Goal: Task Accomplishment & Management: Manage account settings

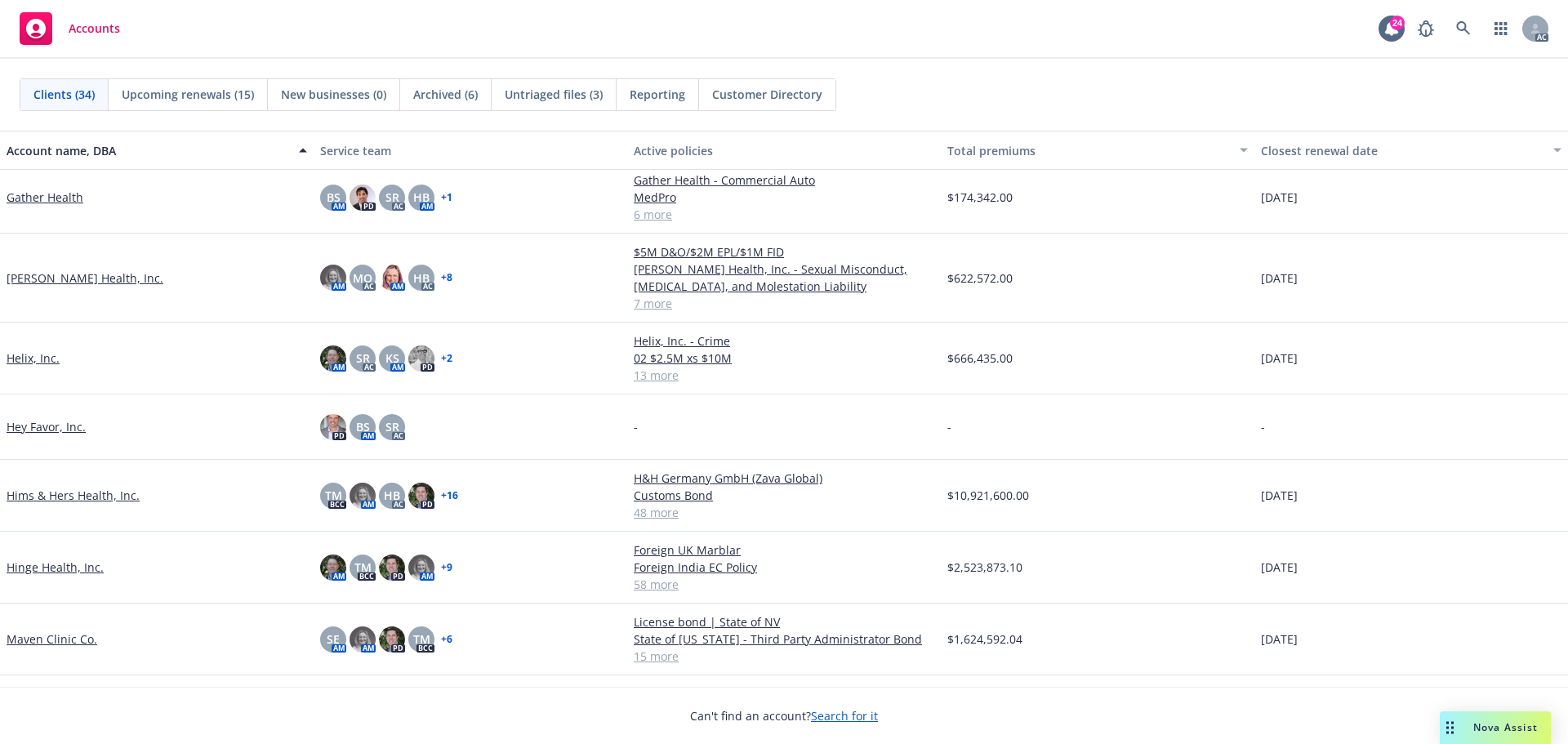
scroll to position [817, 0]
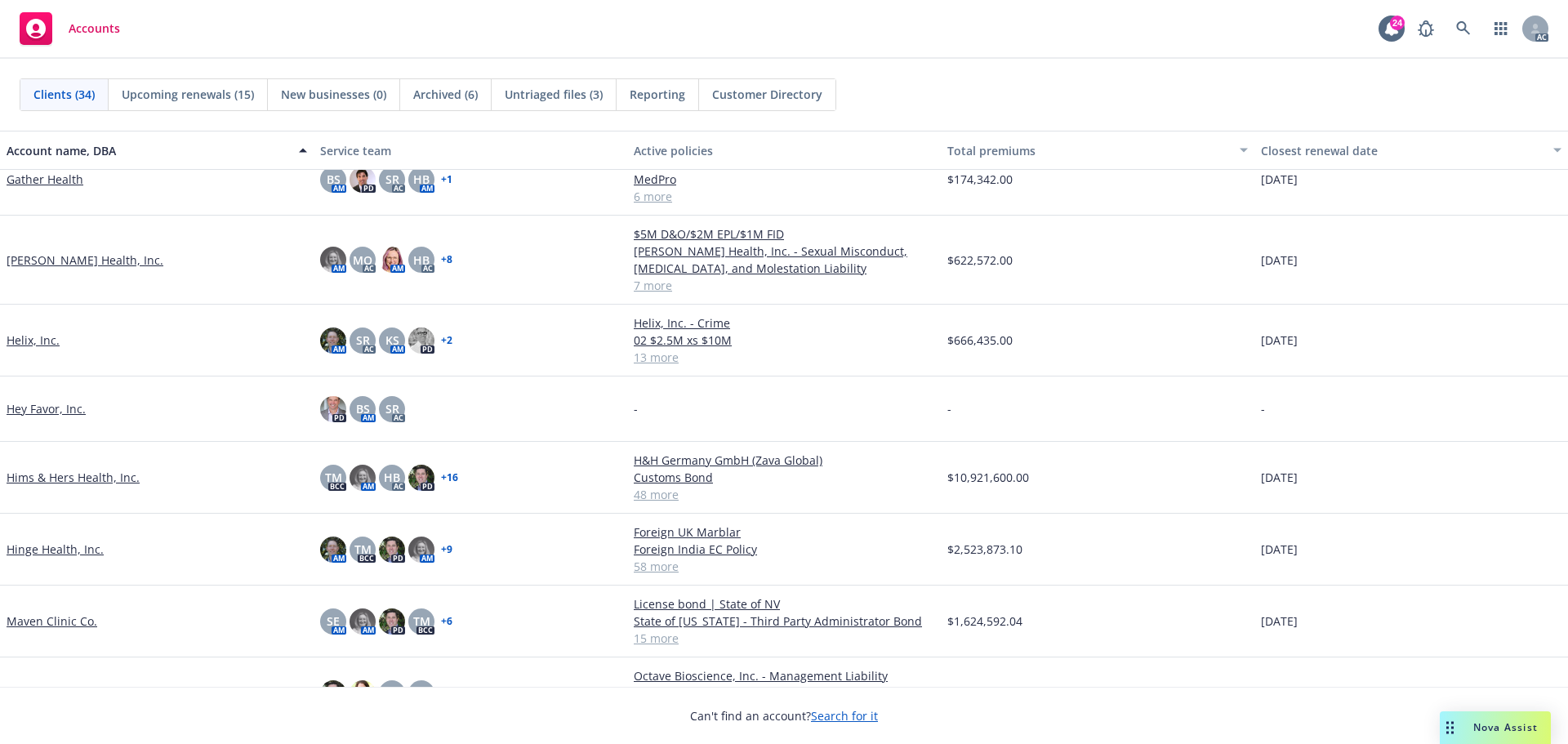
click at [58, 546] on link "Hinge Health, Inc." at bounding box center [55, 549] width 97 height 17
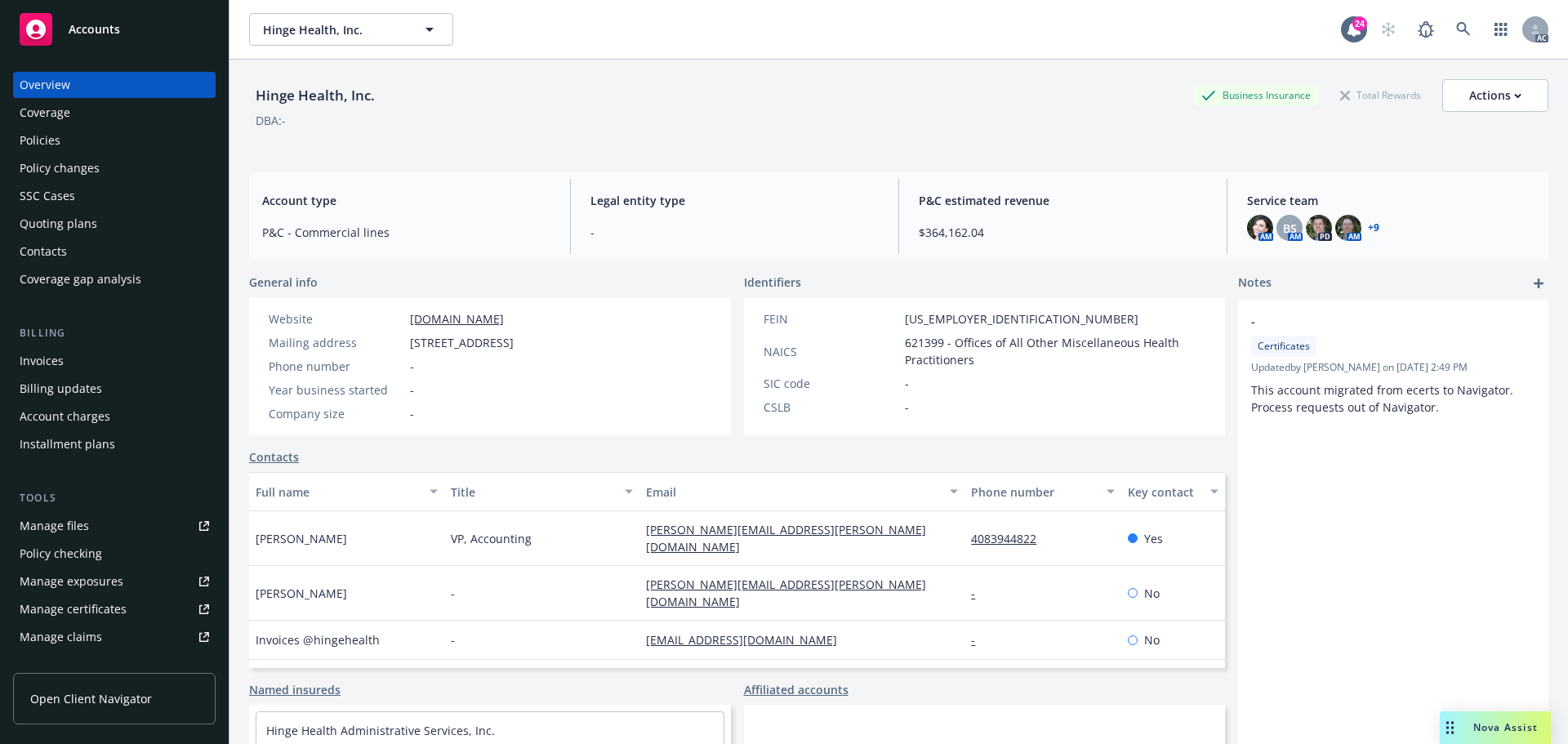
click at [69, 522] on div "Manage files" at bounding box center [54, 526] width 70 height 26
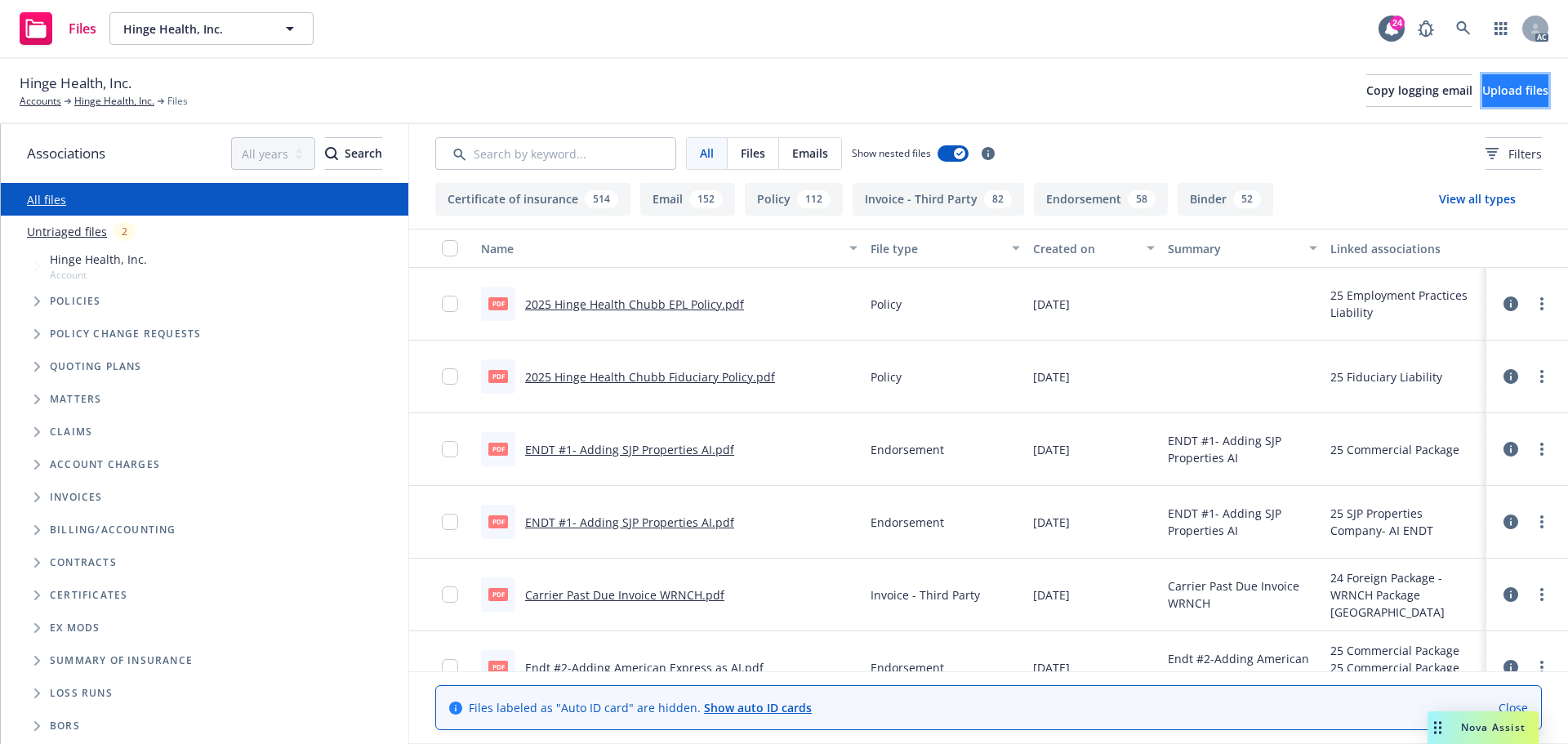
click at [1497, 83] on span "Upload files" at bounding box center [1515, 90] width 66 height 16
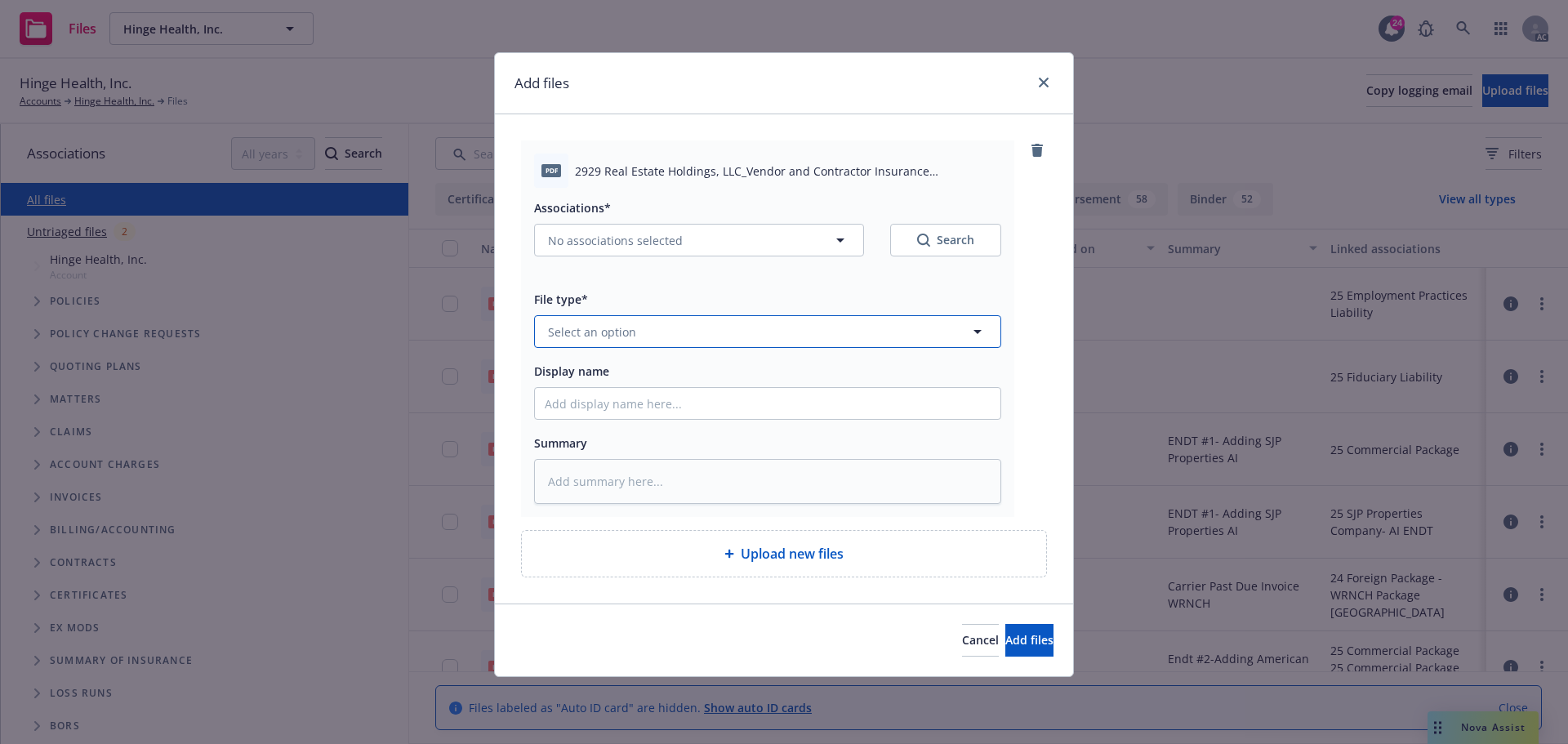
click at [690, 336] on button "Select an option" at bounding box center [767, 332] width 467 height 33
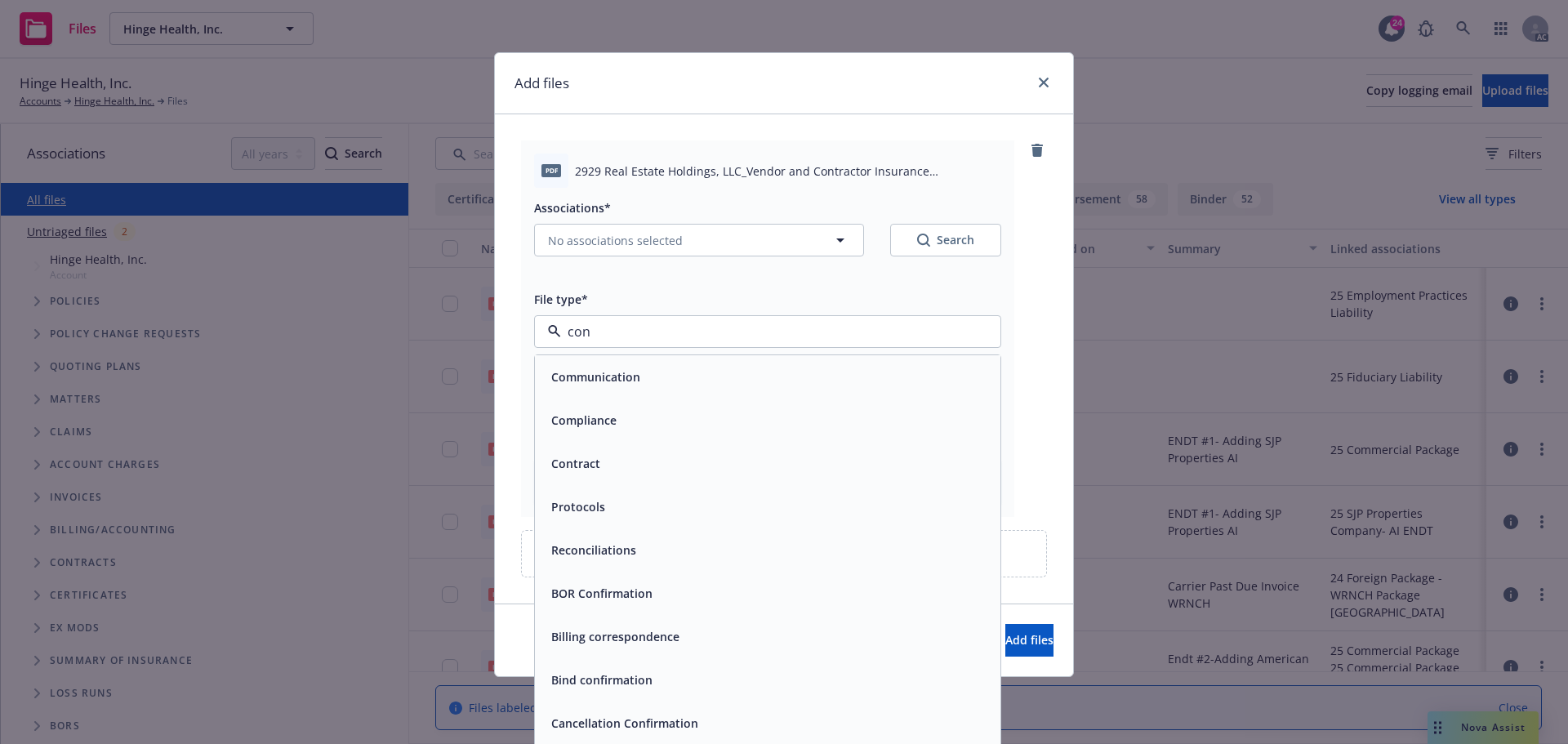
type input "cont"
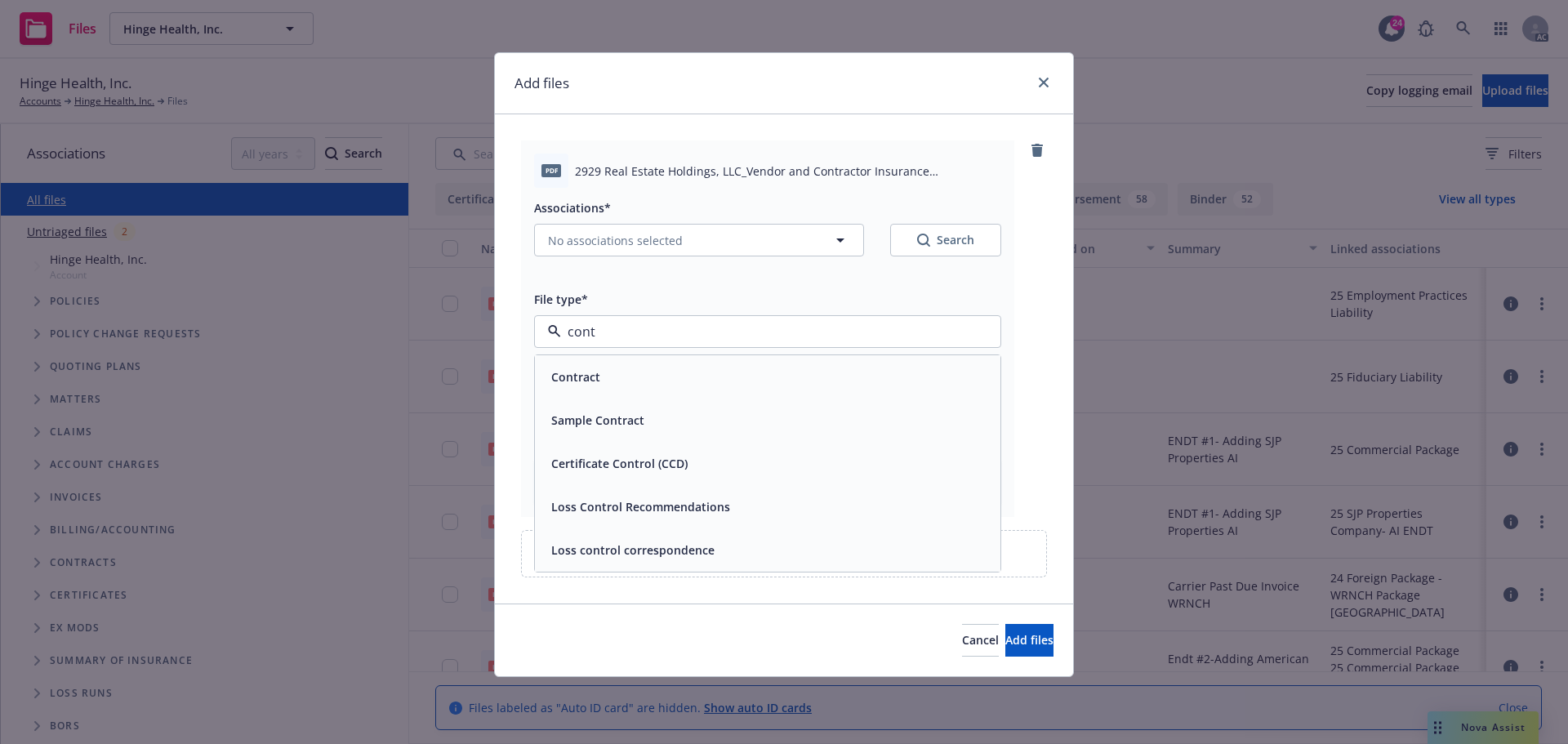
click at [608, 372] on div "Contract" at bounding box center [768, 377] width 446 height 24
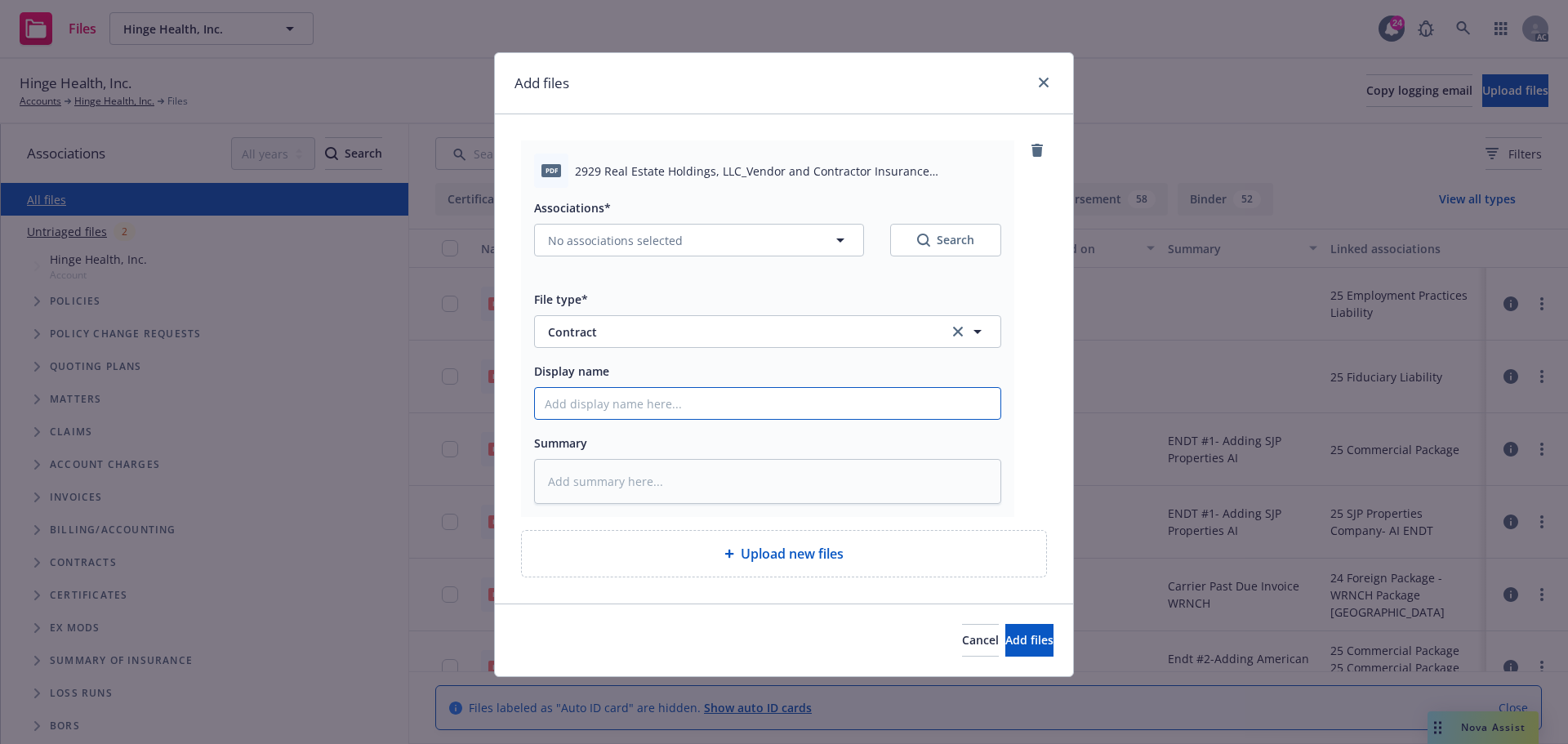
click at [563, 391] on input "Display name" at bounding box center [767, 403] width 465 height 31
type textarea "x"
type input "H"
type textarea "x"
type input "He"
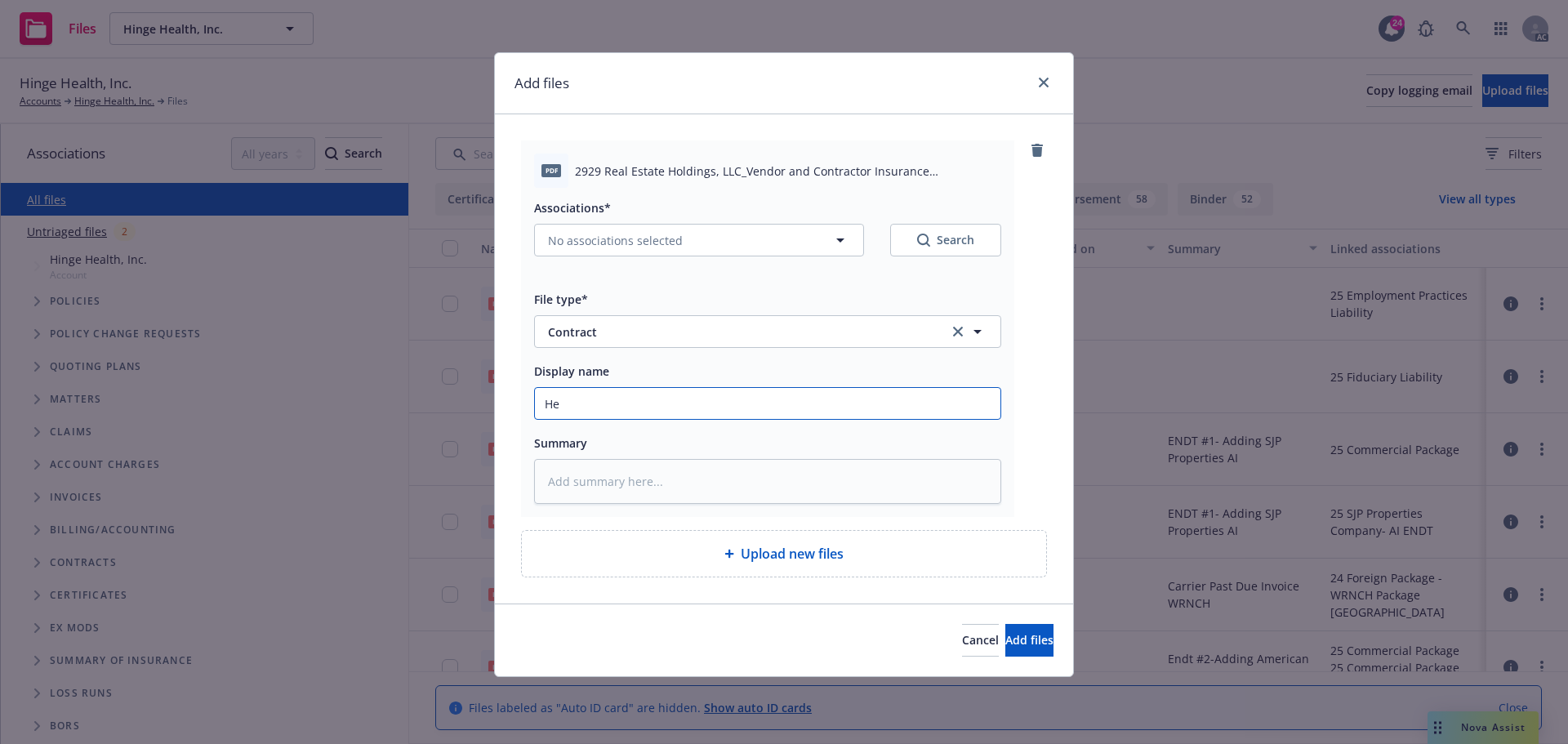
type textarea "x"
type input "Hea"
type textarea "x"
type input "Heal"
type textarea "x"
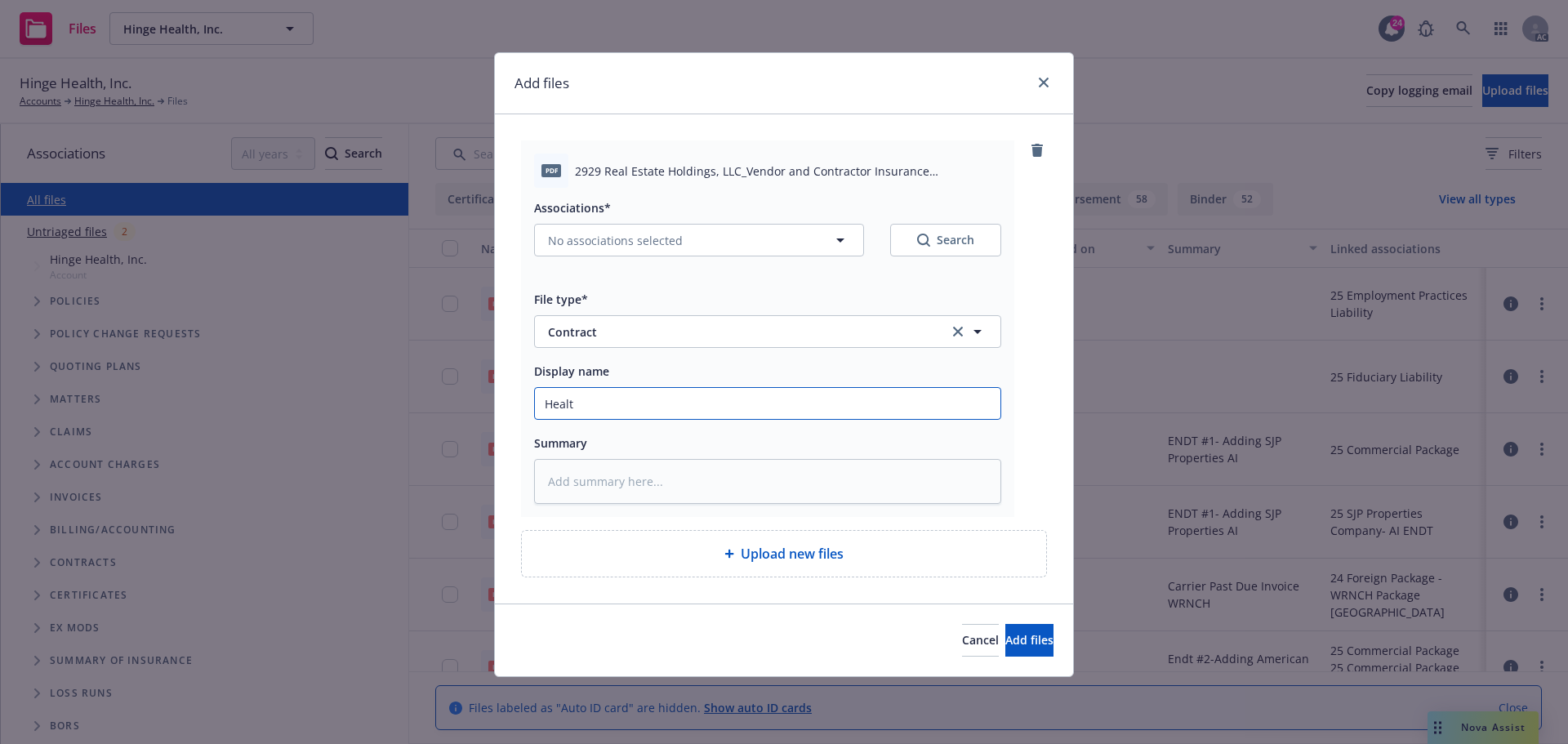
type input "Health"
type textarea "x"
type input "Health"
type textarea "x"
type input "Health F"
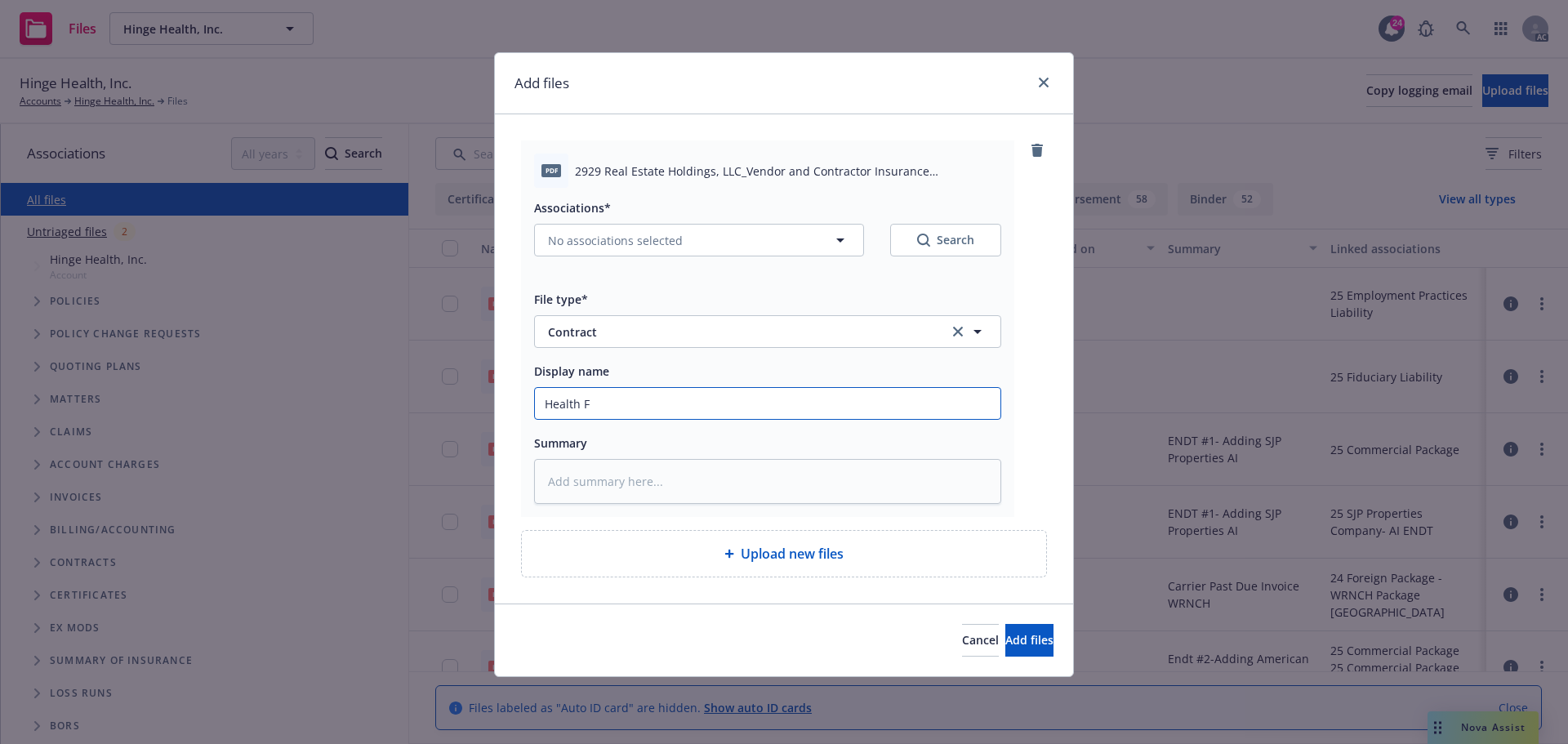
type textarea "x"
type input "Health Fa"
type textarea "x"
type input "Health Fai"
type textarea "x"
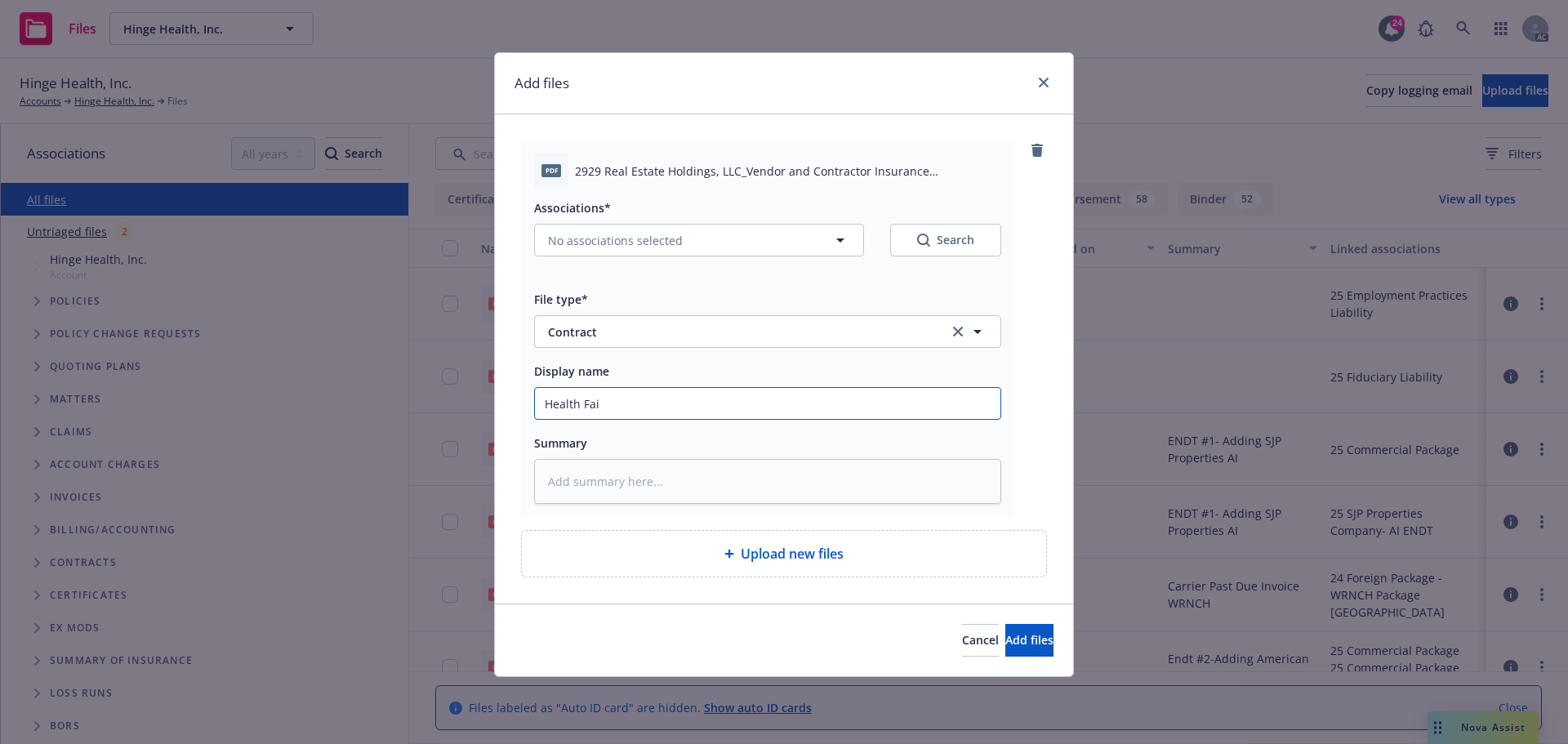
type input "Health Fair"
type textarea "x"
type input "Health Fair"
type textarea "x"
type input "Health Fair 1"
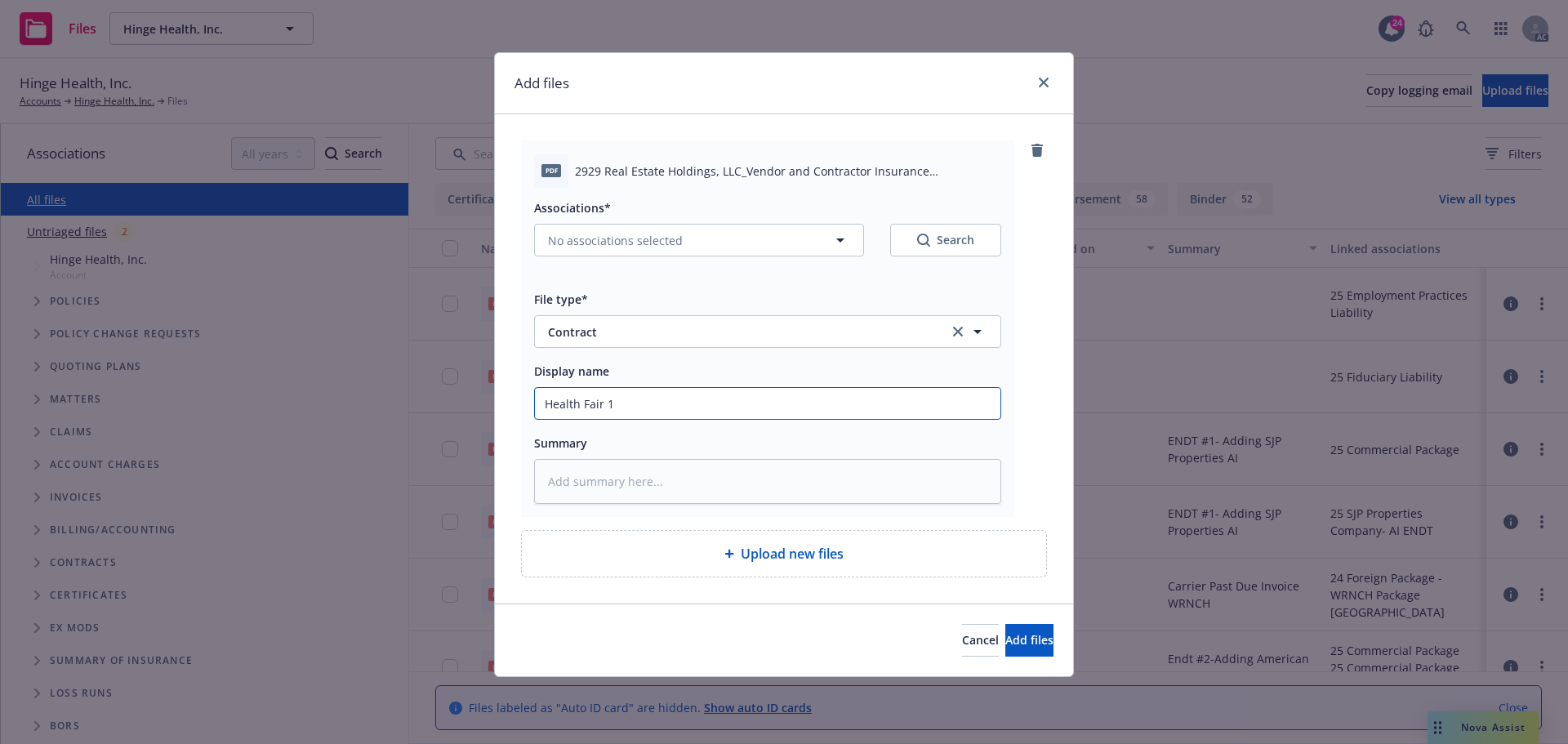
type textarea "x"
type input "Health Fair 11"
type textarea "x"
type input "Health Fair 11/"
type textarea "x"
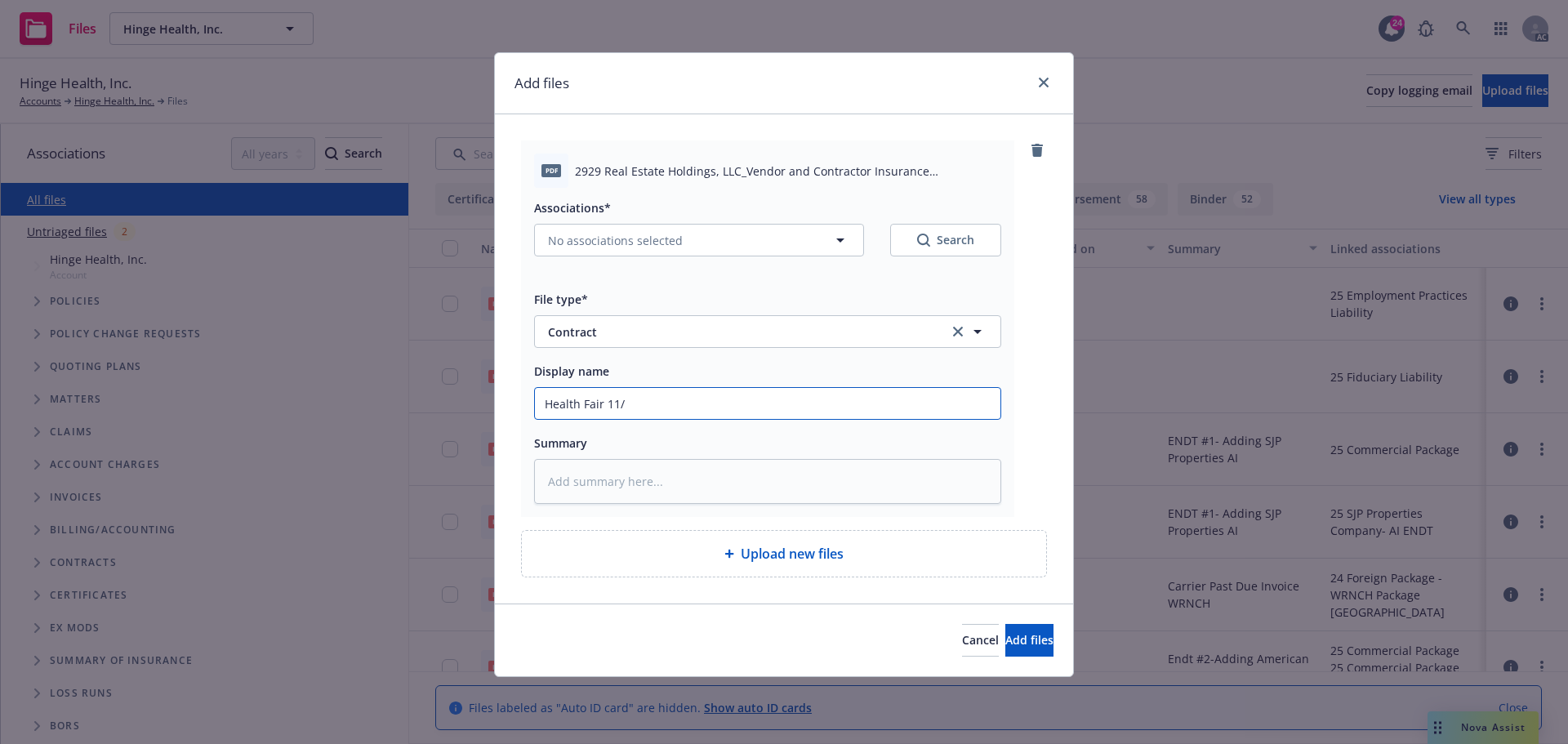
type input "Health Fair 11/5"
type textarea "x"
type input "Health Fair 11/5/"
type textarea "x"
type input "Health Fair 11/5/2"
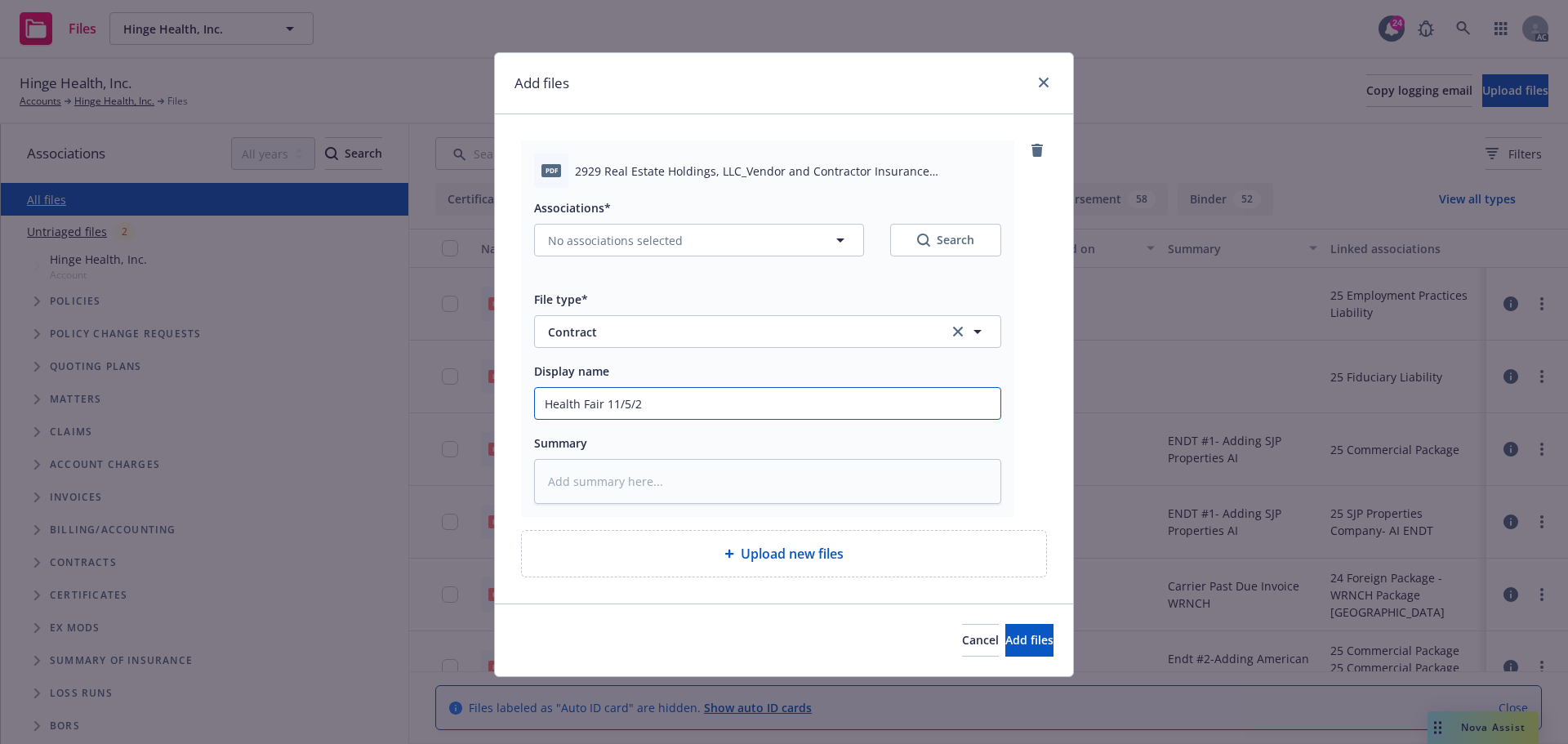
type textarea "x"
type input "Health Fair 11/5/25"
type textarea "x"
type input "Health Fair 11/5/25-"
type textarea "x"
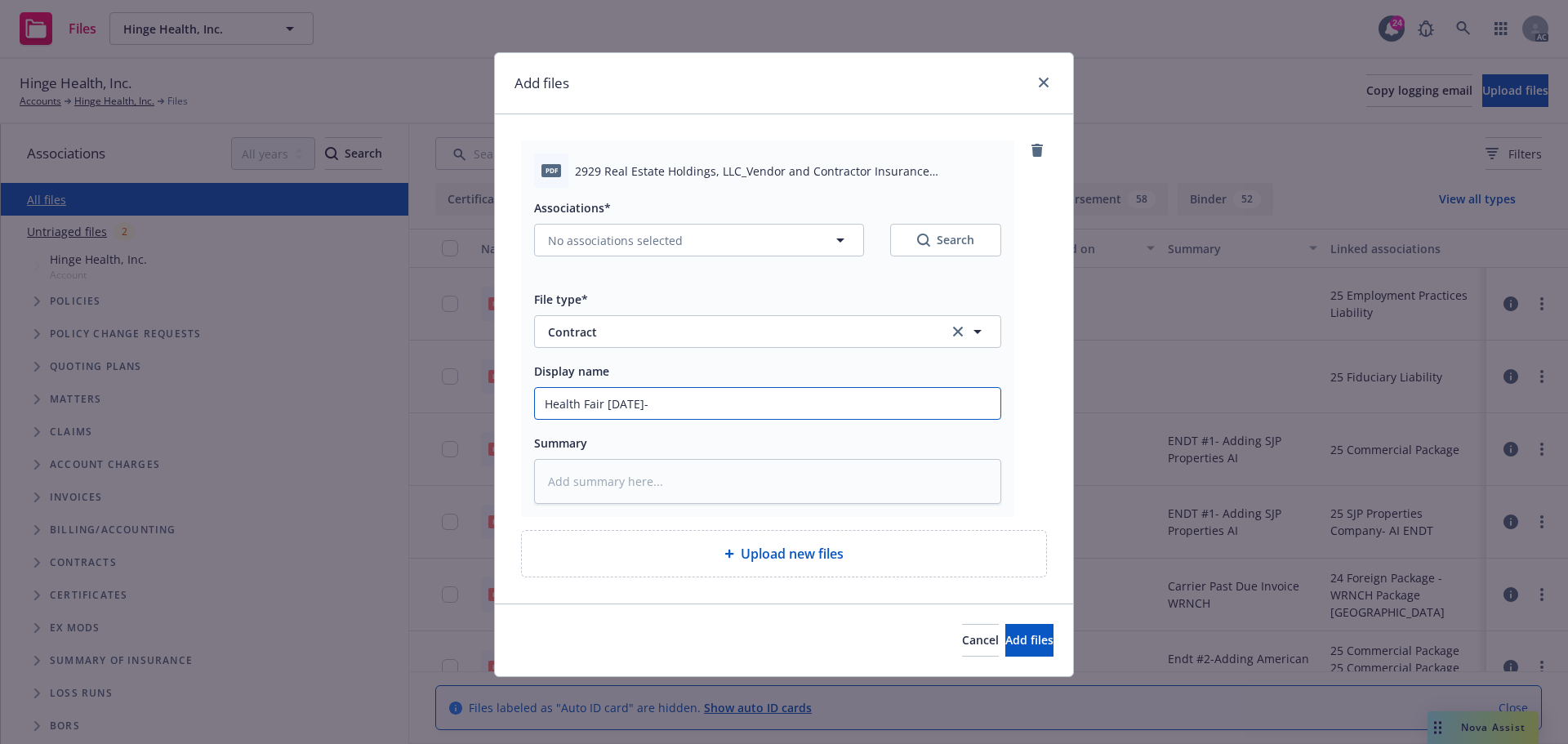
type input "Health Fair 11/5/25-"
click at [684, 407] on input "Health Fair 11/5/25-" at bounding box center [767, 403] width 465 height 31
type textarea "x"
type input "Health Fair 11/5/25- 2"
type textarea "x"
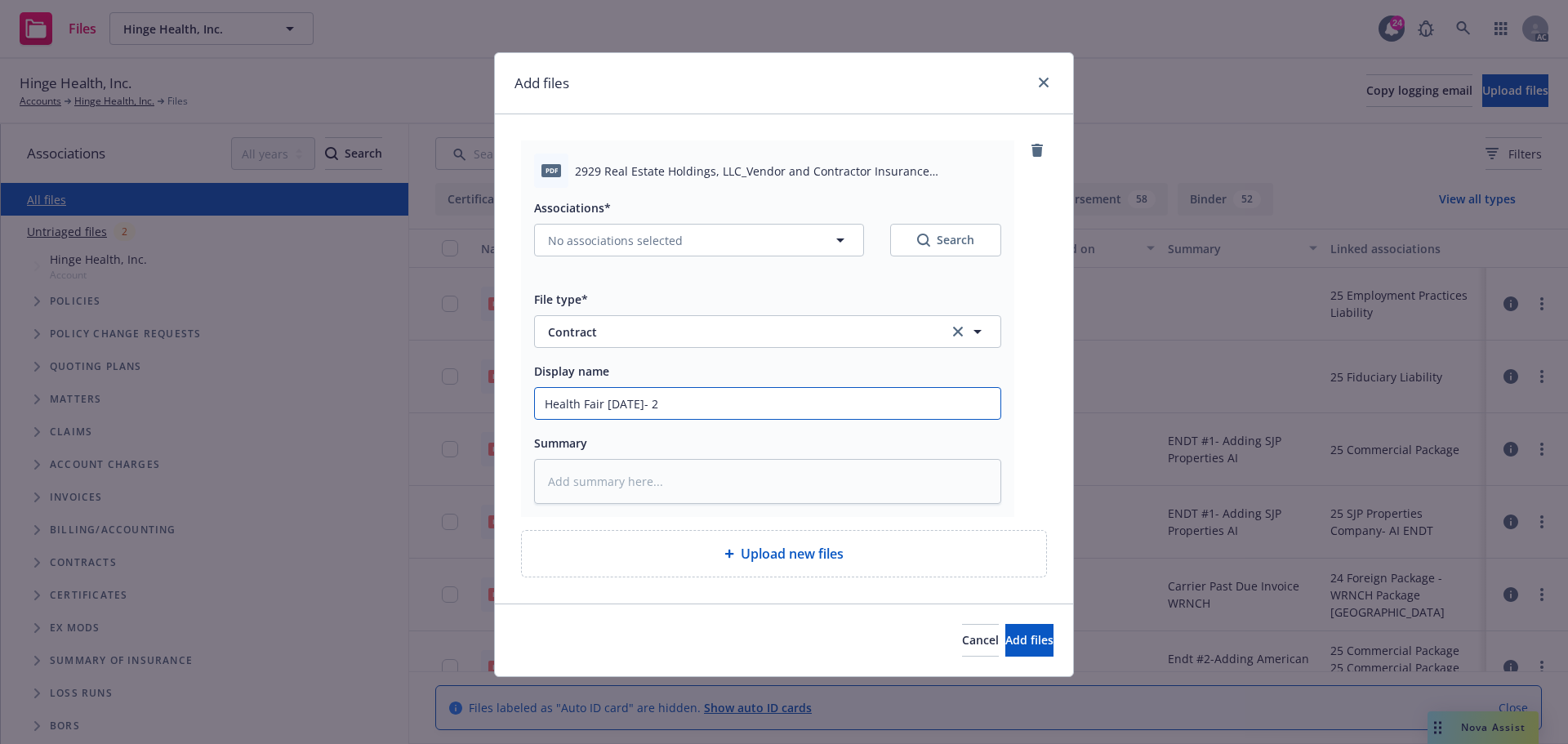
type input "Health Fair 11/5/25- 29"
type textarea "x"
type input "Health Fair 11/5/25- 292"
type textarea "x"
type input "Health Fair 11/5/25- 2929"
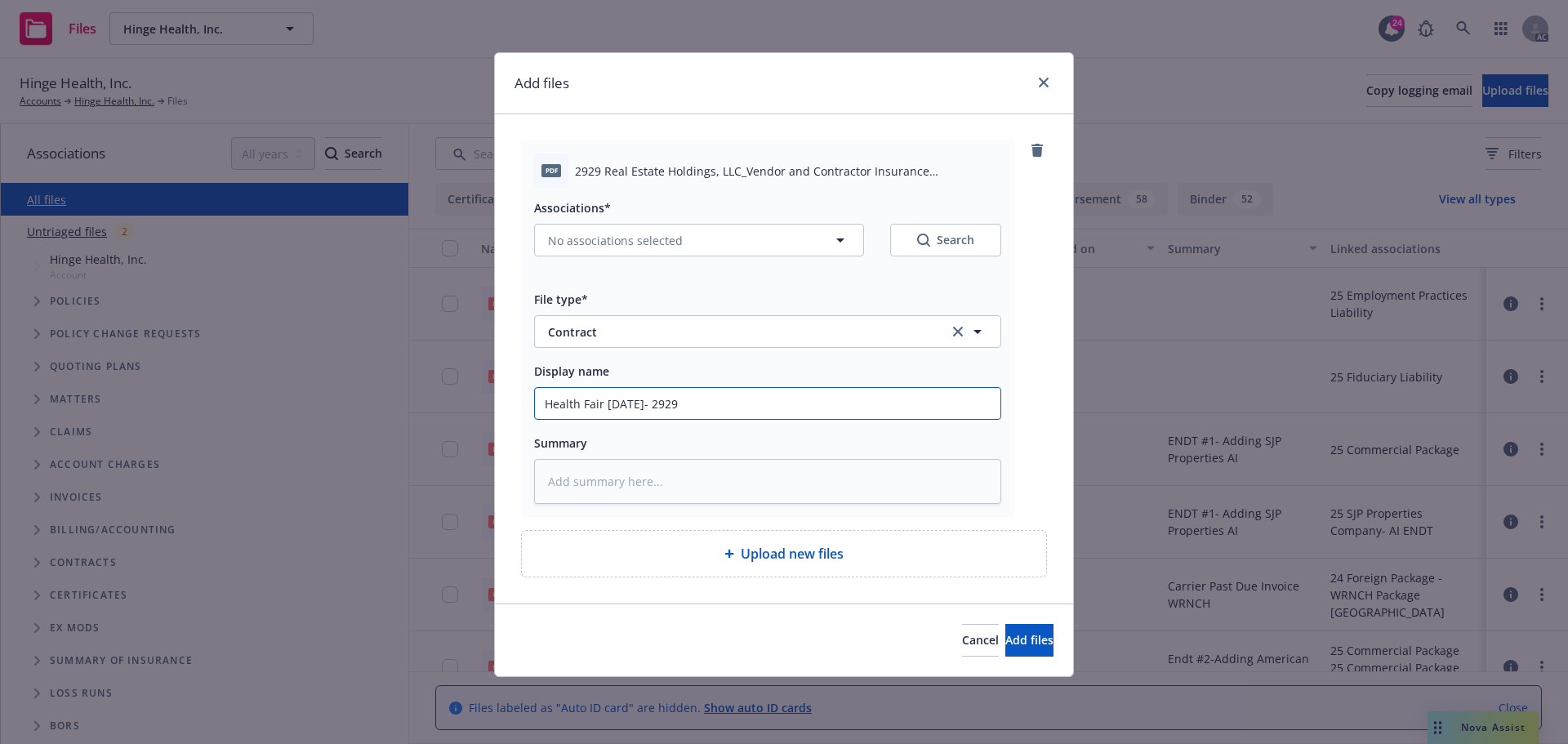
type textarea "x"
type input "Health Fair 11/5/25- 2929"
type textarea "x"
type input "Health Fair 11/5/25- 2929 R"
type textarea "x"
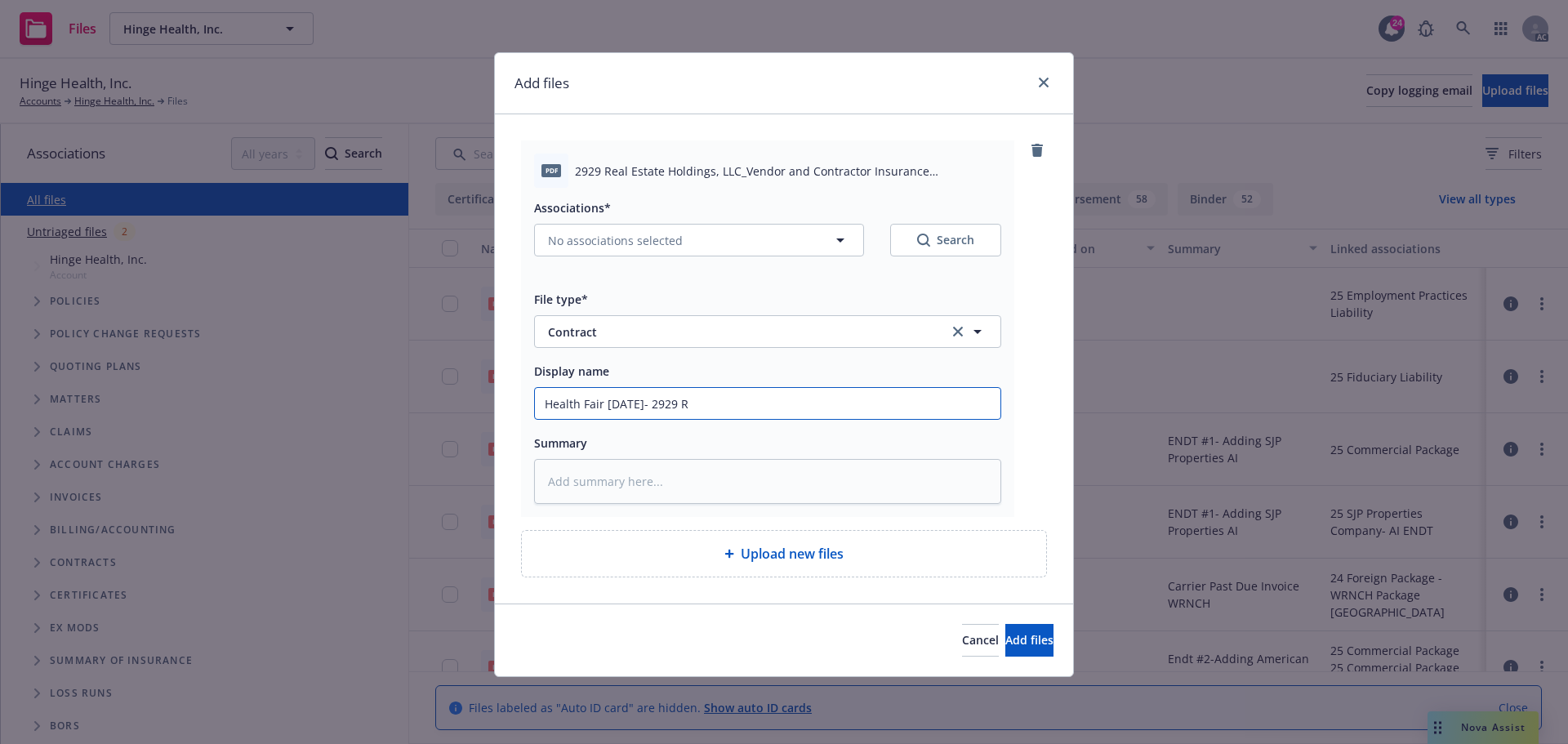
type input "Health Fair 11/5/25- 2929 Re"
type textarea "x"
type input "Health Fair 11/5/25- 2929 Real"
type textarea "x"
type input "Health Fair 11/5/25- 2929 Real"
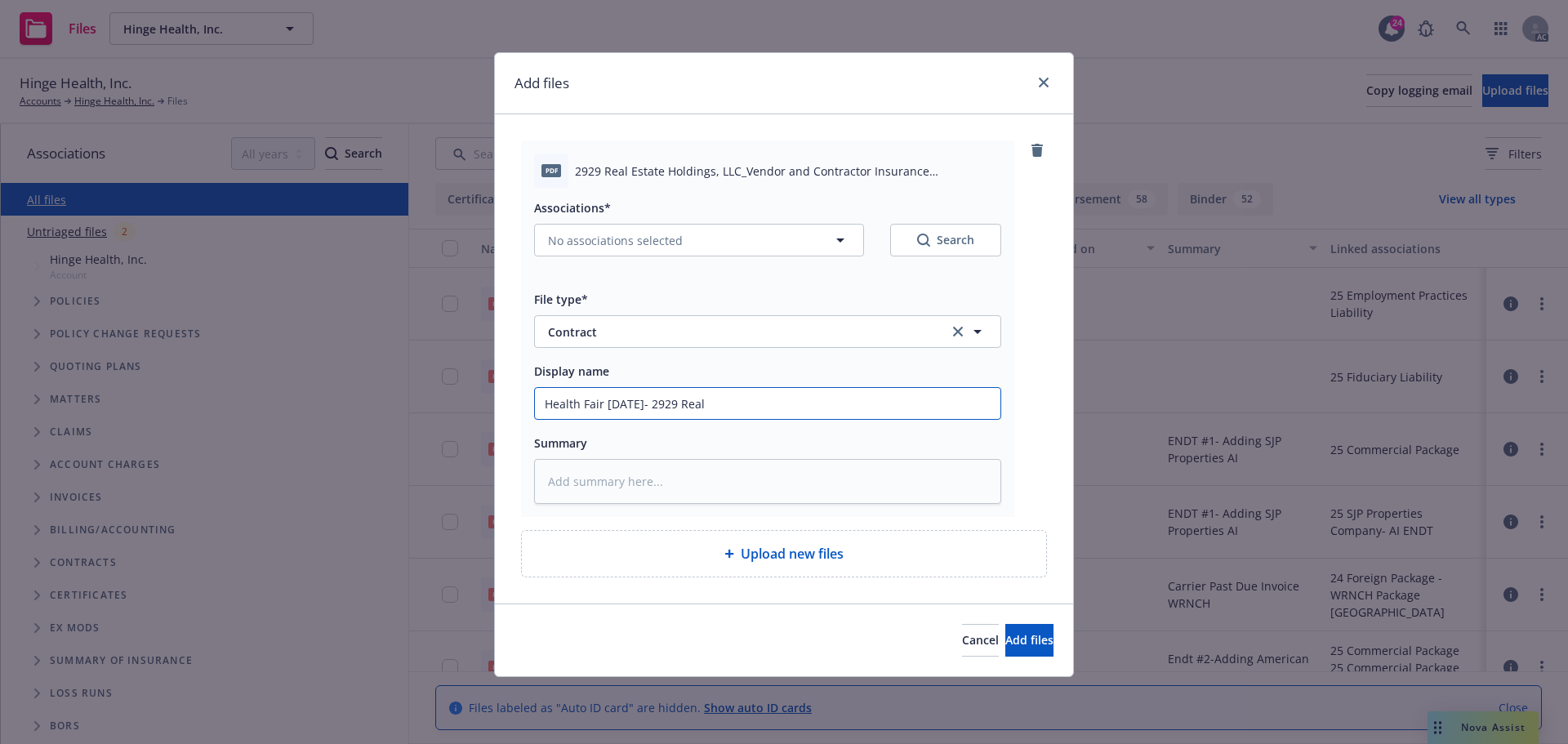
type textarea "x"
type input "Health Fair 11/5/25- 2929 Real E"
type textarea "x"
type input "Health Fair 11/5/25- 2929 Real Es"
type textarea "x"
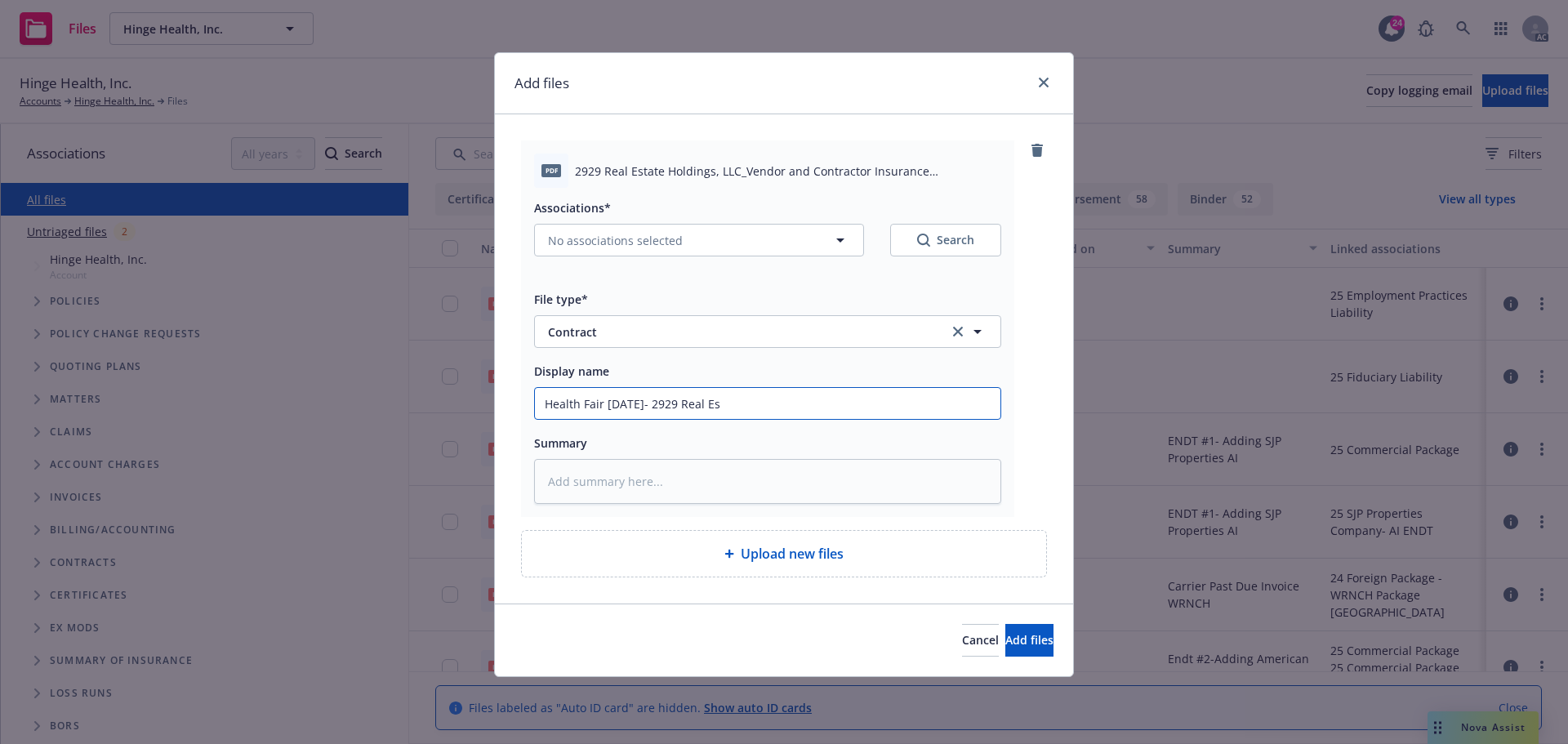
type input "Health Fair 11/5/25- 2929 Real Est"
type textarea "x"
type input "Health Fair 11/5/25- 2929 Real Estat"
type textarea "x"
type input "Health Fair 11/5/25- 2929 Real Estate"
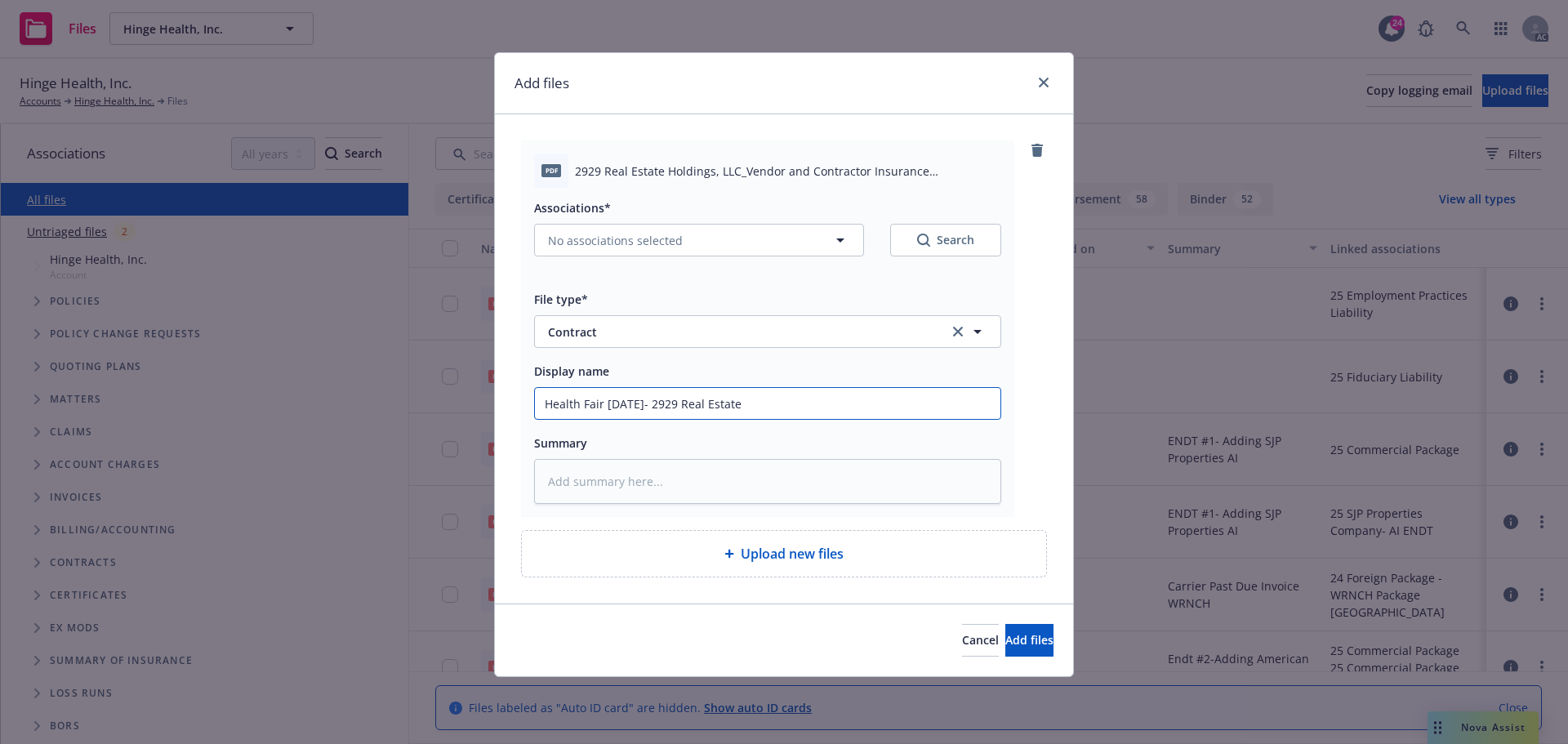
type textarea "x"
type input "Health Fair 11/5/25- 2929 Real Estate"
type textarea "x"
type input "Health Fair 11/5/25- 2929 Real Estate H"
type textarea "x"
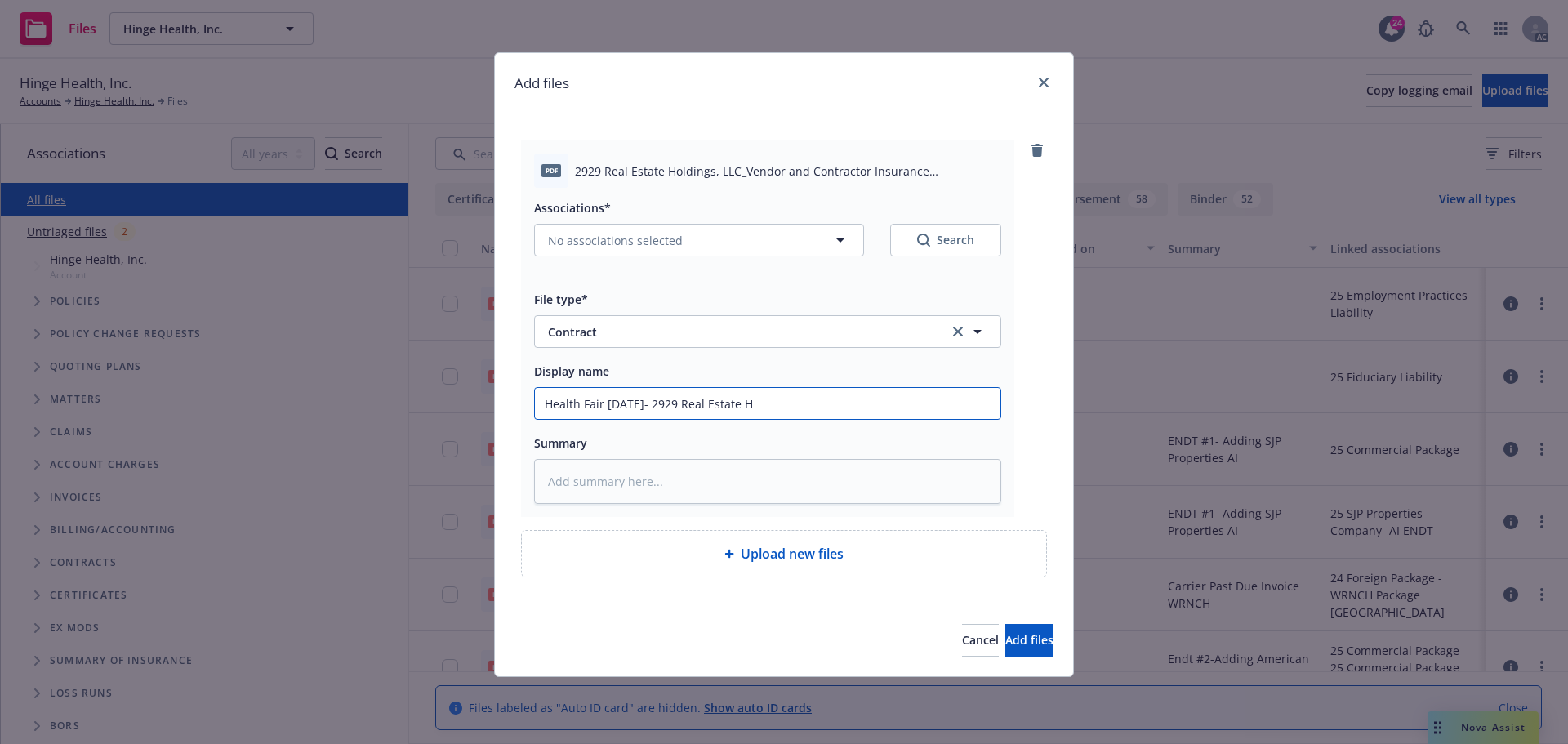
type input "Health Fair 11/5/25- 2929 Real Estate Ho"
type textarea "x"
type input "Health Fair 11/5/25- 2929 Real Estate Hol"
type textarea "x"
type input "Health Fair 11/5/25- 2929 Real Estate Hold"
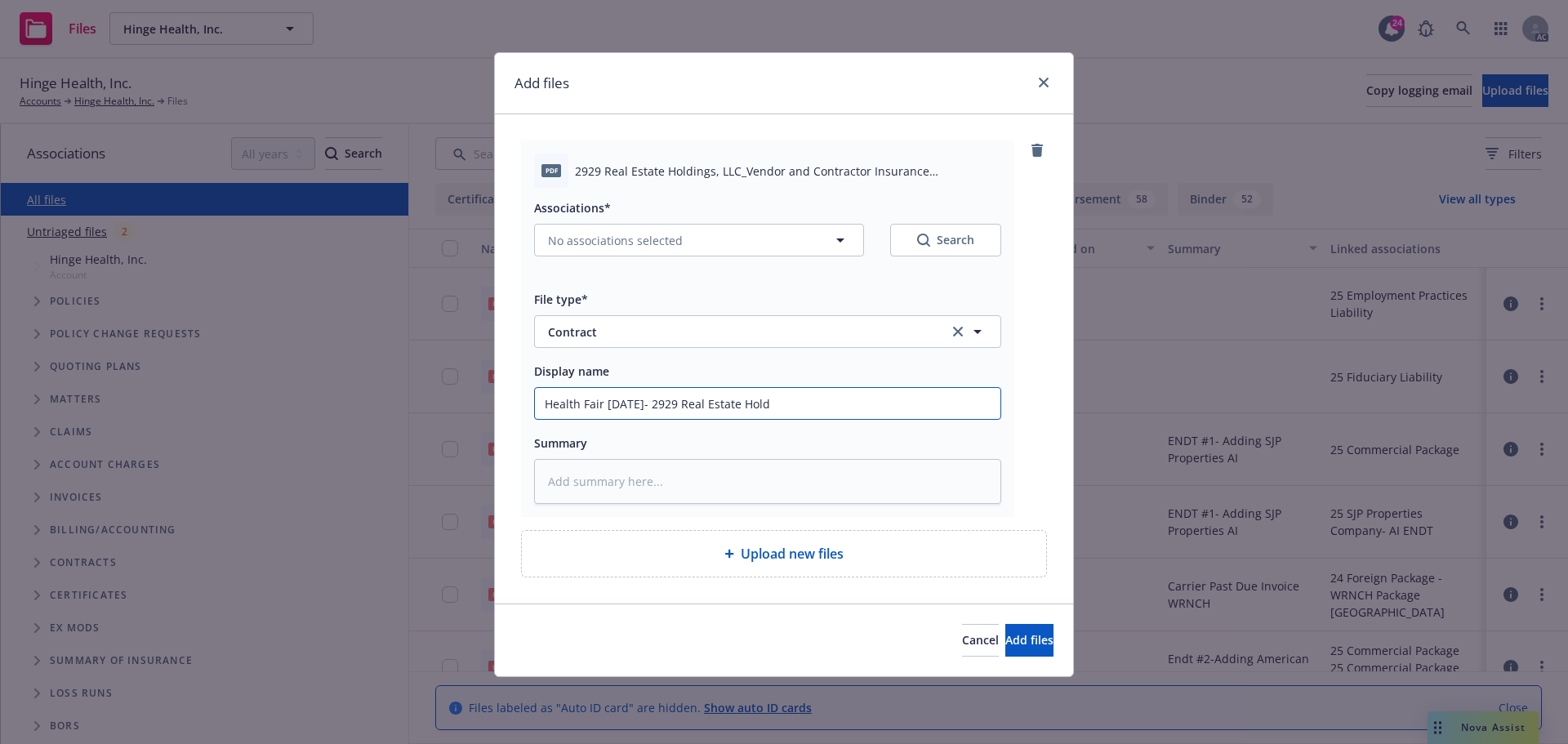
type textarea "x"
type input "Health Fair 11/5/25- 2929 Real Estate Holdi"
type textarea "x"
type input "Health Fair 11/5/25- 2929 Real Estate Holdin"
type textarea "x"
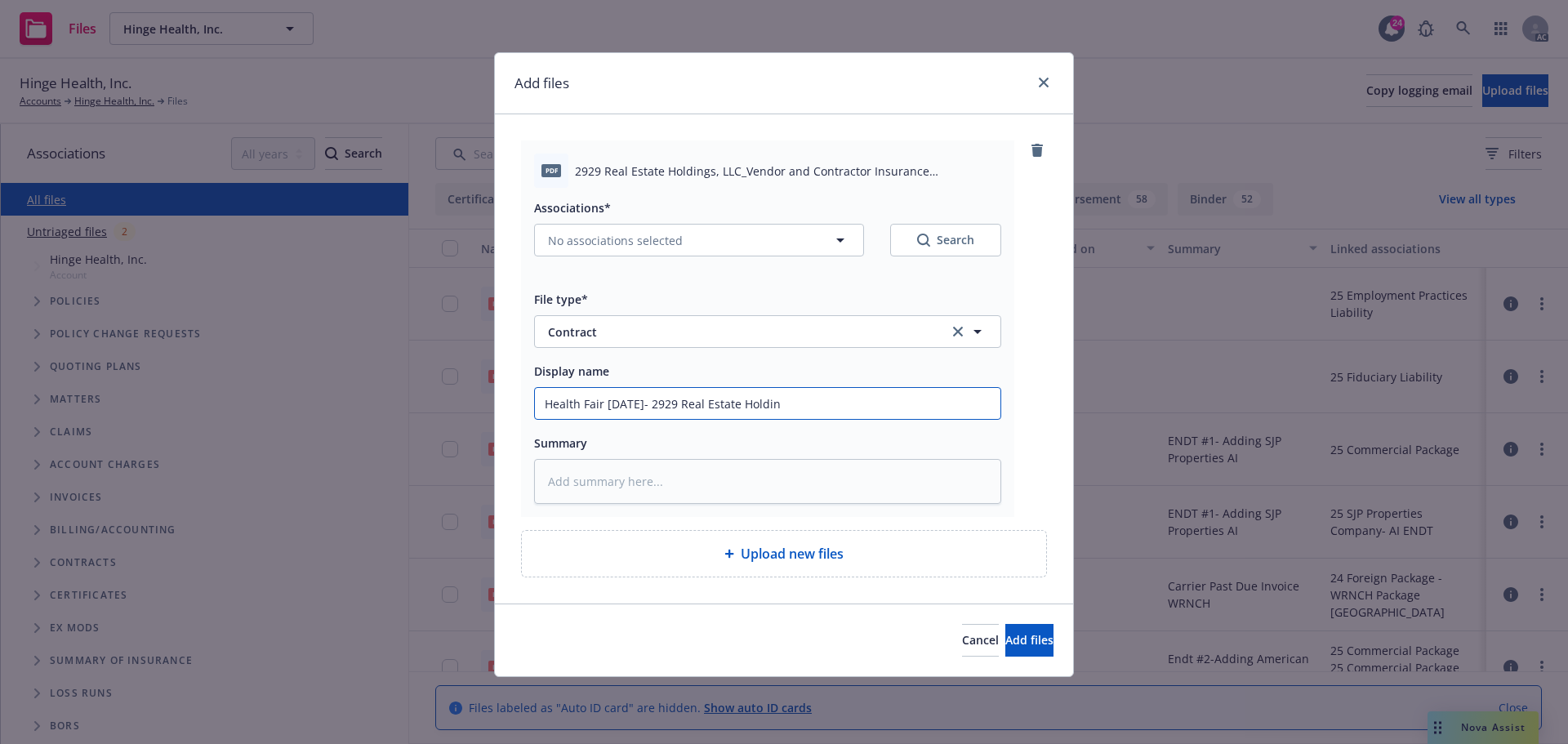
type input "Health Fair 11/5/25- 2929 Real Estate Holding"
type textarea "x"
type input "Health Fair 11/5/25- 2929 Real Estate Holdings"
type textarea "x"
type input "Health Fair 11/5/25- 2929 Real Estate Holdings"
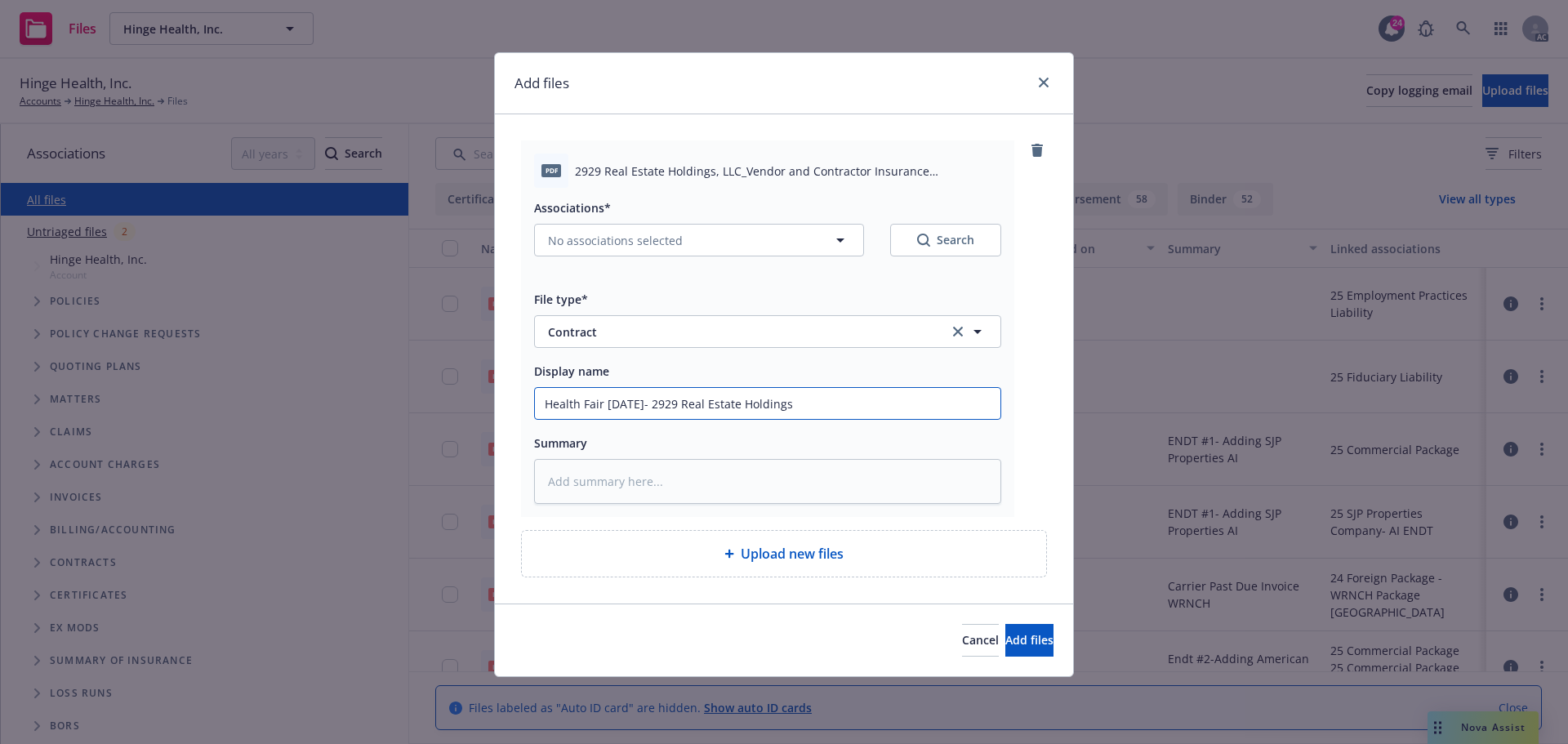
type textarea "x"
type input "Health Fair 11/5/25- 2929 Real Estate Holdings L"
type textarea "x"
type input "Health Fair 11/5/25- 2929 Real Estate Holdings LL"
type textarea "x"
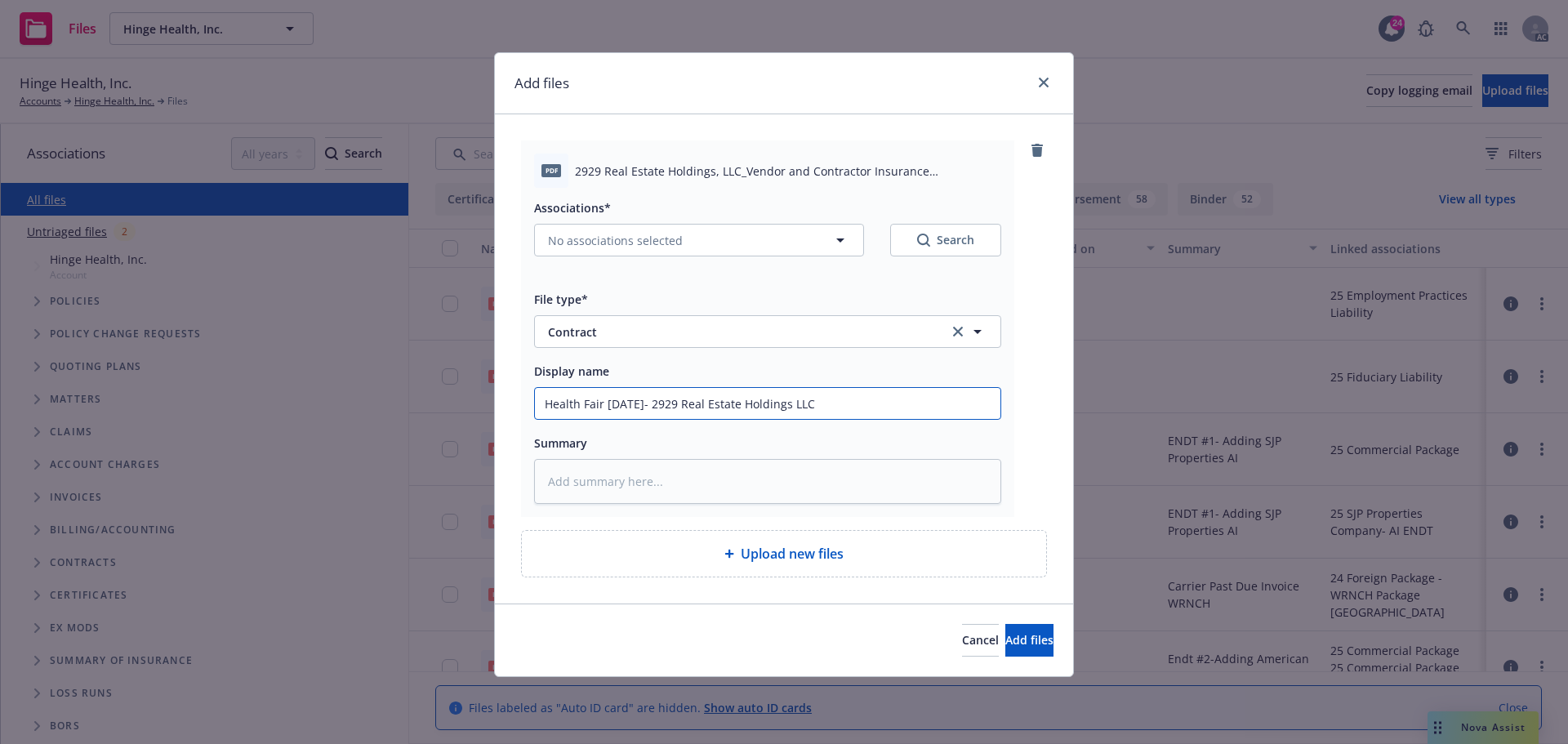
click at [481, 411] on div "Add files pdf 2929 Real Estate Holdings, LLC_Vendor and Contractor Insurance Re…" at bounding box center [784, 372] width 1568 height 744
type input "Health Fair 11/5/25- 2929 Real Estate Holdings LLC"
click at [580, 492] on textarea at bounding box center [767, 481] width 467 height 45
paste textarea "Health Fair 11/5/25- 2929 Real Estate Holdings LLC"
type textarea "x"
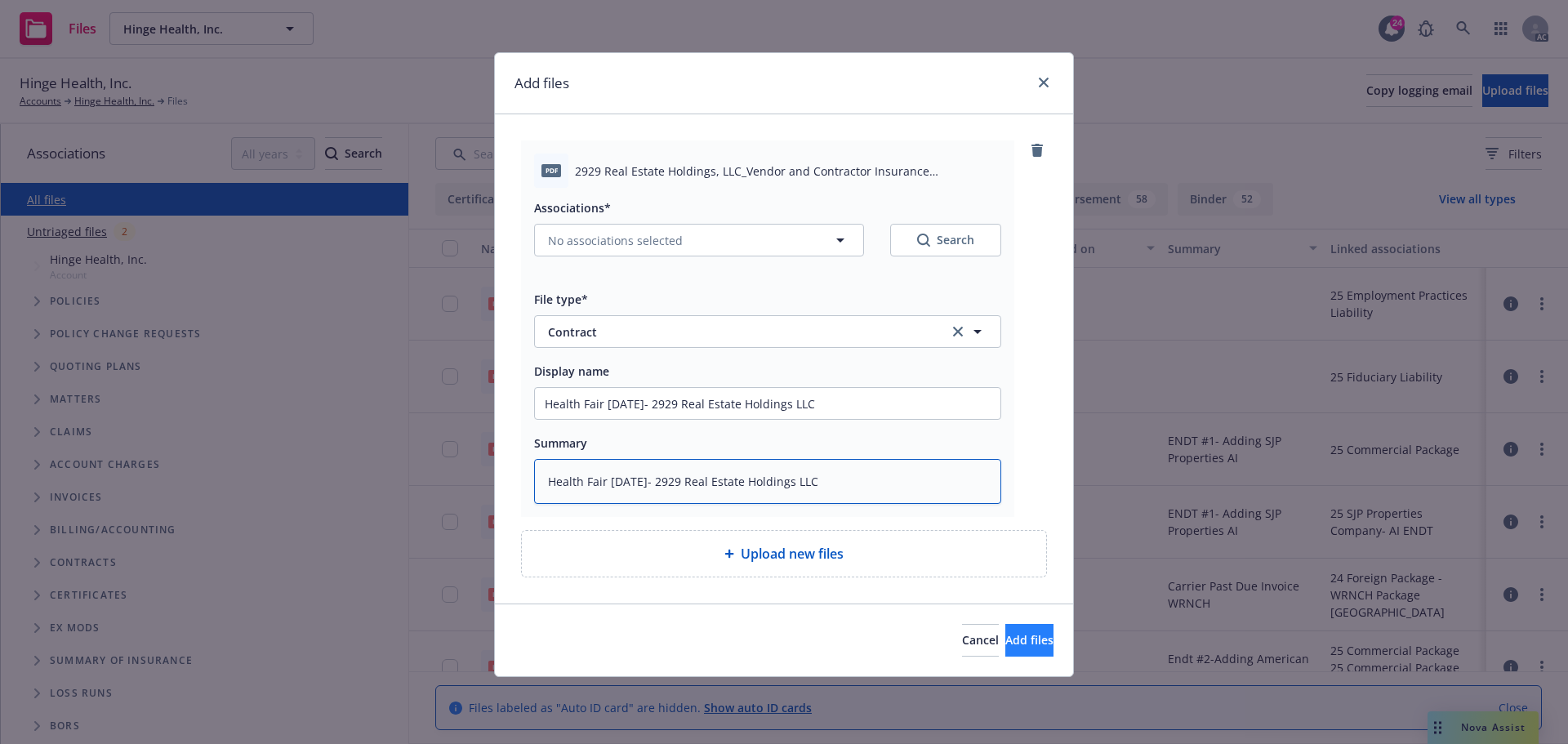
type textarea "Health Fair 11/5/25- 2929 Real Estate Holdings LLC"
click at [1009, 646] on span "Add files" at bounding box center [1030, 640] width 48 height 16
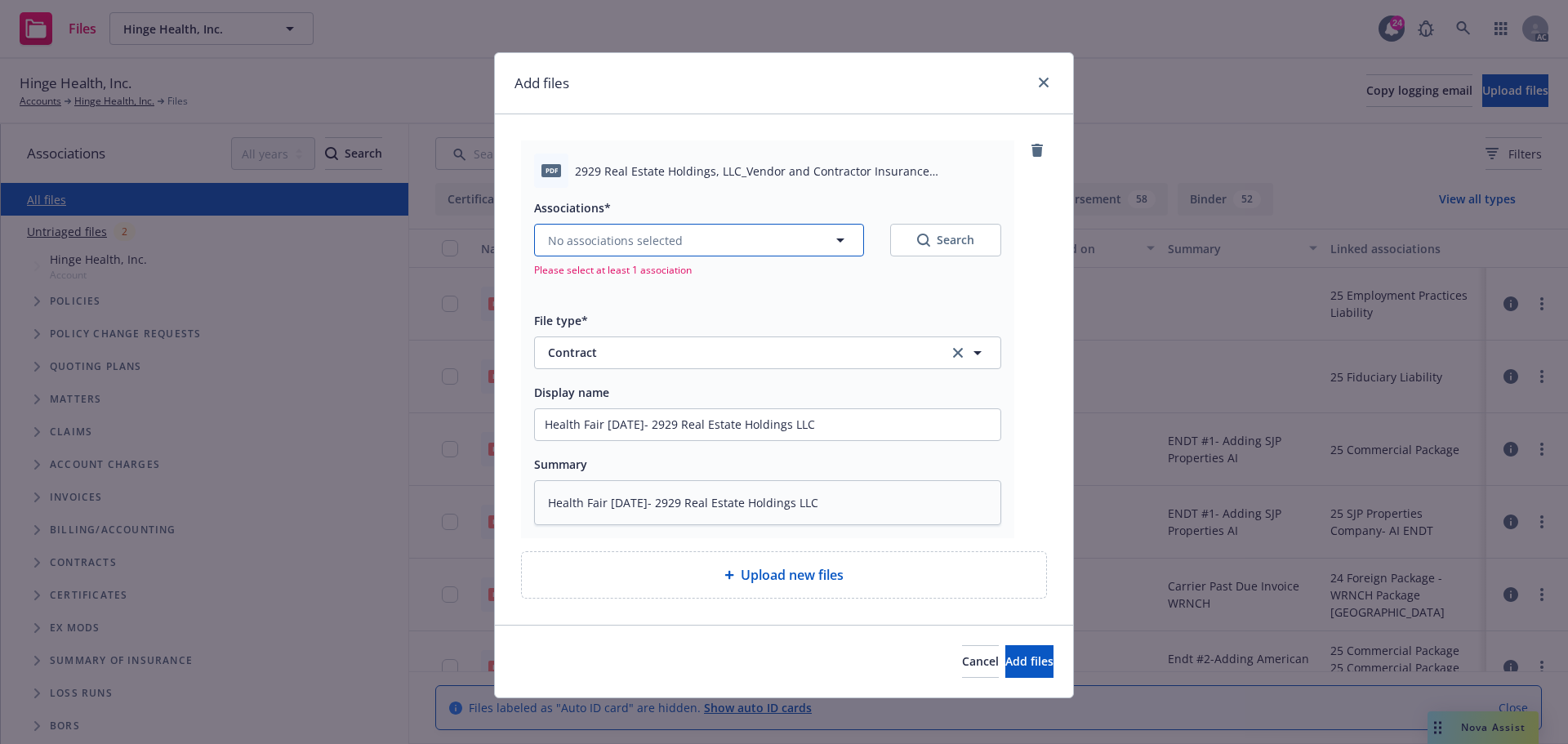
click at [836, 241] on icon "button" at bounding box center [840, 241] width 8 height 4
type textarea "x"
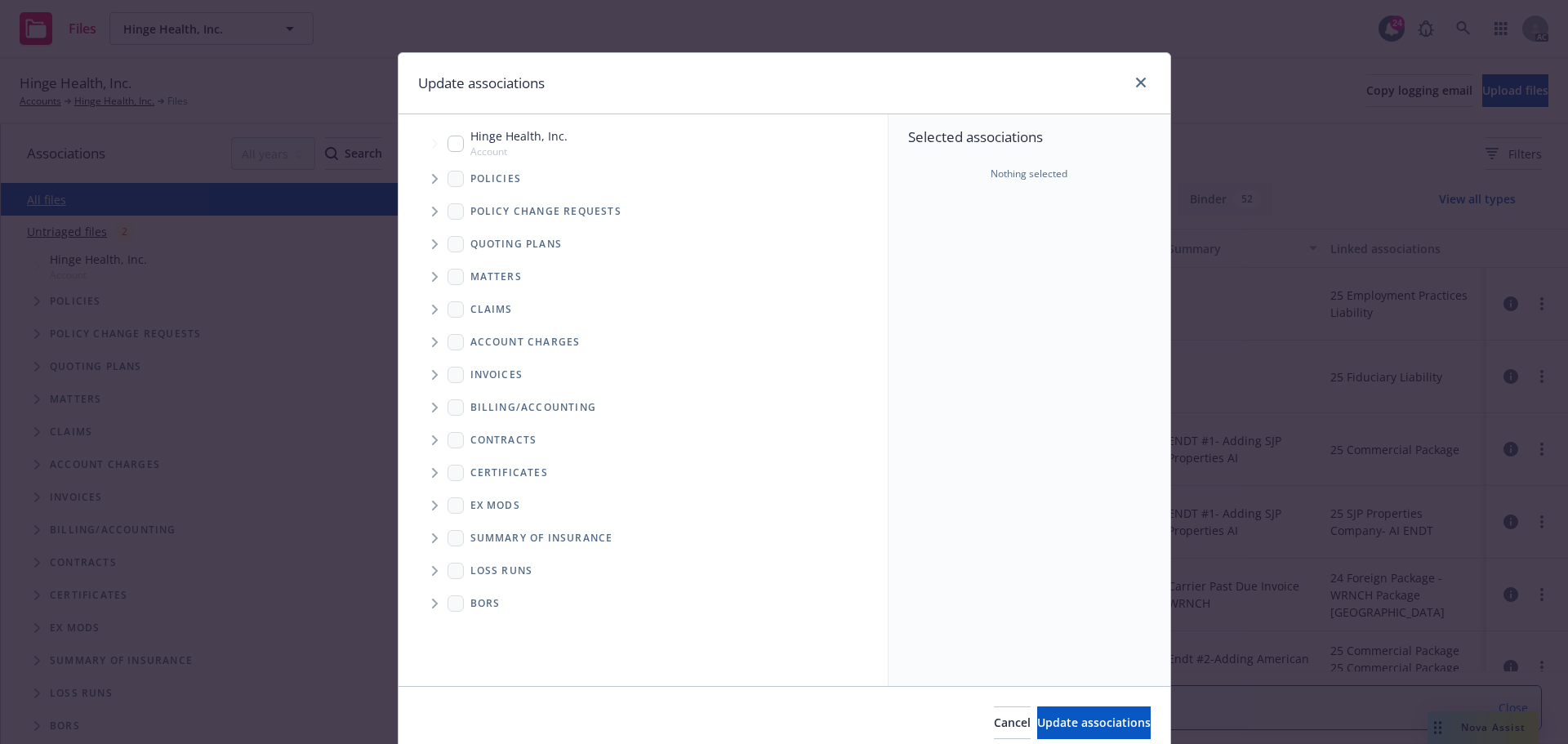
click at [447, 144] on input "Tree Example" at bounding box center [456, 144] width 17 height 17
checkbox input "true"
click at [432, 442] on icon "Folder Tree Example" at bounding box center [434, 440] width 6 height 10
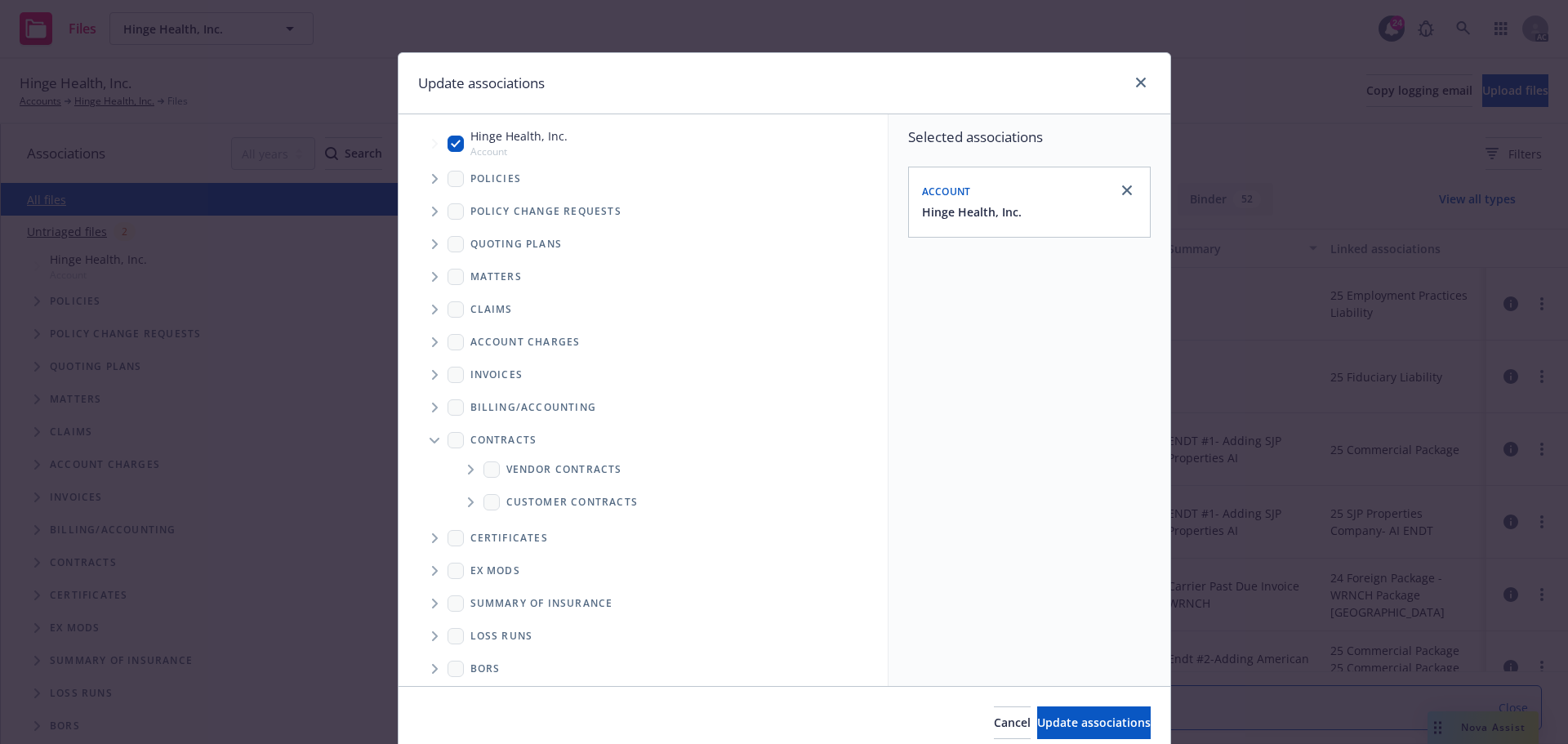
click at [459, 472] on span "Folder Tree Example" at bounding box center [471, 470] width 26 height 26
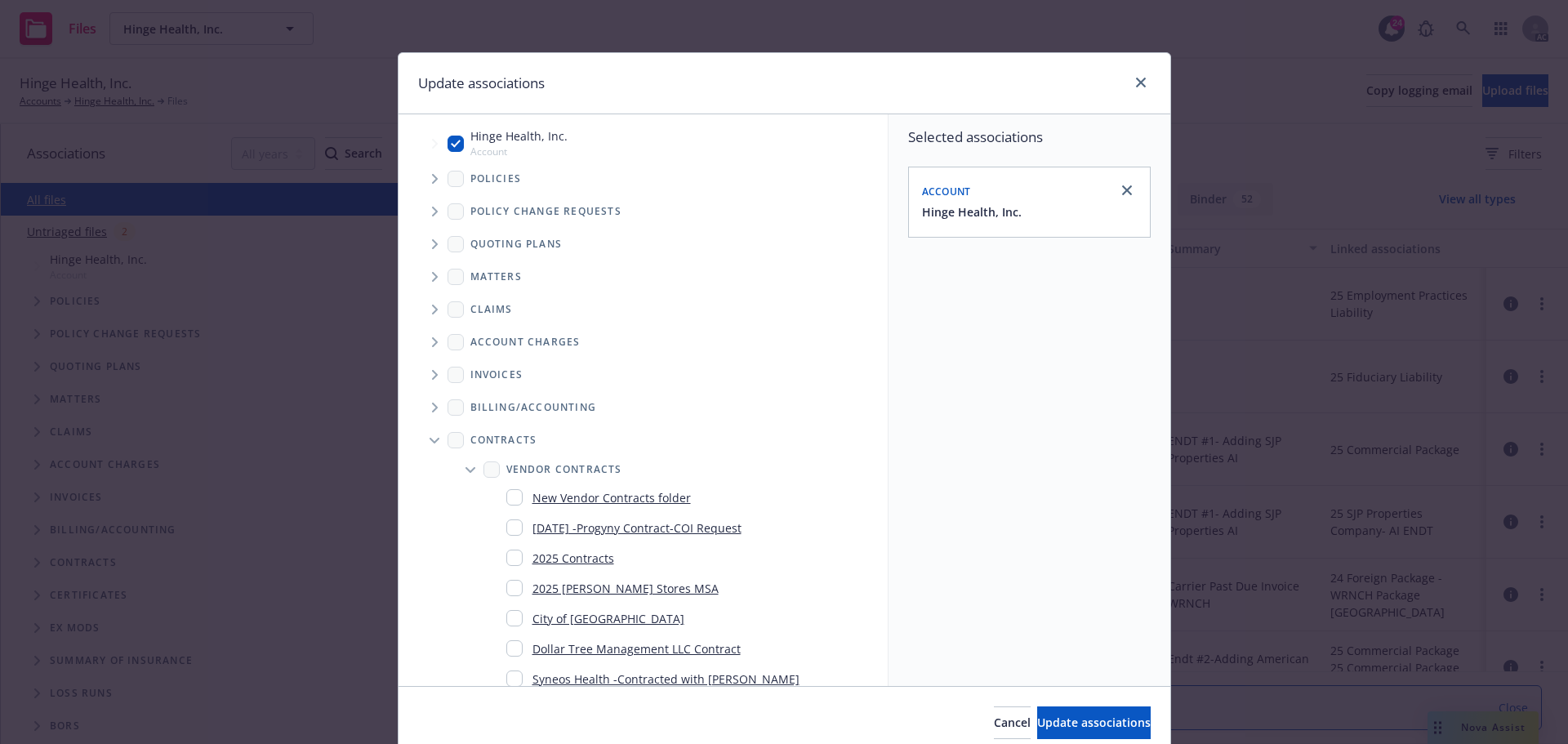
click at [508, 559] on input "Folder Tree Example" at bounding box center [514, 558] width 17 height 17
checkbox input "true"
click at [1094, 711] on button "Update associations" at bounding box center [1094, 723] width 113 height 33
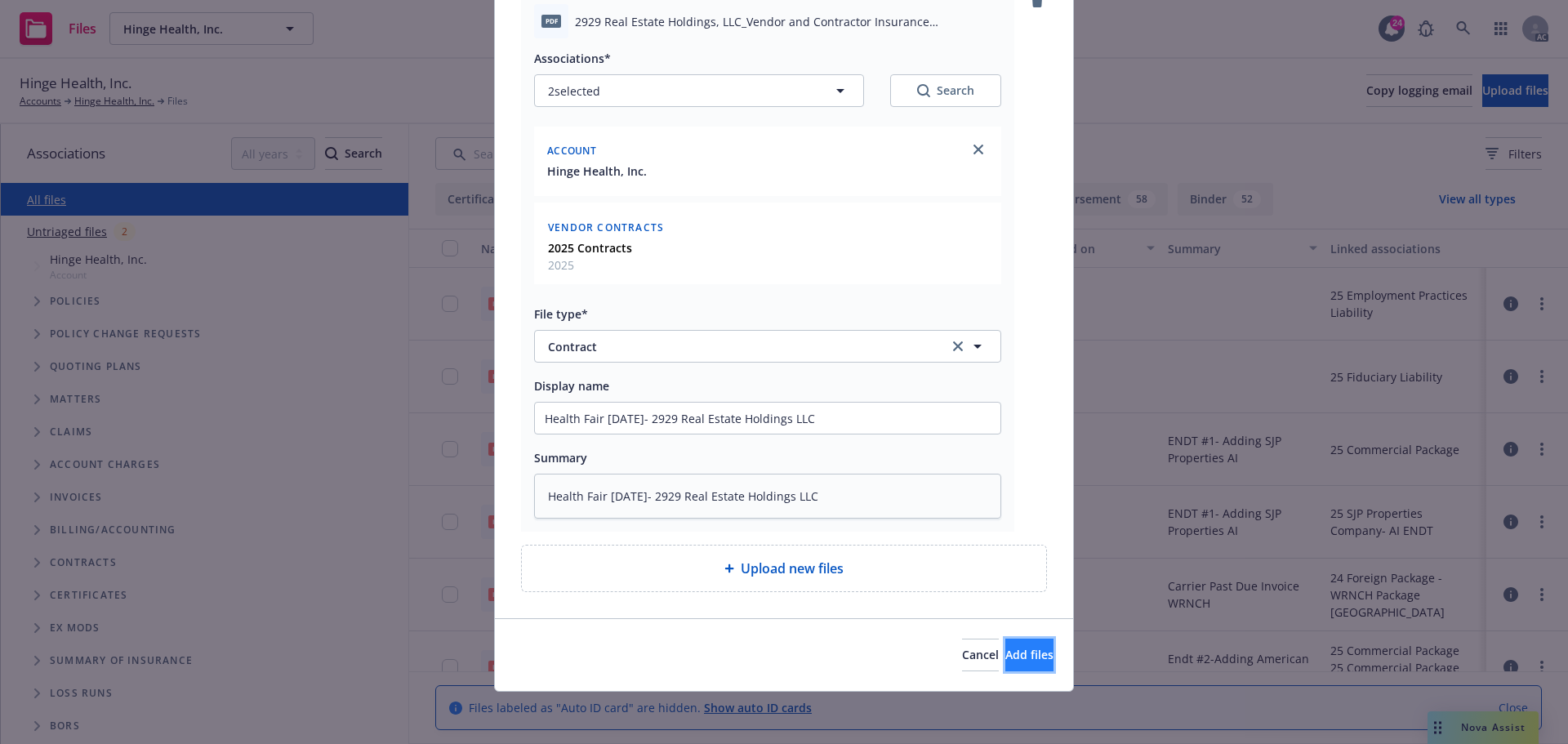
click at [1005, 642] on button "Add files" at bounding box center [1030, 655] width 48 height 33
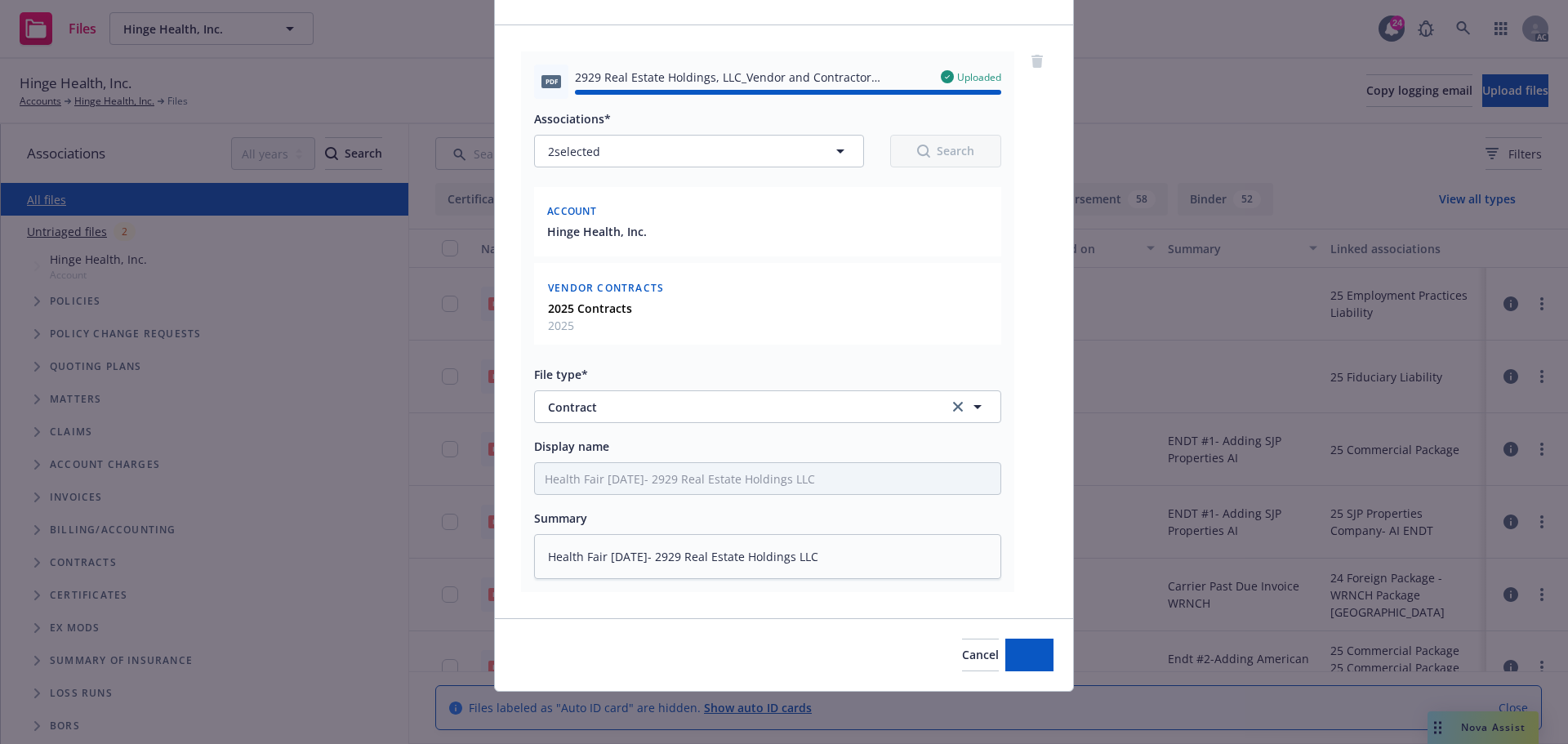
type textarea "x"
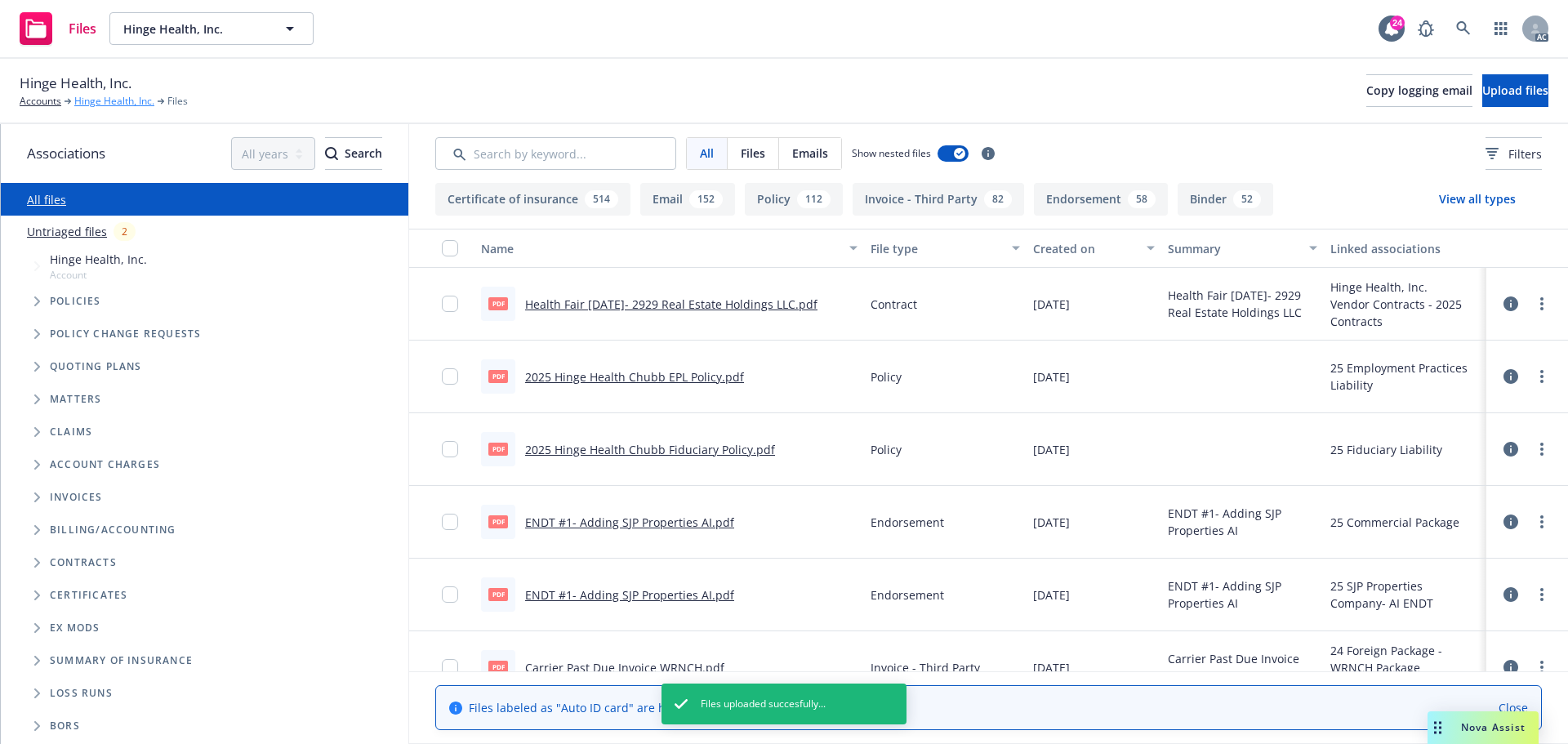
click at [114, 103] on link "Hinge Health, Inc." at bounding box center [114, 101] width 80 height 15
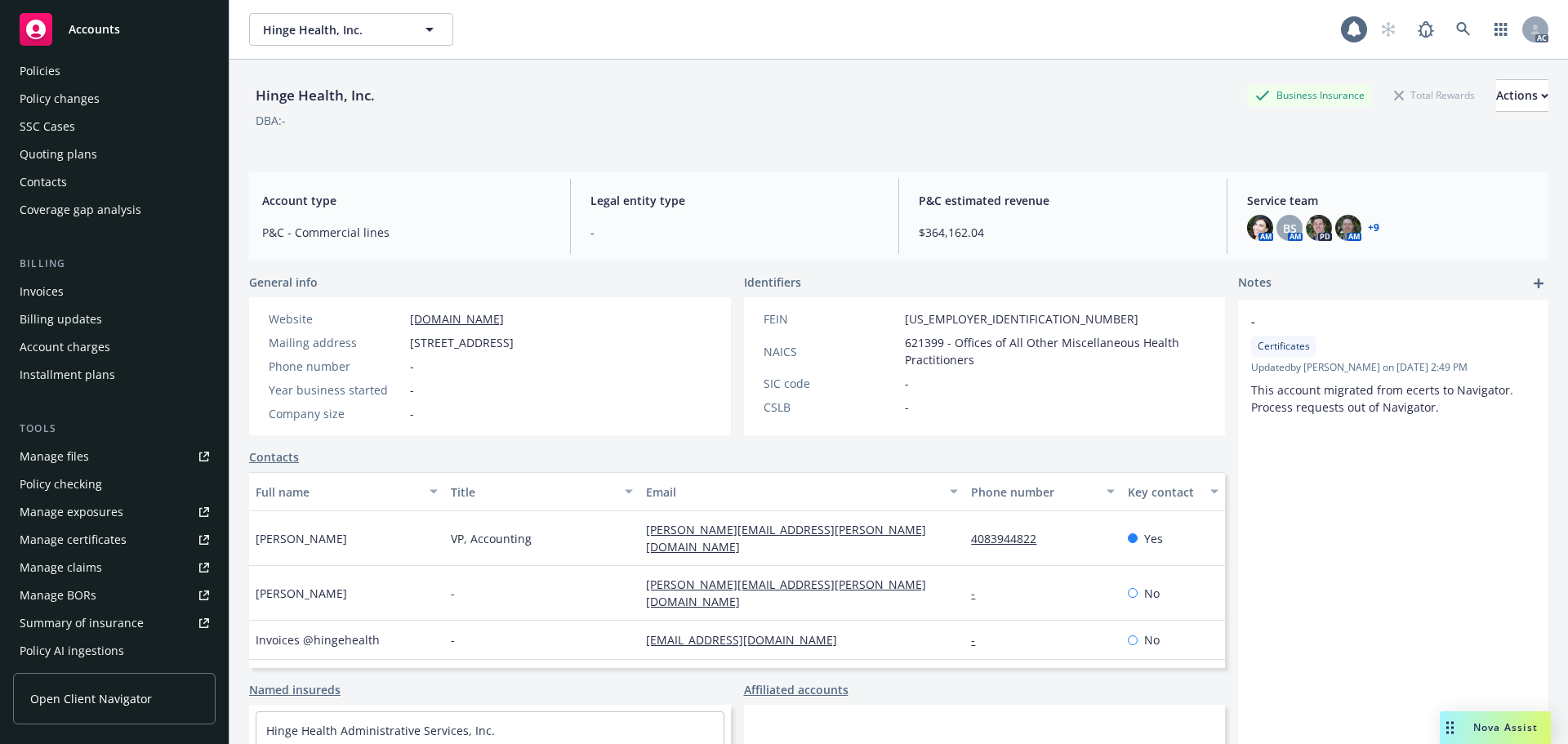
scroll to position [163, 0]
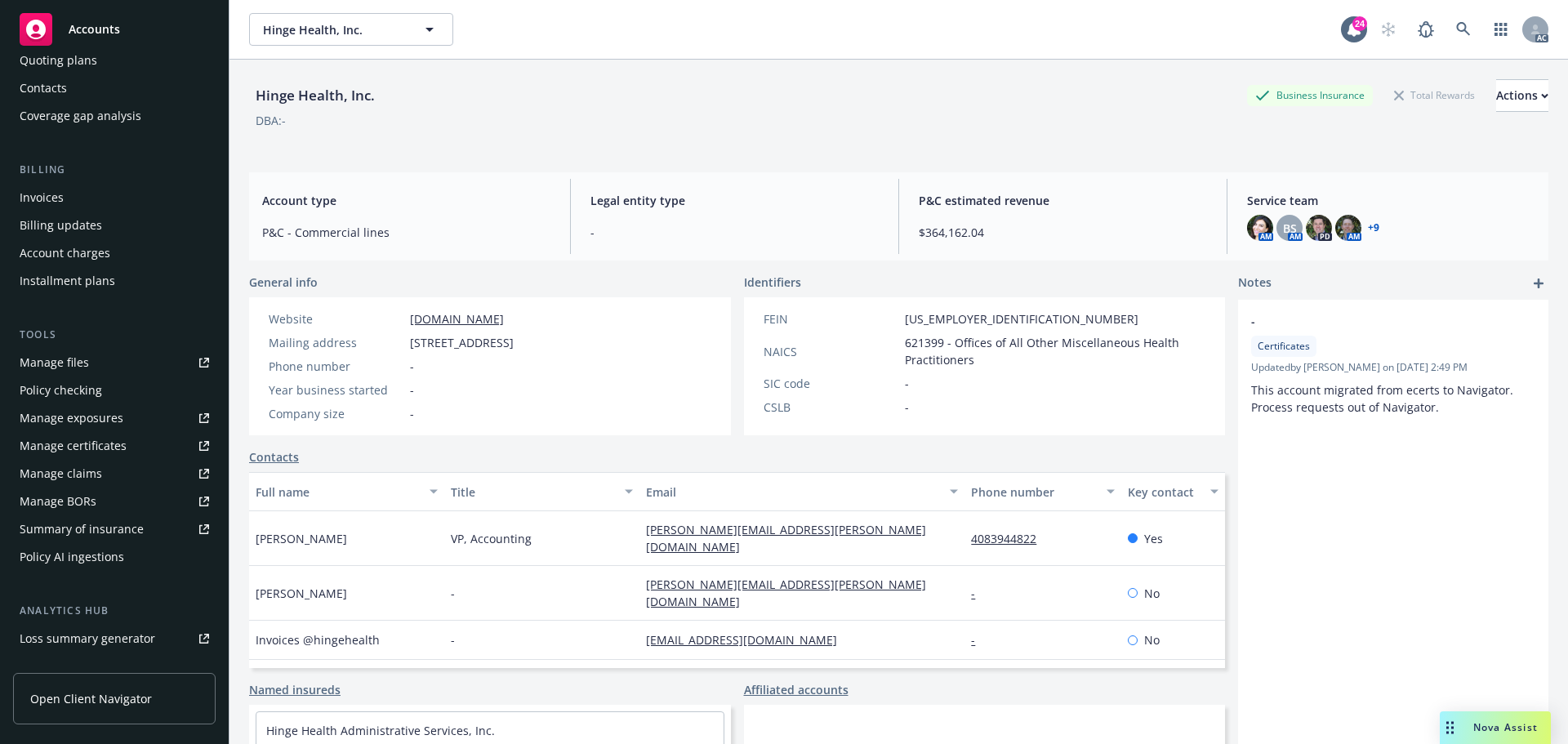
click at [92, 443] on div "Manage certificates" at bounding box center [72, 446] width 107 height 26
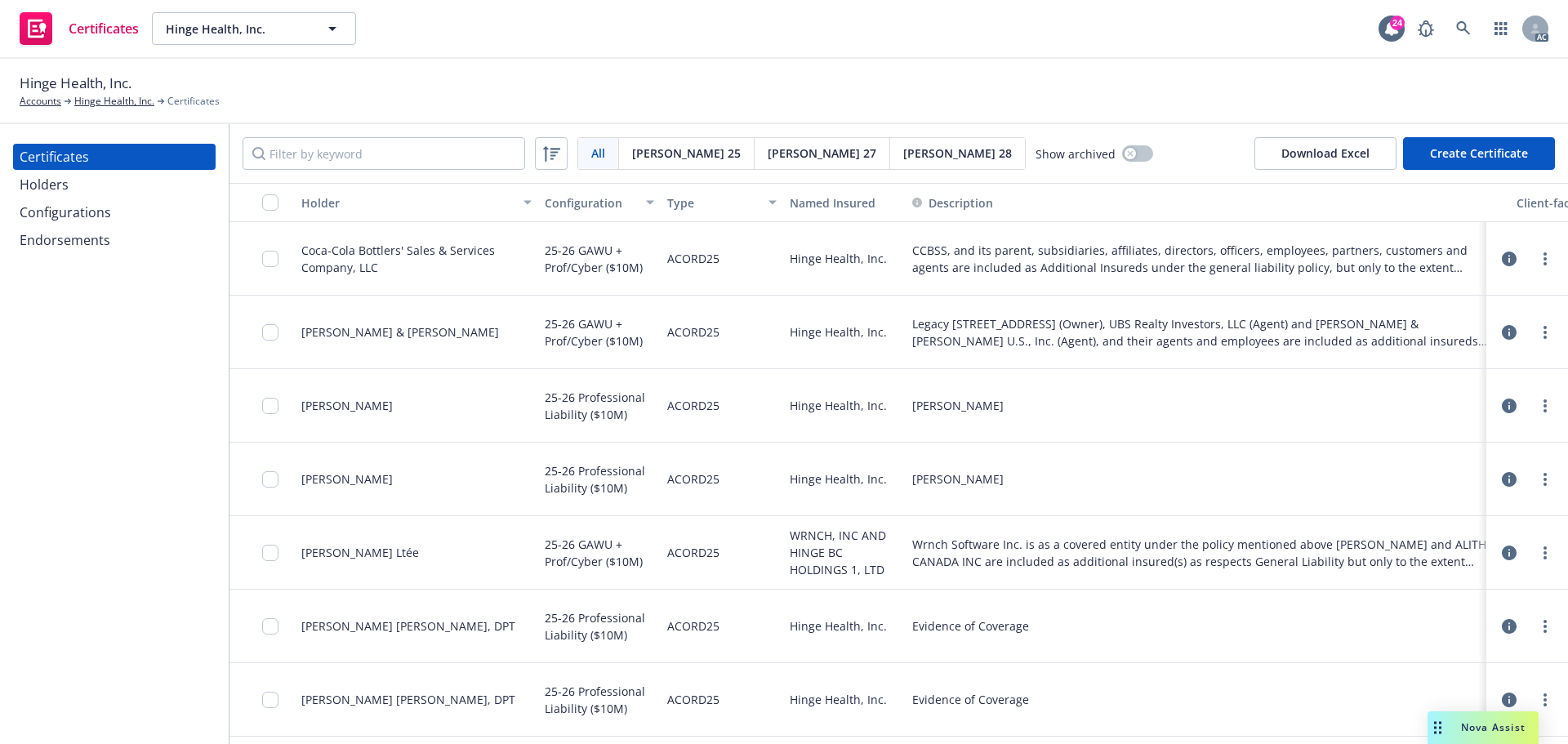
drag, startPoint x: 48, startPoint y: 183, endPoint x: 76, endPoint y: 181, distance: 28.1
click at [48, 183] on div "Holders" at bounding box center [44, 185] width 49 height 26
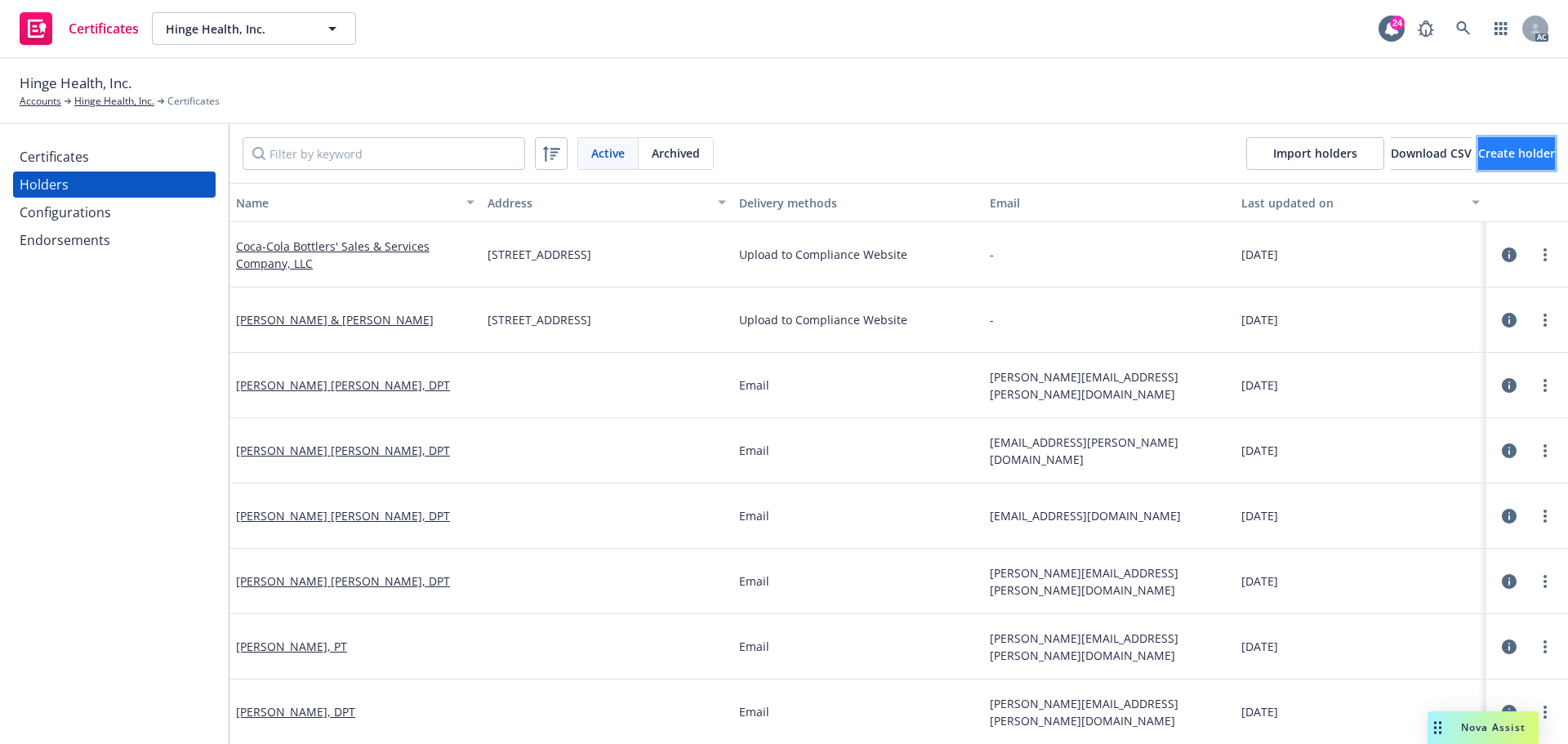
click at [1478, 156] on span "Create holder" at bounding box center [1516, 153] width 77 height 16
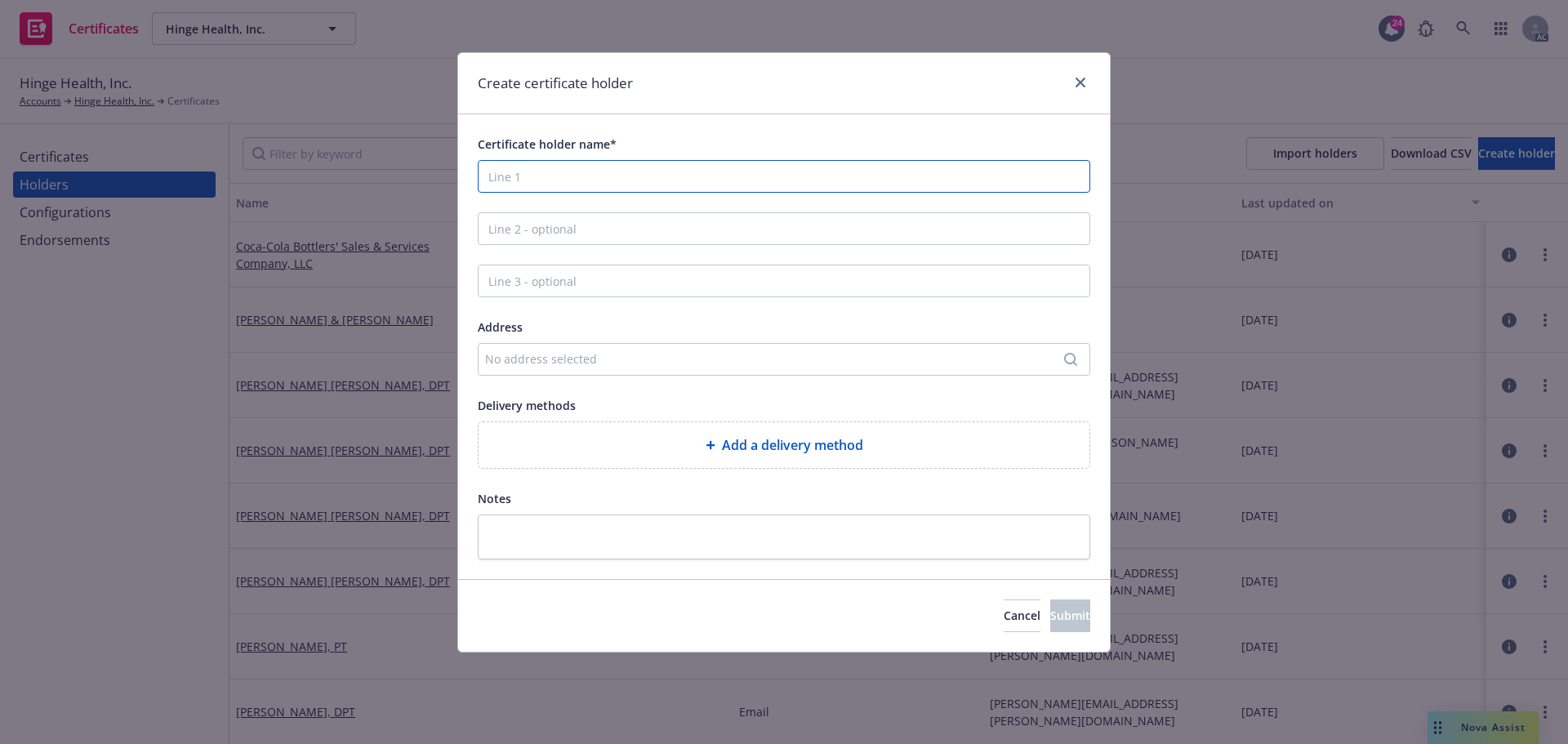
click at [534, 177] on input "Certificate holder name*" at bounding box center [784, 176] width 613 height 33
type input "2929 Real Estate Holdings, LLC as Owner and CBRE Inc. as Agent"
click at [654, 355] on div "No address selected" at bounding box center [776, 359] width 581 height 17
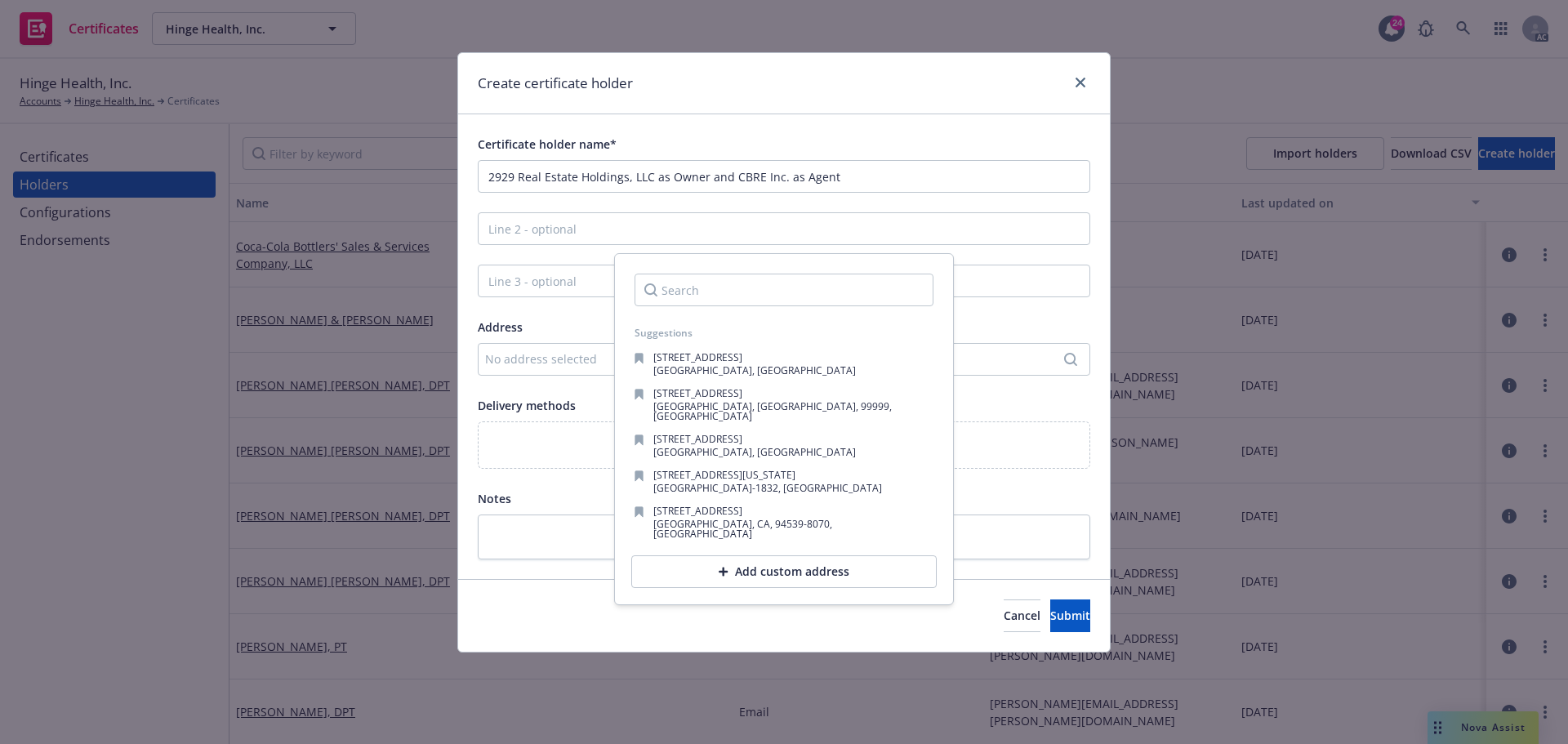
click at [742, 559] on div "Add custom address" at bounding box center [784, 571] width 305 height 33
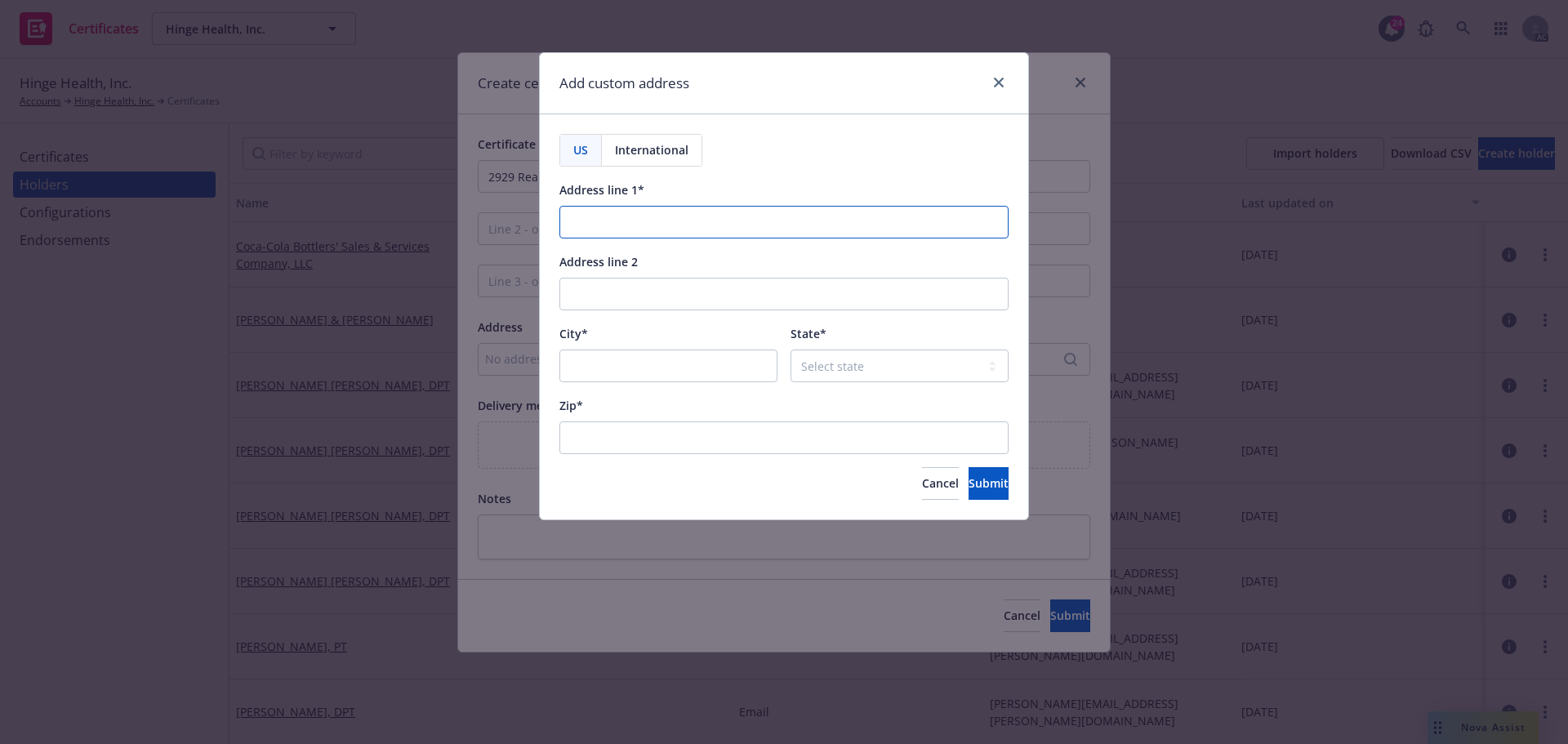
click at [608, 228] on input "Address line 1*" at bounding box center [784, 222] width 449 height 33
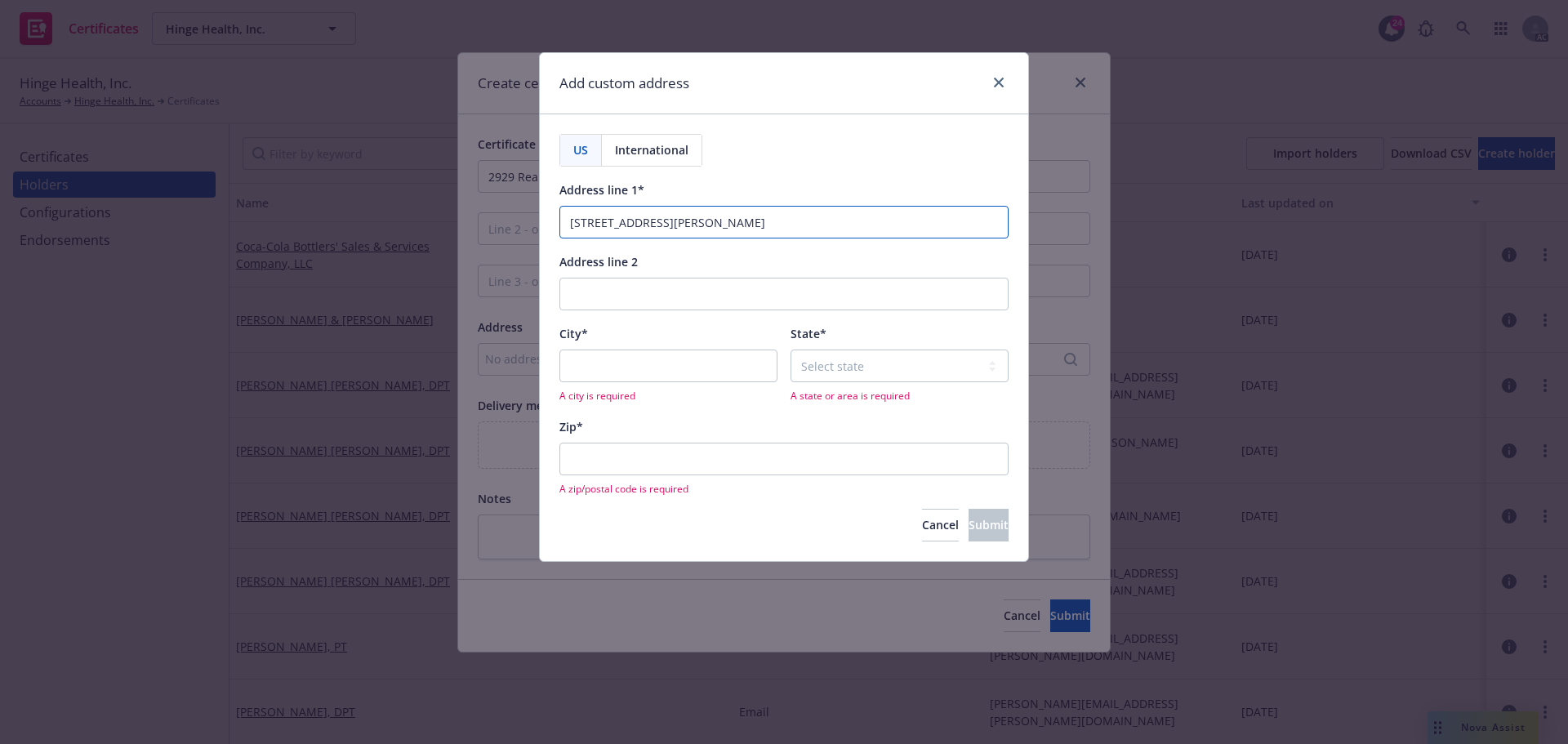
type input "2727 Allen Parkway, Suite PL01"
type input "Houston"
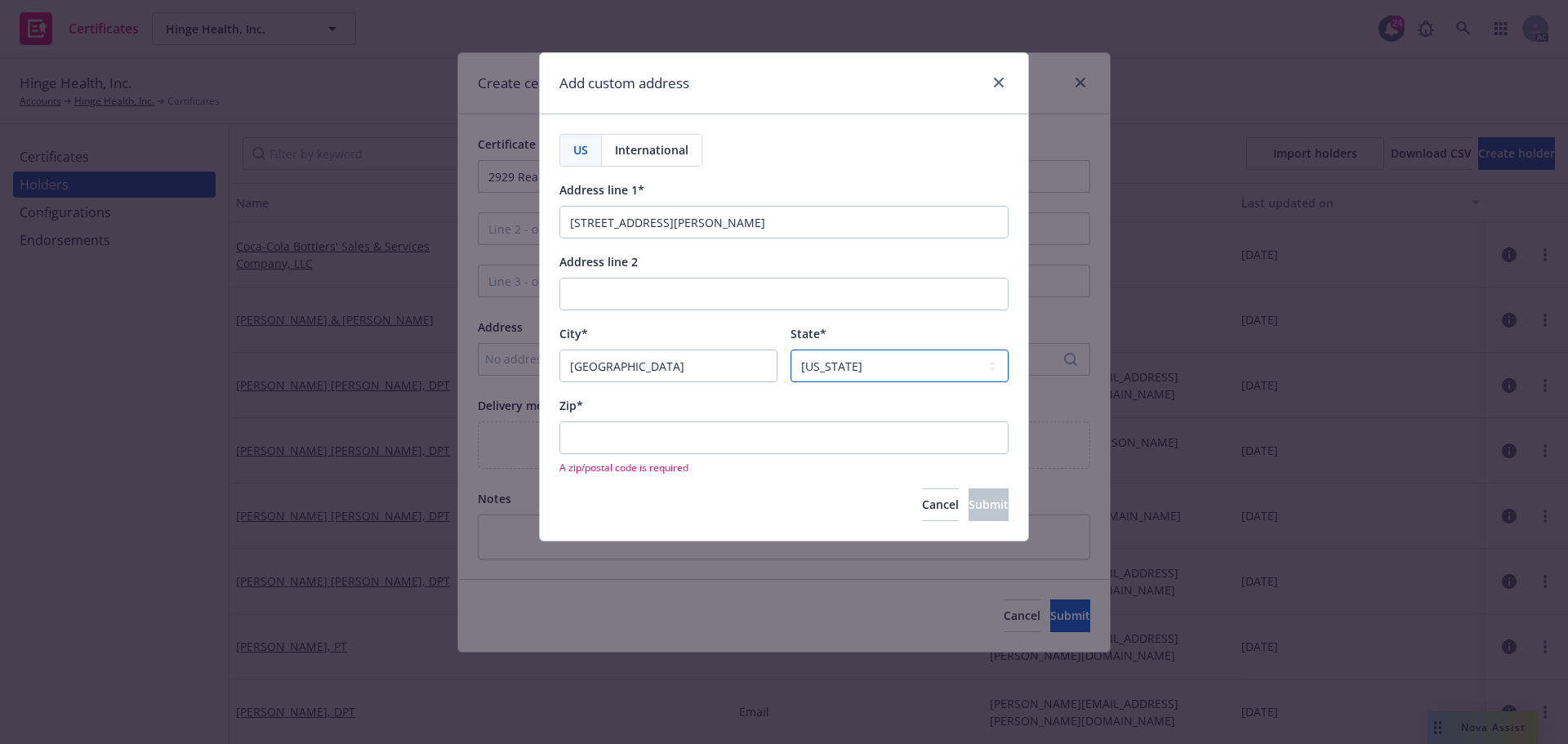
select select "TX"
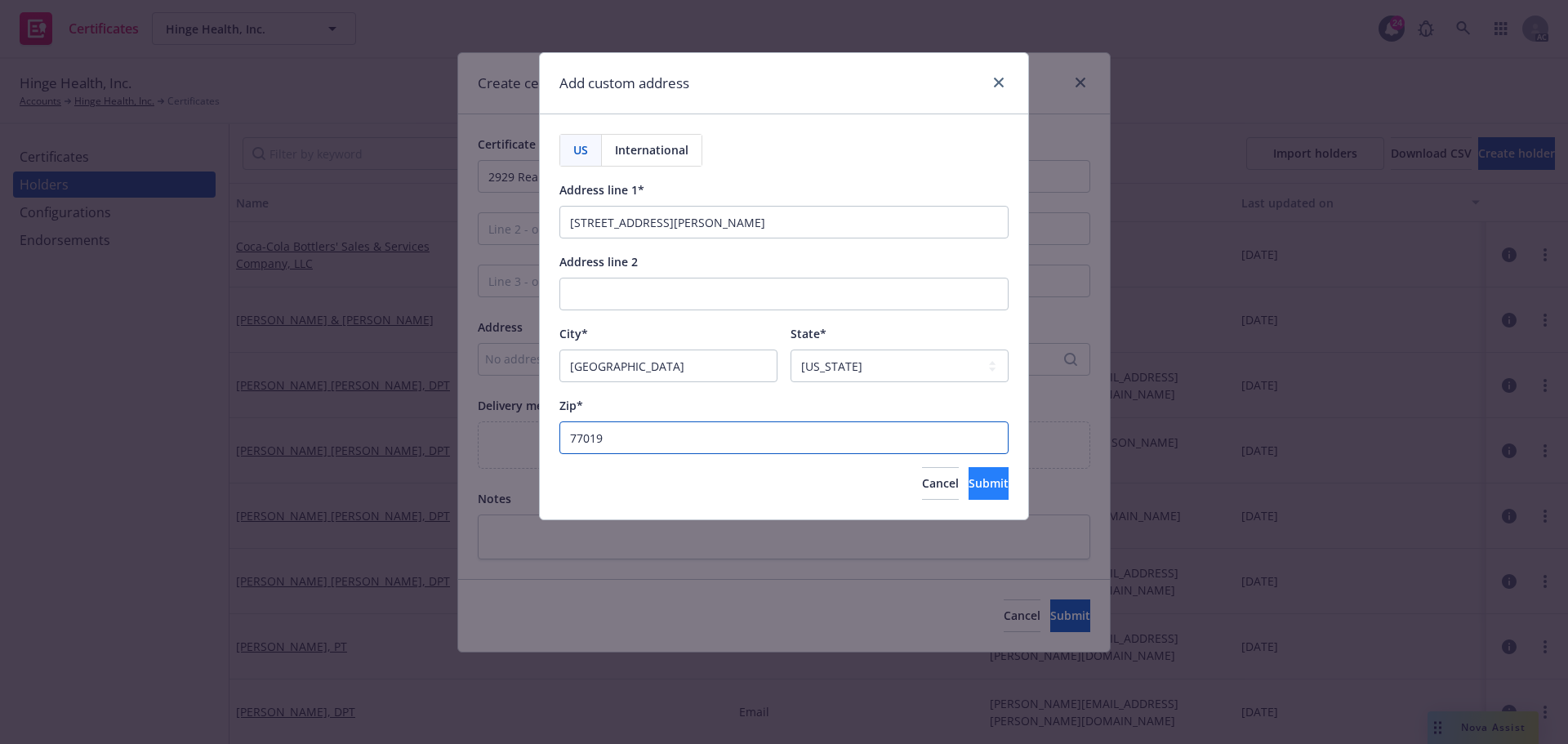
type input "77019"
click at [968, 486] on span "Submit" at bounding box center [988, 483] width 40 height 16
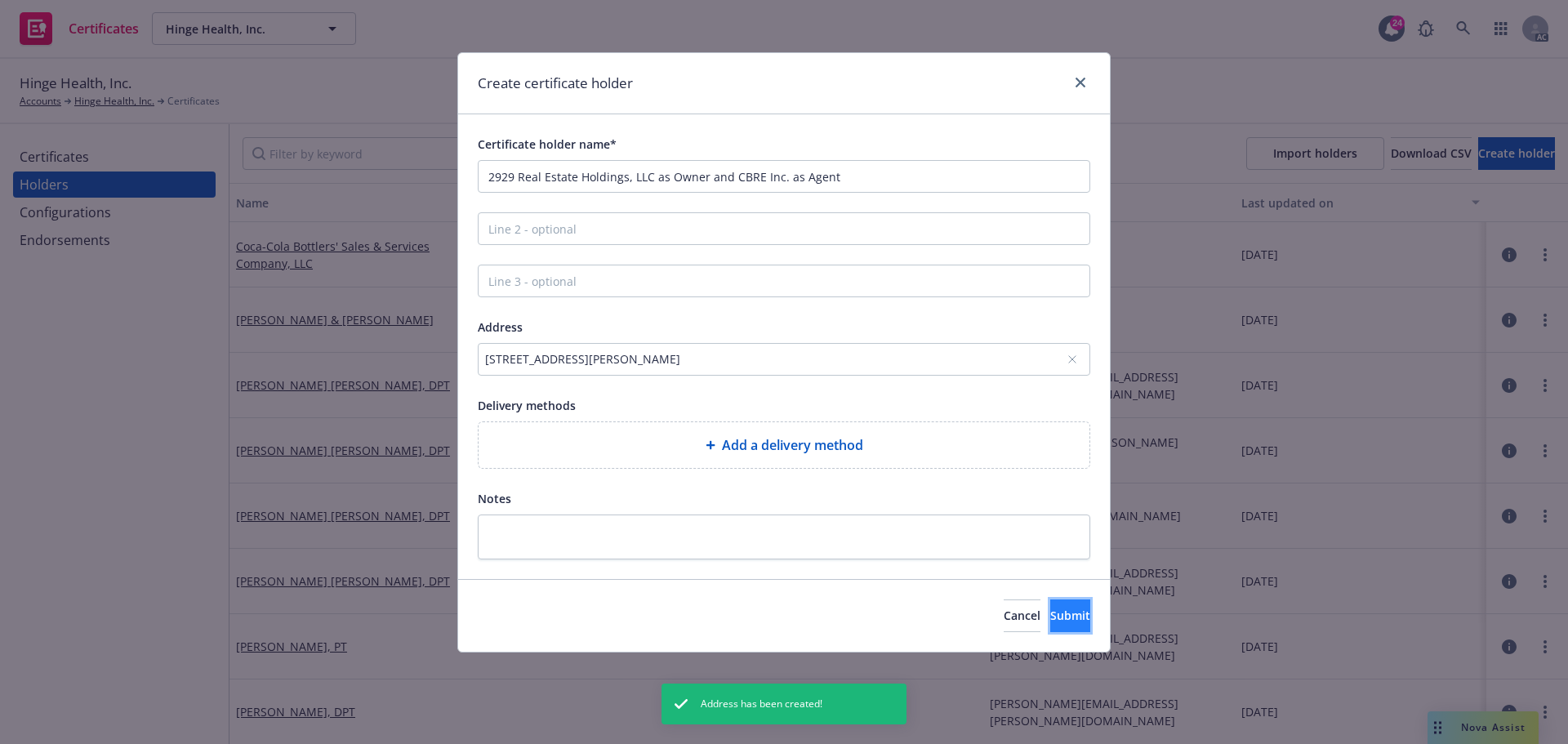
click at [1062, 620] on span "Submit" at bounding box center [1069, 616] width 40 height 16
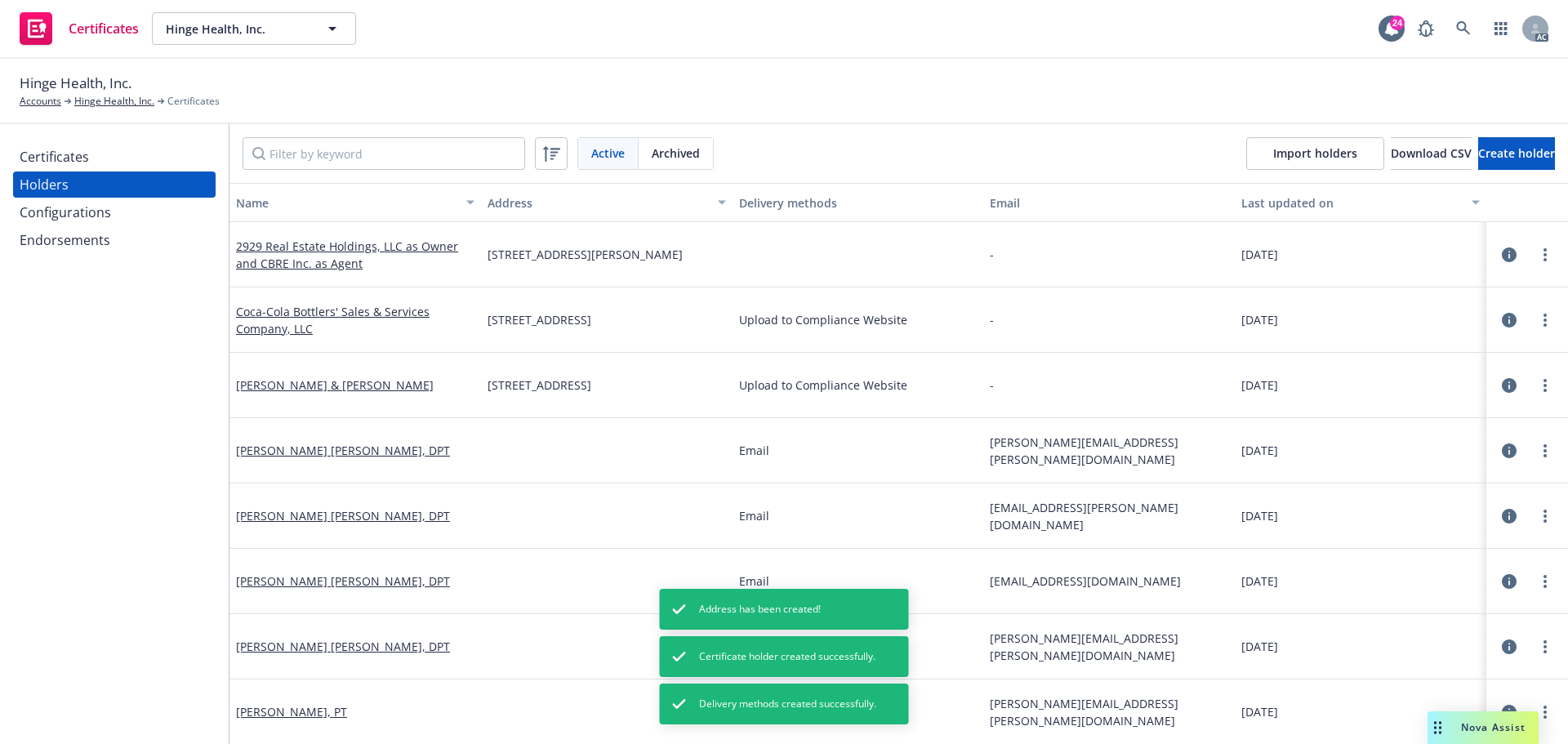
click at [73, 159] on div "Certificates" at bounding box center [54, 157] width 70 height 26
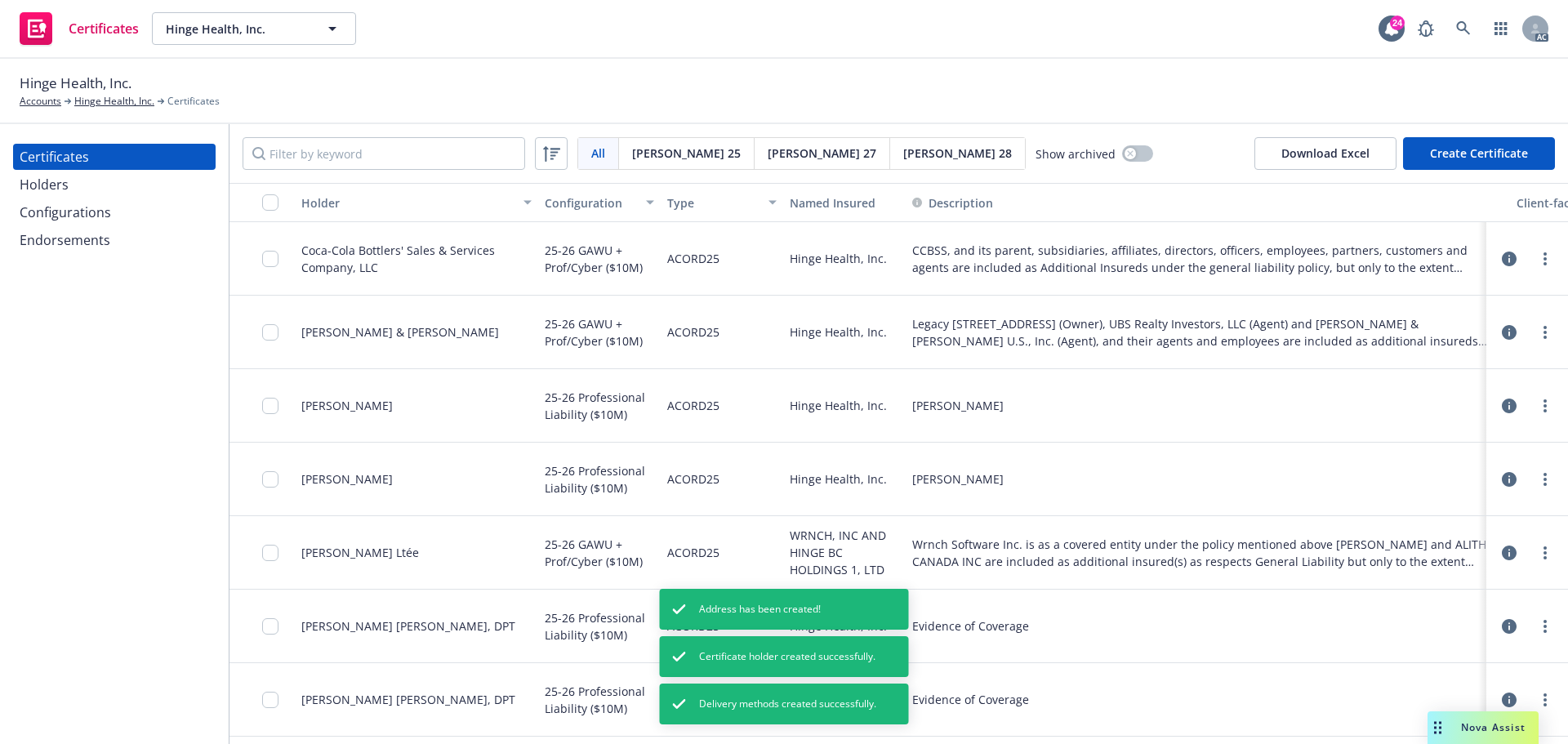
click at [1493, 148] on button "Create Certificate" at bounding box center [1479, 153] width 152 height 33
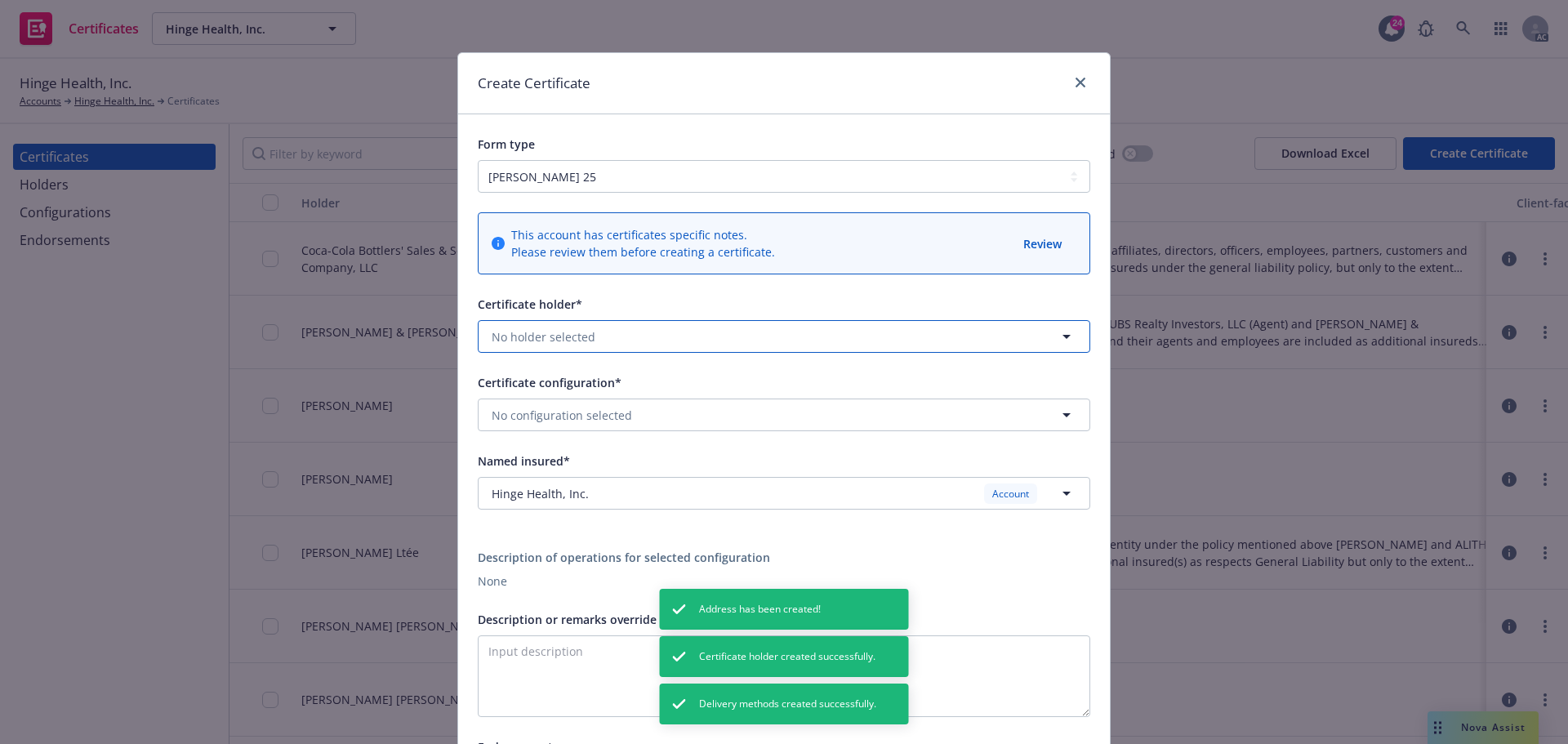
click at [551, 333] on span "No holder selected" at bounding box center [544, 337] width 104 height 17
type input "2929"
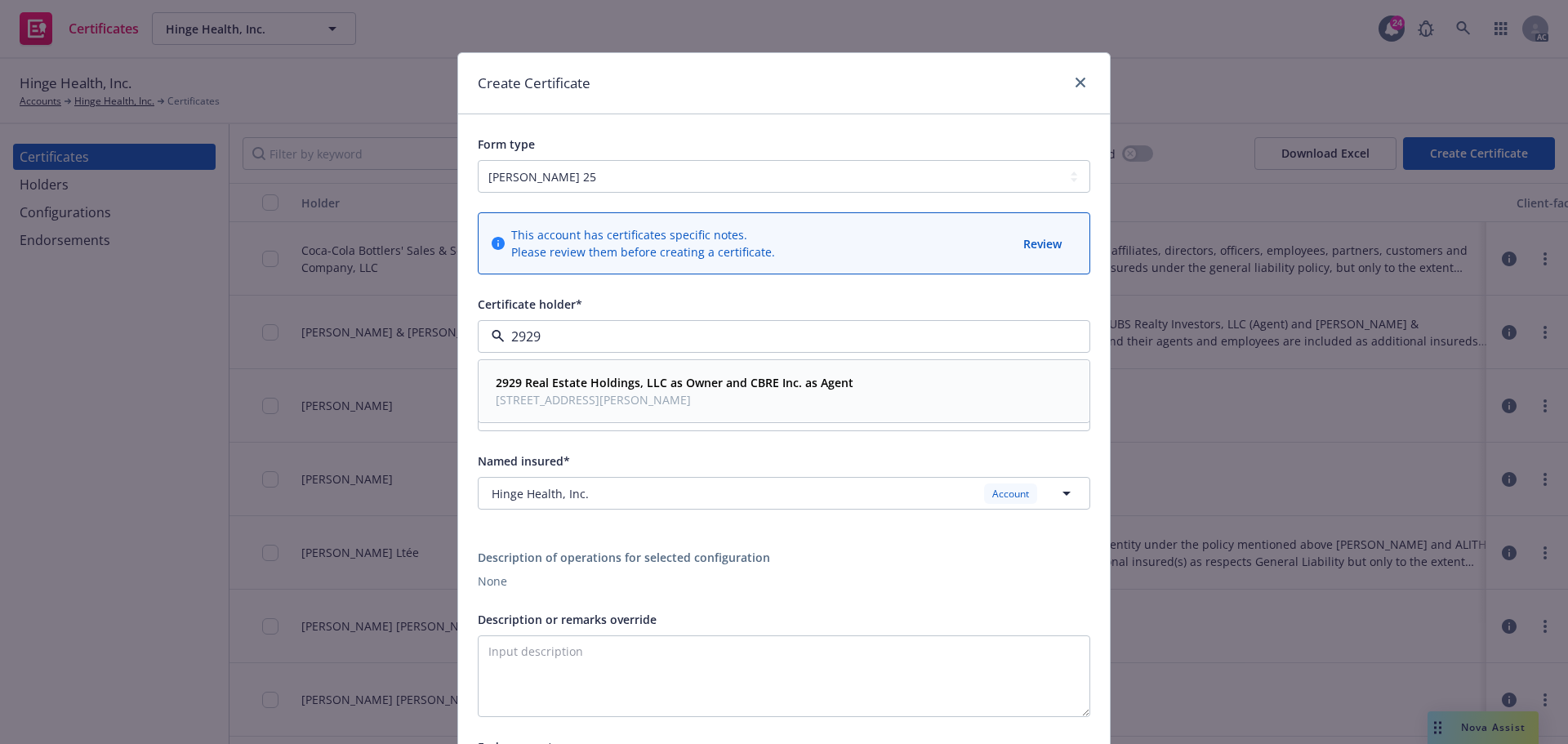
click at [565, 401] on span "2727 Allen Parkway, Suite PL01, Houston , TX, 77019, USA" at bounding box center [674, 399] width 357 height 17
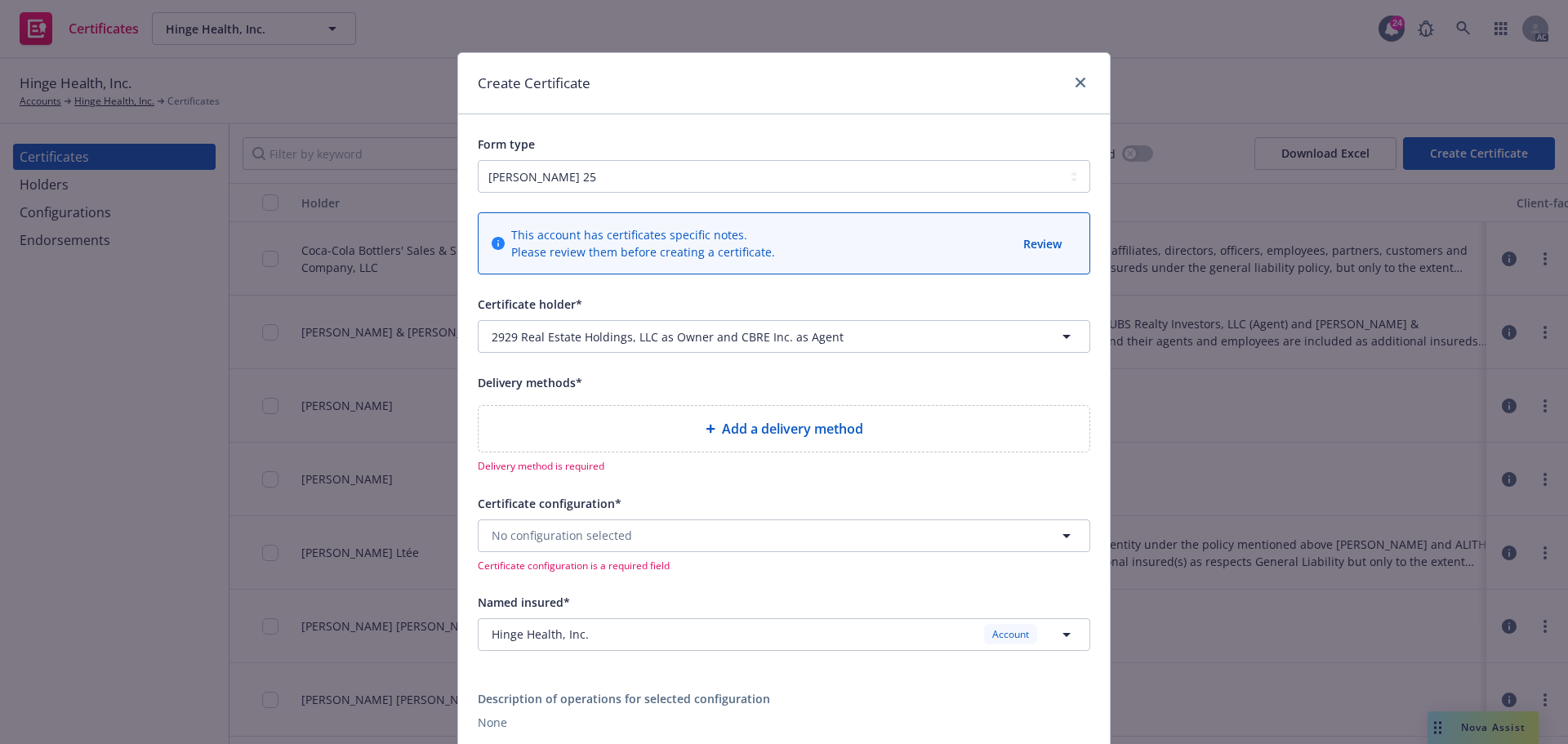
click at [737, 437] on span "Add a delivery method" at bounding box center [793, 428] width 141 height 20
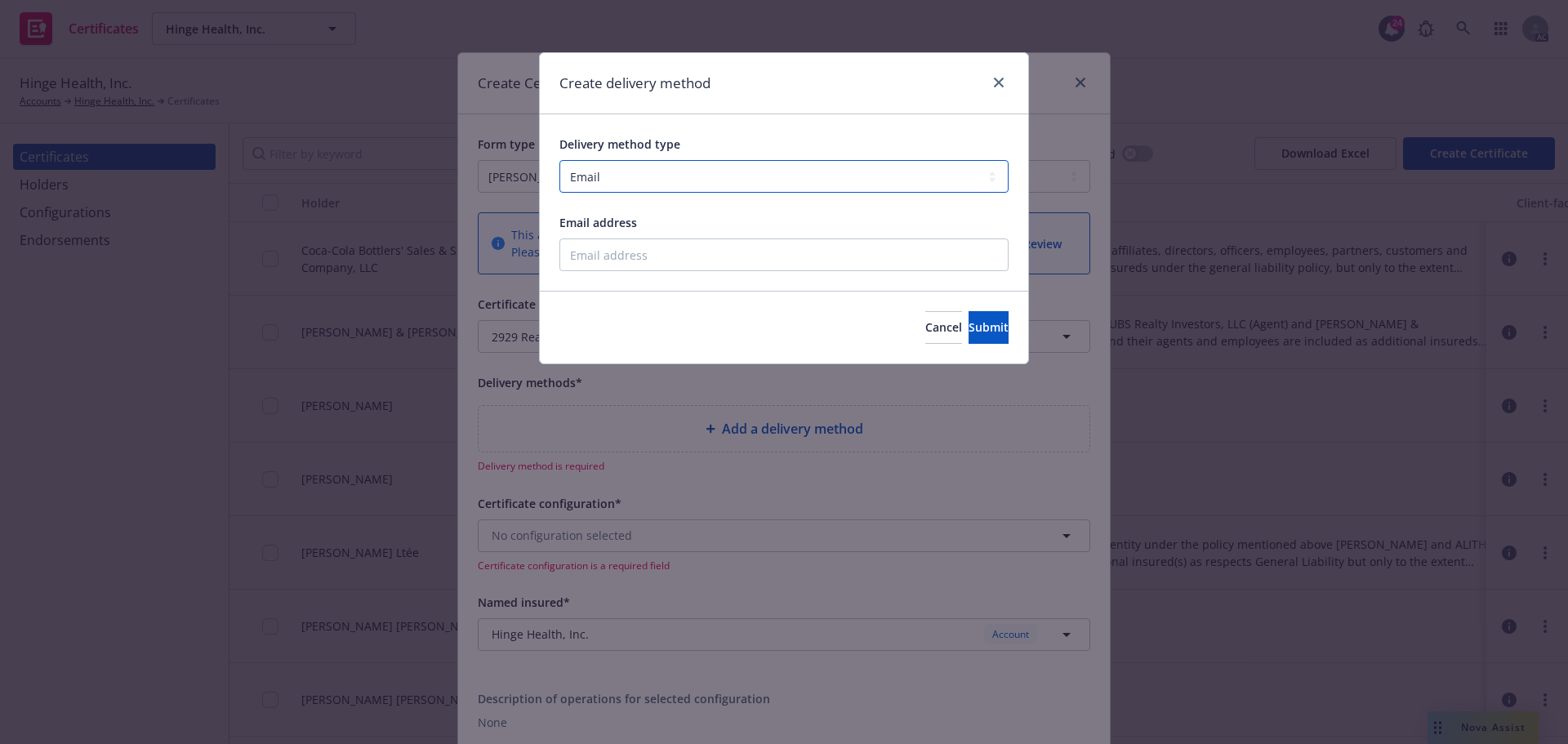
click at [623, 178] on select "Select delivery method type Email Mail Fax Upload to Compliance Website" at bounding box center [784, 176] width 449 height 33
select select "UPLOAD_TO_COMPLIANCE_WEBSITE"
click at [560, 160] on select "Select delivery method type Email Mail Fax Upload to Compliance Website" at bounding box center [784, 176] width 449 height 33
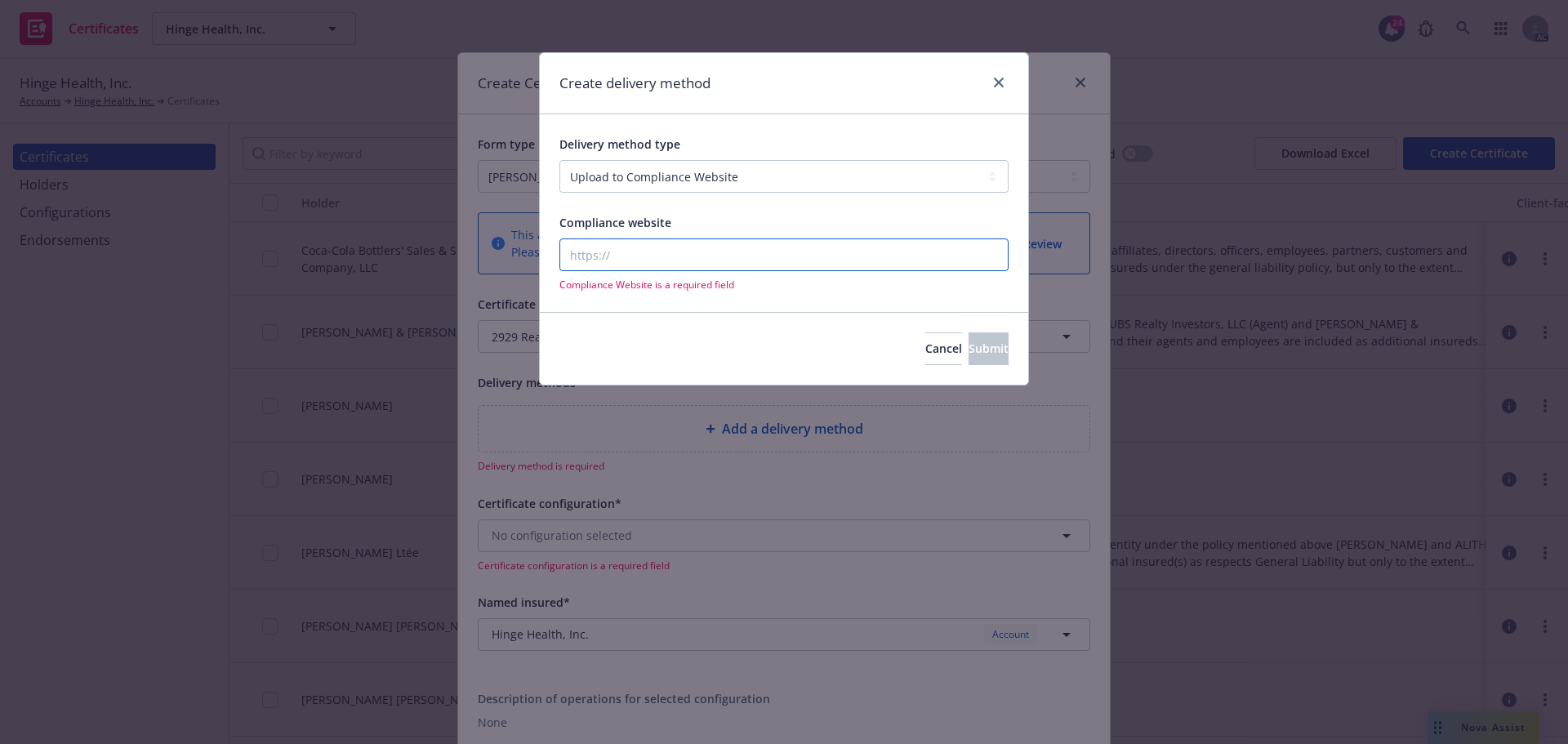
click at [614, 262] on input "Compliance website" at bounding box center [784, 255] width 449 height 33
type input "www.newfront.com"
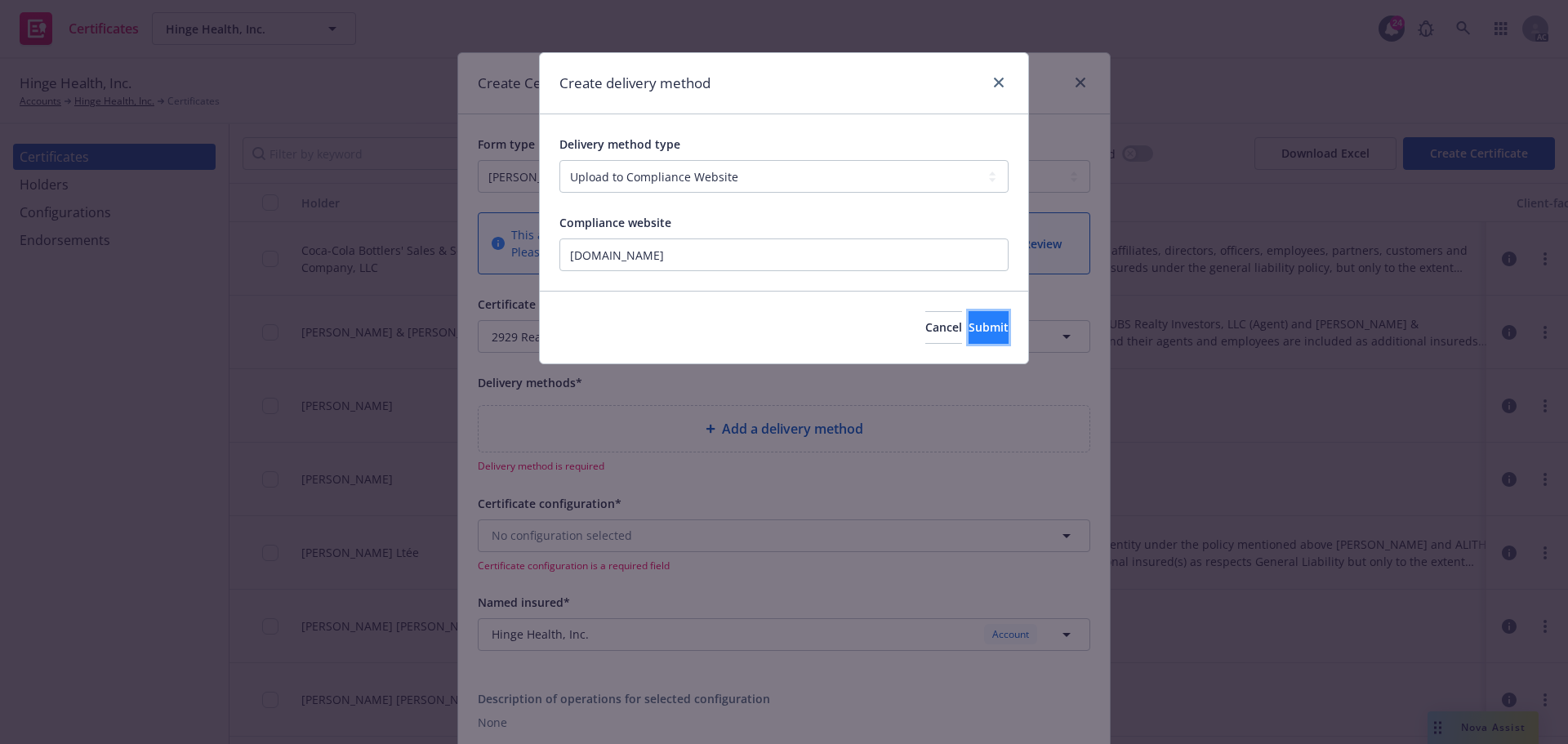
click at [968, 326] on span "Submit" at bounding box center [988, 327] width 40 height 16
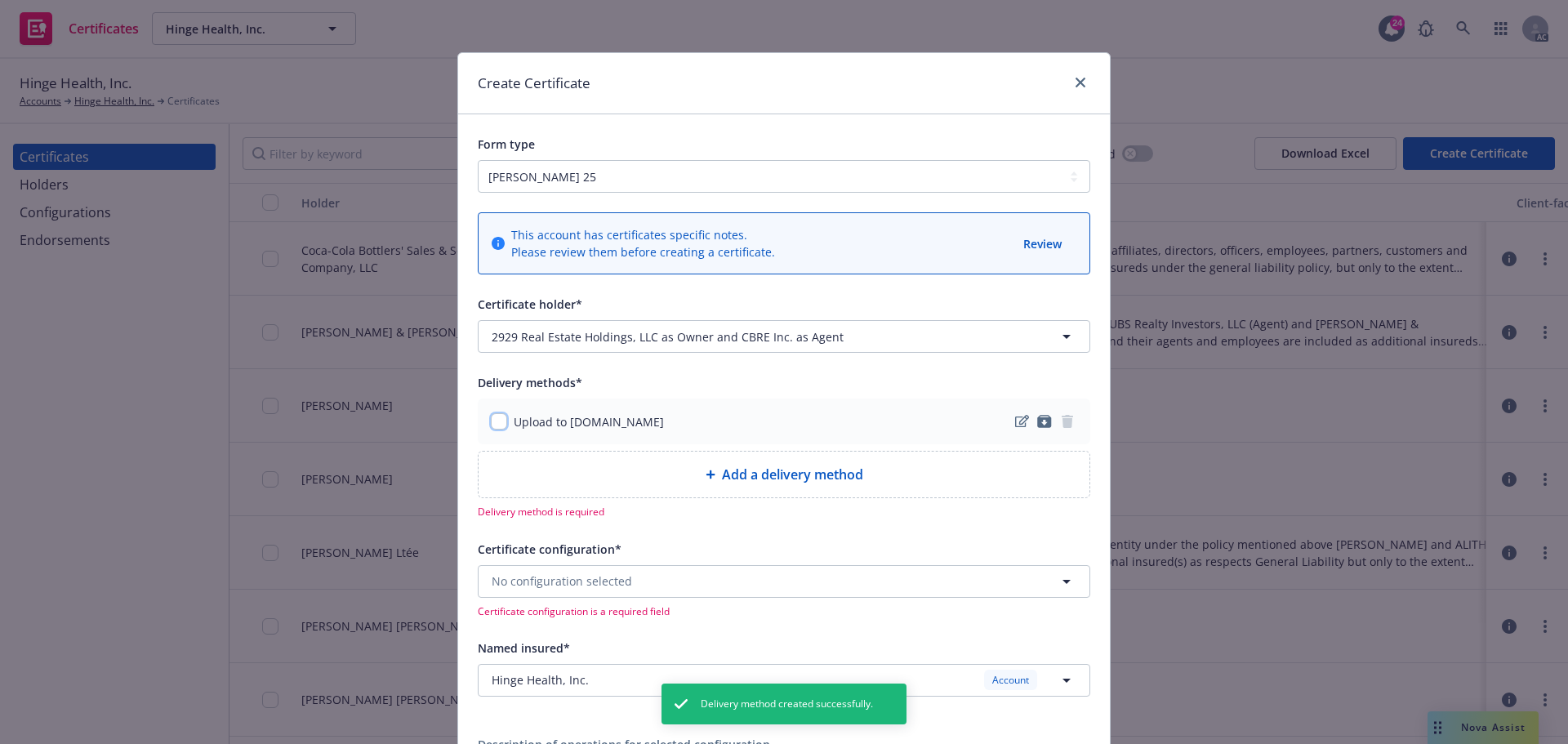
drag, startPoint x: 492, startPoint y: 422, endPoint x: 508, endPoint y: 422, distance: 16.0
click at [496, 422] on input "checkbox" at bounding box center [499, 422] width 17 height 17
checkbox input "true"
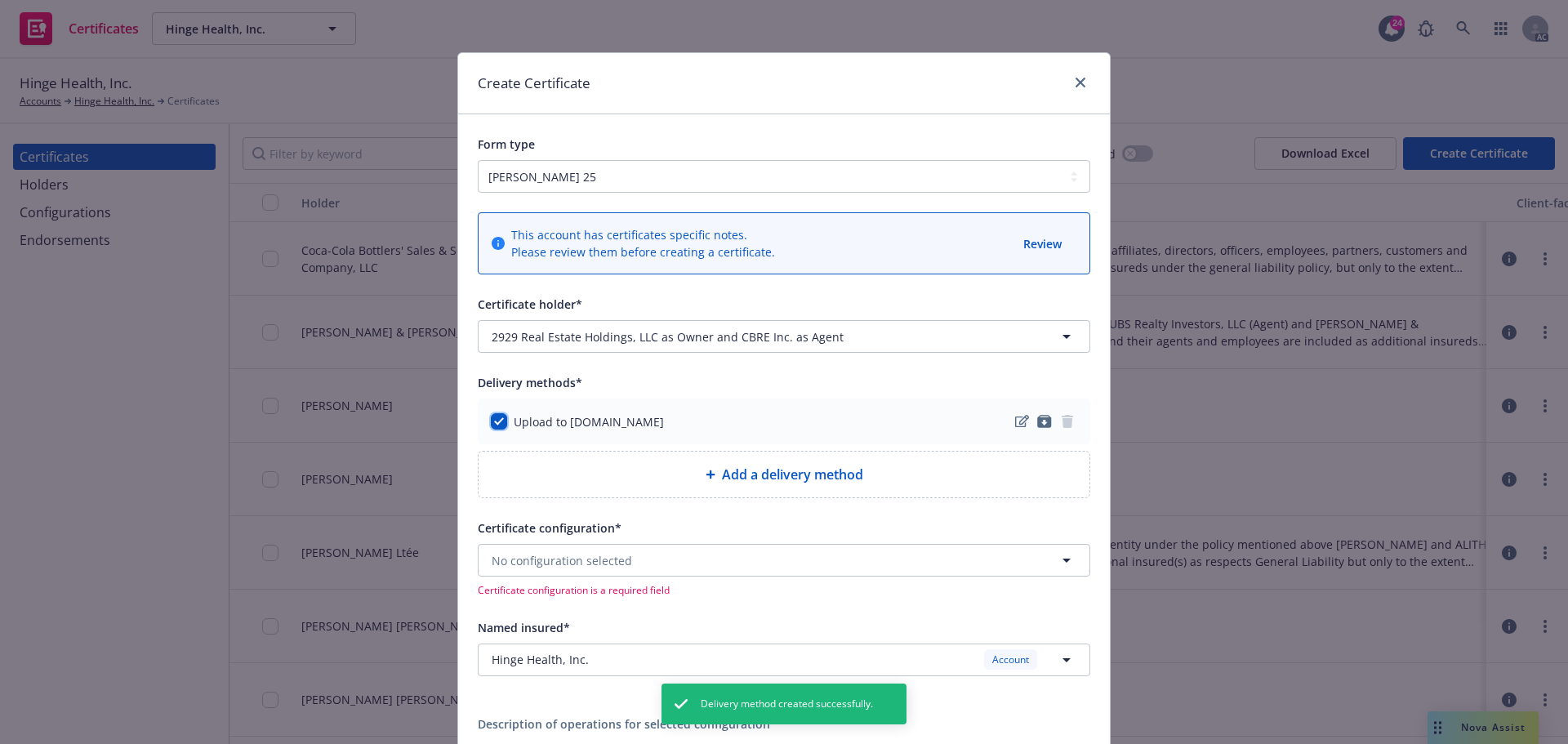
scroll to position [327, 0]
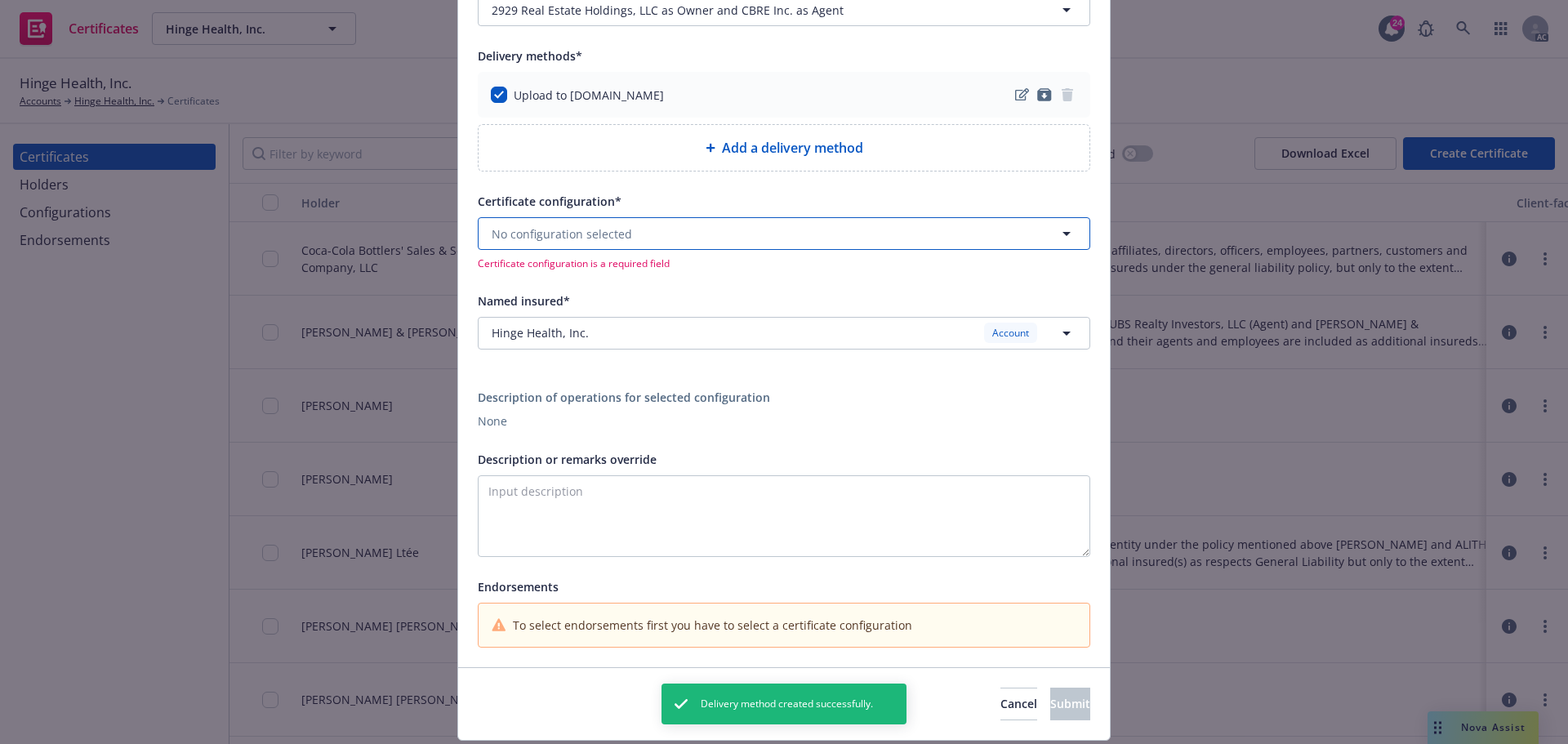
click at [603, 236] on span "No configuration selected" at bounding box center [562, 234] width 140 height 17
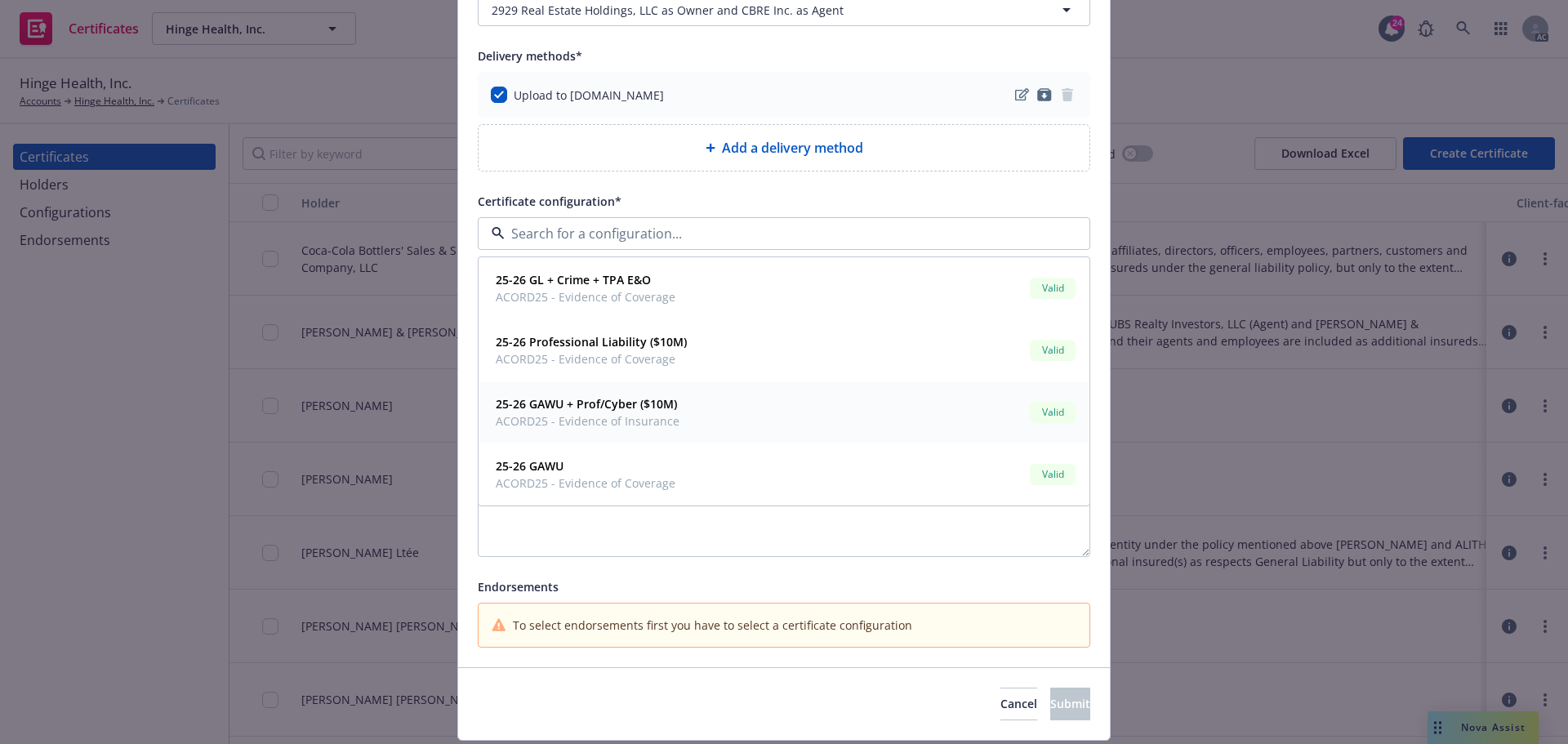
click at [596, 406] on strong "25-26 GAWU + Prof/Cyber ($10M)" at bounding box center [586, 404] width 181 height 16
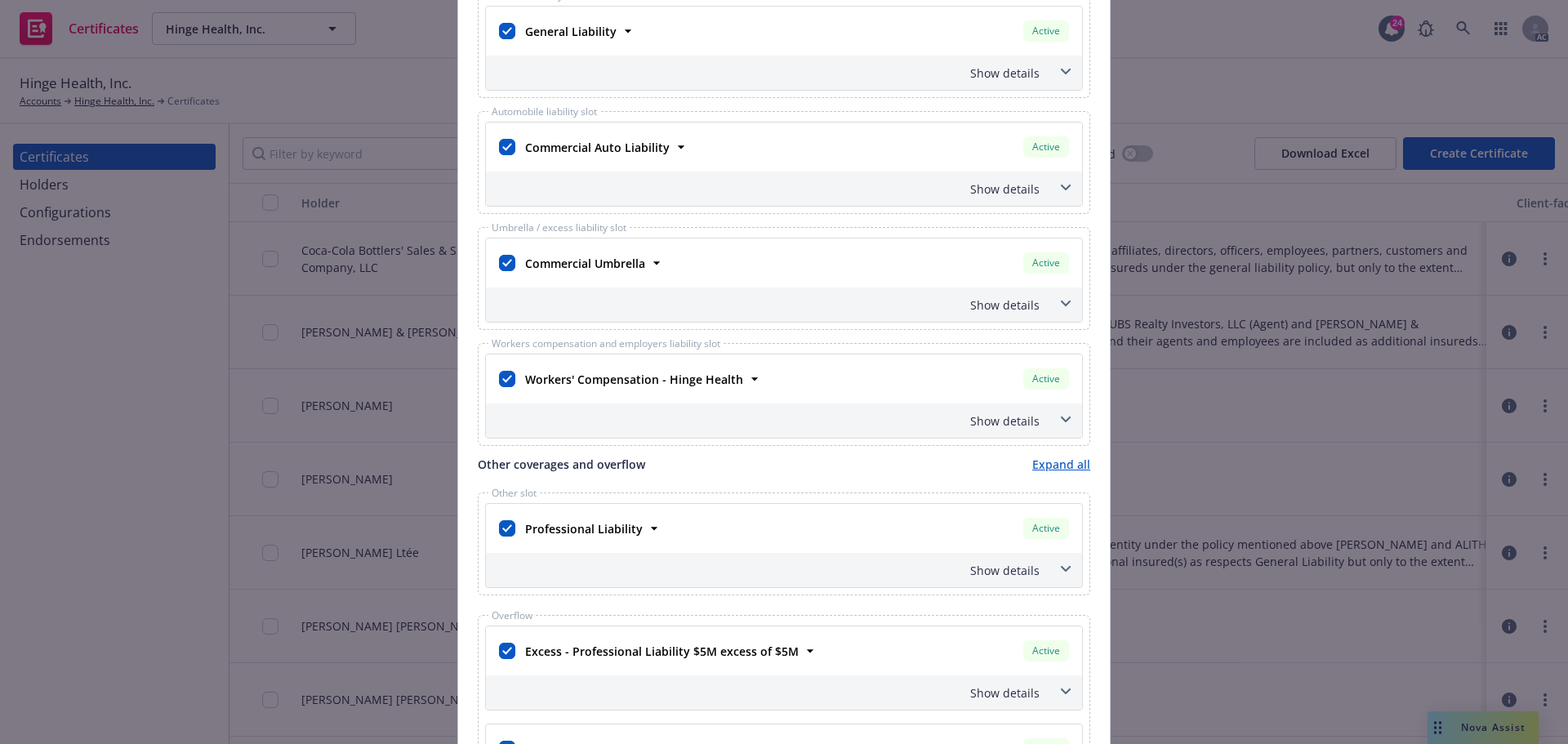
scroll to position [736, 0]
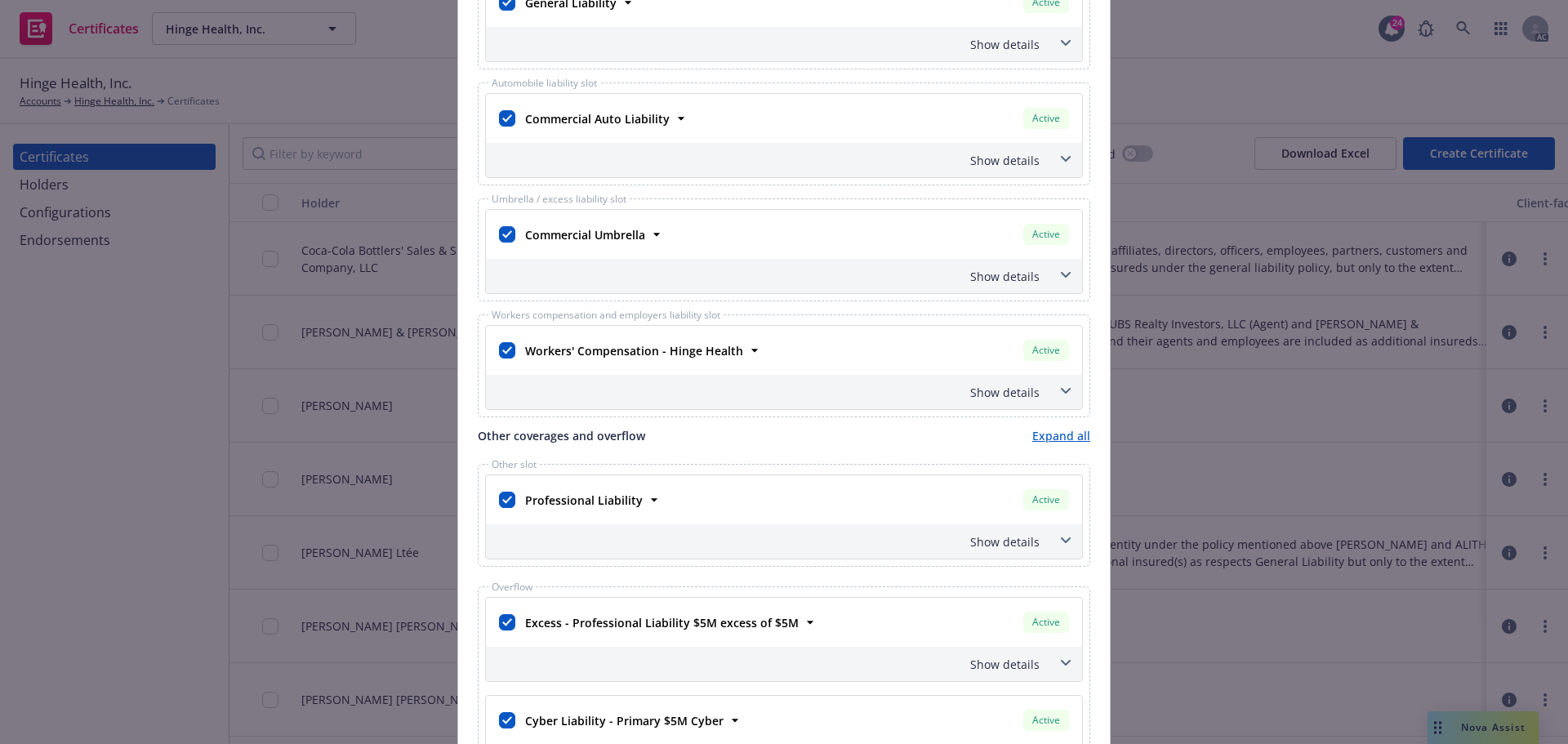
click at [1061, 543] on icon at bounding box center [1066, 541] width 10 height 7
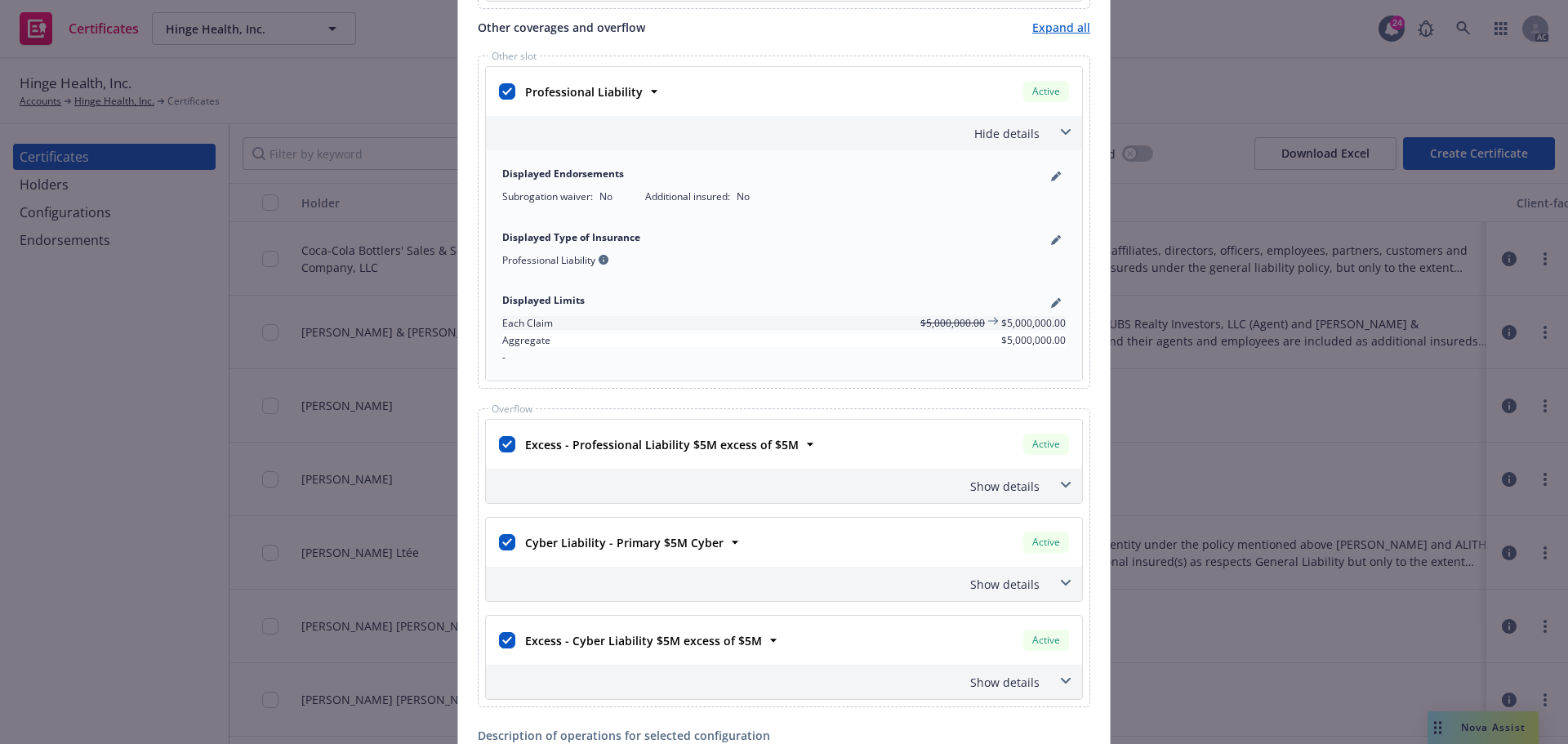
scroll to position [1226, 0]
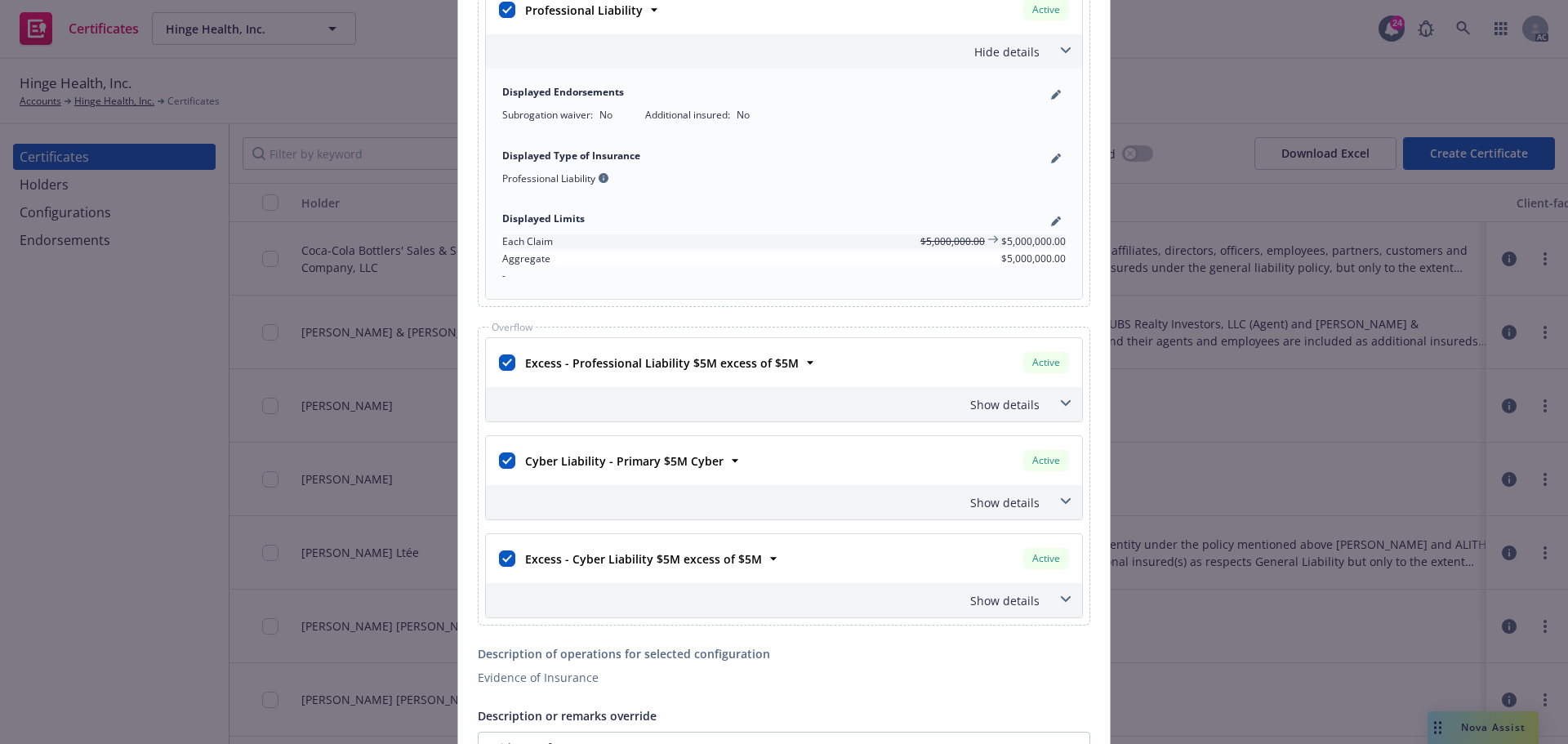
click at [1057, 398] on span at bounding box center [1066, 404] width 26 height 26
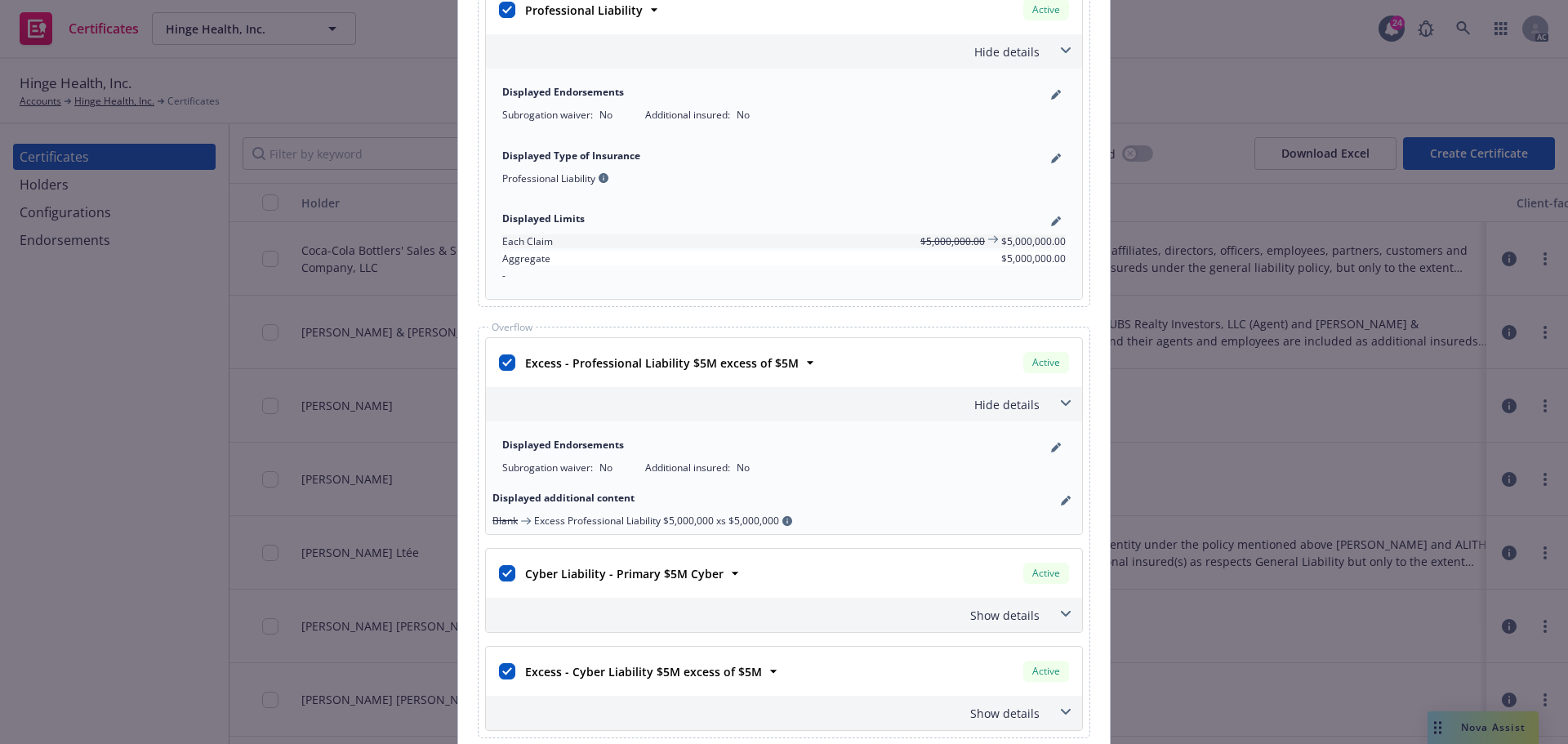
click at [1061, 401] on icon at bounding box center [1066, 403] width 10 height 7
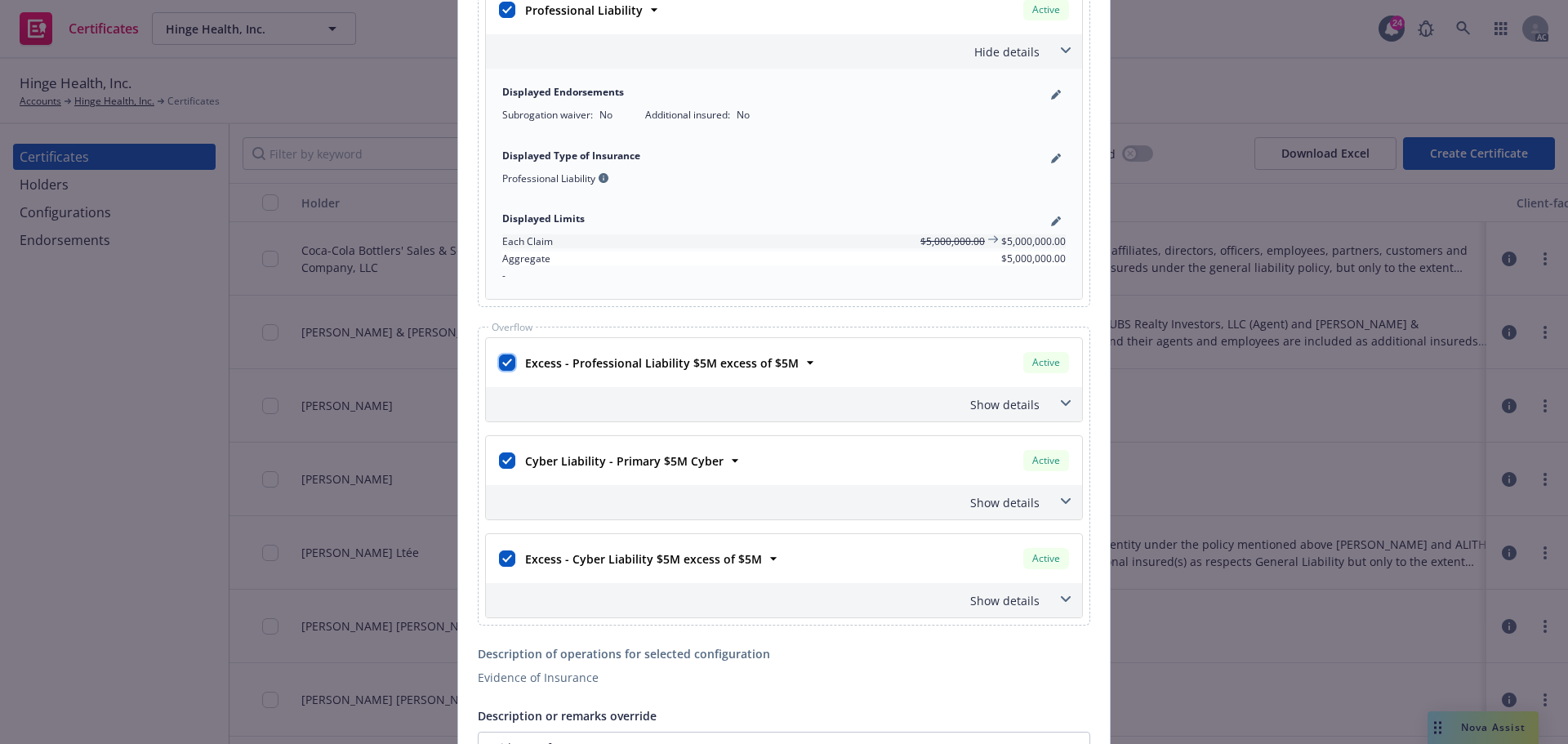
click at [504, 361] on input "checkbox" at bounding box center [508, 363] width 17 height 17
checkbox input "false"
click at [500, 555] on input "checkbox" at bounding box center [508, 559] width 17 height 17
checkbox input "false"
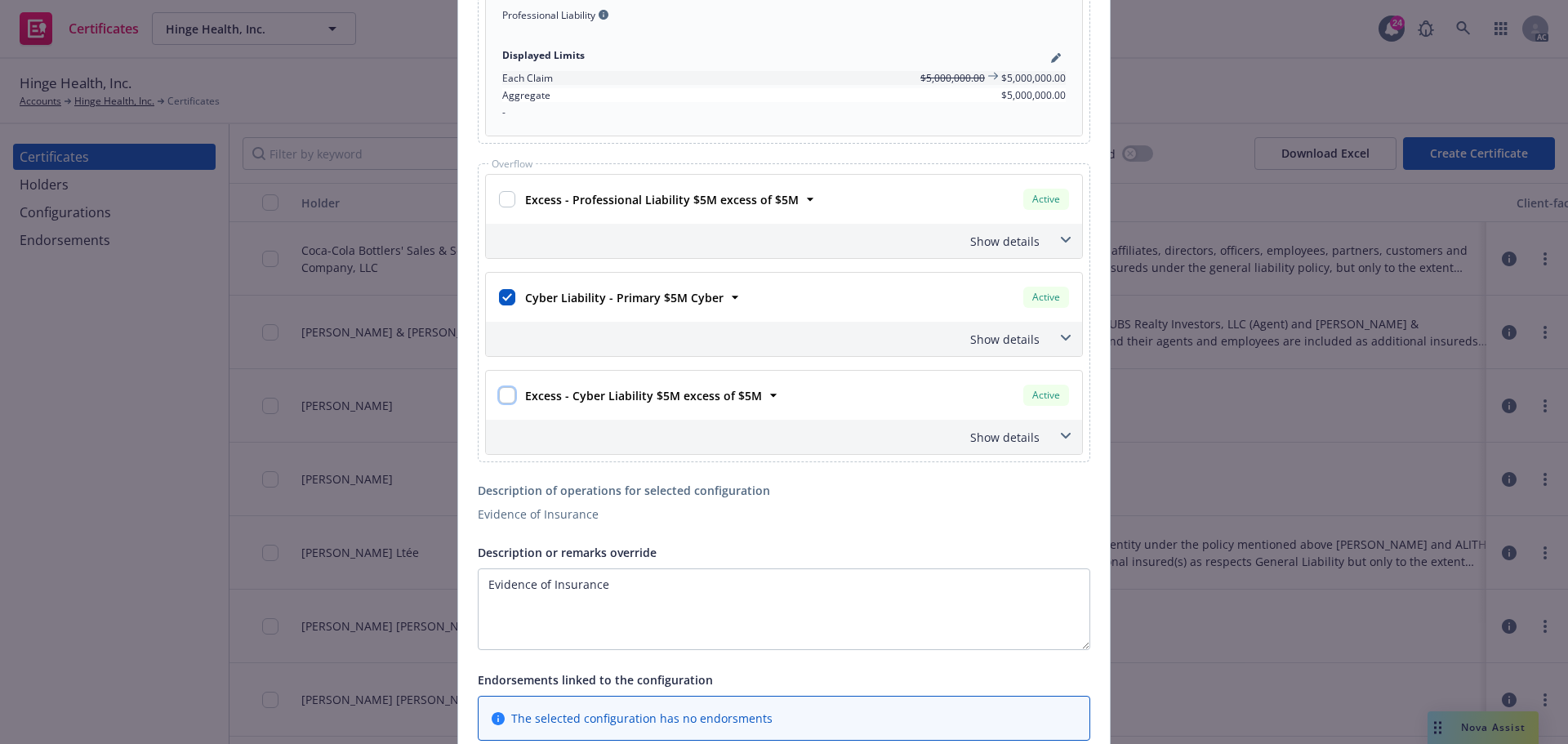
scroll to position [1471, 0]
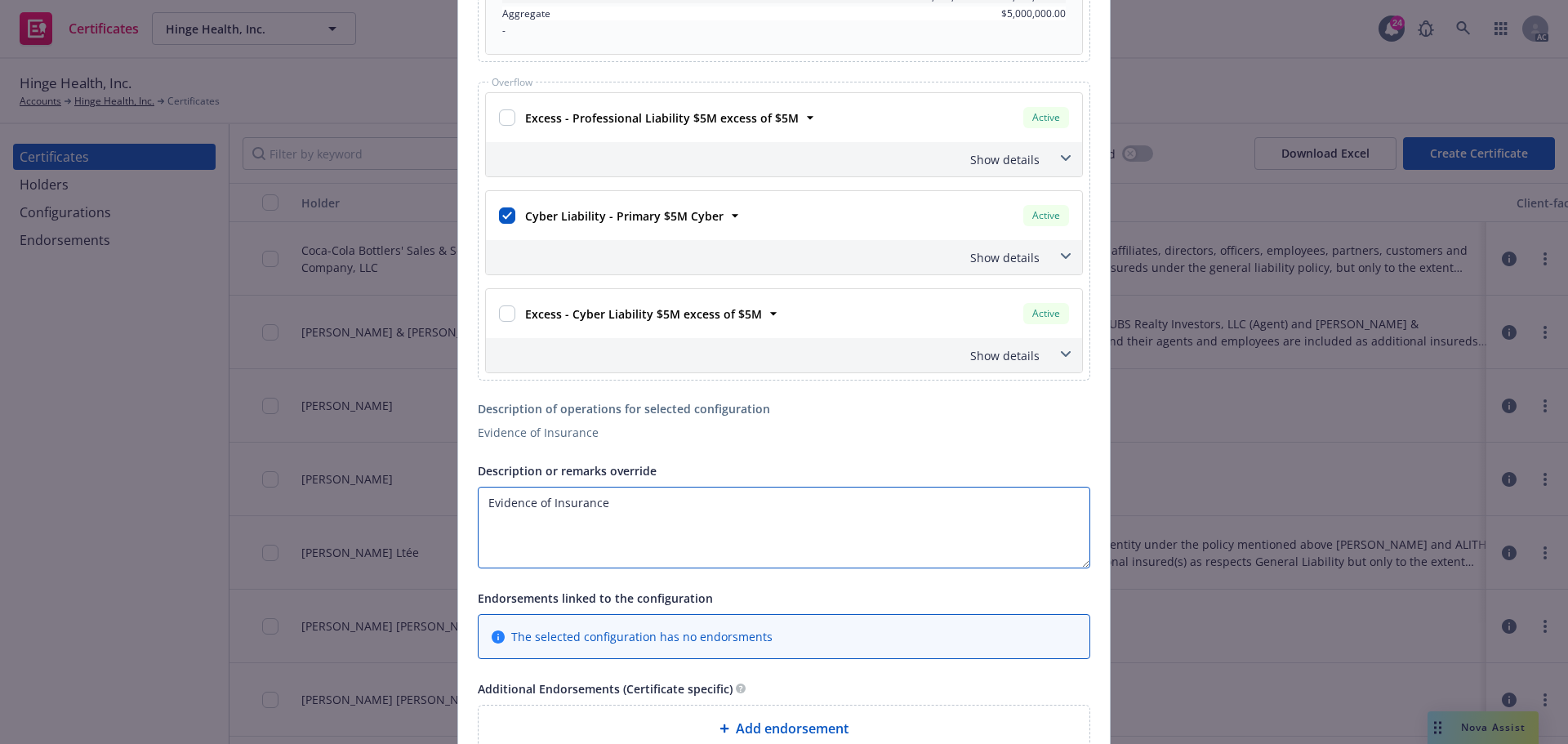
click at [540, 500] on textarea "Evidence of Insurance" at bounding box center [784, 528] width 613 height 82
drag, startPoint x: 611, startPoint y: 499, endPoint x: 340, endPoint y: 501, distance: 271.0
click at [343, 495] on div "Create Certificate Form type ACORD 25 ACORD 27 ACORD 28 This account has certif…" at bounding box center [784, 372] width 1568 height 744
click at [594, 495] on textarea "Re: Health Fair" at bounding box center [784, 528] width 613 height 82
click at [655, 492] on textarea "Re: Health Fair on 11/5/25" at bounding box center [784, 528] width 613 height 82
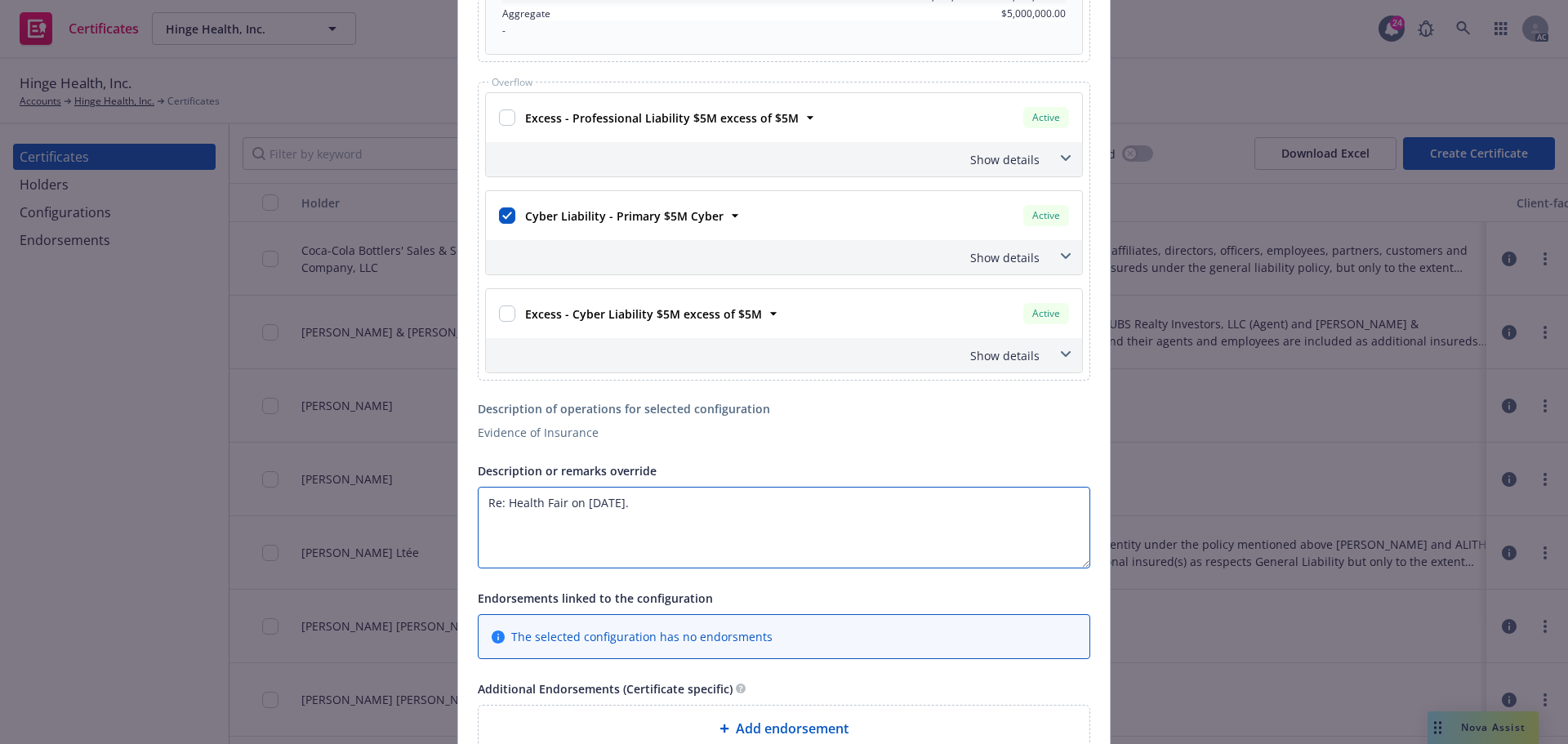
click at [651, 505] on textarea "Re: Health Fair on 11/5/25." at bounding box center [784, 528] width 613 height 82
paste textarea "2929 Real Estate Holdings, LLCasOwner andCBRE, Inc.,asAgent are hereby endorsed…"
click at [862, 503] on textarea "Re: Health Fair on 11/5/25. 2929 Real Estate Holdings, LLCasOwner andCBRE, Inc.…" at bounding box center [784, 528] width 613 height 82
click at [928, 505] on textarea "Re: Health Fair on 11/5/25. 2929 Real Estate Holdings, LLCasOwner and CBRE, Inc…" at bounding box center [784, 528] width 613 height 82
click at [788, 502] on textarea "Re: Health Fair on 11/5/25. 2929 Real Estate Holdings, LLCasOwner and CBRE, Inc…" at bounding box center [784, 528] width 613 height 82
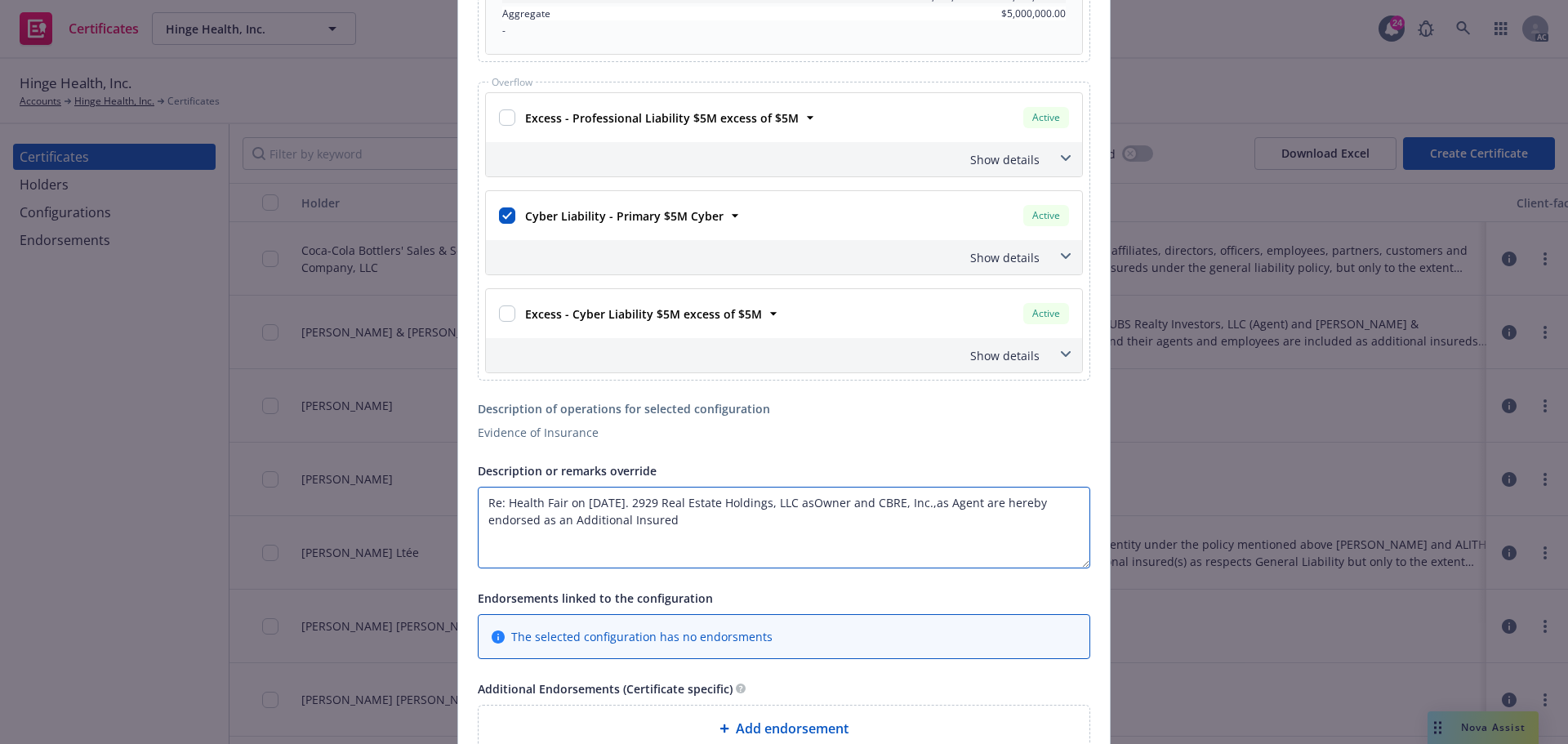
click at [805, 500] on textarea "Re: Health Fair on 11/5/25. 2929 Real Estate Holdings, LLC asOwner and CBRE, In…" at bounding box center [784, 528] width 613 height 82
drag, startPoint x: 567, startPoint y: 520, endPoint x: 453, endPoint y: 520, distance: 114.0
drag, startPoint x: 993, startPoint y: 505, endPoint x: 1051, endPoint y: 520, distance: 59.9
click at [1051, 520] on textarea "Re: Health Fair on 11/5/25. 2929 Real Estate Holdings, LLC as Owner and CBRE, I…" at bounding box center [784, 528] width 613 height 82
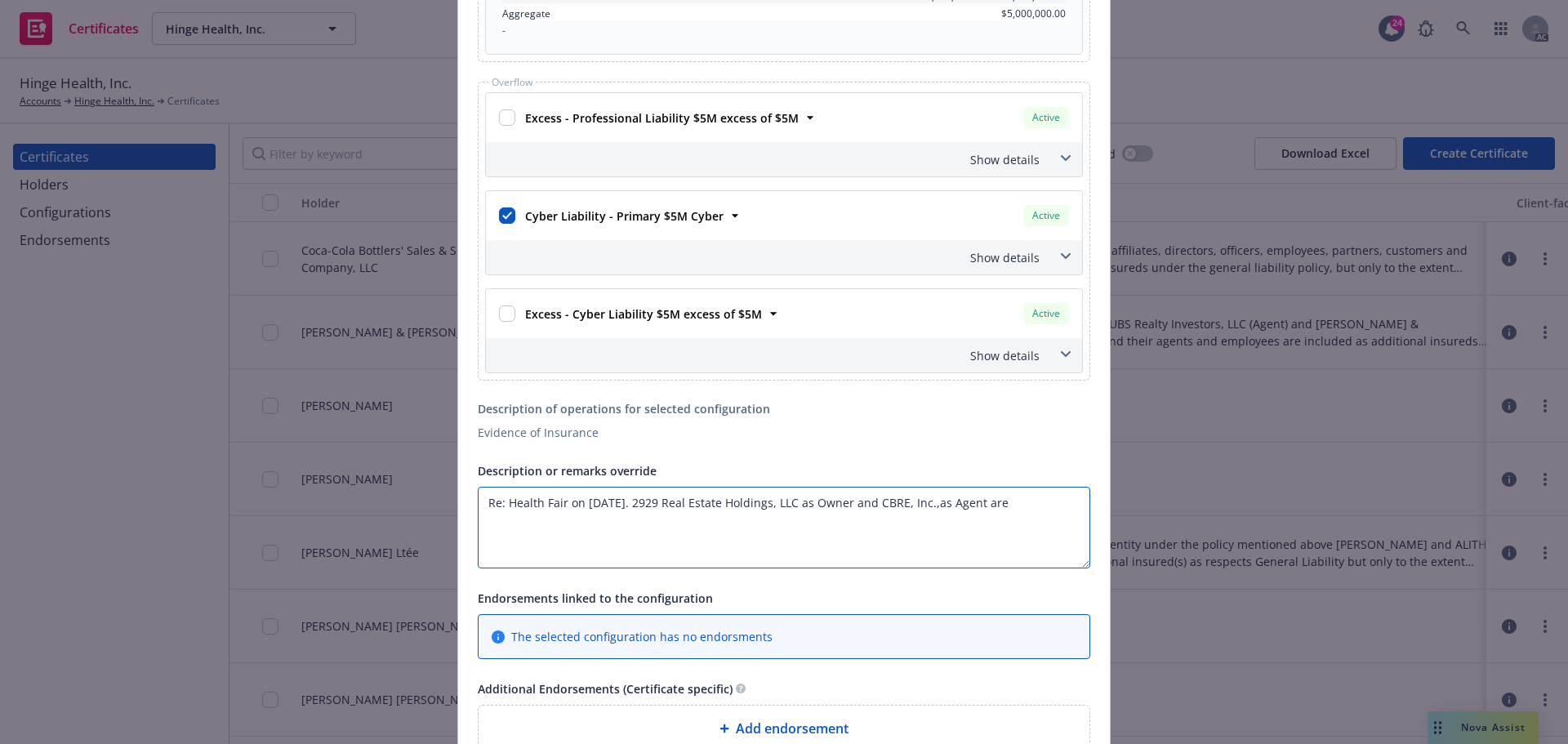
click at [993, 504] on textarea "Re: Health Fair on 11/5/25. 2929 Real Estate Holdings, LLC as Owner and CBRE, I…" at bounding box center [784, 528] width 613 height 82
paste textarea "hereby endorsed as an Additional Insured"
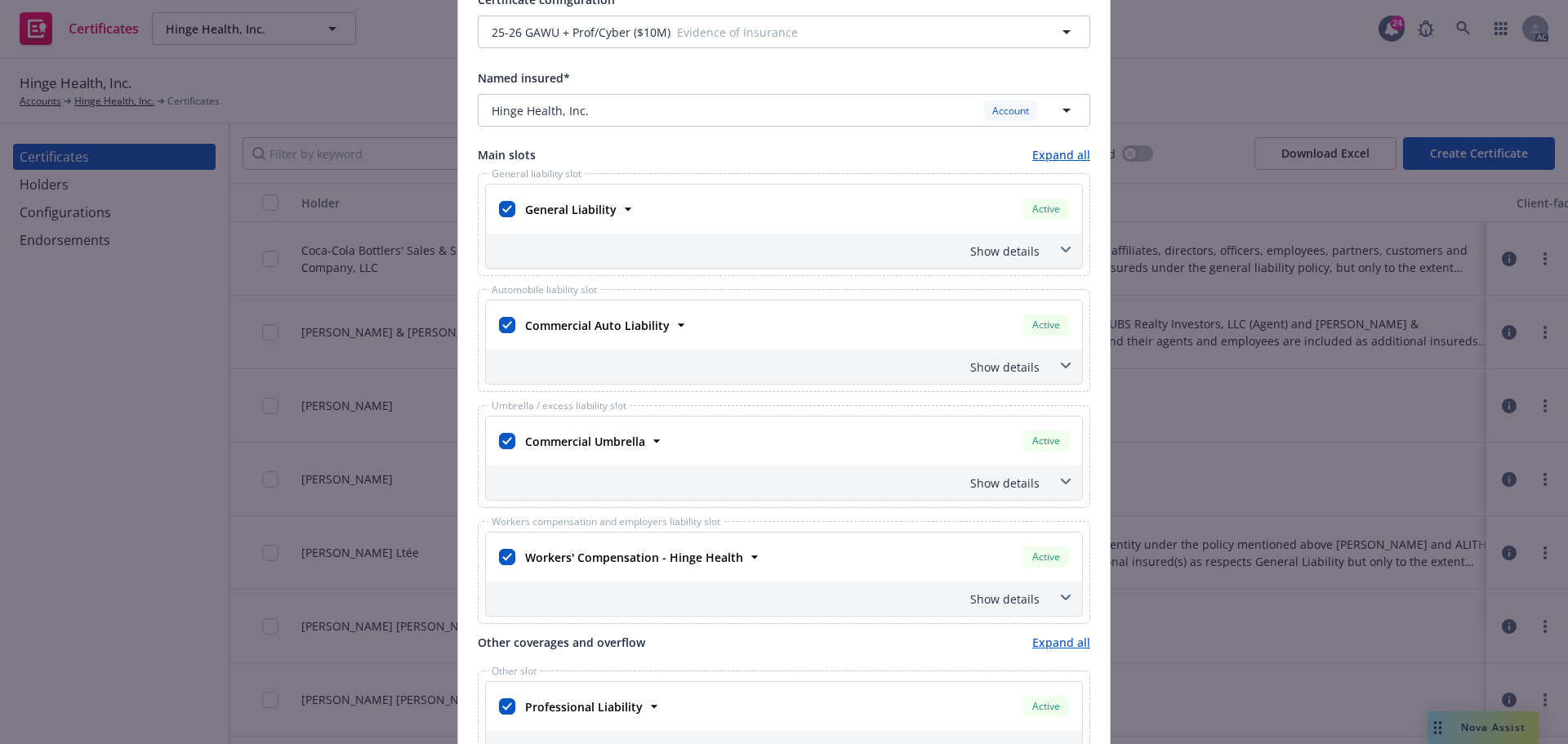
scroll to position [490, 0]
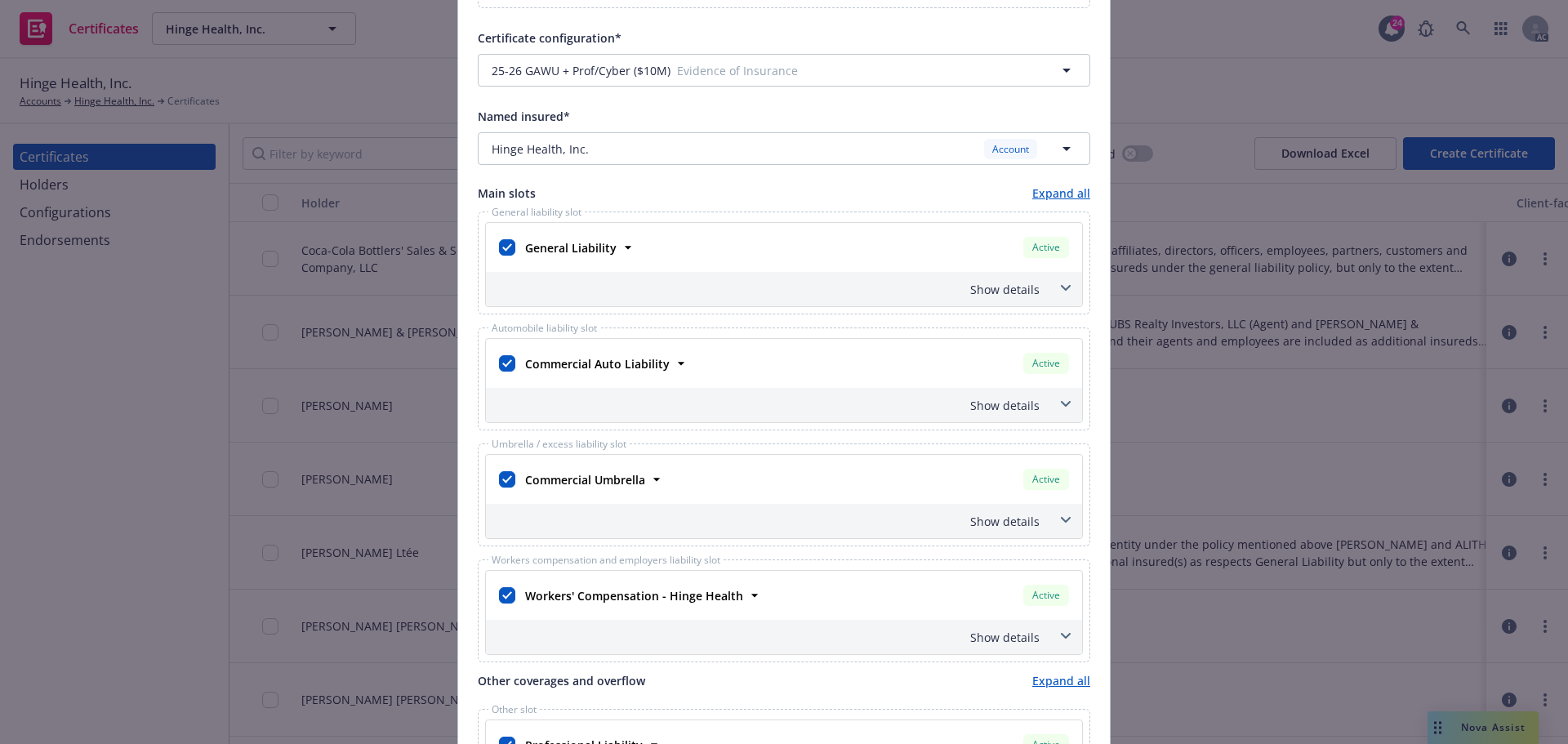
type textarea "Re: Health Fair on [DATE]. 2929 Real Estate Holdings, LLC as Owner and CBRE, In…"
click at [1061, 287] on icon at bounding box center [1066, 288] width 10 height 6
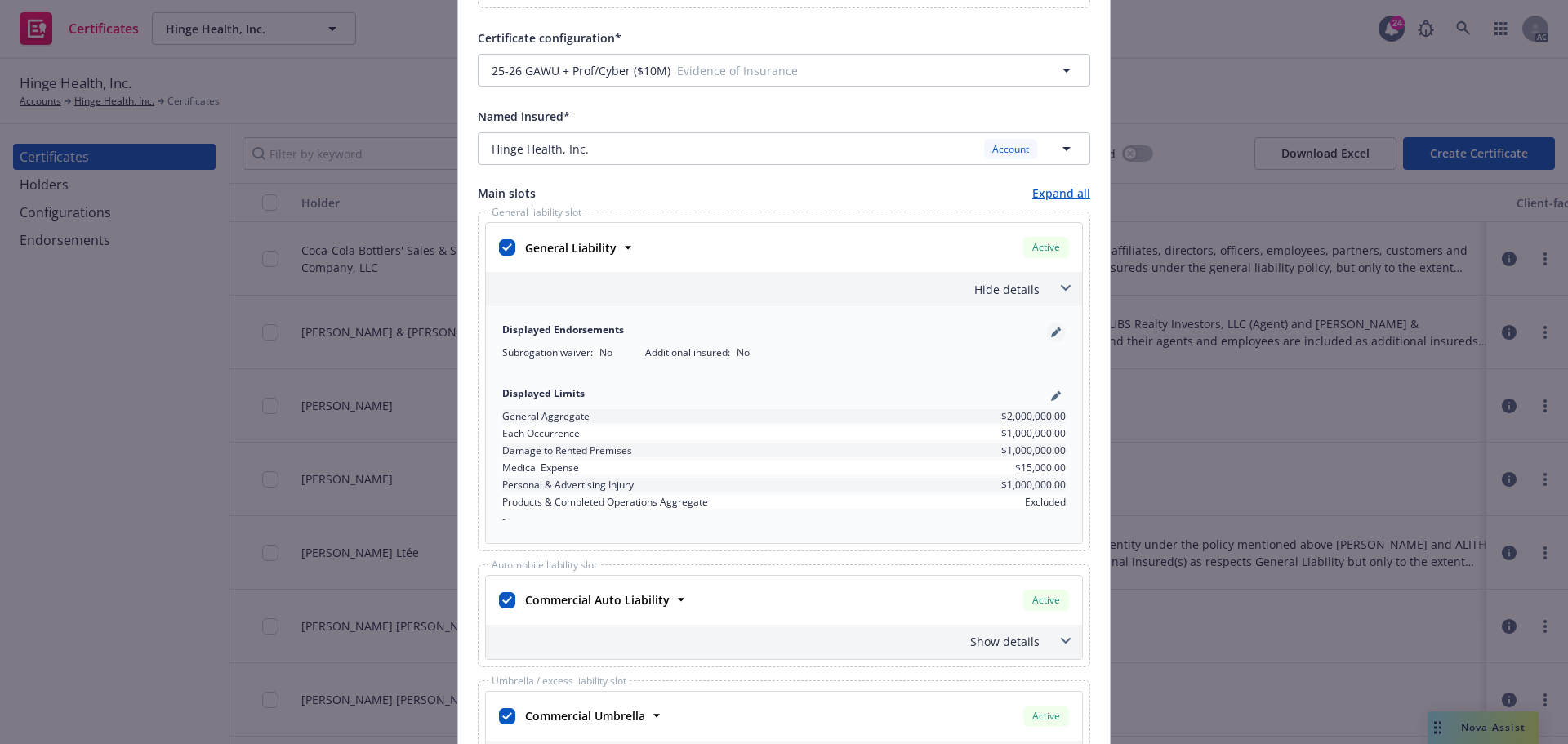
click at [1051, 333] on icon "pencil" at bounding box center [1055, 333] width 8 height 8
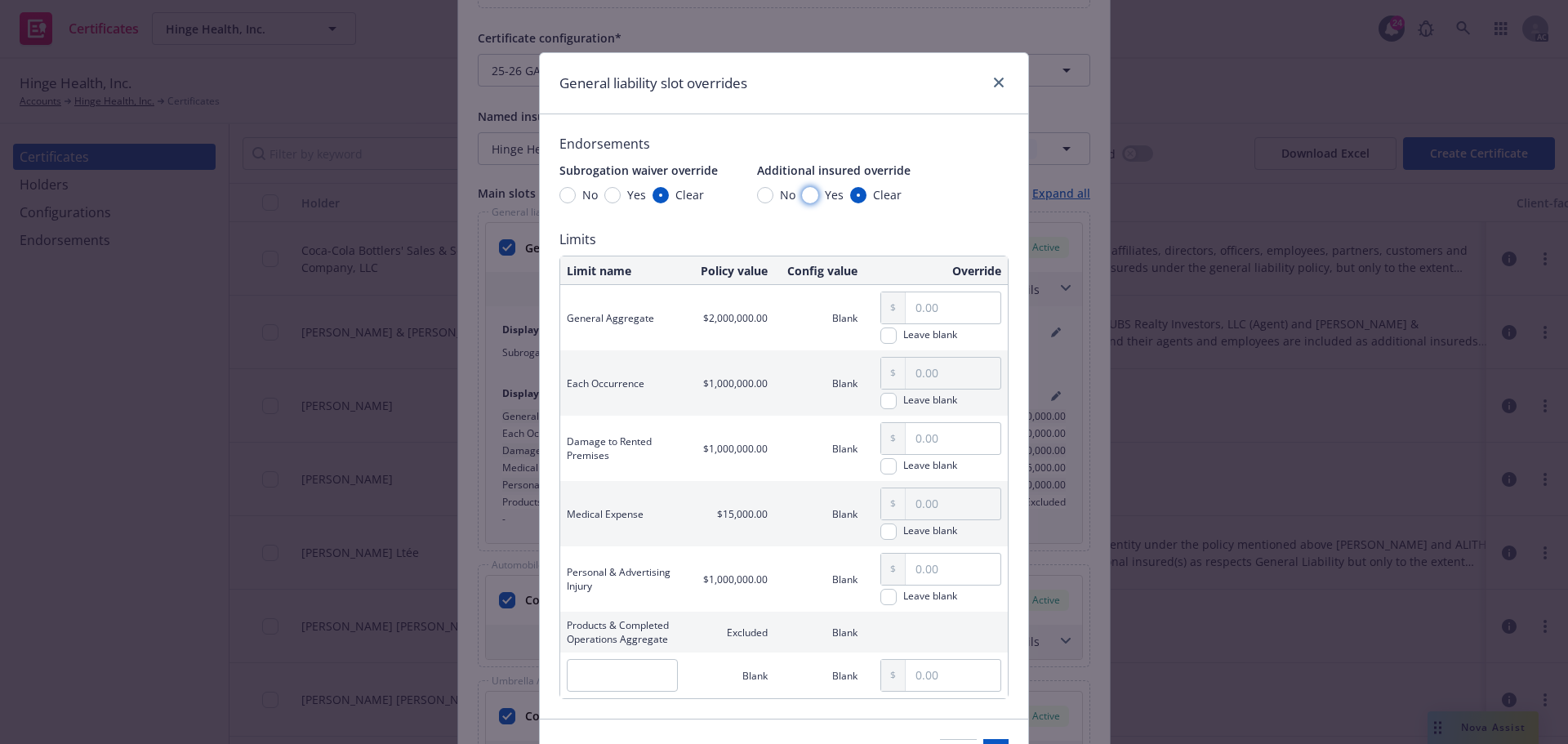
click at [805, 195] on input "Yes" at bounding box center [810, 195] width 17 height 17
radio input "true"
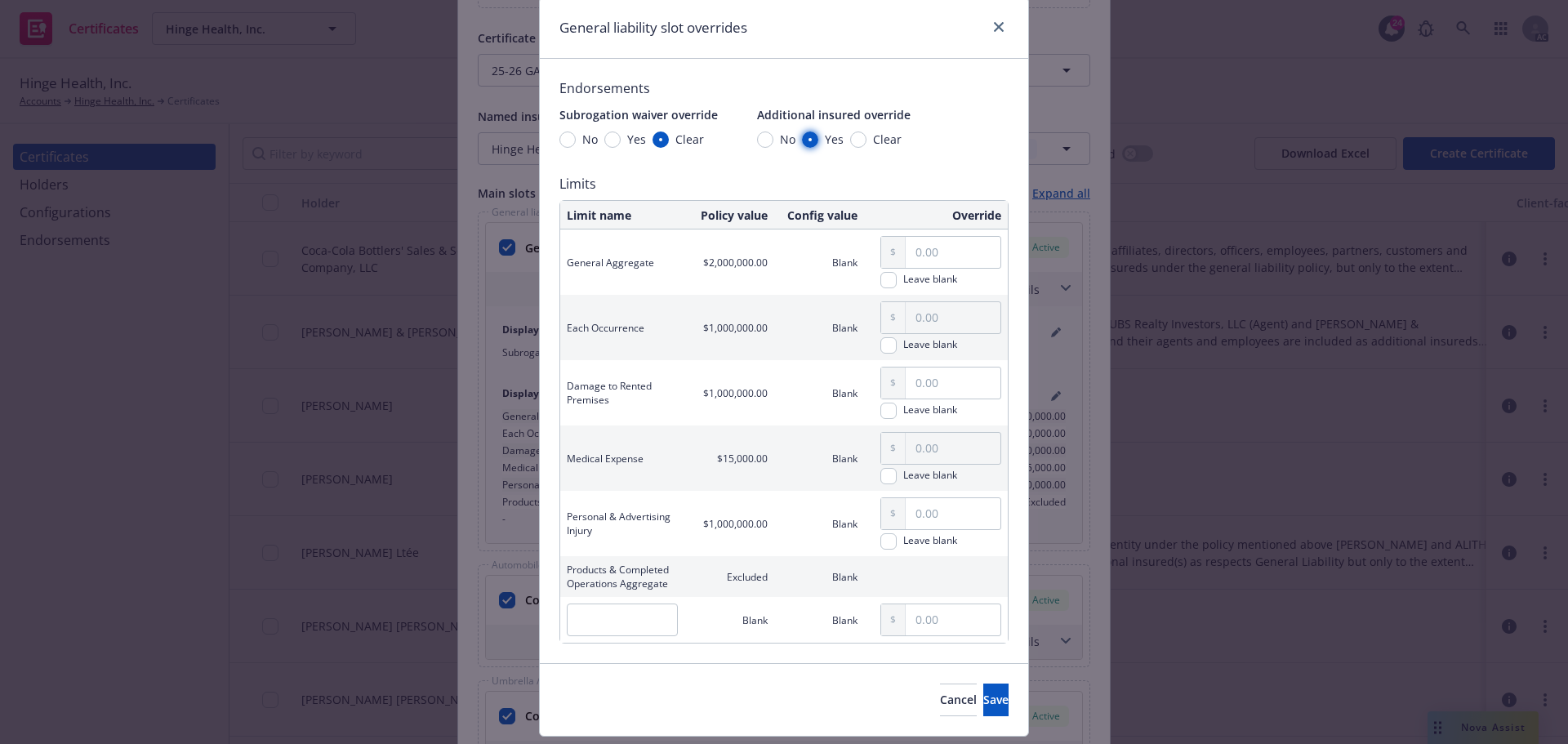
scroll to position [100, 0]
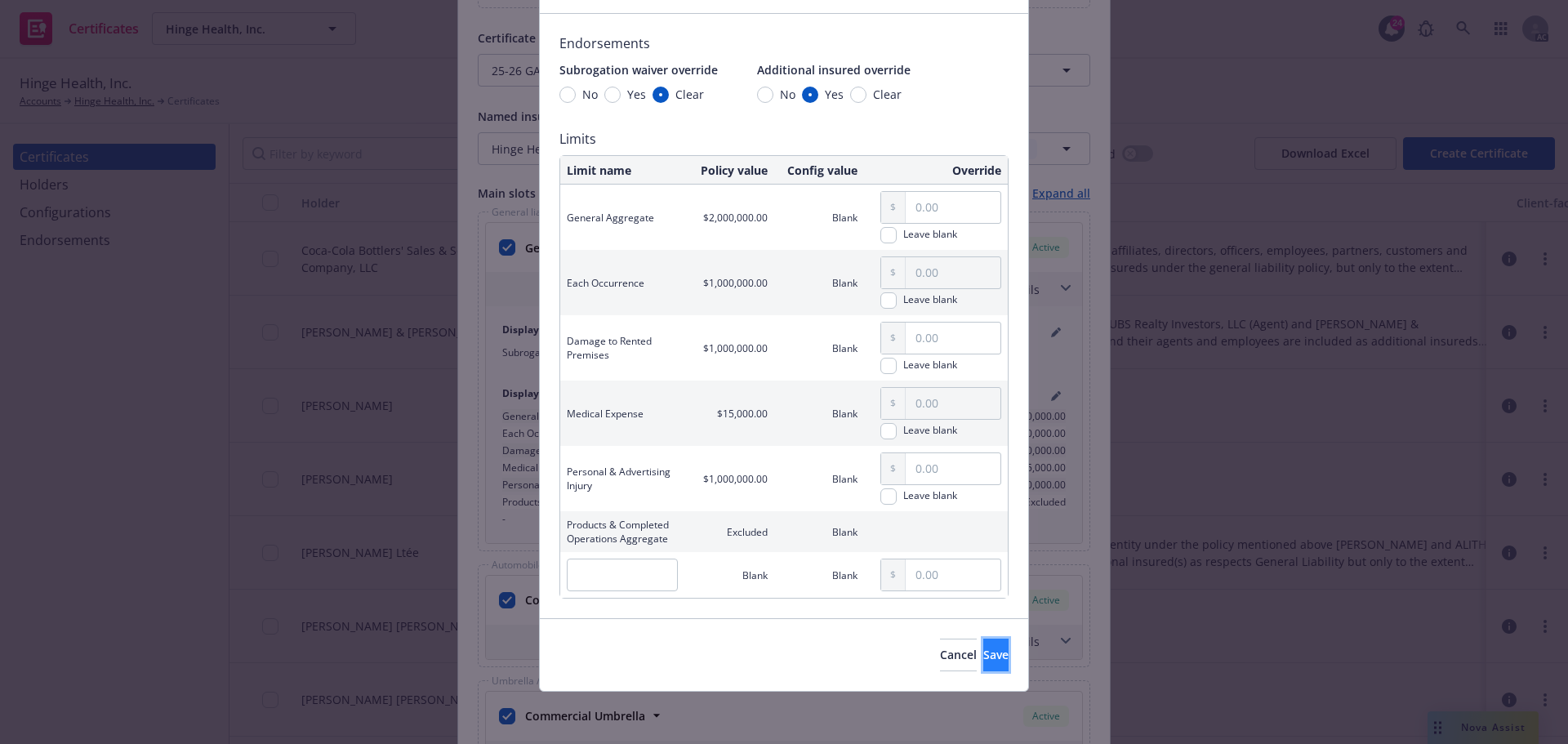
click at [983, 658] on button "Save" at bounding box center [995, 655] width 25 height 33
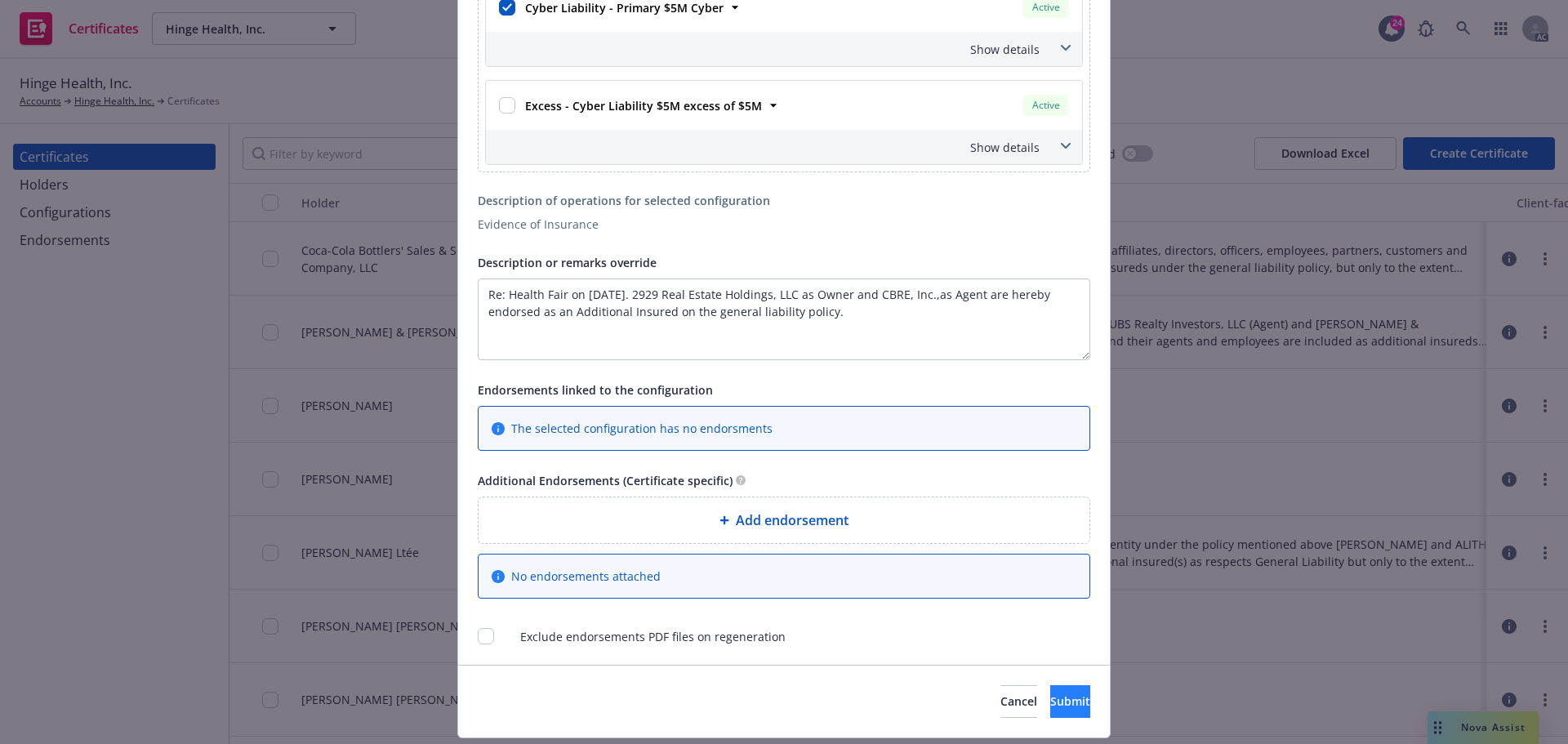
scroll to position [1962, 0]
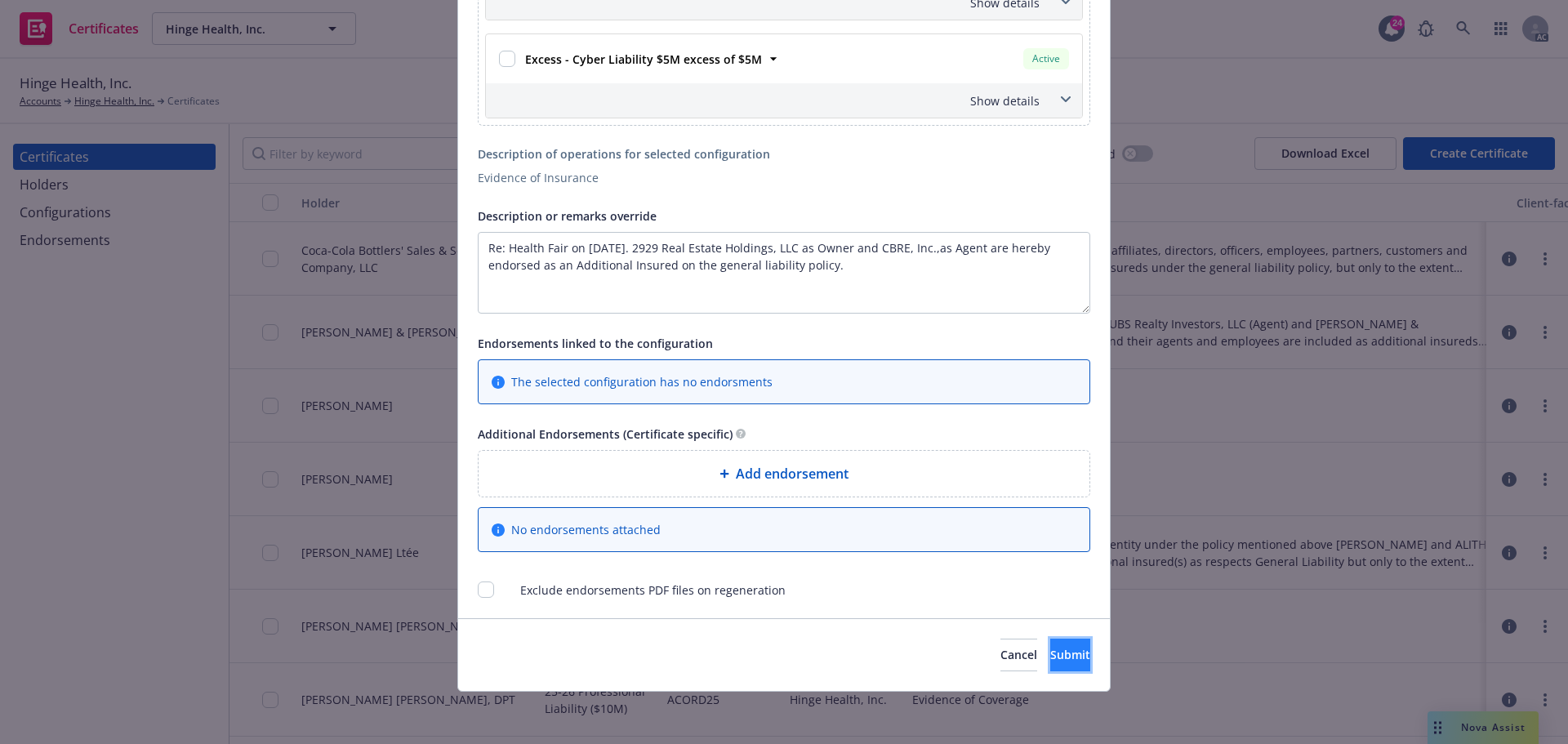
click at [1059, 666] on button "Submit" at bounding box center [1069, 655] width 40 height 33
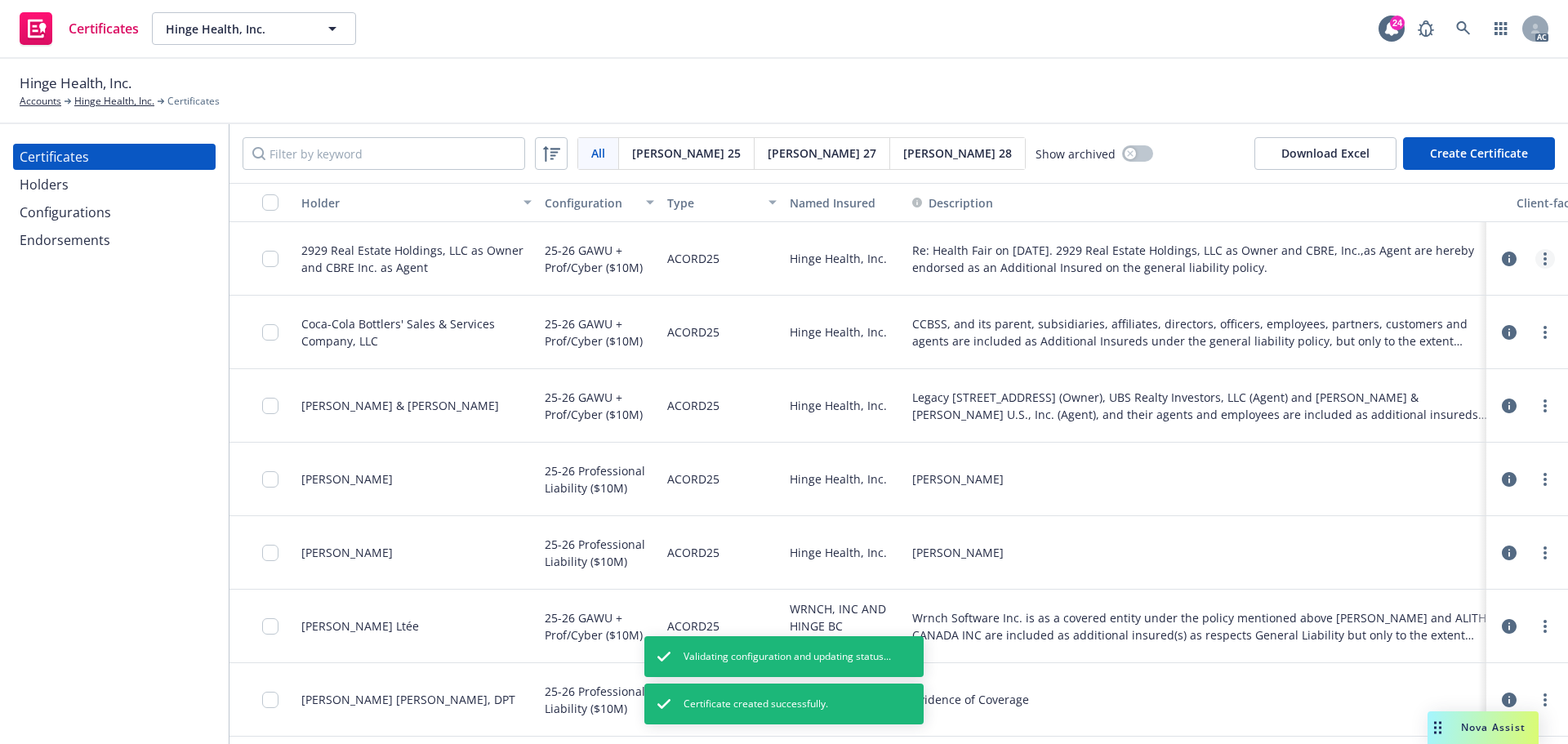
click at [1536, 255] on link "more" at bounding box center [1545, 258] width 19 height 20
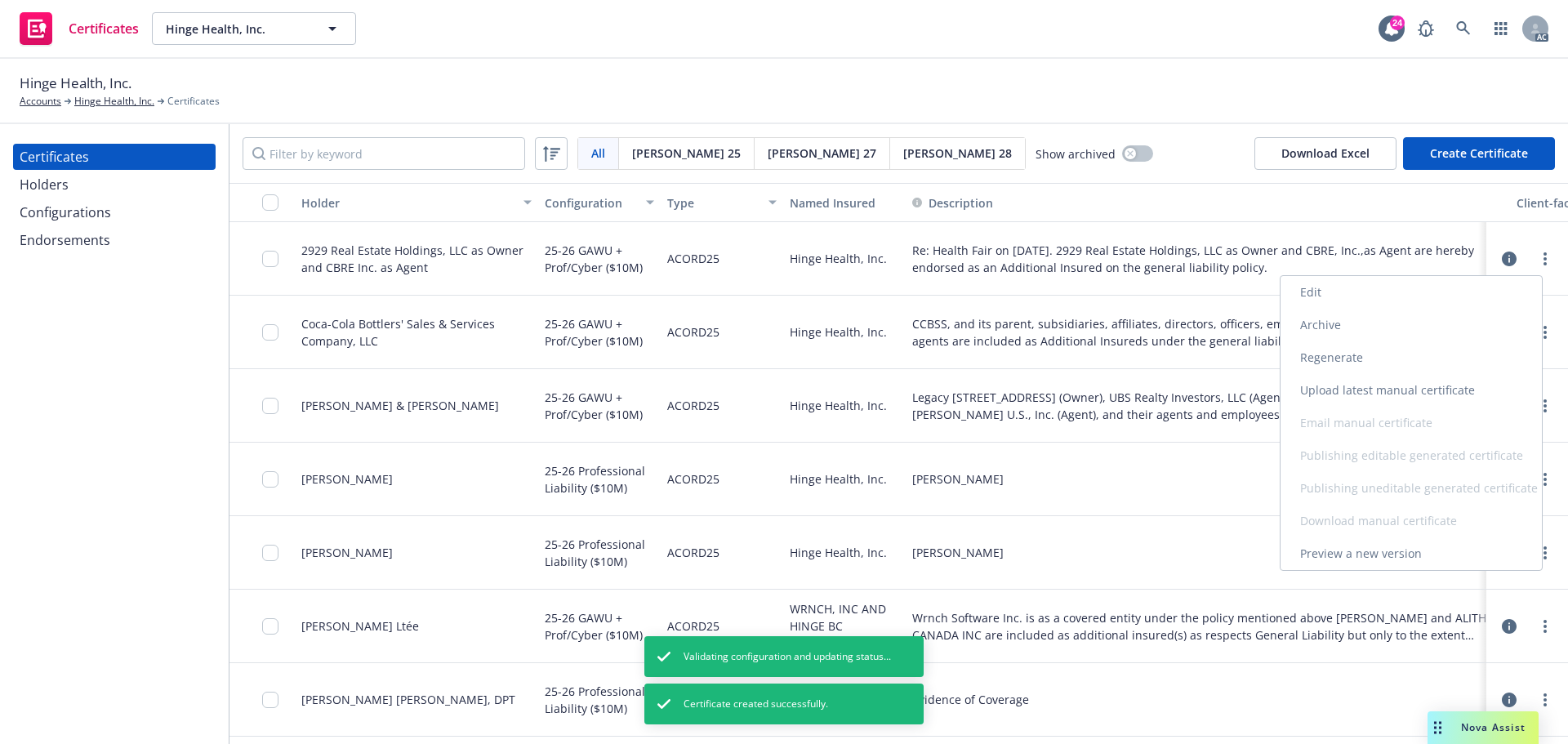
click at [1303, 359] on link "Regenerate" at bounding box center [1411, 358] width 262 height 33
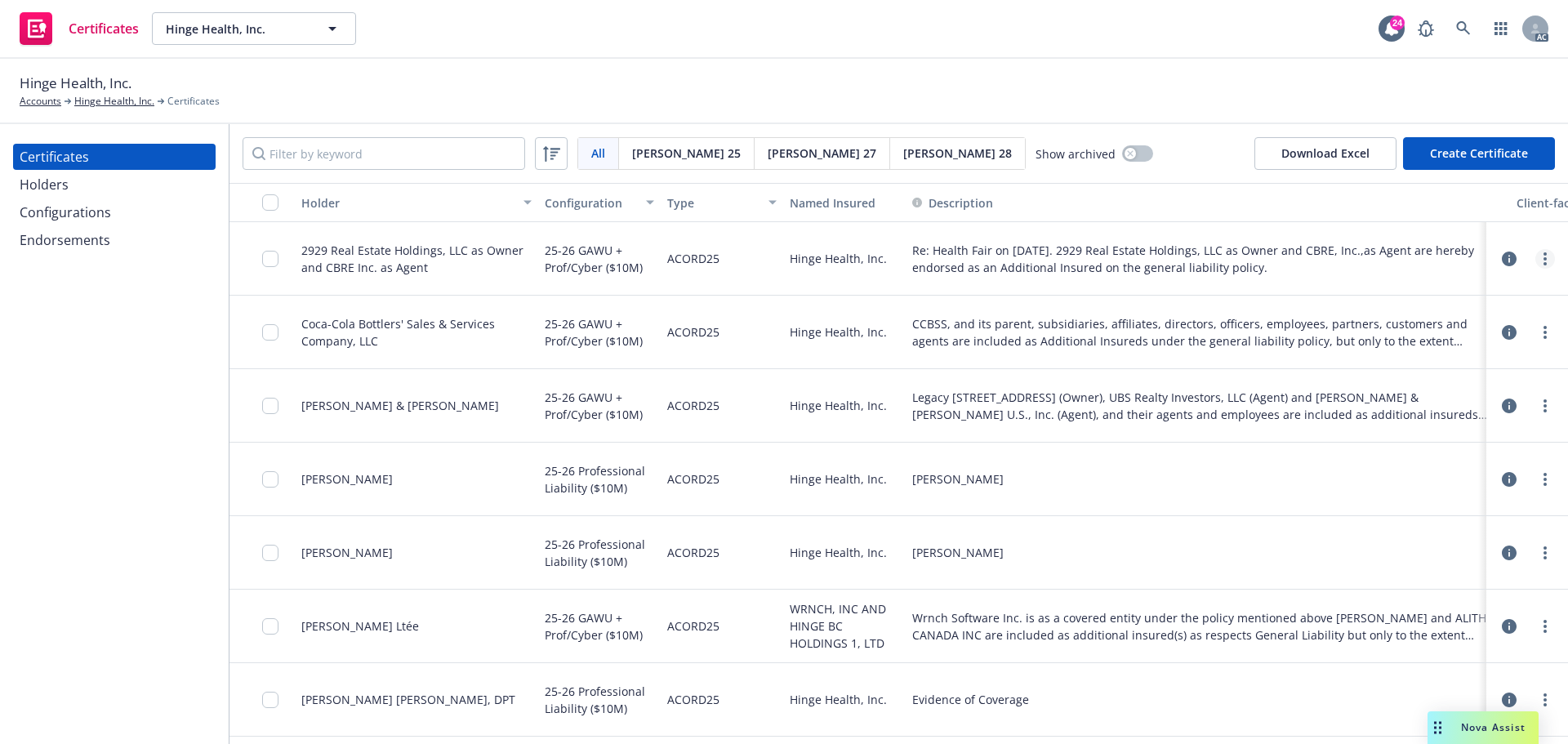
click at [1538, 266] on link "more" at bounding box center [1545, 258] width 19 height 20
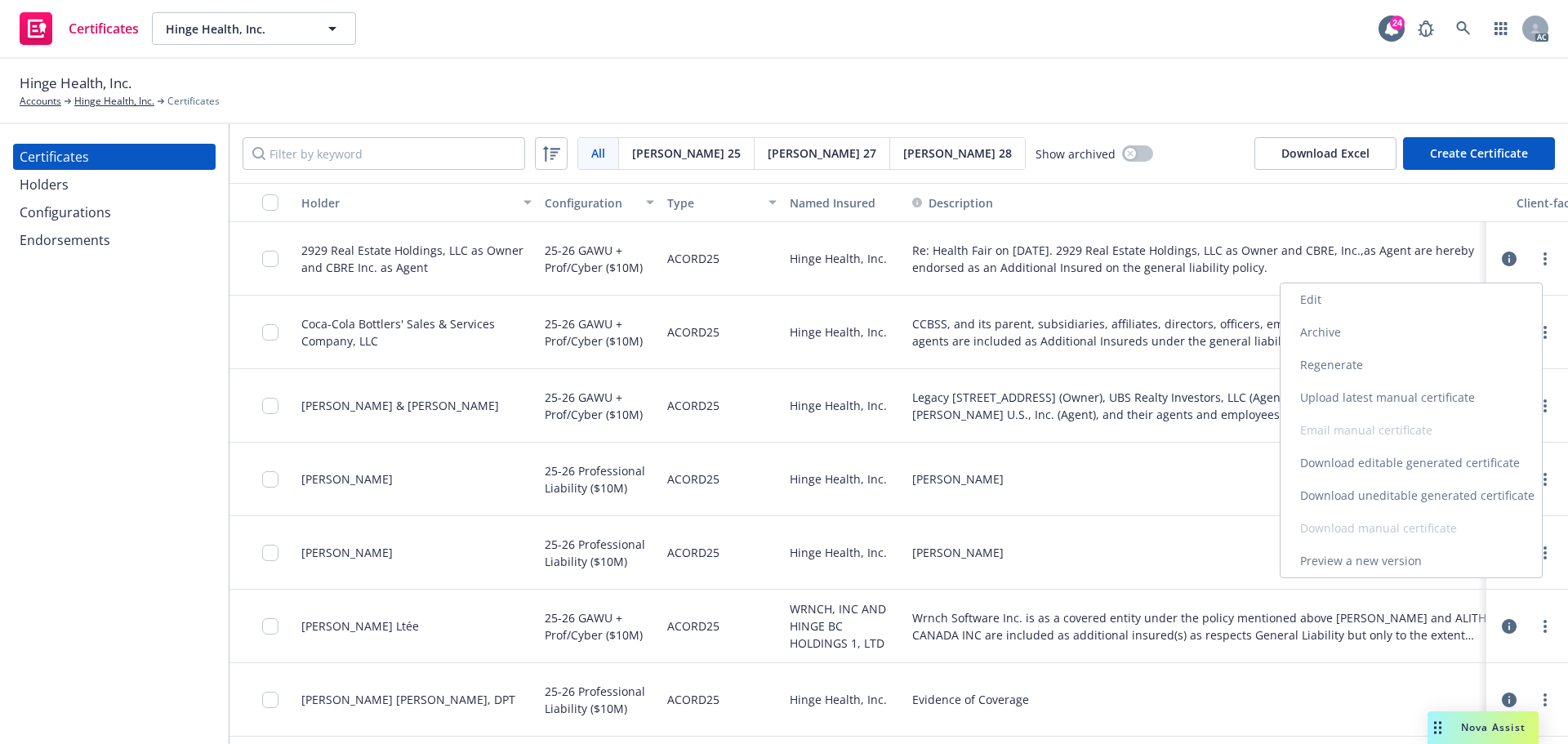
click at [1370, 496] on link "Download uneditable generated certificate" at bounding box center [1411, 495] width 262 height 33
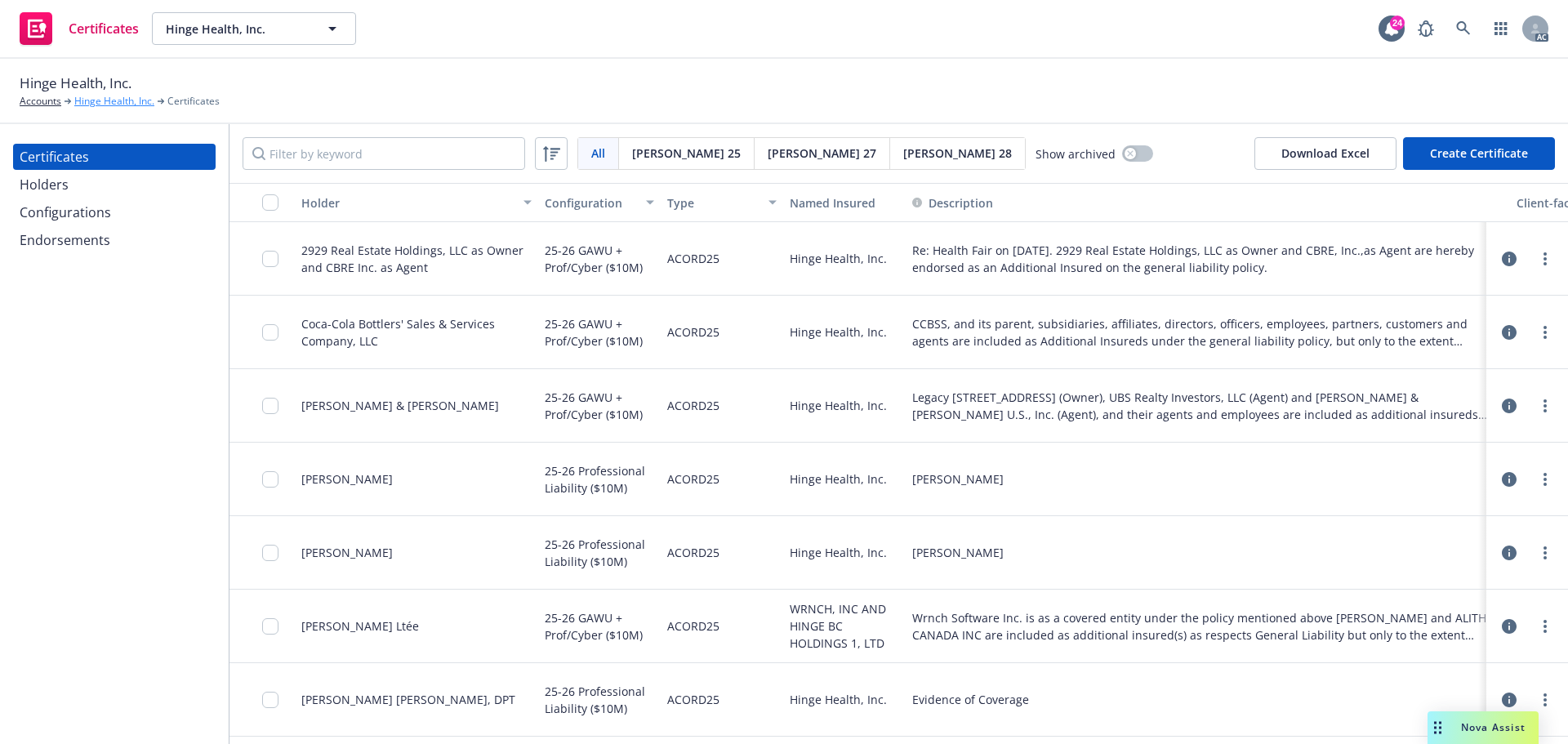
click at [115, 101] on link "Hinge Health, Inc." at bounding box center [114, 101] width 80 height 15
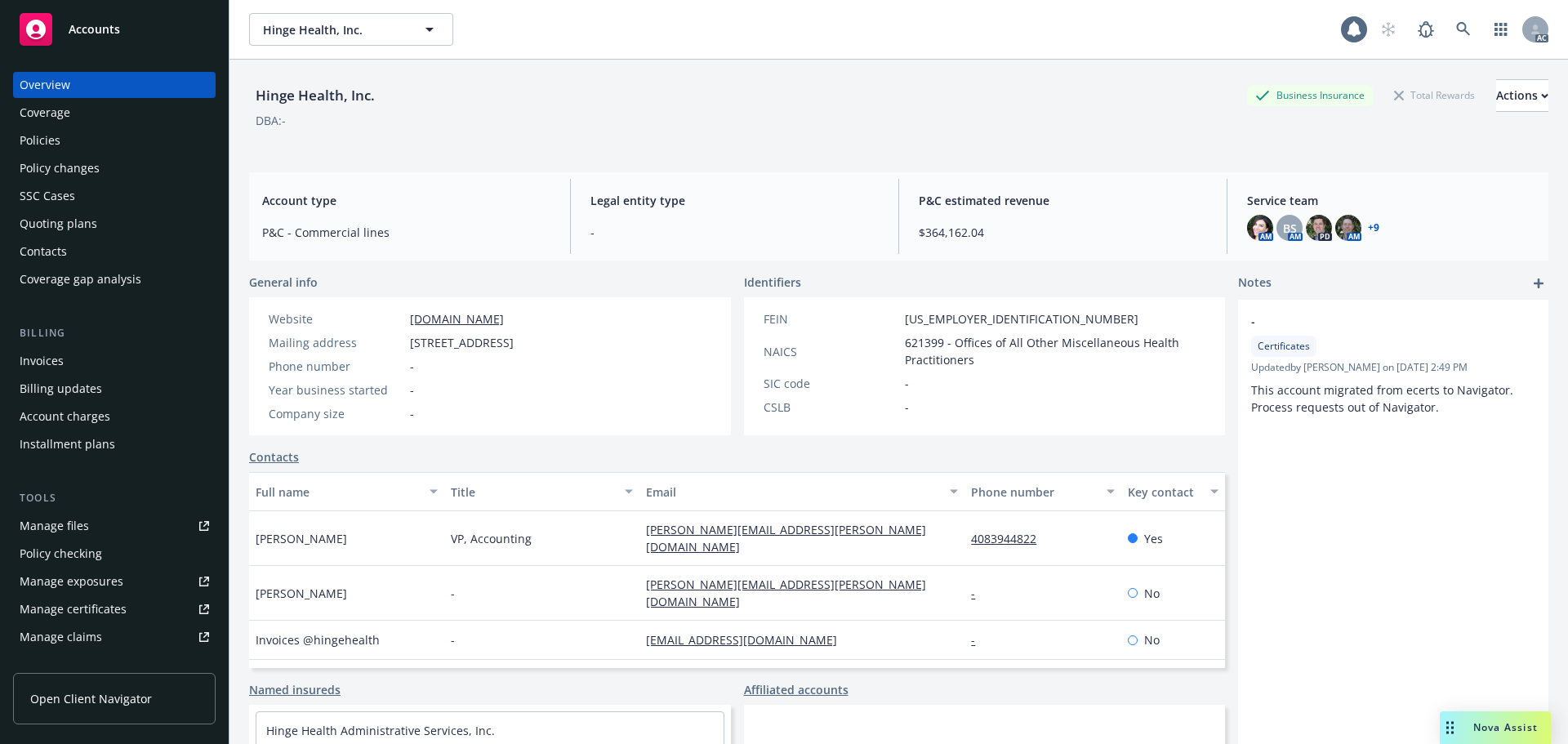
click at [45, 149] on div "Policies" at bounding box center [40, 140] width 41 height 26
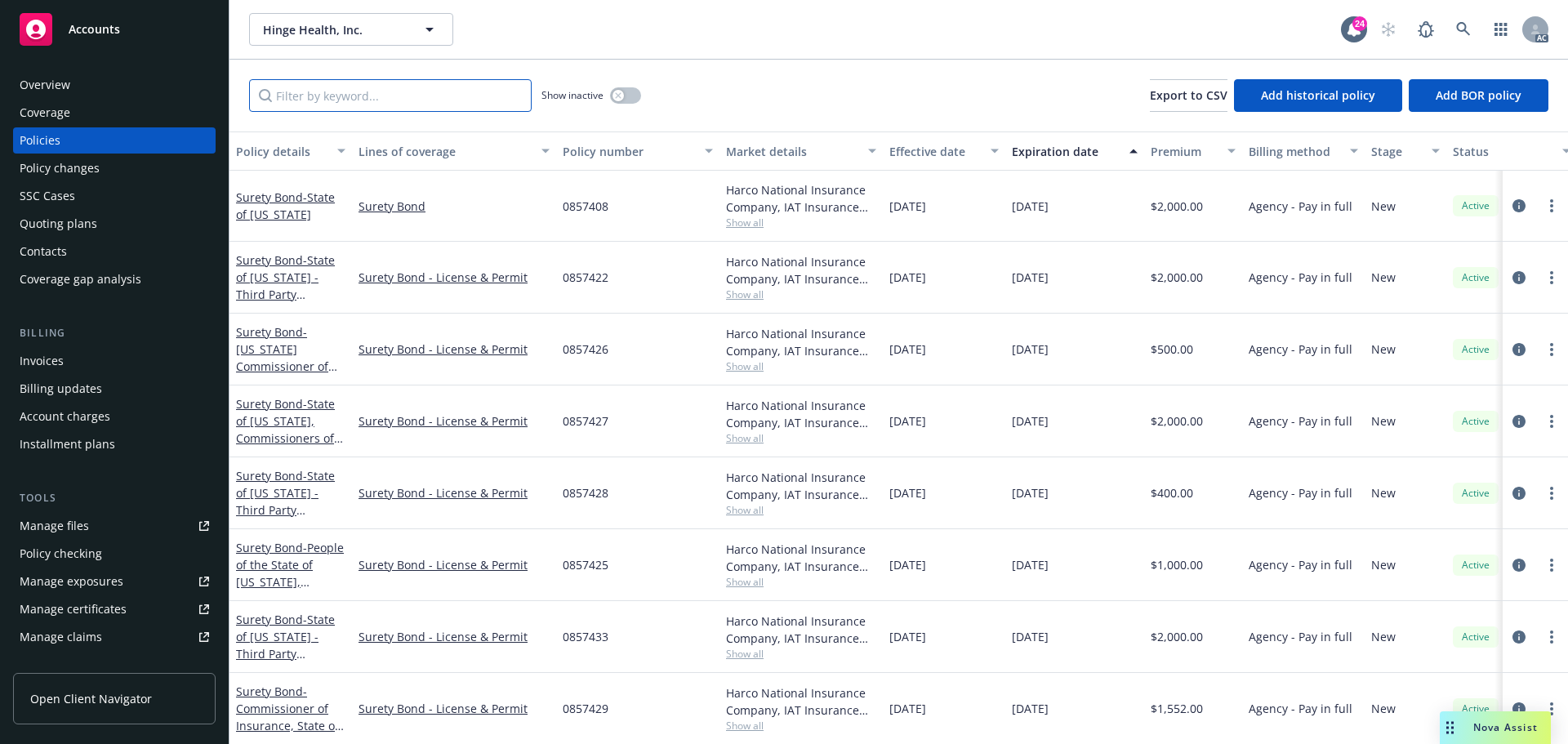
click at [294, 88] on input "Filter by keyword..." at bounding box center [390, 95] width 282 height 33
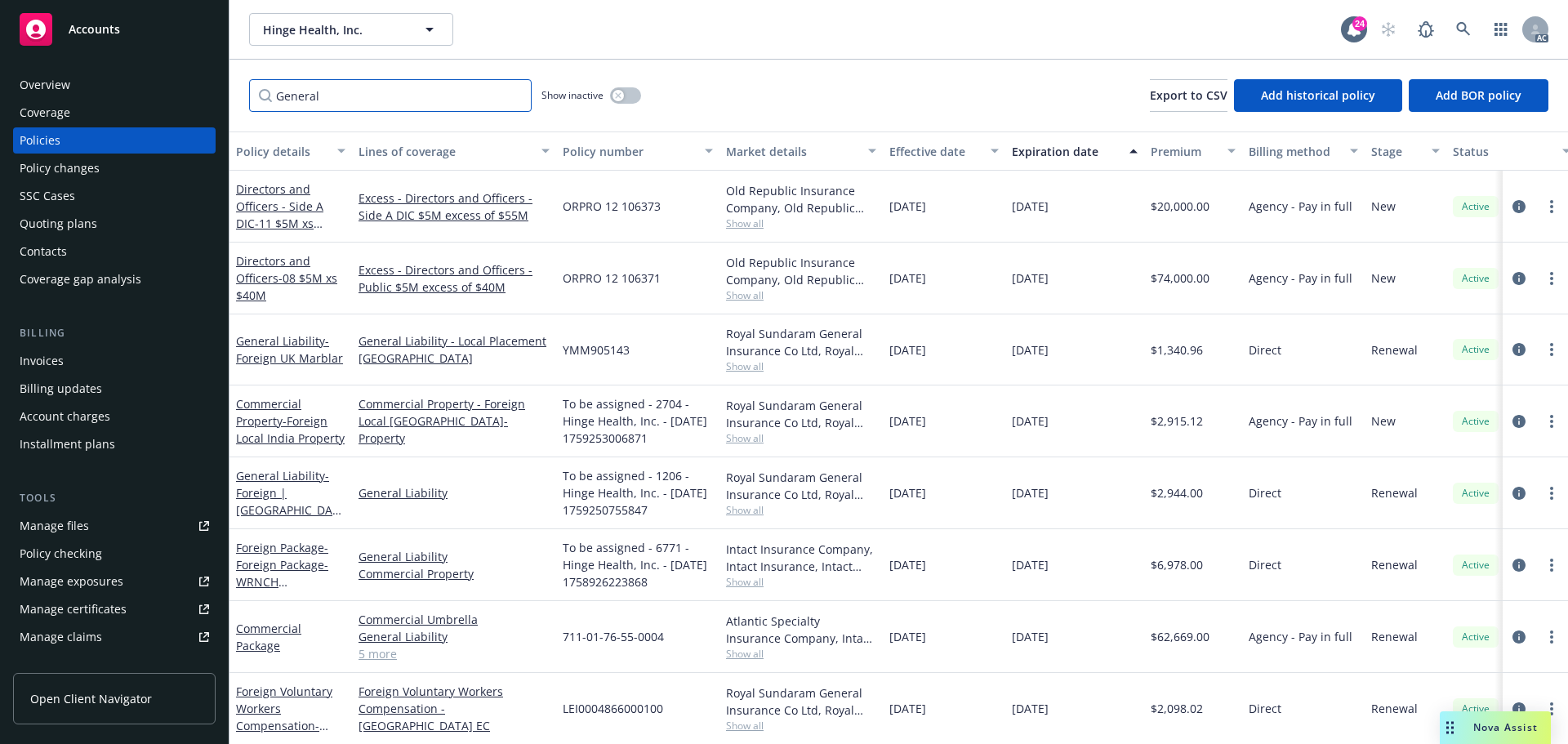
type input "General"
click at [386, 656] on link "5 more" at bounding box center [454, 654] width 191 height 17
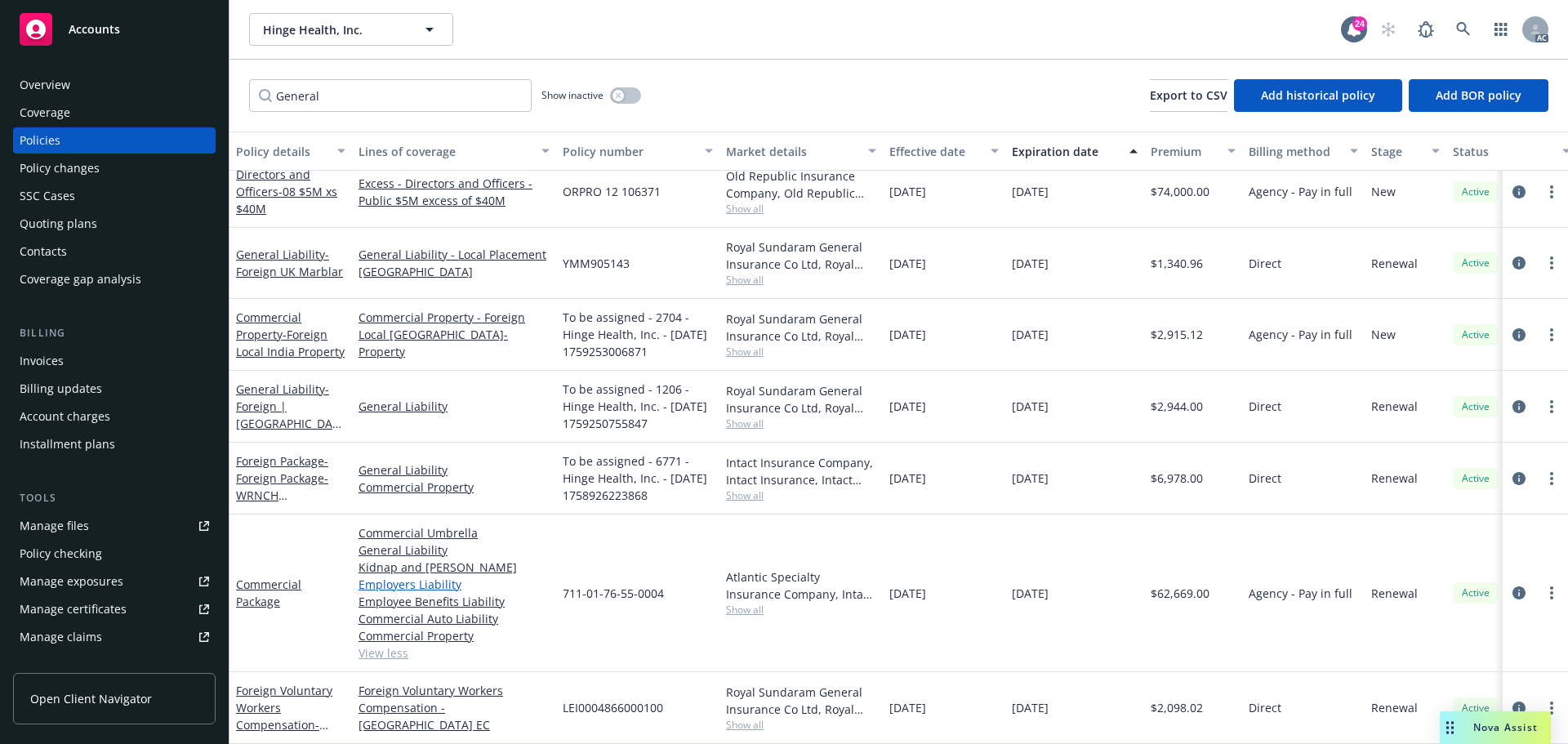
scroll to position [98, 0]
drag, startPoint x: 677, startPoint y: 584, endPoint x: 557, endPoint y: 588, distance: 120.1
click at [557, 588] on div "711-01-76-55-0004" at bounding box center [638, 594] width 163 height 158
copy span "711-01-76-55-0004"
click at [75, 168] on div "Policy changes" at bounding box center [59, 168] width 80 height 26
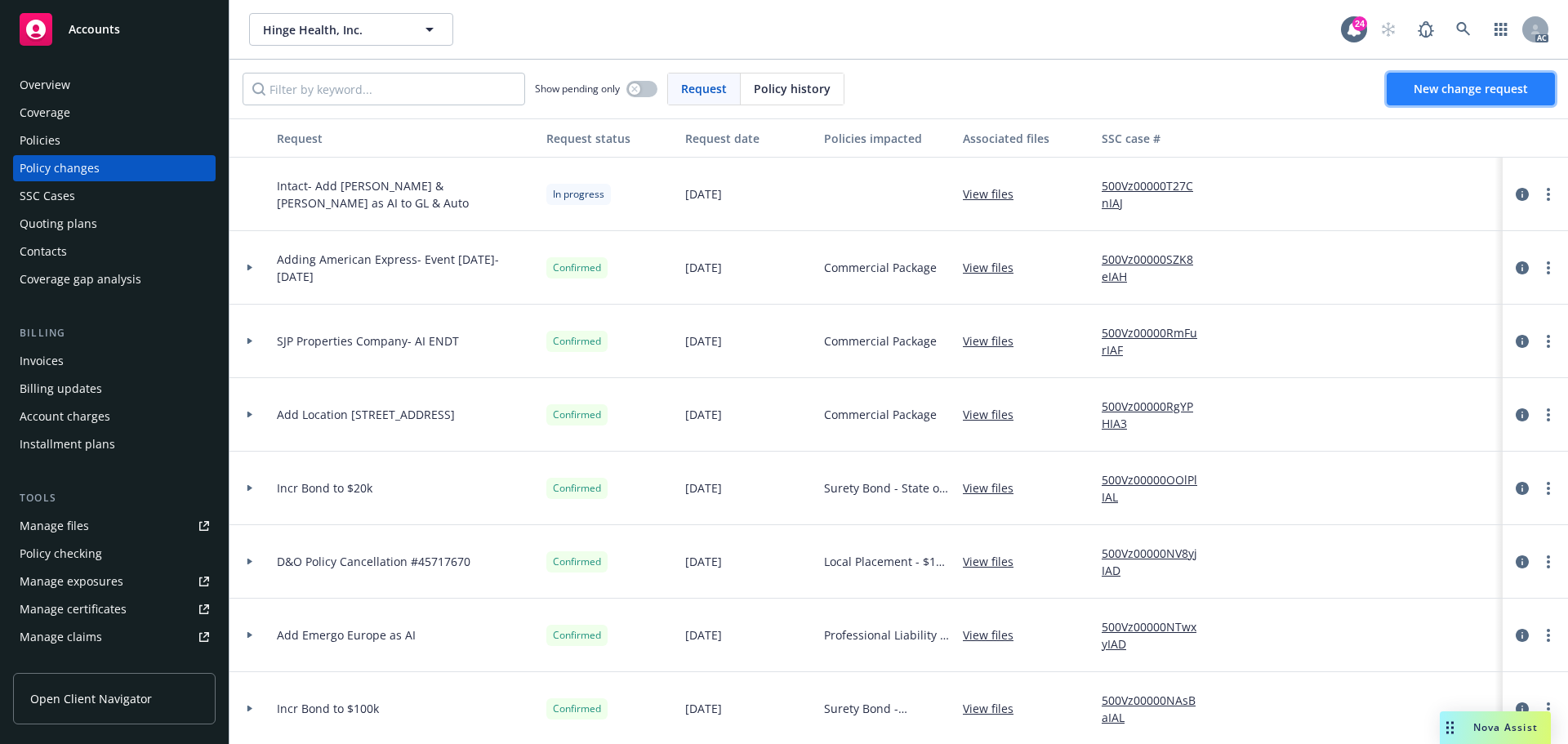
click at [1475, 93] on span "New change request" at bounding box center [1471, 88] width 114 height 16
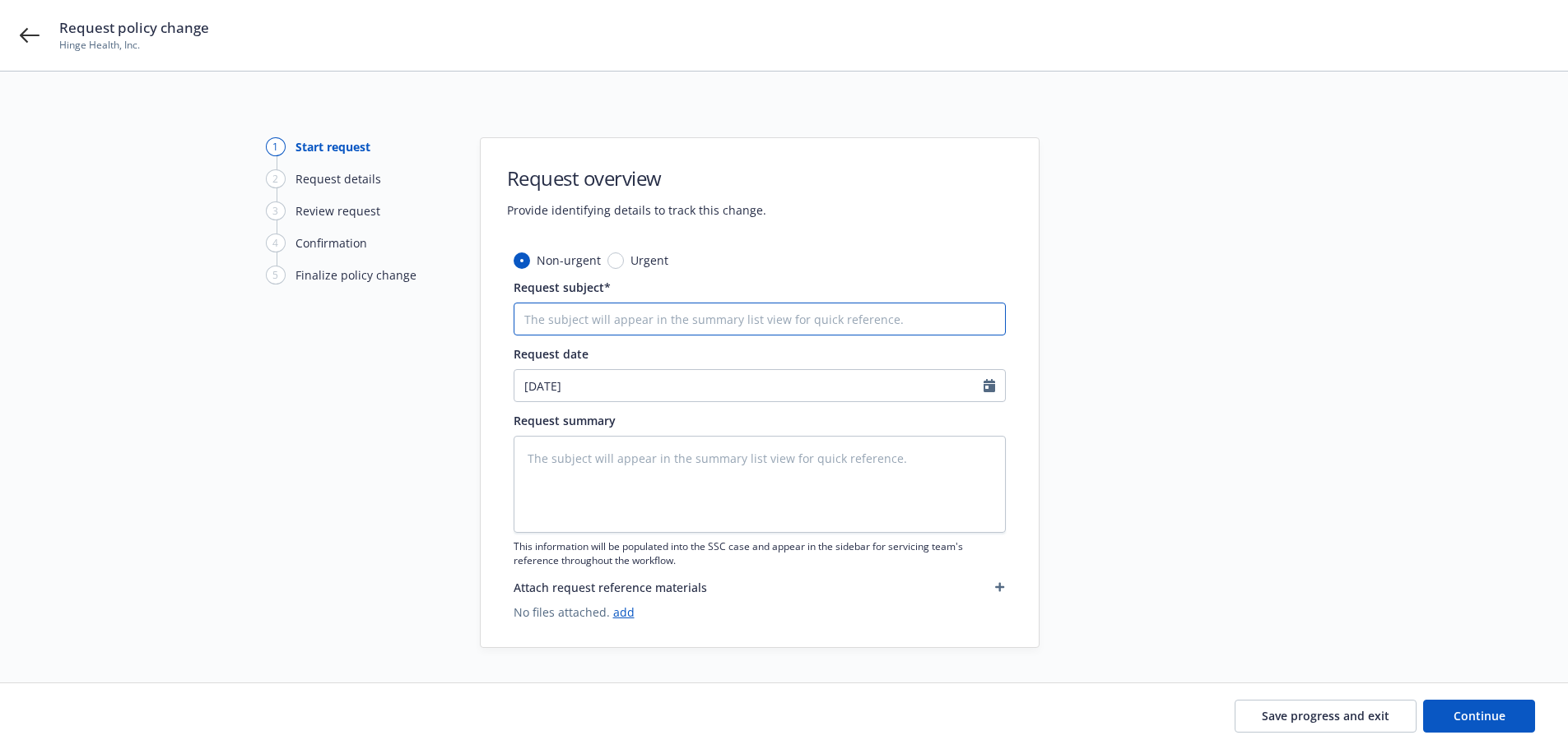
click at [643, 315] on input "Request subject*" at bounding box center [760, 319] width 492 height 33
type textarea "x"
type input "A"
type textarea "x"
type input "Ad"
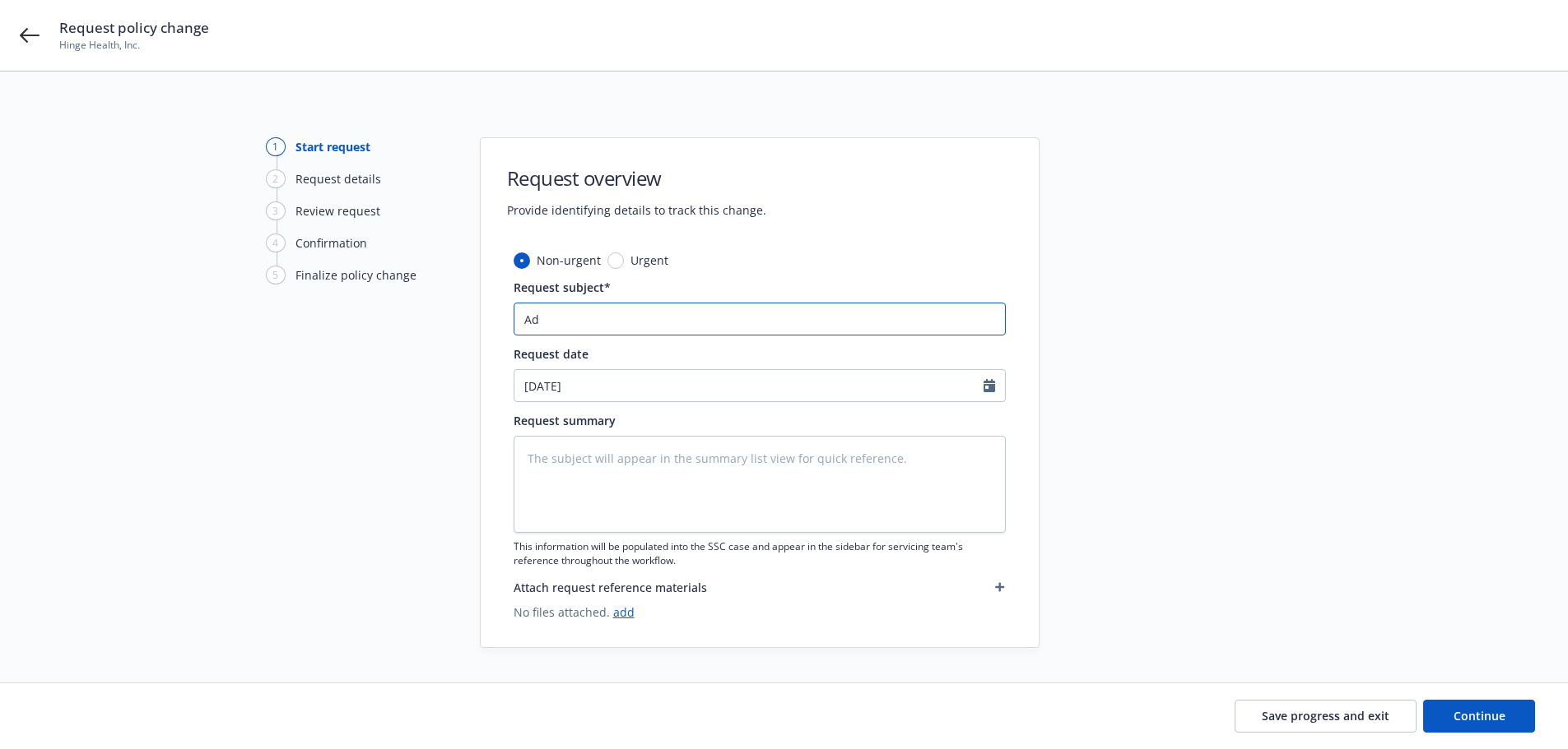
type textarea "x"
type input "Add"
type textarea "x"
type input "Add"
type textarea "x"
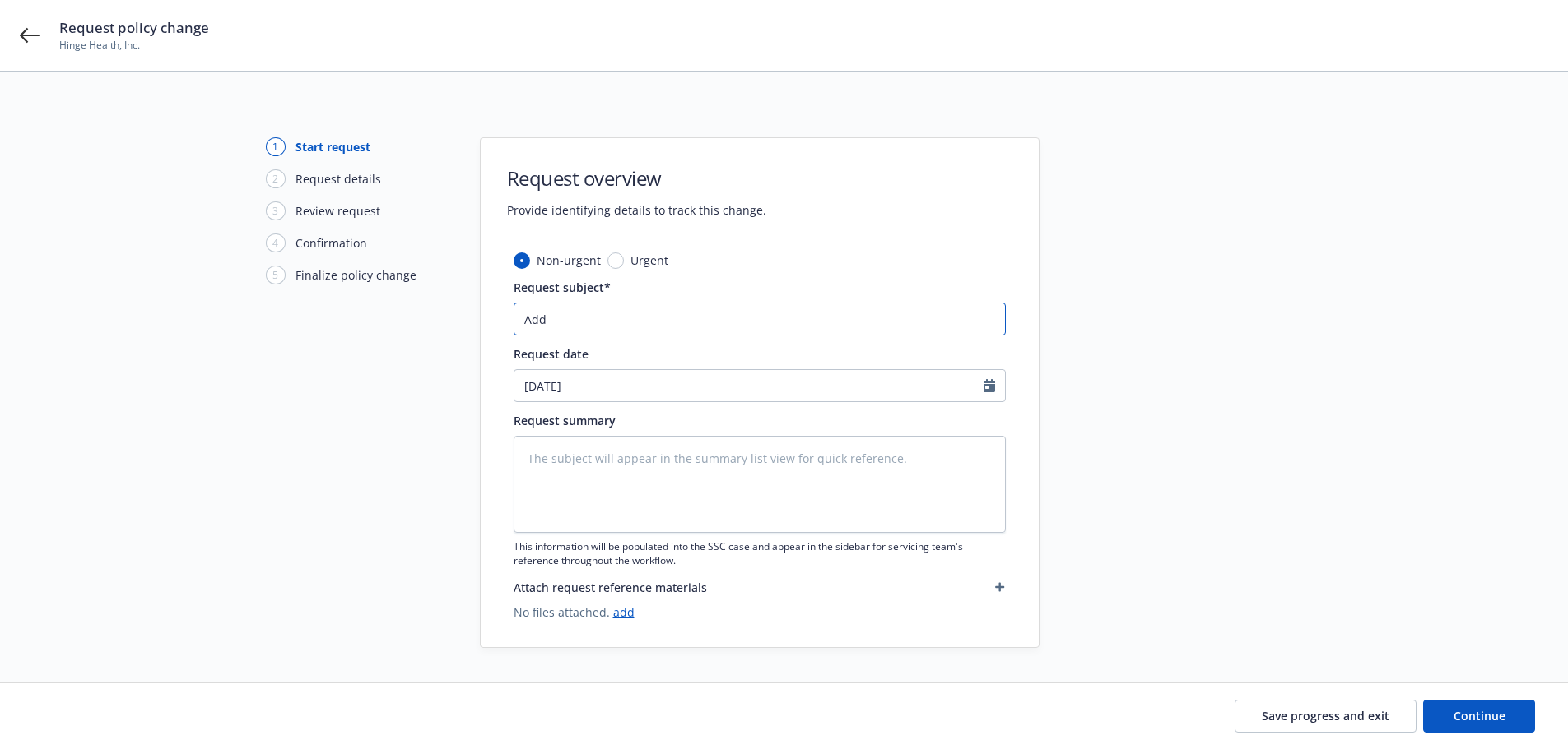
type input "Add 2"
type textarea "x"
type input "Add 29"
type textarea "x"
type input "Add 292"
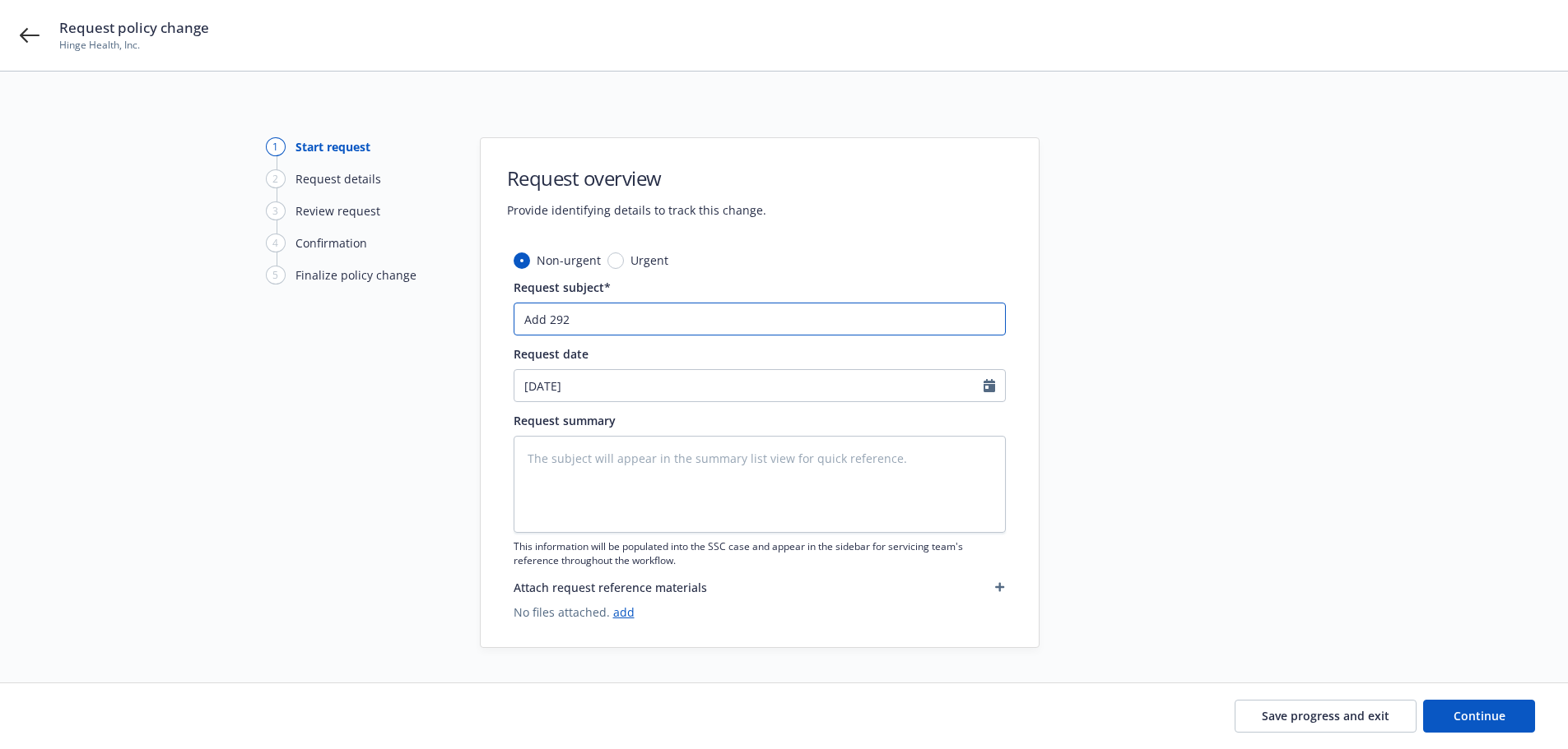
type textarea "x"
type input "Add 2929"
type textarea "x"
type input "Add 2929"
type textarea "x"
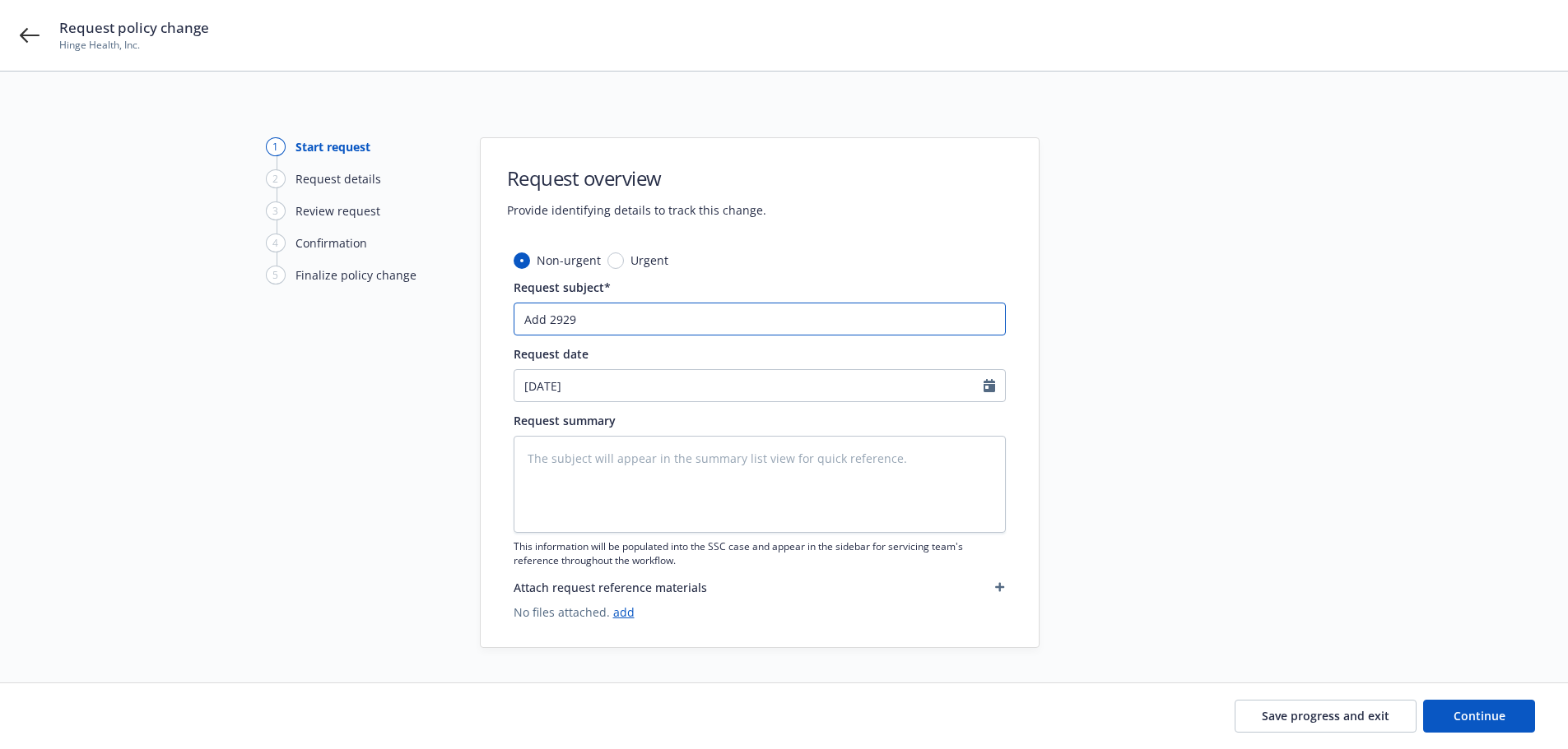
type input "Add 2929 R"
type textarea "x"
type input "Add 2929 Re"
type textarea "x"
type input "Add 2929 Rea"
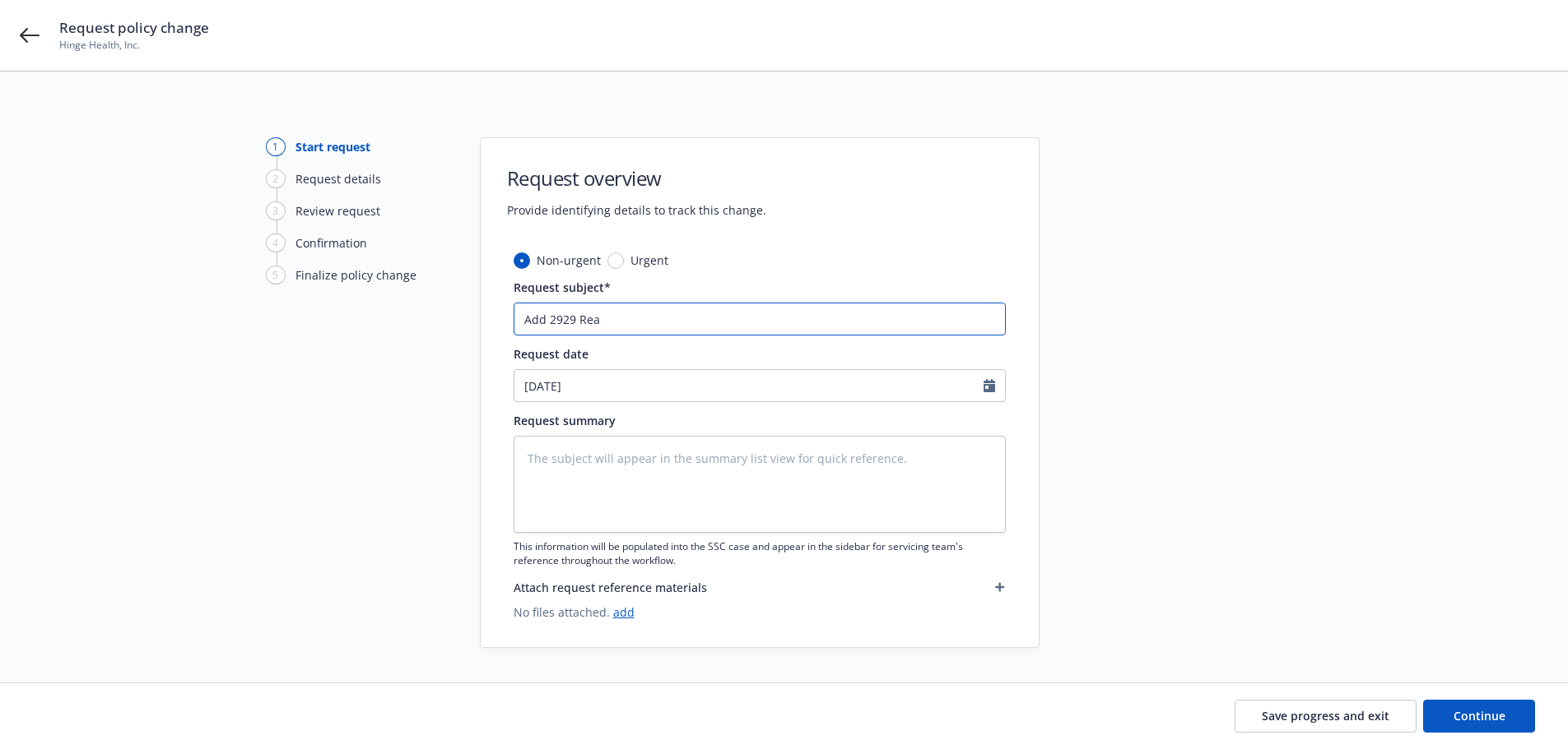
type textarea "x"
type input "Add 2929 Real"
type textarea "x"
type input "Add 2929 Real"
type textarea "x"
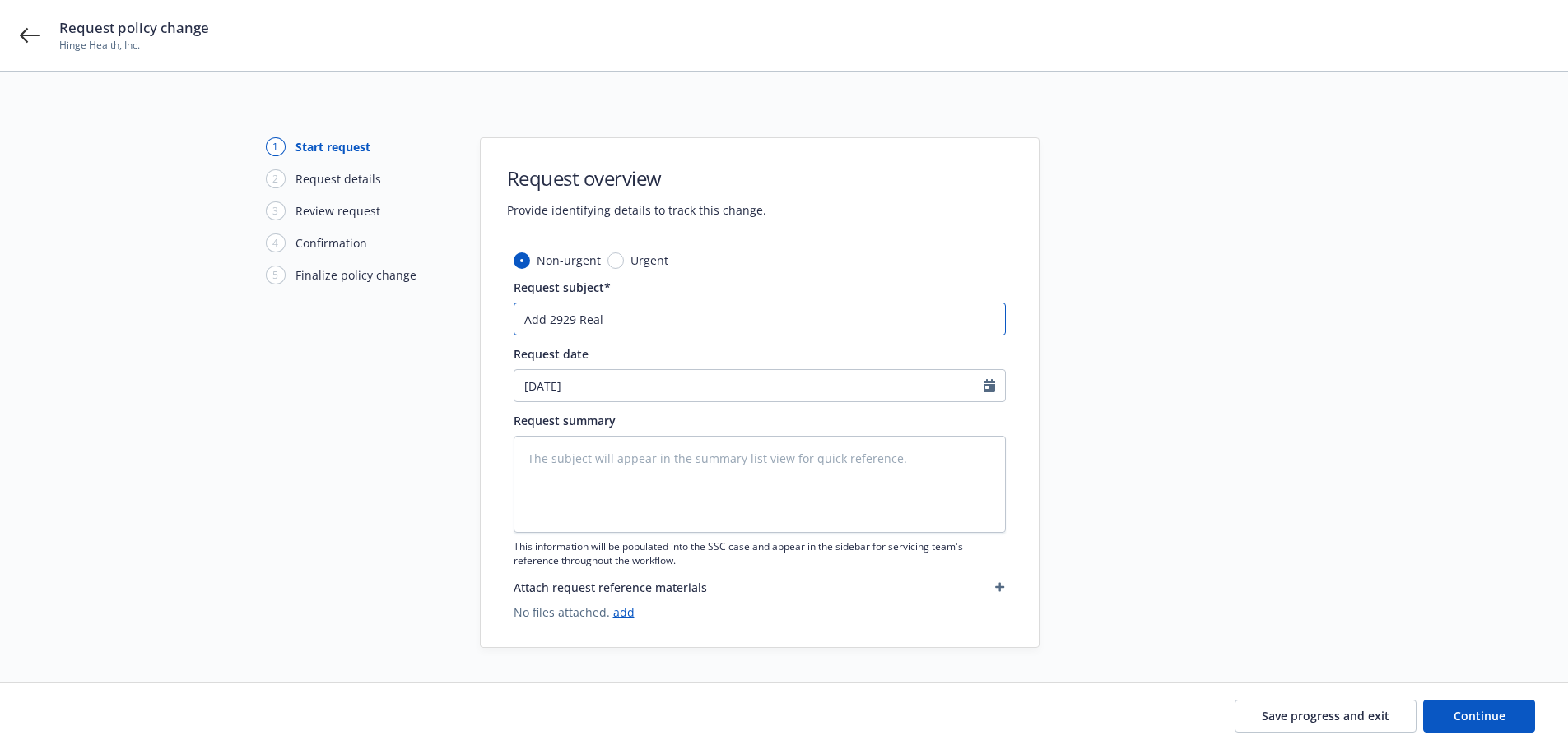
type input "Add 2929 Real E"
type textarea "x"
type input "Add 2929 Real Es"
type textarea "x"
type input "Add 2929 Real Est"
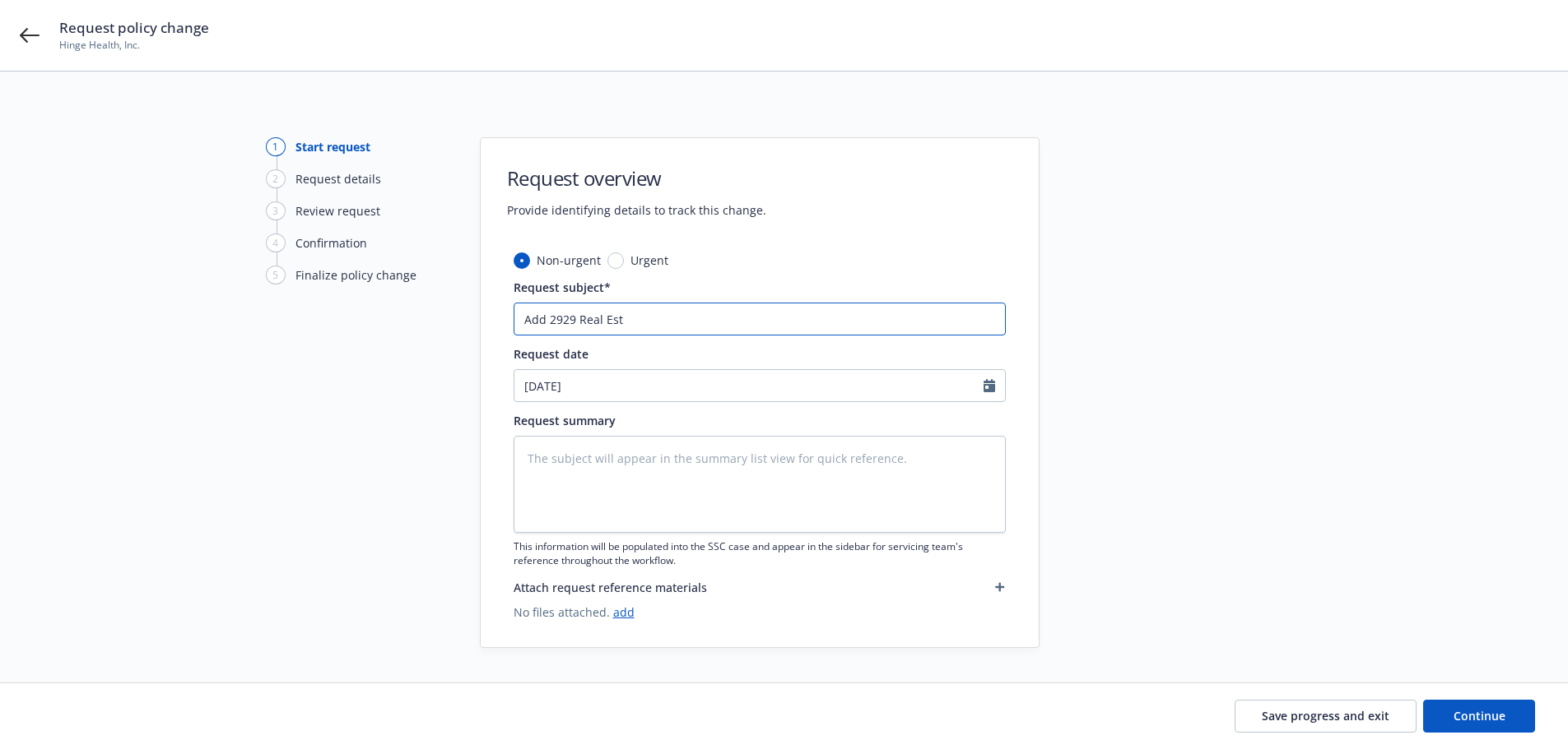
type textarea "x"
type input "Add 2929 Real Esta"
type textarea "x"
type input "Add 2929 Real Estate"
type textarea "x"
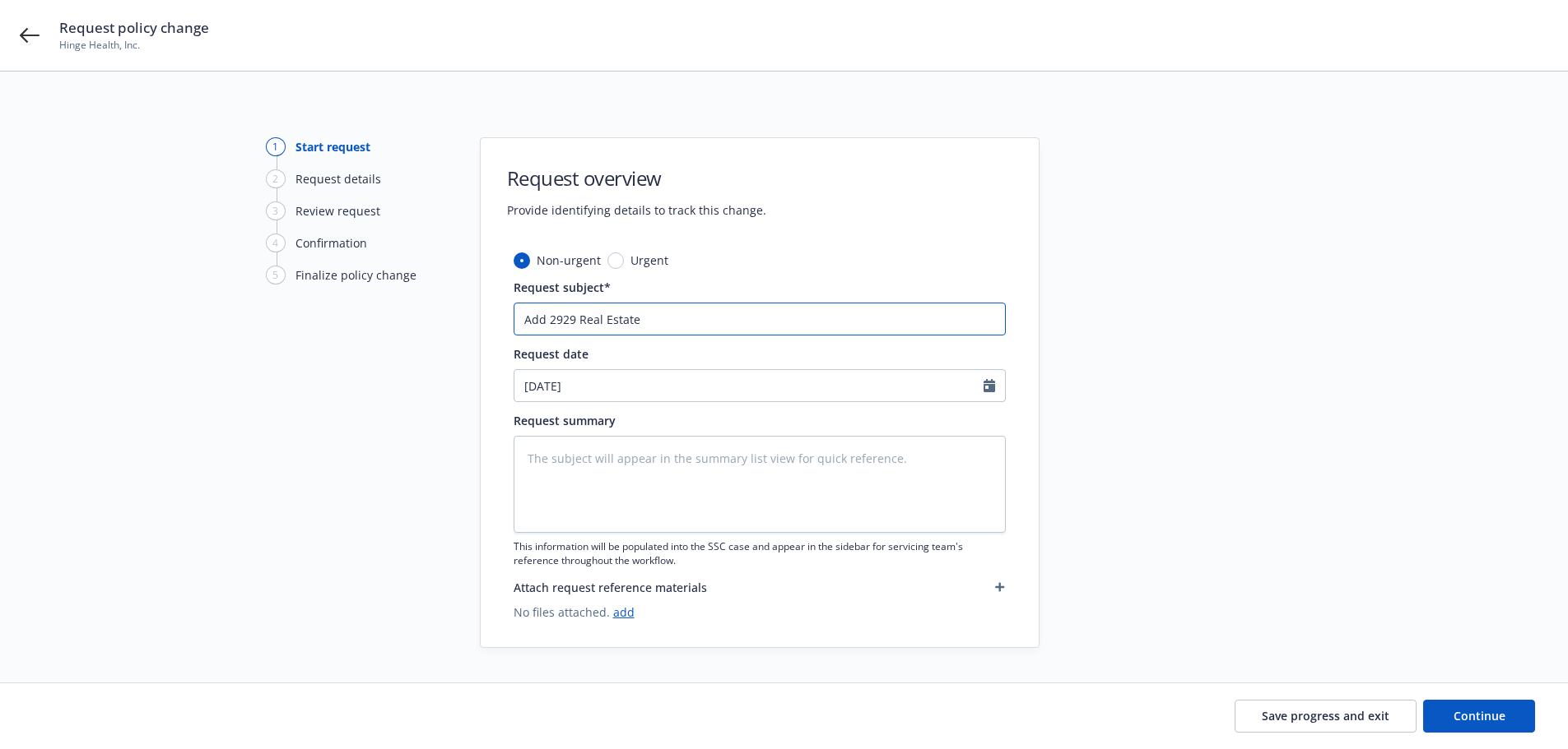
type input "Add 2929 Real Estate"
type textarea "x"
type input "Add 2929 Real Estate H"
type textarea "x"
type input "Add 2929 Real Estate Ho"
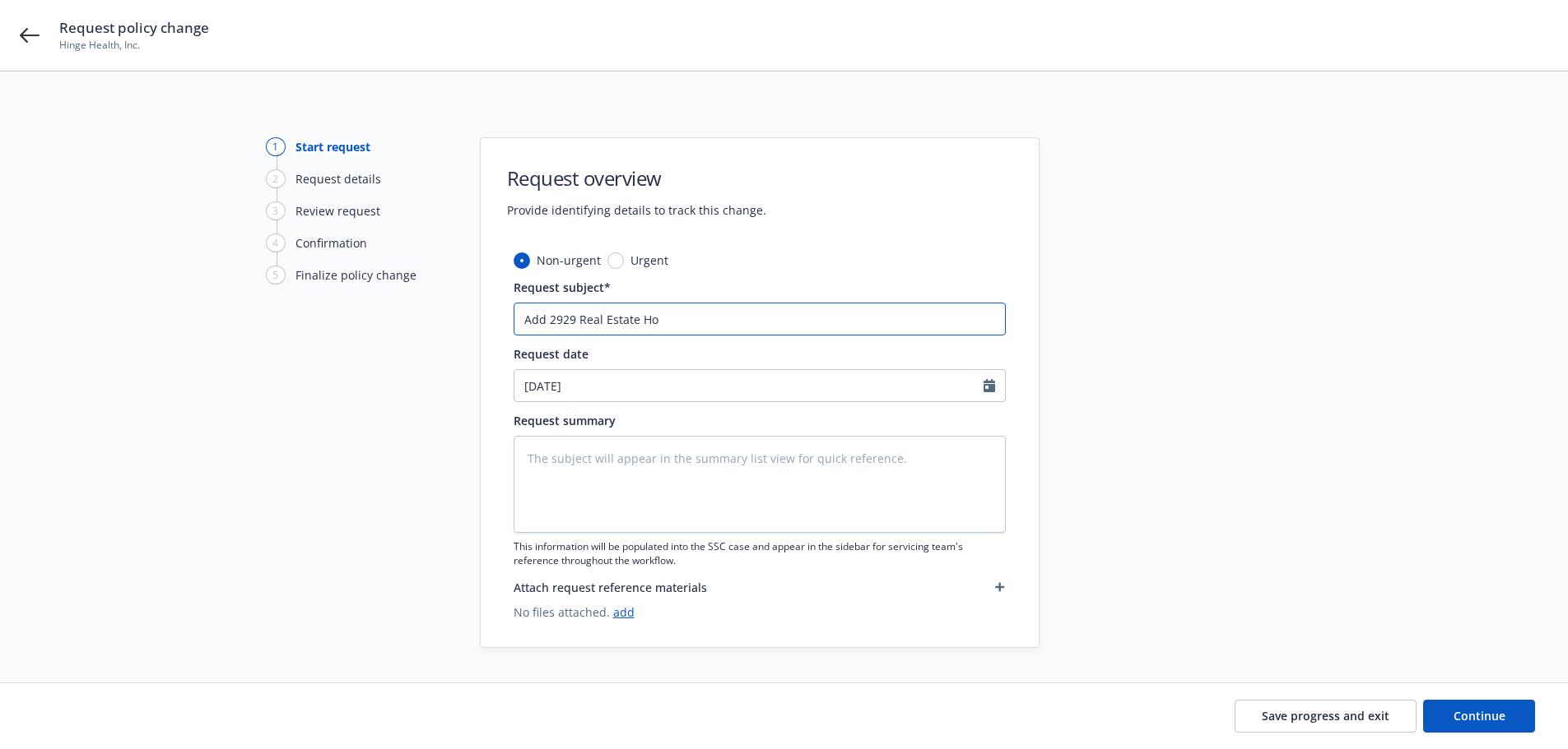
type textarea "x"
type input "Add 2929 Real Estate Hol"
type textarea "x"
type input "Add 2929 Real Estate Hold"
type textarea "x"
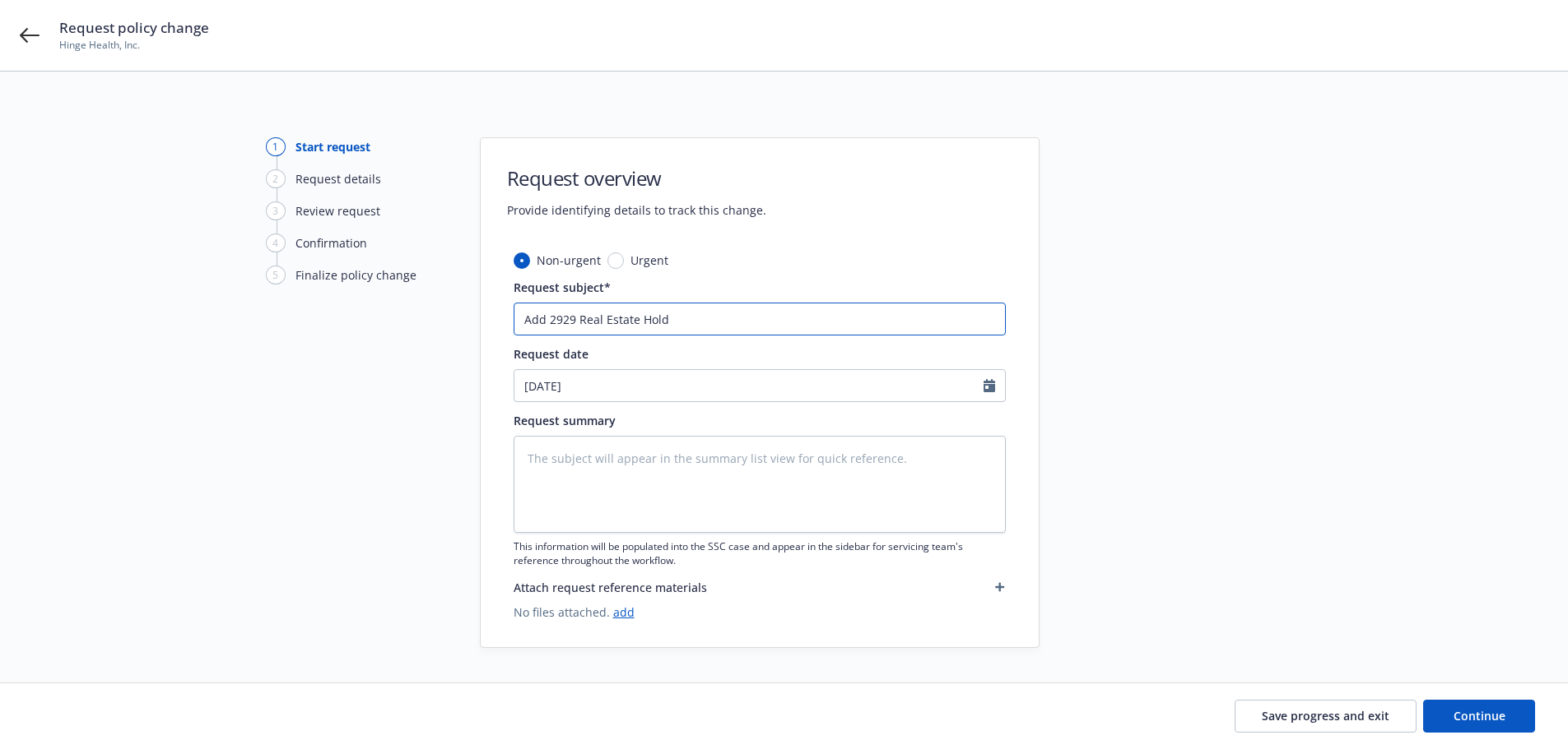
type input "Add 2929 Real Estate Holdi"
type textarea "x"
type input "Add 2929 Real Estate Holdin"
type textarea "x"
type input "Add 2929 Real Estate Holding"
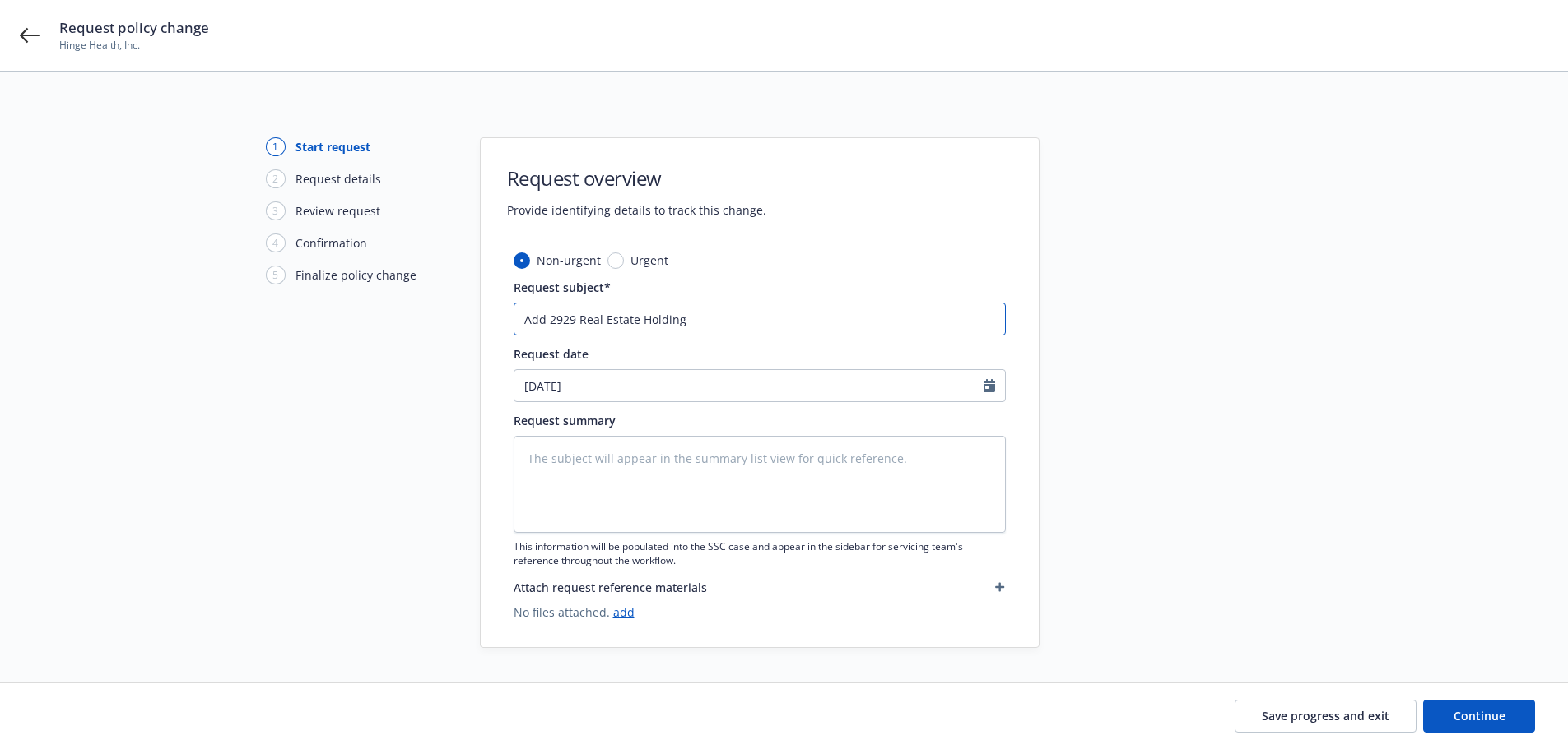
type textarea "x"
type input "Add 2929 Real Estate Holdings"
type textarea "x"
type input "Add 2929 Real Estate Holdings"
type textarea "x"
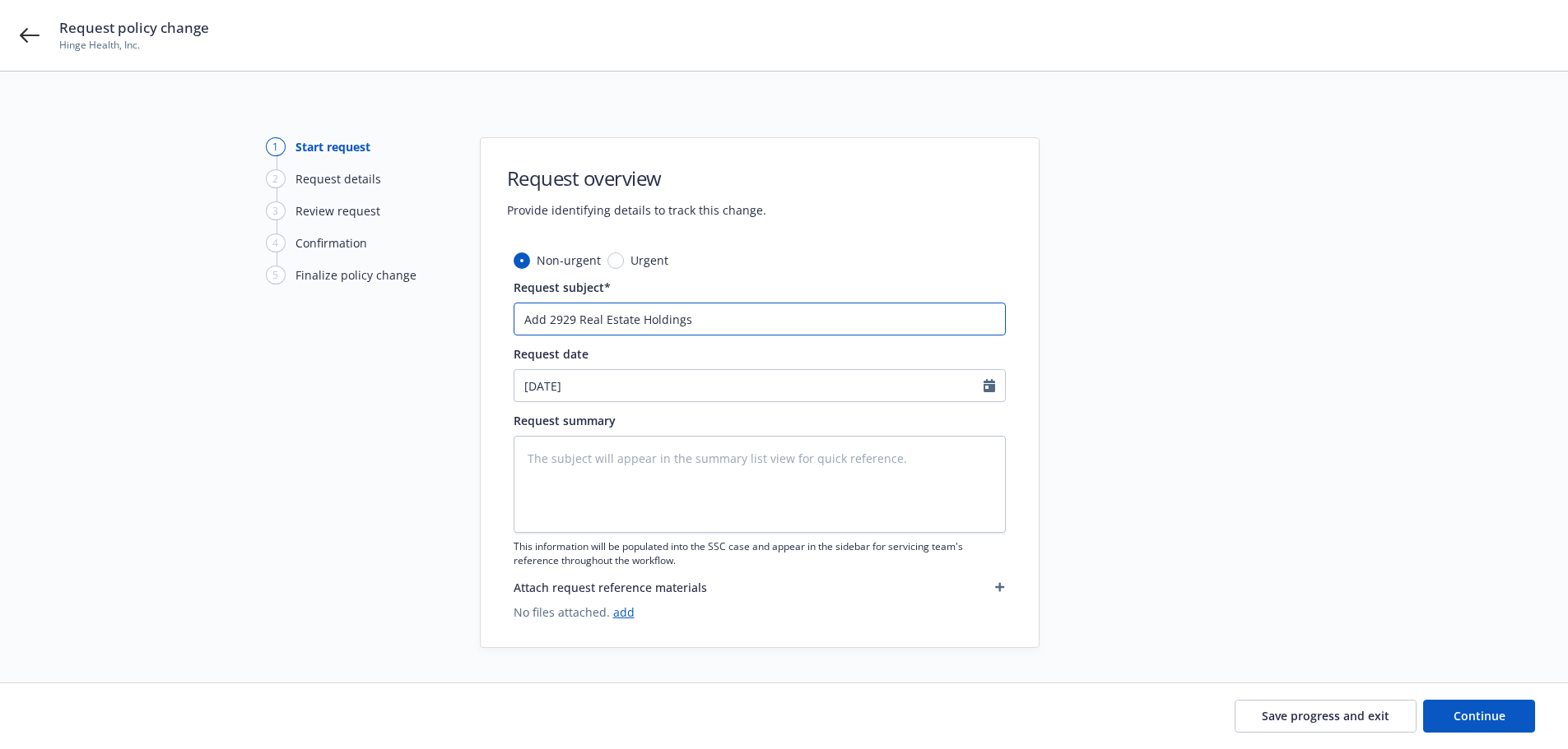
type input "Add 2929 Real Estate Holdings L"
type textarea "x"
type input "Add 2929 Real Estate Holdings LL"
type textarea "x"
type input "Add 2929 Real Estate Holdings LLC"
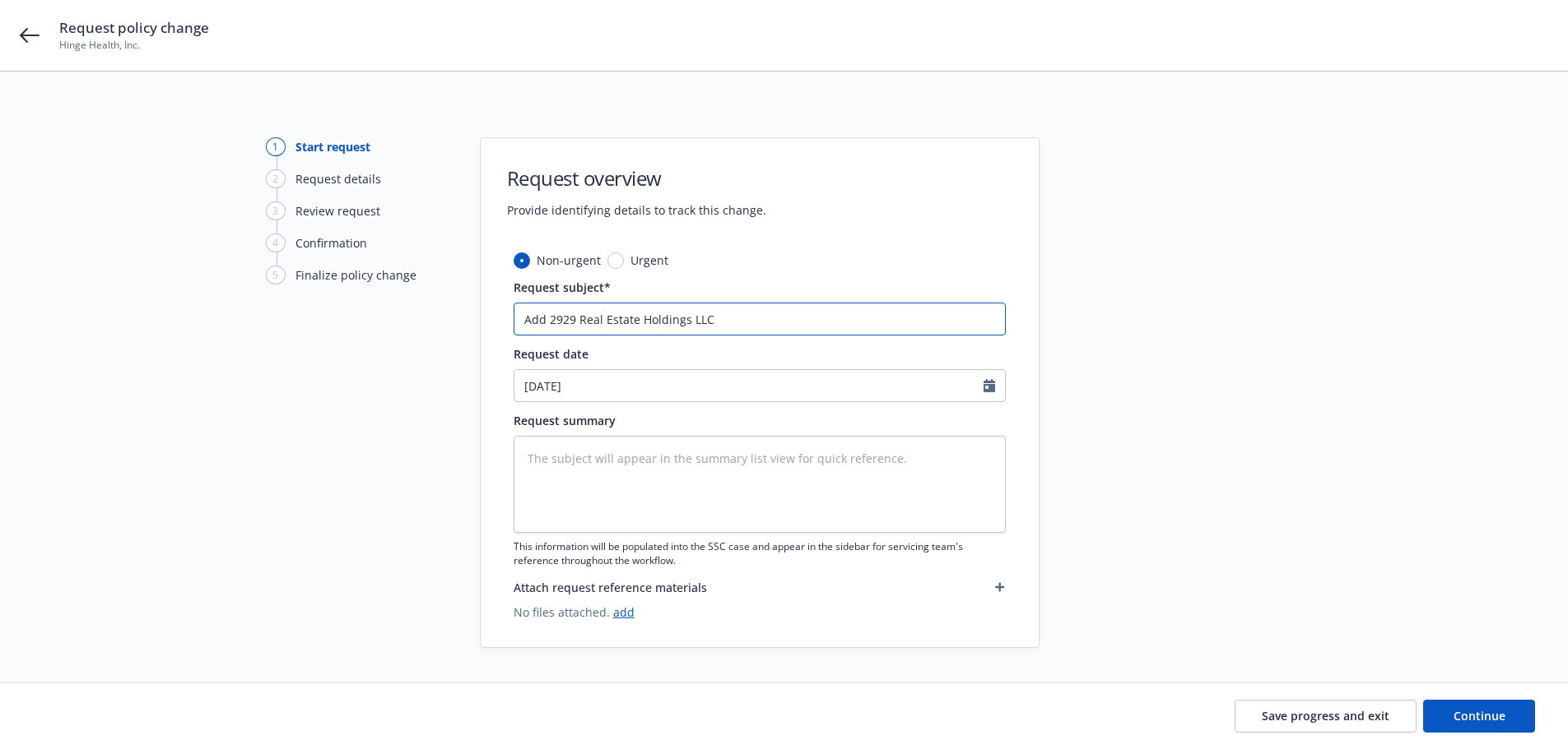
type textarea "x"
type input "Add 2929 Real Estate Holdings LLC"
type textarea "x"
type input "Add 2929 Real Estate Holdings LLC a"
type textarea "x"
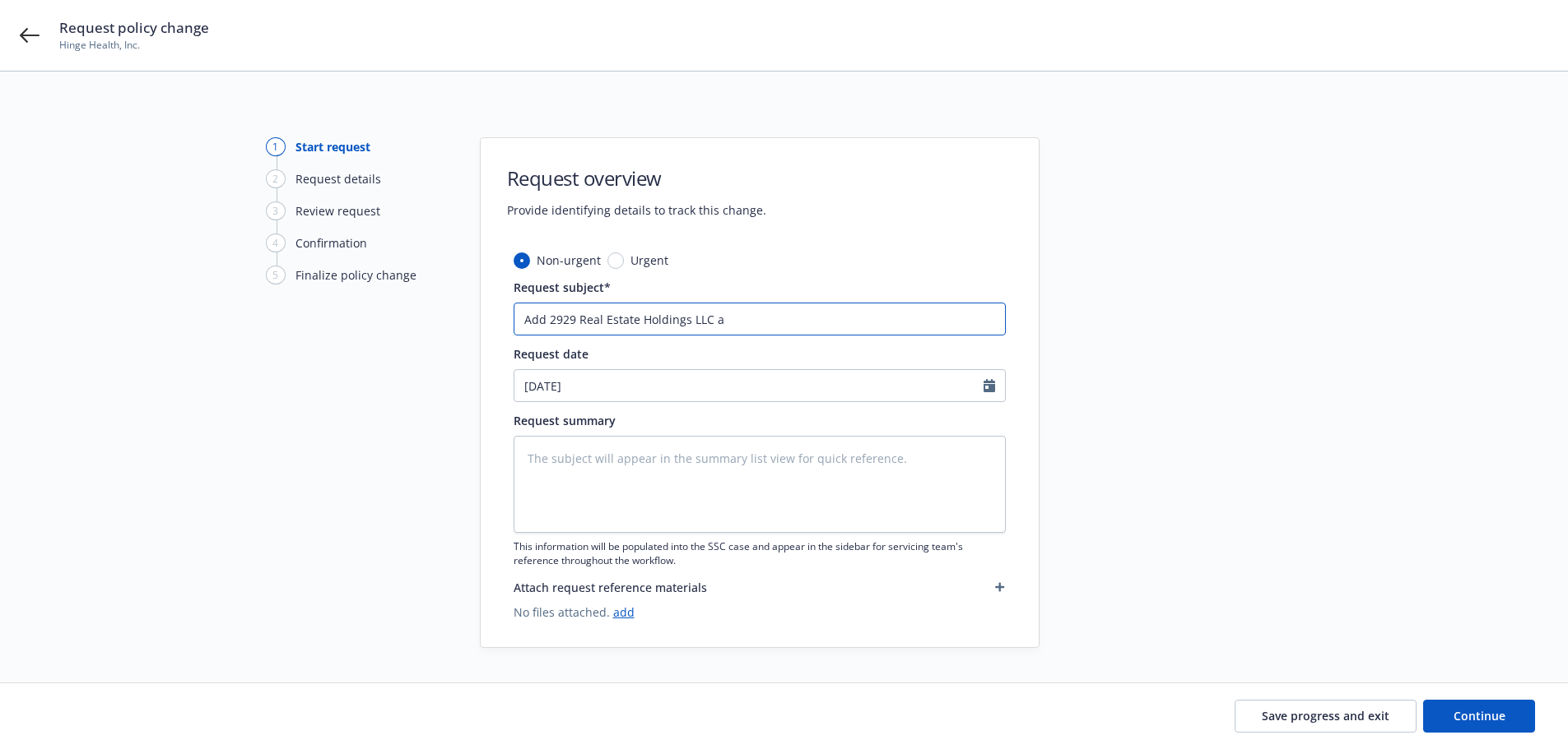
type input "Add 2929 Real Estate Holdings LLC as"
type textarea "x"
type input "Add 2929 Real Estate Holdings LLC as"
type textarea "x"
type input "Add 2929 Real Estate Holdings LLC as A"
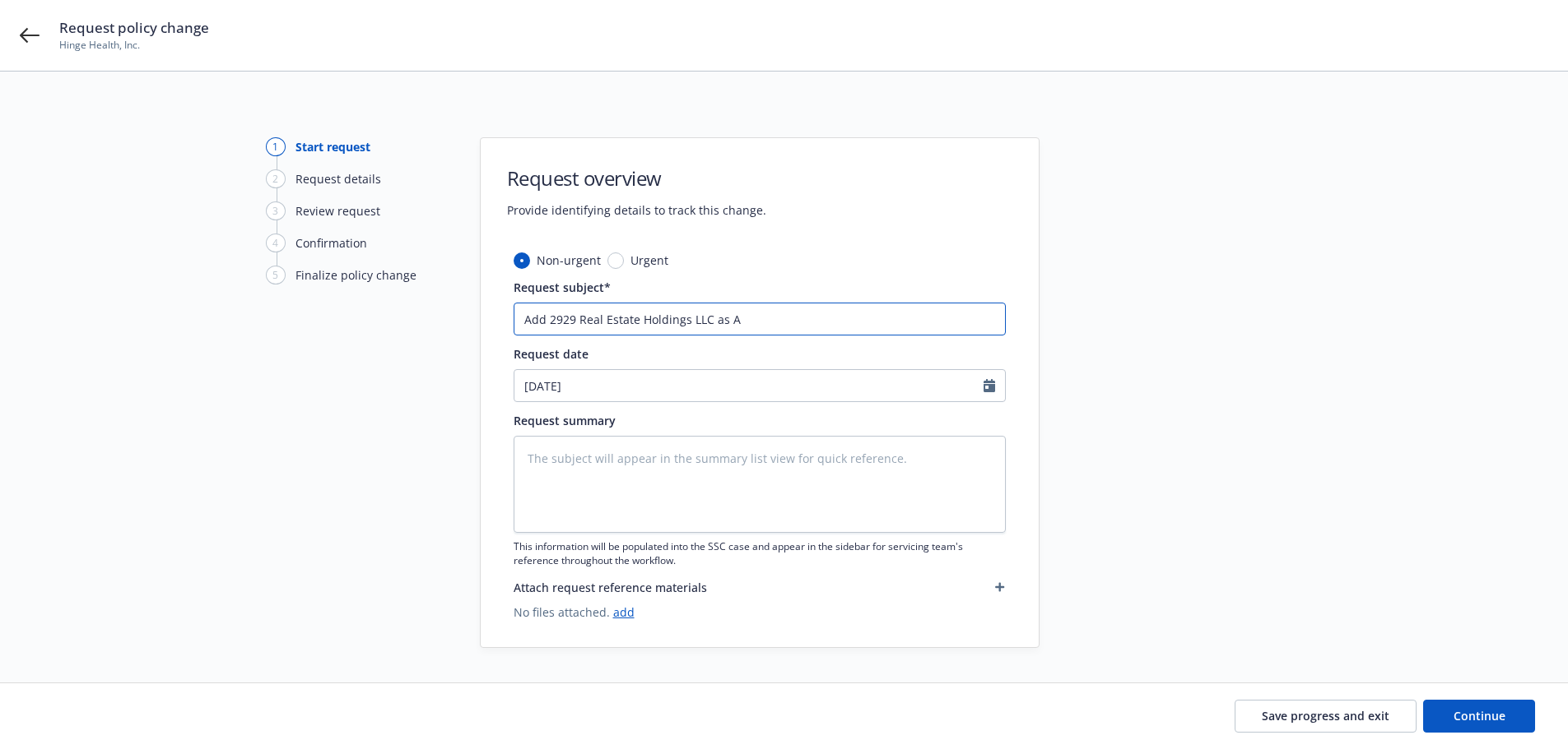
type textarea "x"
type input "Add 2929 Real Estate Holdings LLC as AI"
type textarea "x"
type input "Add 2929 Real Estate Holdings LLC as AI"
type textarea "x"
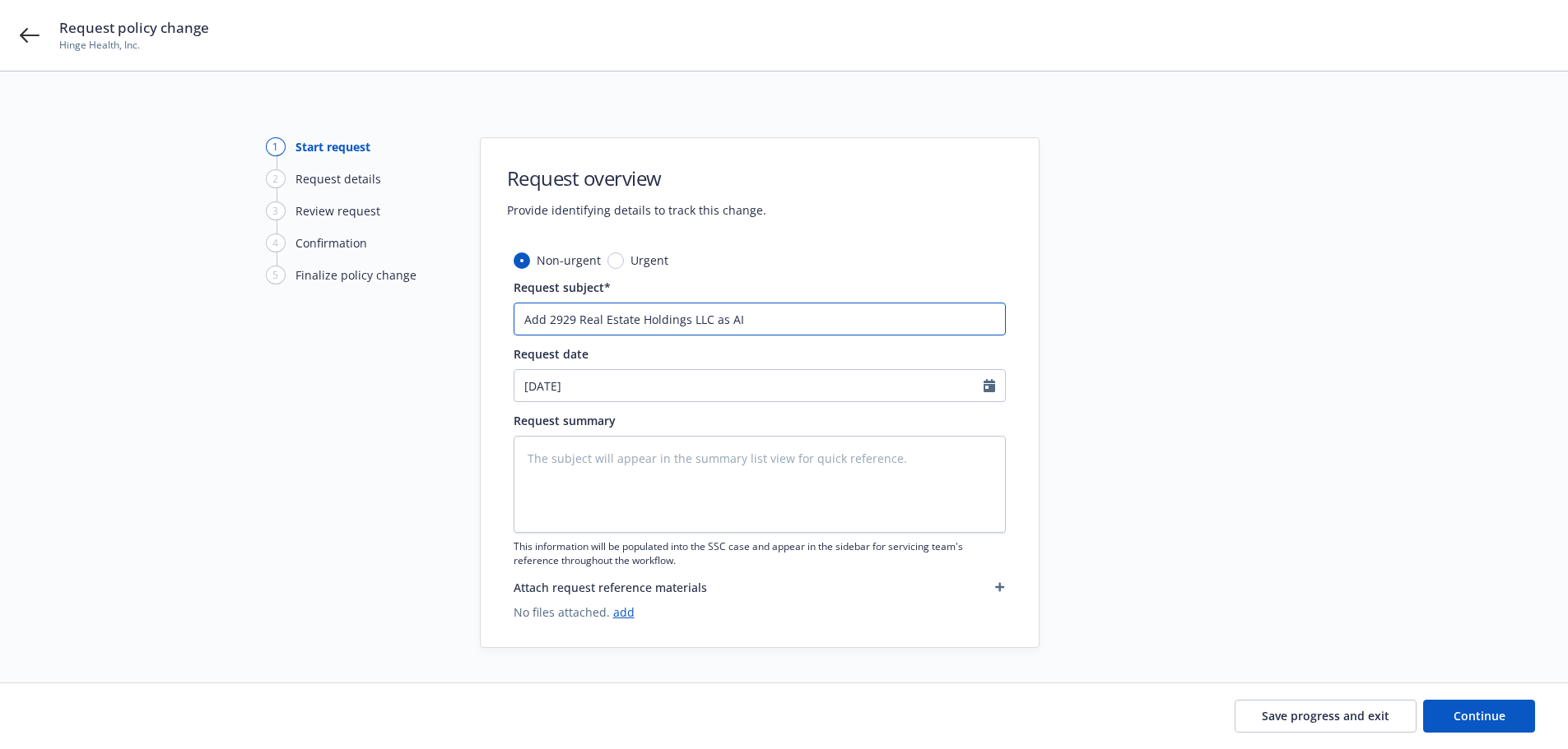
type input "Add 2929 Real Estate Holdings LLC as AI f"
type textarea "x"
type input "Add 2929 Real Estate Holdings LLC as AI fo"
type textarea "x"
type input "Add 2929 Real Estate Holdings LLC as AI for"
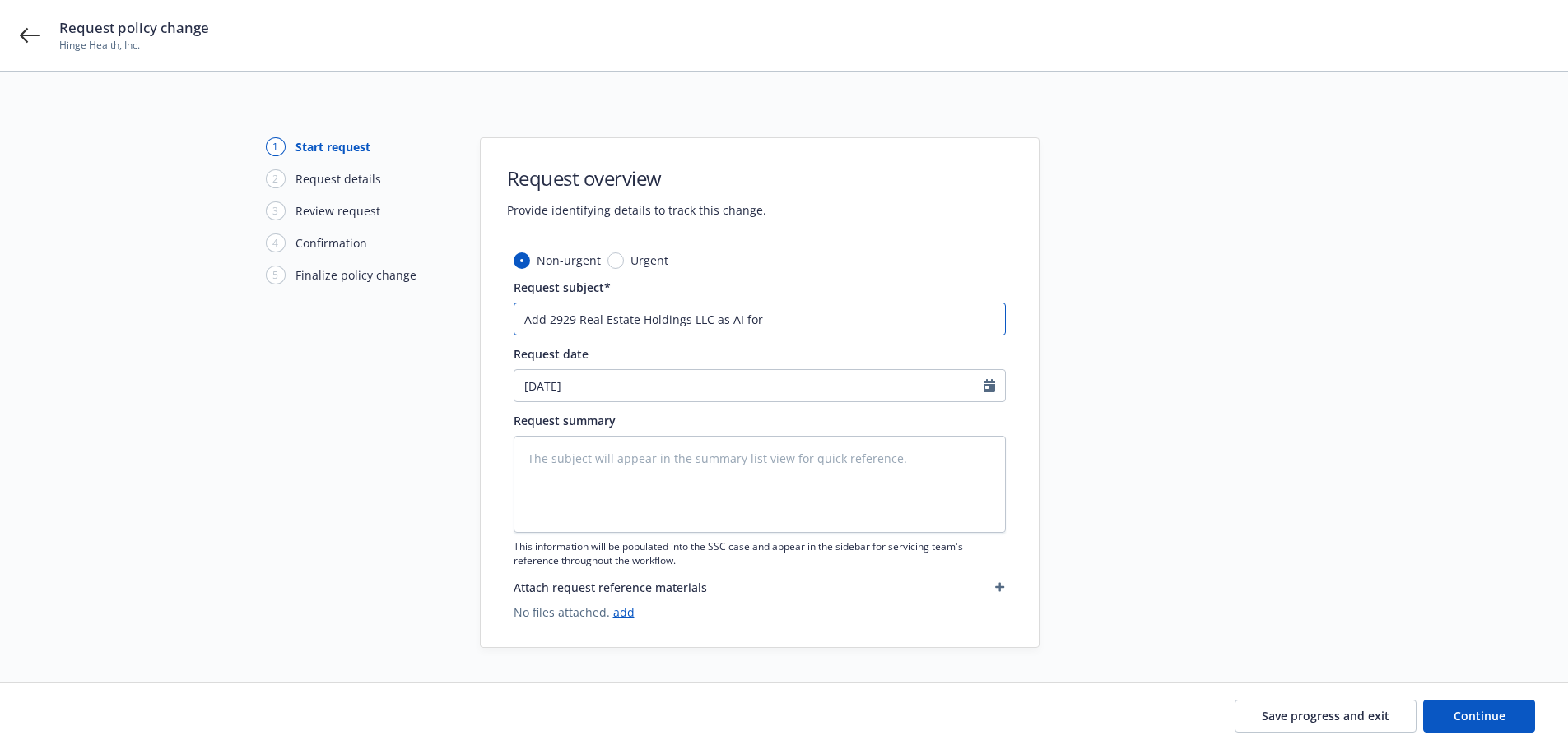
type textarea "x"
type input "Add 2929 Real Estate Holdings LLC as AI for"
type textarea "x"
type input "Add 2929 Real Estate Holdings LLC as AI for H"
type textarea "x"
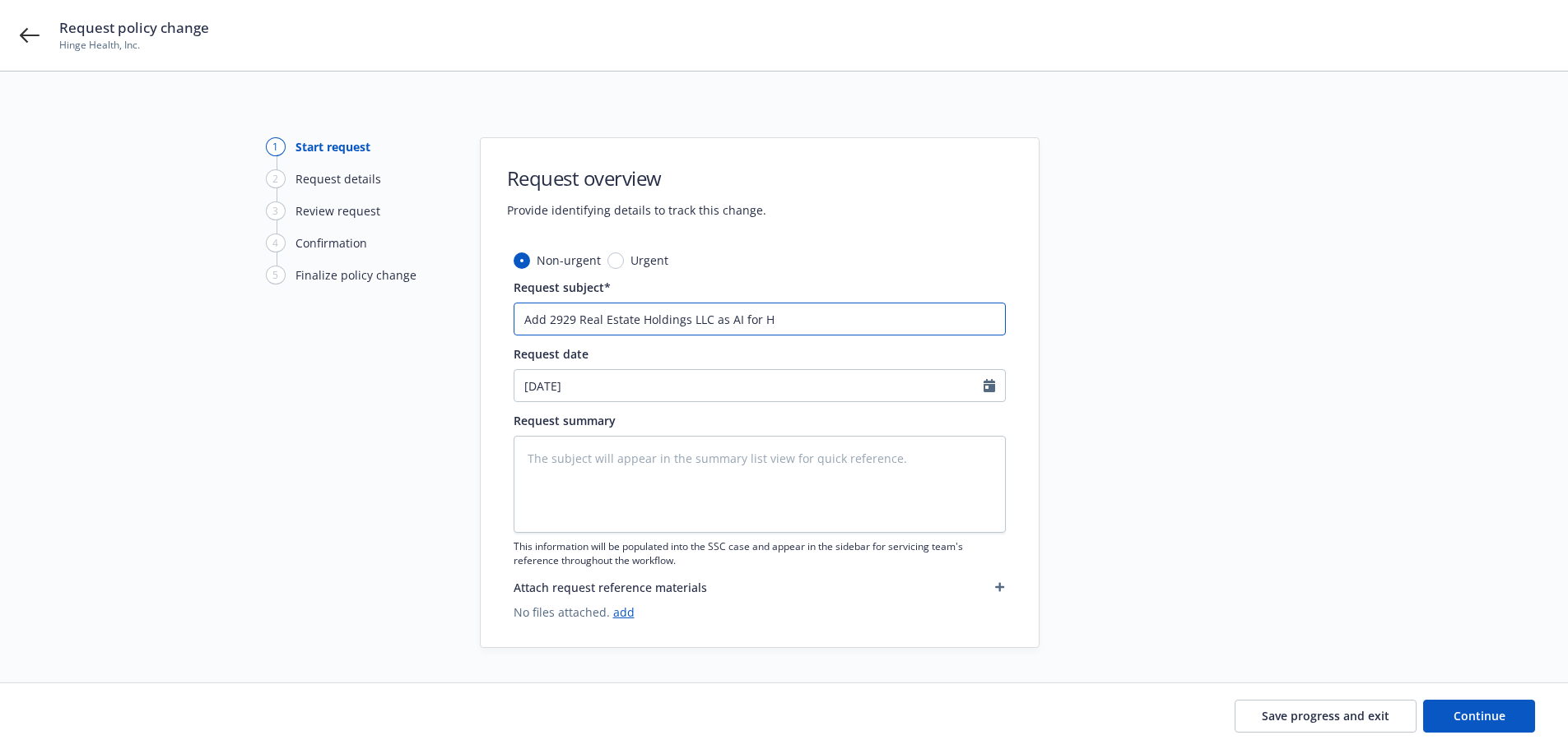
type input "Add 2929 Real Estate Holdings LLC as AI for He"
type textarea "x"
type input "Add 2929 Real Estate Holdings LLC as AI for Hea"
type textarea "x"
type input "Add 2929 Real Estate Holdings LLC as AI for Heal"
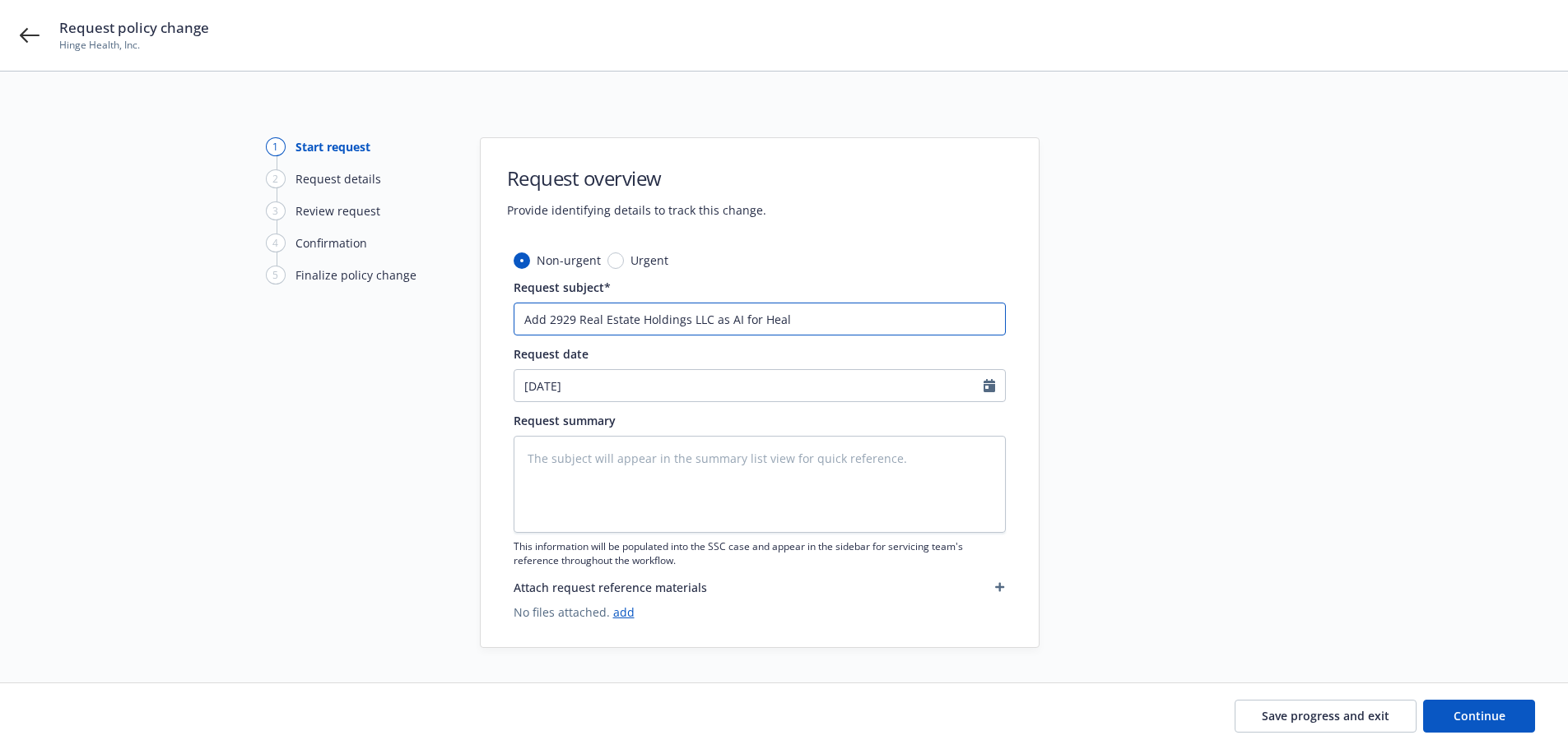
type textarea "x"
type input "Add 2929 Real Estate Holdings LLC as AI for Healt"
type textarea "x"
type input "Add 2929 Real Estate Holdings LLC as AI for Health"
type textarea "x"
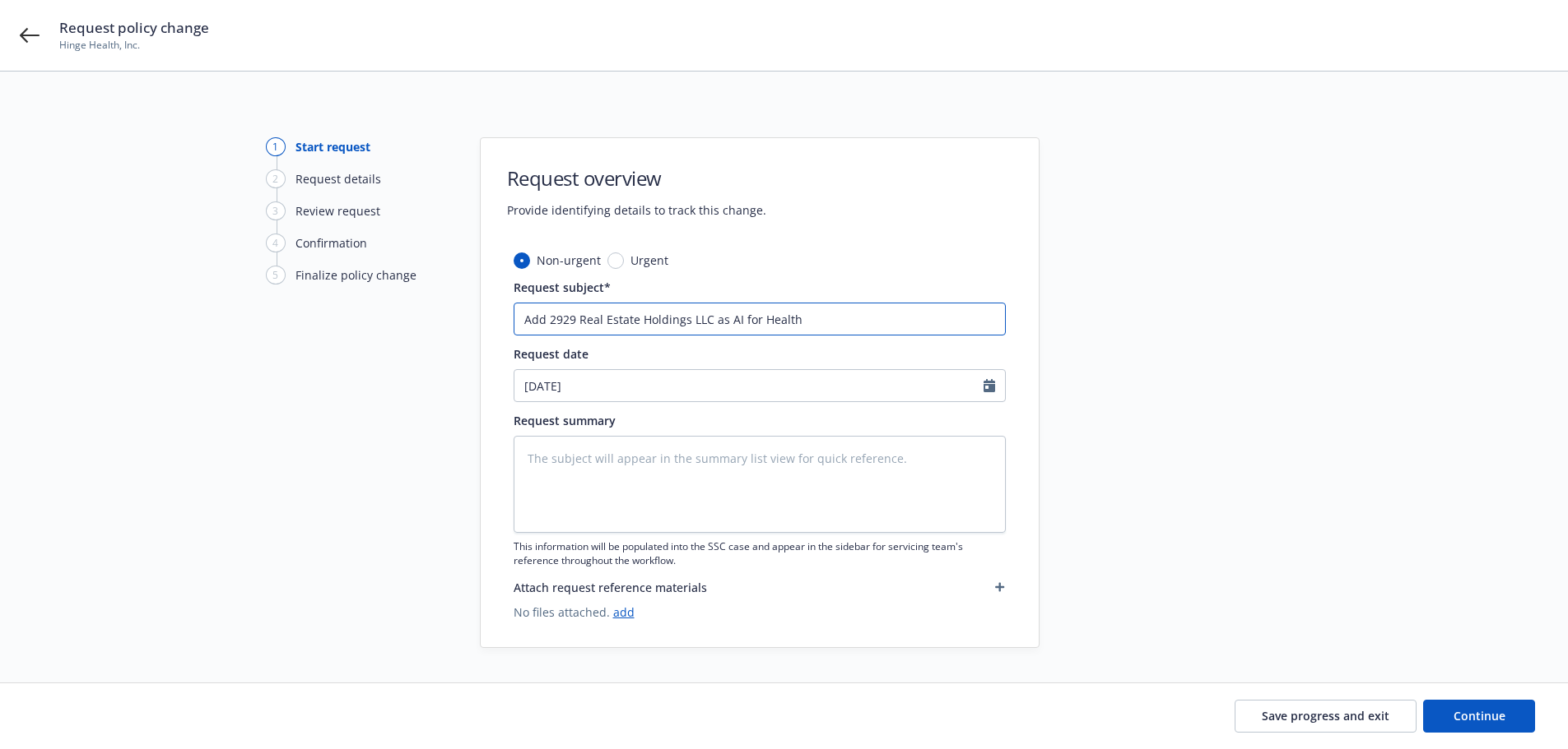
type input "Add 2929 Real Estate Holdings LLC as AI for Health"
type textarea "x"
type input "Add 2929 Real Estate Holdings LLC as AI for Health F"
type textarea "x"
type input "Add 2929 Real Estate Holdings LLC as AI for Health Fa"
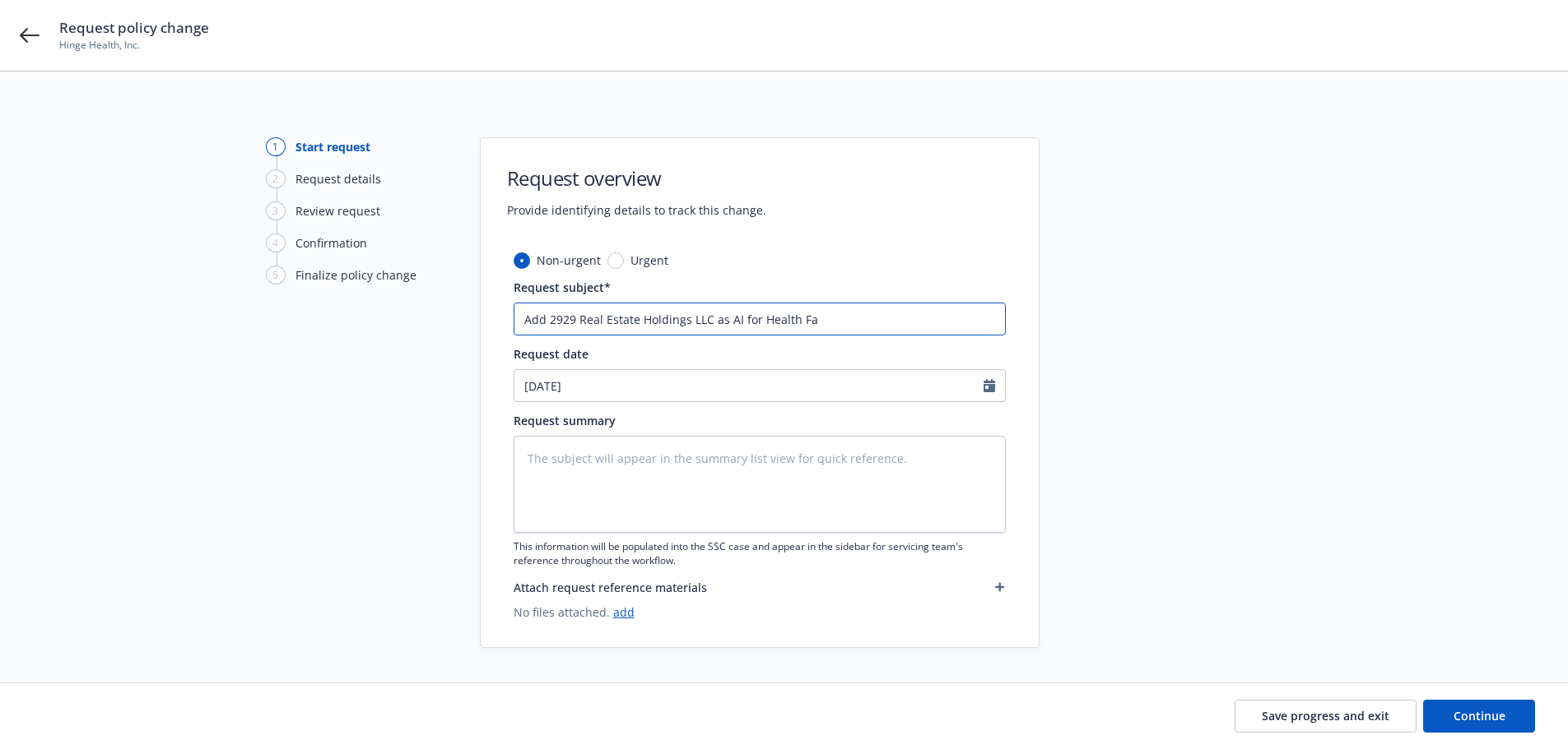
type textarea "x"
type input "Add 2929 Real Estate Holdings LLC as AI for Health Fai"
type textarea "x"
type input "Add 2929 Real Estate Holdings LLC as AI for Health Fair"
type textarea "x"
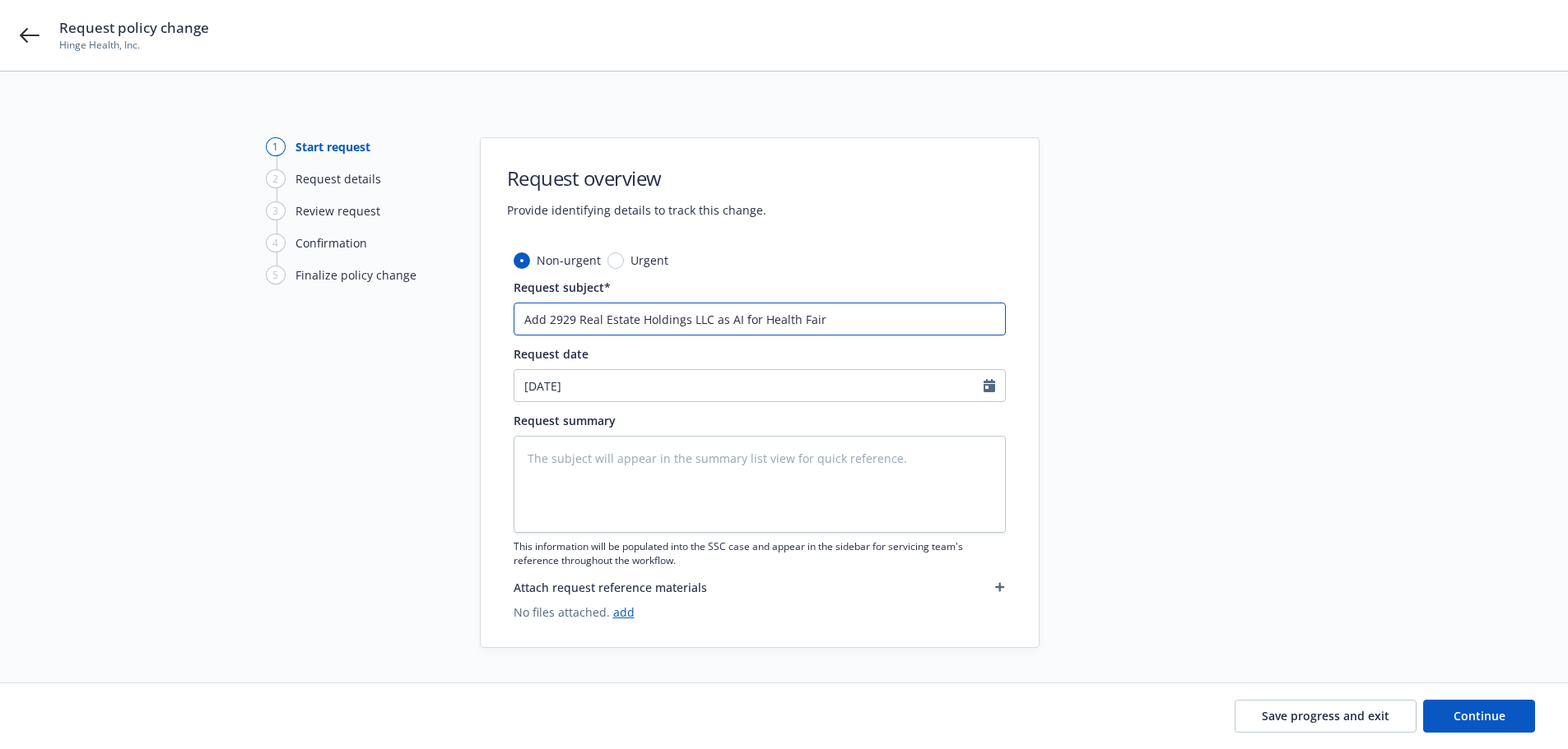
type input "Add 2929 Real Estate Holdings LLC as AI for Health Fair"
type textarea "x"
type input "Add 2929 Real Estate Holdings LLC as AI for Health Fair o"
type textarea "x"
type input "Add 2929 Real Estate Holdings LLC as AI for Health Fair on"
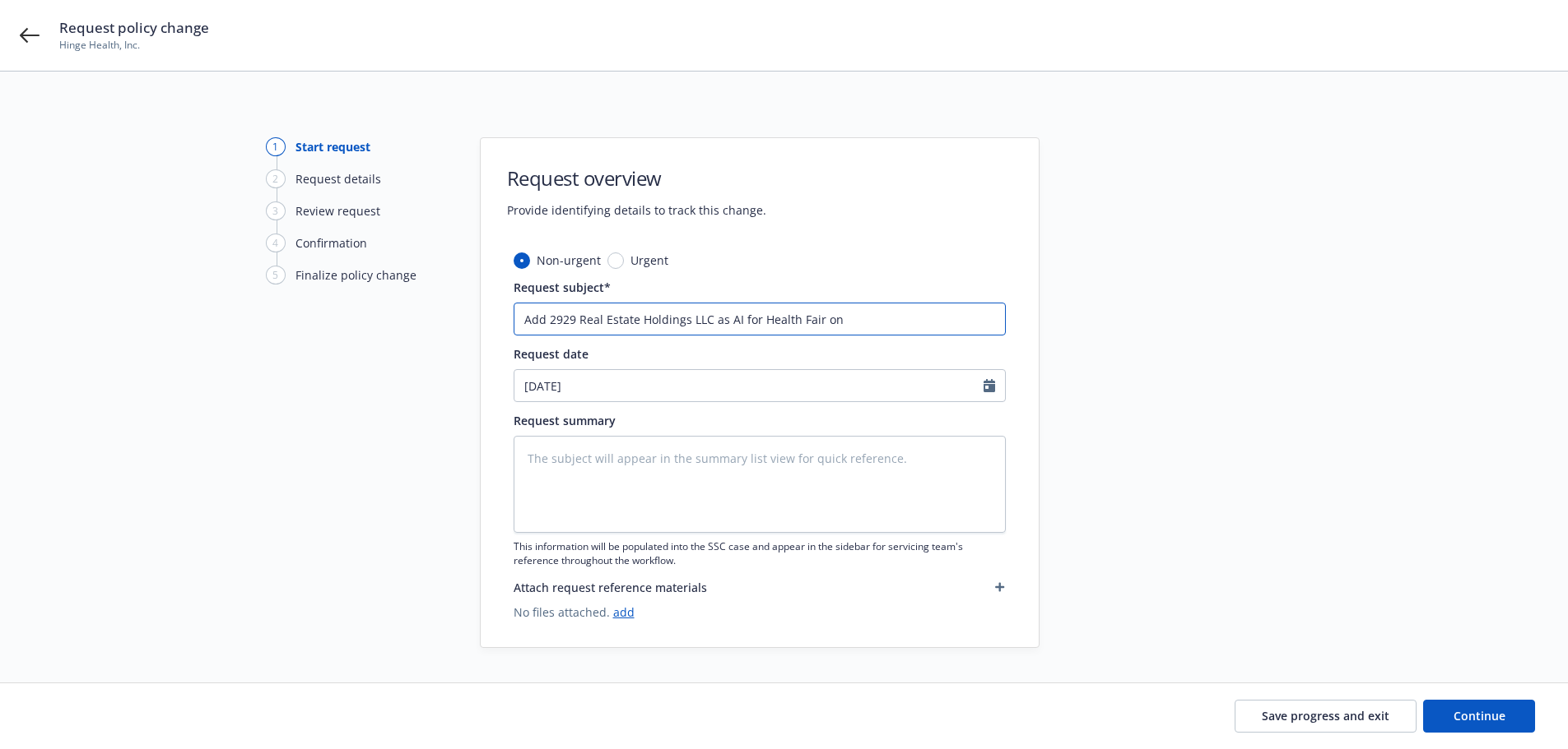
type textarea "x"
type input "Add 2929 Real Estate Holdings LLC as AI for Health Fair on"
type textarea "x"
type input "Add 2929 Real Estate Holdings LLC as AI for Health Fair on 1"
type textarea "x"
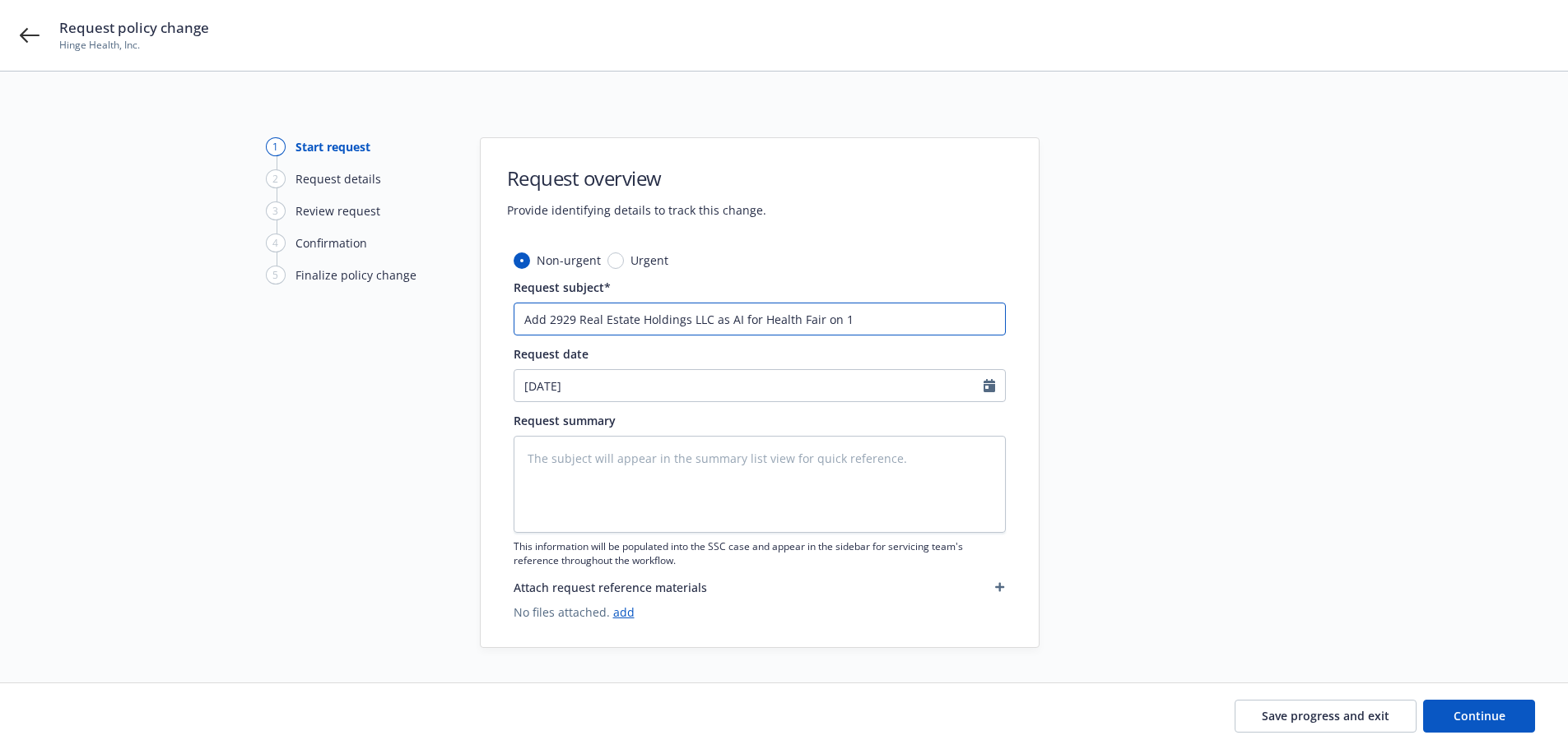
type input "Add 2929 Real Estate Holdings LLC as AI for Health Fair on 11"
type textarea "x"
type input "Add 2929 Real Estate Holdings LLC as AI for Health Fair on 11/"
type textarea "x"
type input "Add 2929 Real Estate Holdings LLC as AI for Health Fair on 11/5"
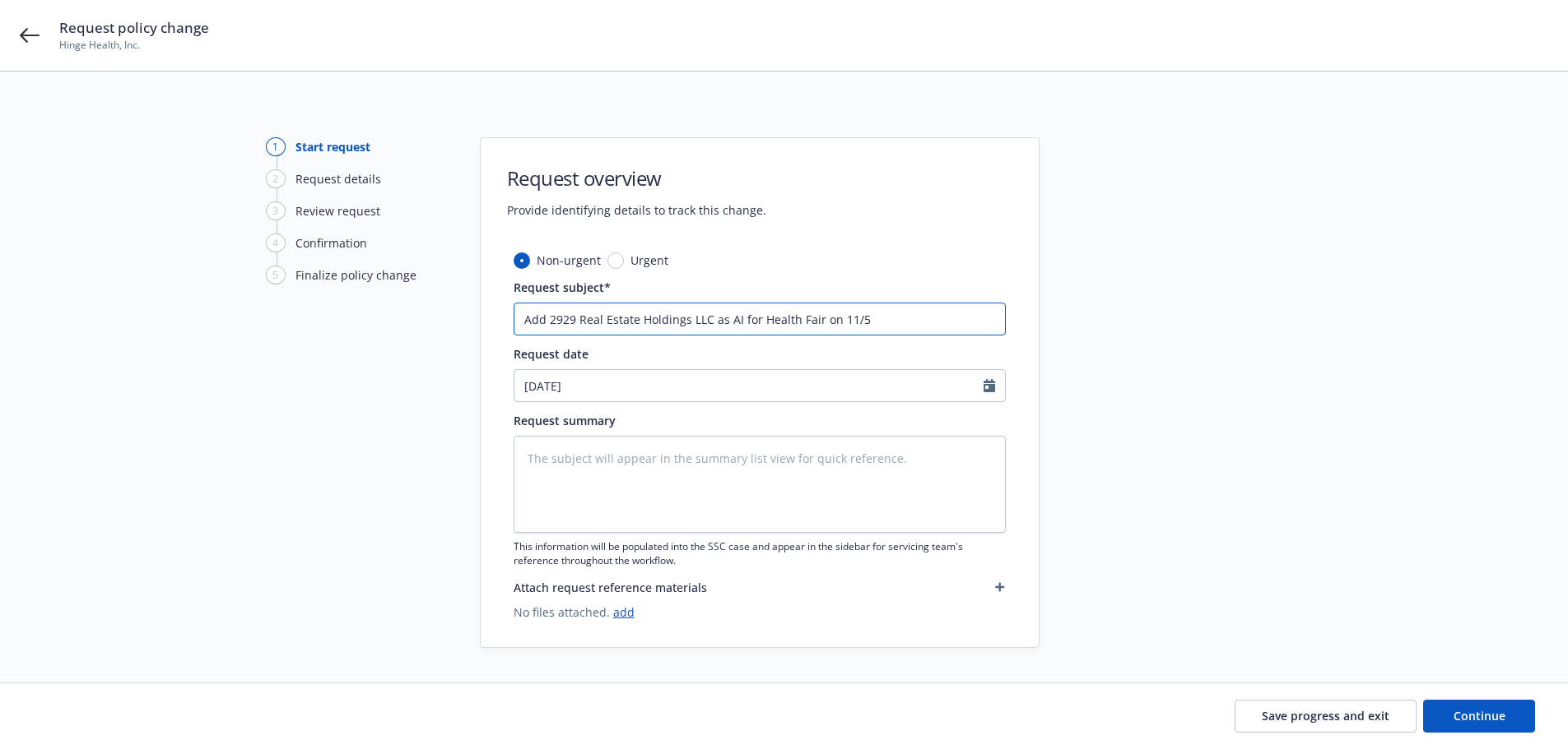
type textarea "x"
type input "Add 2929 Real Estate Holdings LLC as AI for Health Fair on 11/5/"
type textarea "x"
type input "Add 2929 Real Estate Holdings LLC as AI for Health Fair on 11/5/2"
type textarea "x"
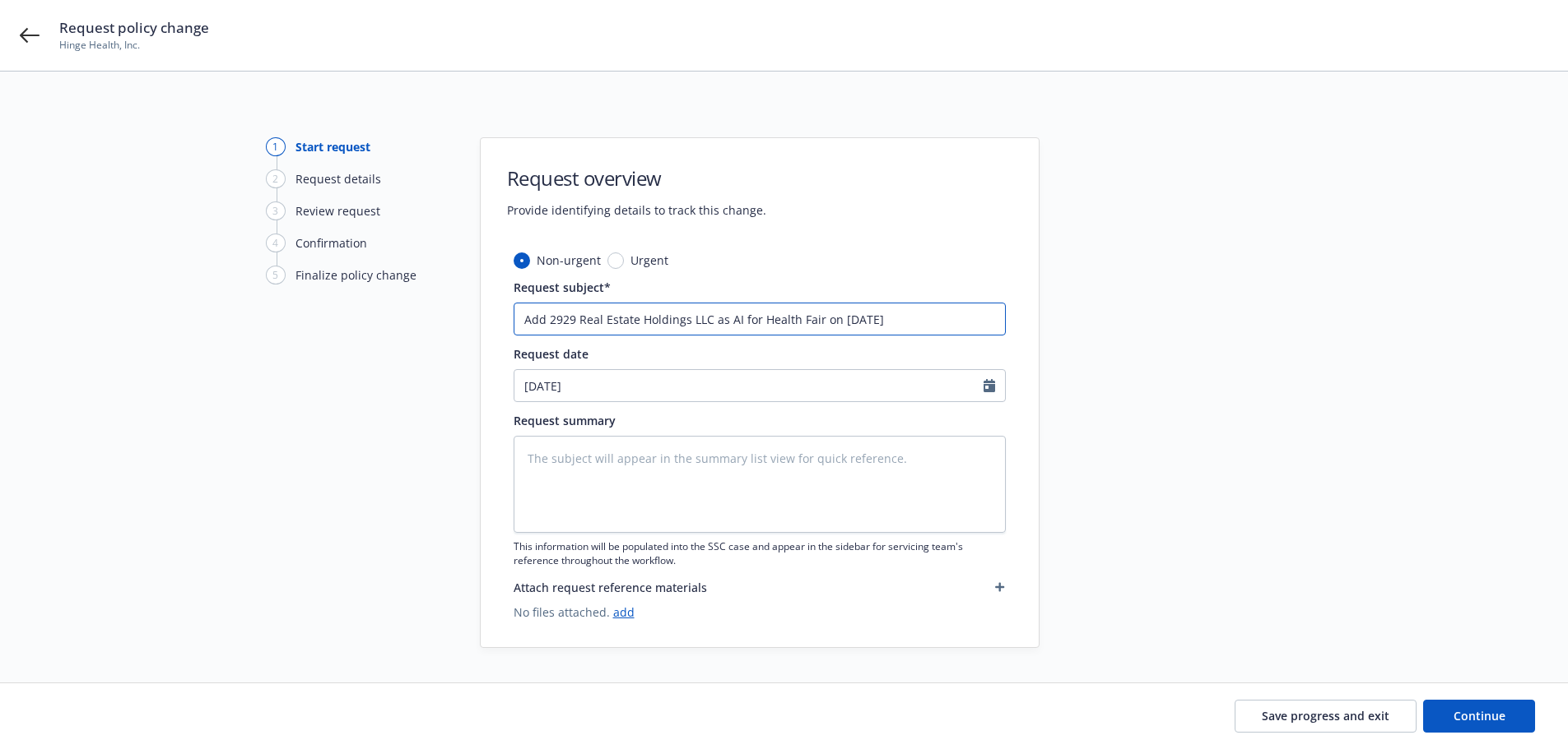
drag, startPoint x: 896, startPoint y: 319, endPoint x: 631, endPoint y: 325, distance: 265.1
click at [497, 325] on div "Non-urgent Urgent Request subject* Add 2929 Real Estate Holdings LLC as AI for …" at bounding box center [760, 449] width 558 height 396
type input "Add 2929 Real Estate Holdings LLC as AI for Health Fair on [DATE]"
click at [577, 455] on textarea at bounding box center [760, 484] width 492 height 97
paste textarea "Add 2929 Real Estate Holdings LLC as AI for Health Fair on [DATE]"
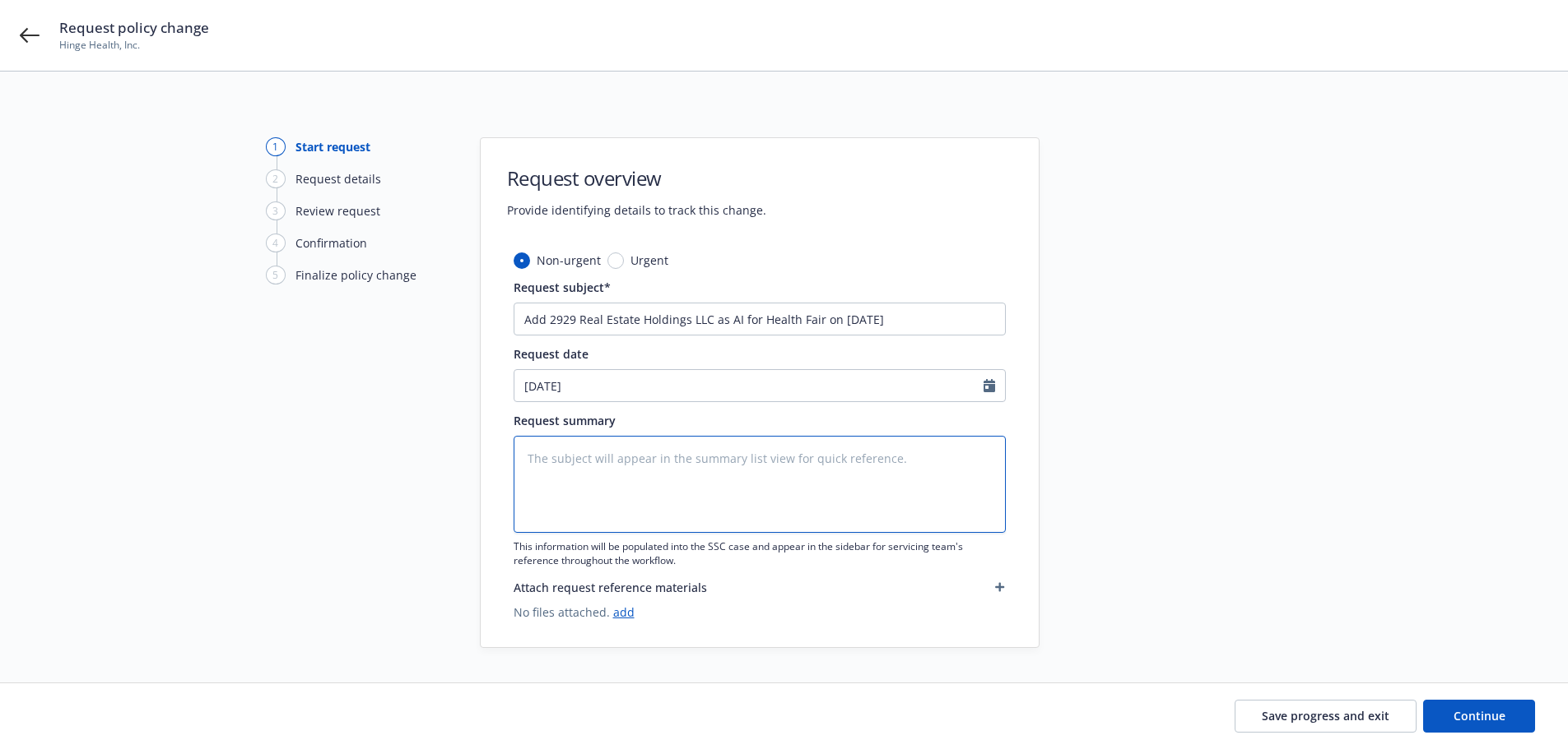
type textarea "x"
type textarea "Add 2929 Real Estate Holdings LLC as AI for Health Fair on 11/5/25"
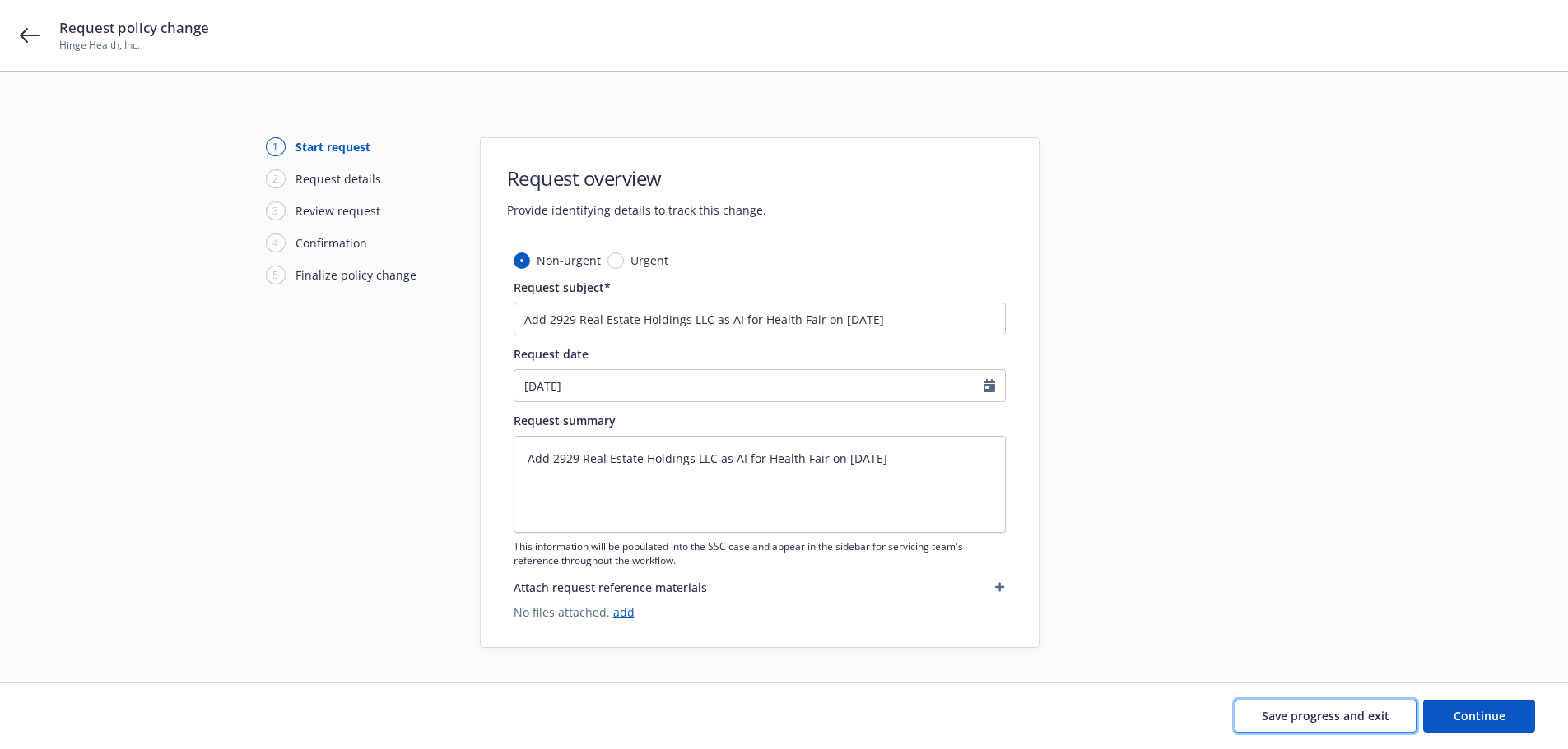
click at [1309, 718] on span "Save progress and exit" at bounding box center [1326, 715] width 127 height 16
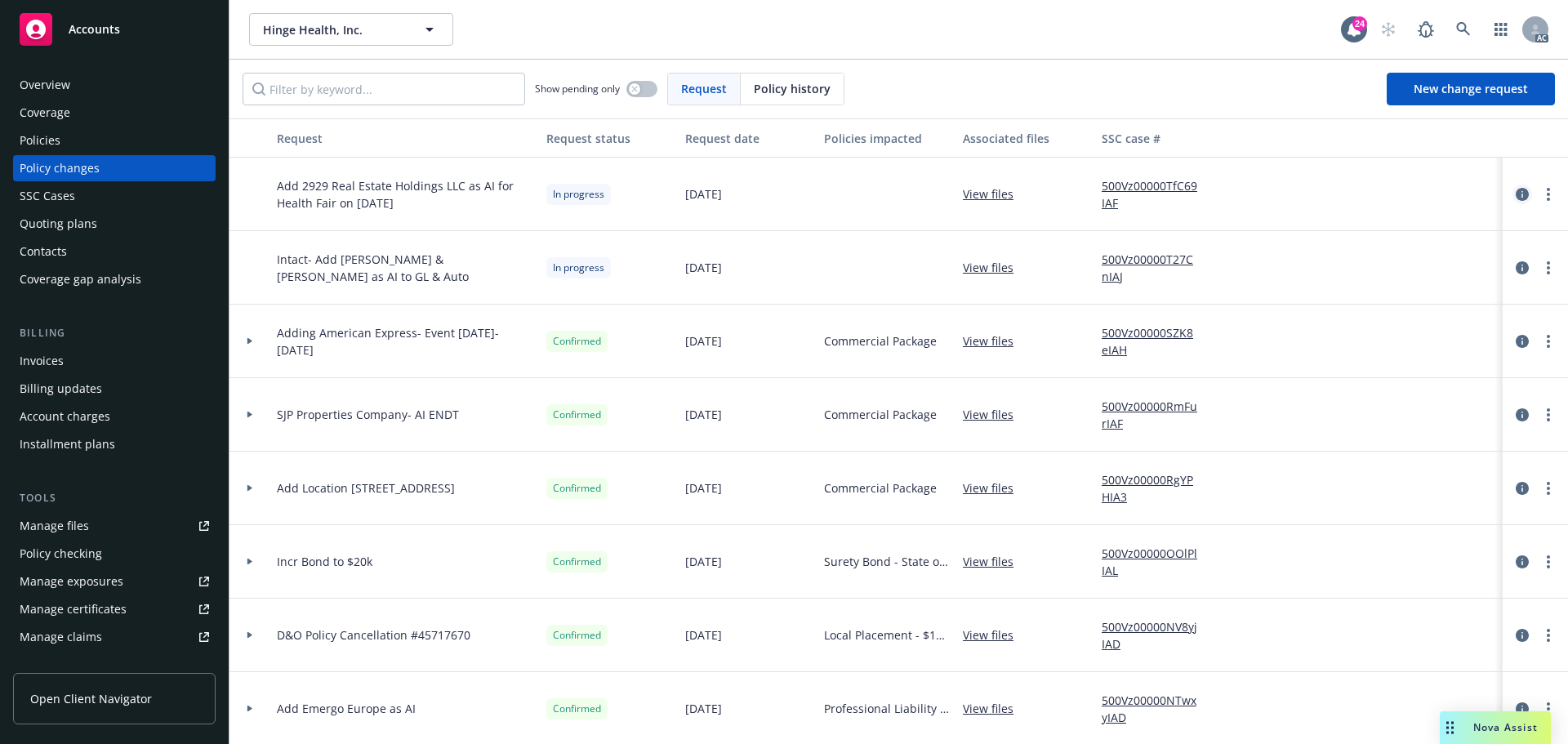
click at [1516, 195] on icon "circleInformation" at bounding box center [1523, 194] width 13 height 13
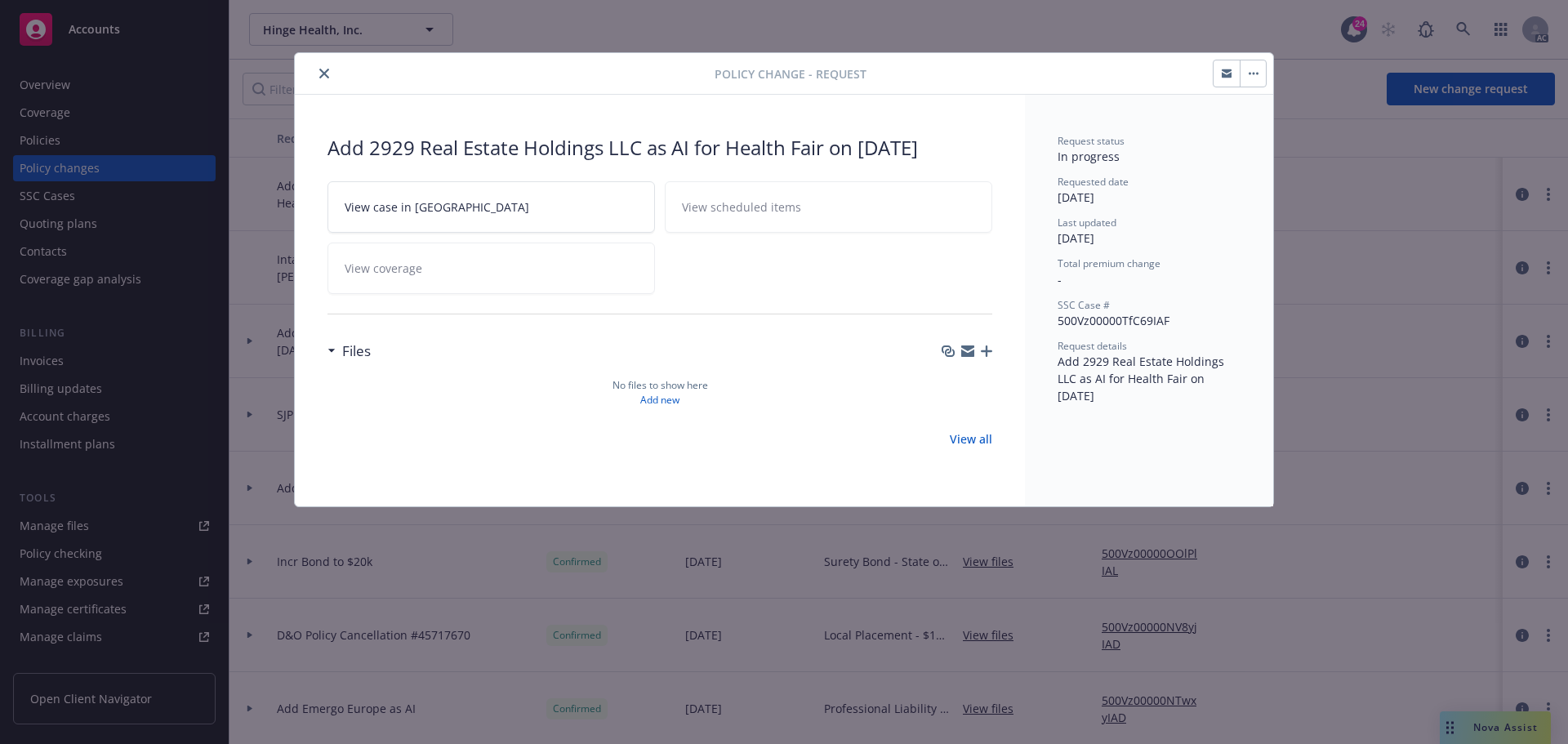
click at [988, 350] on icon "button" at bounding box center [987, 351] width 11 height 11
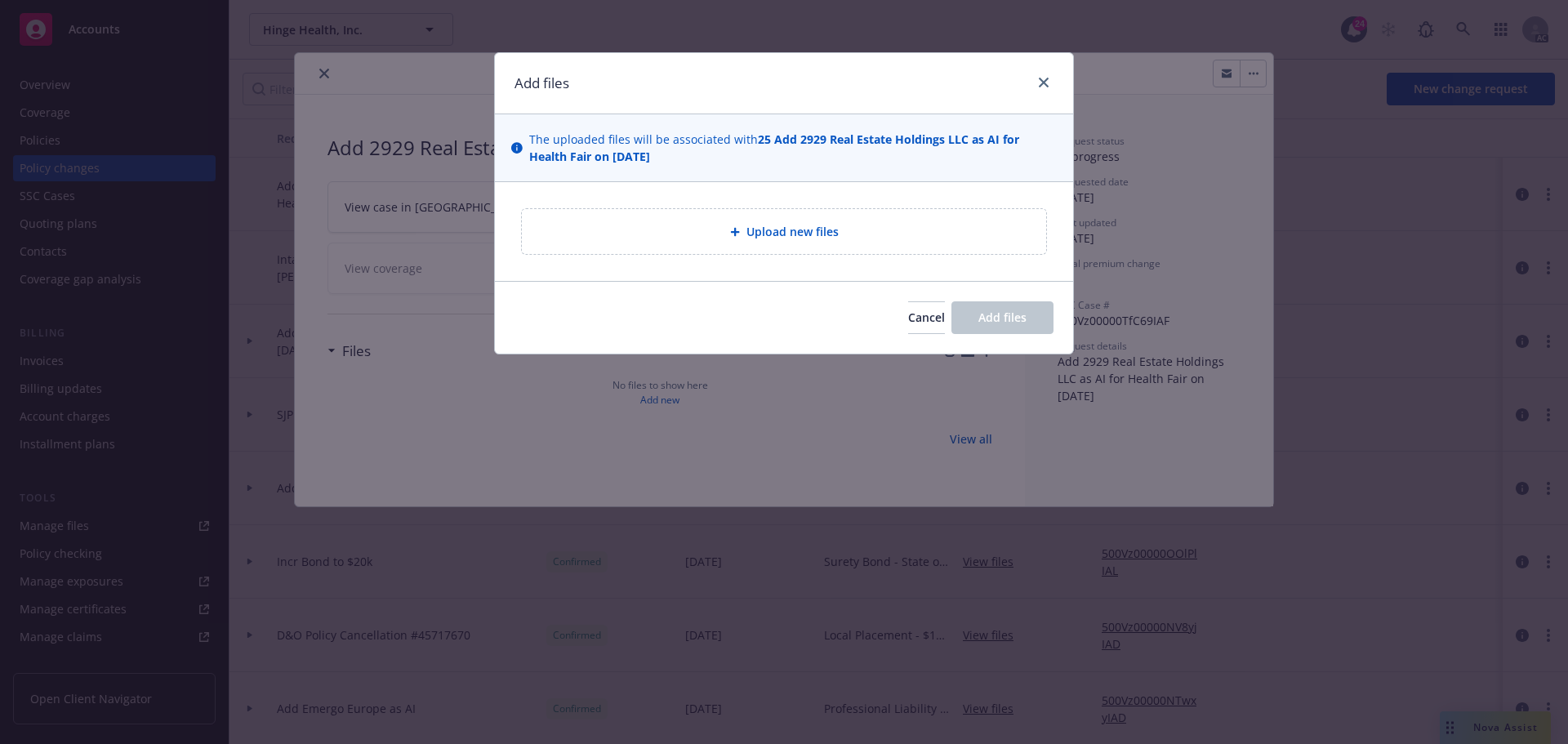
type textarea "x"
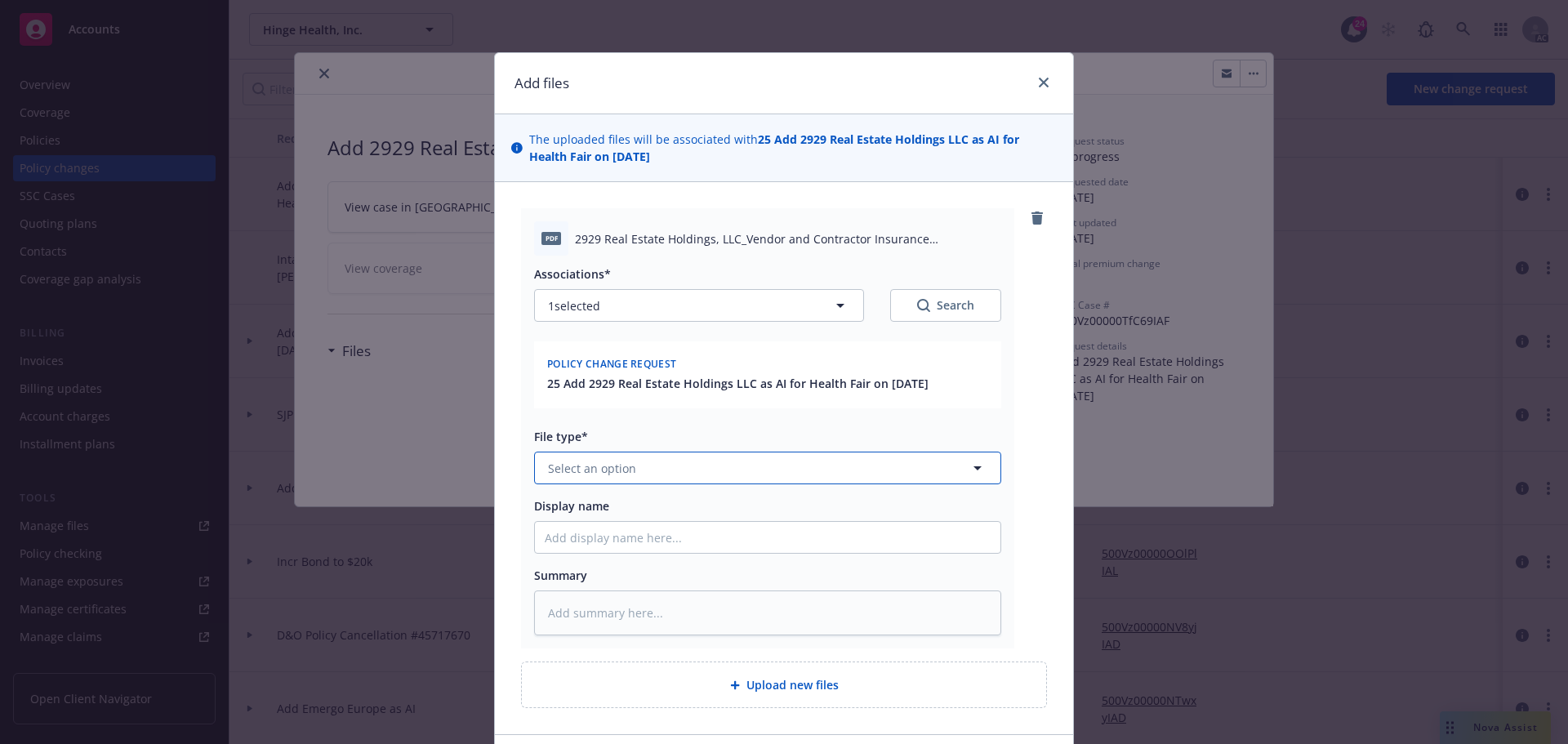
click at [573, 468] on span "Select an option" at bounding box center [591, 468] width 88 height 17
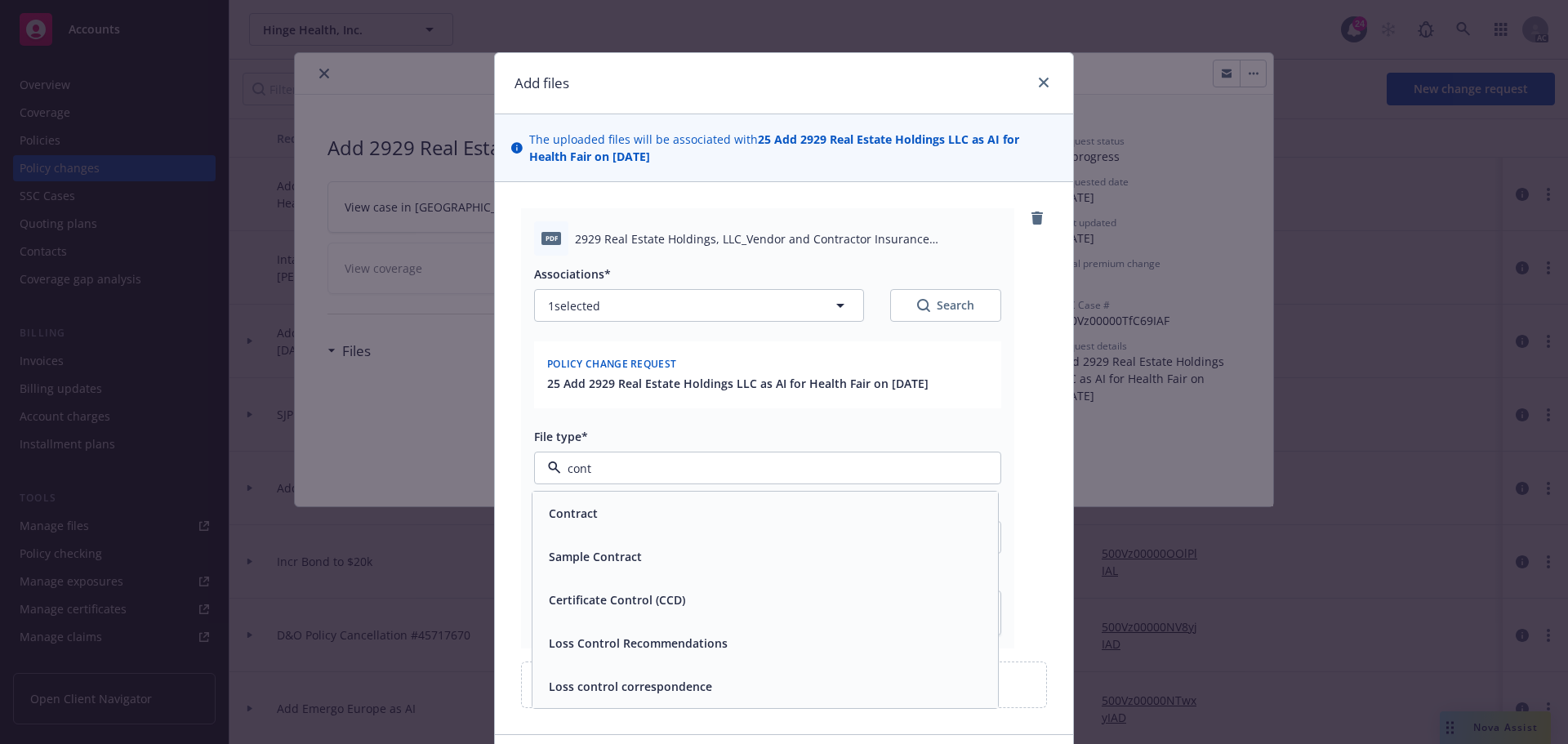
type input "contr"
click at [578, 509] on span "Contract" at bounding box center [573, 514] width 49 height 17
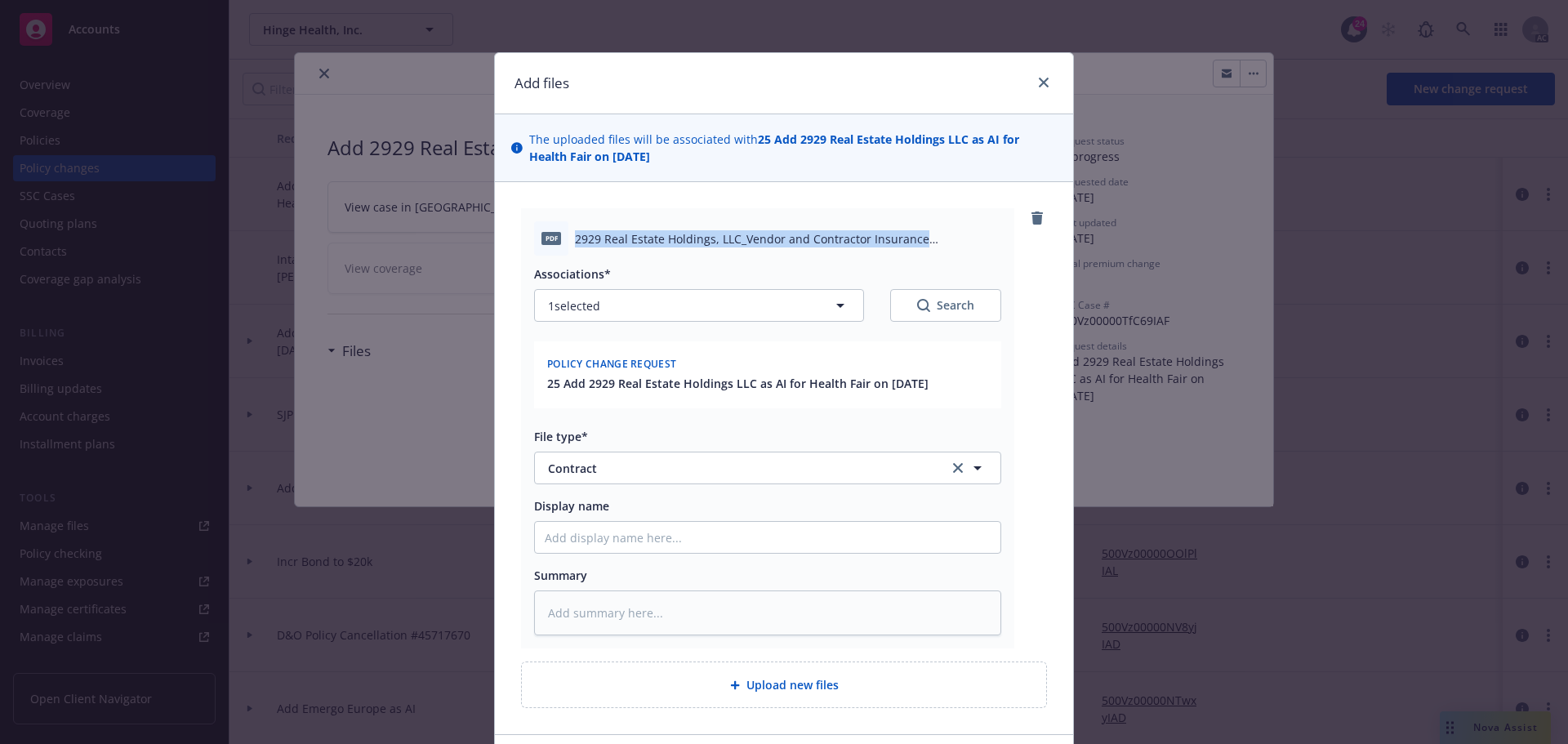
drag, startPoint x: 567, startPoint y: 237, endPoint x: 914, endPoint y: 241, distance: 347.0
click at [914, 241] on div "pdf 2929 Real Estate Holdings, LLC_Vendor and Contractor Insurance Requirements…" at bounding box center [767, 238] width 467 height 34
copy span "2929 Real Estate Holdings, LLC_Vendor and Contractor Insurance"
click at [641, 533] on input "Display name" at bounding box center [767, 537] width 465 height 31
paste input "2929 Real Estate Holdings, LLC_Vendor and Contractor Insurance"
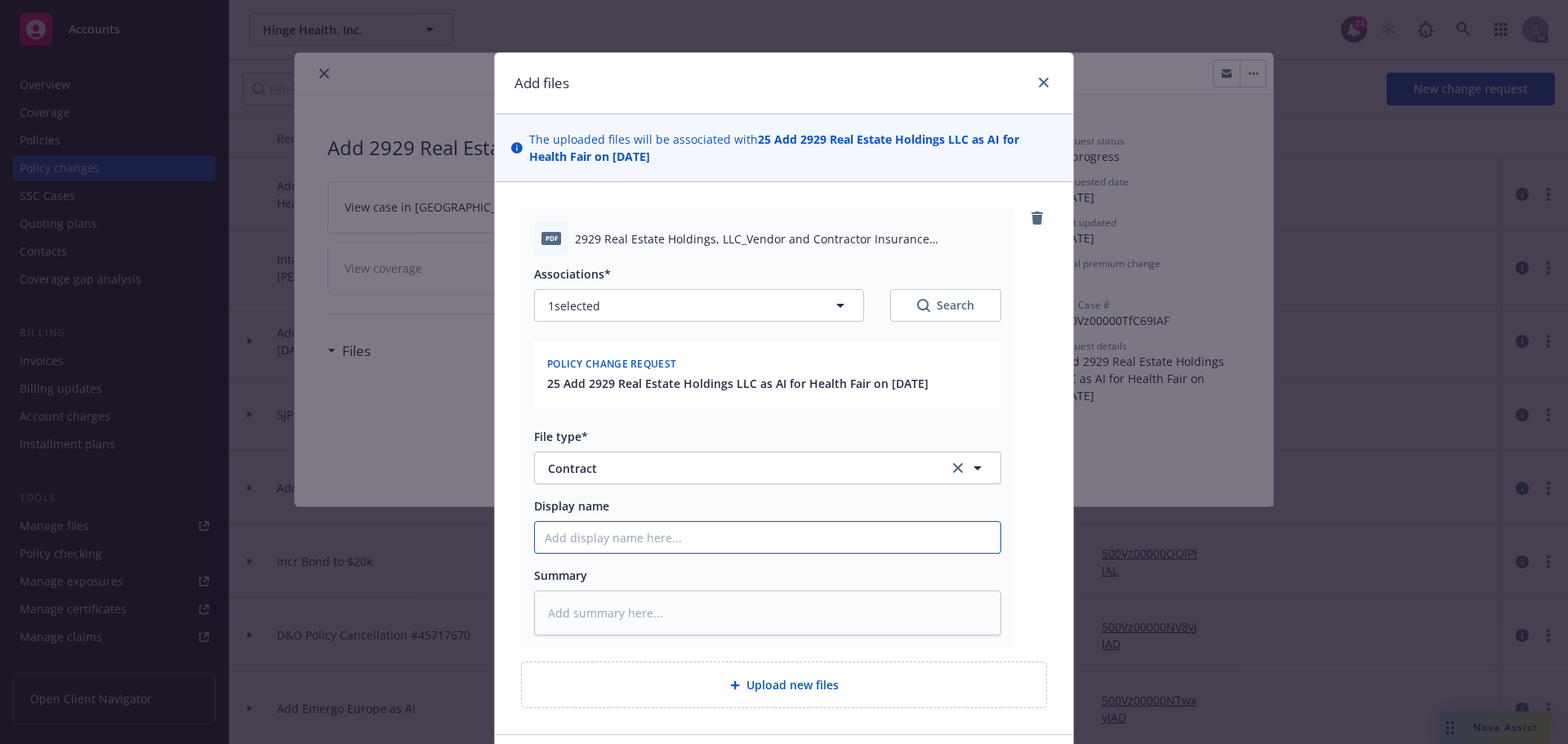
type textarea "x"
type input "2929 Real Estate Holdings, LLC_Vendor and Contractor Insurance"
click at [627, 615] on textarea at bounding box center [767, 613] width 467 height 45
paste textarea "2929 Real Estate Holdings, LLC_Vendor and Contractor Insurance"
type textarea "x"
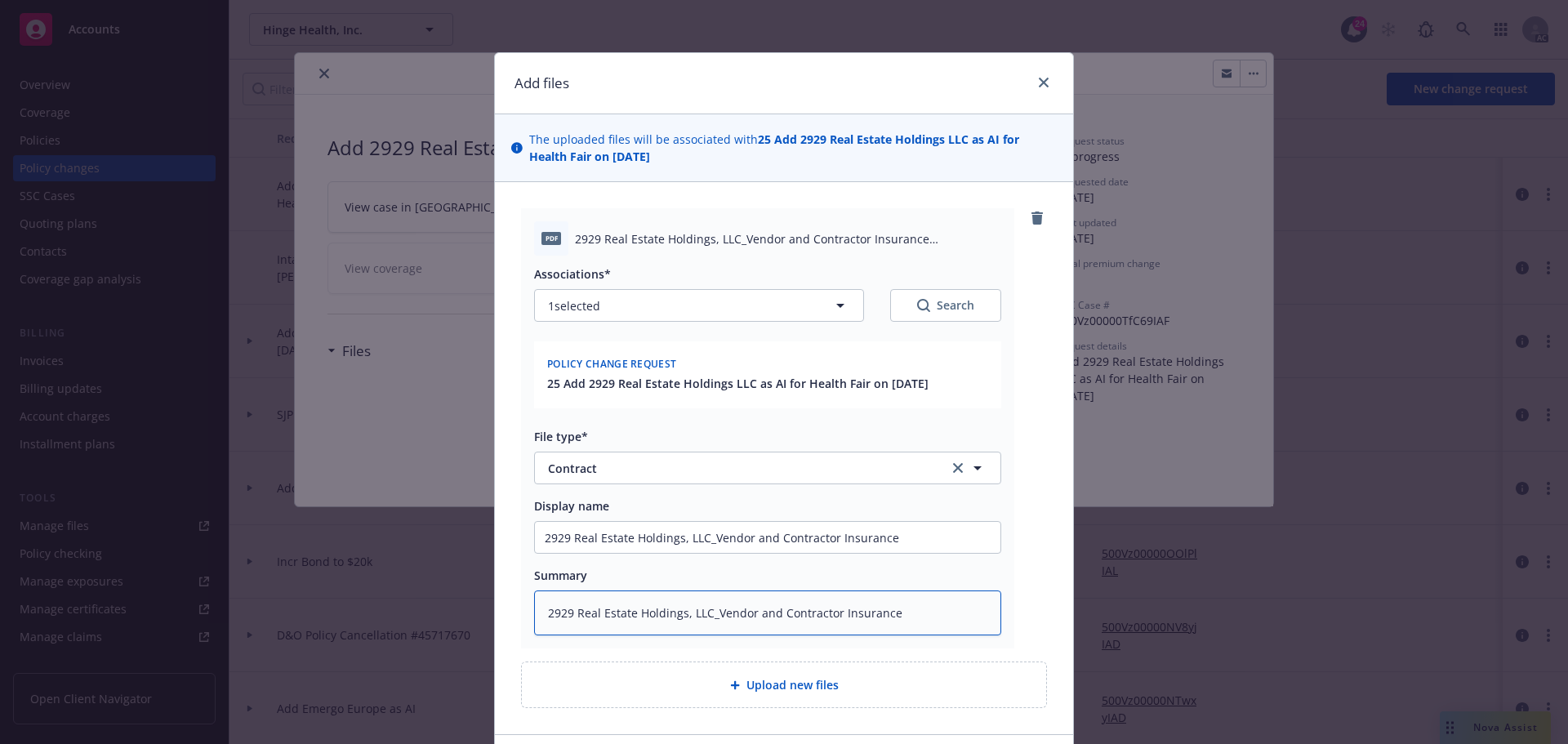
type textarea "2929 Real Estate Holdings, LLC_Vendor and Contractor Insurance"
click at [916, 534] on input "2929 Real Estate Holdings, LLC_Vendor and Contractor Insurance" at bounding box center [767, 537] width 465 height 31
type textarea "x"
type input "2929 Real Estate Holdings, LLC_Vendor and Contractor Insurance"
type textarea "x"
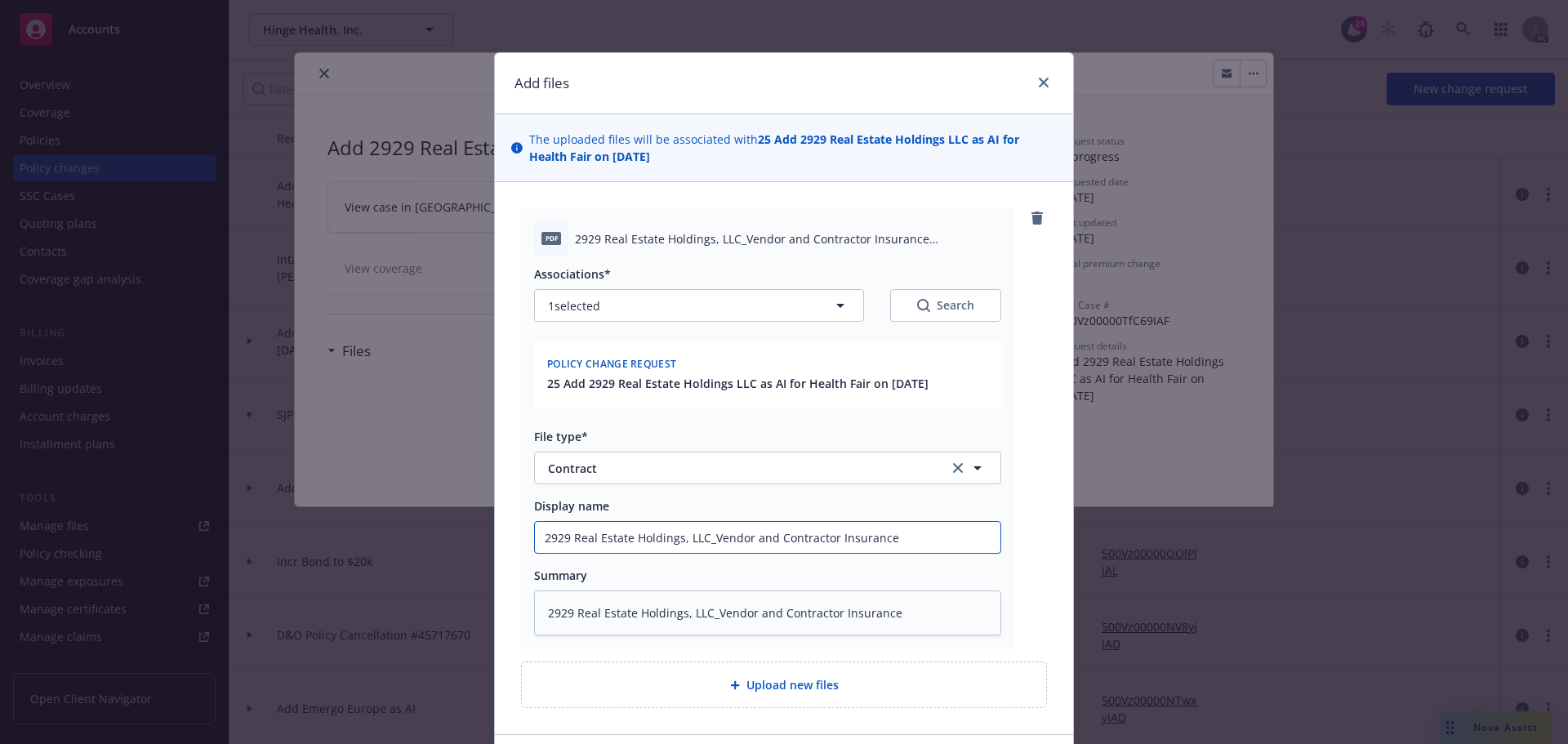
type input "2929 Real Estate Holdings, LLC_Vendor and Contractor Insurance R"
type textarea "x"
type input "2929 Real Estate Holdings, LLC_Vendor and Contractor Insurance Re"
type textarea "x"
type input "2929 Real Estate Holdings, LLC_Vendor and Contractor Insurance Req"
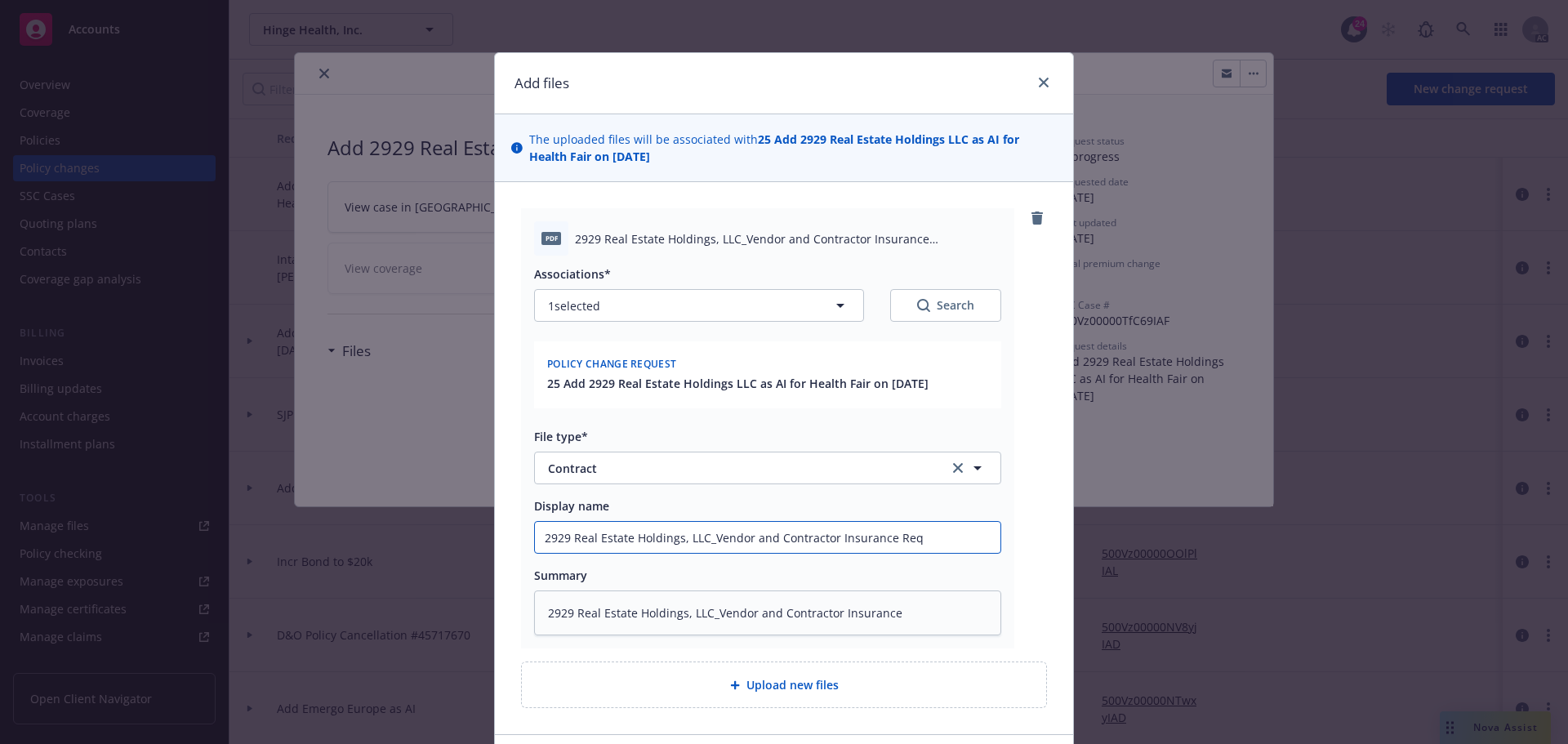
type textarea "x"
type input "2929 Real Estate Holdings, LLC_Vendor and Contractor Insurance Requ"
type textarea "x"
type input "2929 Real Estate Holdings, LLC_Vendor and Contractor Insurance Requi"
type textarea "x"
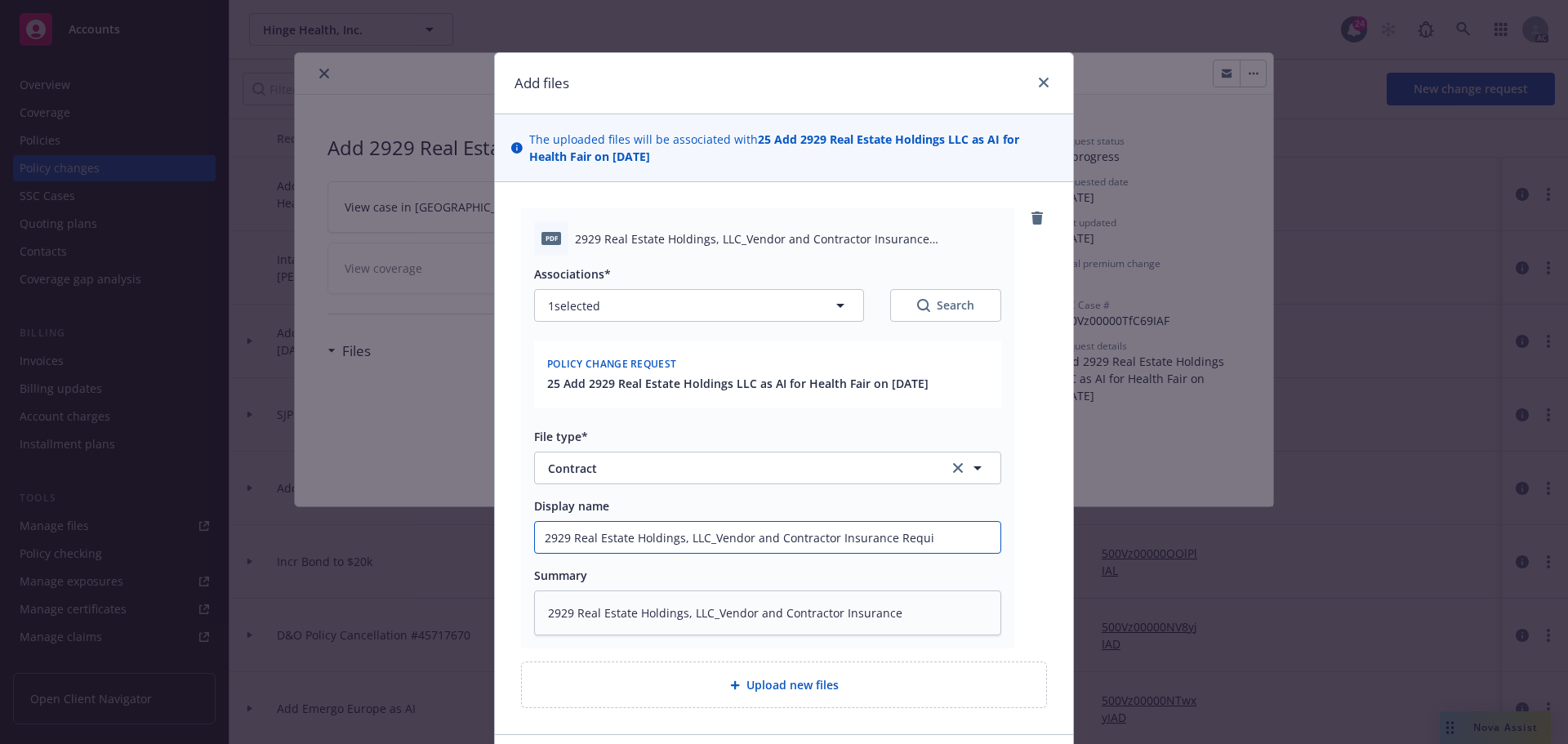
type input "2929 Real Estate Holdings, LLC_Vendor and Contractor Insurance Requir"
type textarea "x"
type input "2929 Real Estate Holdings, LLC_Vendor and Contractor Insurance Require"
type textarea "x"
type input "2929 Real Estate Holdings, LLC_Vendor and Contractor Insurance Requirem"
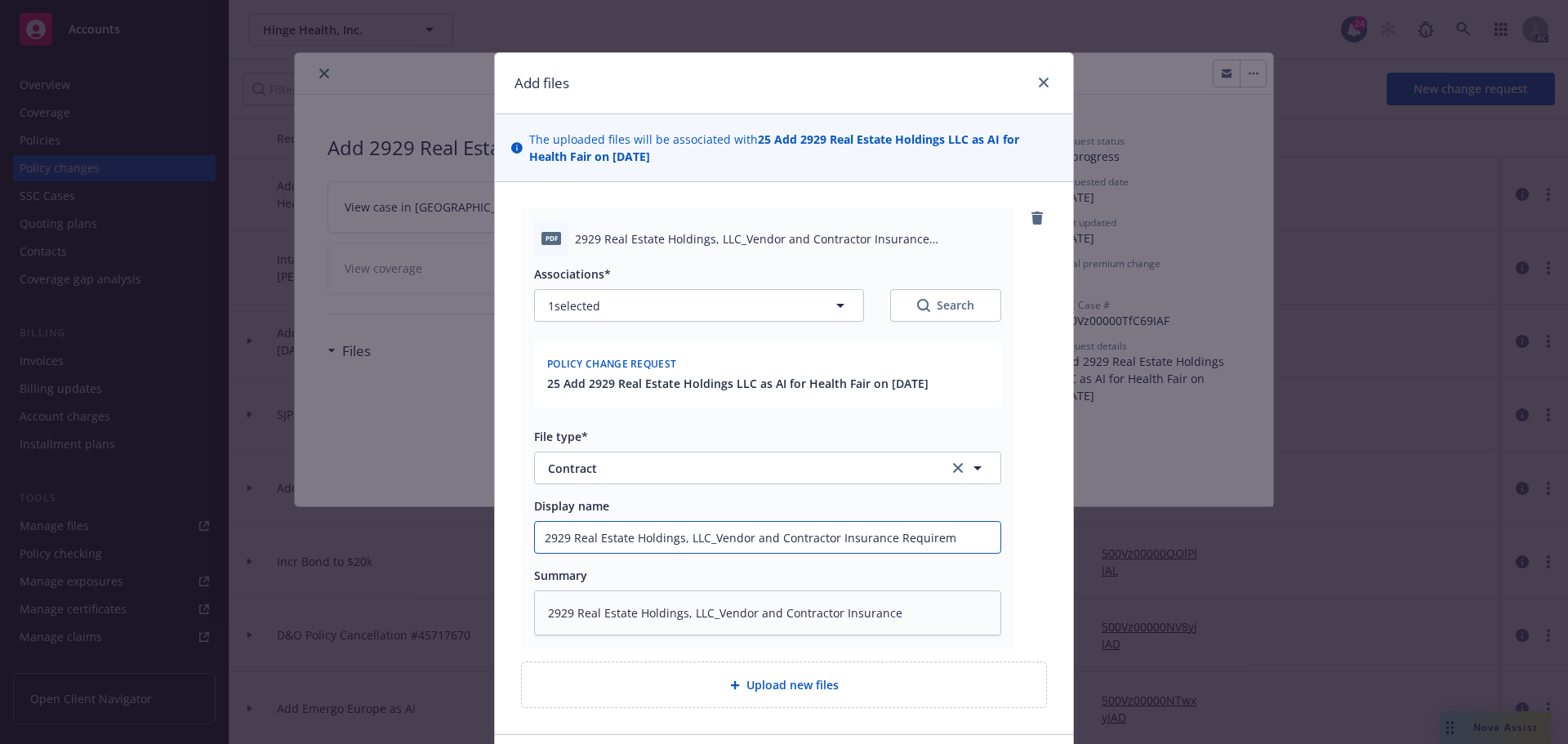
type textarea "x"
type input "2929 Real Estate Holdings, LLC_Vendor and Contractor Insurance Requireme"
type textarea "x"
type input "2929 Real Estate Holdings, LLC_Vendor and Contractor Insurance Requiremen"
type textarea "x"
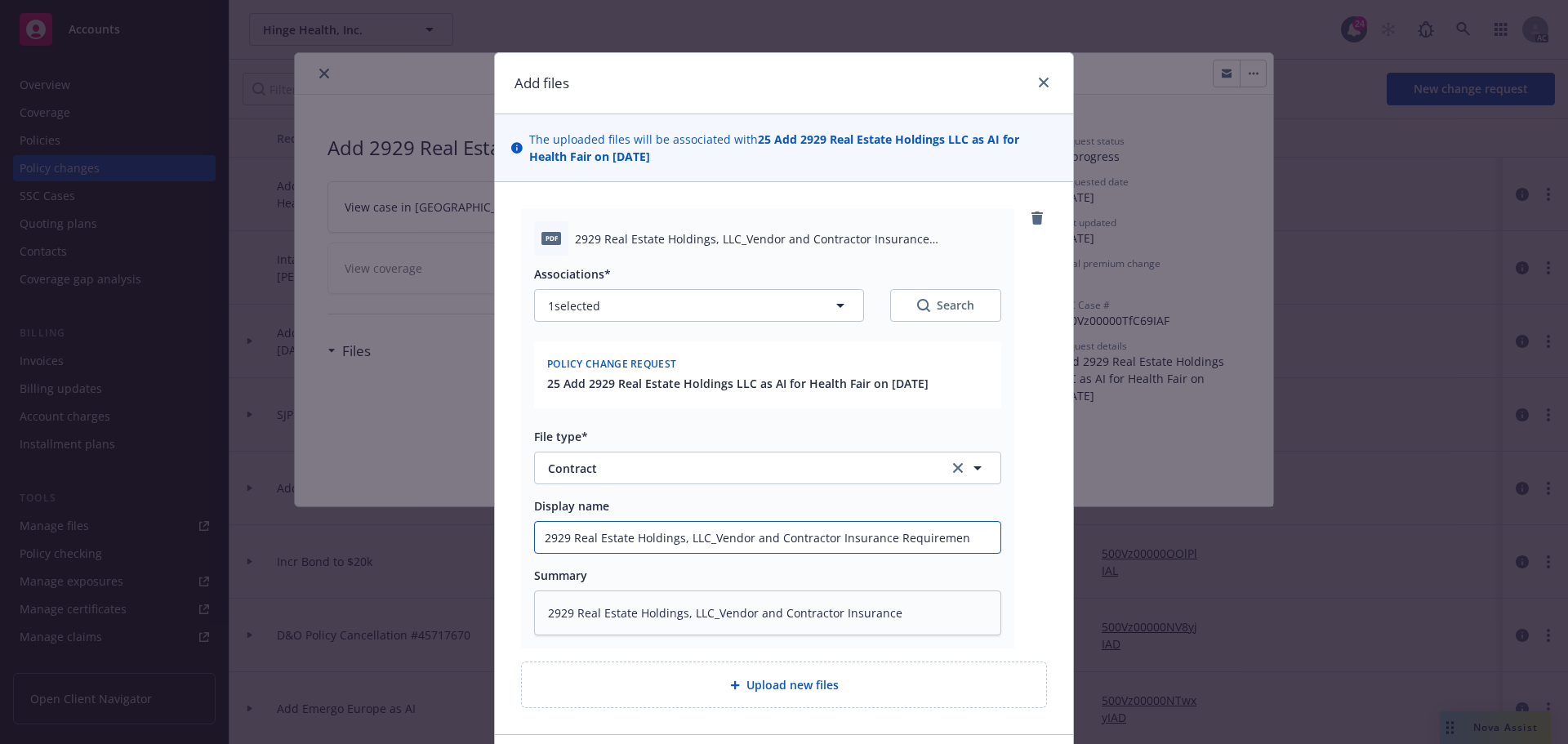
type input "2929 Real Estate Holdings, LLC_Vendor and Contractor Insurance Requirement"
type textarea "x"
drag, startPoint x: 971, startPoint y: 533, endPoint x: 884, endPoint y: 534, distance: 87.0
click at [884, 534] on input "2929 Real Estate Holdings, LLC_Vendor and Contractor Insurance Requirements" at bounding box center [767, 537] width 465 height 31
type input "2929 Real Estate Holdings, LLC_Vendor and Contractor Insurance Requirements"
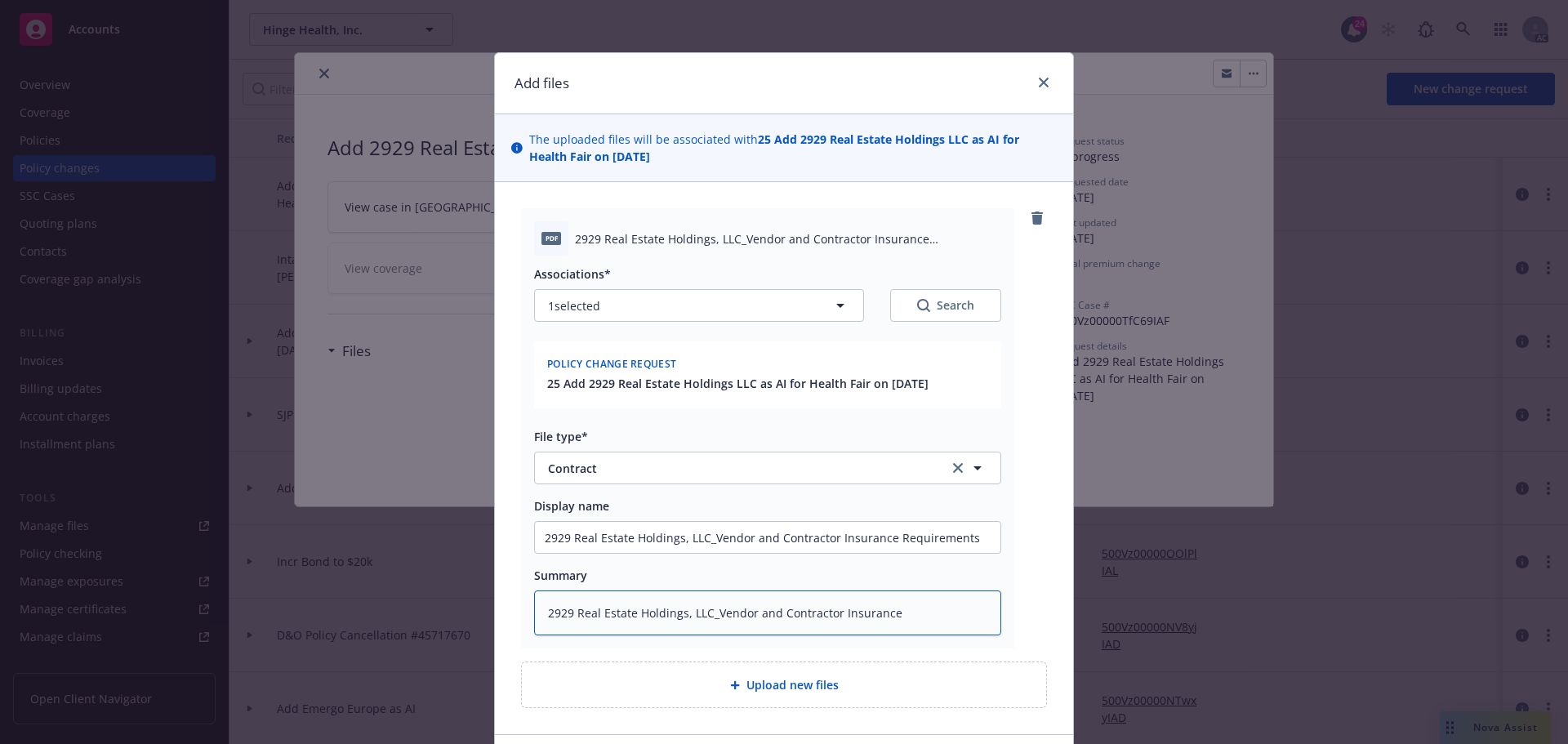
click at [913, 613] on textarea "2929 Real Estate Holdings, LLC_Vendor and Contractor Insurance" at bounding box center [767, 613] width 467 height 45
type textarea "x"
type textarea "2929 Real Estate Holdings, LLC_Vendor and Contractor Insurance"
paste textarea "Requirements"
type textarea "x"
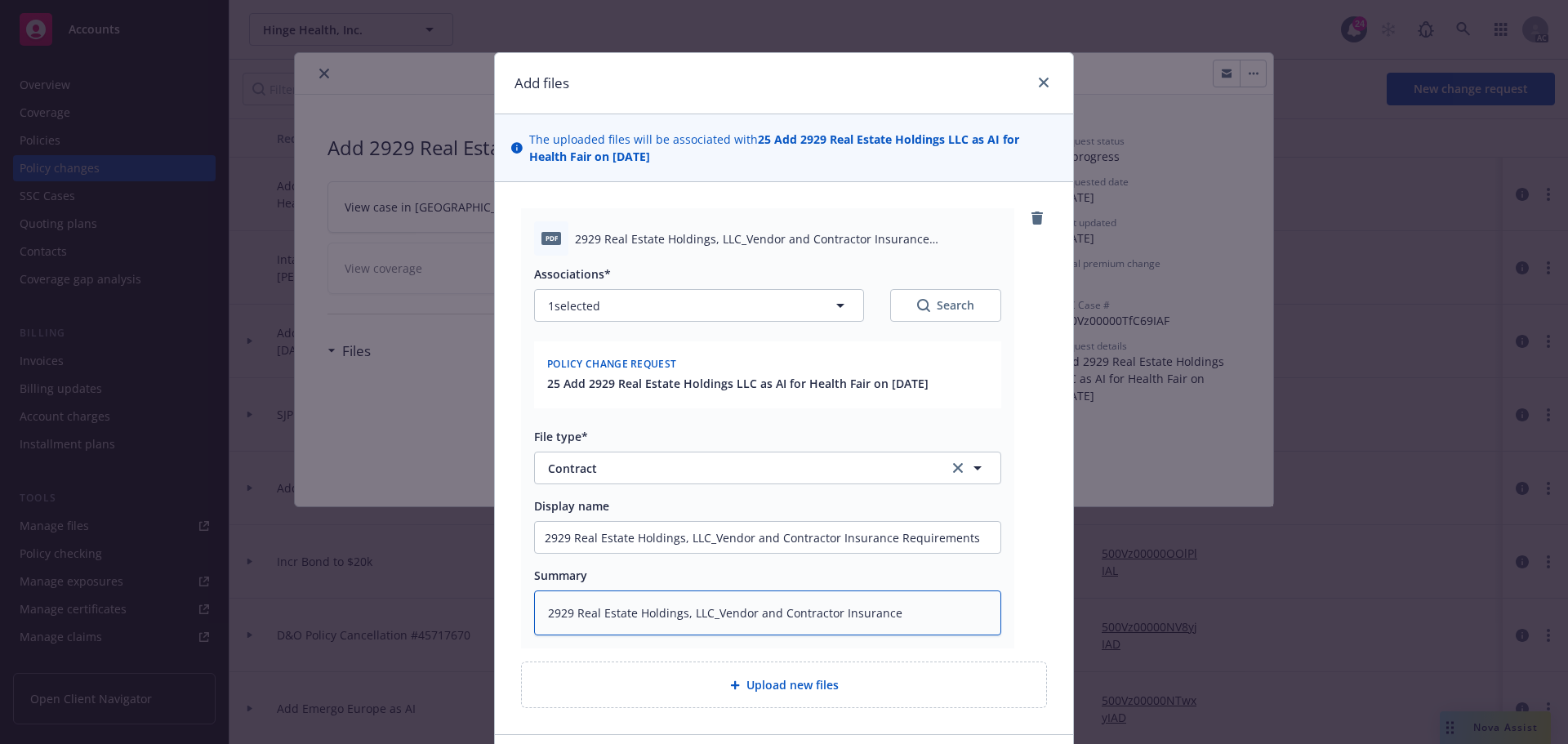
type textarea "2929 Real Estate Holdings, LLC_Vendor and Contractor Insurance Requirements"
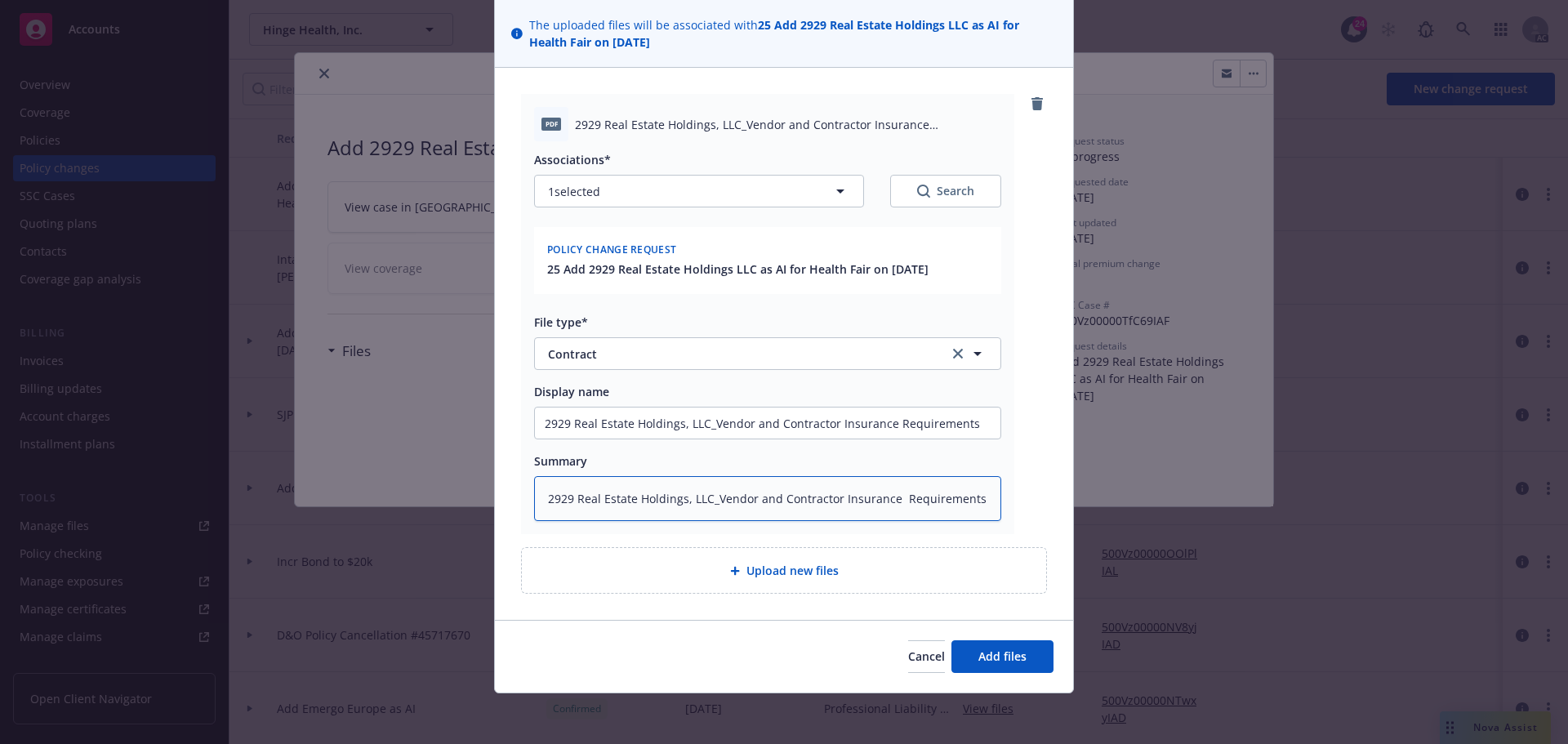
scroll to position [116, 0]
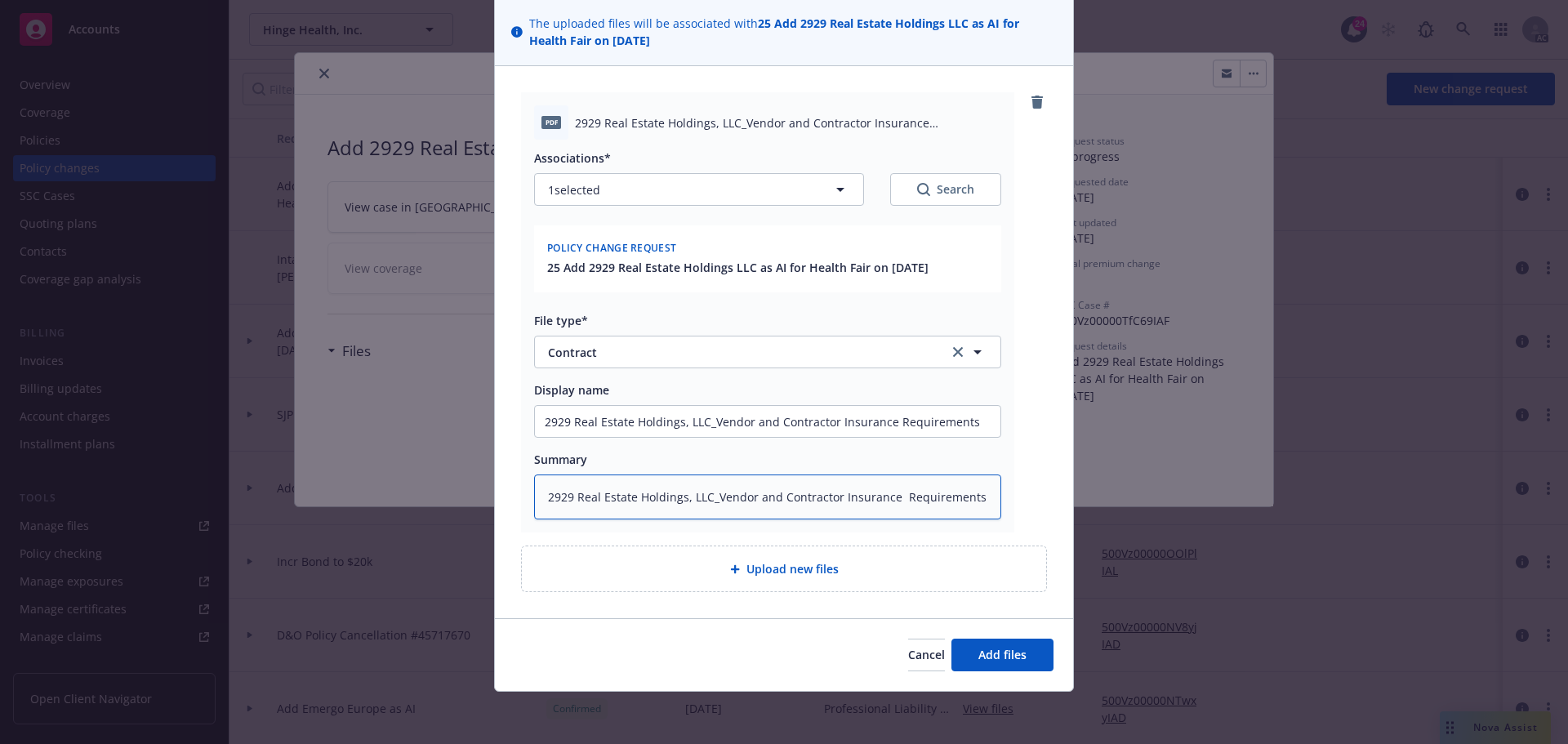
drag, startPoint x: 893, startPoint y: 497, endPoint x: 987, endPoint y: 469, distance: 98.1
click at [894, 497] on textarea "2929 Real Estate Holdings, LLC_Vendor and Contractor Insurance Requirements" at bounding box center [767, 497] width 467 height 45
type textarea "x"
type textarea "2929 Real Estate Holdings, LLC_Vendor and Contractor Insurance Requirements"
click at [997, 659] on span "Add files" at bounding box center [1003, 655] width 48 height 16
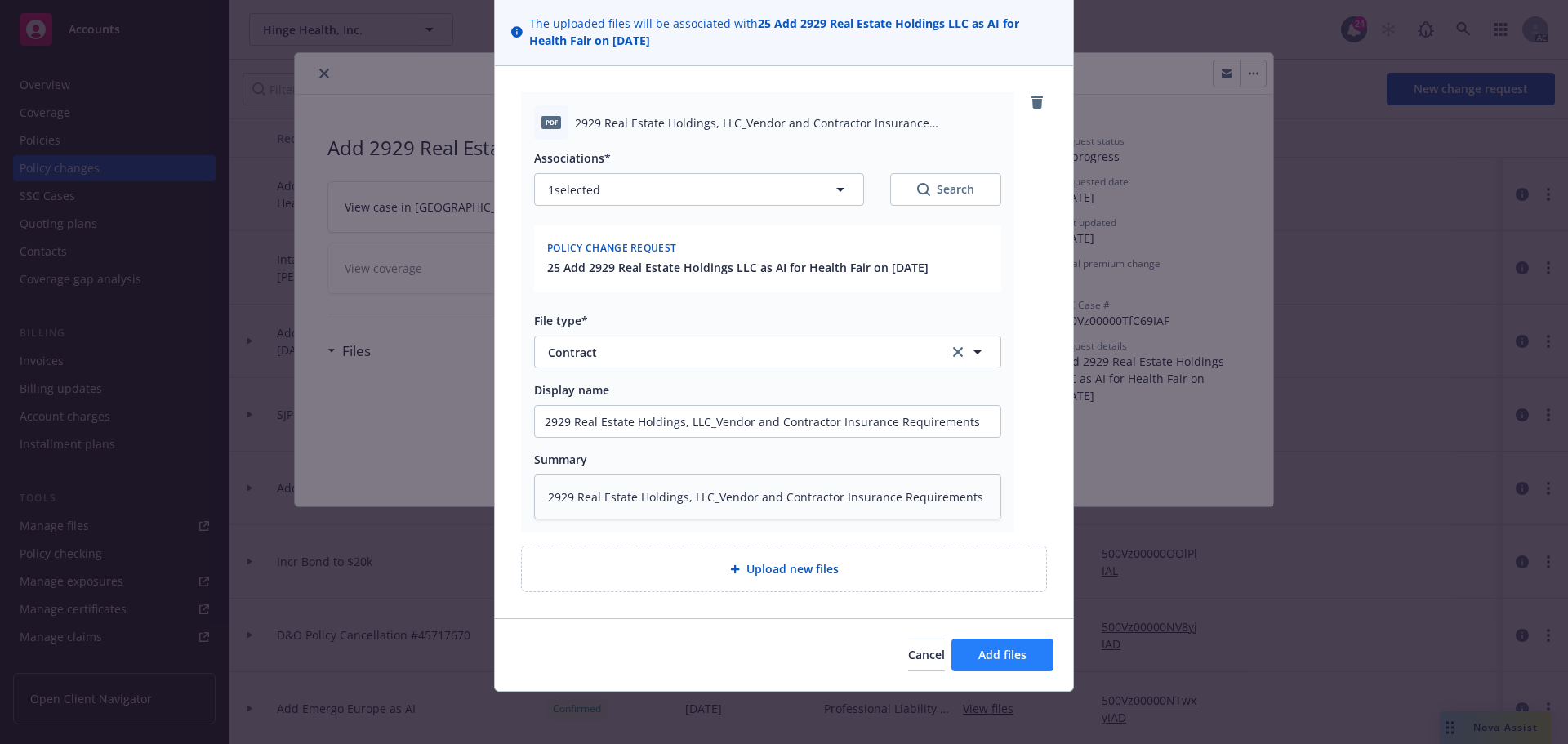
scroll to position [57, 0]
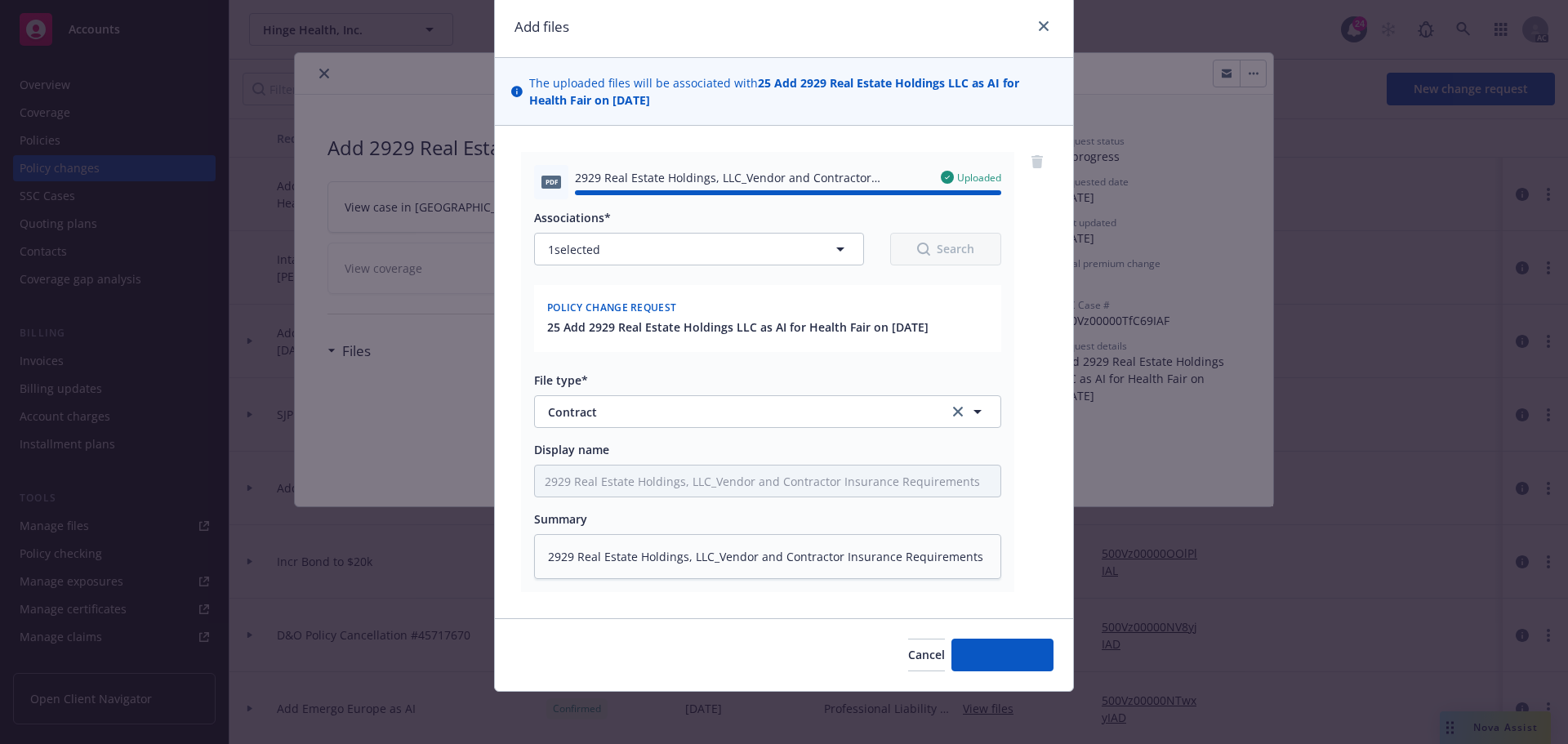
type textarea "x"
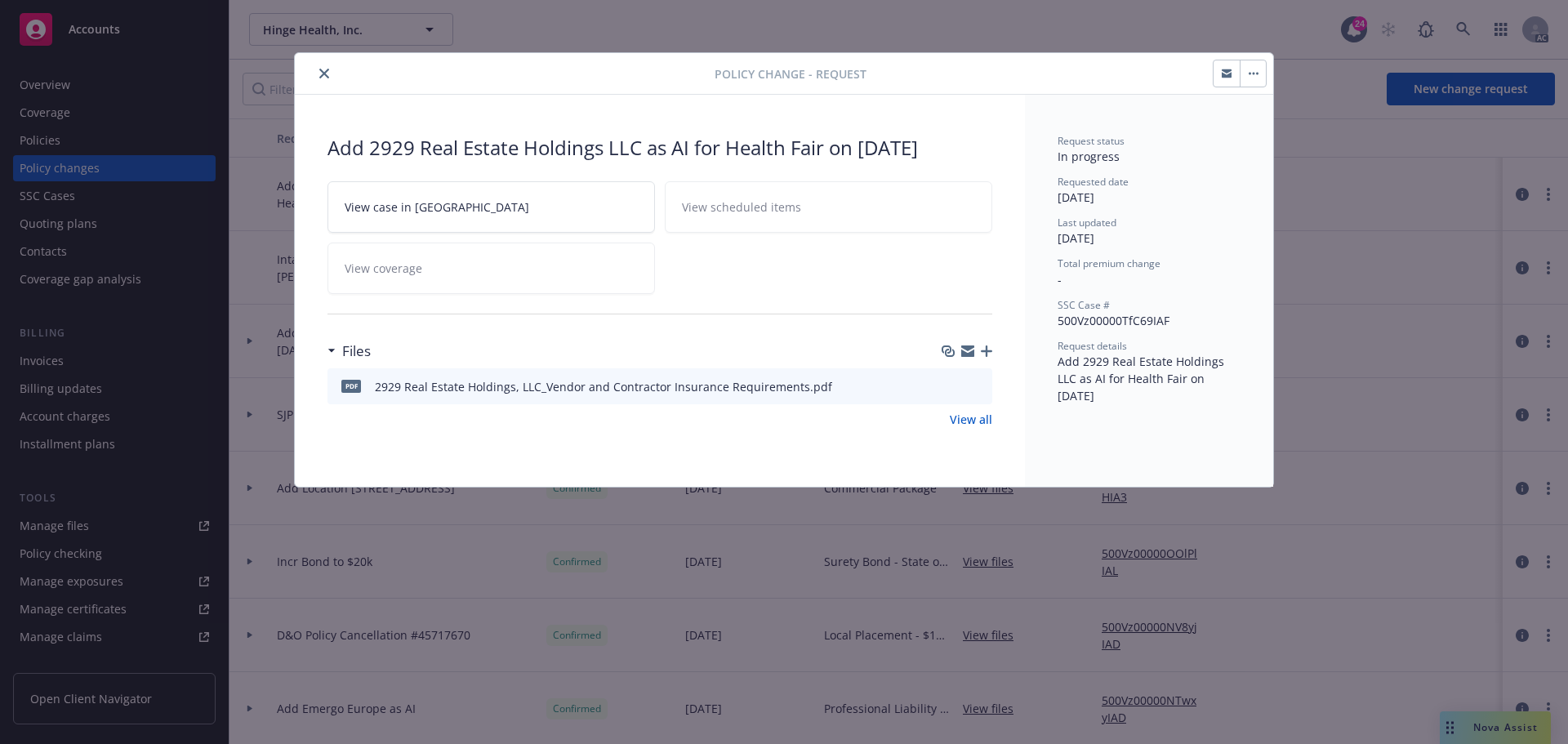
click at [972, 350] on icon "button" at bounding box center [967, 351] width 13 height 13
click at [328, 73] on icon "close" at bounding box center [324, 73] width 10 height 10
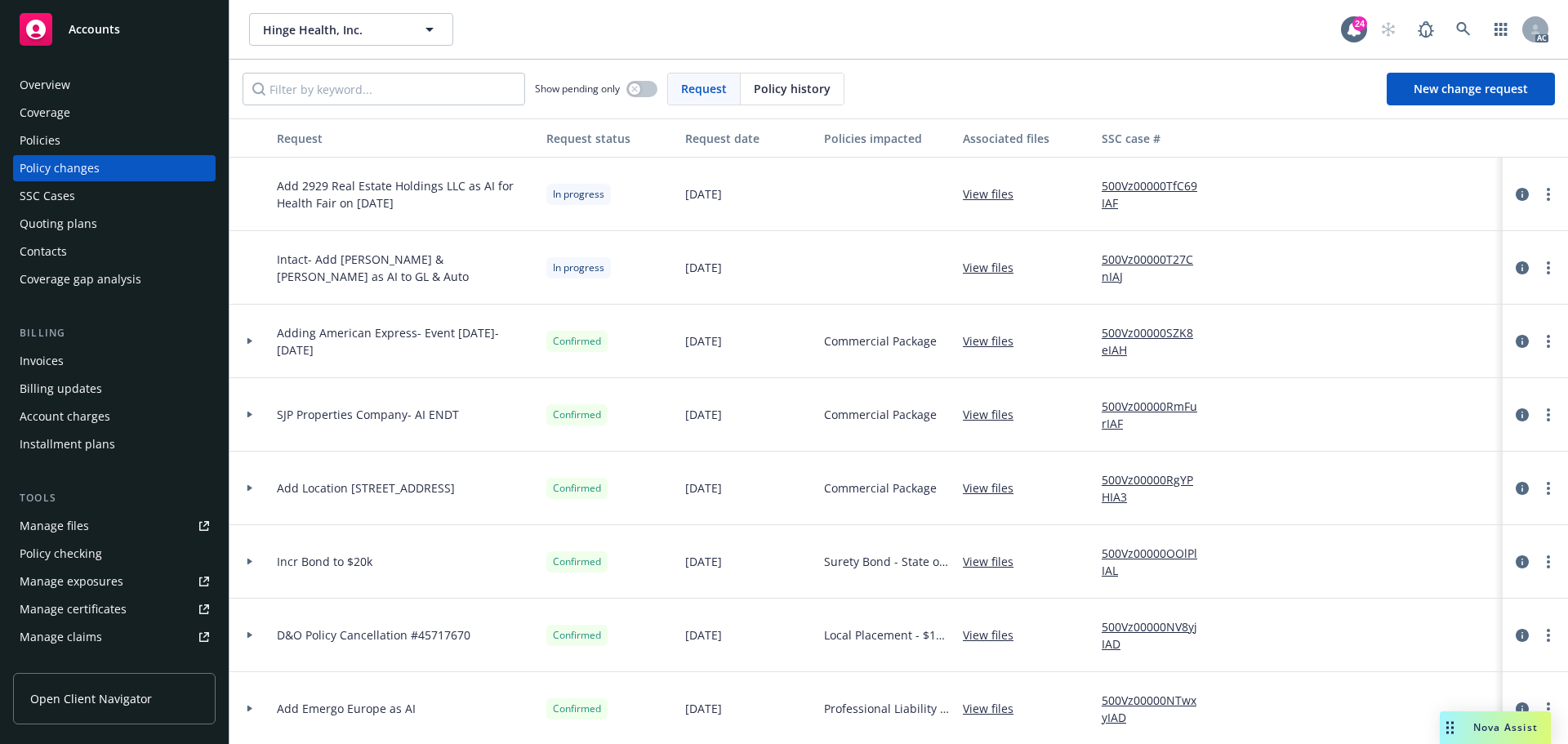
click at [58, 143] on div "Policies" at bounding box center [40, 140] width 41 height 26
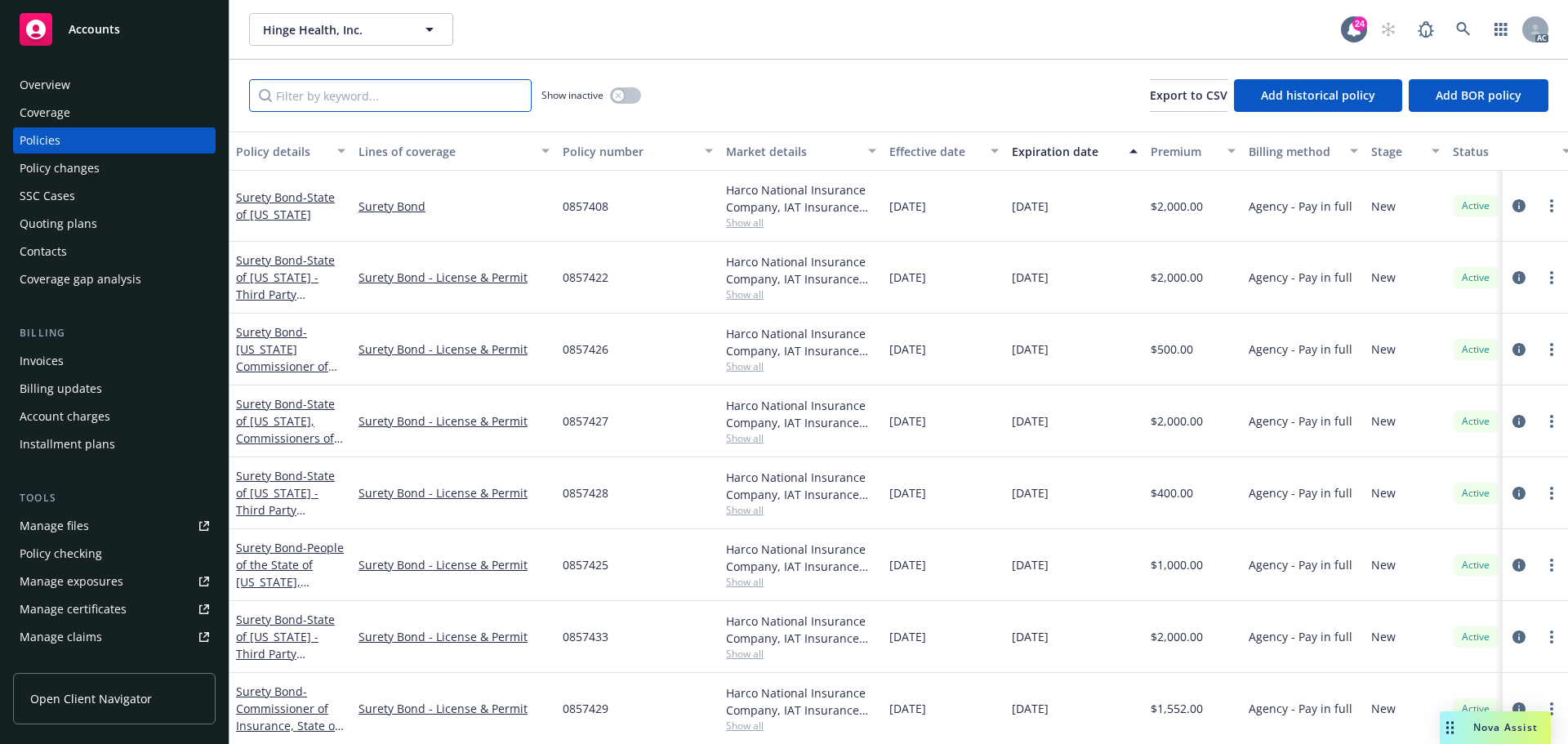
click at [332, 97] on input "Filter by keyword..." at bounding box center [390, 95] width 282 height 33
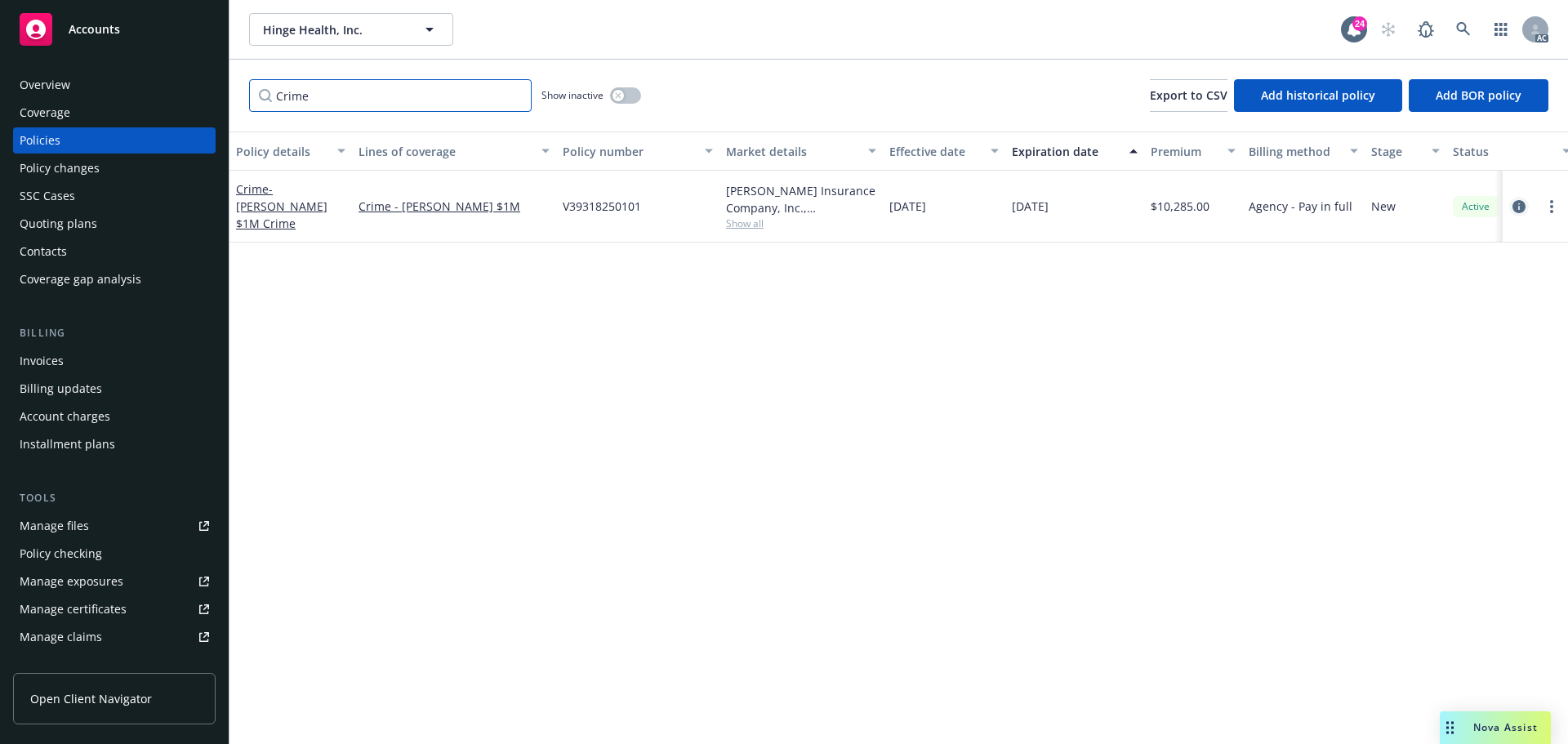
type input "Crime"
click at [1523, 202] on icon "circleInformation" at bounding box center [1519, 207] width 13 height 13
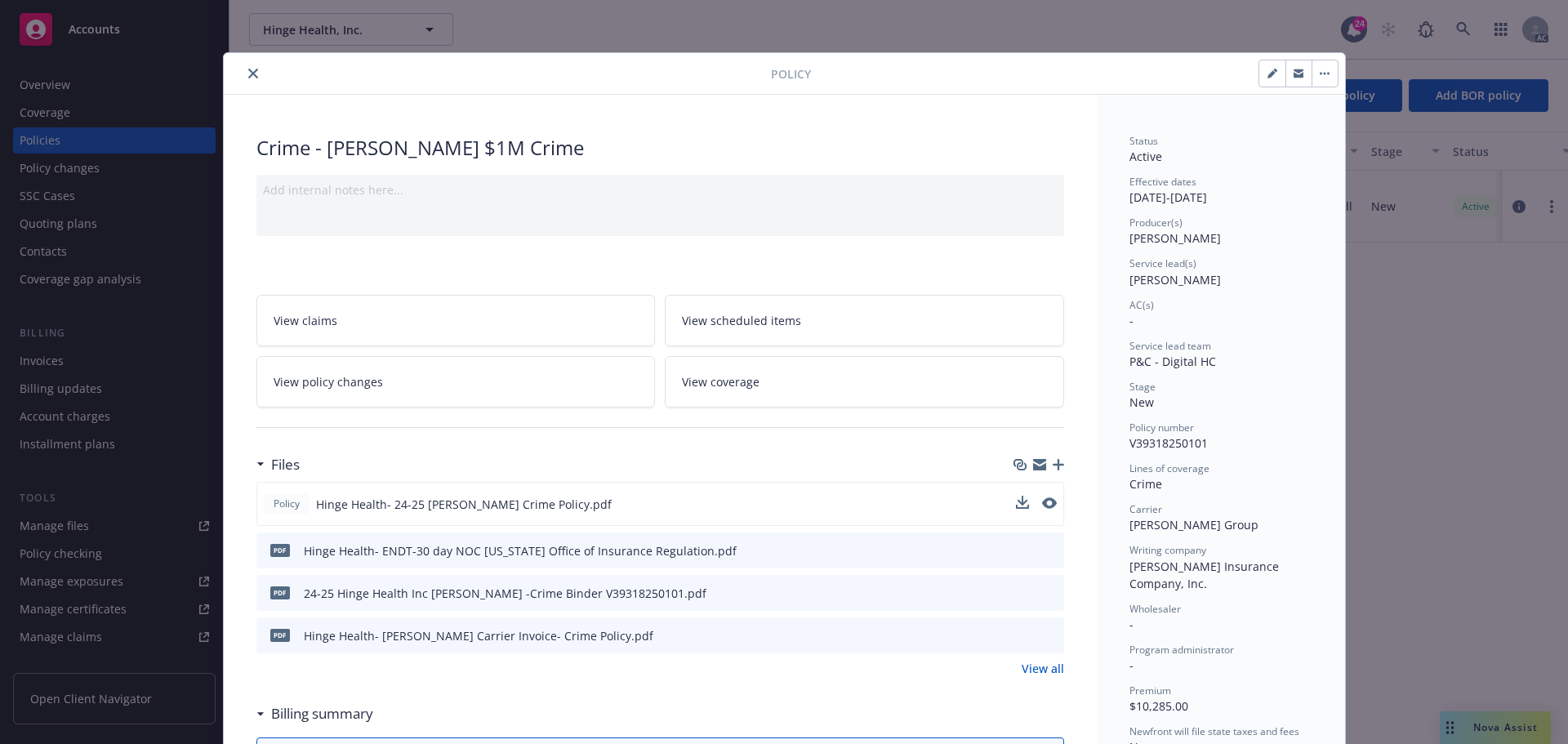
scroll to position [82, 0]
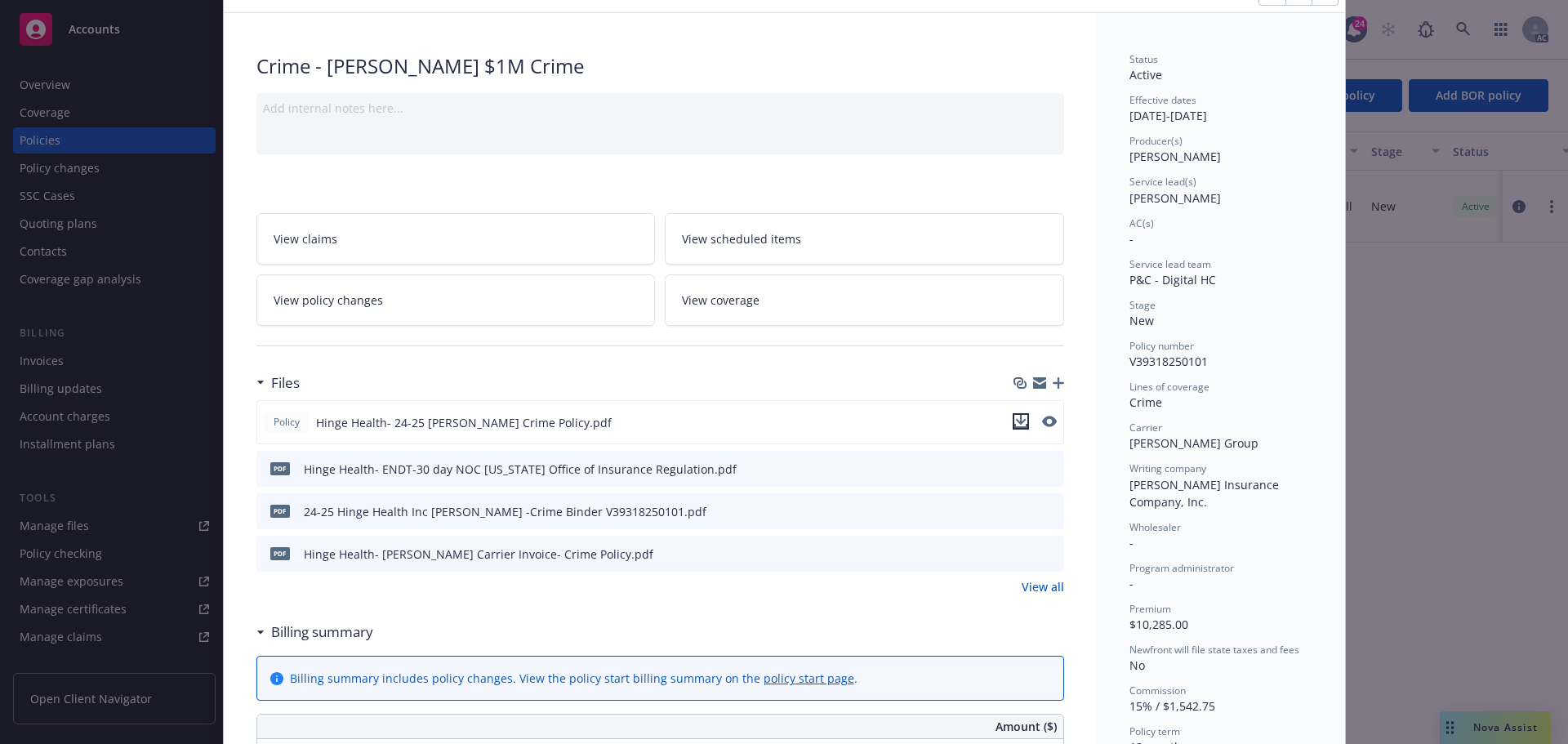
click at [1017, 419] on icon "download file" at bounding box center [1021, 422] width 13 height 13
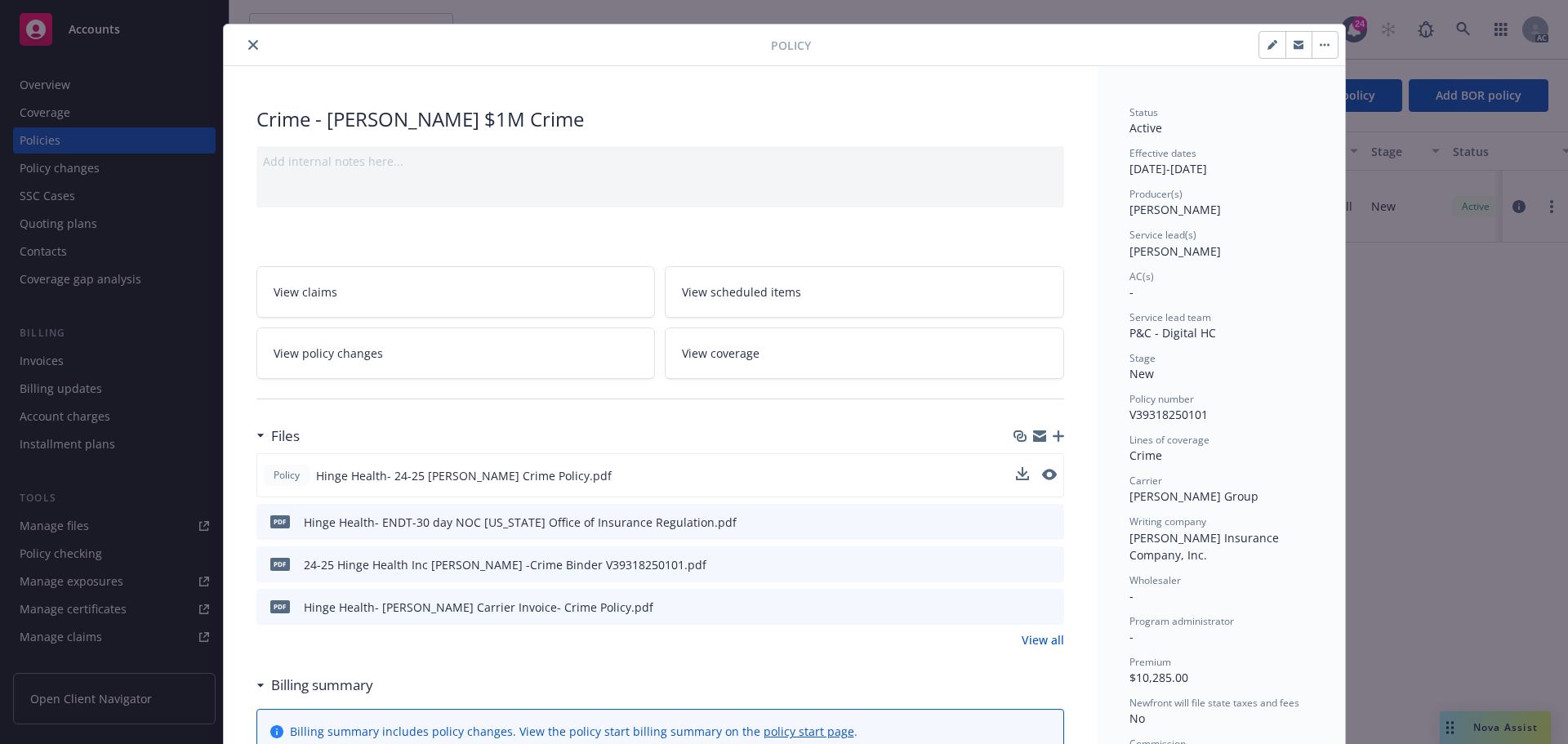
scroll to position [0, 0]
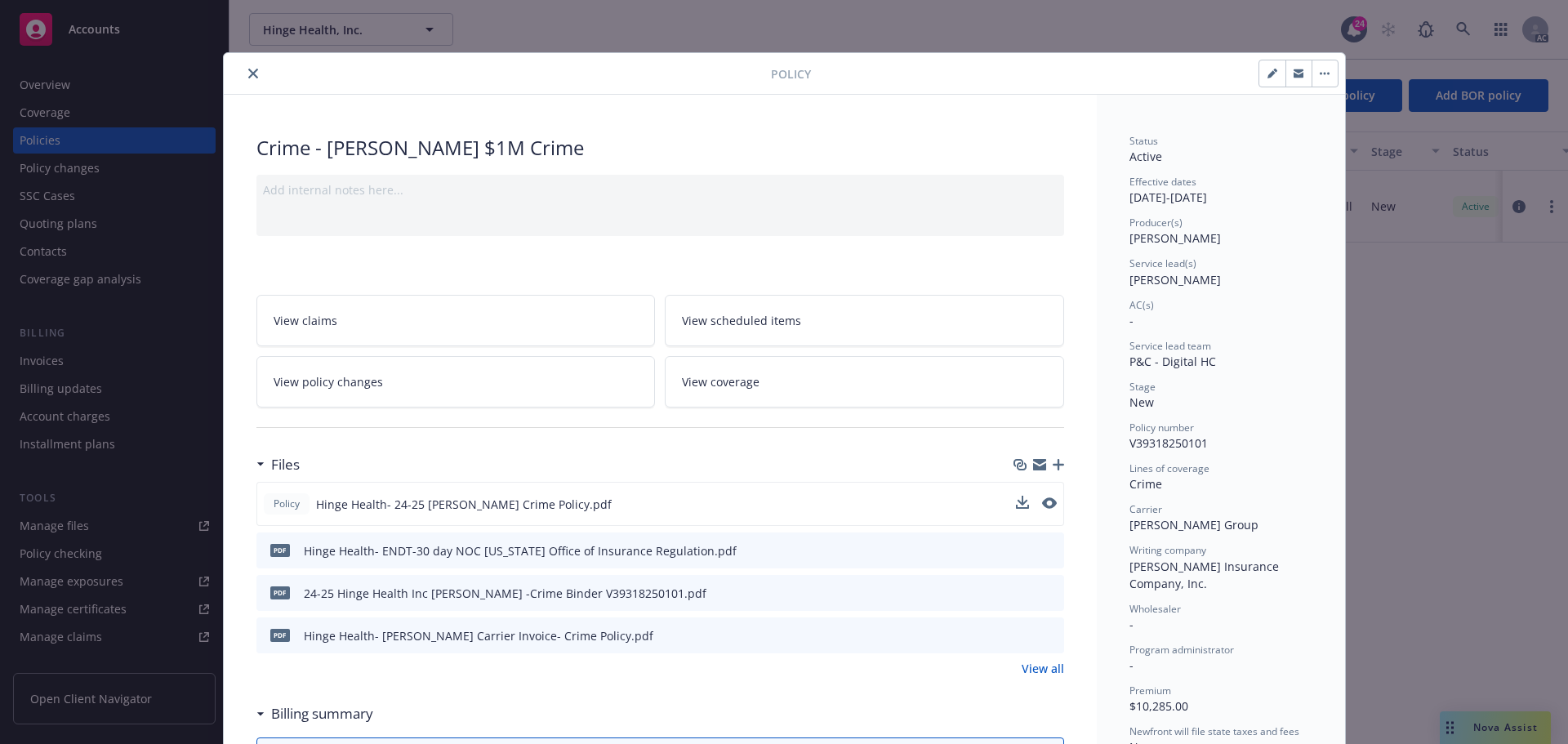
drag, startPoint x: 247, startPoint y: 77, endPoint x: 221, endPoint y: 92, distance: 30.0
click at [248, 77] on icon "close" at bounding box center [253, 73] width 10 height 10
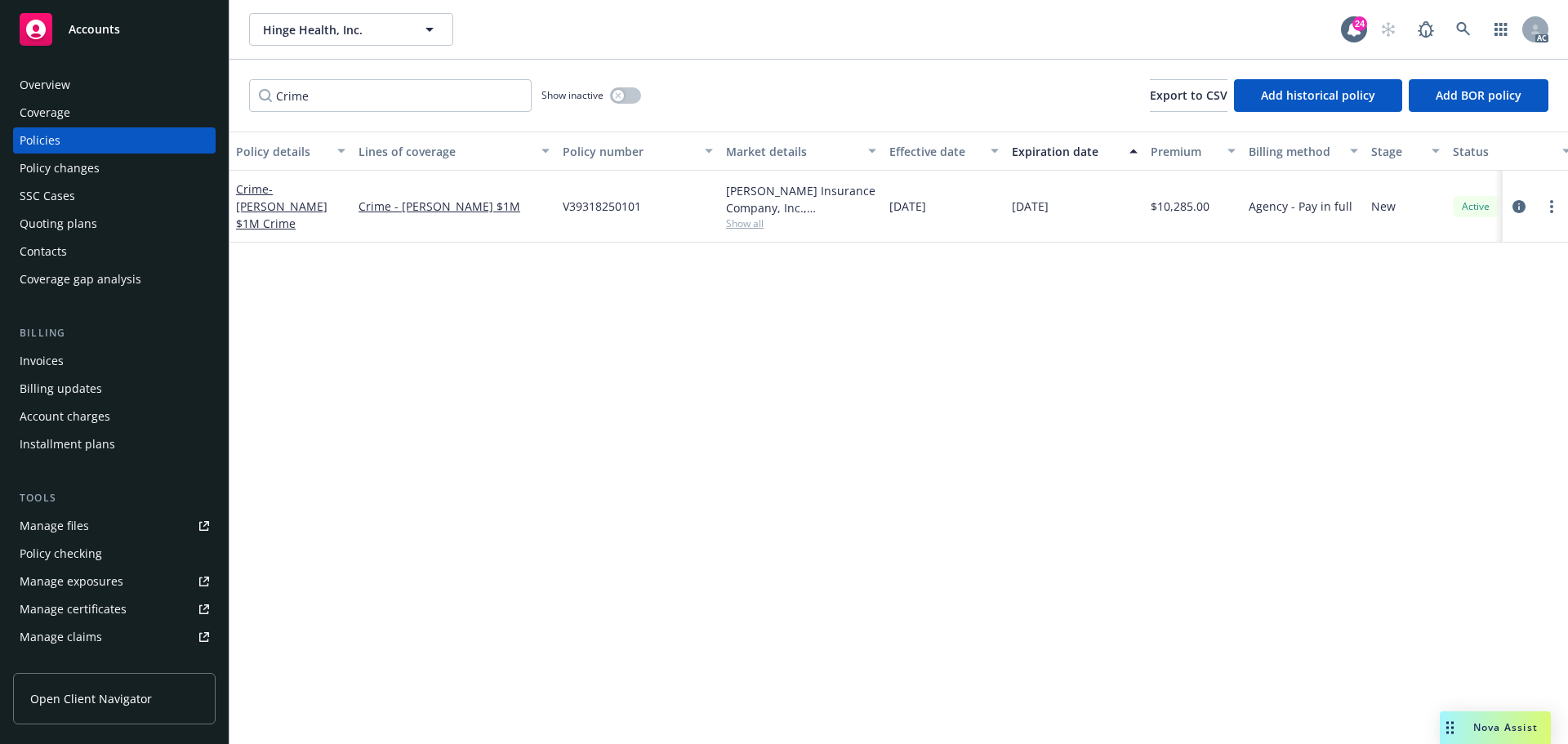
click at [62, 171] on div "Policy changes" at bounding box center [59, 168] width 80 height 26
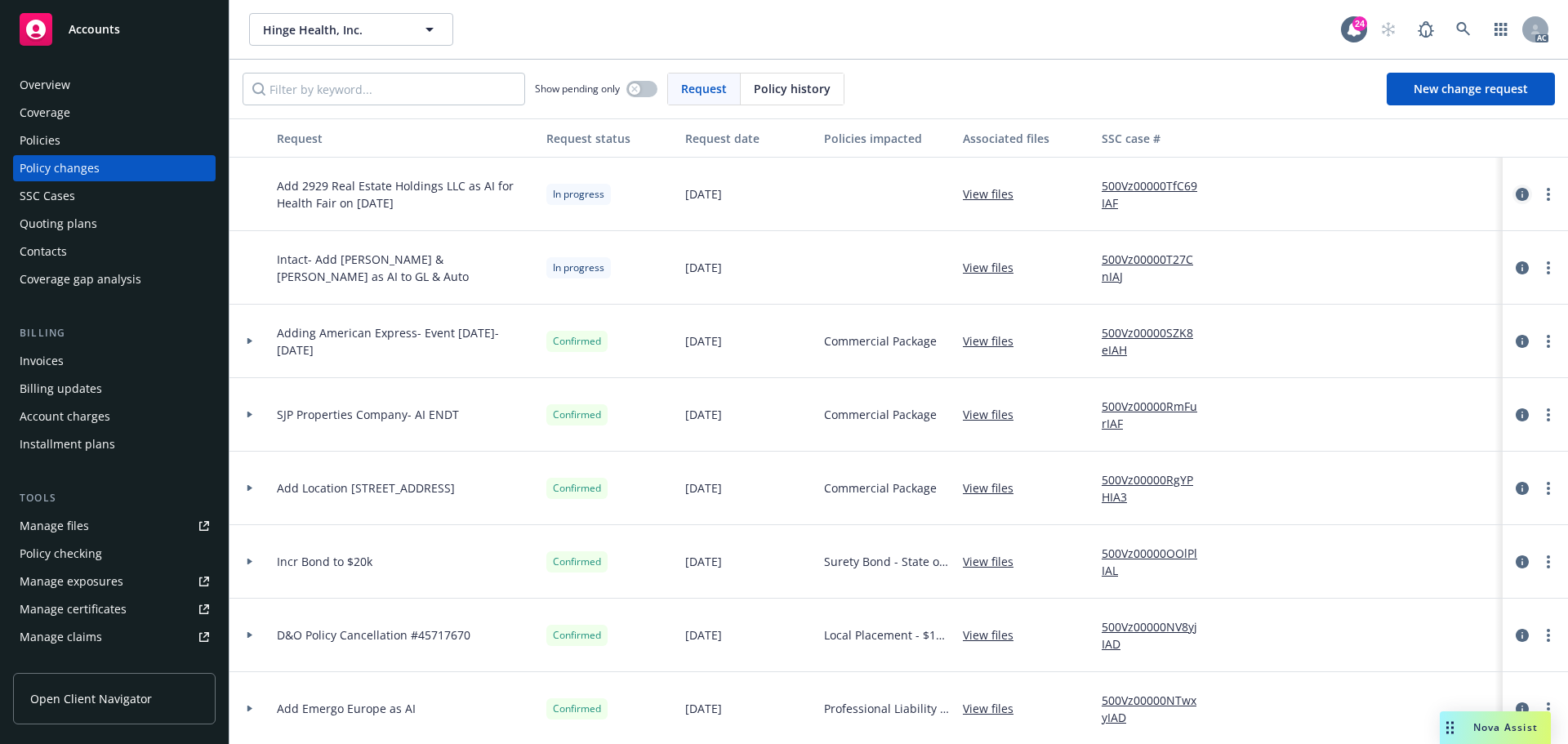
click at [1519, 192] on link "circleInformation" at bounding box center [1522, 194] width 19 height 20
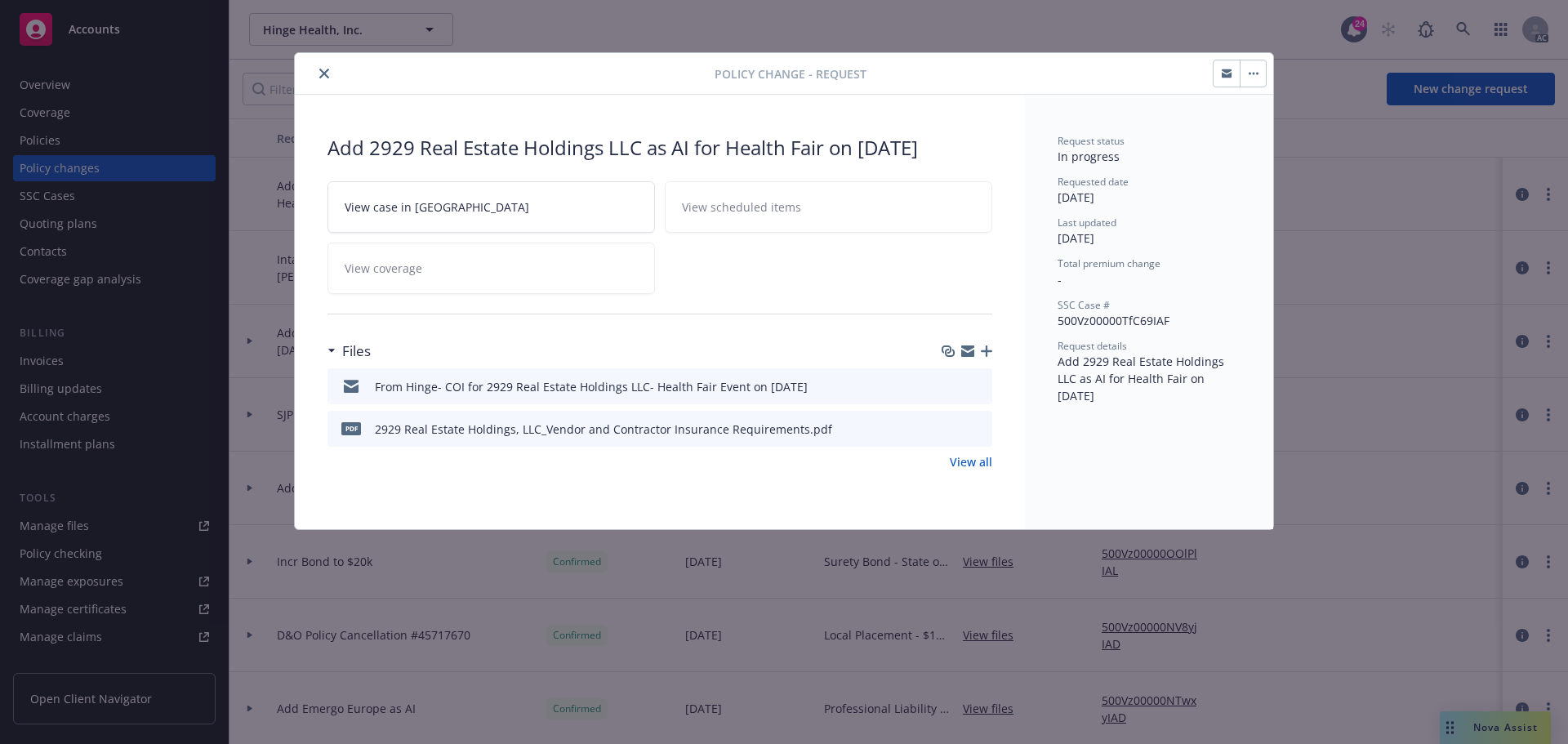
click at [949, 428] on icon "download file" at bounding box center [950, 428] width 13 height 13
click at [324, 72] on icon "close" at bounding box center [324, 73] width 10 height 10
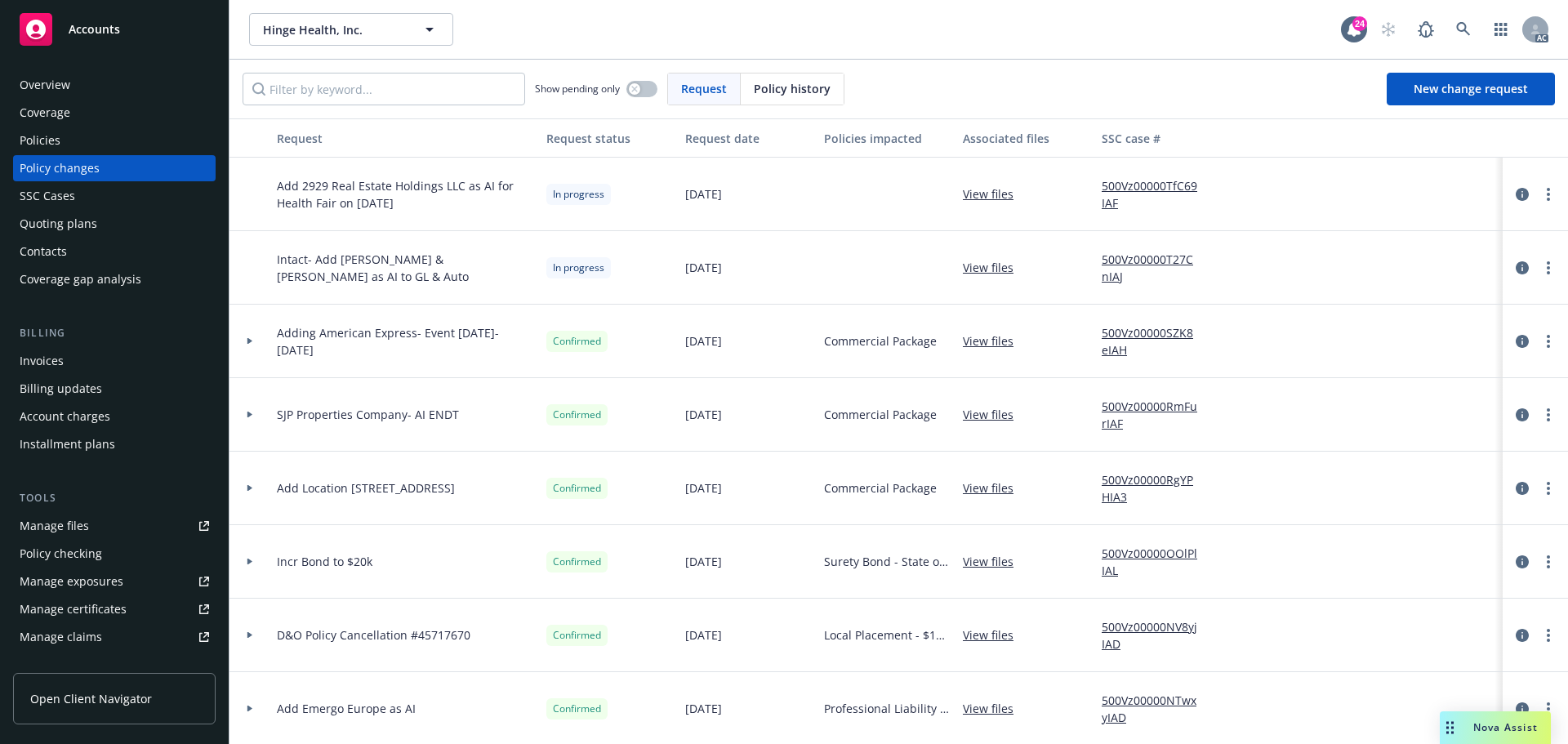
click at [1494, 731] on span "Nova Assist" at bounding box center [1506, 727] width 65 height 14
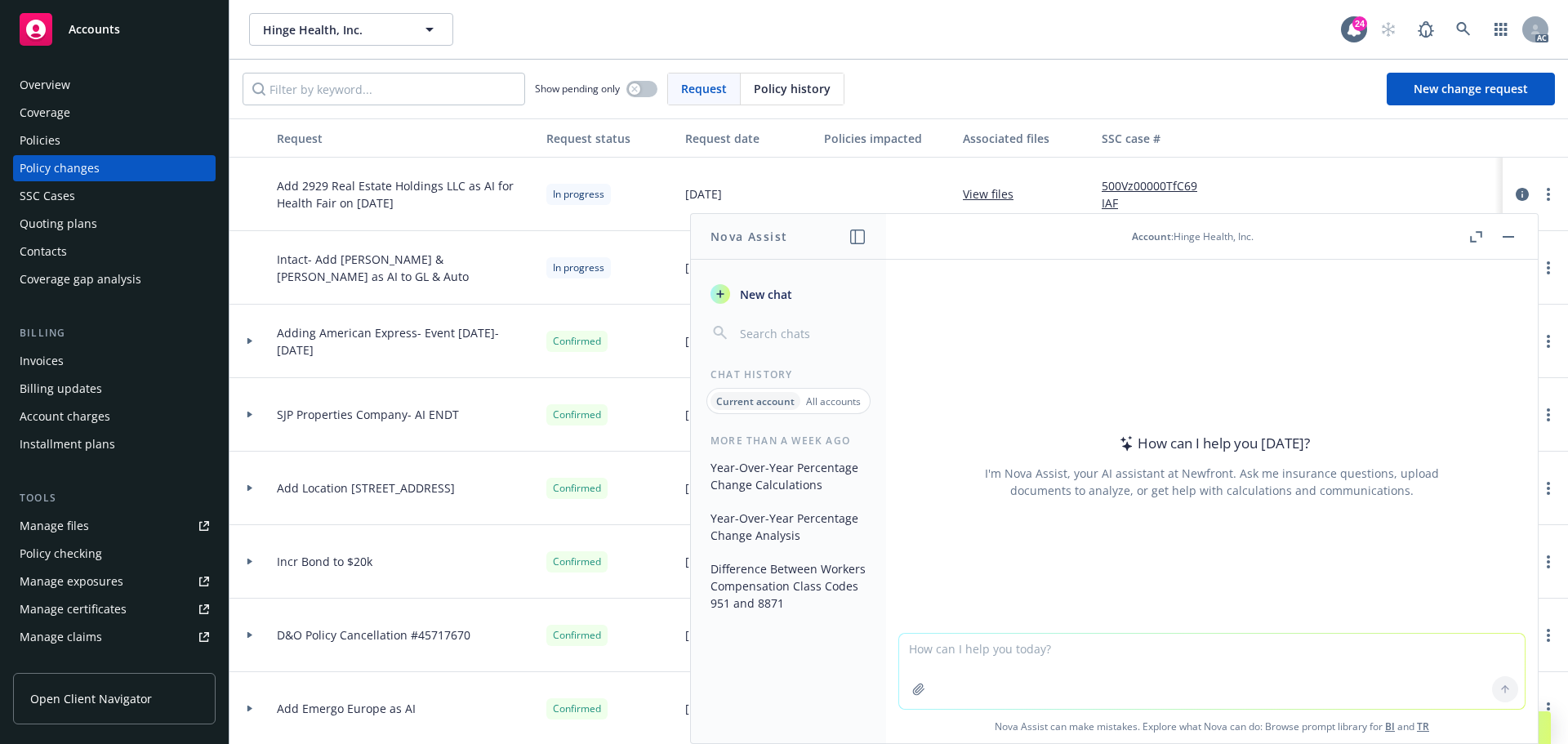
click at [1027, 650] on textarea at bounding box center [1212, 672] width 626 height 75
type textarea "What is environmental insurance"
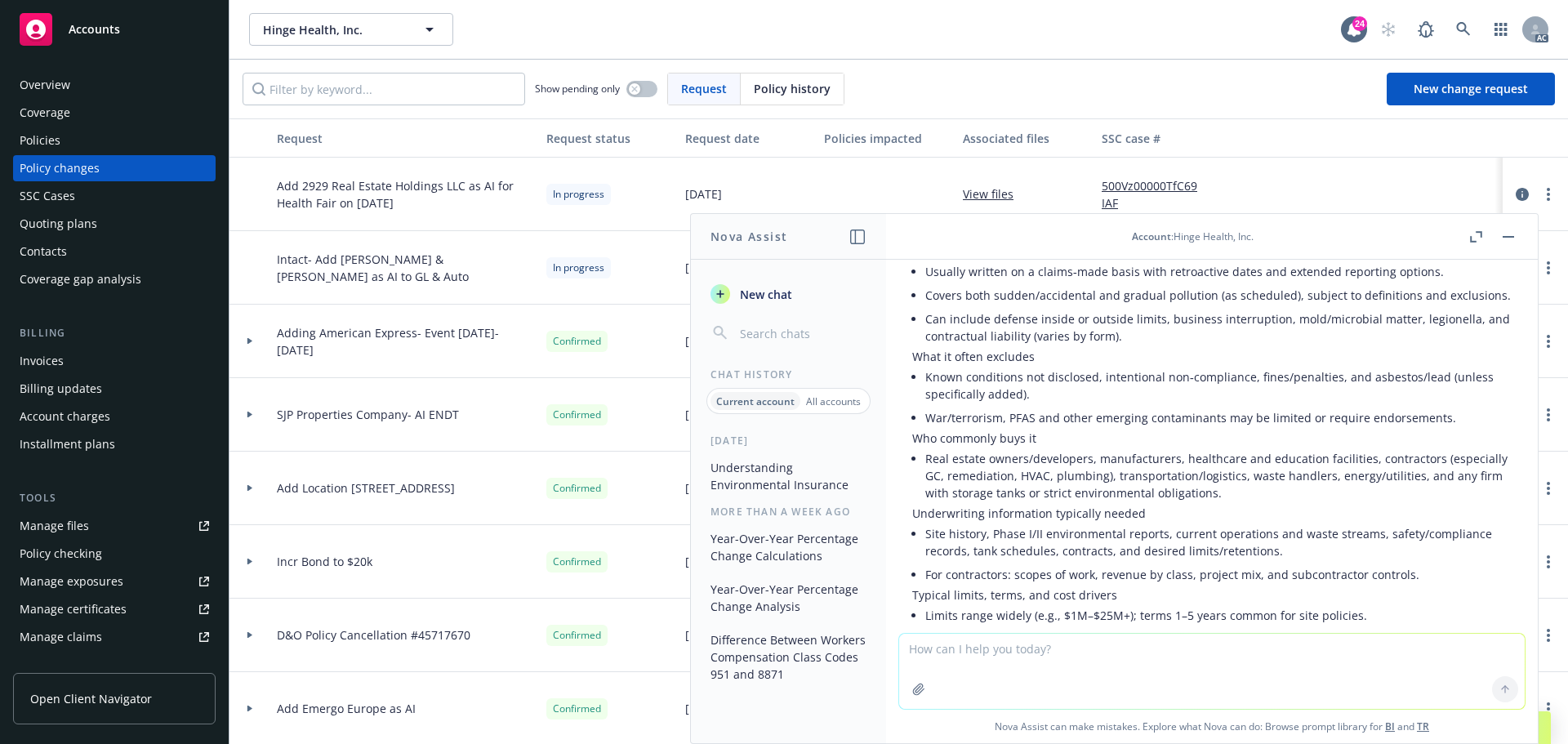
scroll to position [463, 0]
click at [1505, 241] on button "button" at bounding box center [1508, 237] width 19 height 20
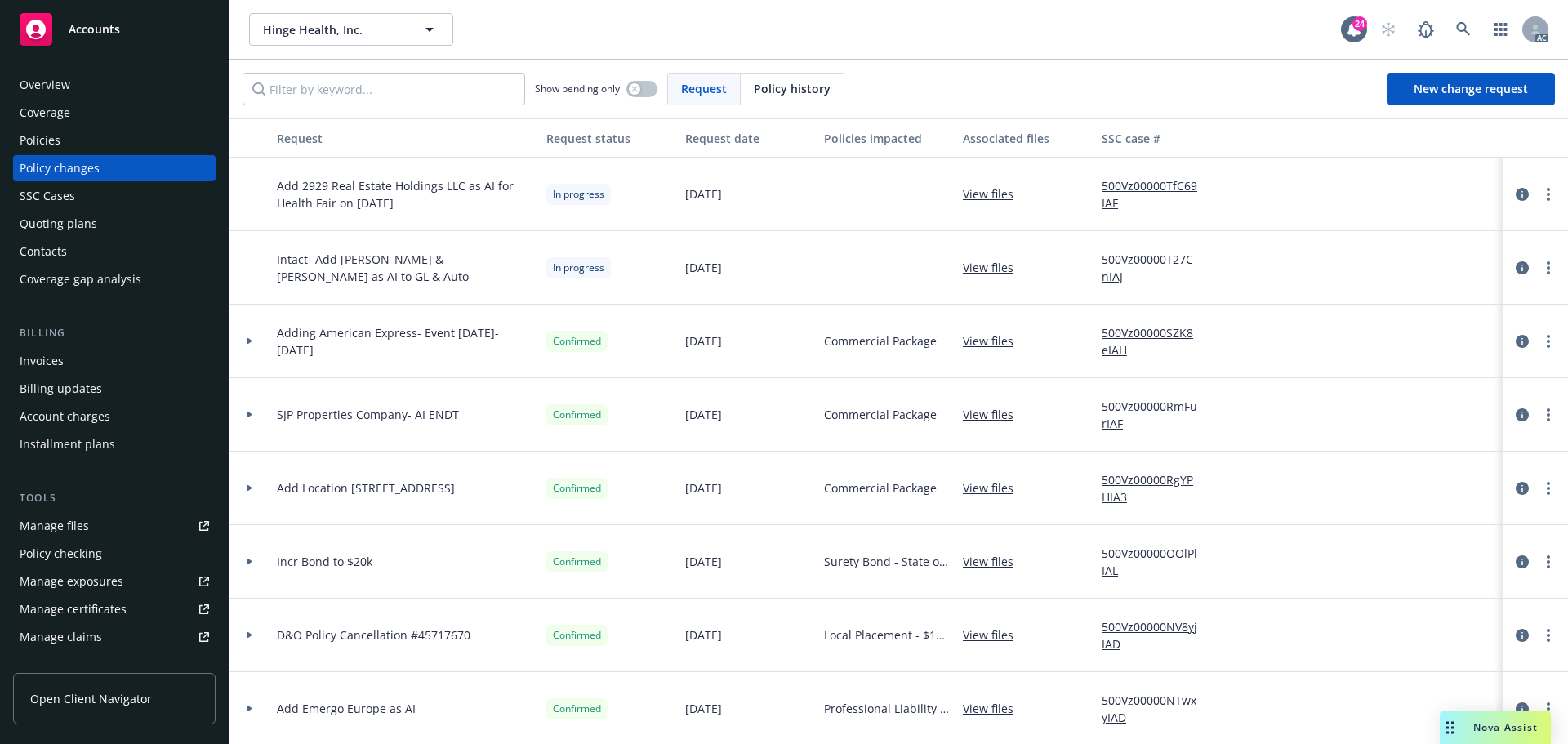
click at [44, 139] on div "Policies" at bounding box center [40, 140] width 41 height 26
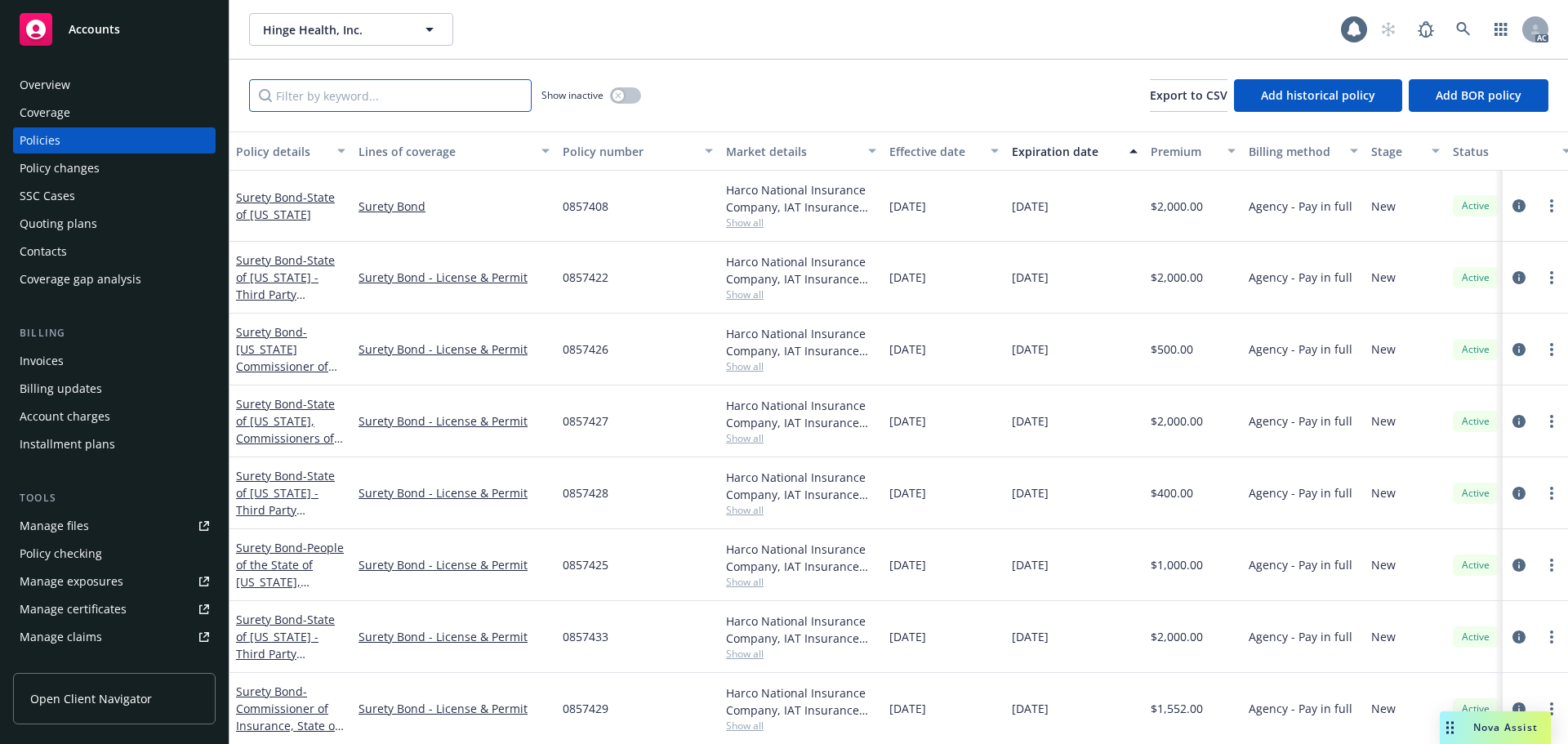
click at [316, 94] on input "Filter by keyword..." at bounding box center [390, 95] width 282 height 33
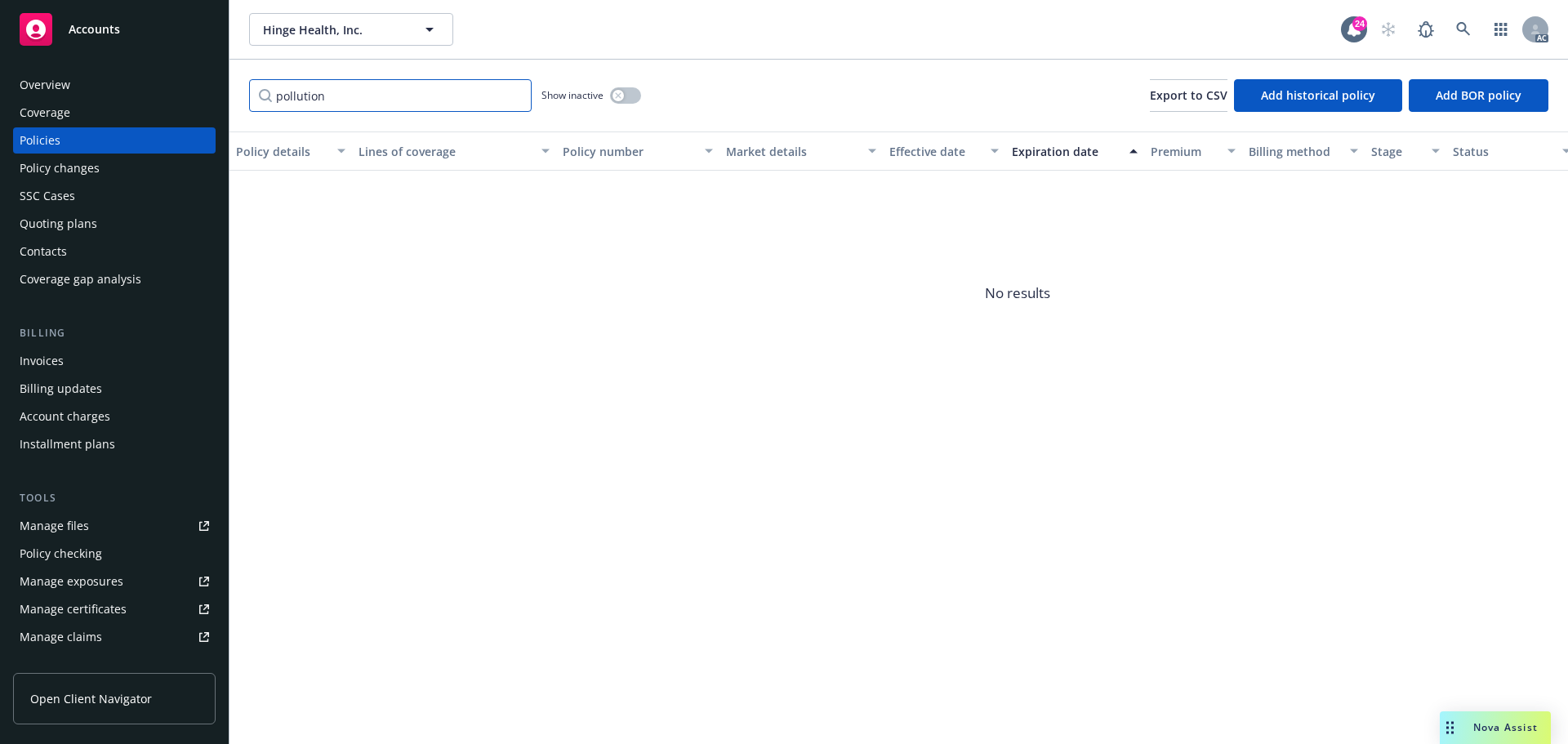
type input "pollution"
click at [102, 608] on div "Manage certificates" at bounding box center [72, 609] width 107 height 26
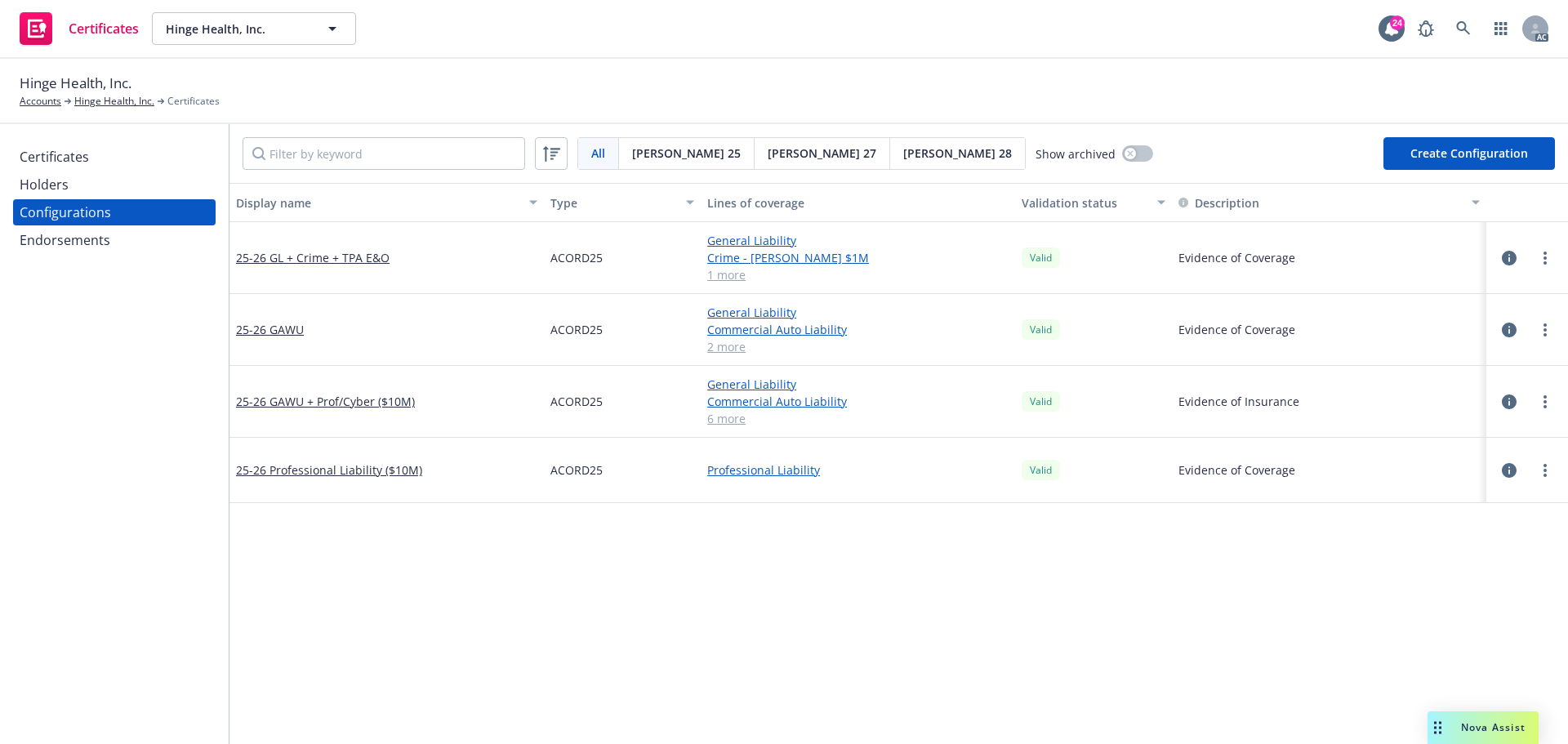
click at [1502, 402] on icon "button" at bounding box center [1510, 402] width 15 height 15
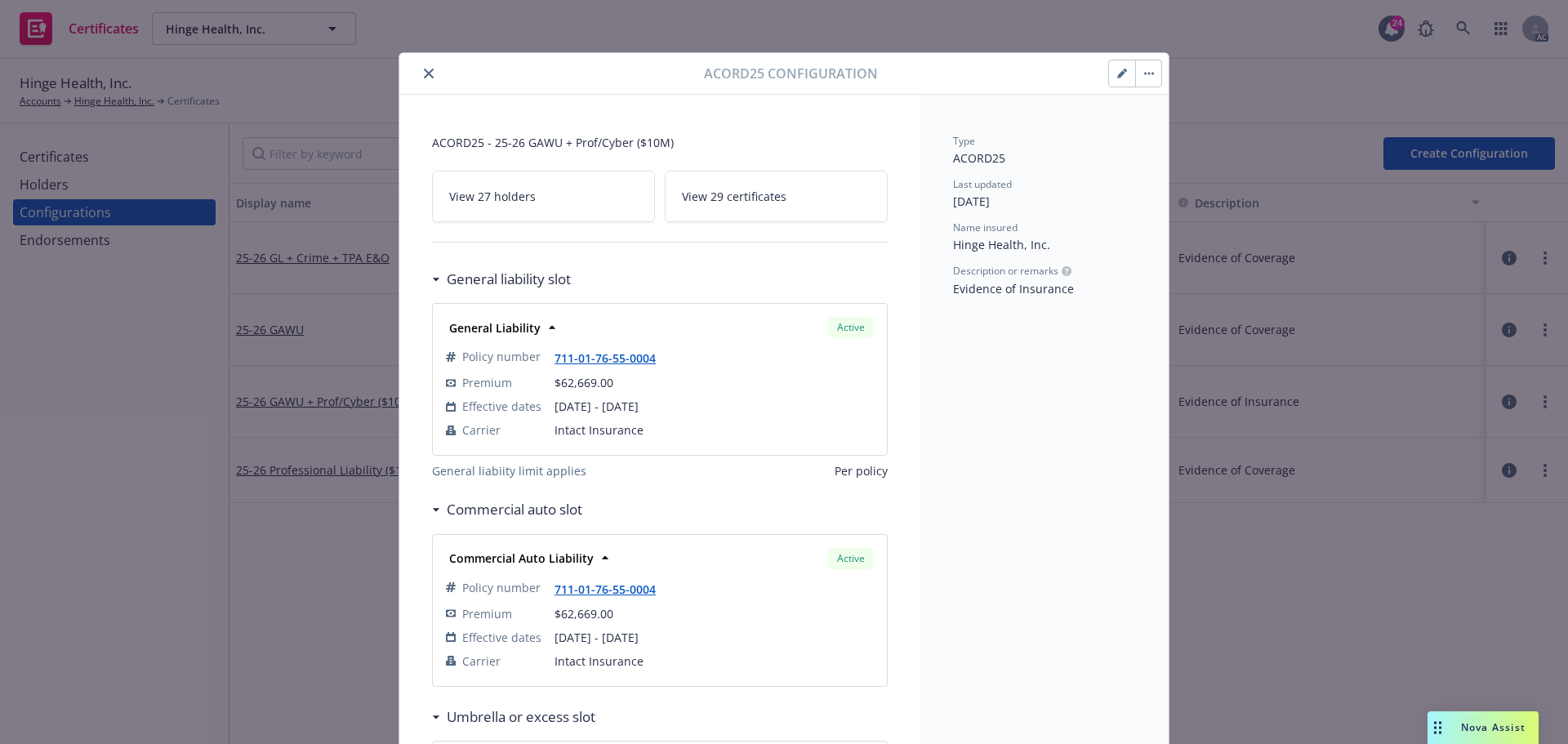
click at [1119, 78] on button "button" at bounding box center [1122, 73] width 26 height 26
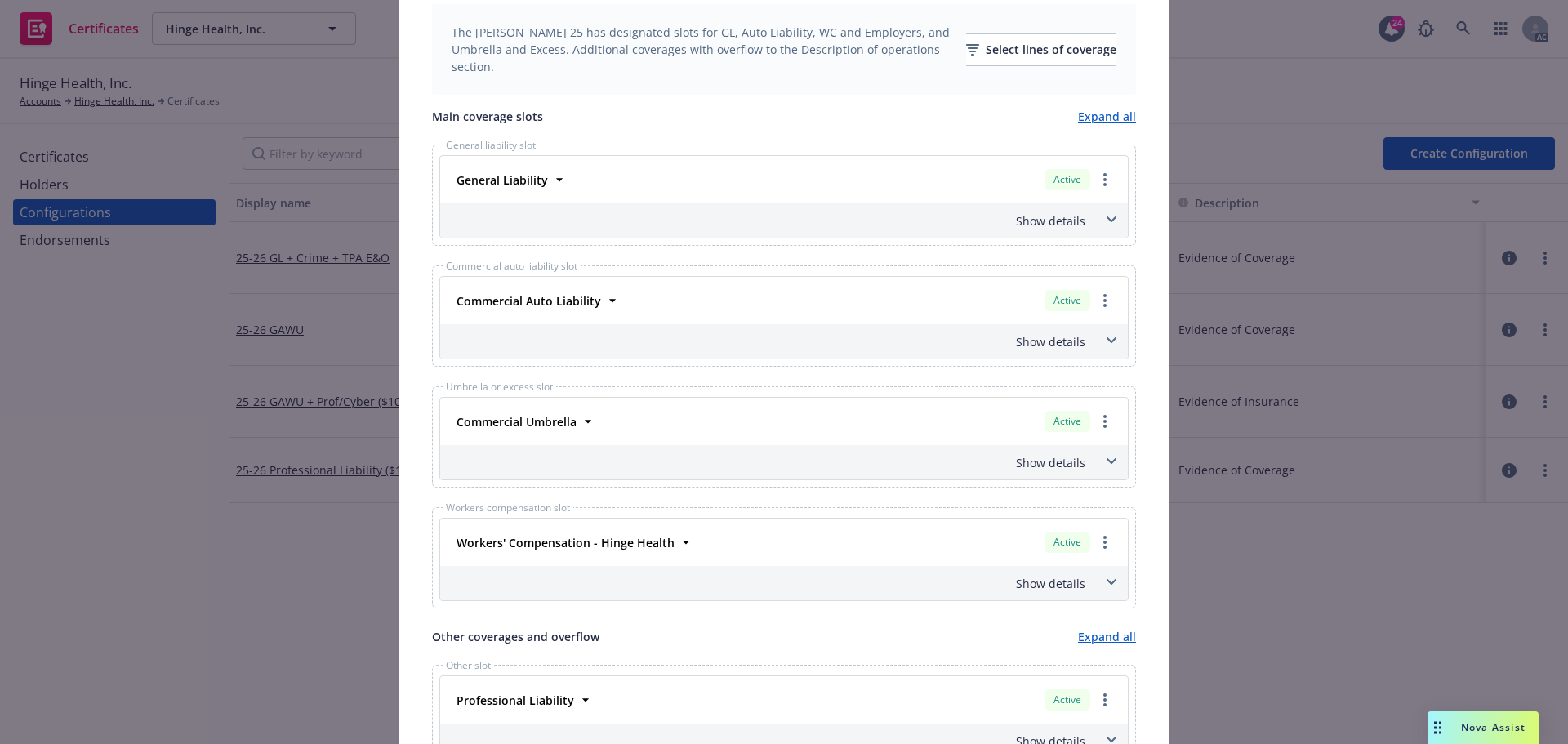
scroll to position [531, 0]
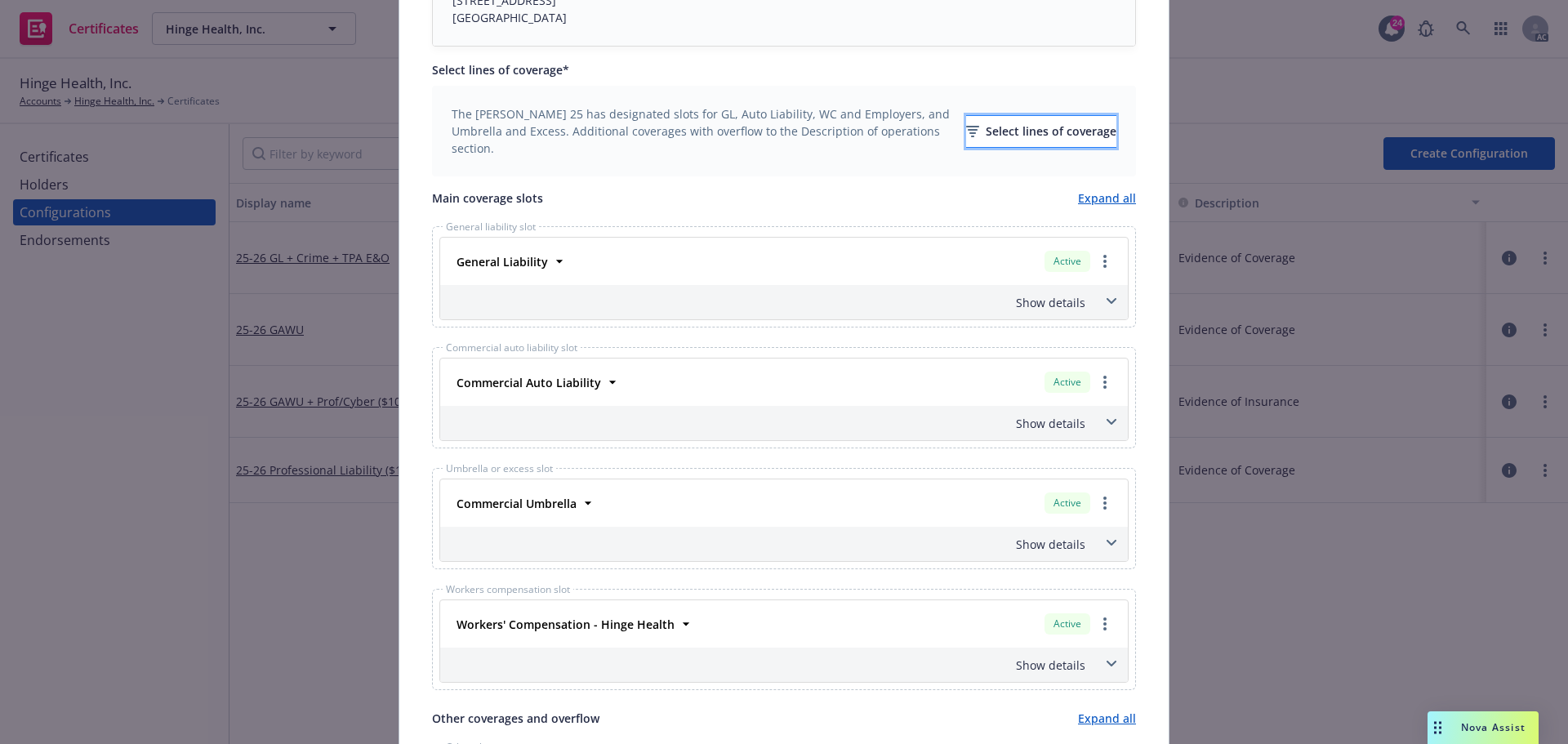
click at [1022, 131] on div "Select lines of coverage" at bounding box center [1042, 131] width 150 height 31
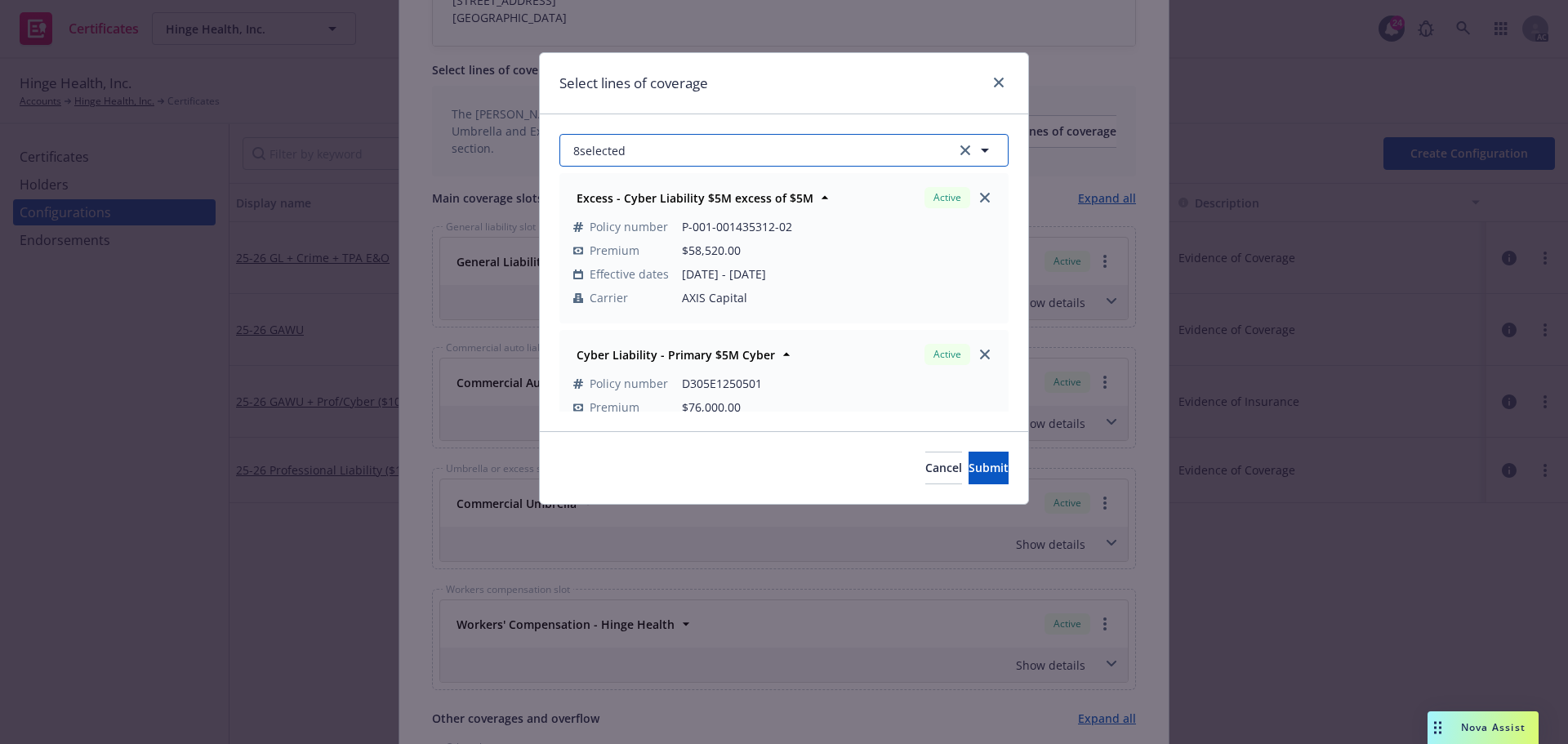
click at [662, 145] on button "8 selected" at bounding box center [784, 150] width 449 height 33
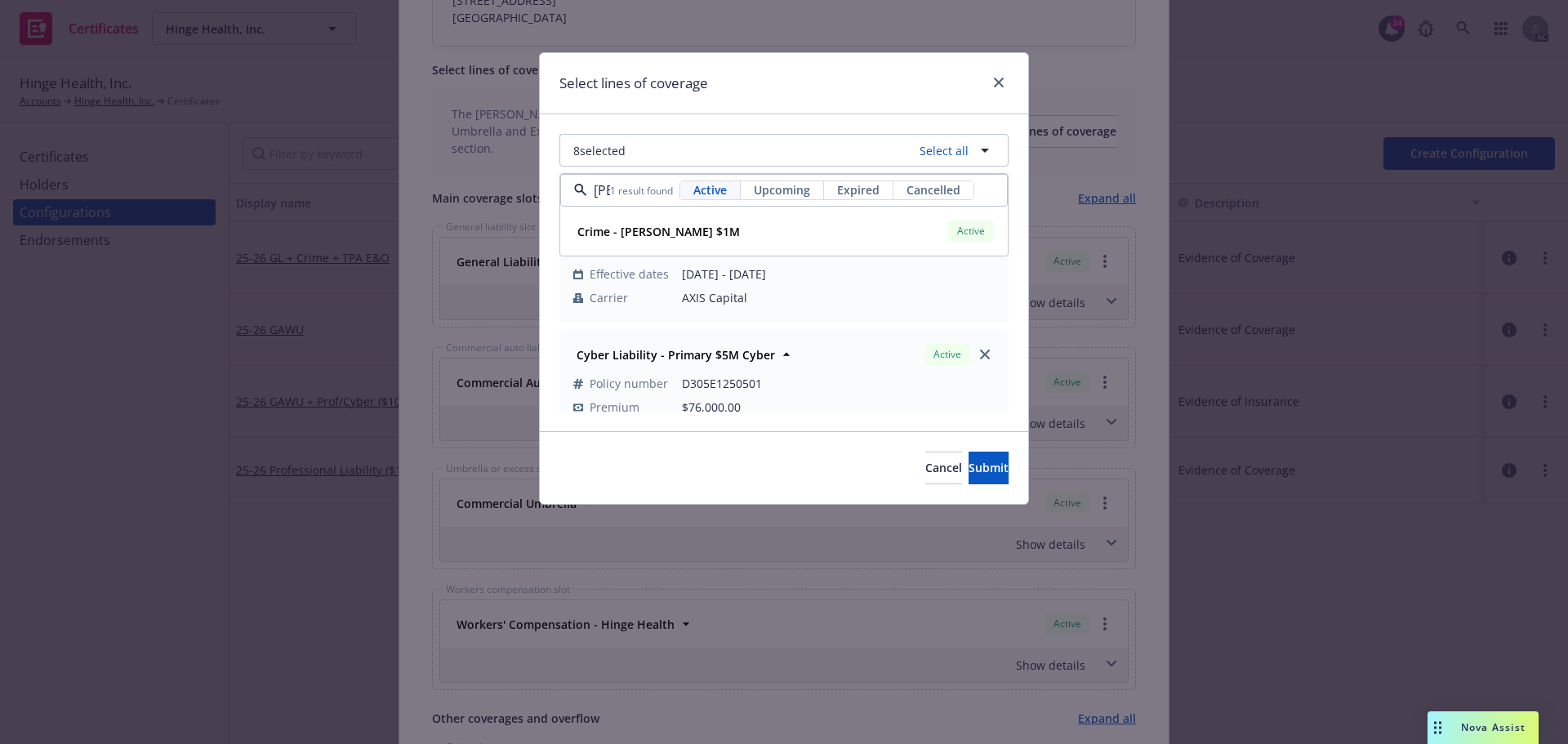
scroll to position [0, 18]
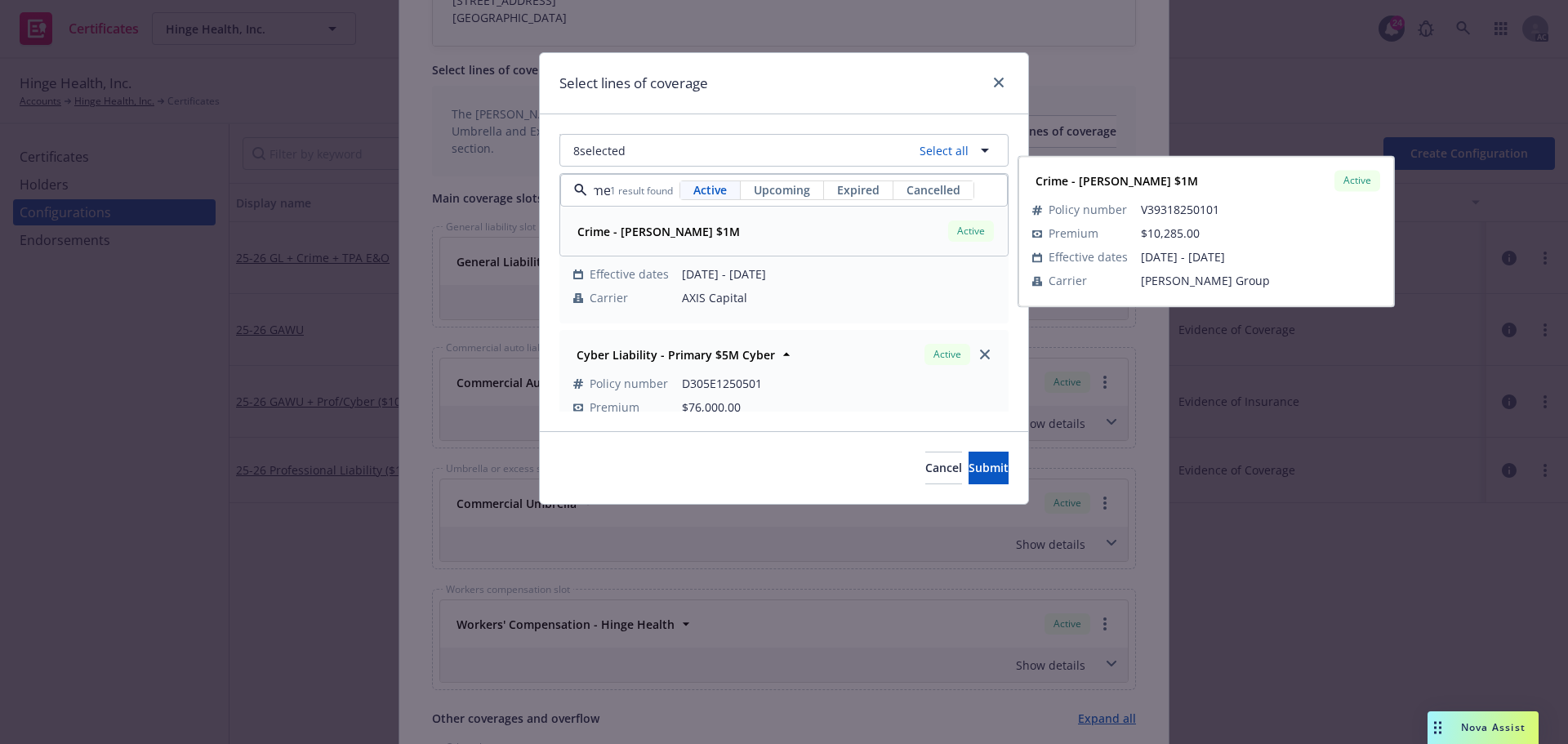
click at [648, 234] on strong "Crime - [PERSON_NAME] $1M" at bounding box center [658, 231] width 162 height 16
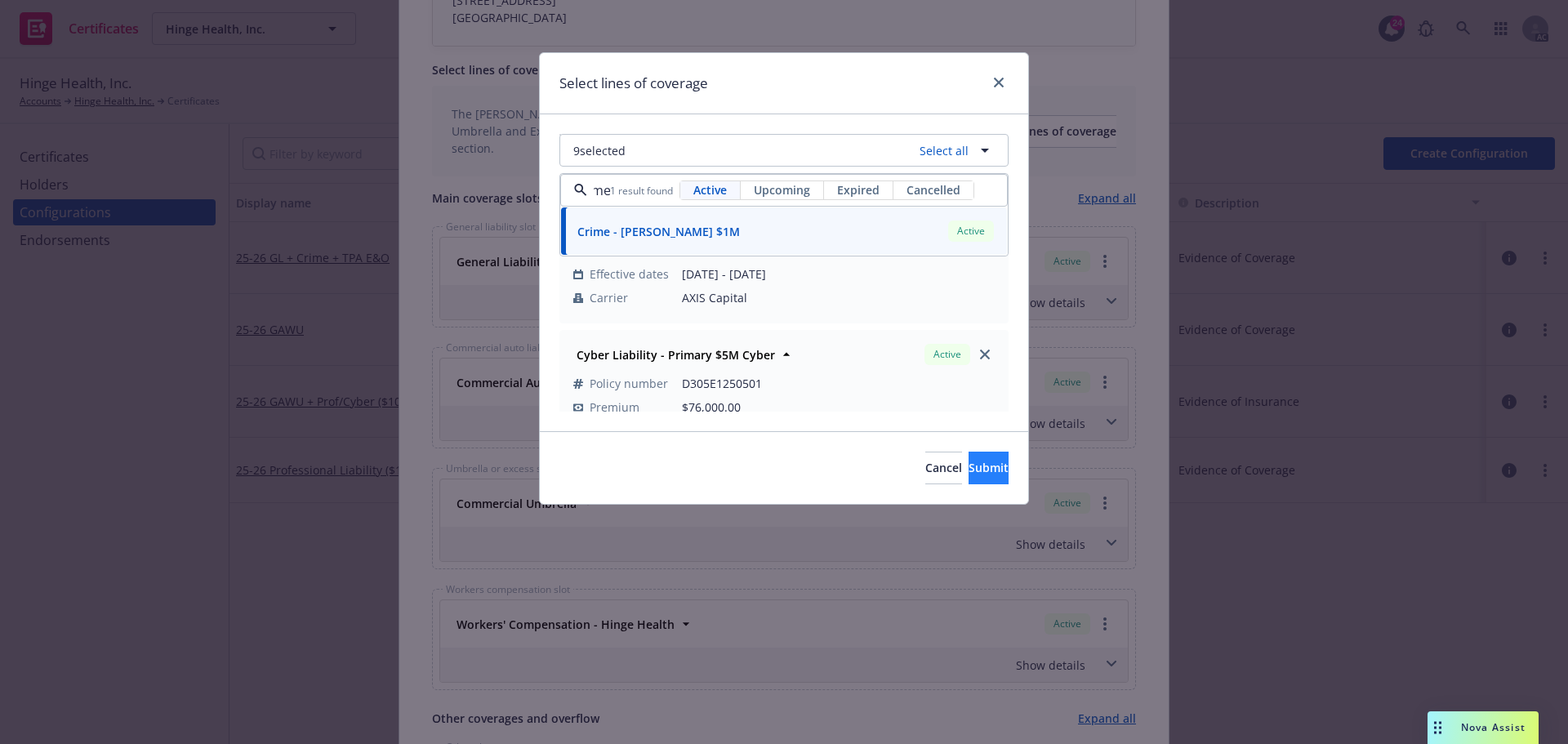
type input "crime"
click at [970, 462] on span "Submit" at bounding box center [988, 467] width 40 height 16
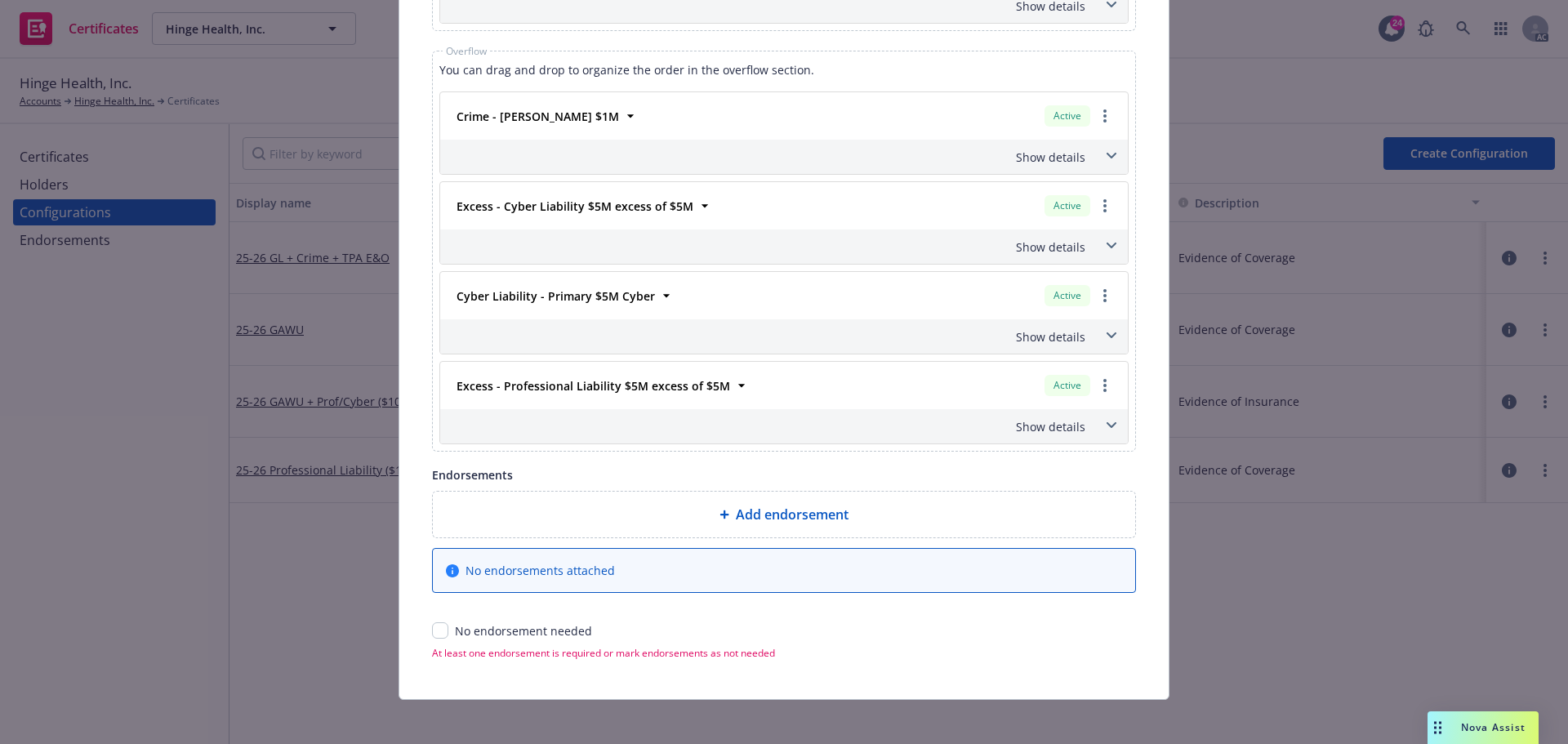
scroll to position [1345, 0]
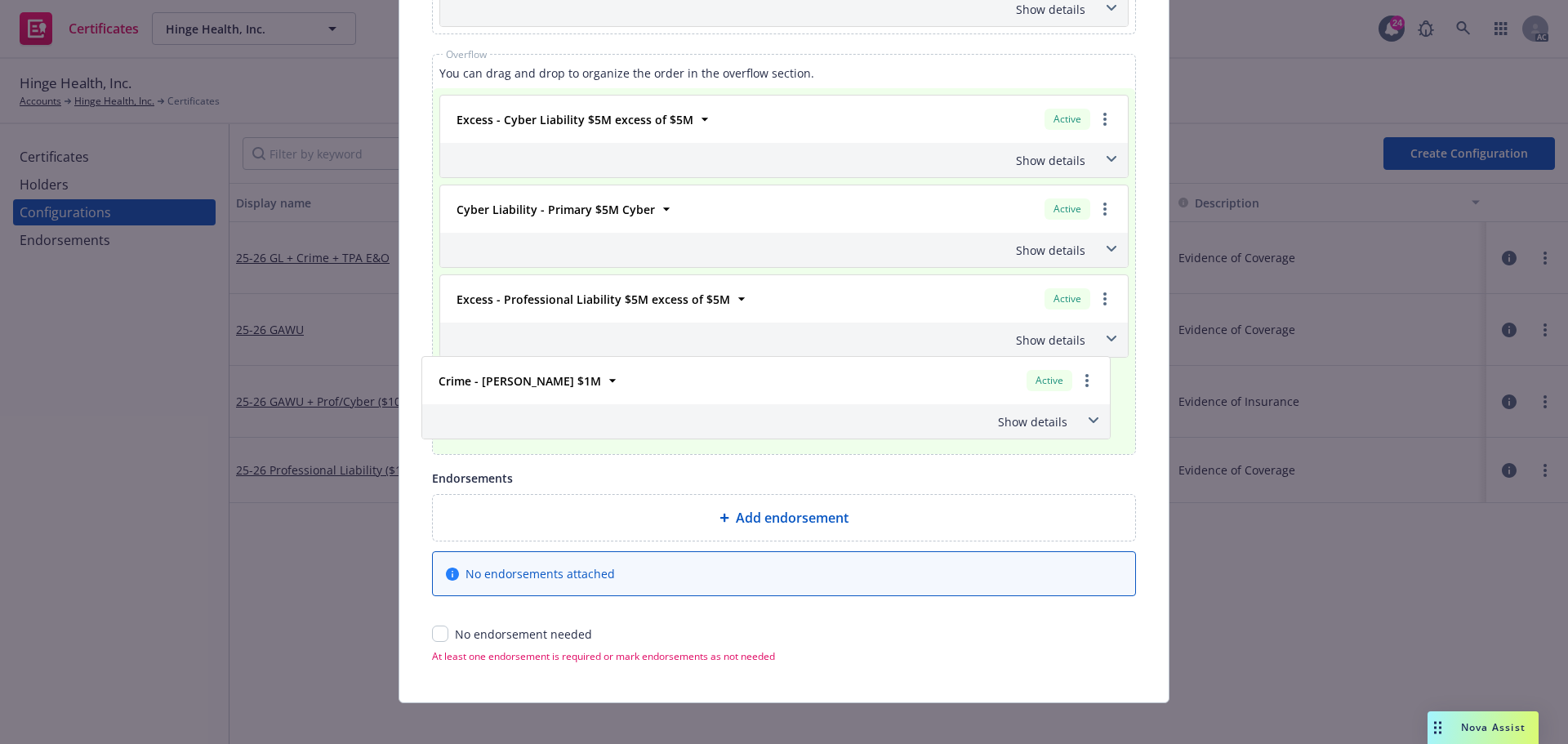
drag, startPoint x: 616, startPoint y: 124, endPoint x: 604, endPoint y: 396, distance: 272.3
click at [604, 396] on div "Crime - Beazley $1M Active Policy number V39318250101 Premium $10,285.00 Effect…" at bounding box center [784, 271] width 690 height 353
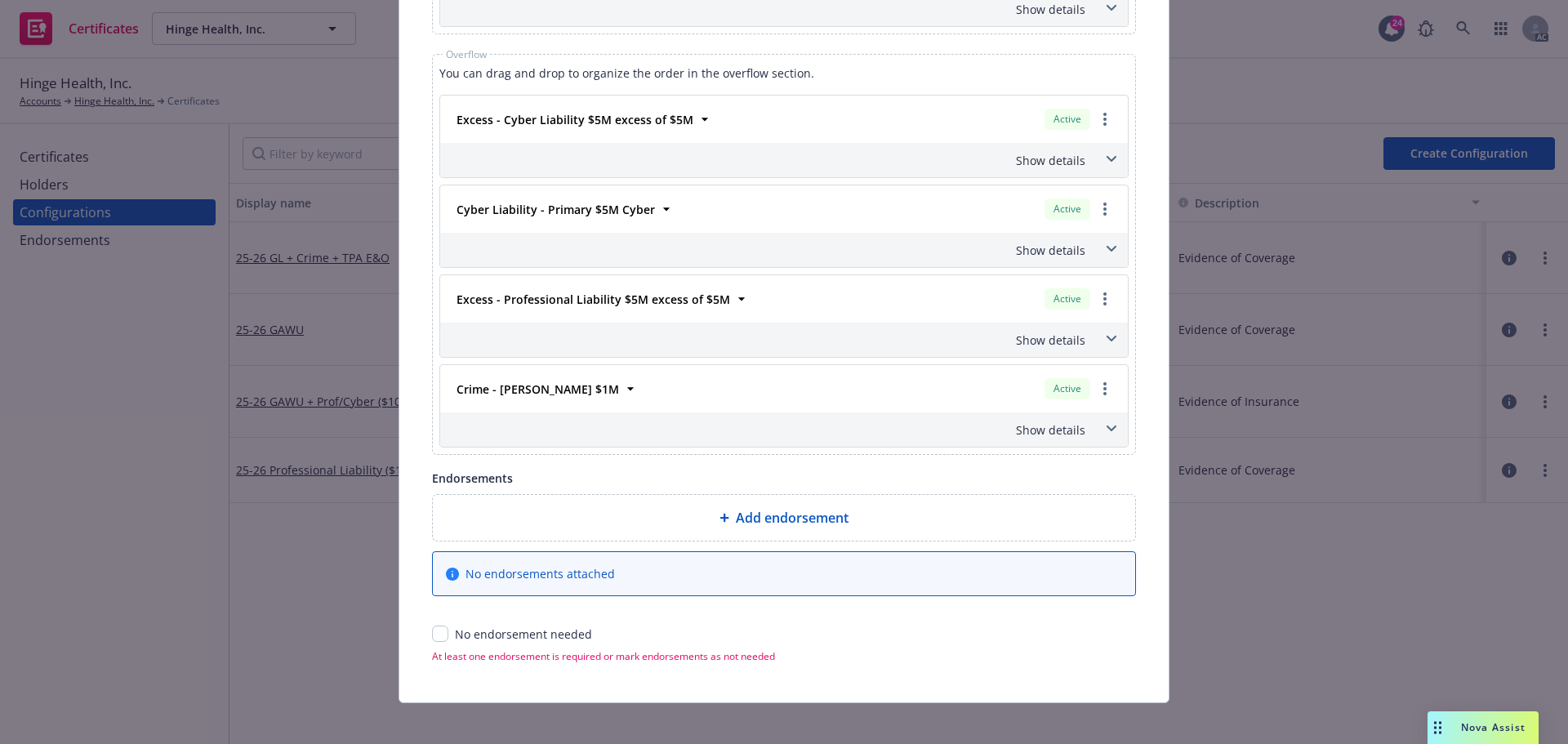
click at [1108, 426] on icon at bounding box center [1111, 428] width 10 height 7
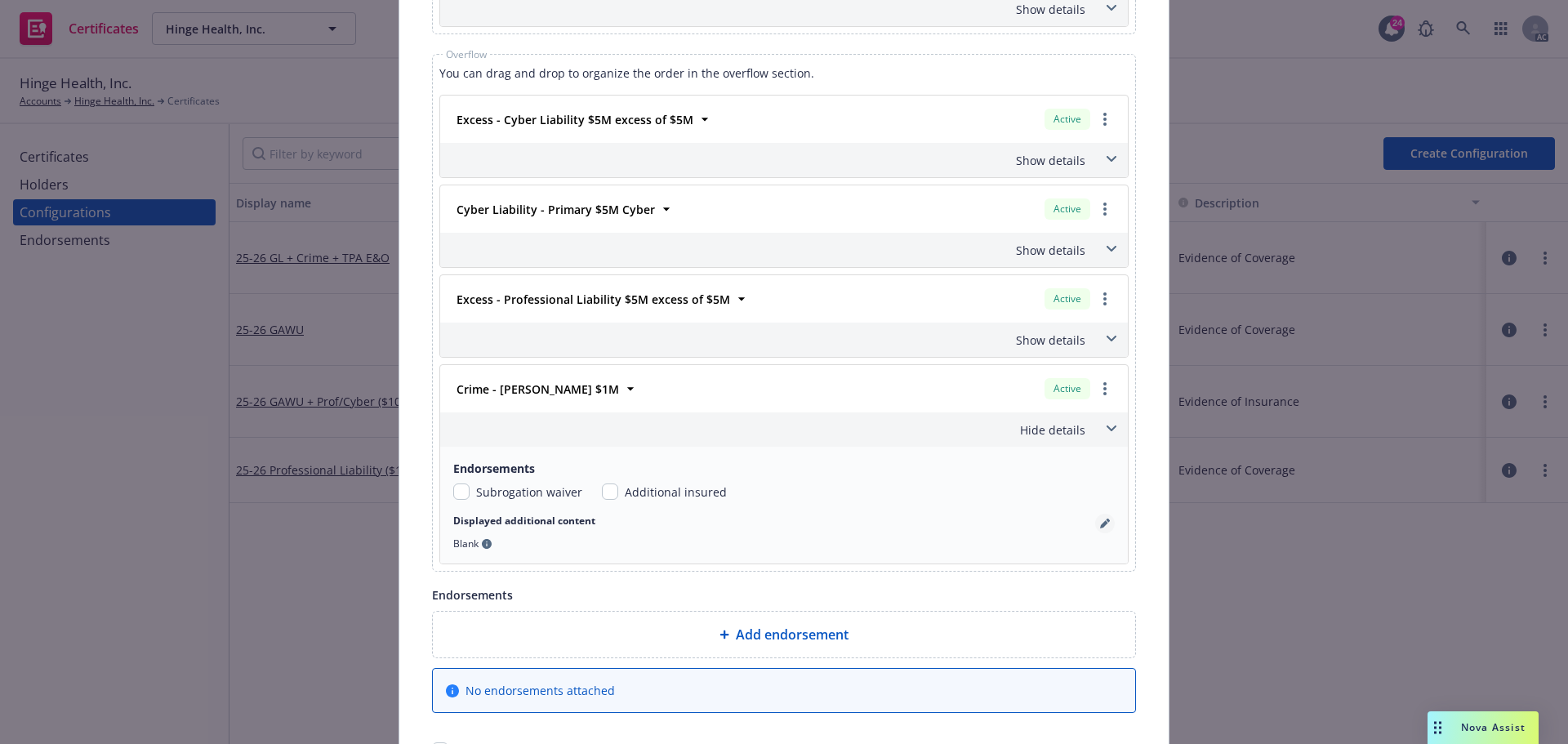
click at [1100, 523] on icon "pencil" at bounding box center [1104, 524] width 8 height 8
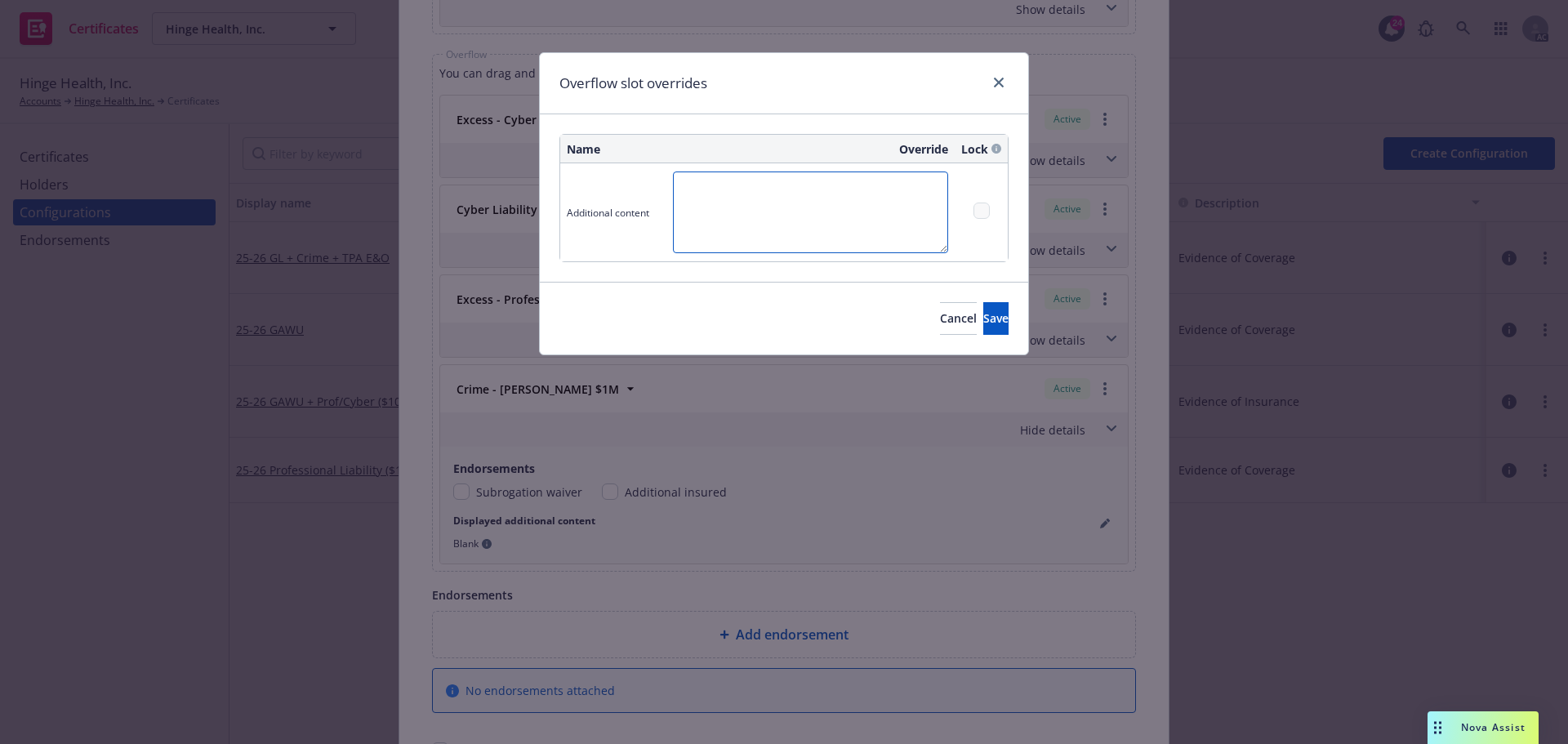
click at [695, 191] on textarea at bounding box center [810, 213] width 275 height 82
type textarea "Employee Dishonesty $1,000,000"
click at [983, 325] on span "Save" at bounding box center [995, 318] width 25 height 16
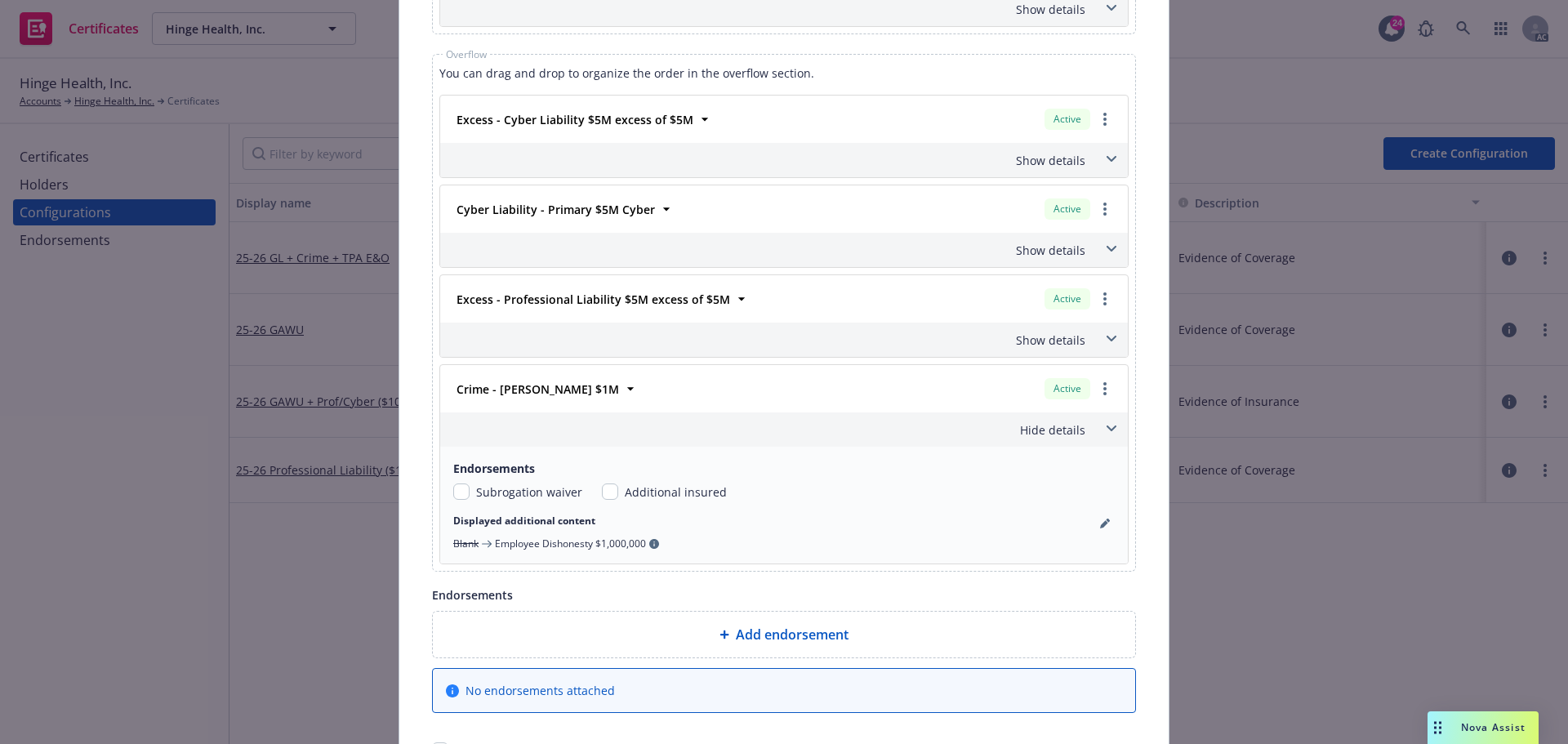
scroll to position [1473, 0]
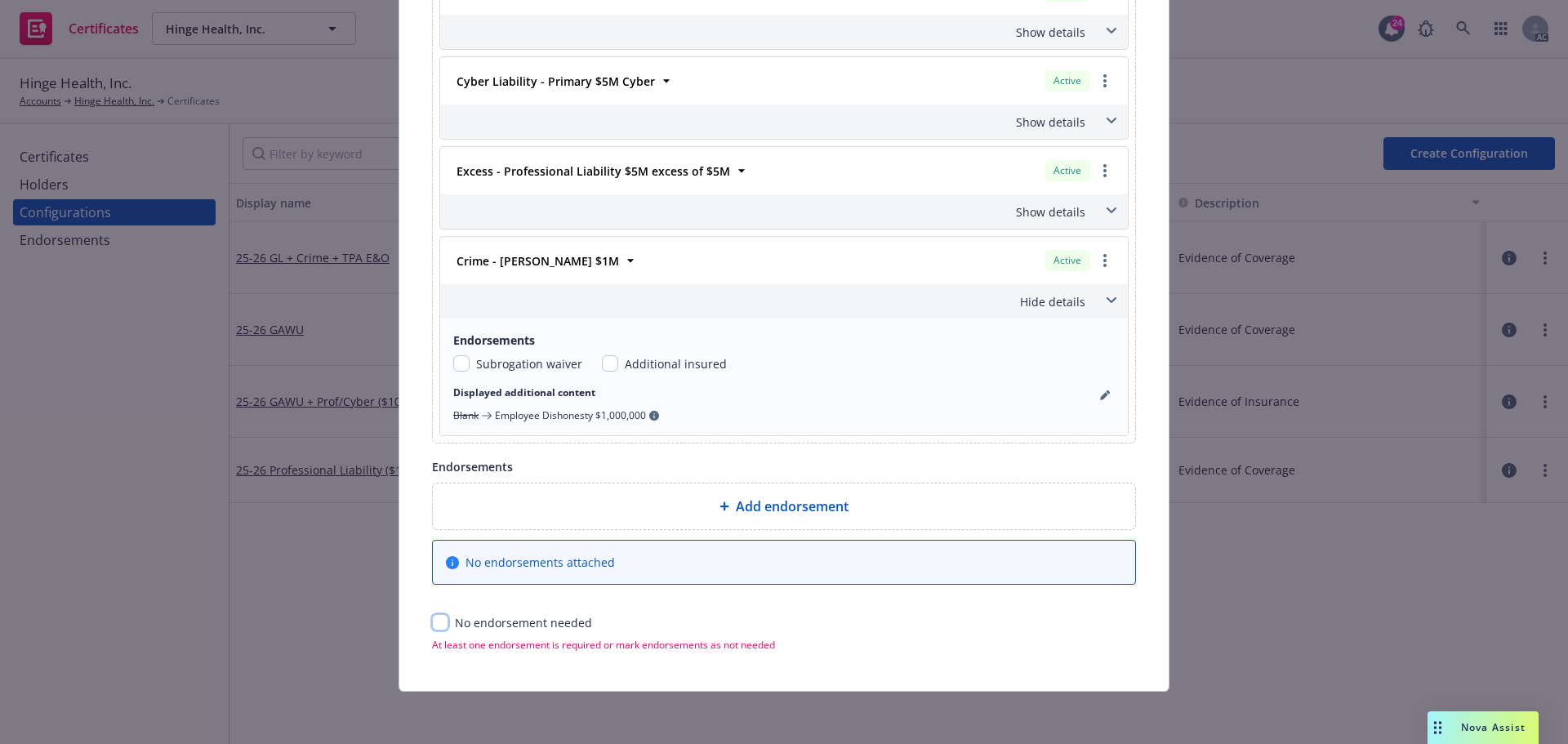
drag, startPoint x: 434, startPoint y: 623, endPoint x: 525, endPoint y: 621, distance: 91.0
click at [434, 623] on input "checkbox" at bounding box center [440, 623] width 17 height 17
checkbox input "true"
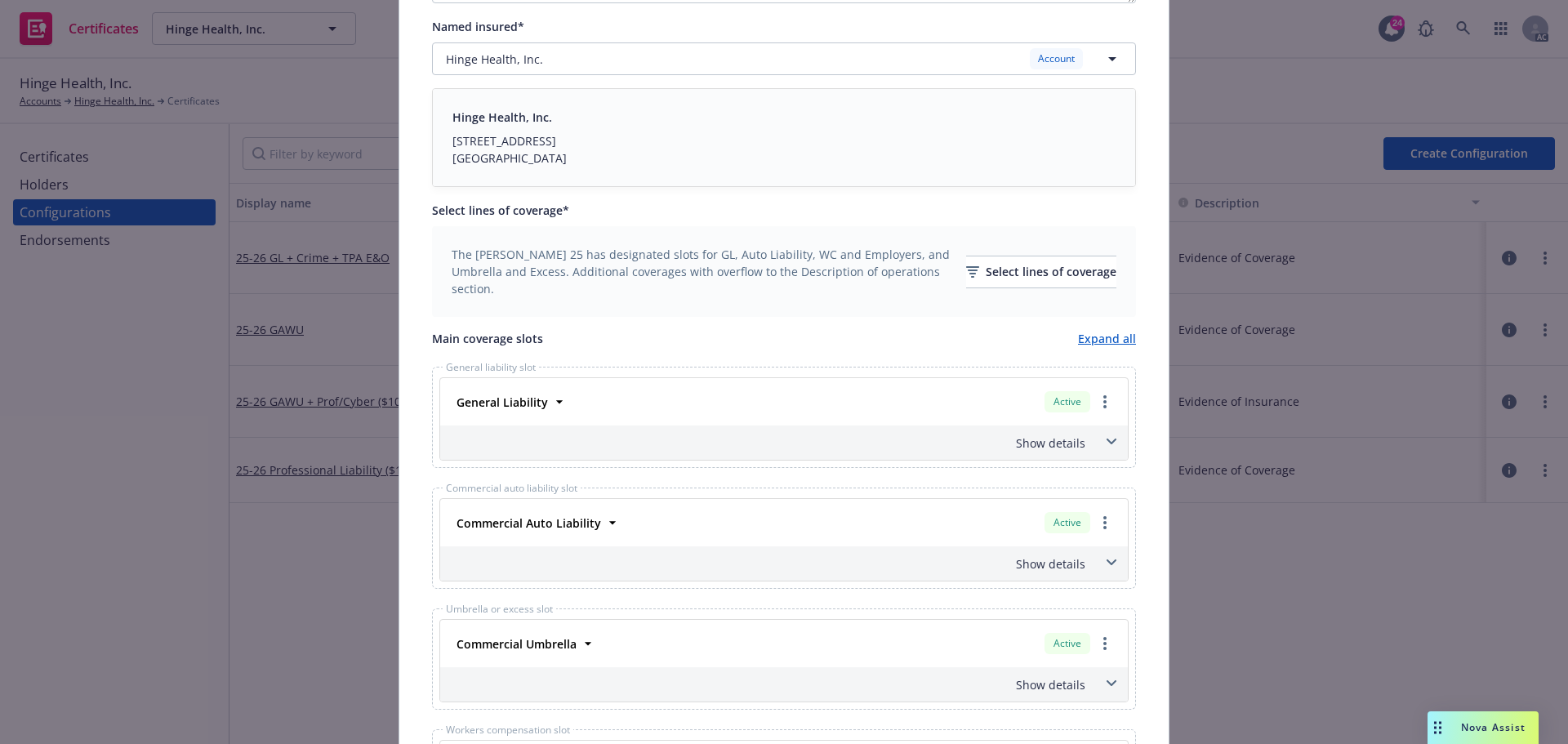
scroll to position [0, 0]
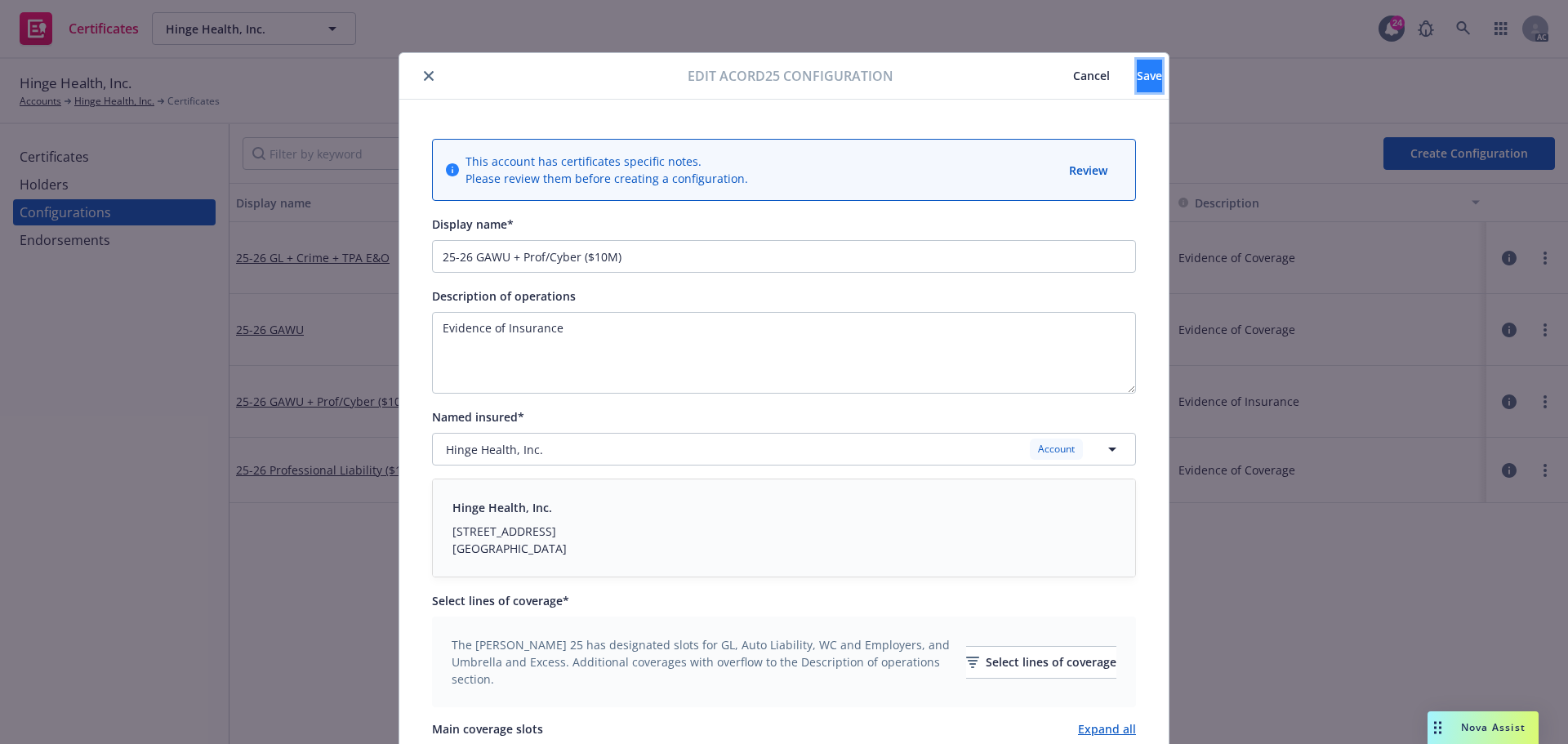
click at [1137, 71] on span "Save" at bounding box center [1149, 75] width 25 height 16
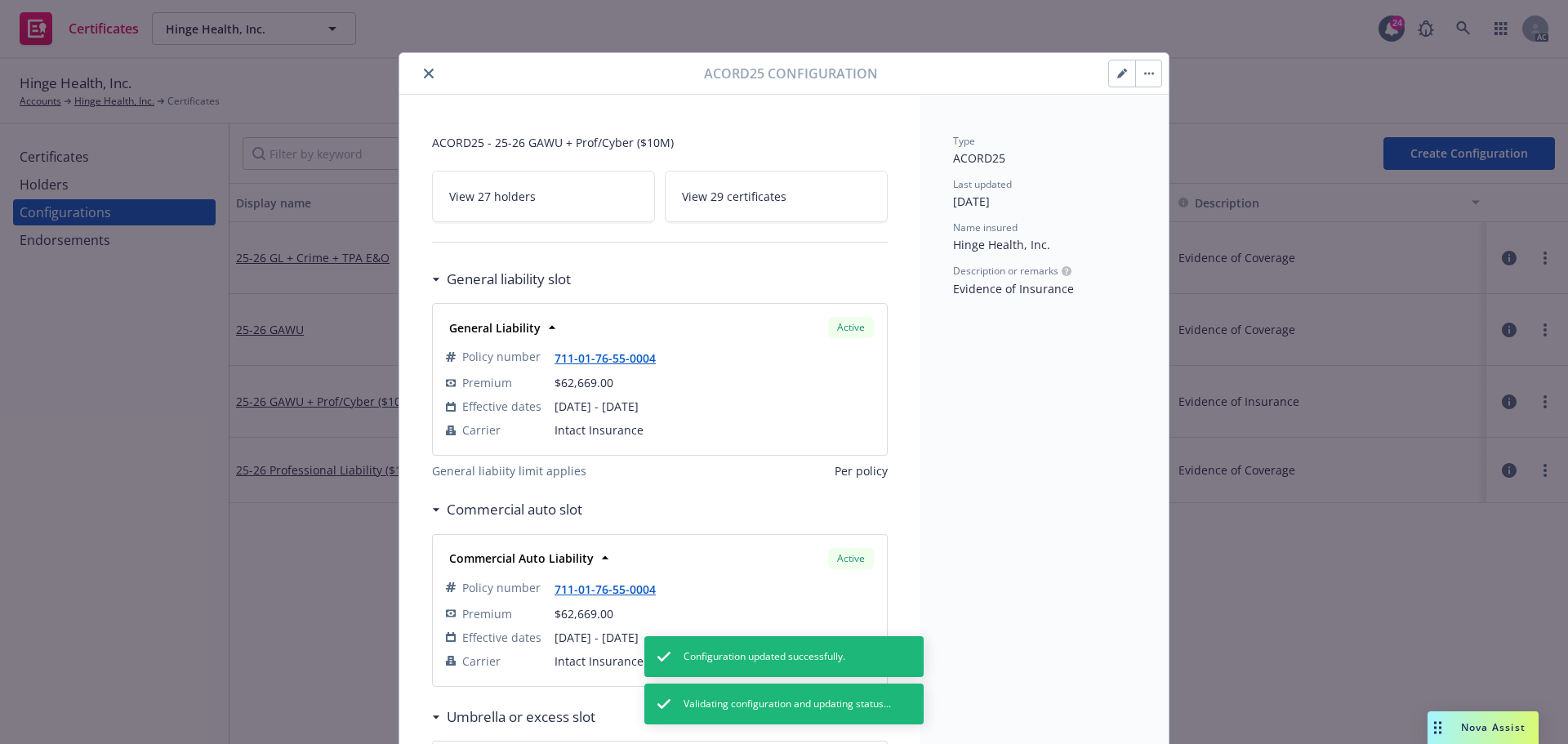
click at [424, 73] on icon "close" at bounding box center [429, 73] width 10 height 10
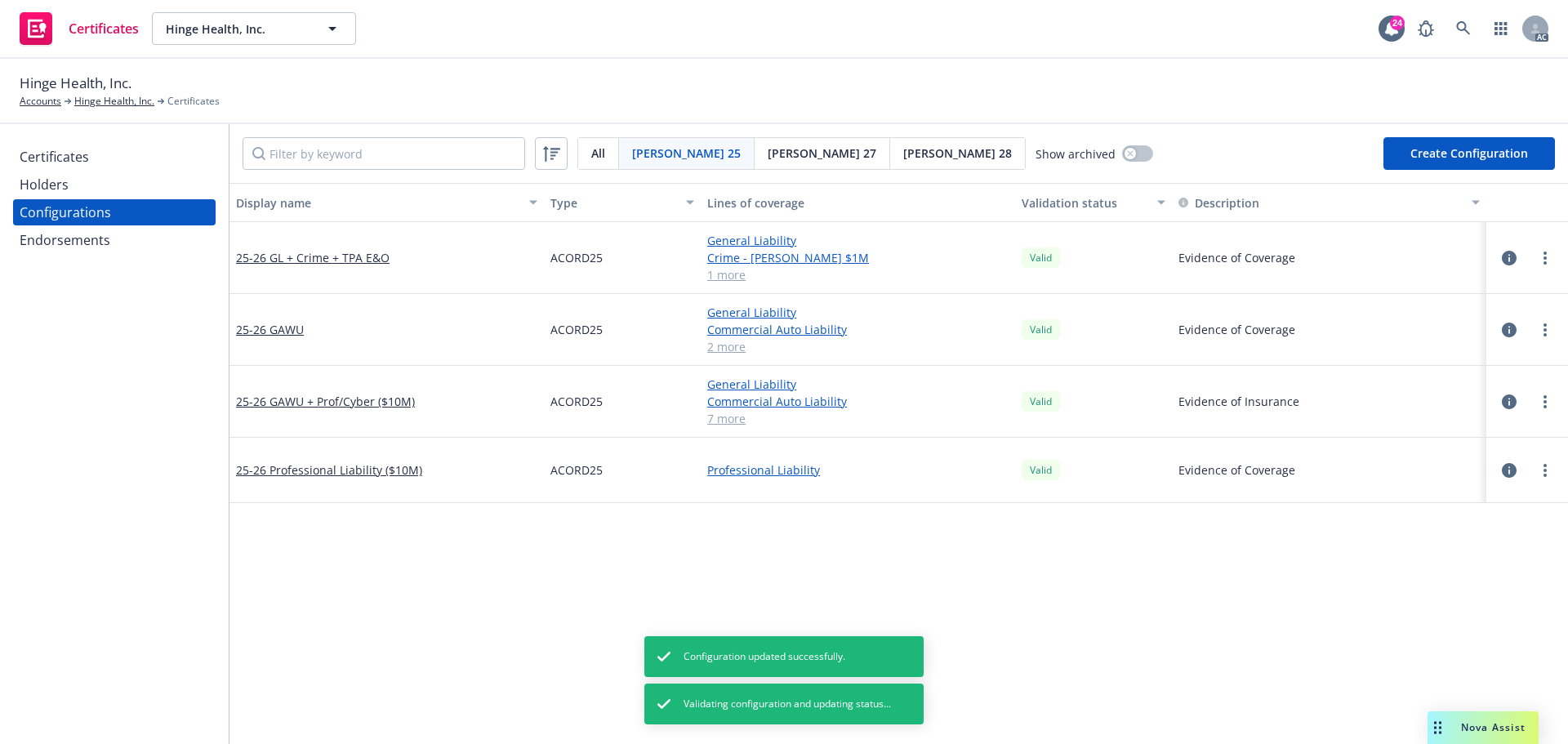
click at [78, 157] on div "Certificates" at bounding box center [54, 157] width 70 height 26
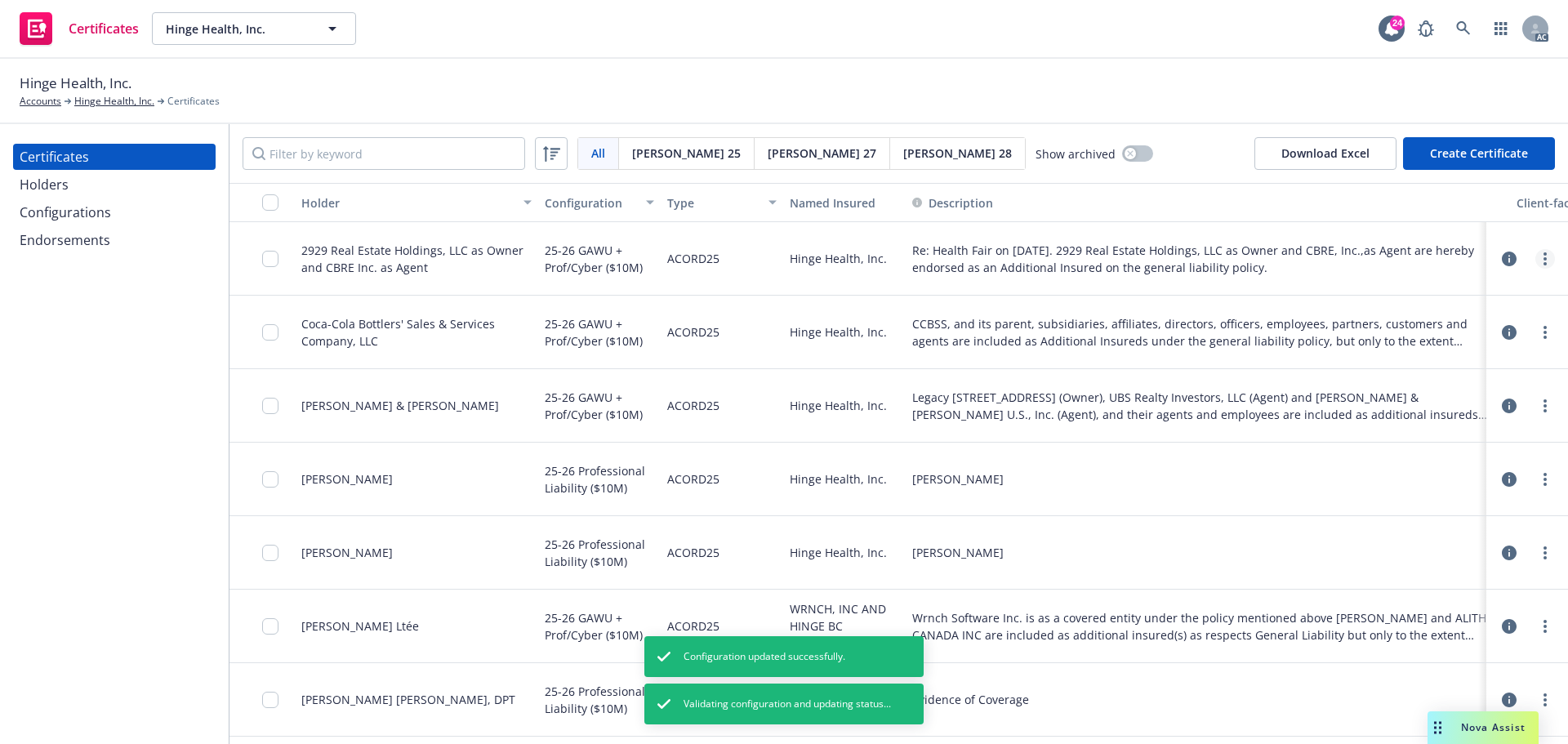
click at [1537, 263] on link "more" at bounding box center [1545, 258] width 19 height 20
click at [1311, 295] on link "Edit" at bounding box center [1411, 299] width 262 height 33
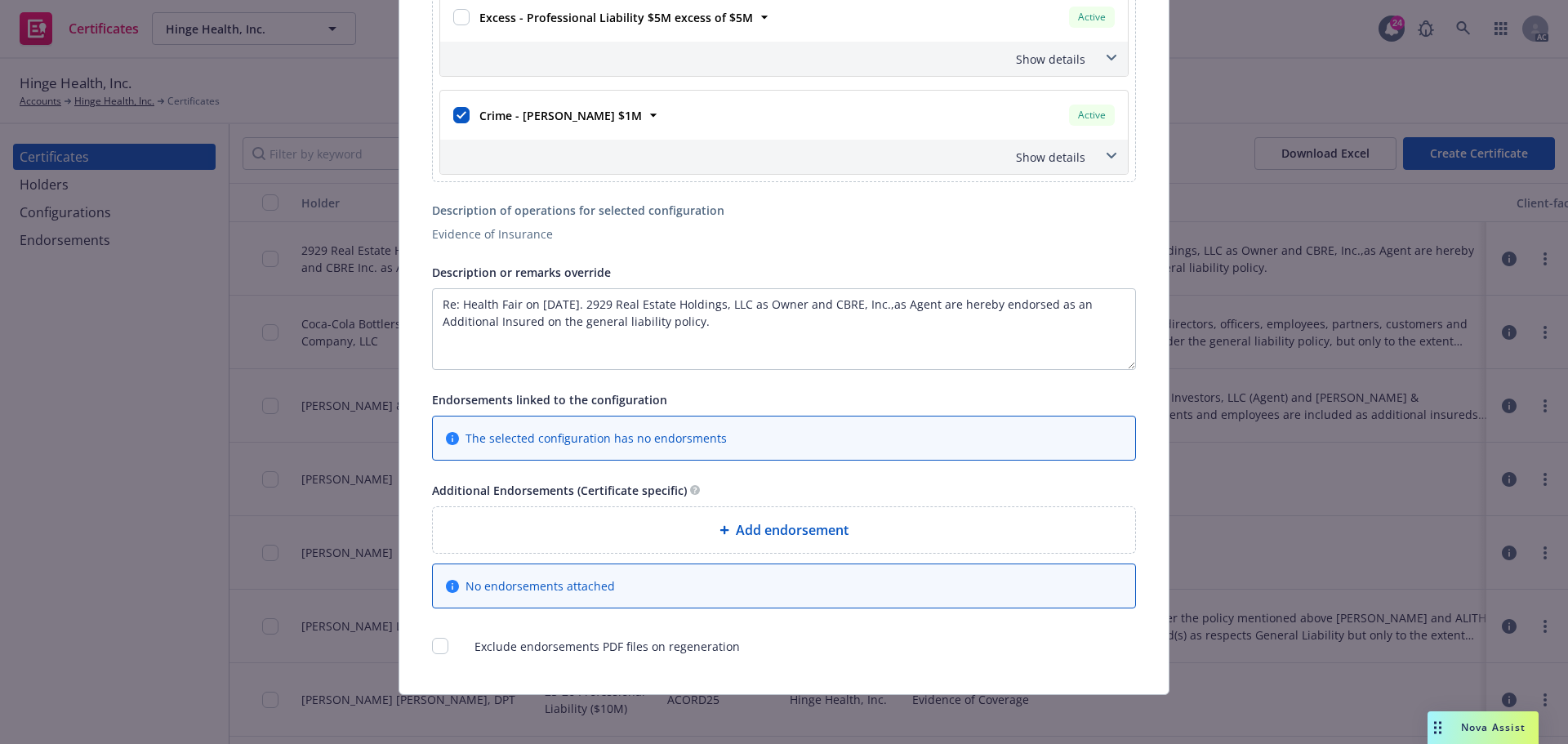
scroll to position [1243, 0]
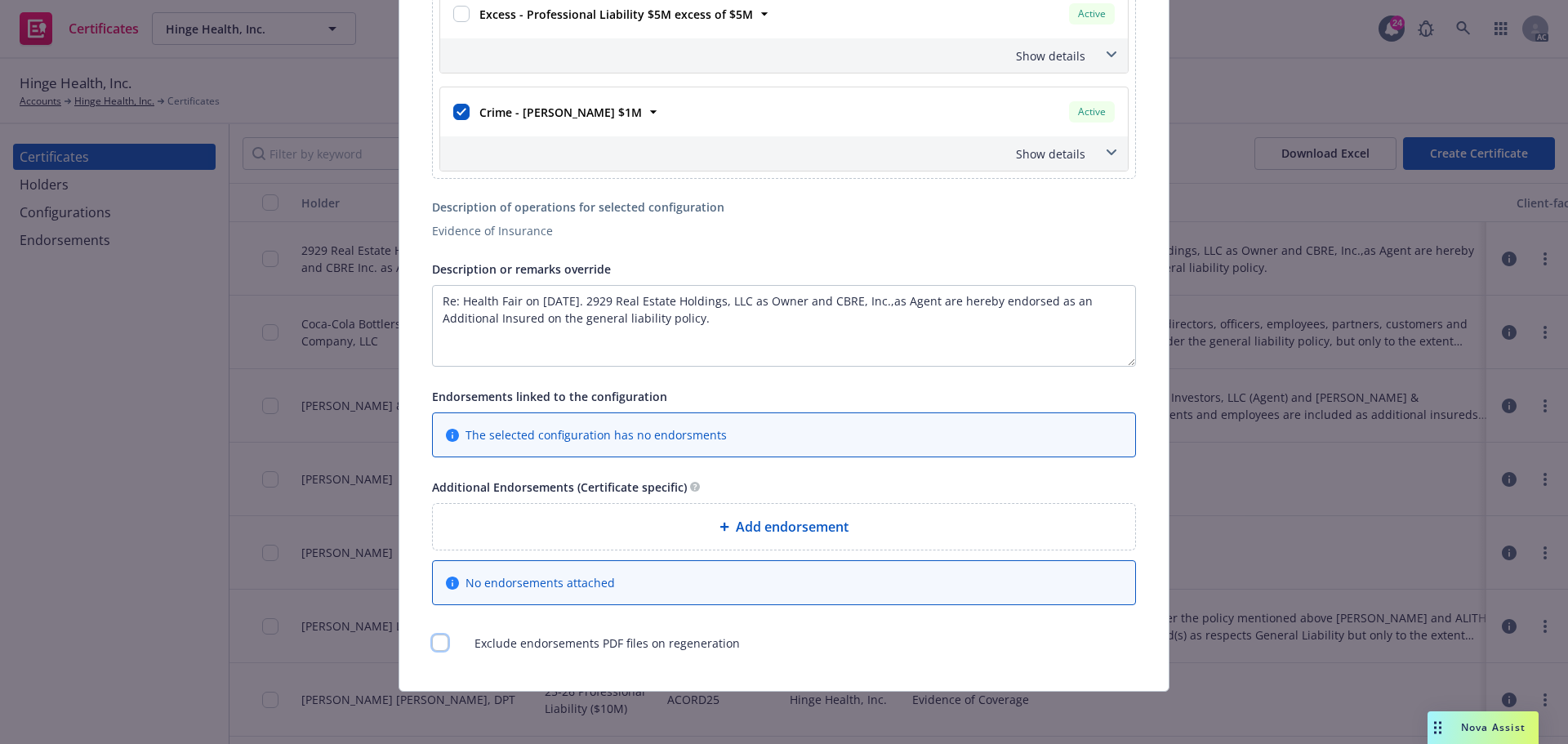
drag, startPoint x: 433, startPoint y: 646, endPoint x: 445, endPoint y: 646, distance: 12.0
click at [433, 646] on input "checkbox" at bounding box center [440, 644] width 17 height 17
checkbox input "true"
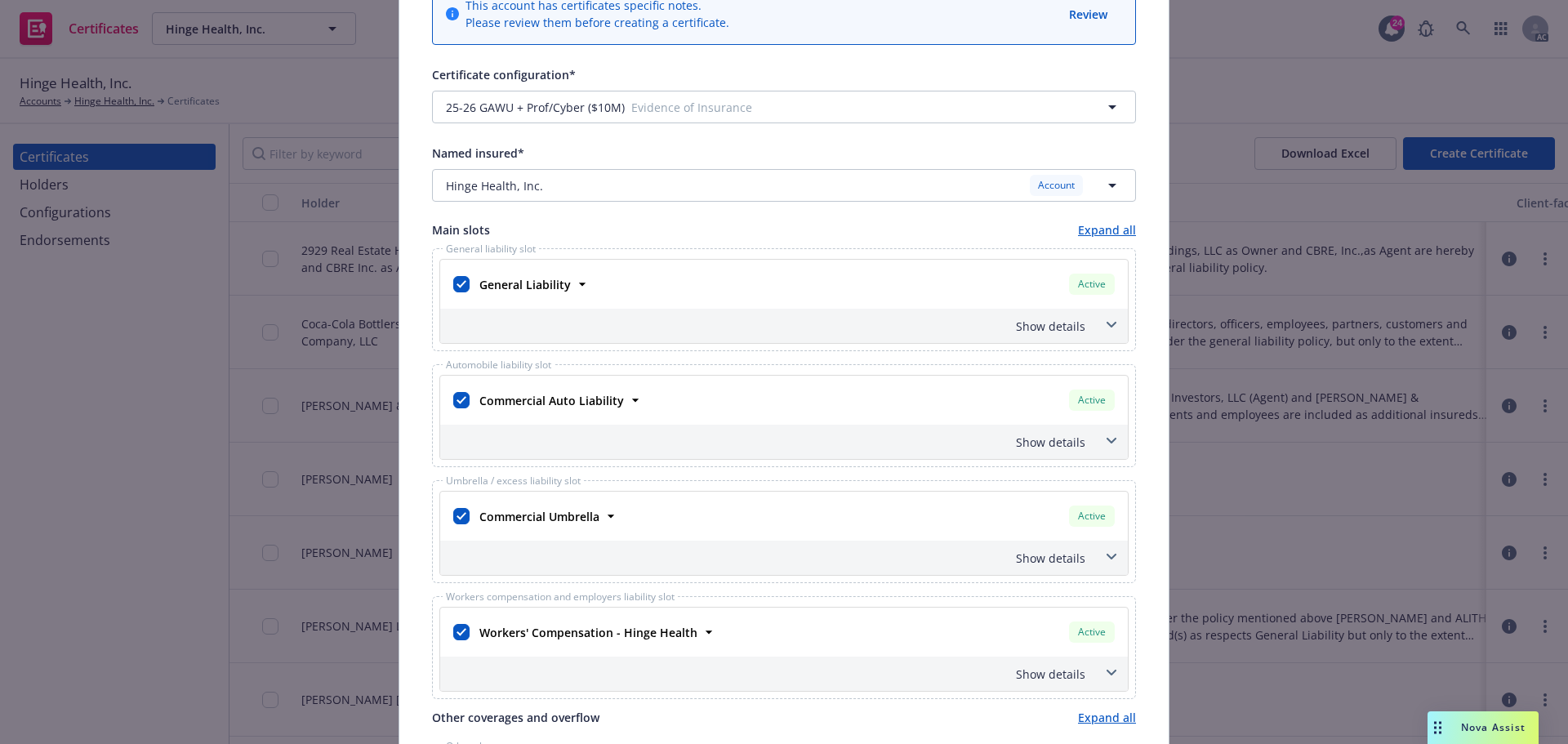
scroll to position [0, 0]
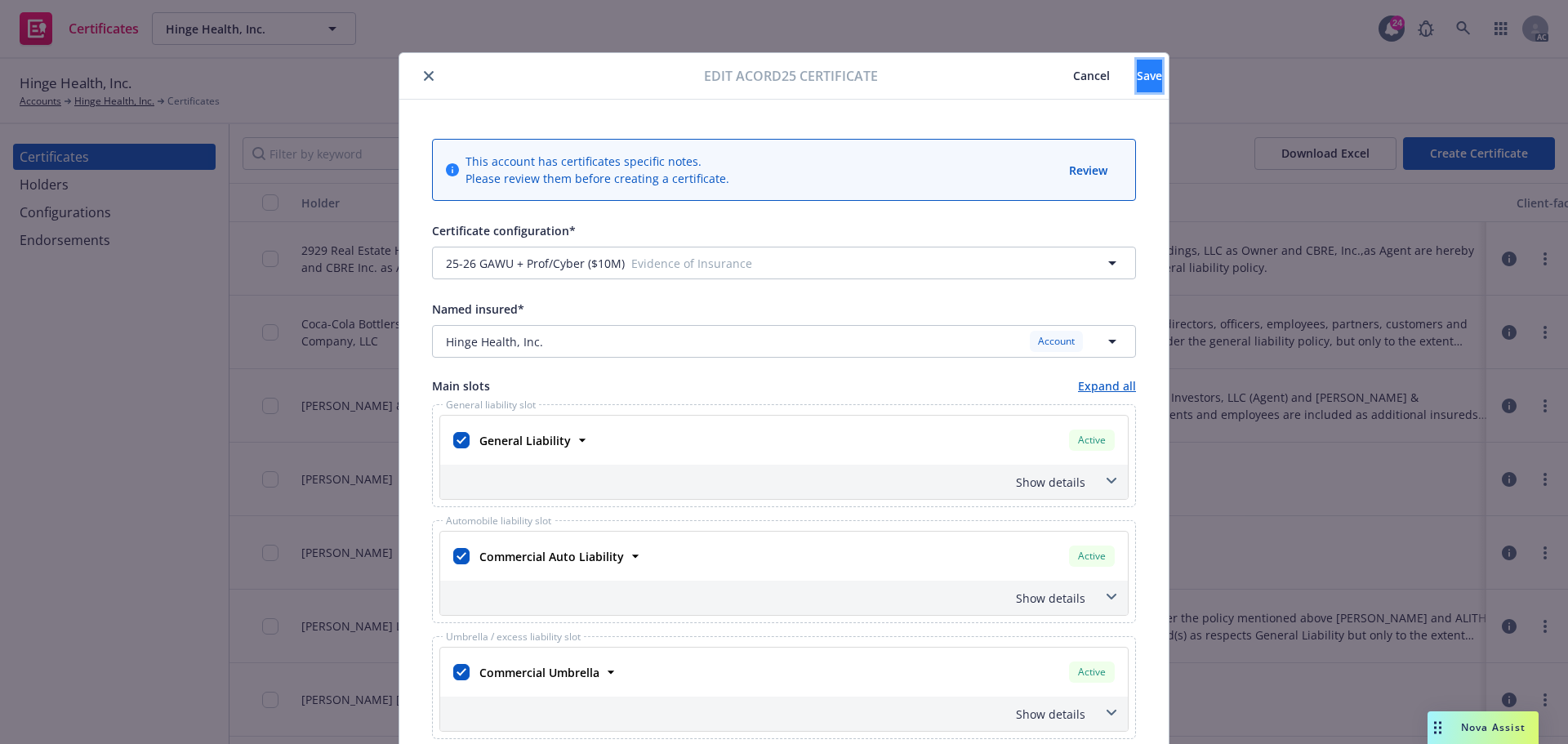
click at [1137, 82] on span "Save" at bounding box center [1149, 75] width 25 height 16
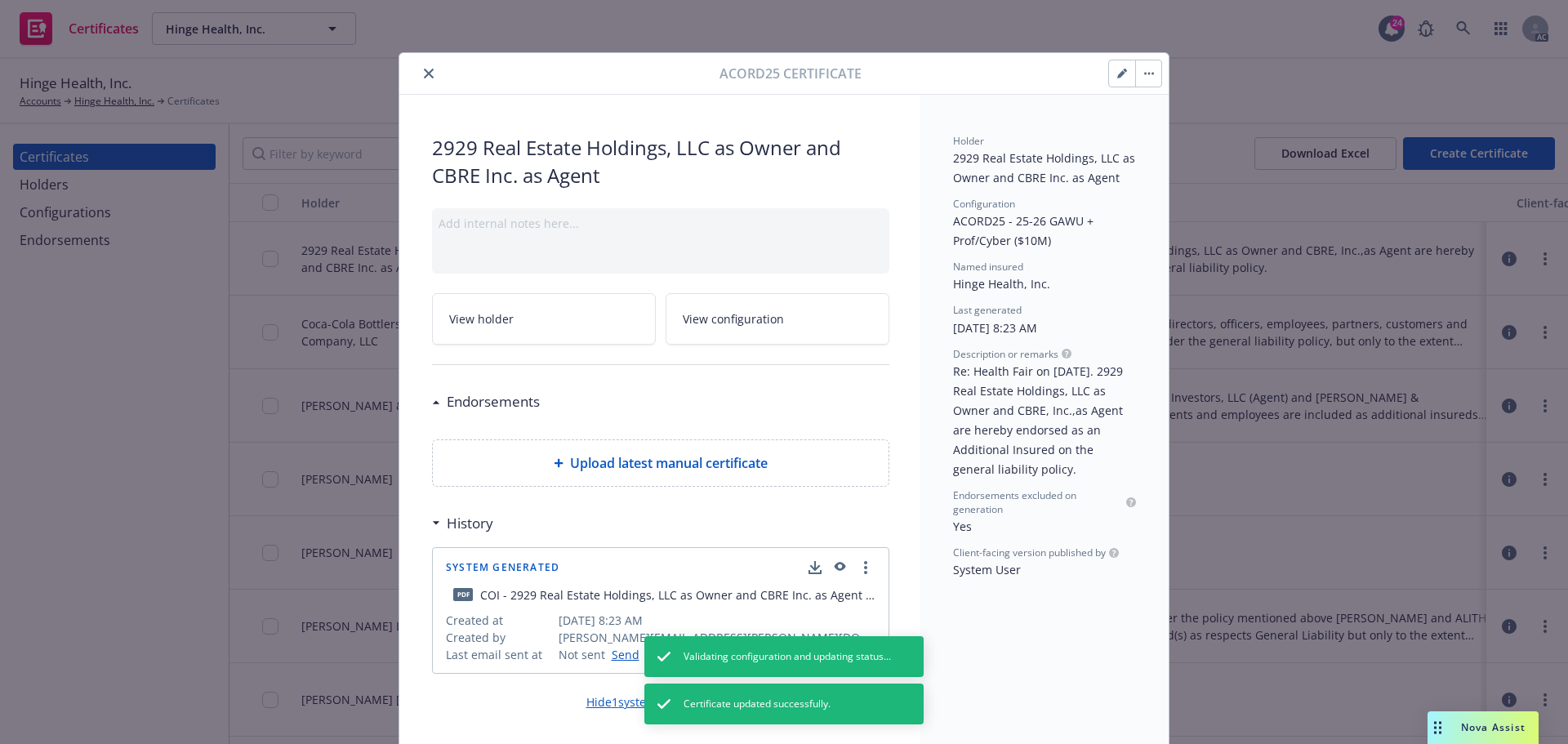
click at [1145, 72] on icon "button" at bounding box center [1149, 73] width 10 height 4
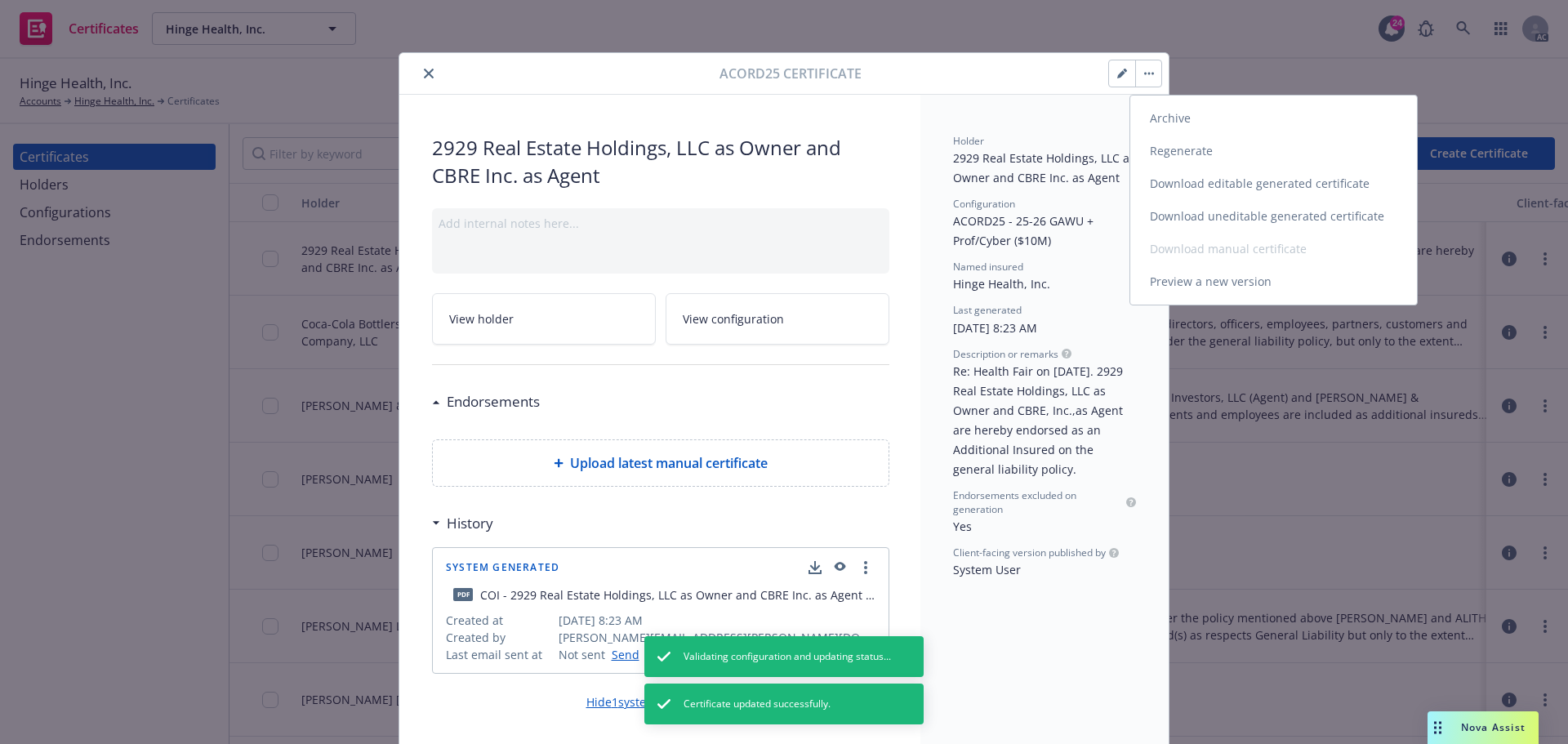
click at [1173, 151] on link "Regenerate" at bounding box center [1274, 150] width 287 height 33
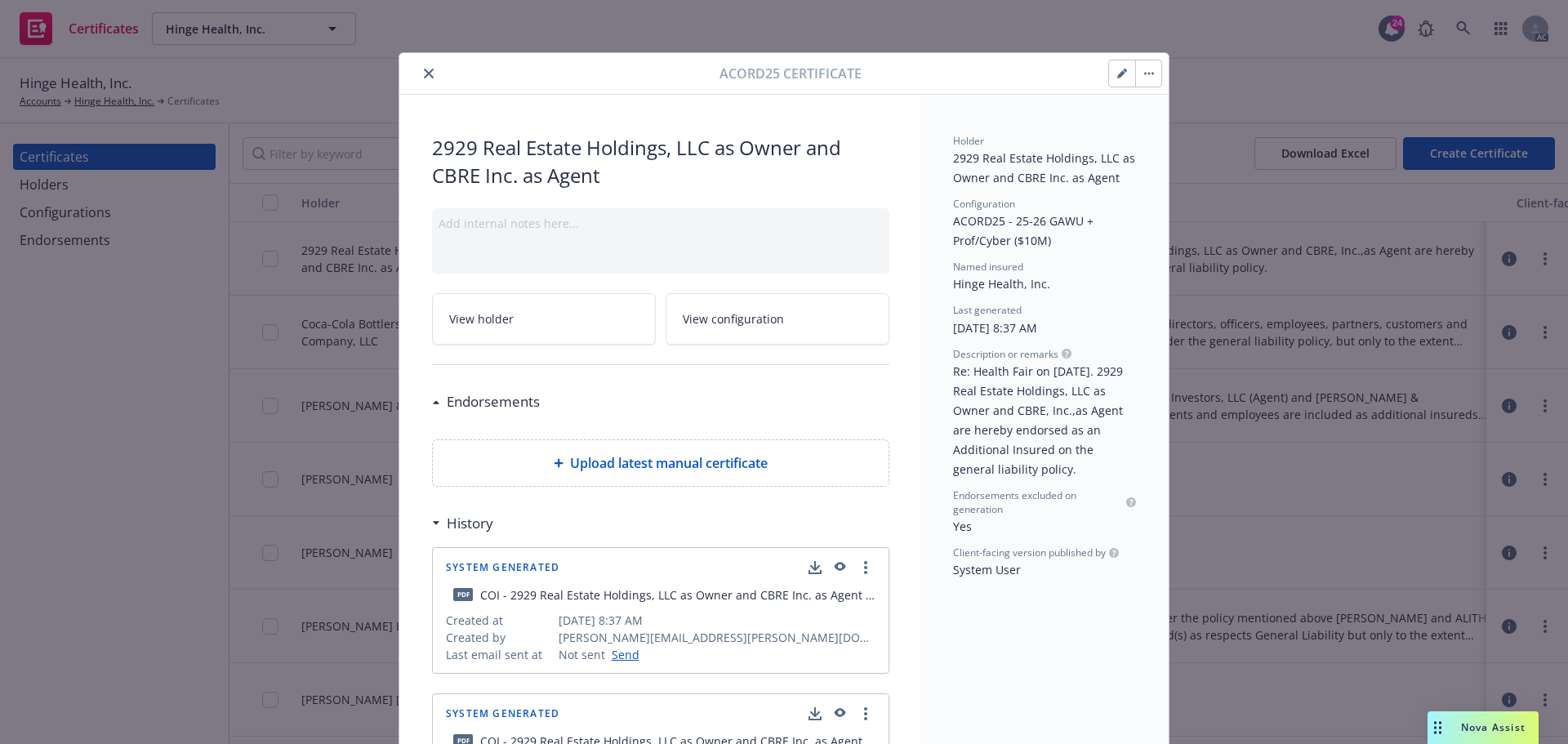
click at [1137, 75] on button "button" at bounding box center [1148, 73] width 26 height 26
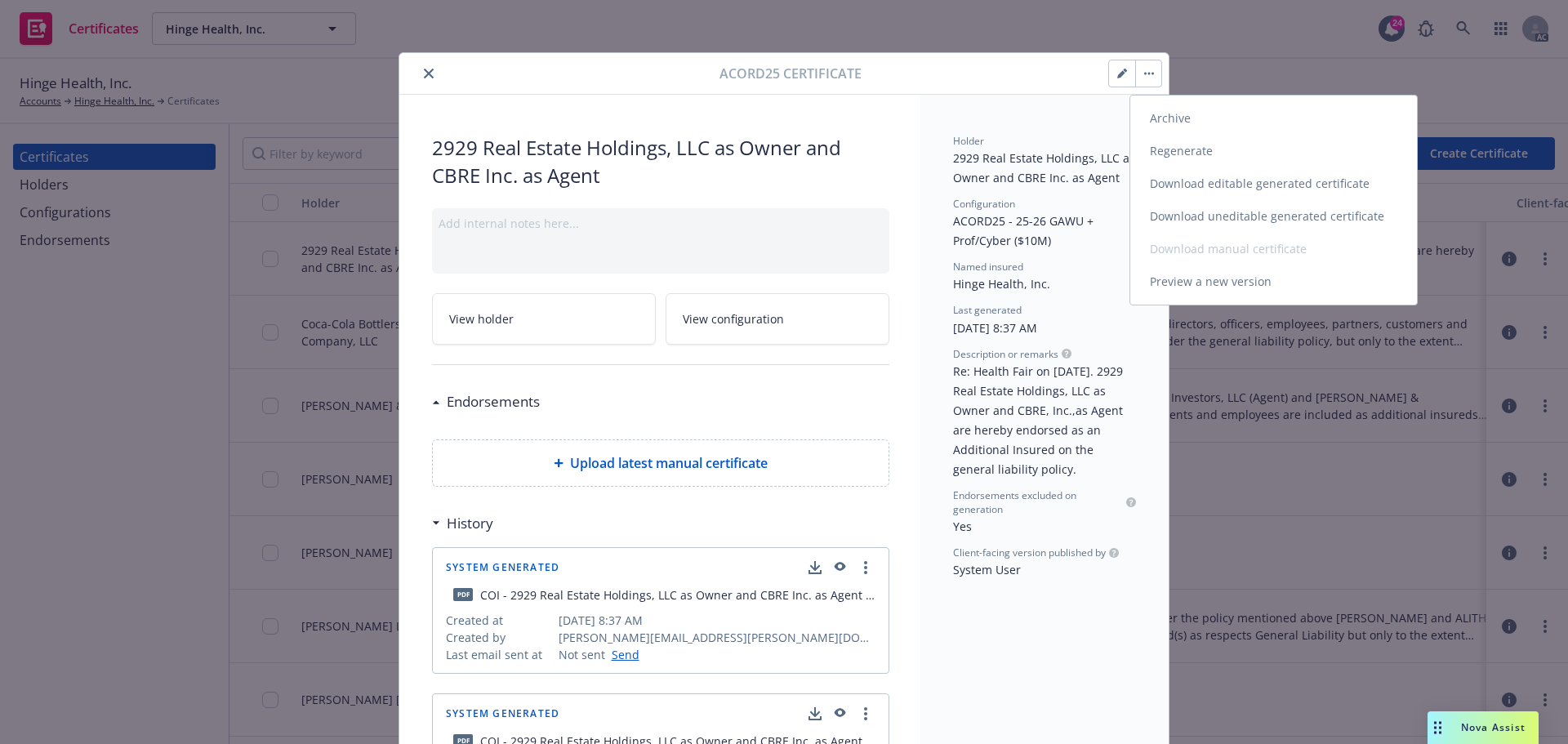
click at [1246, 211] on link "Download uneditable generated certificate" at bounding box center [1274, 216] width 287 height 33
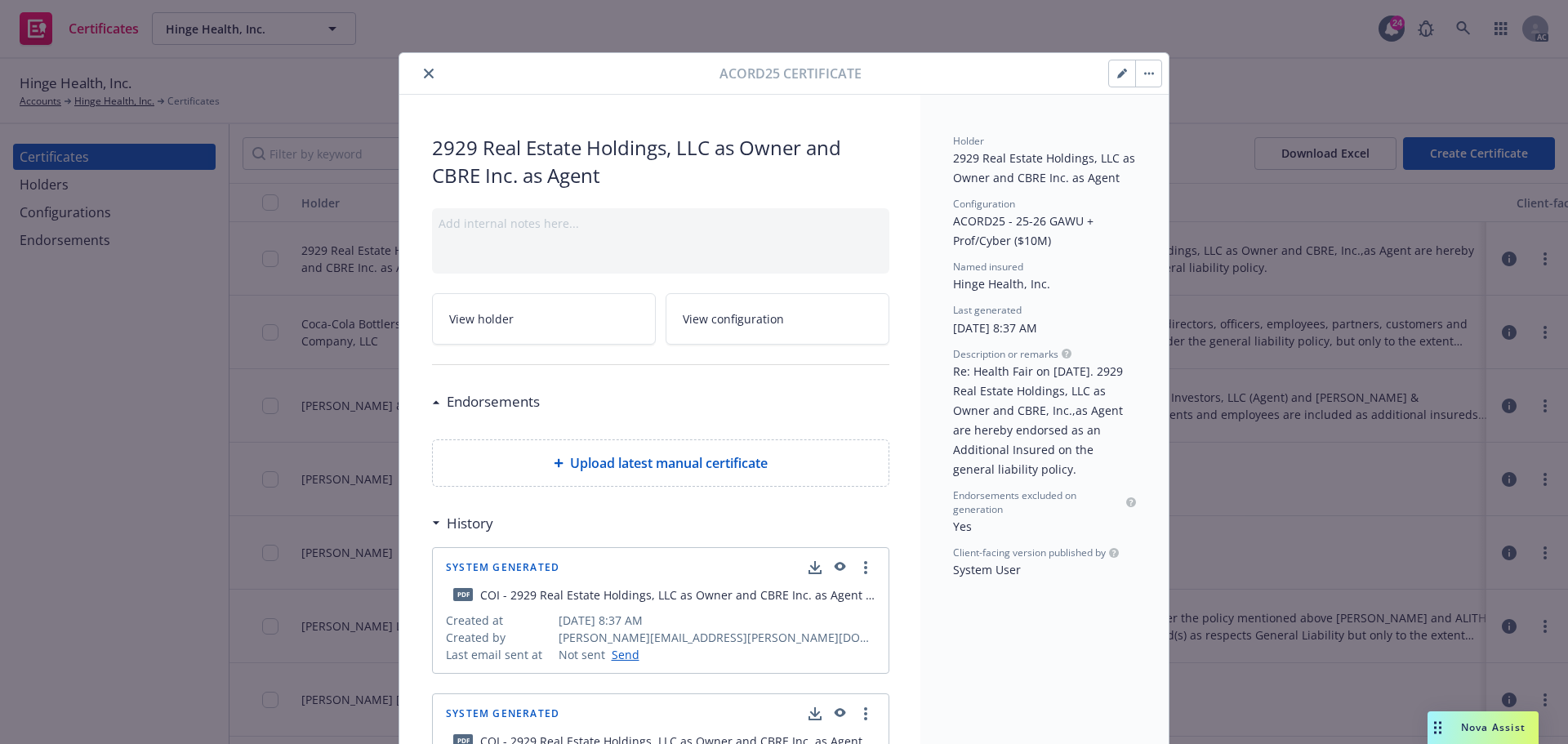
click at [425, 76] on icon "close" at bounding box center [429, 73] width 10 height 10
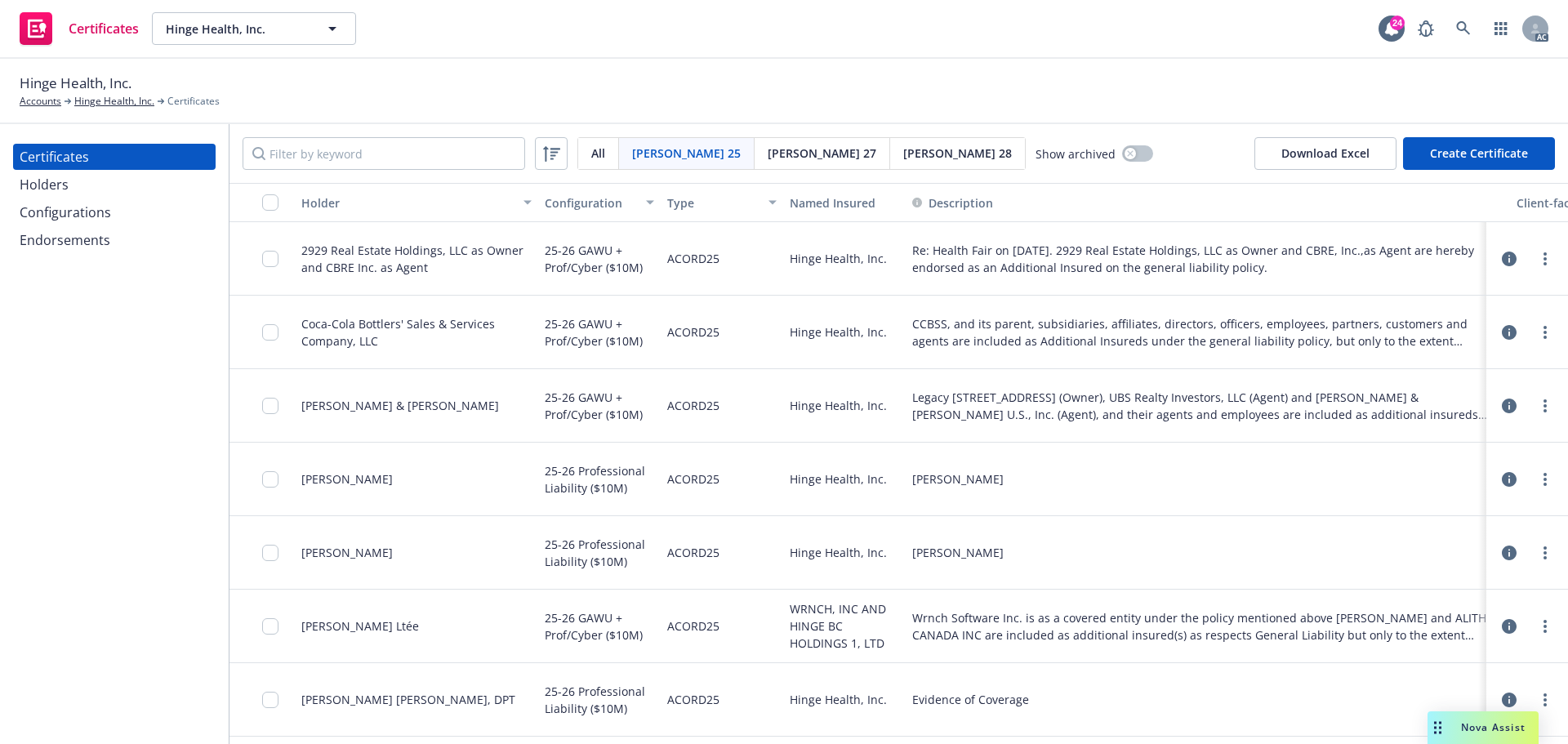
click at [84, 215] on div "Configurations" at bounding box center [65, 213] width 92 height 26
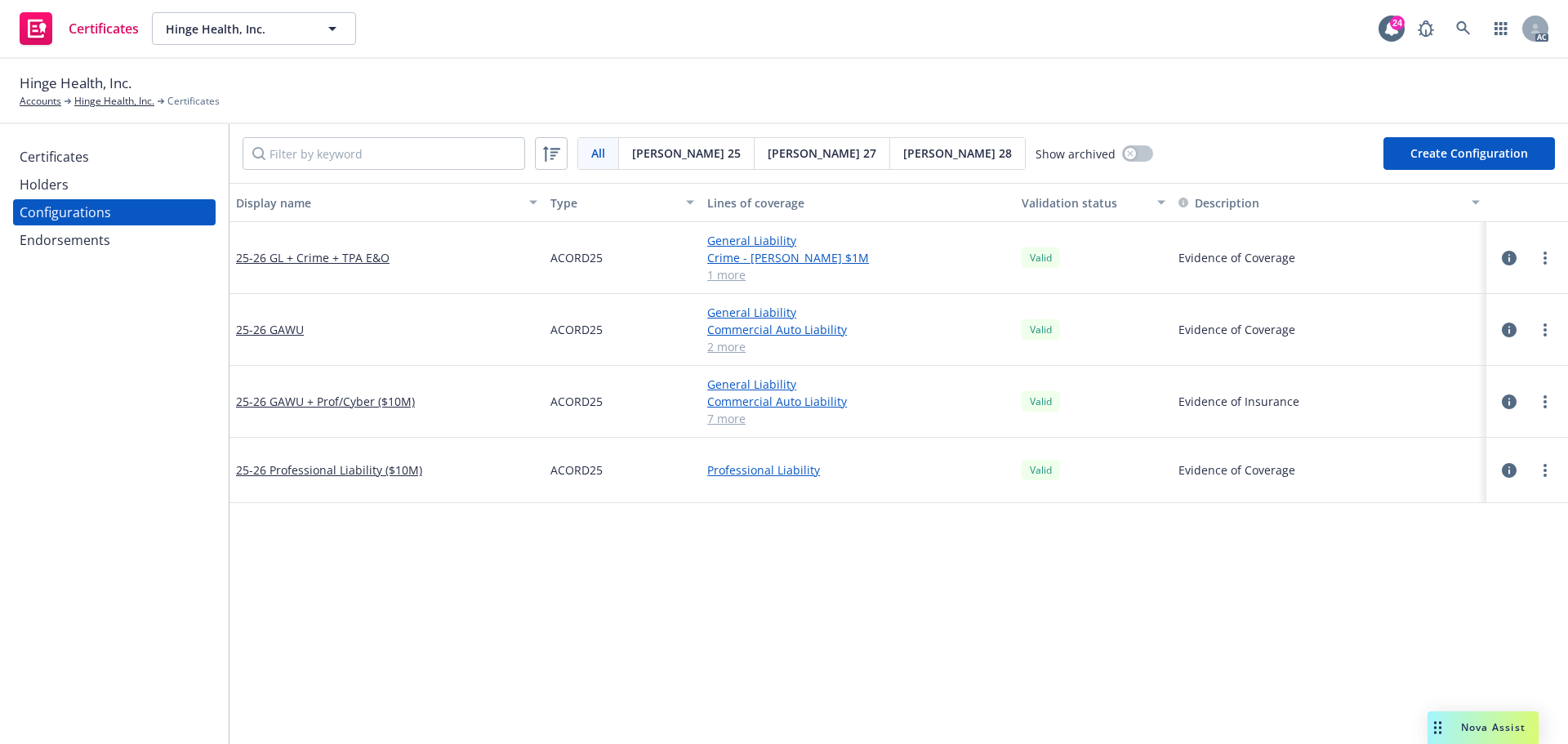
click at [1502, 400] on icon "button" at bounding box center [1510, 402] width 15 height 15
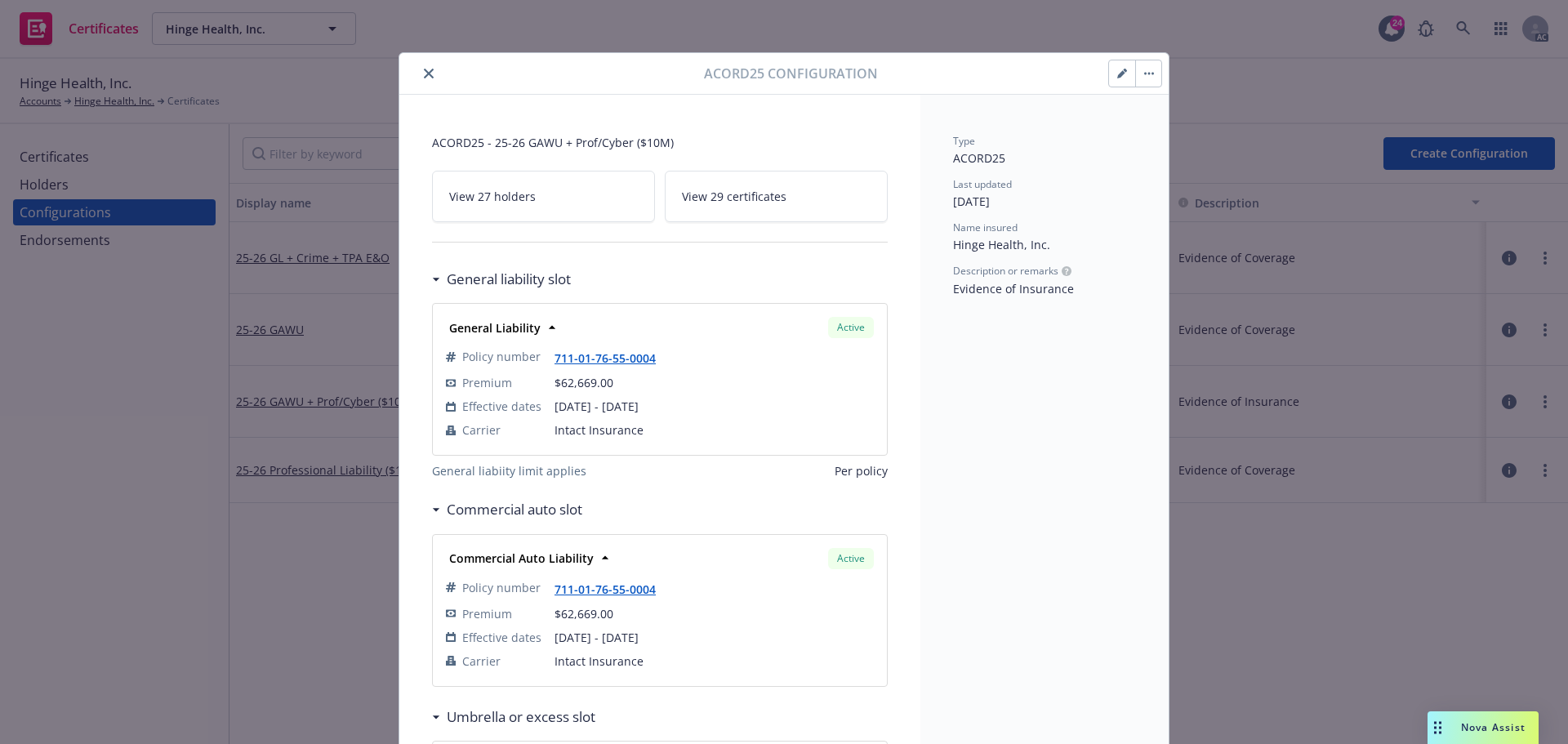
click at [1118, 74] on icon "button" at bounding box center [1121, 74] width 8 height 8
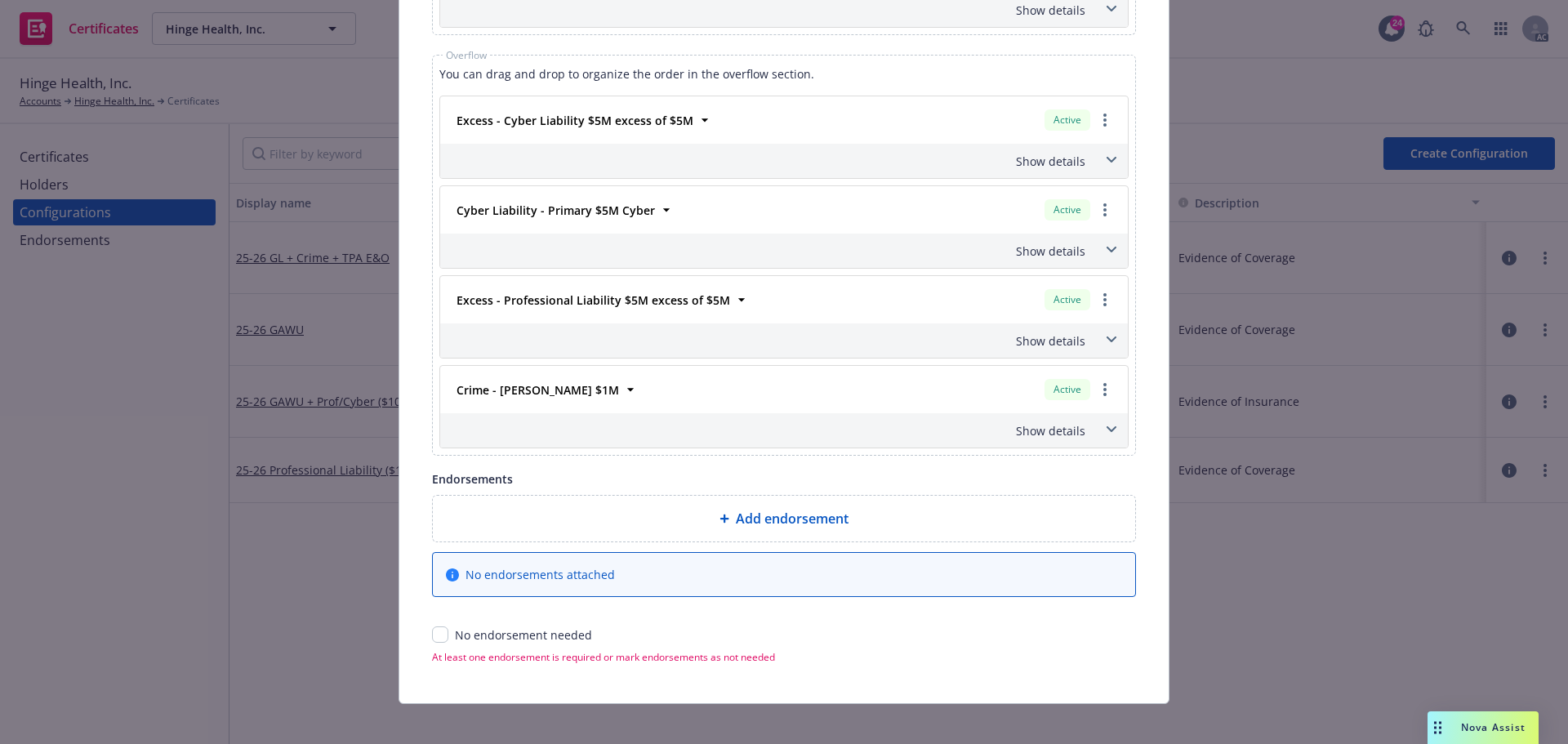
scroll to position [1356, 0]
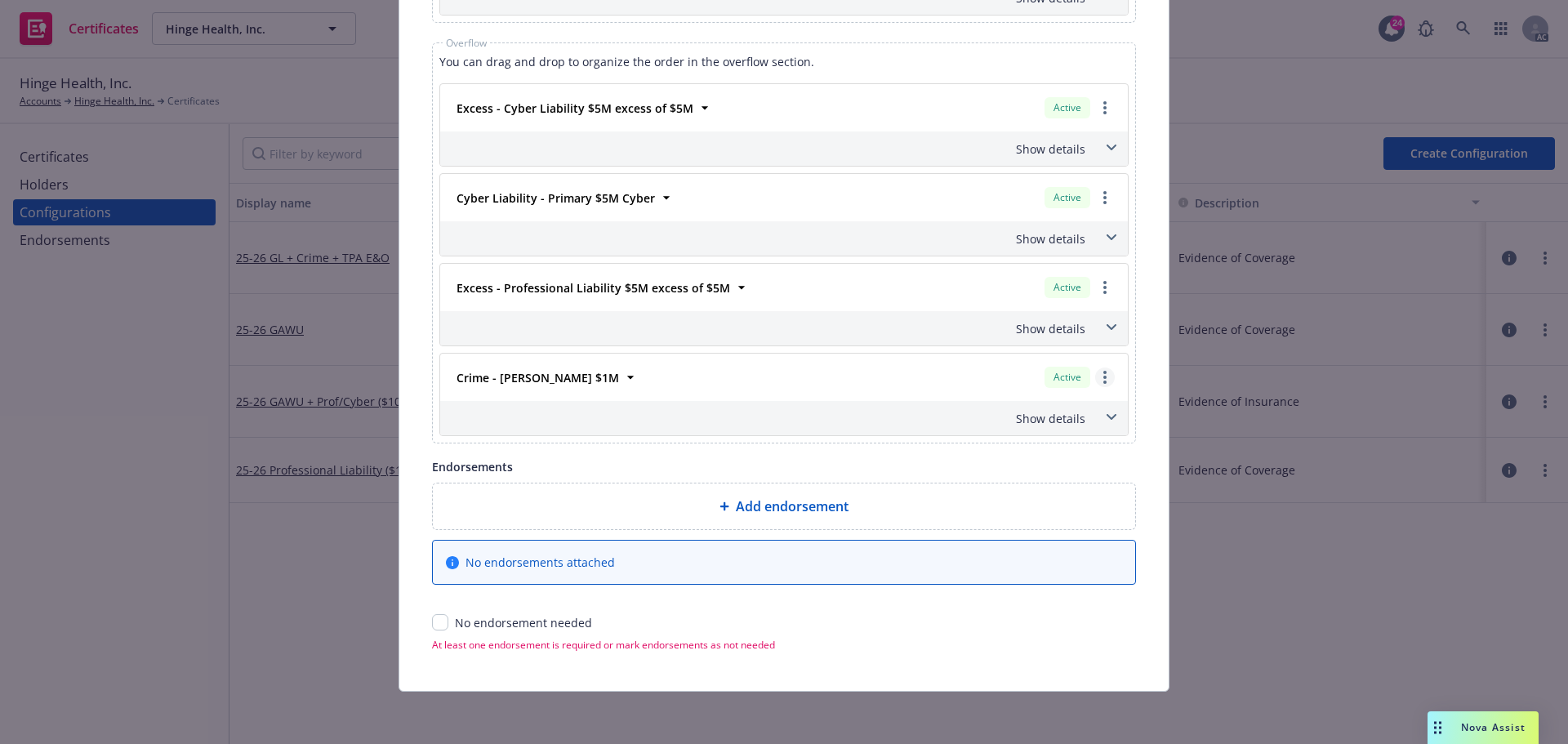
click at [1095, 374] on link "more" at bounding box center [1105, 377] width 19 height 20
drag, startPoint x: 991, startPoint y: 411, endPoint x: 923, endPoint y: 419, distance: 68.5
click at [991, 411] on link "Remove this LOC" at bounding box center [1026, 411] width 176 height 33
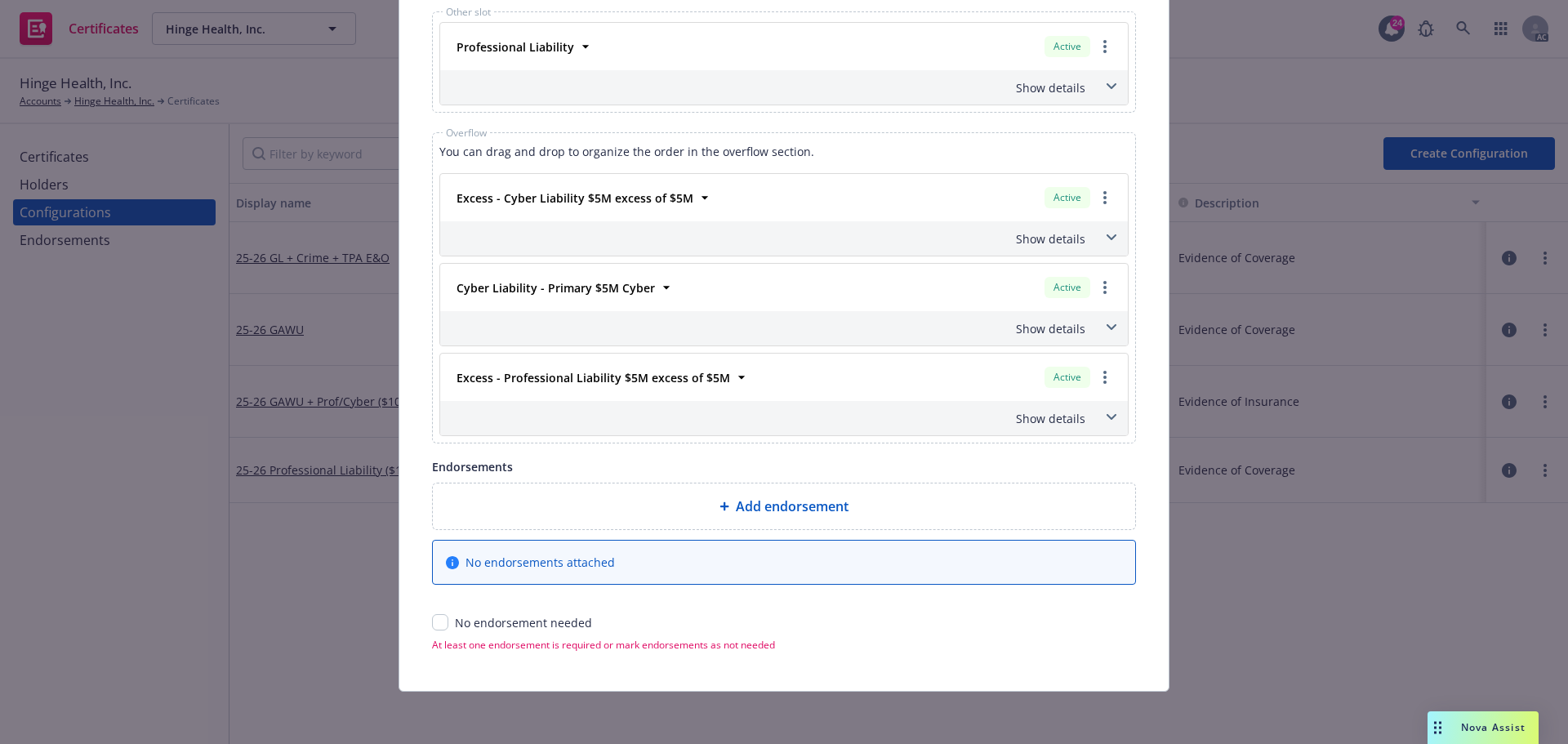
scroll to position [1267, 0]
click at [432, 622] on input "checkbox" at bounding box center [440, 623] width 17 height 17
checkbox input "true"
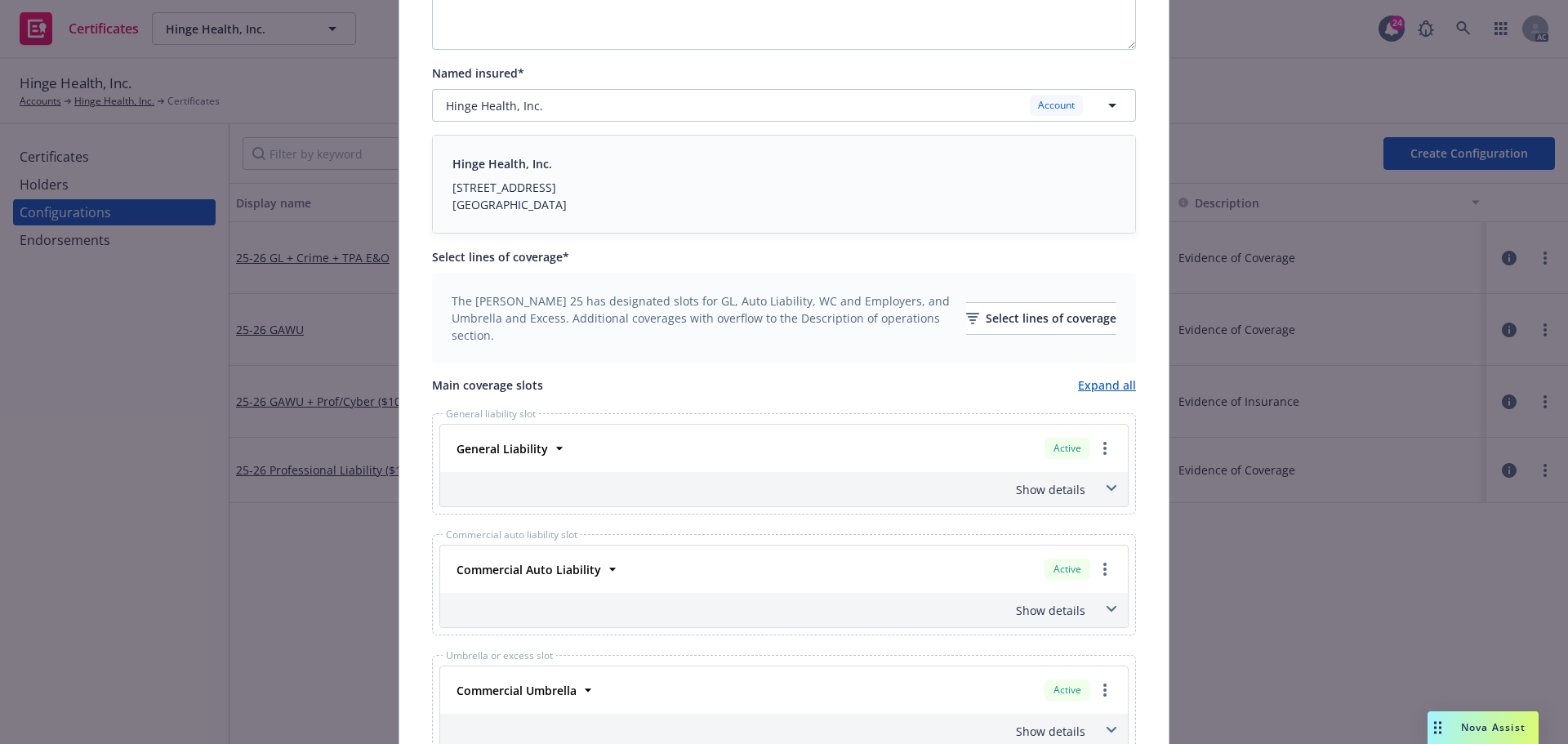
scroll to position [0, 0]
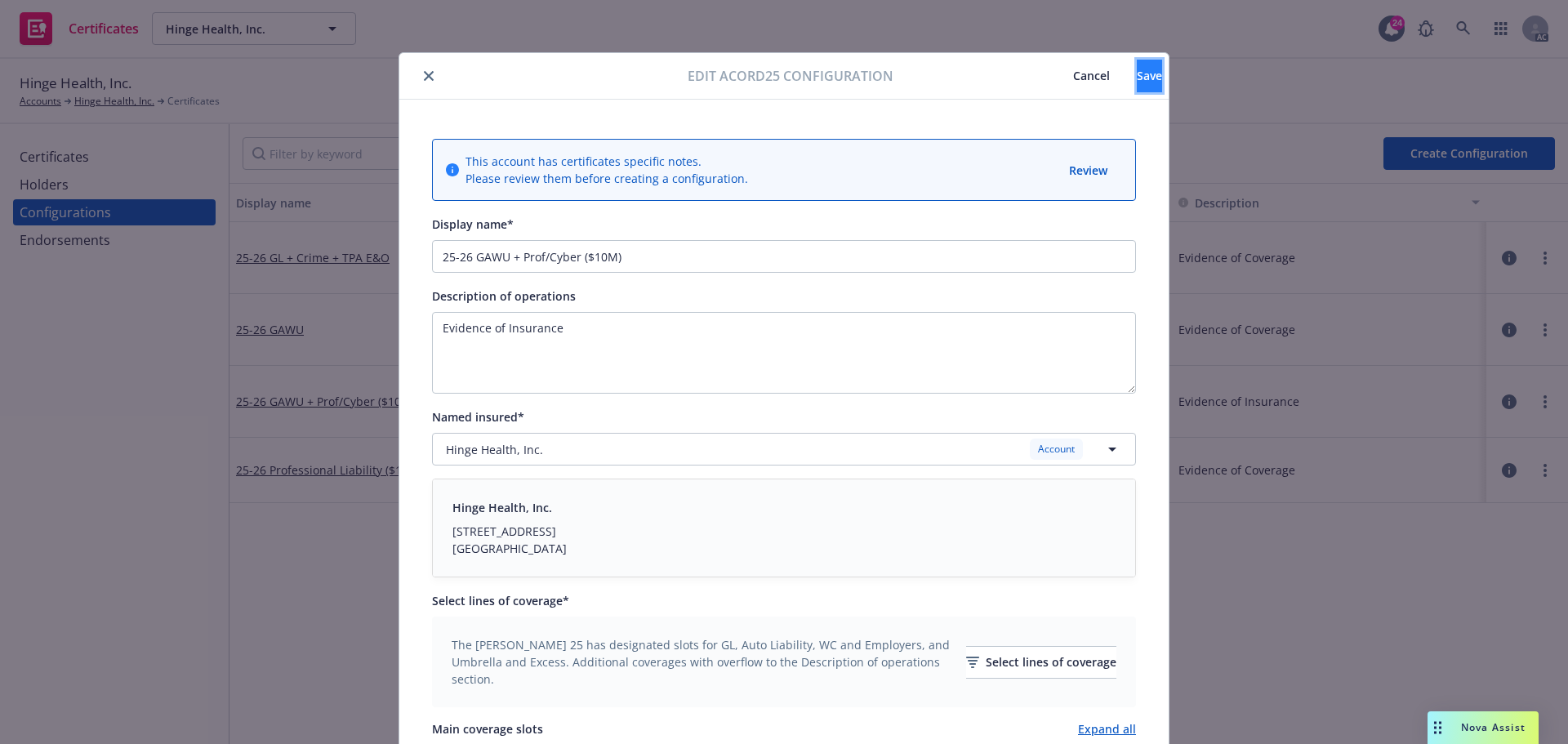
click at [1137, 78] on button "Save" at bounding box center [1149, 75] width 25 height 33
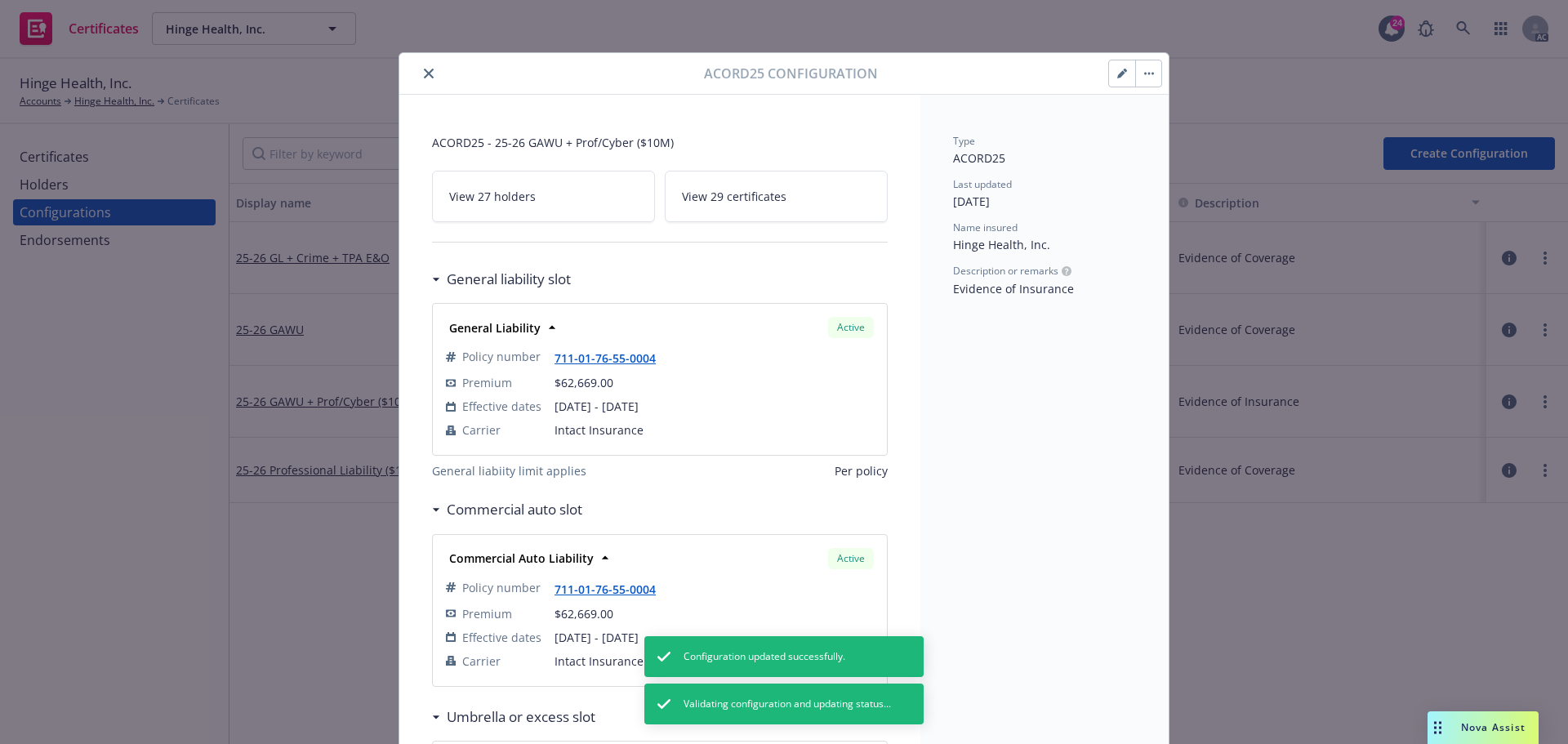
click at [424, 73] on icon "close" at bounding box center [429, 73] width 10 height 10
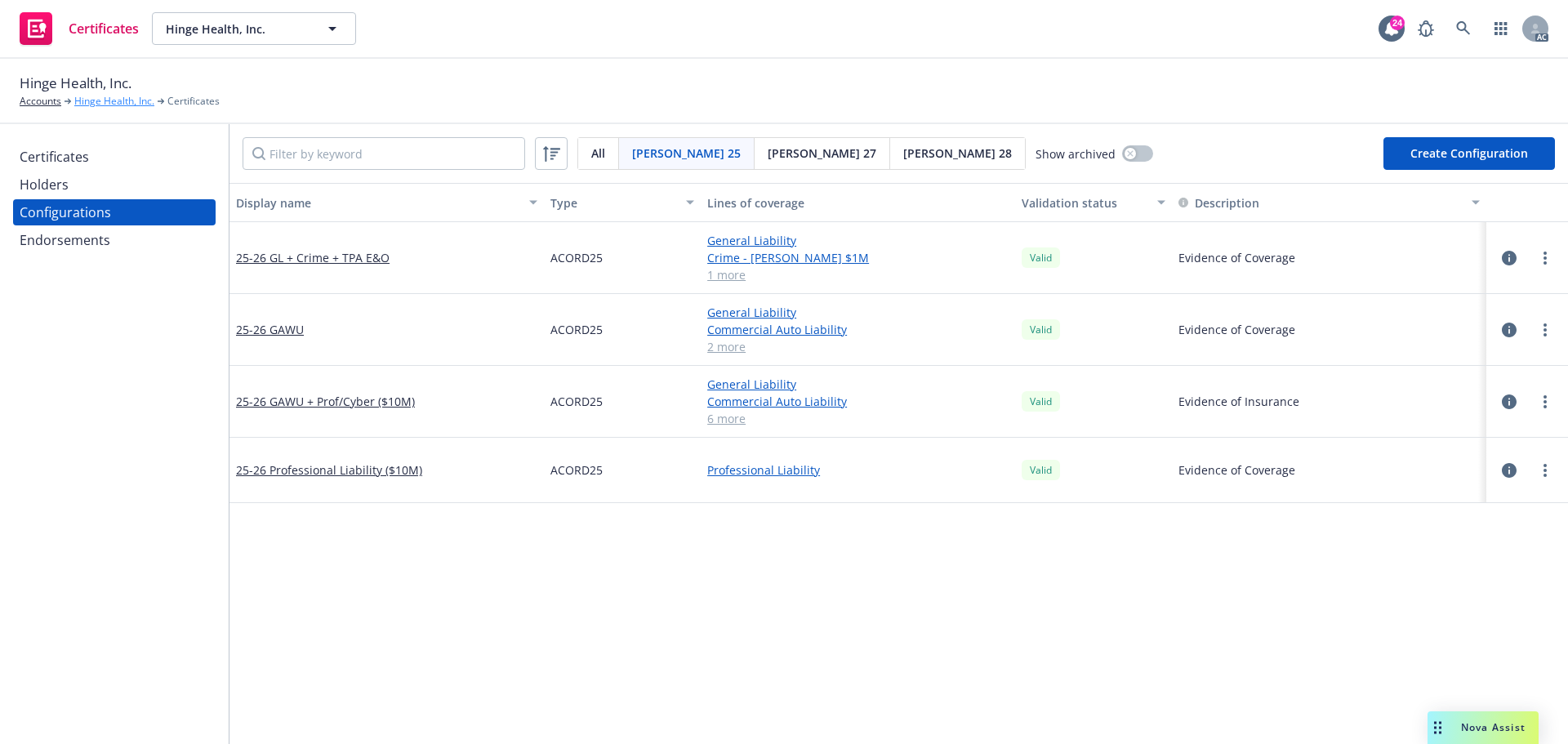
click at [110, 103] on link "Hinge Health, Inc." at bounding box center [114, 101] width 80 height 15
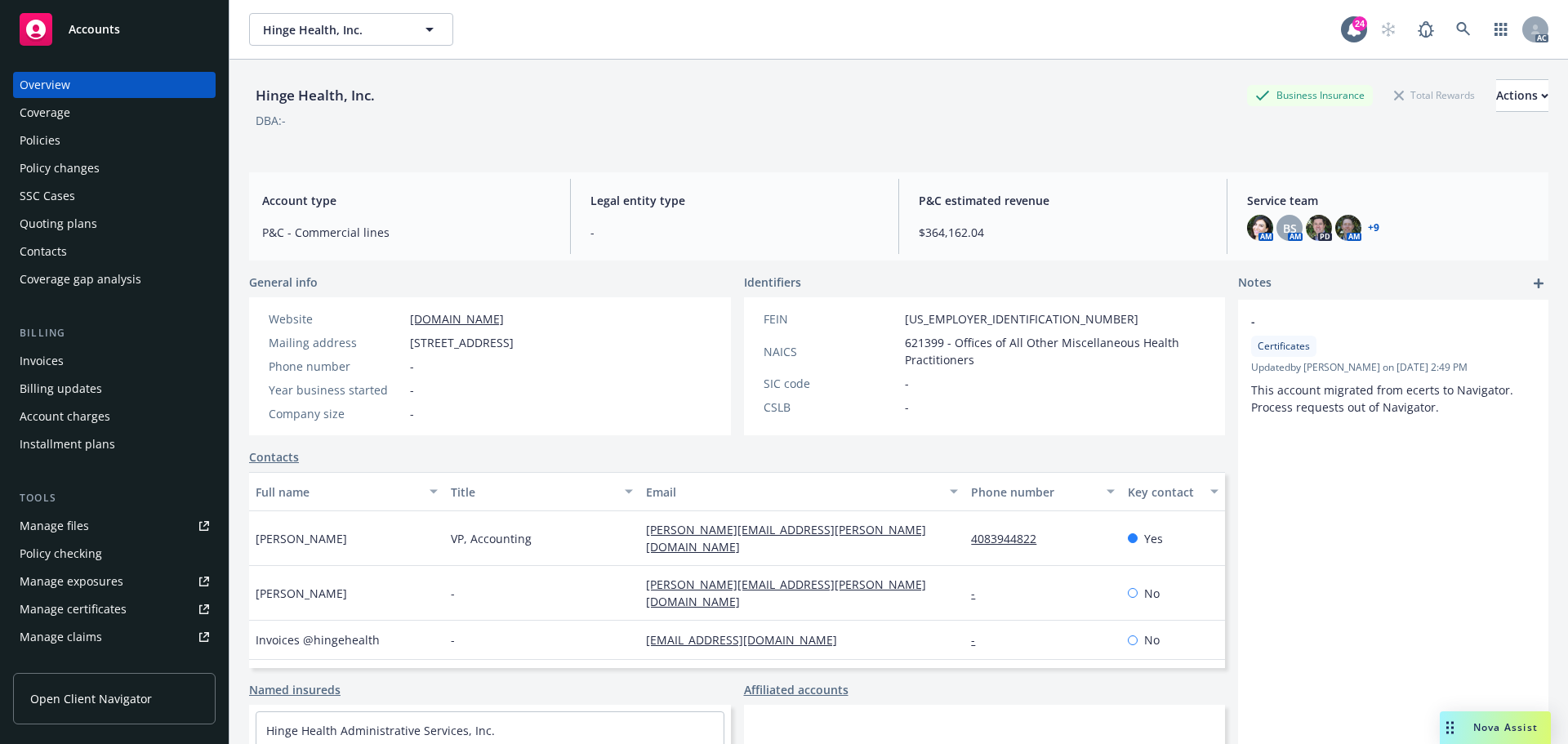
click at [78, 166] on div "Policy changes" at bounding box center [59, 168] width 80 height 26
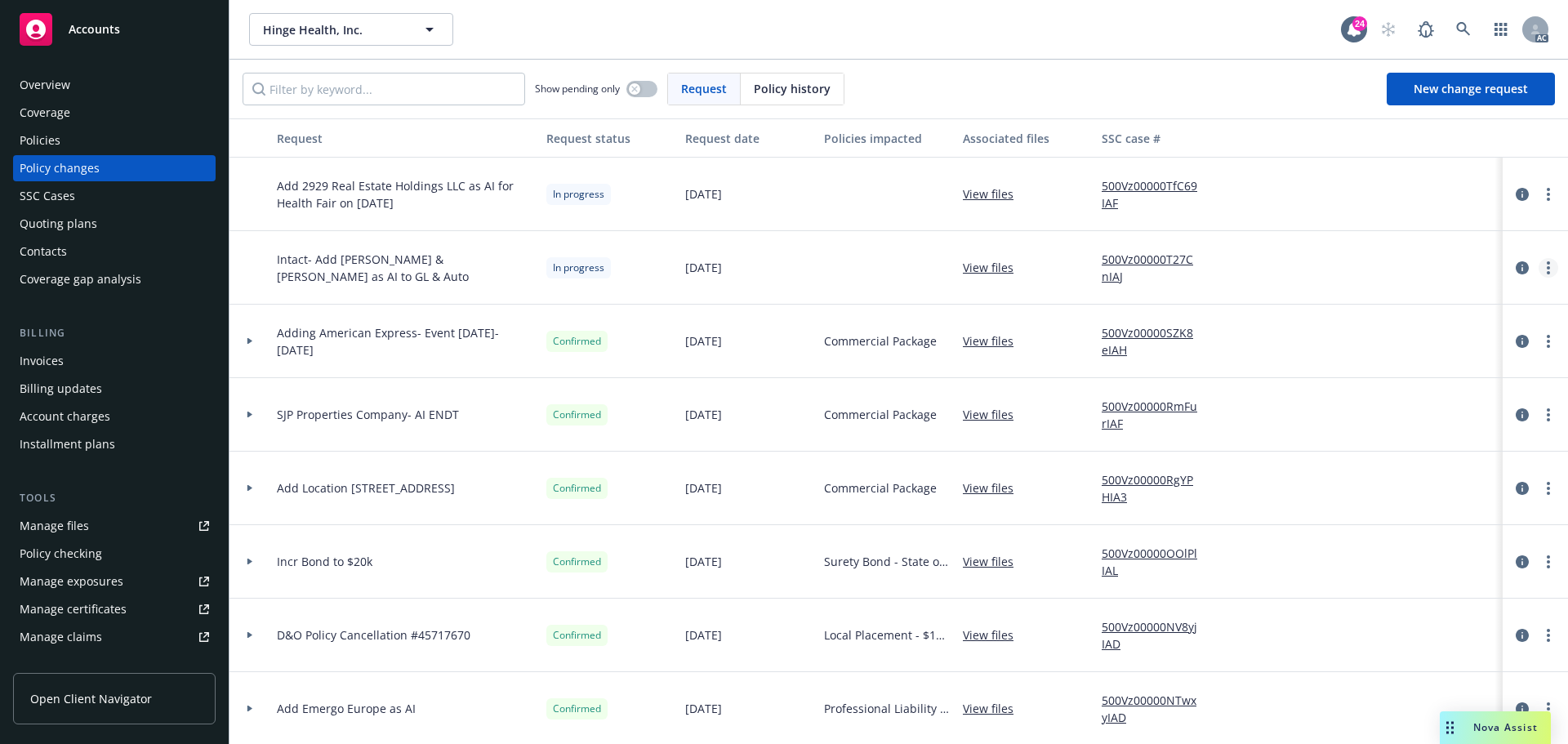
click at [1538, 266] on link "more" at bounding box center [1548, 268] width 19 height 20
click at [1358, 398] on link "Resume workflow" at bounding box center [1406, 399] width 280 height 33
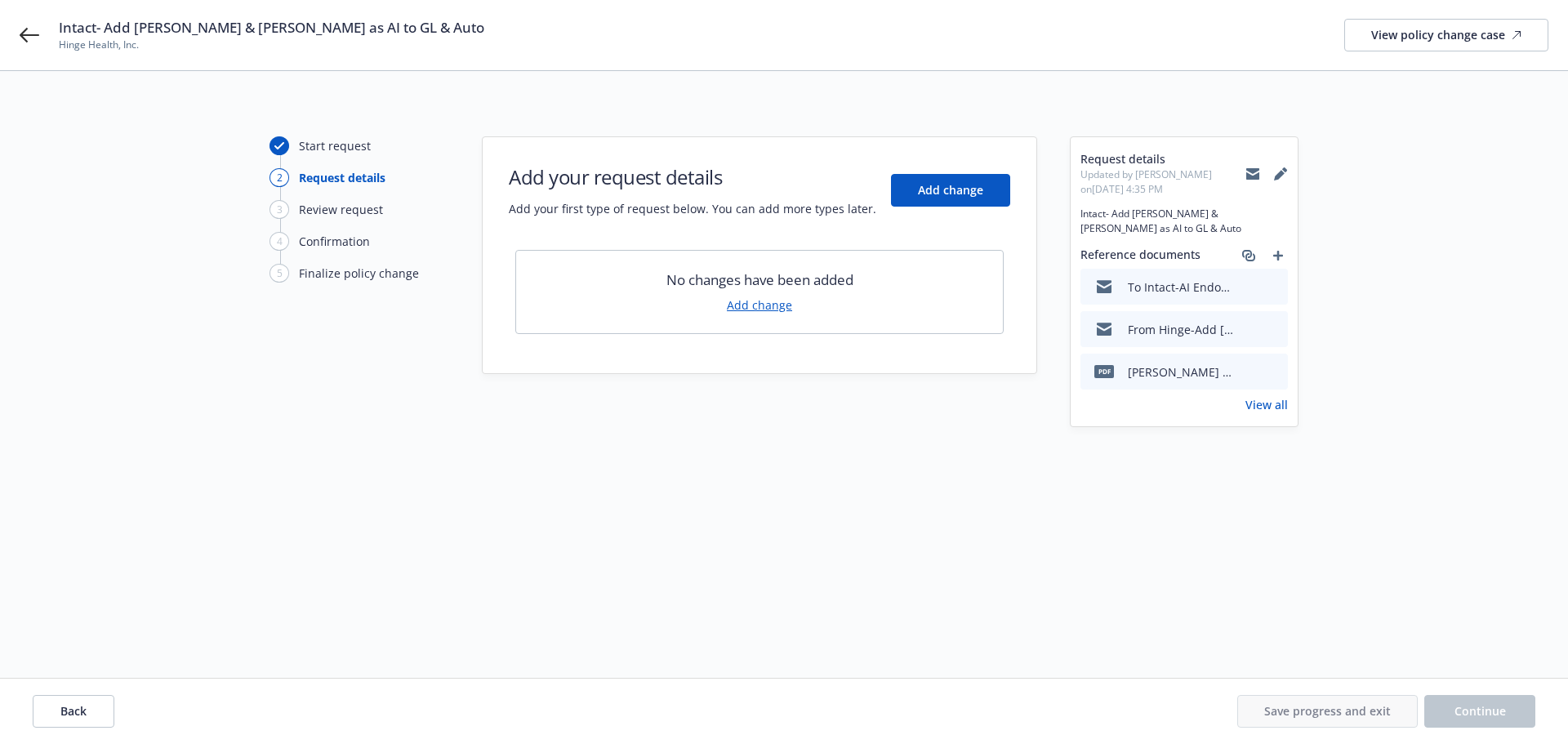
click at [771, 303] on link "Add change" at bounding box center [759, 305] width 65 height 17
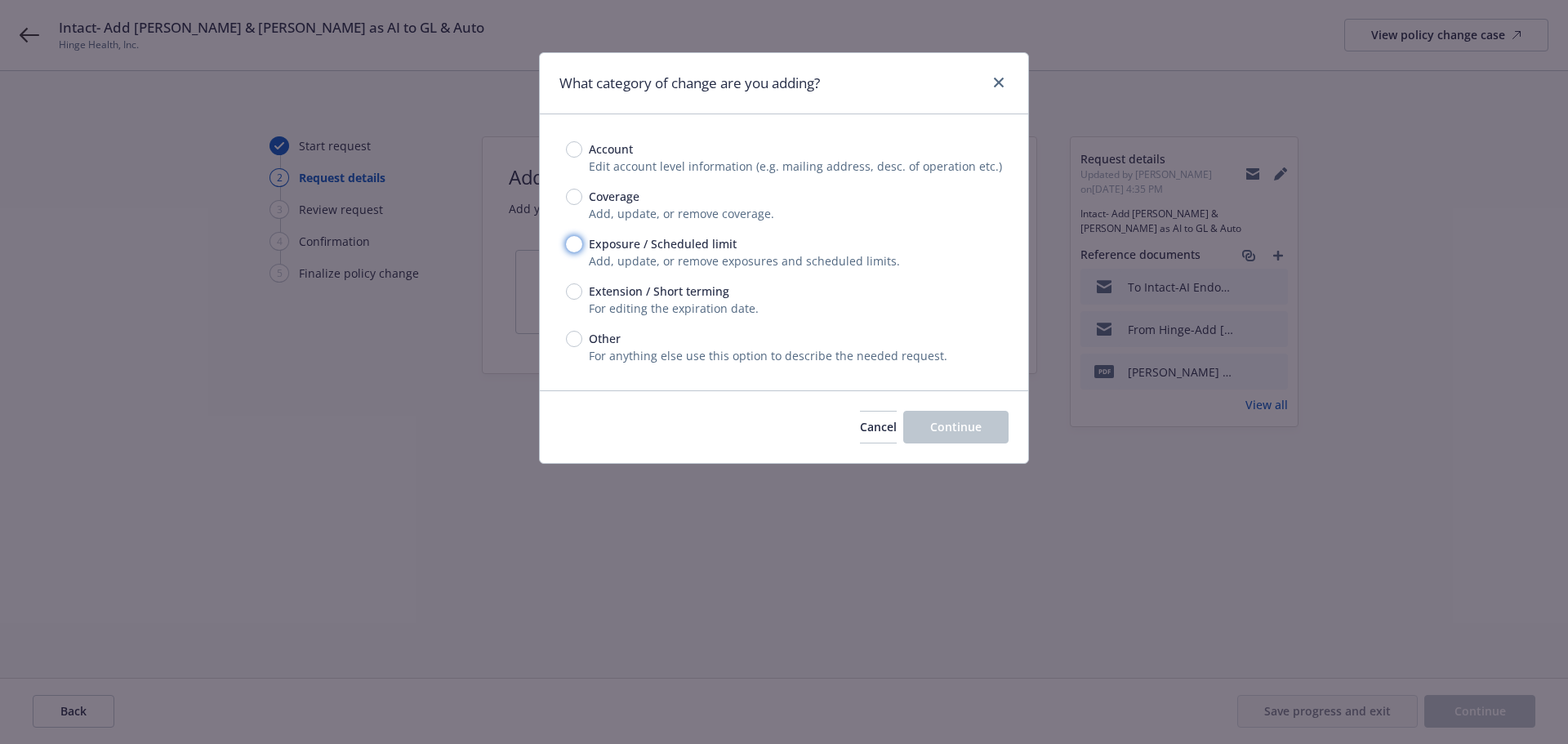
drag, startPoint x: 574, startPoint y: 241, endPoint x: 874, endPoint y: 377, distance: 329.4
click at [574, 242] on input "Exposure / Scheduled limit" at bounding box center [575, 244] width 17 height 17
radio input "true"
click at [975, 422] on span "Continue" at bounding box center [955, 426] width 51 height 16
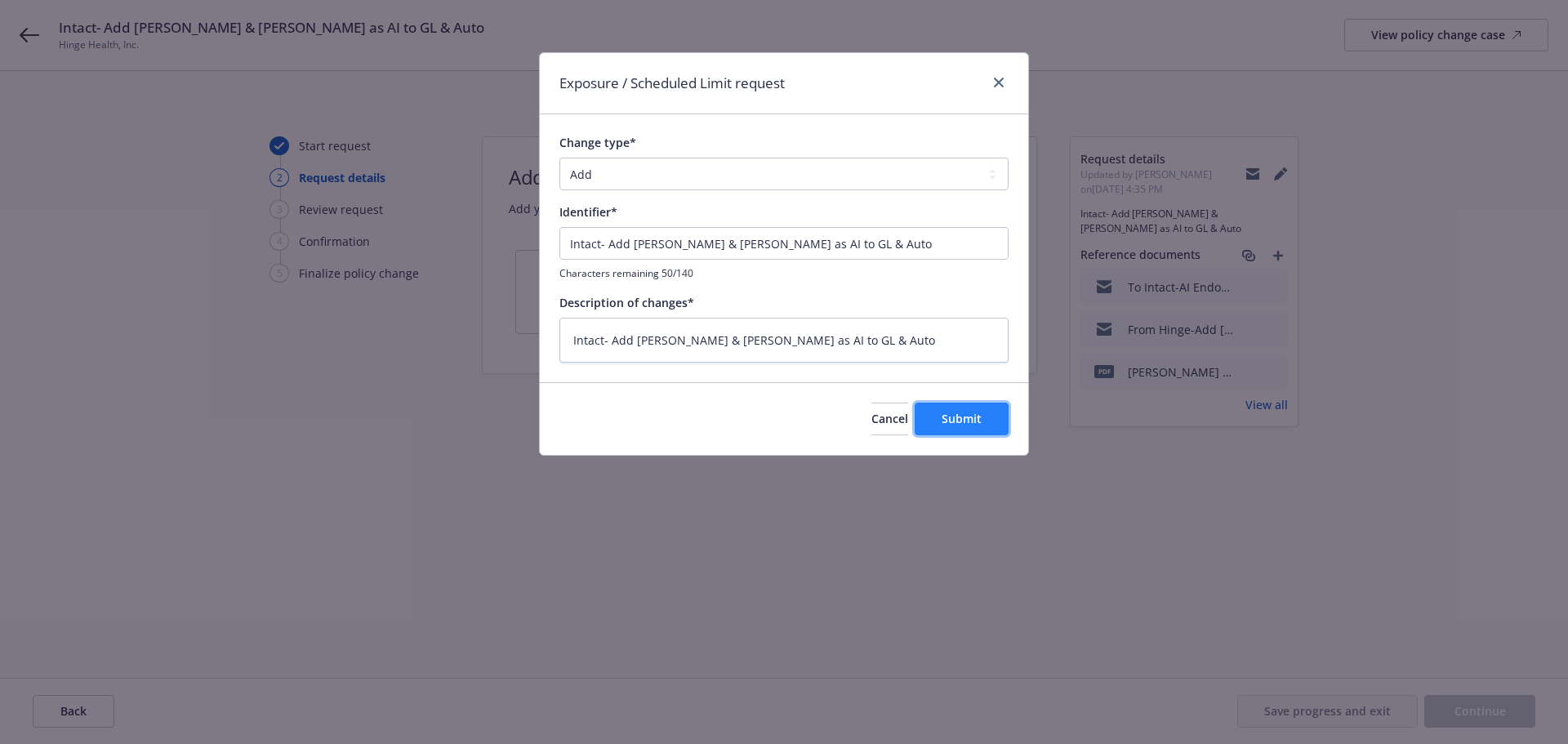
click at [972, 424] on span "Submit" at bounding box center [961, 419] width 40 height 16
type textarea "x"
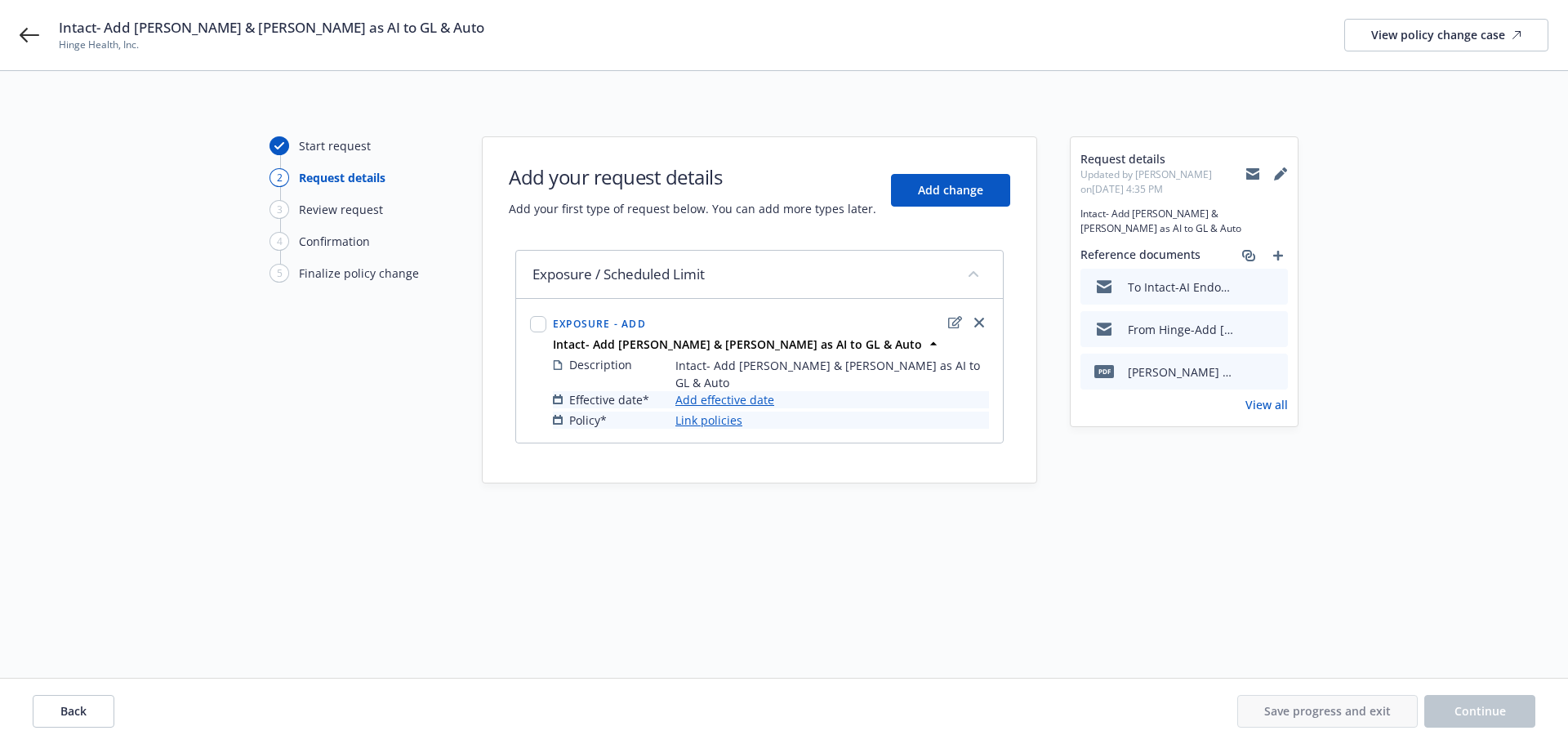
click at [711, 391] on link "Add effective date" at bounding box center [725, 399] width 98 height 17
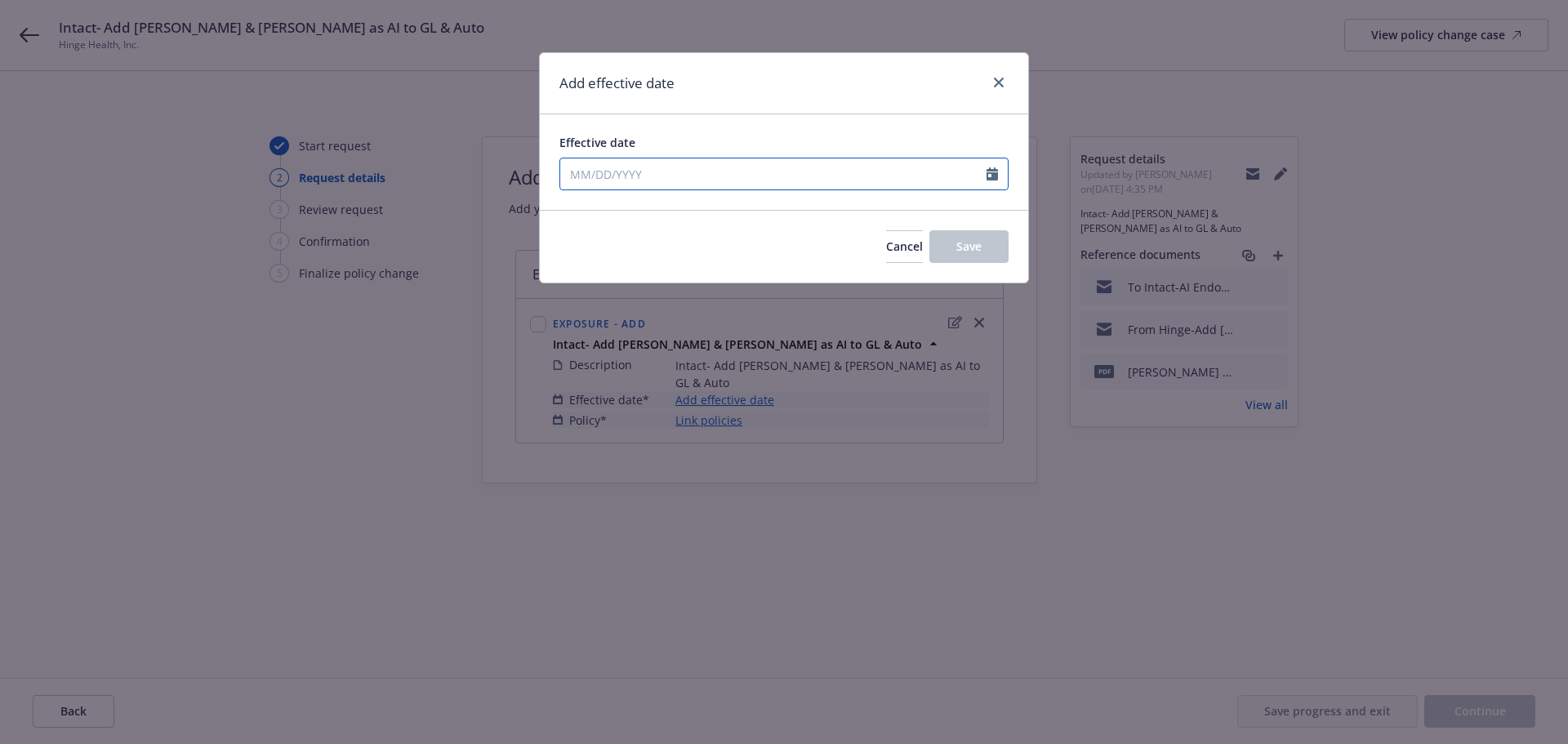
click at [628, 180] on input "Effective date" at bounding box center [773, 174] width 426 height 31
select select "10"
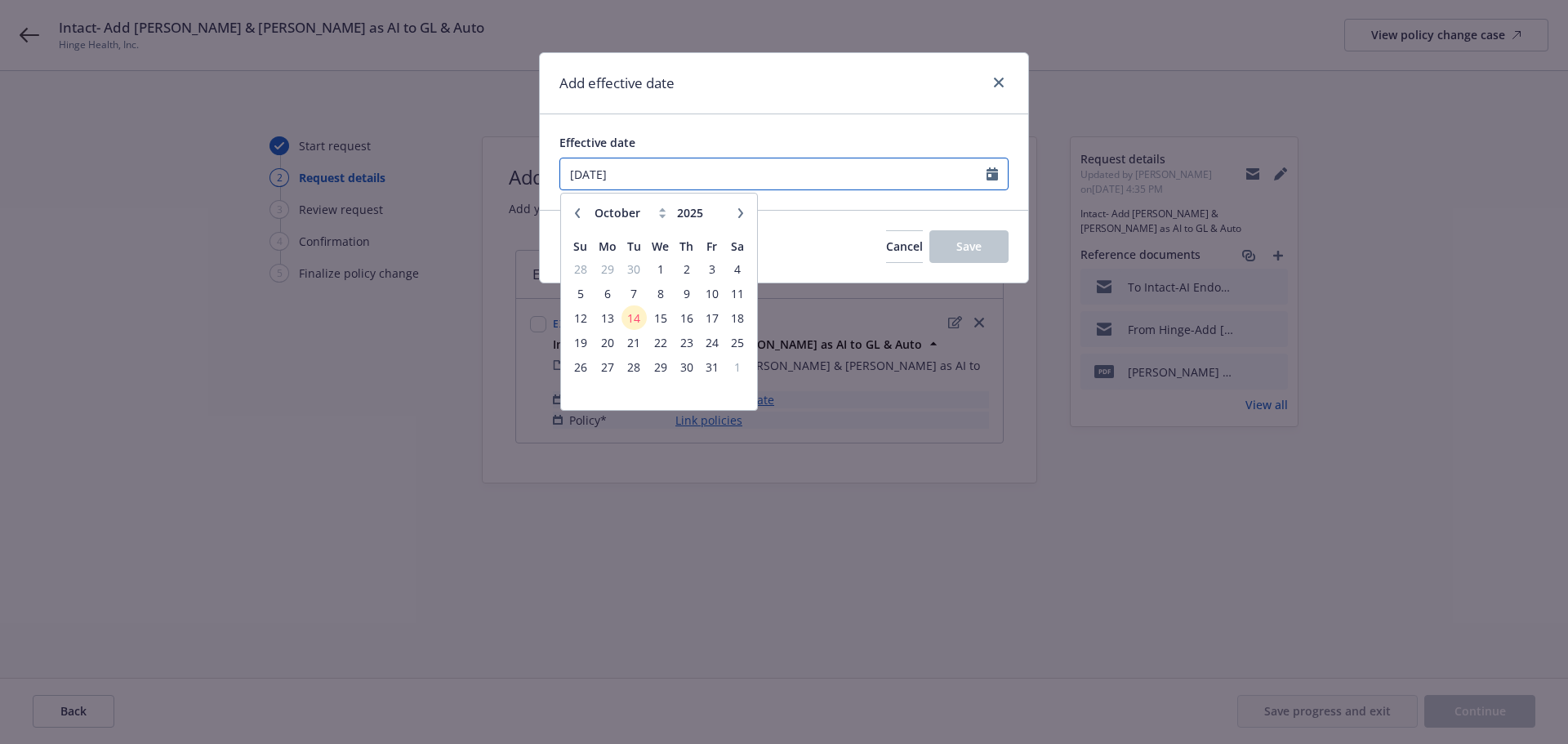
type input "[DATE]"
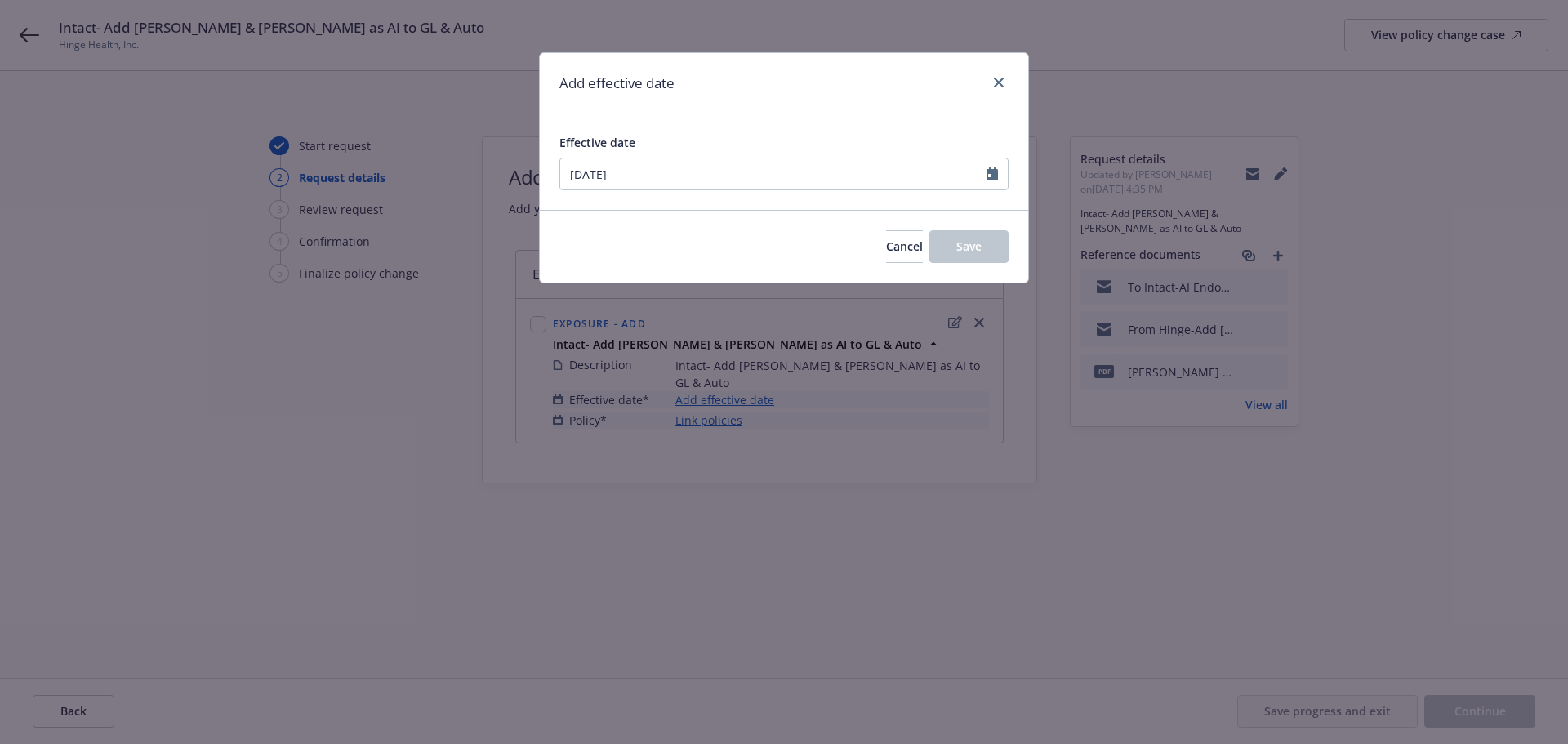
click at [797, 241] on div "Cancel Save" at bounding box center [784, 246] width 488 height 72
click at [970, 241] on span "Save" at bounding box center [968, 246] width 25 height 16
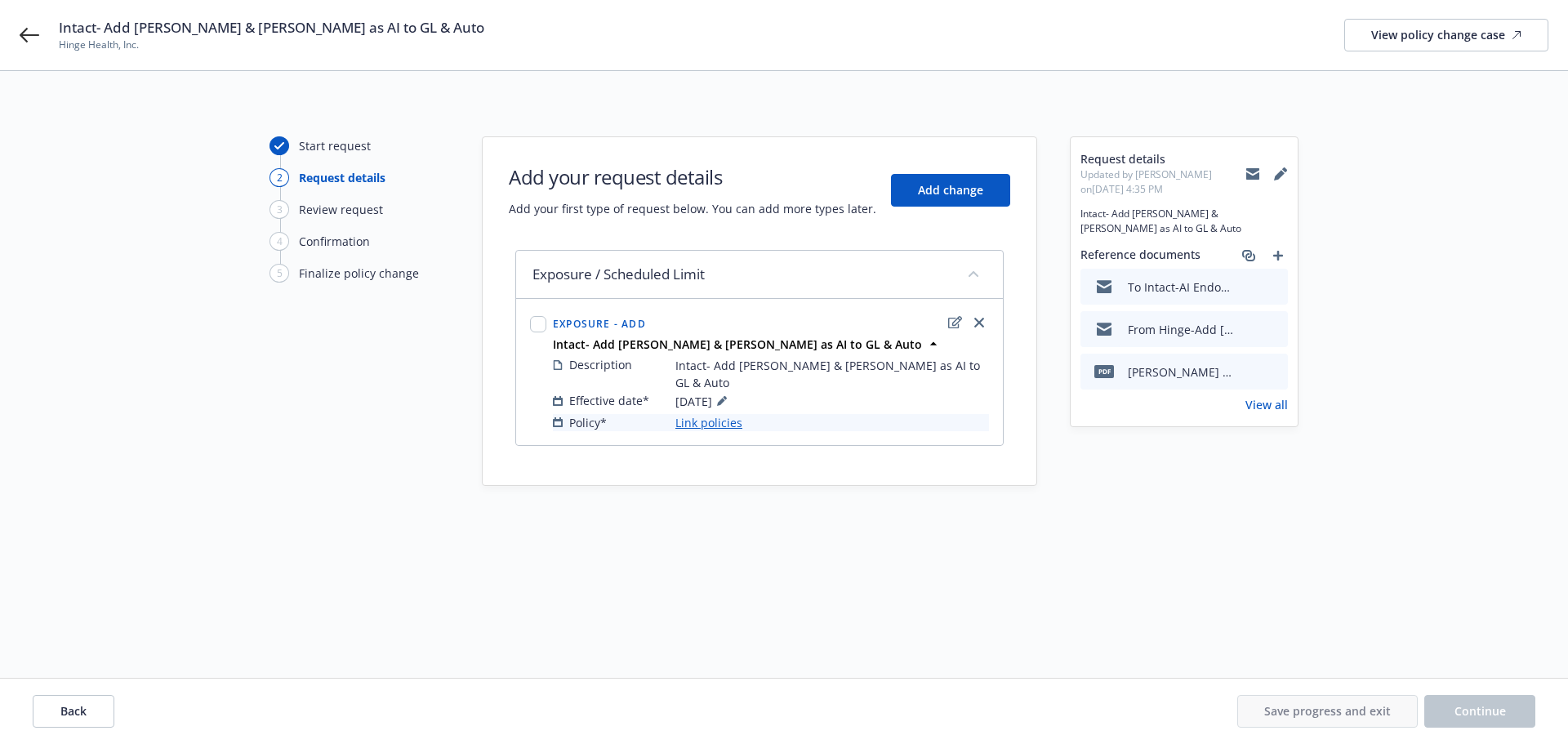
click at [717, 414] on link "Link policies" at bounding box center [709, 423] width 67 height 17
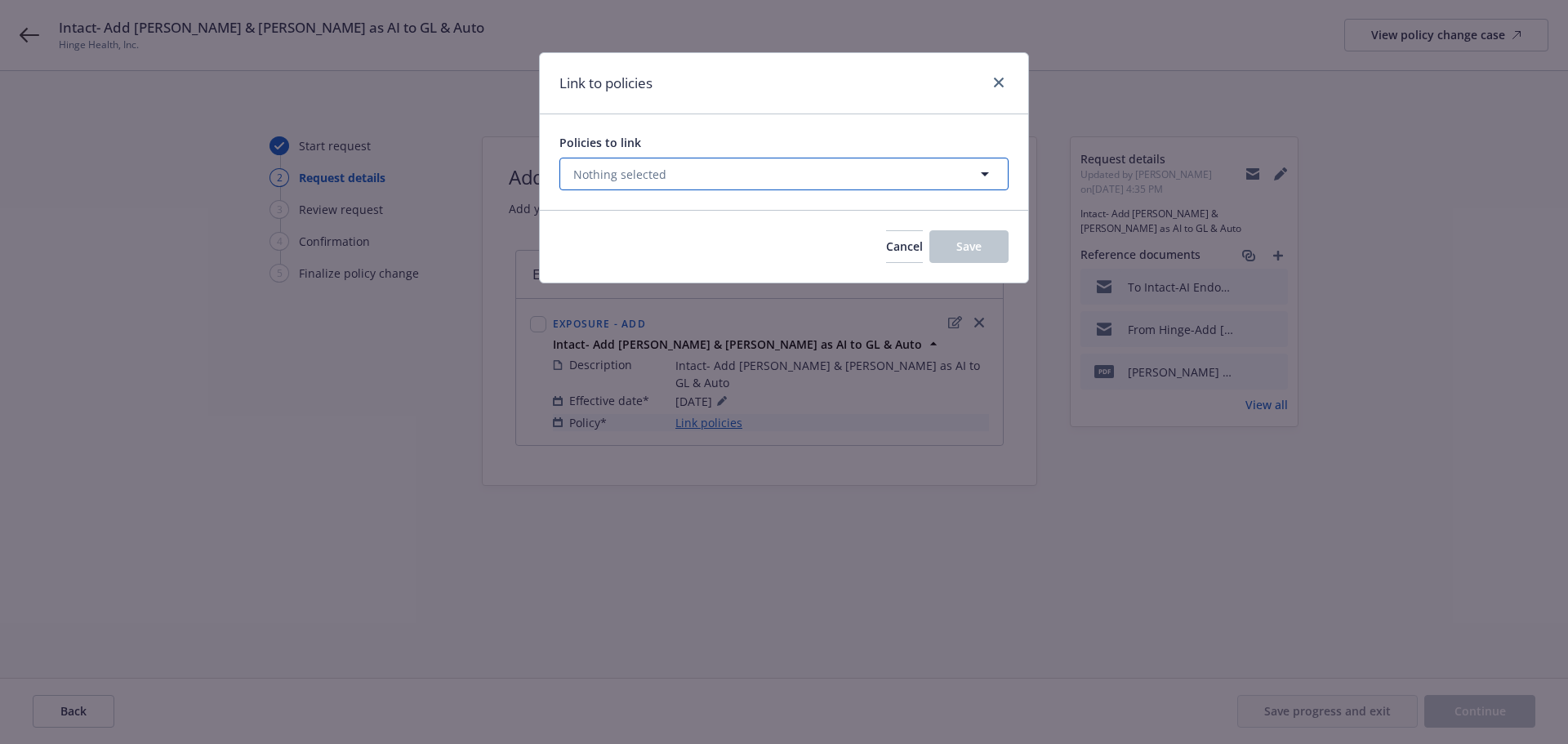
click at [753, 188] on button "Nothing selected" at bounding box center [784, 174] width 449 height 33
select select "ACTIVE"
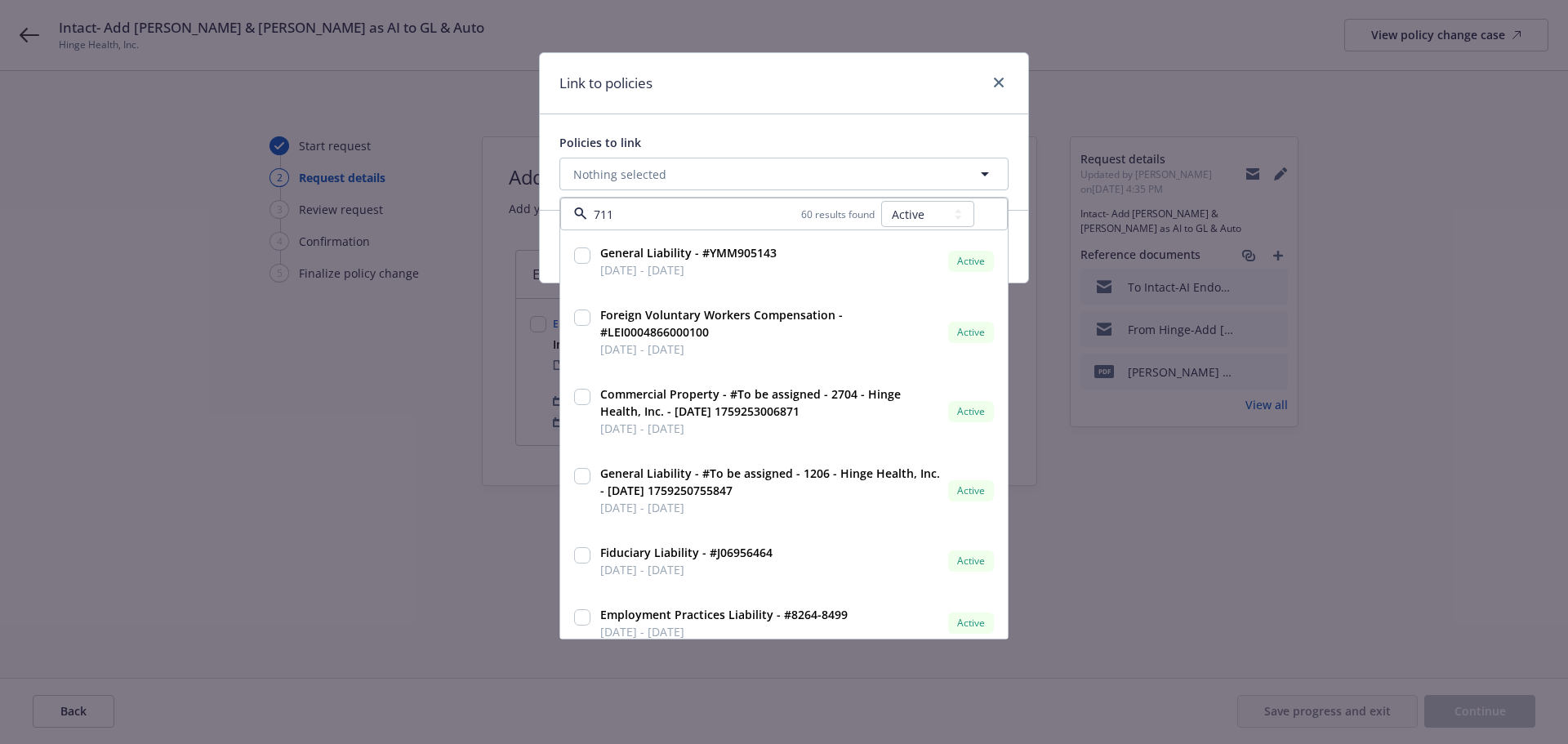
type input "711-"
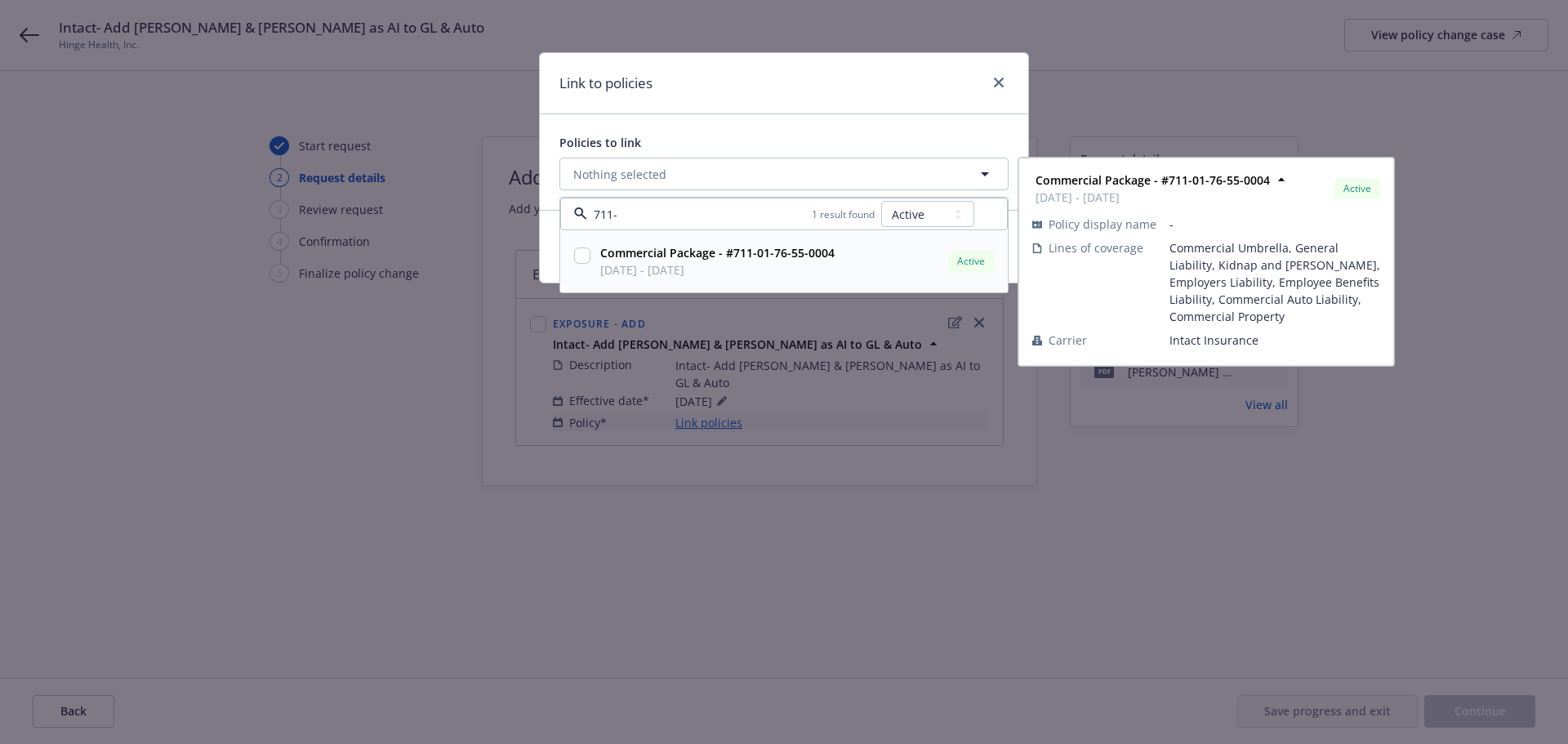
click at [579, 249] on input "checkbox" at bounding box center [582, 256] width 17 height 17
checkbox input "true"
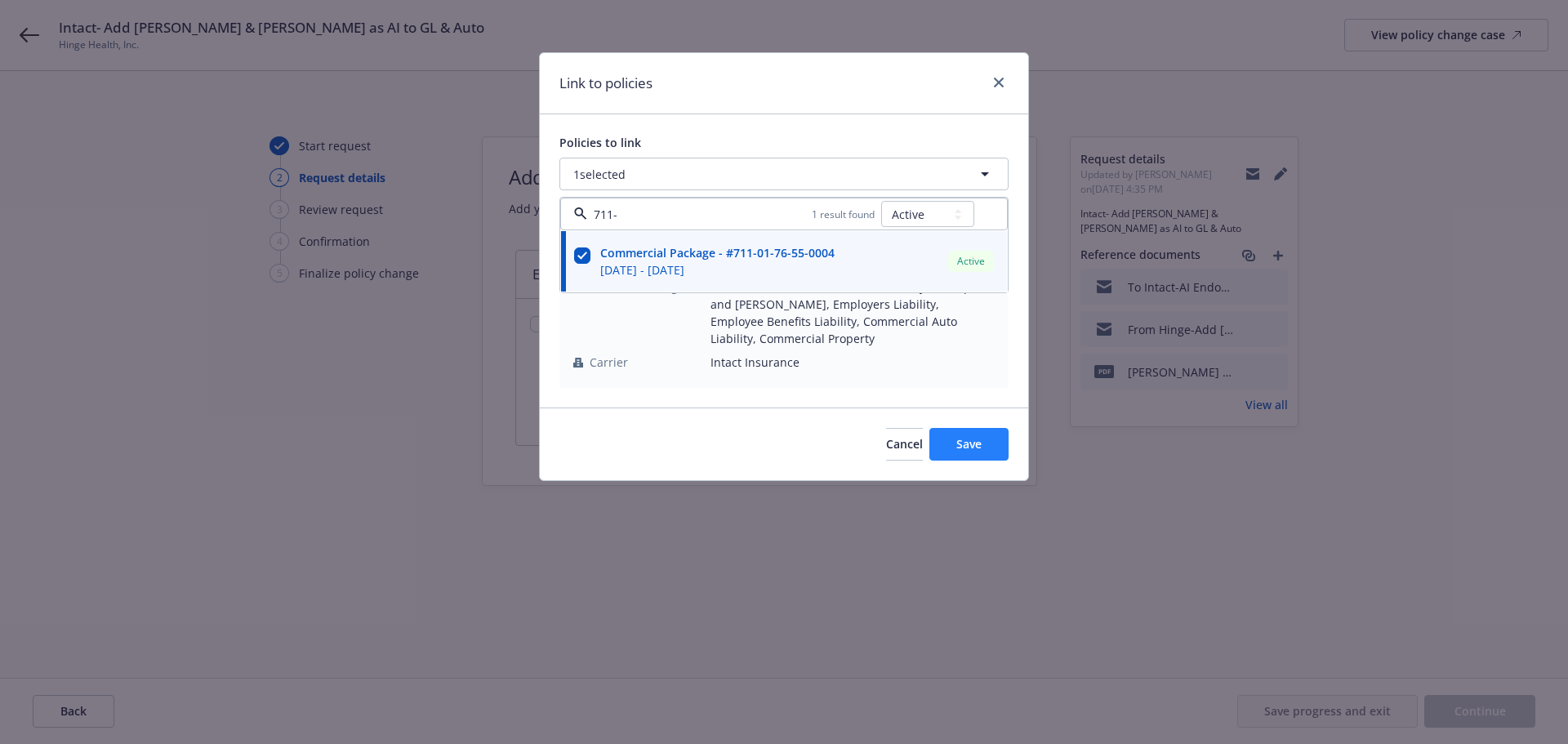
type input "711-"
click at [971, 445] on span "Save" at bounding box center [968, 444] width 25 height 16
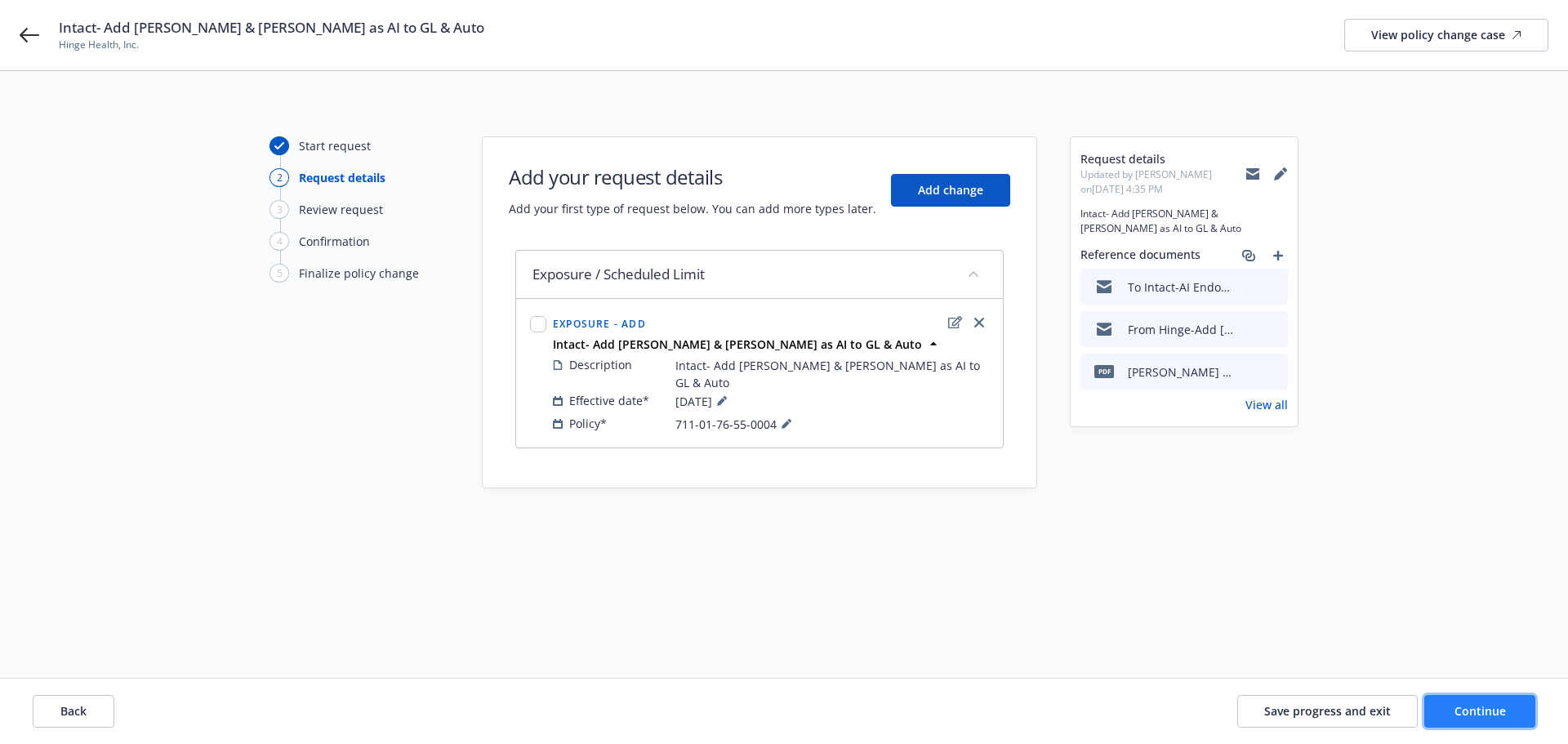
click at [1468, 711] on span "Continue" at bounding box center [1480, 711] width 51 height 16
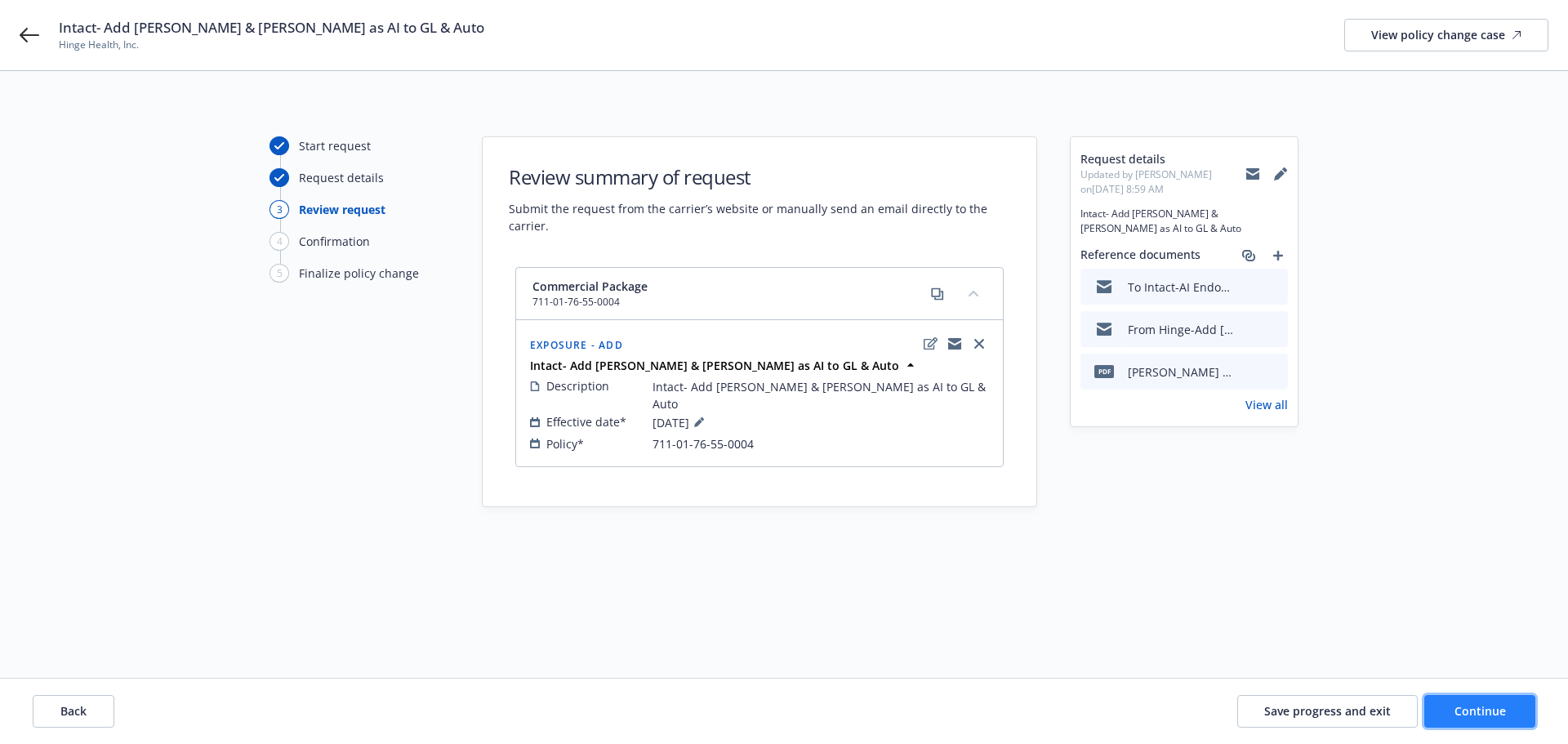
click at [1458, 708] on span "Continue" at bounding box center [1480, 711] width 51 height 16
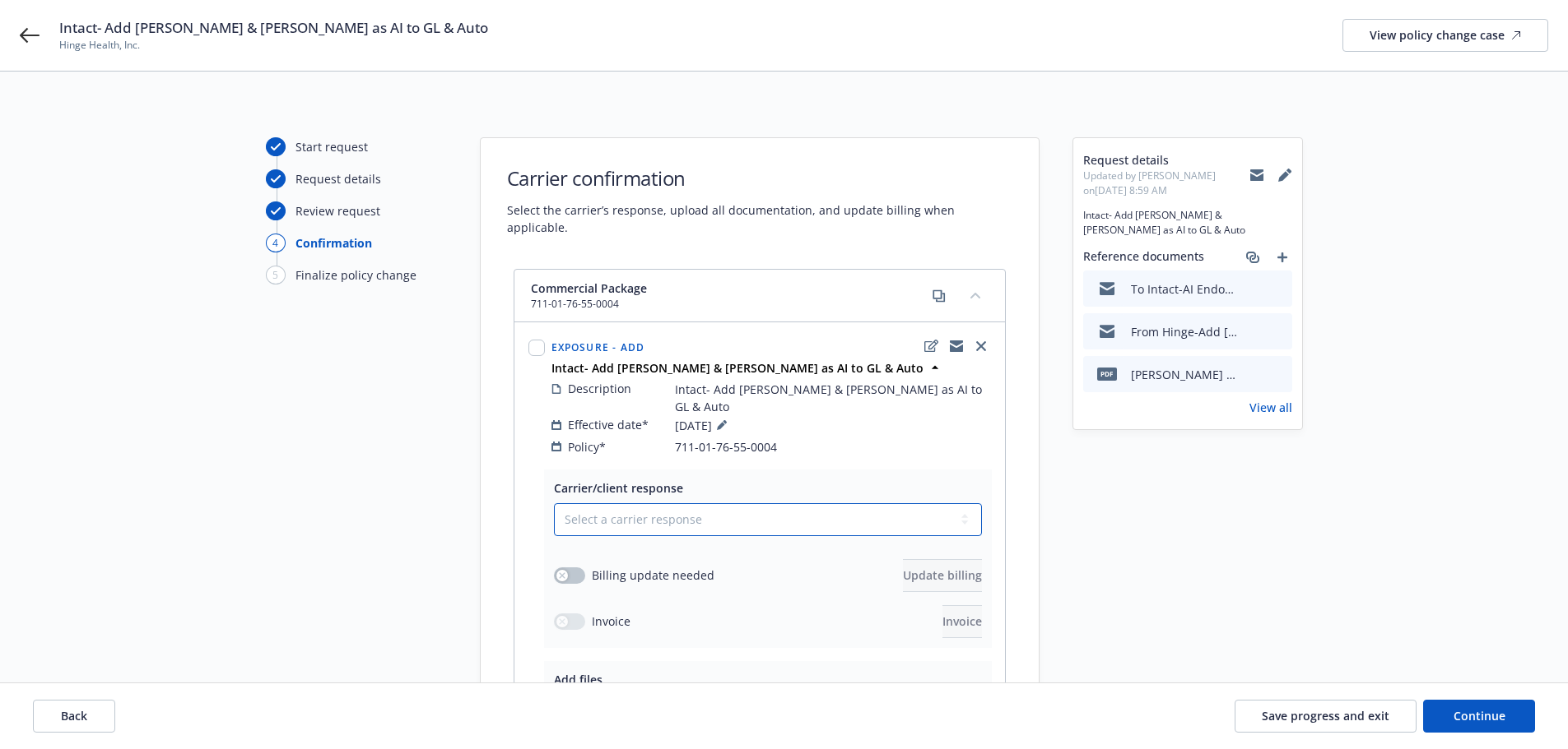
click at [691, 503] on select "Select a carrier response Accepted Accepted with revision No endorsement needed…" at bounding box center [767, 519] width 428 height 33
select select "ACCEPTED"
click at [554, 503] on select "Select a carrier response Accepted Accepted with revision No endorsement needed…" at bounding box center [767, 519] width 428 height 33
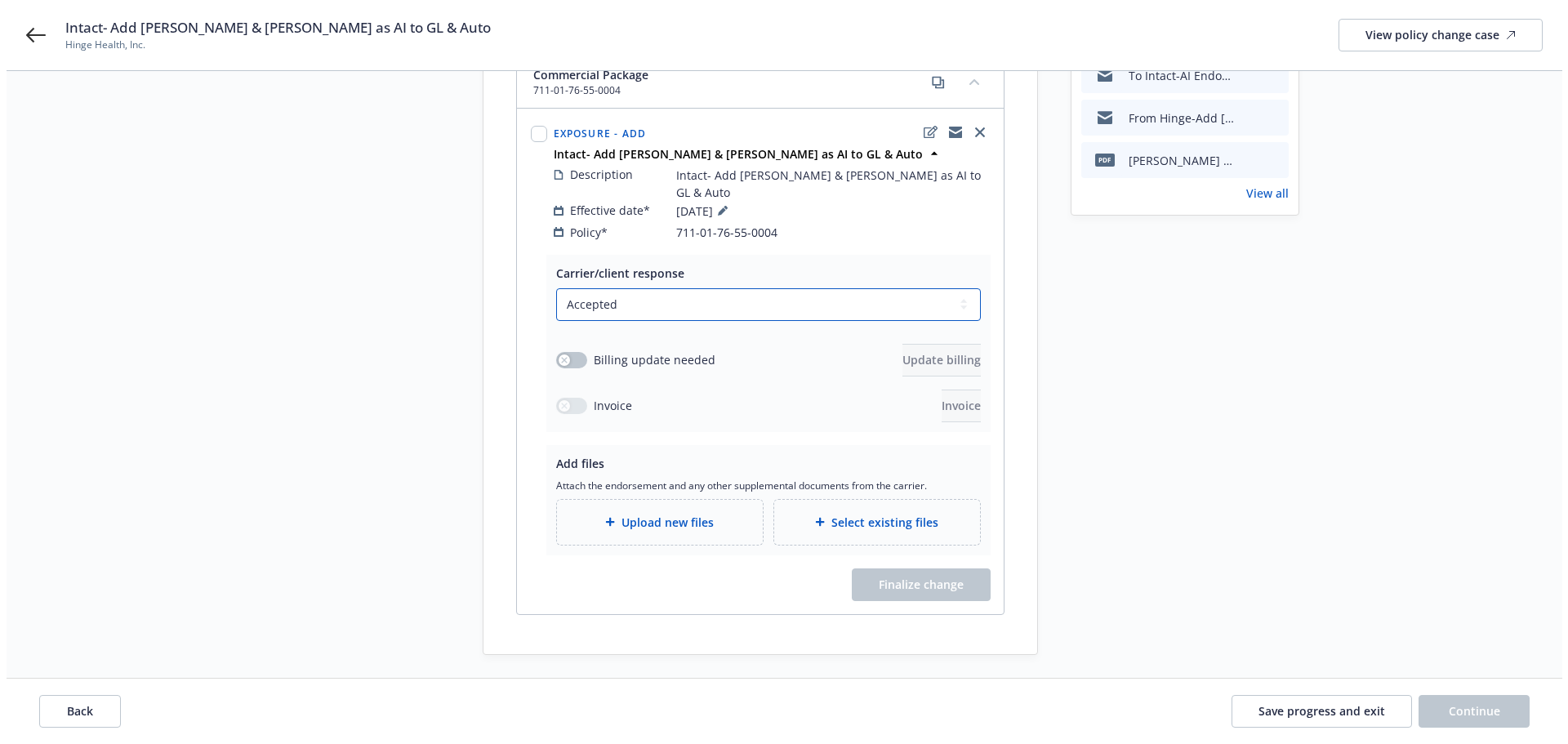
scroll to position [220, 0]
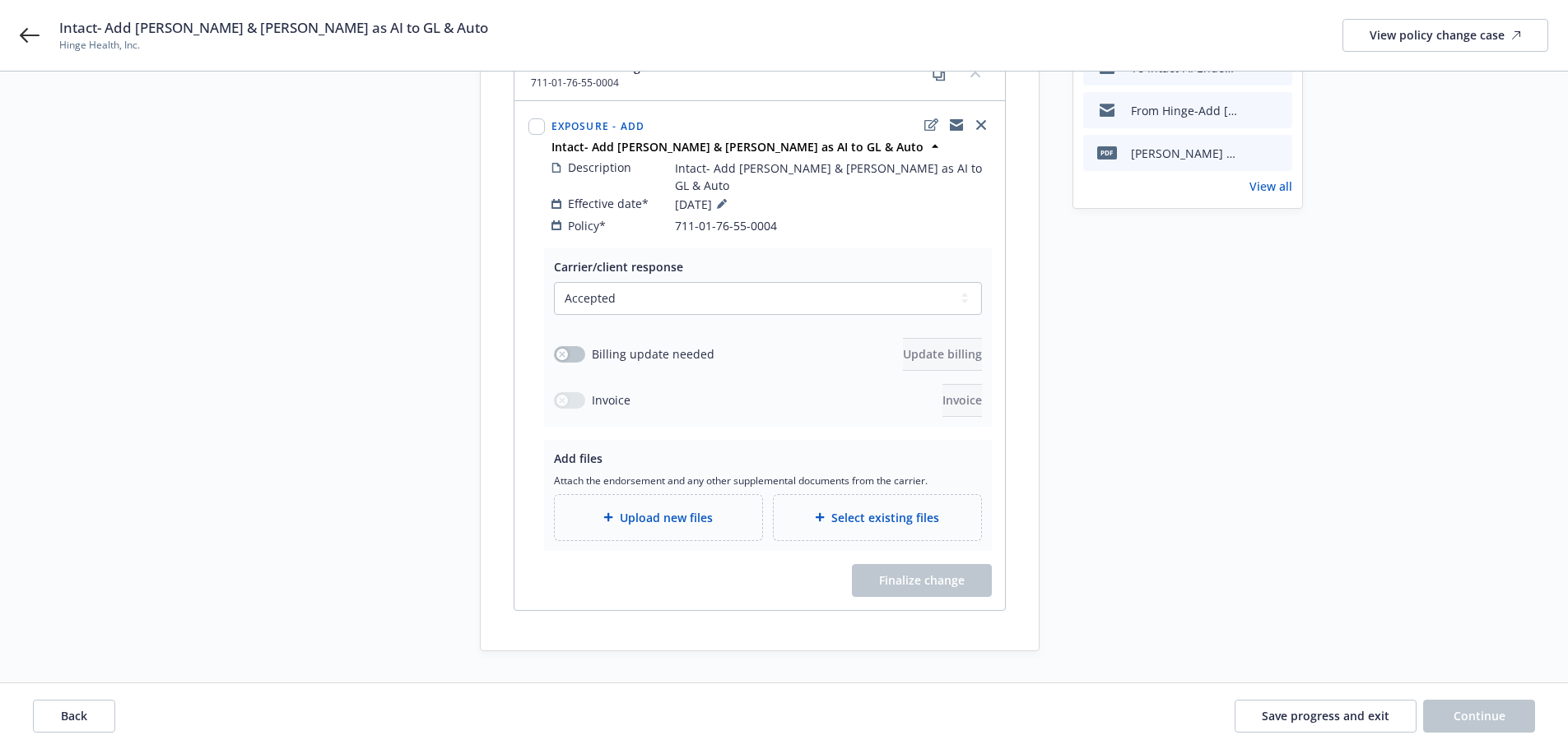
click at [646, 510] on span "Upload new files" at bounding box center [665, 518] width 93 height 17
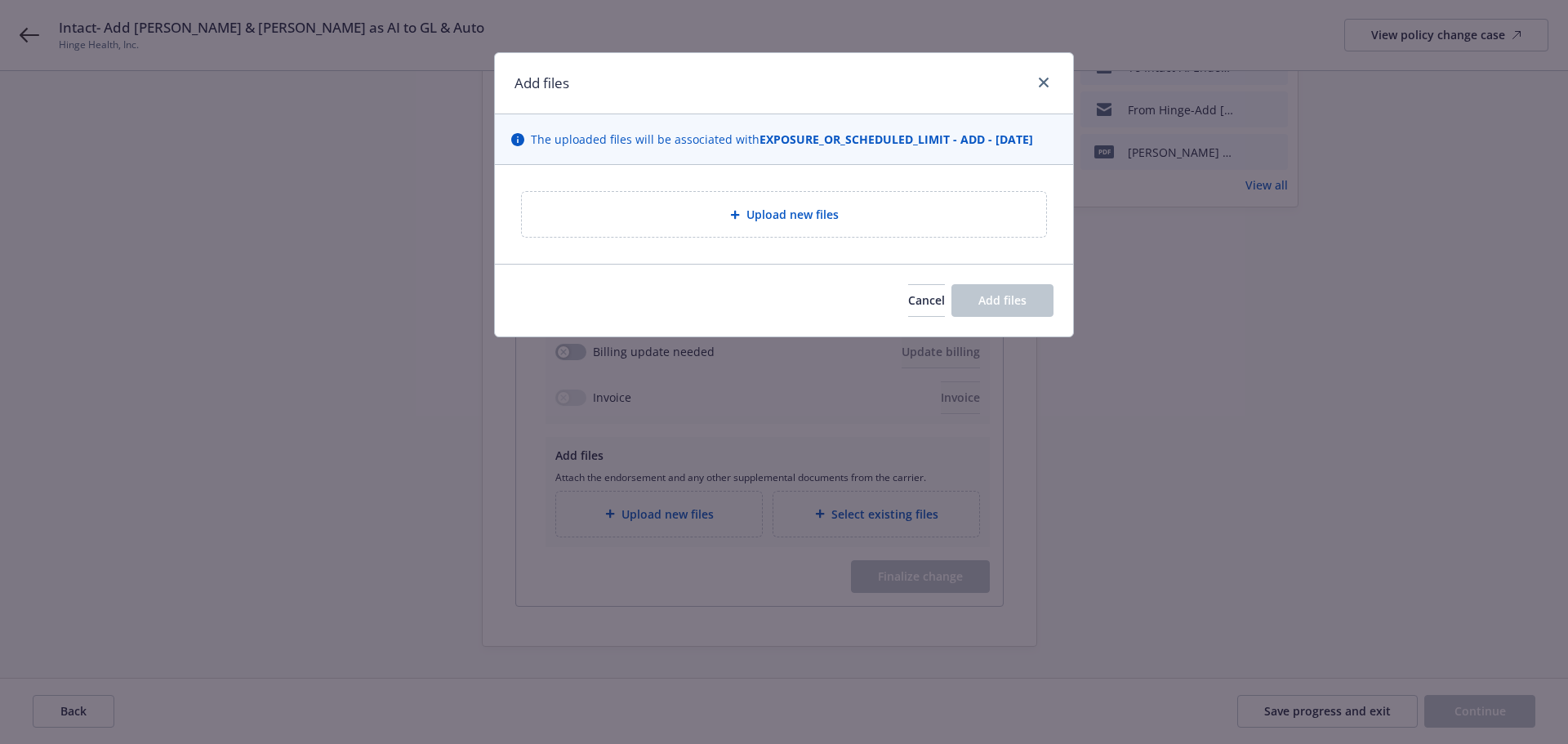
click at [770, 213] on span "Upload new files" at bounding box center [792, 215] width 92 height 17
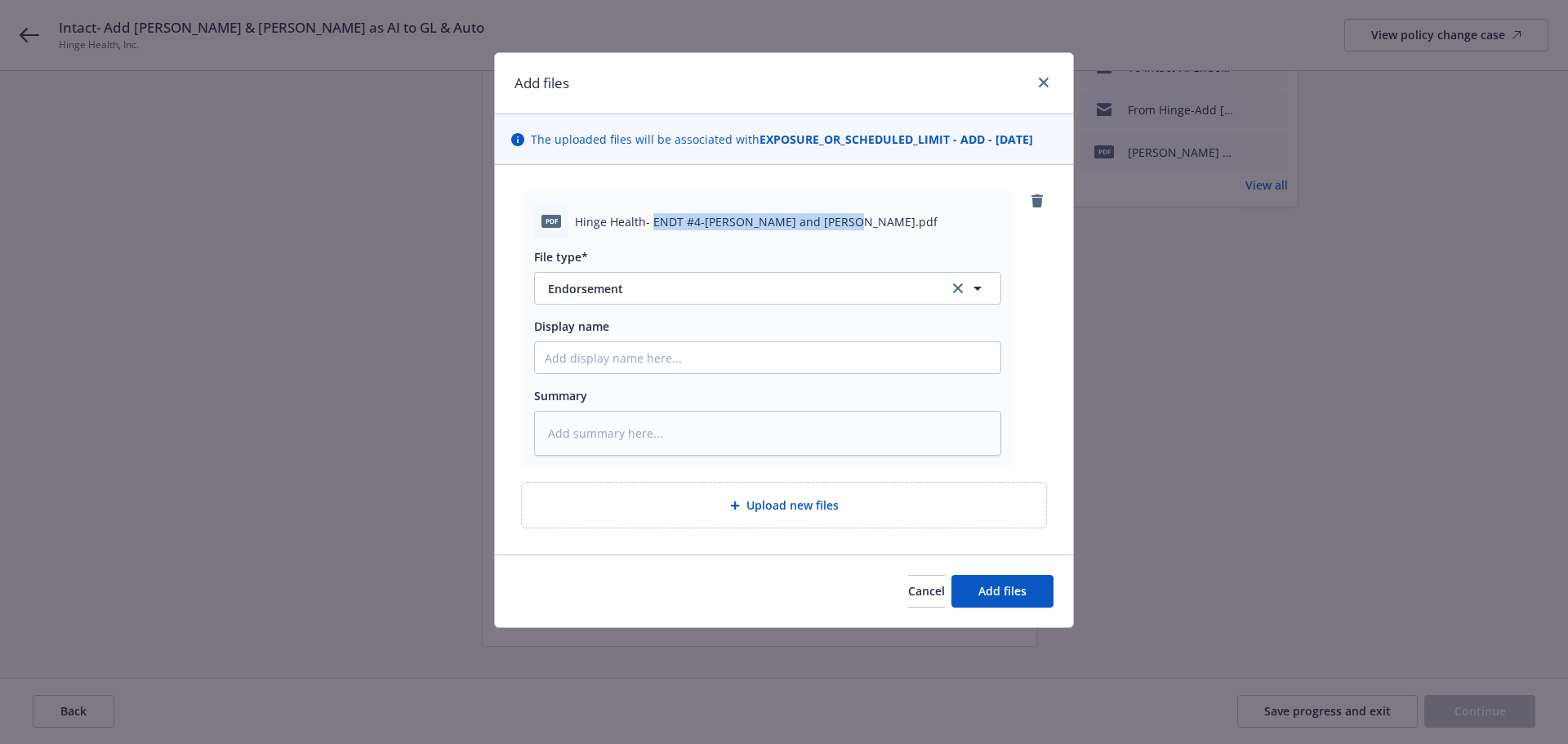
drag, startPoint x: 650, startPoint y: 220, endPoint x: 845, endPoint y: 218, distance: 195.0
click at [845, 218] on span "Hinge Health- ENDT #4-[PERSON_NAME] and [PERSON_NAME].pdf" at bounding box center [756, 222] width 363 height 17
copy span "ENDT #4-[PERSON_NAME] and [PERSON_NAME]"
click at [571, 359] on input "Display name" at bounding box center [767, 358] width 465 height 31
paste input "ENDT #4-[PERSON_NAME] and [PERSON_NAME]"
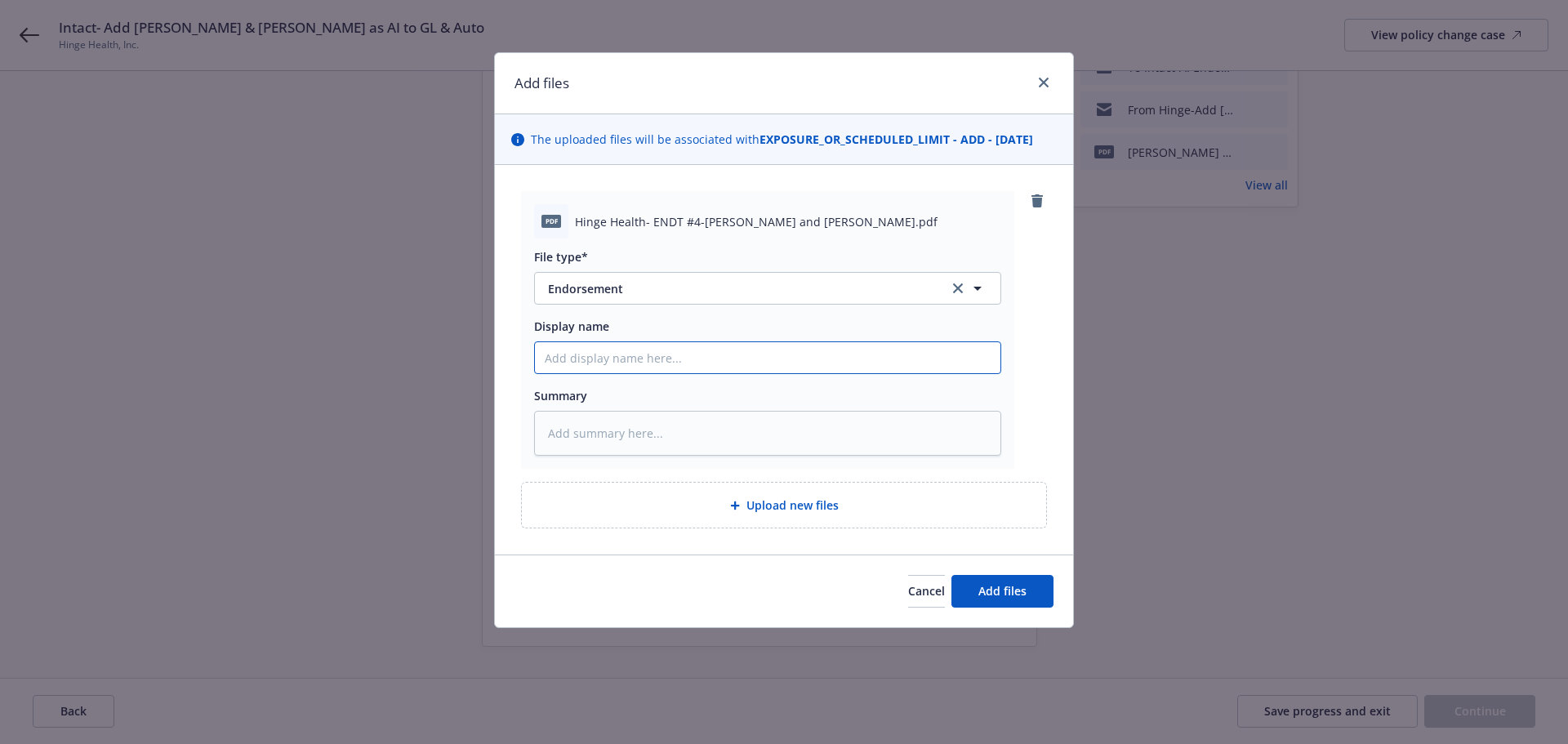
type textarea "x"
type input "ENDT #4-[PERSON_NAME] and [PERSON_NAME]"
type textarea "x"
type input "ENDT #4-[PERSON_NAME] and [PERSON_NAME]"
type textarea "x"
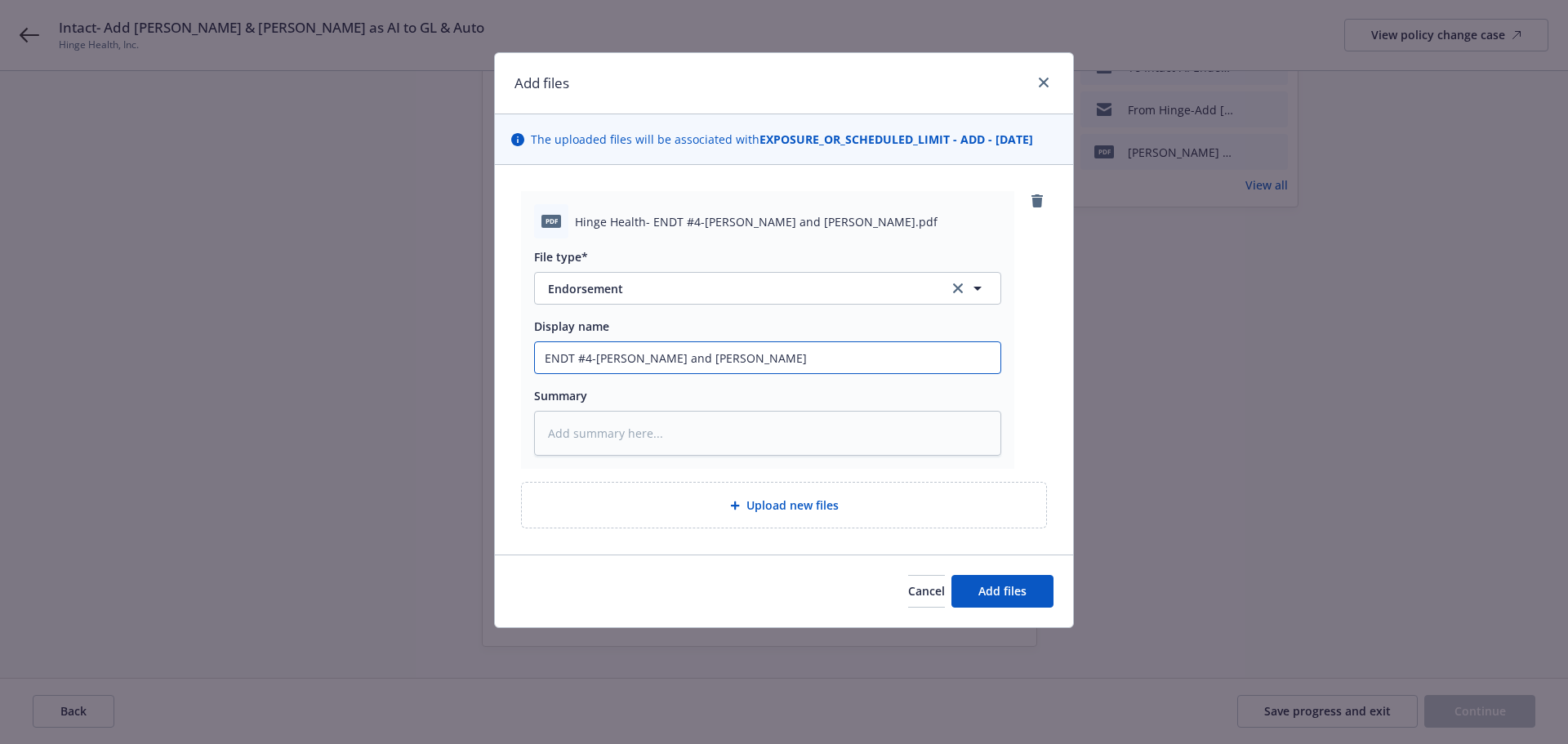
type input "ENDT #4-[PERSON_NAME] and [PERSON_NAME] ("
type textarea "x"
type input "ENDT #4-[PERSON_NAME] and [PERSON_NAME] (G"
type textarea "x"
type input "ENDT #4-[PERSON_NAME] and [PERSON_NAME] (GL"
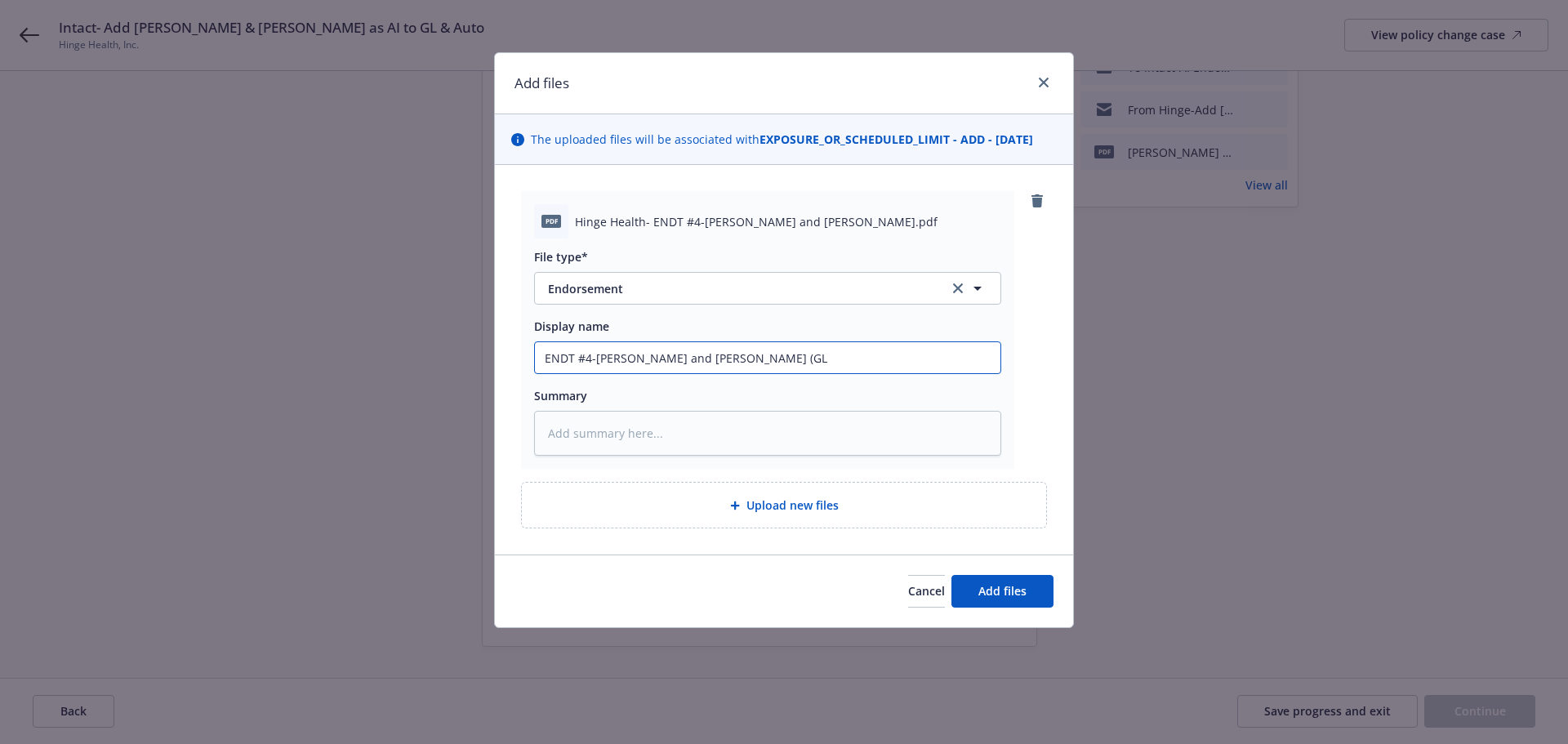
type textarea "x"
type input "ENDT #4-[PERSON_NAME] and [PERSON_NAME] (GL"
type textarea "x"
type input "ENDT #4-[PERSON_NAME] and [PERSON_NAME] (GL &"
type textarea "x"
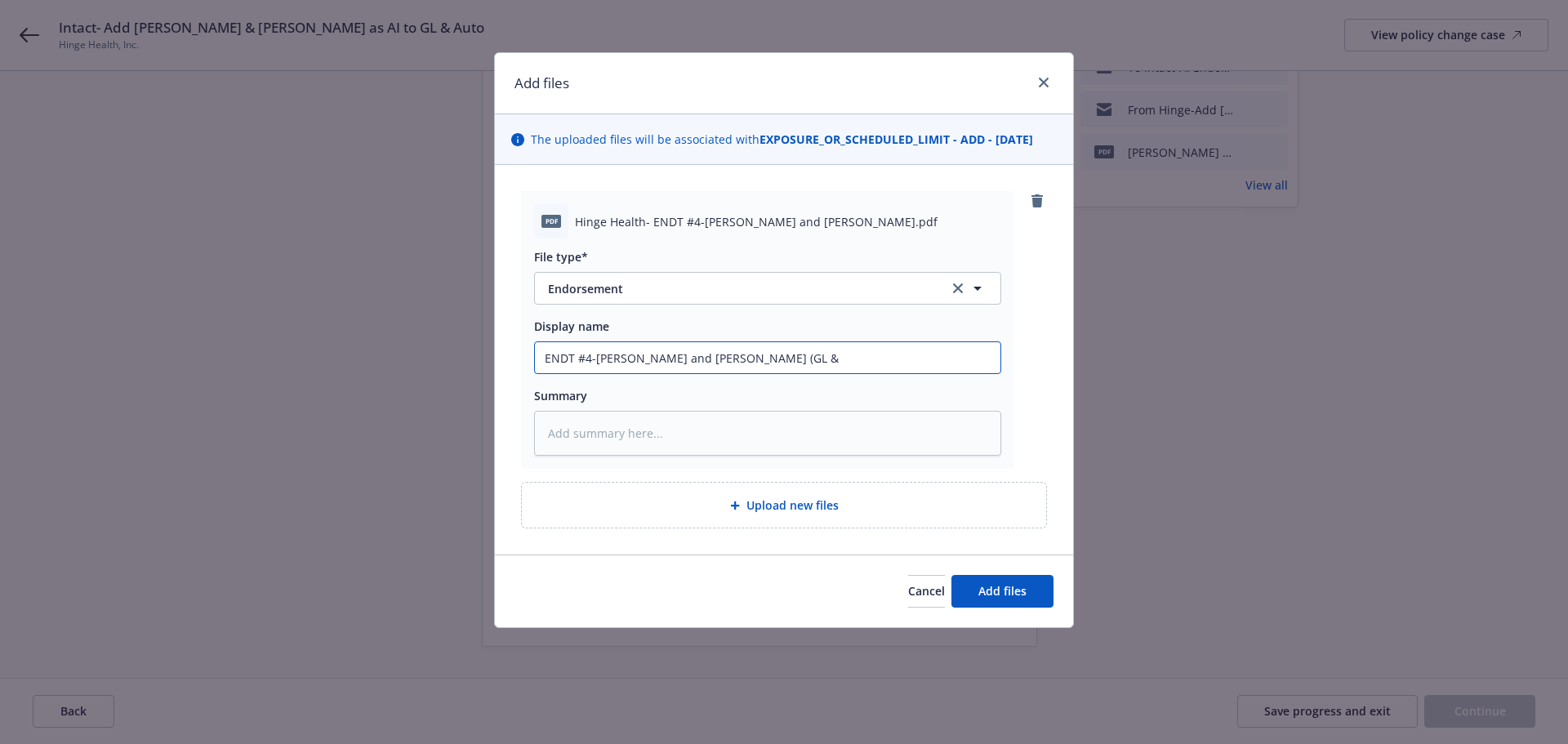
type input "ENDT #4-[PERSON_NAME] and [PERSON_NAME] (GL &"
type textarea "x"
type input "ENDT #4-[PERSON_NAME] and [PERSON_NAME] (GL & A"
type textarea "x"
type input "ENDT #4-[PERSON_NAME] and [PERSON_NAME] (GL & Au"
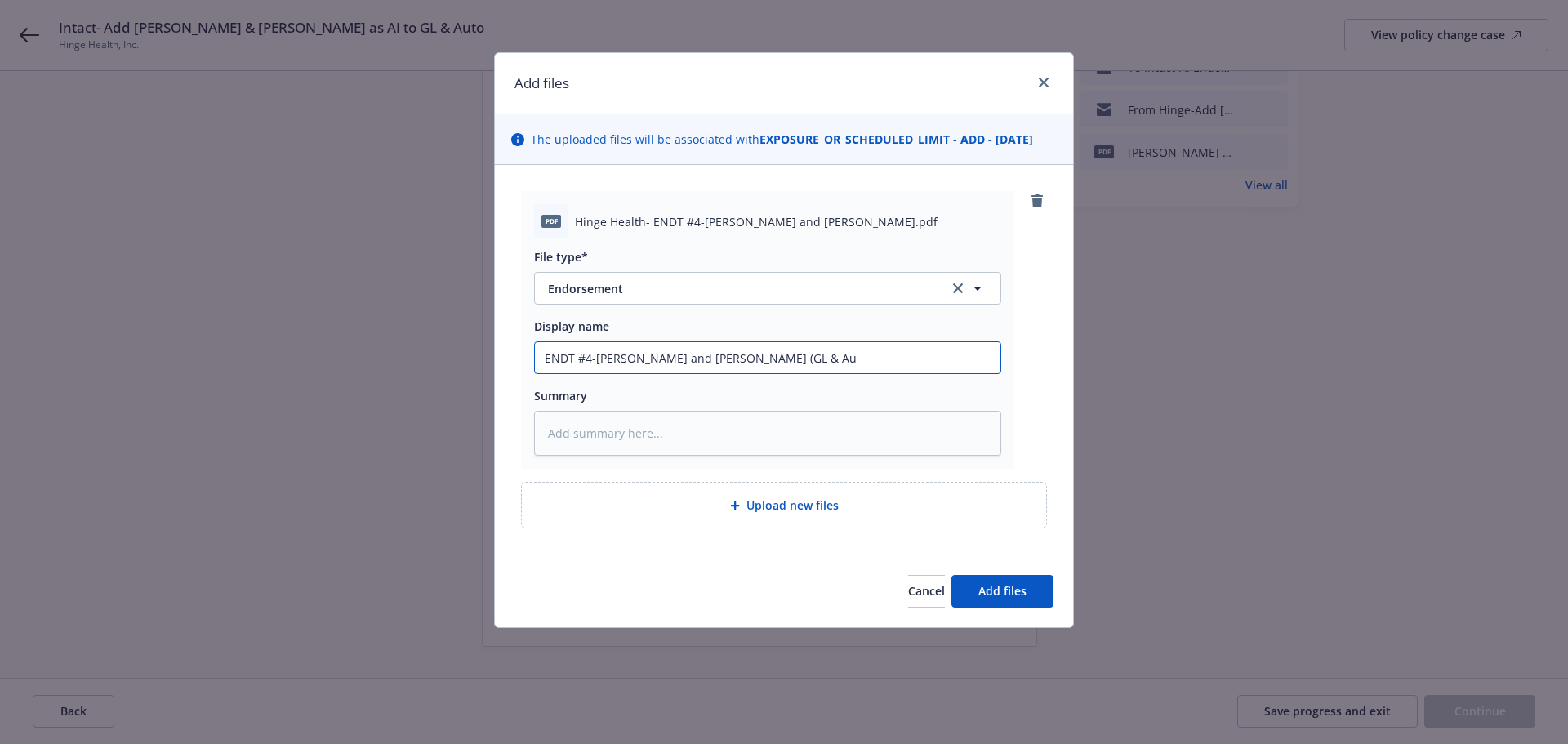
type textarea "x"
type input "ENDT #4-[PERSON_NAME] and [PERSON_NAME] (GL & Aut"
type textarea "x"
type input "ENDT #4-[PERSON_NAME] and [PERSON_NAME] (GL & Auto"
type textarea "x"
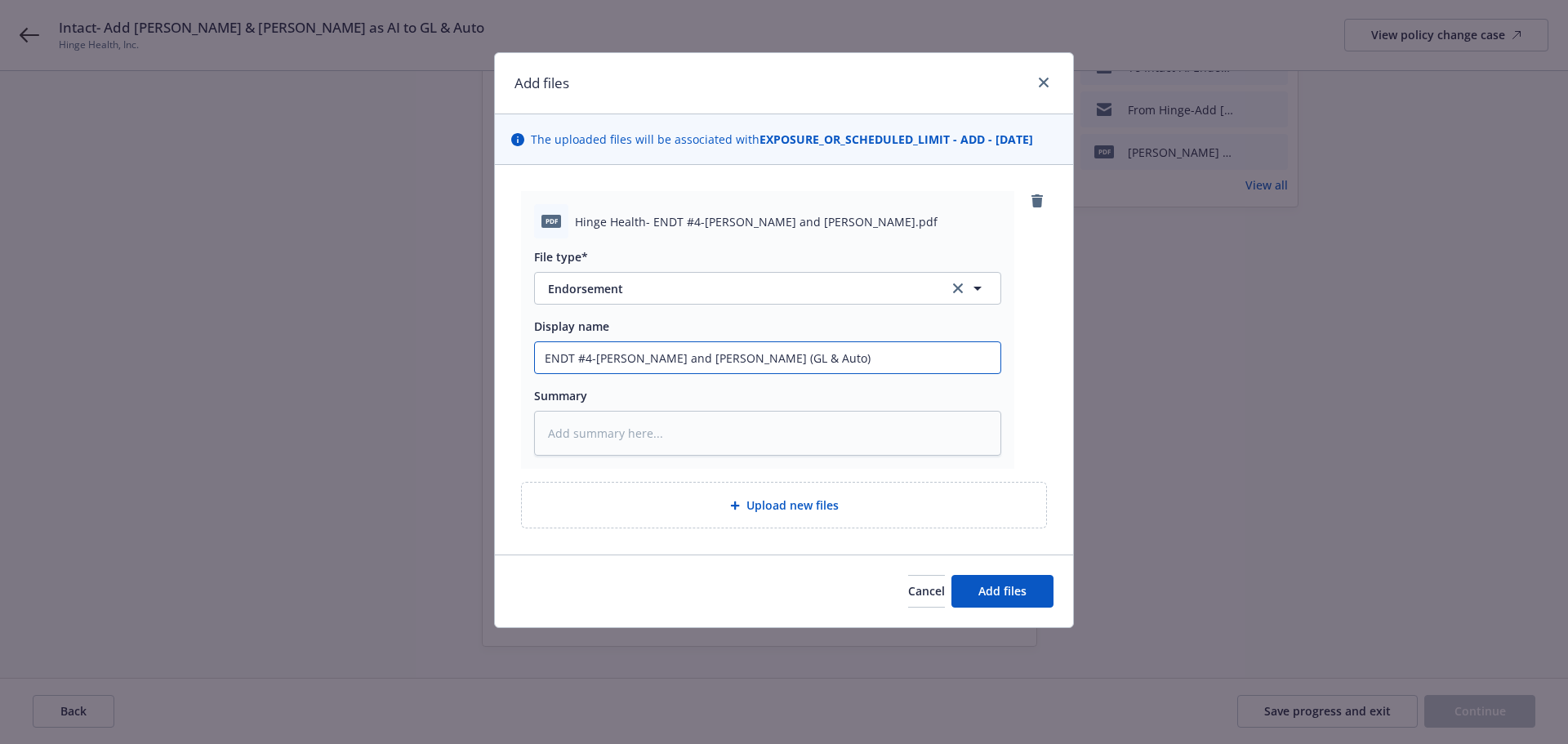
drag, startPoint x: 815, startPoint y: 363, endPoint x: 538, endPoint y: 359, distance: 277.0
click at [538, 359] on input "ENDT #4-[PERSON_NAME] and [PERSON_NAME] (GL & Auto)" at bounding box center [767, 358] width 465 height 31
type input "ENDT #4-[PERSON_NAME] and [PERSON_NAME] (GL & Auto)"
click at [575, 432] on textarea at bounding box center [767, 434] width 467 height 45
paste textarea "ENDT #4-[PERSON_NAME] and [PERSON_NAME] (GL & Auto)"
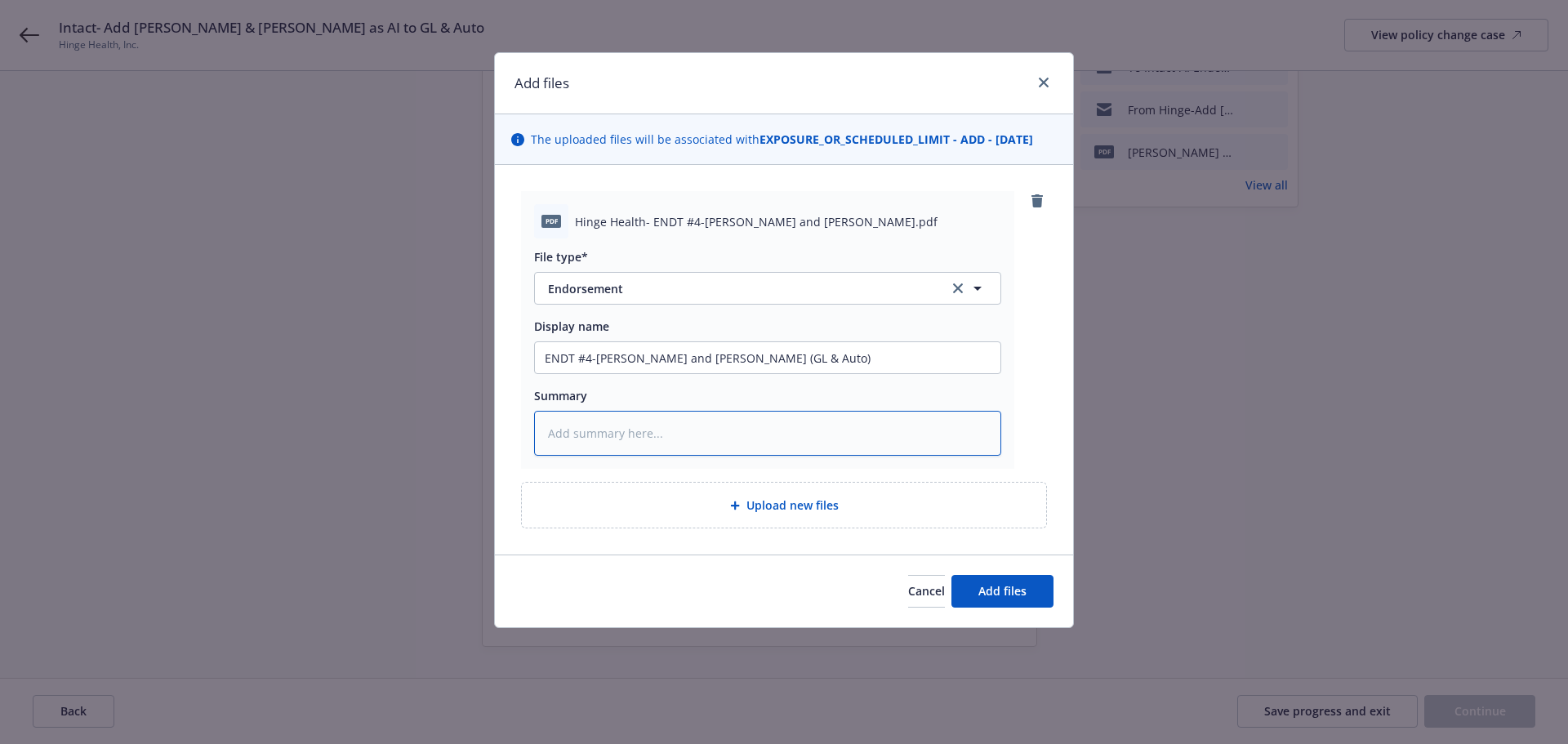
type textarea "x"
type textarea "ENDT #4-[PERSON_NAME] and [PERSON_NAME] (GL & Auto)"
click at [992, 588] on span "Add files" at bounding box center [1003, 591] width 48 height 16
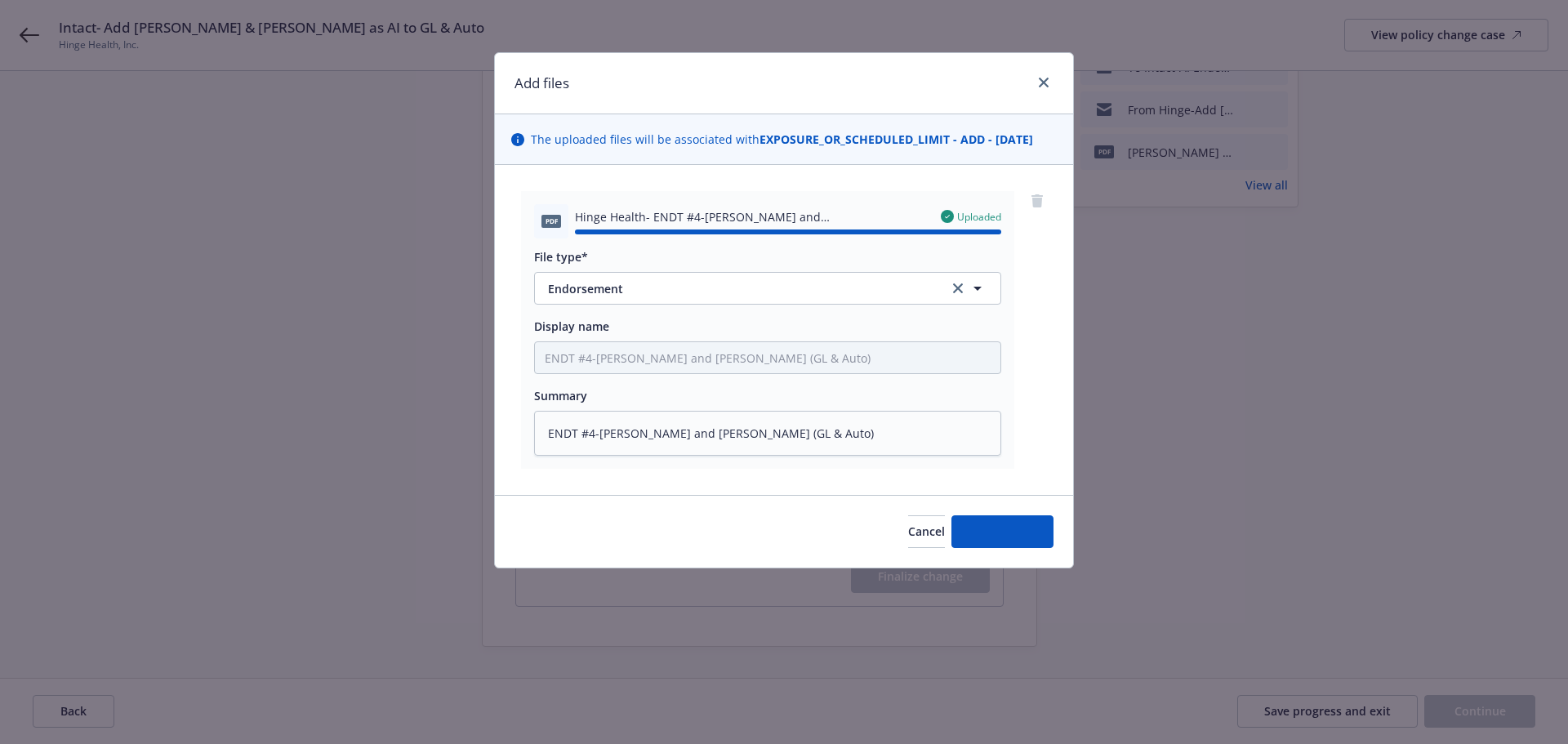
type textarea "x"
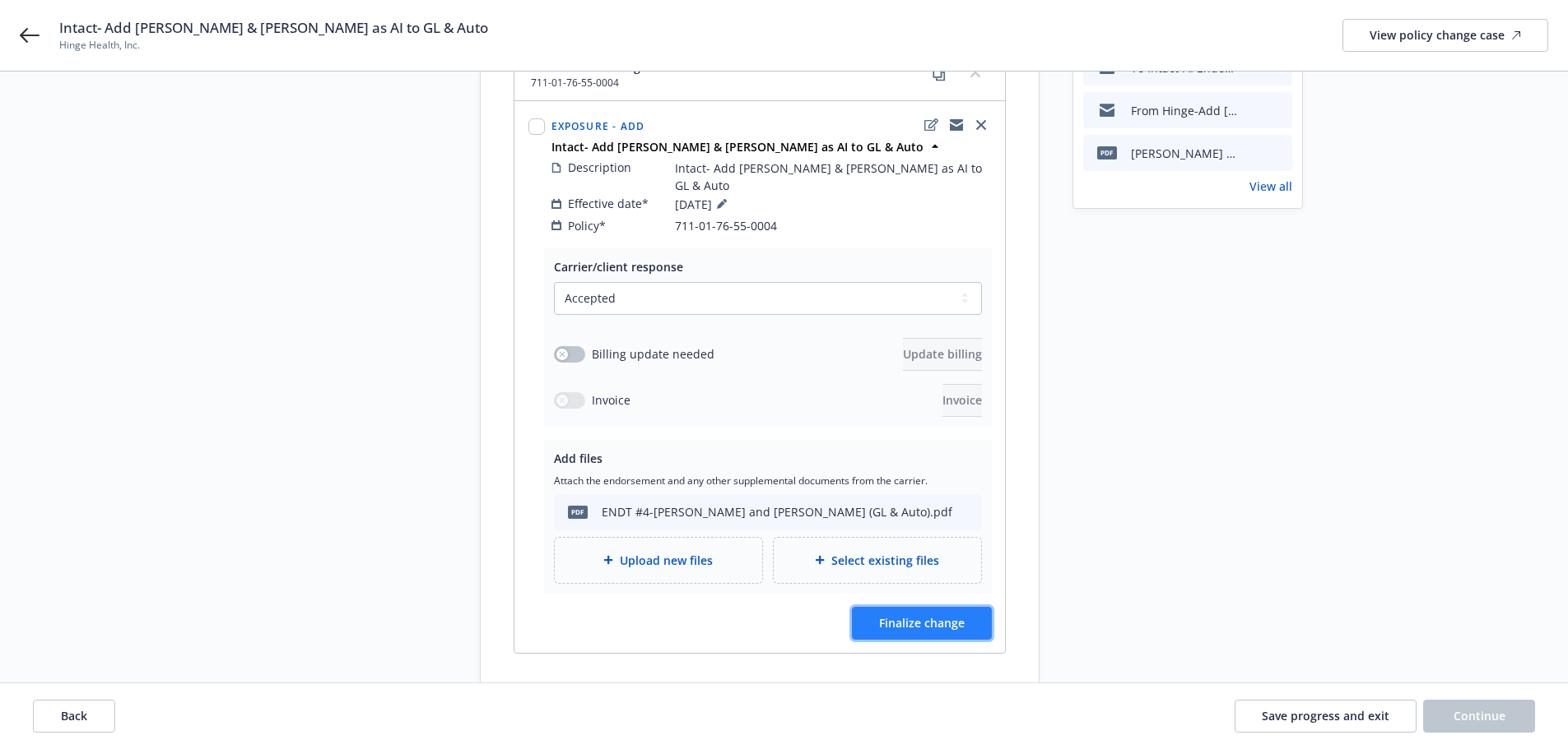
click at [939, 615] on span "Finalize change" at bounding box center [922, 623] width 85 height 16
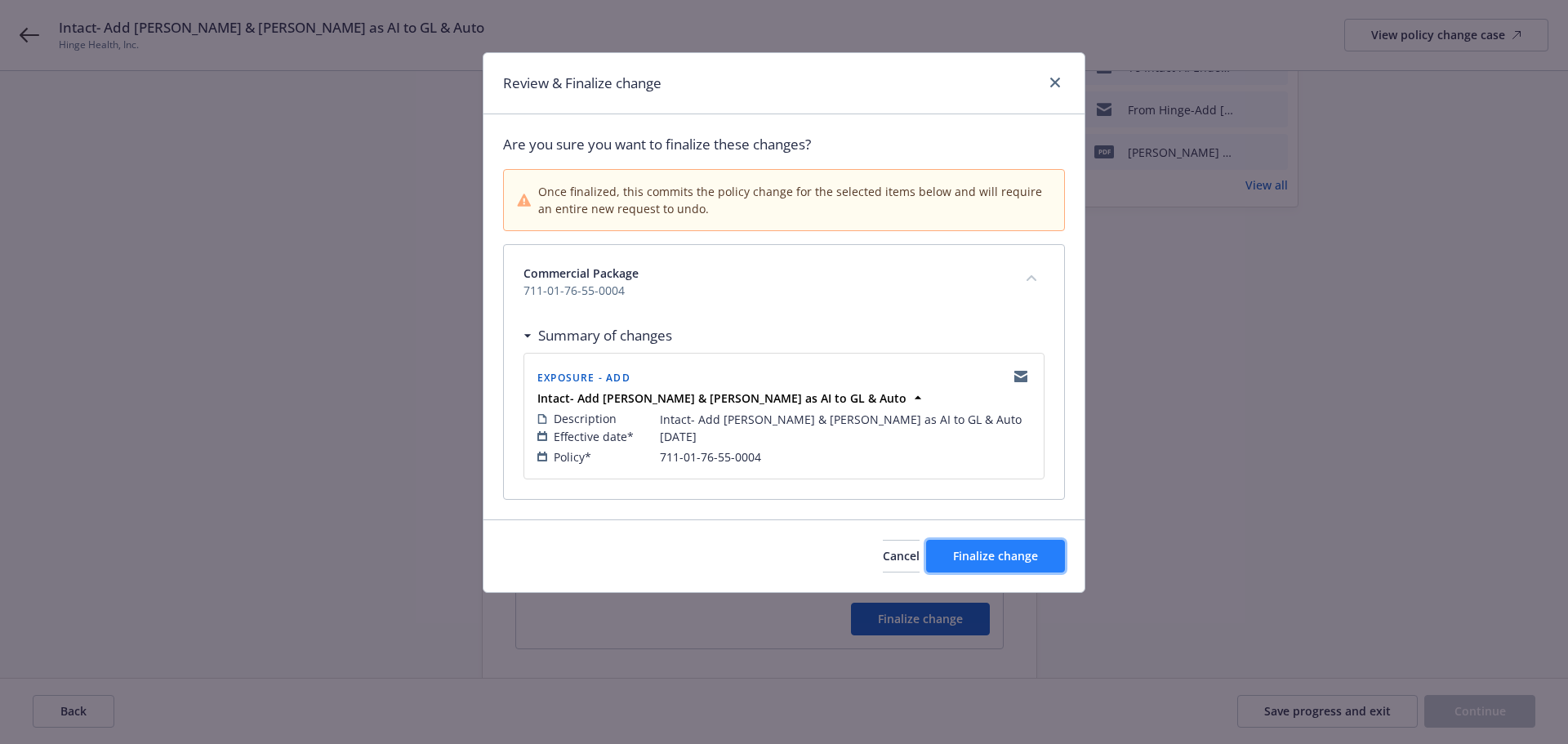
click at [1007, 555] on span "Finalize change" at bounding box center [995, 555] width 84 height 16
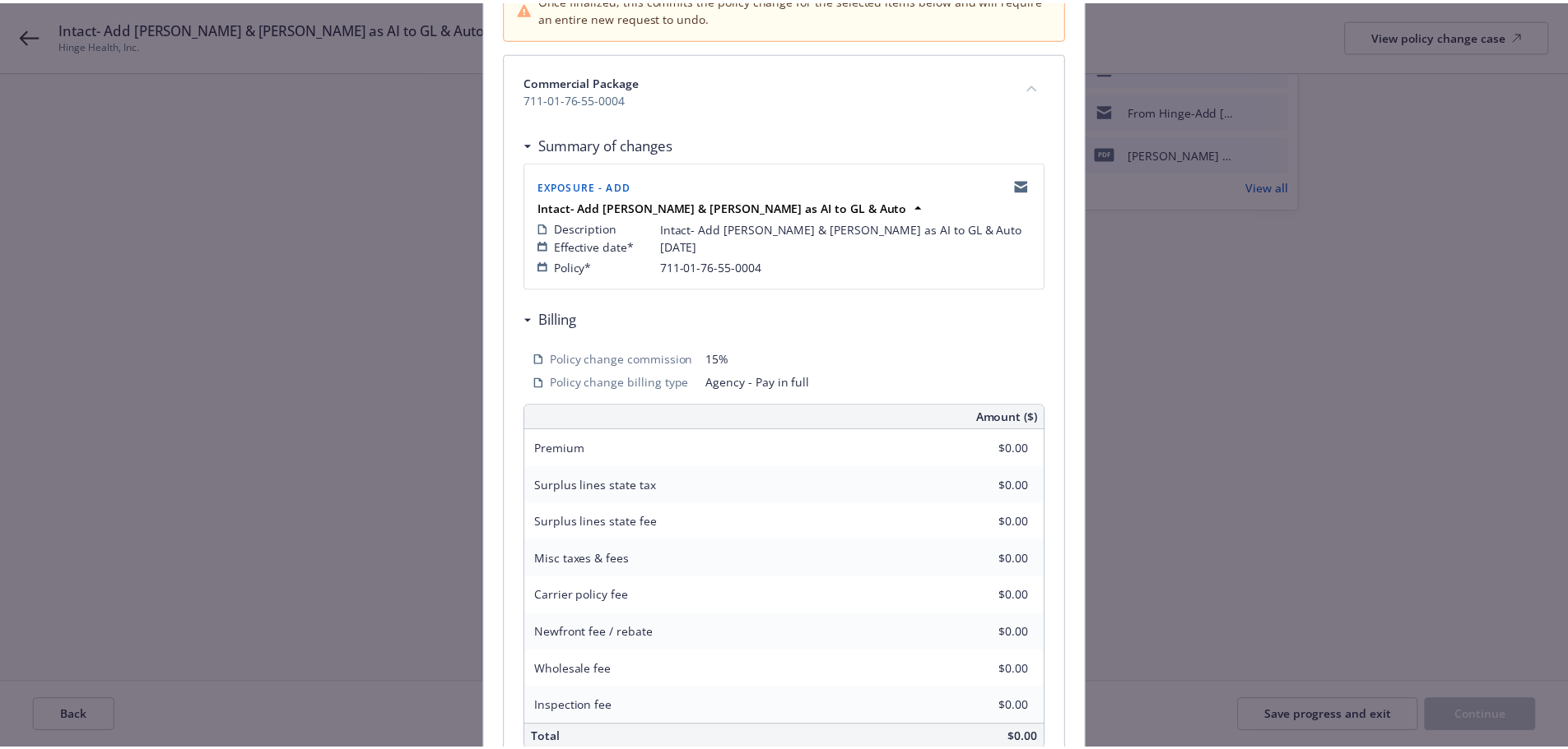
scroll to position [363, 0]
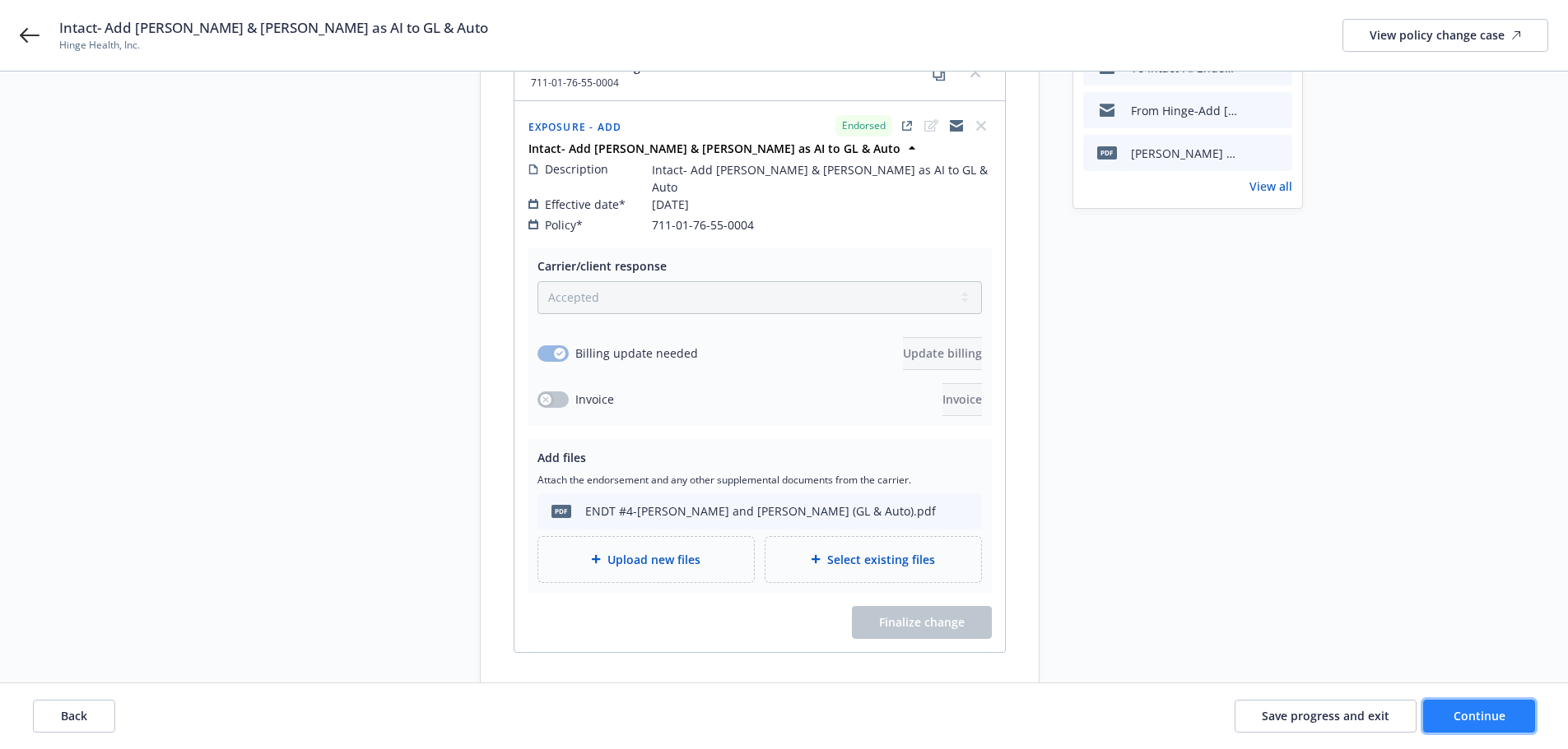
click at [1485, 712] on span "Continue" at bounding box center [1479, 715] width 51 height 16
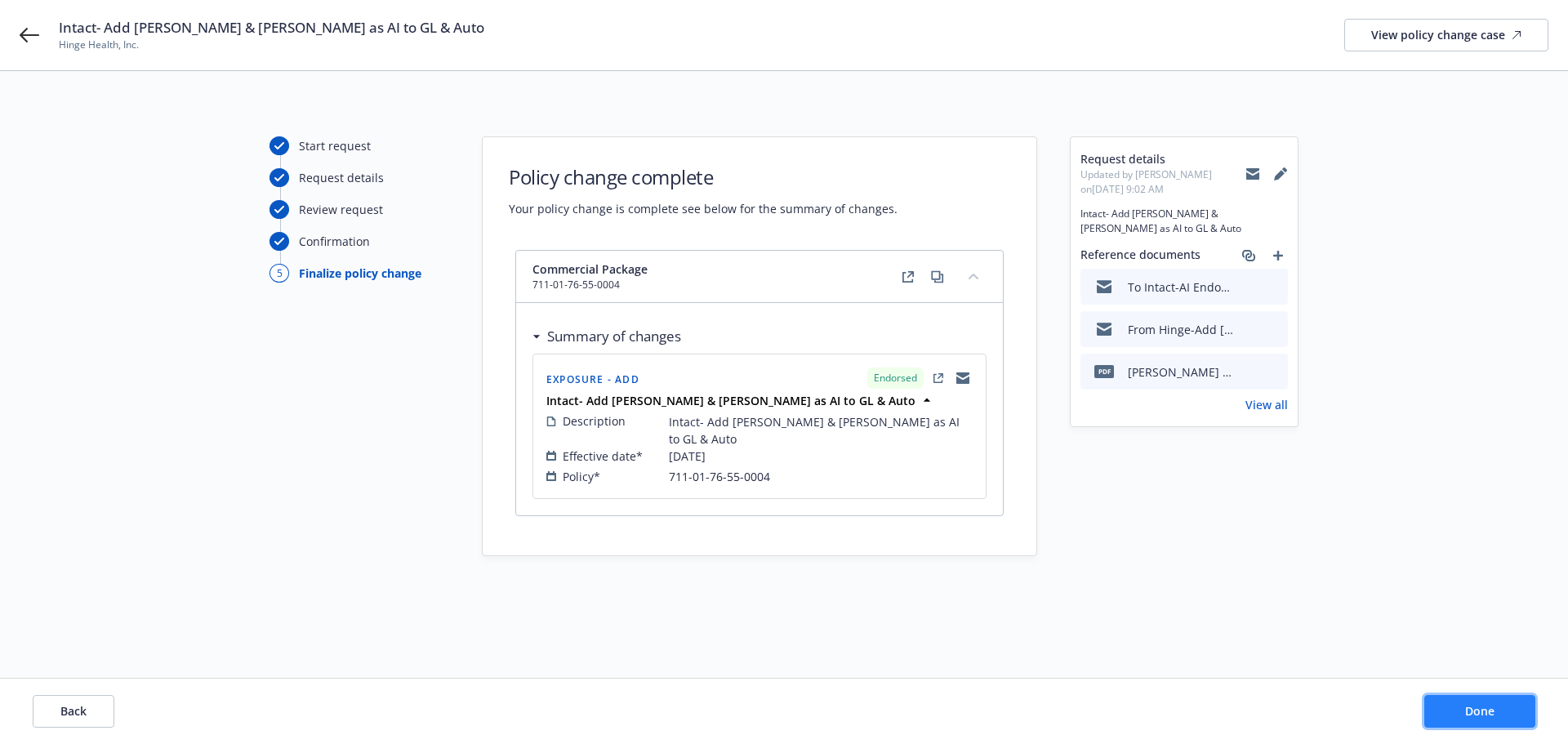
click at [1484, 712] on span "Done" at bounding box center [1480, 711] width 30 height 16
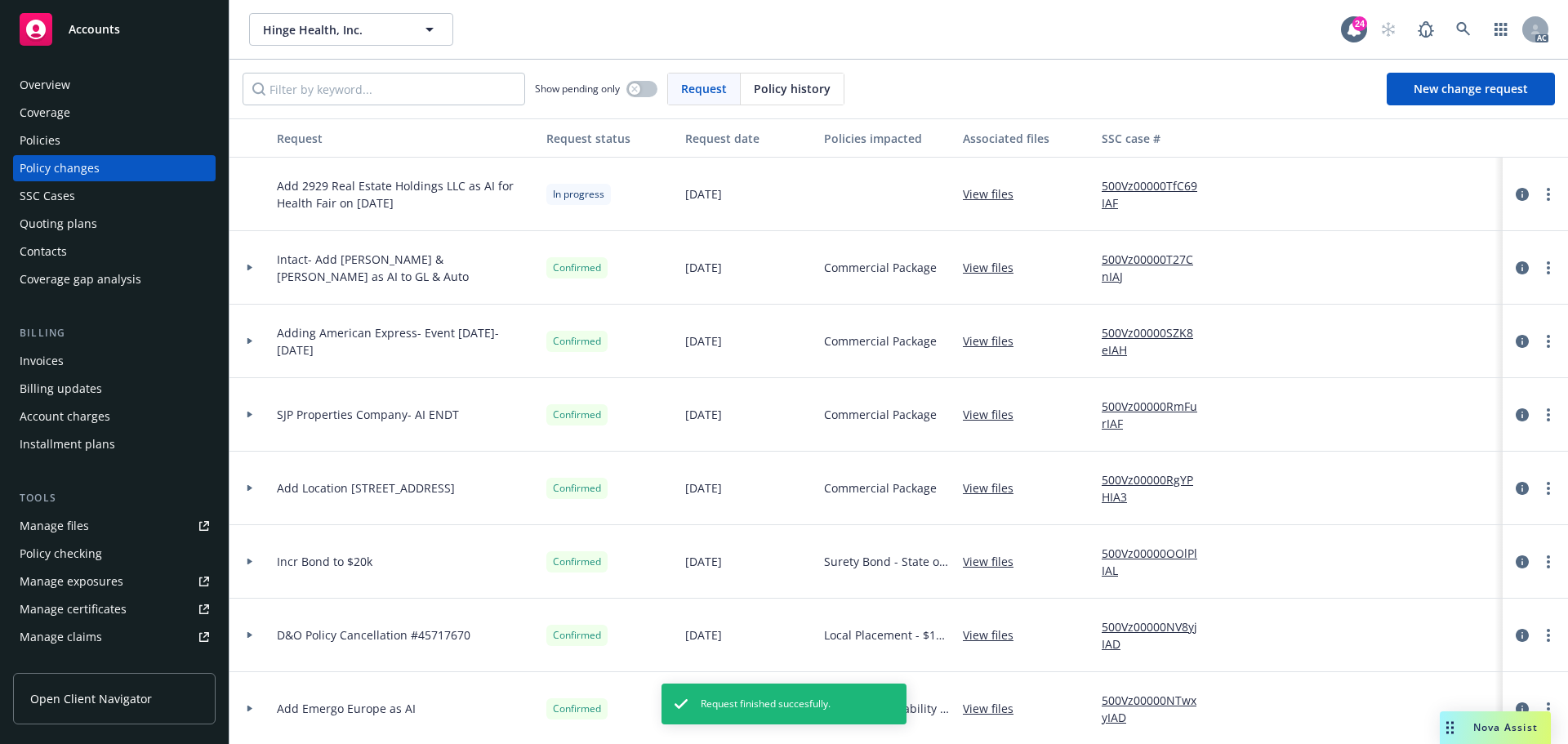
click at [1141, 253] on link "500Vz00000T27CnIAJ" at bounding box center [1157, 268] width 110 height 34
click at [41, 139] on div "Policies" at bounding box center [40, 140] width 41 height 26
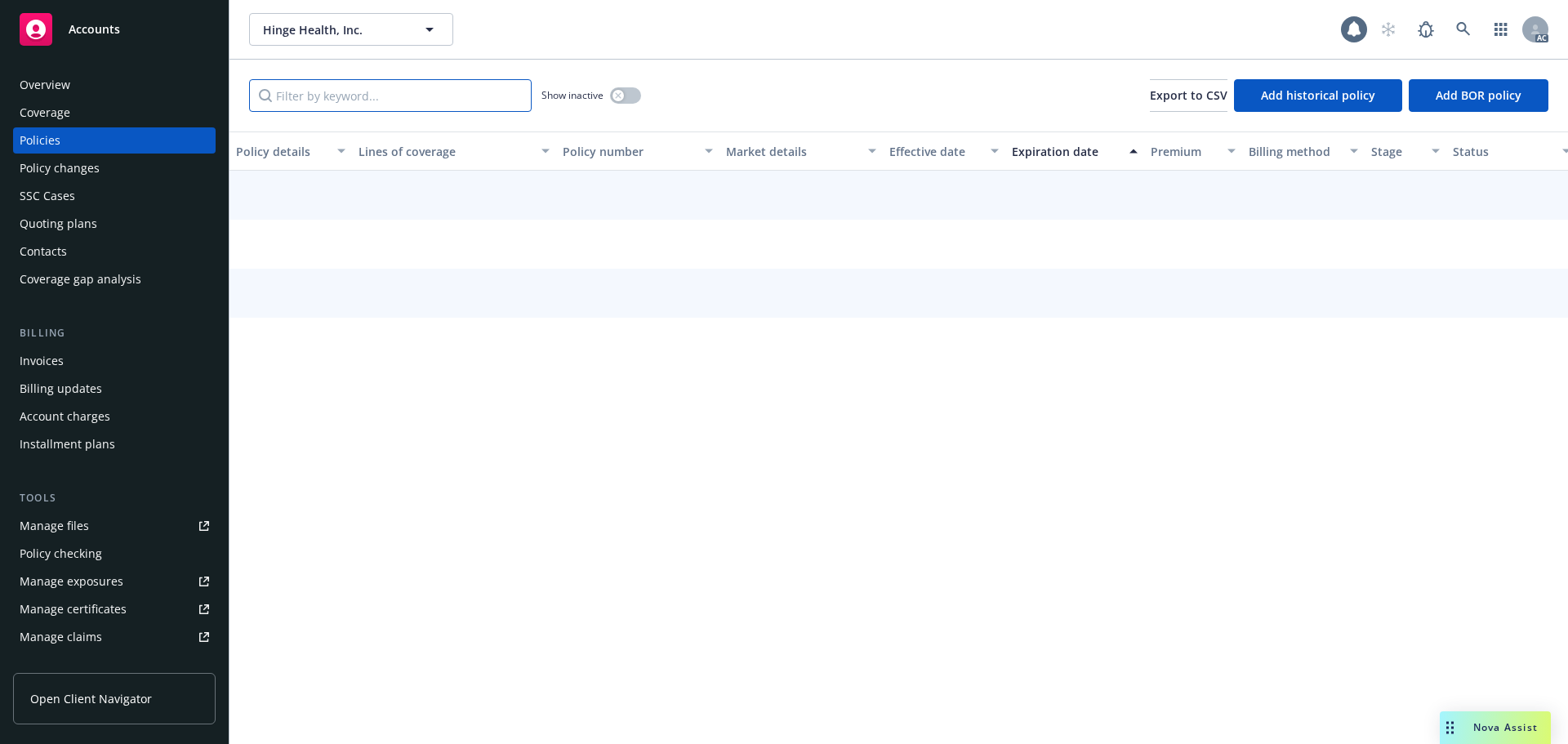
click at [347, 87] on input "Filter by keyword..." at bounding box center [390, 95] width 282 height 33
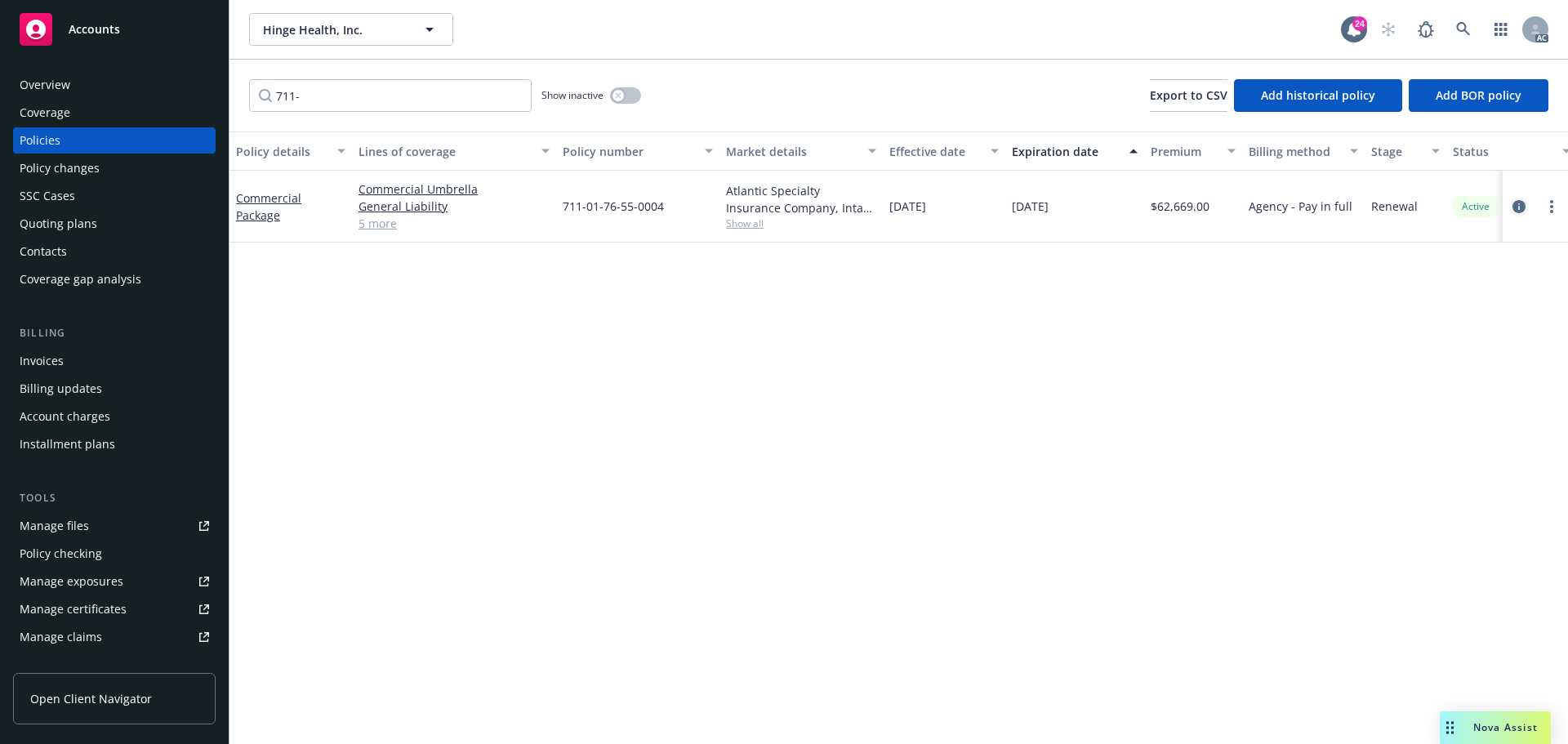
click at [1516, 205] on icon "circleInformation" at bounding box center [1519, 207] width 13 height 13
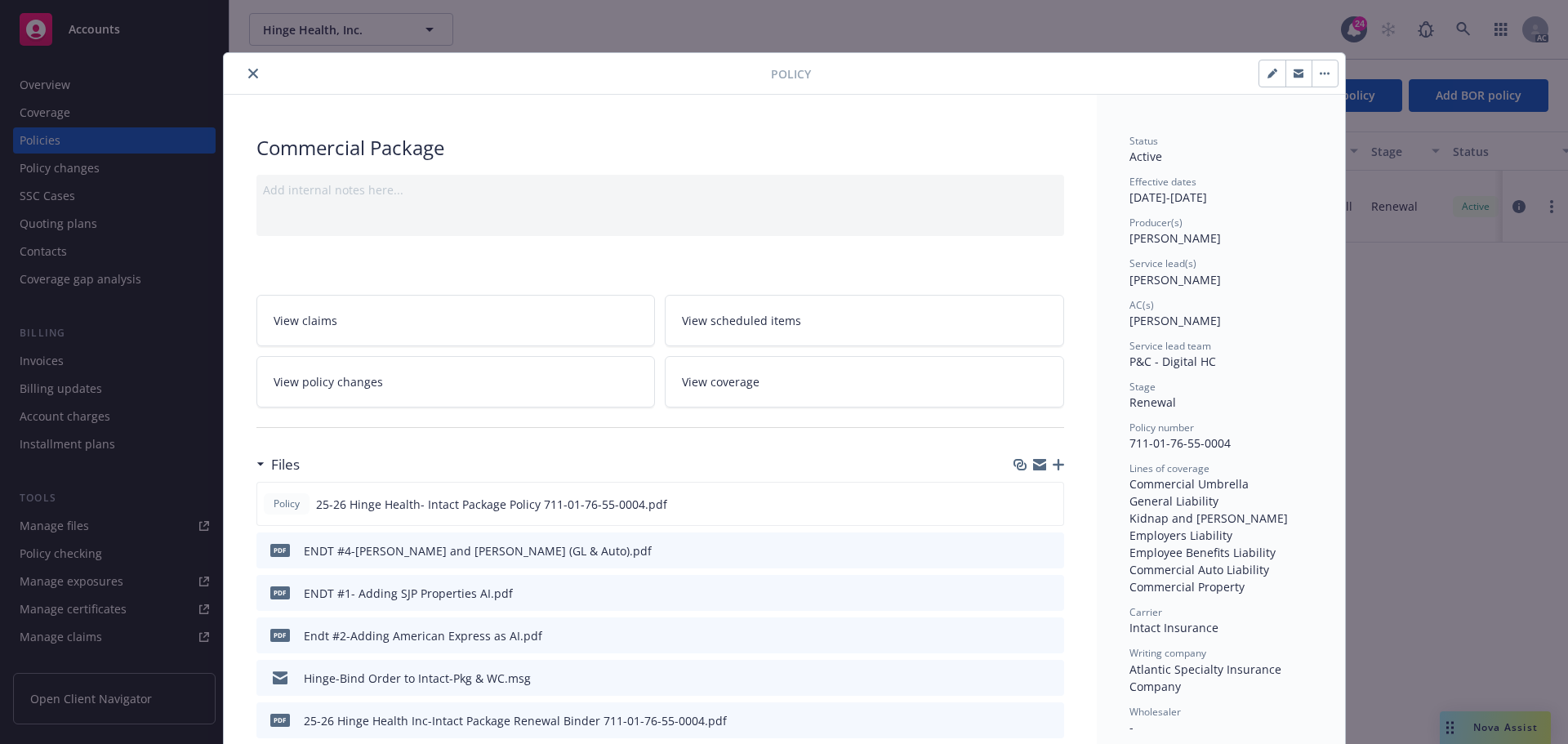
scroll to position [49, 0]
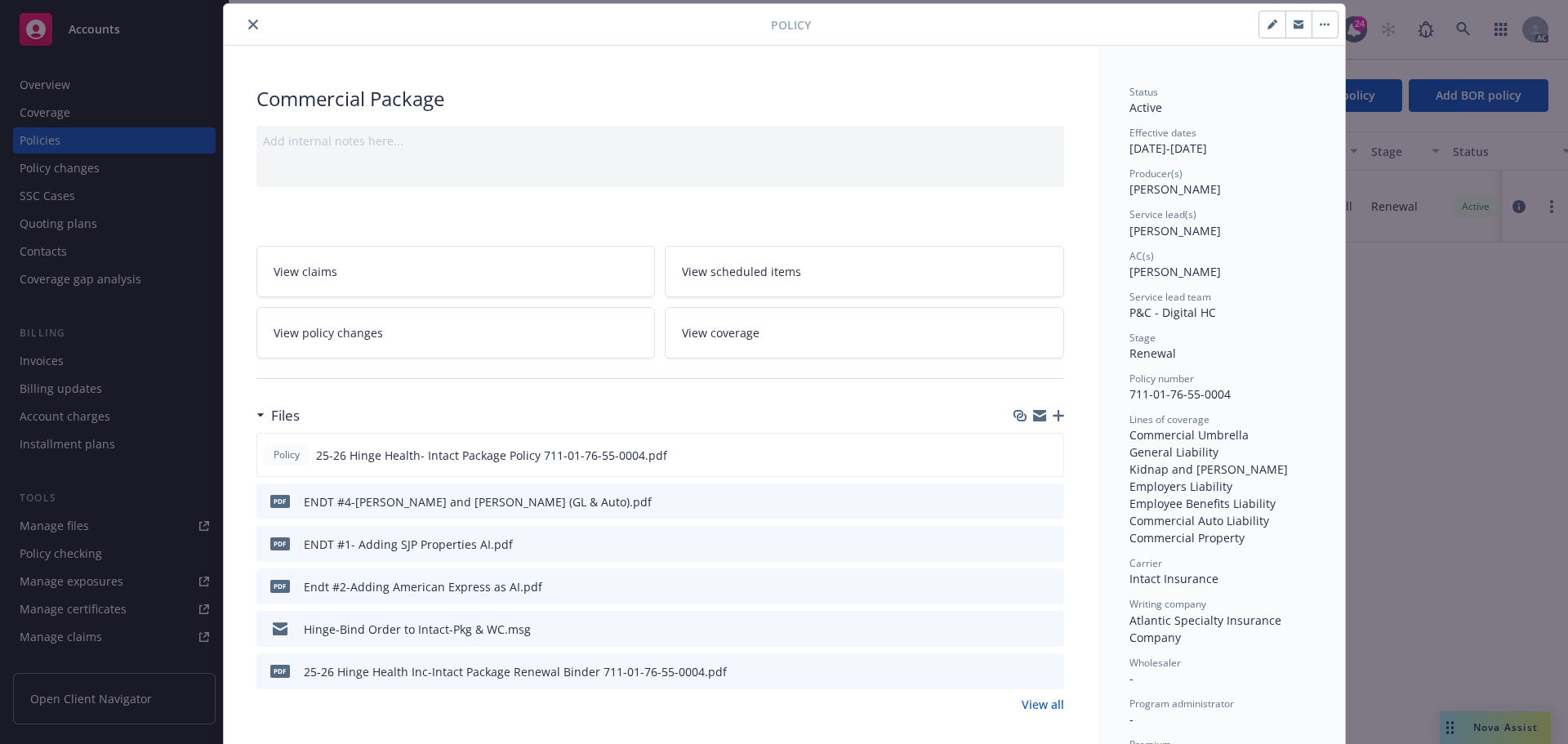
click at [248, 25] on icon "close" at bounding box center [253, 24] width 10 height 10
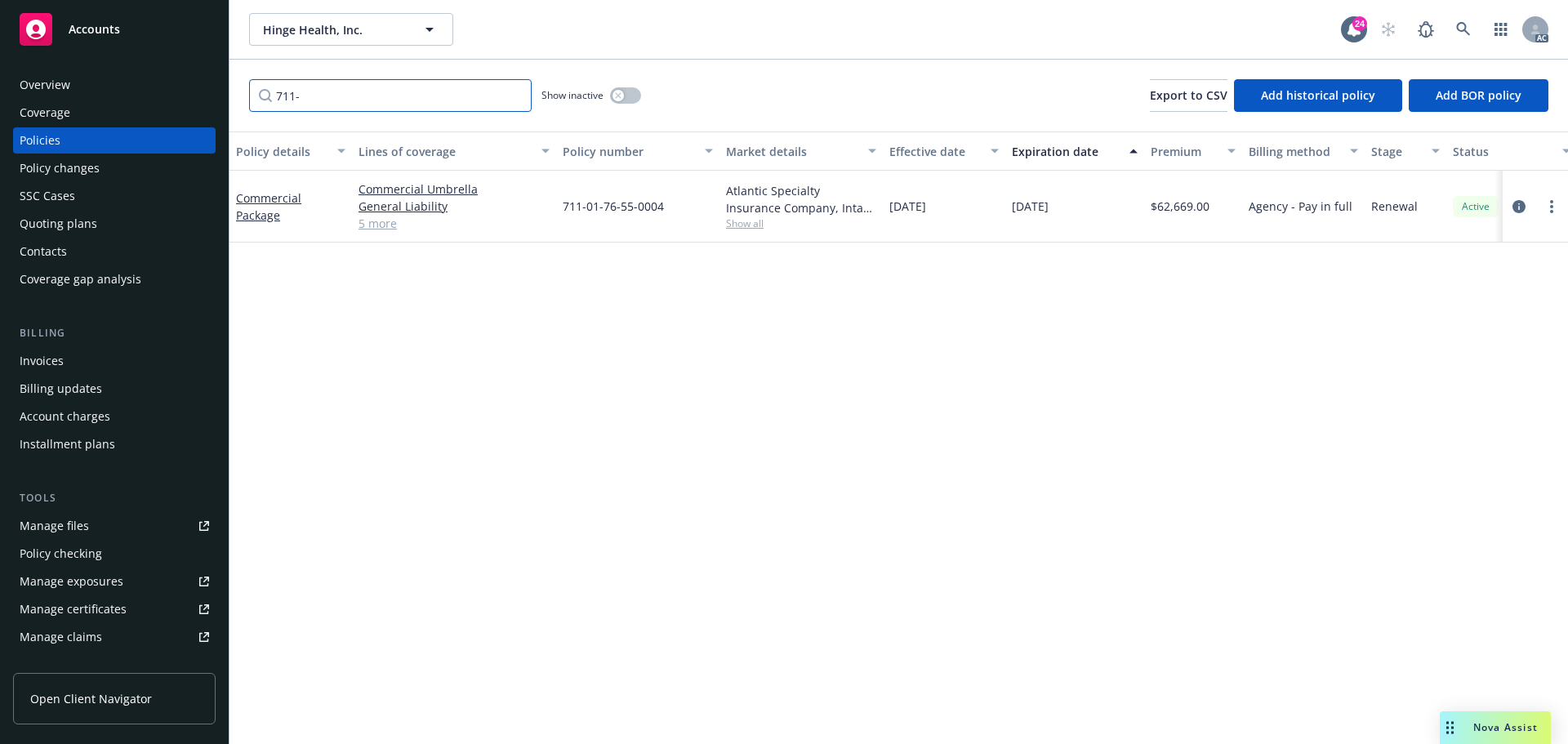
drag, startPoint x: 309, startPoint y: 95, endPoint x: 187, endPoint y: 90, distance: 122.1
click at [188, 92] on div "Accounts Overview Coverage Policies Policy changes SSC Cases Quoting plans Cont…" at bounding box center [784, 372] width 1568 height 744
type input "YMM"
click at [1521, 206] on icon "circleInformation" at bounding box center [1519, 206] width 13 height 13
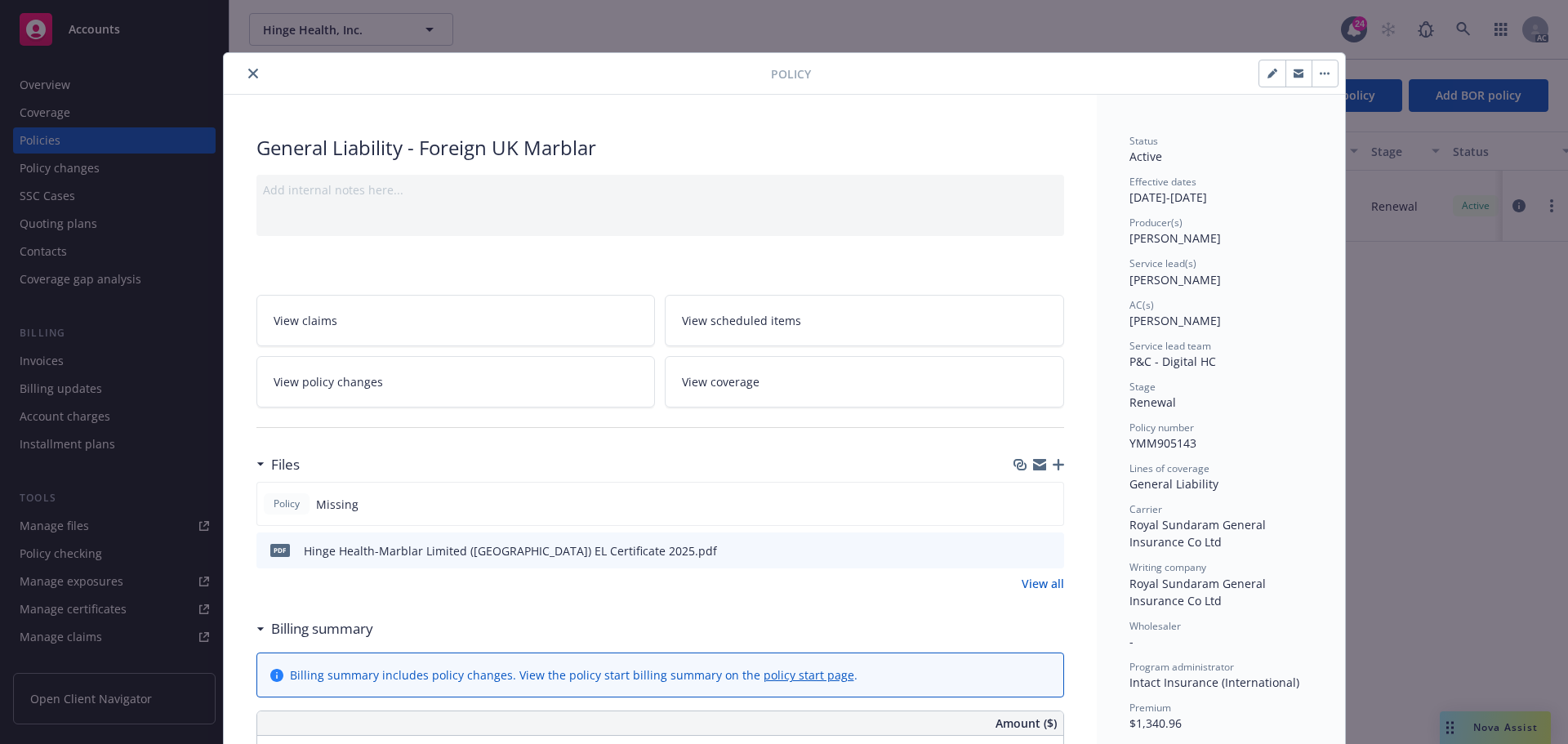
click at [1053, 463] on icon "button" at bounding box center [1058, 464] width 11 height 11
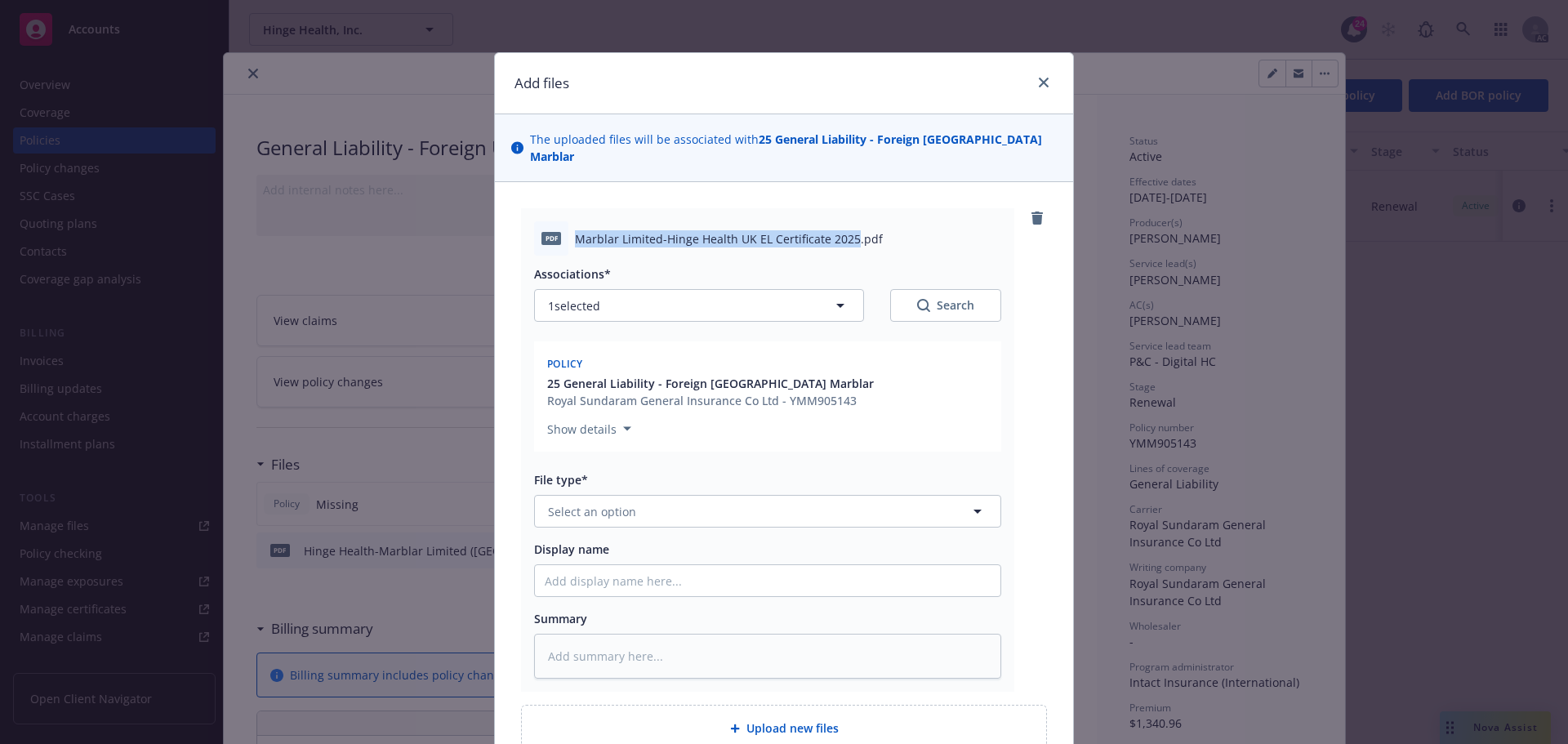
drag, startPoint x: 570, startPoint y: 221, endPoint x: 846, endPoint y: 221, distance: 276.0
click at [846, 230] on span "Marblar Limited-Hinge Health UK EL Certificate 2025.pdf" at bounding box center [729, 239] width 308 height 17
copy span "Marblar Limited-Hinge Health UK EL Certificate 2025"
click at [594, 566] on input "Display name" at bounding box center [767, 581] width 465 height 31
paste input "Marblar Limited-Hinge Health UK EL Certificate 2025"
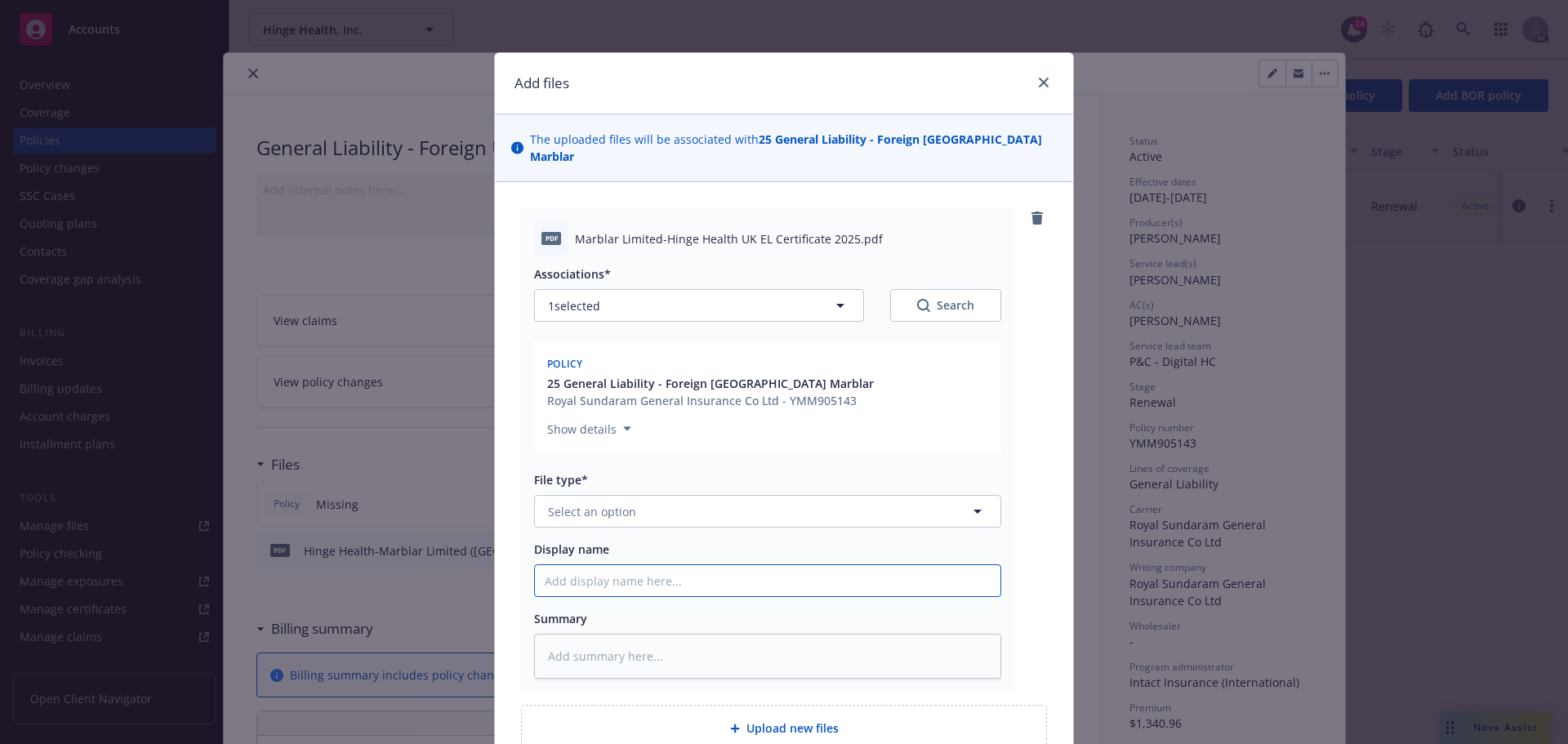
type textarea "x"
type input "Marblar Limited-Hinge Health UK EL Certificate 2025"
click at [588, 634] on textarea at bounding box center [767, 657] width 467 height 45
paste textarea "Marblar Limited-Hinge Health UK EL Certificate 2025"
type textarea "x"
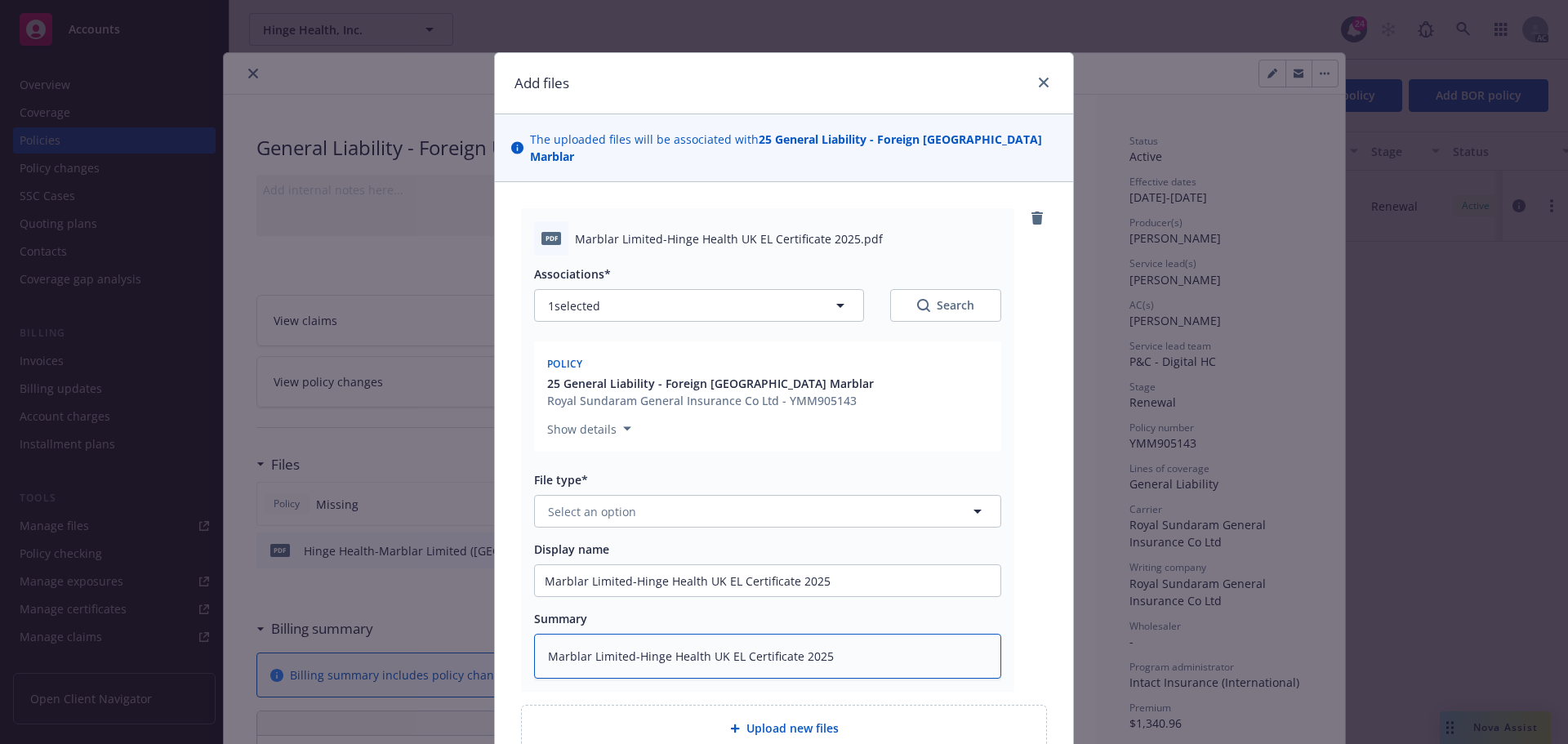
type textarea "Marblar Limited-Hinge Health UK EL Certificate 2025"
click at [611, 503] on span "Select an option" at bounding box center [591, 512] width 88 height 17
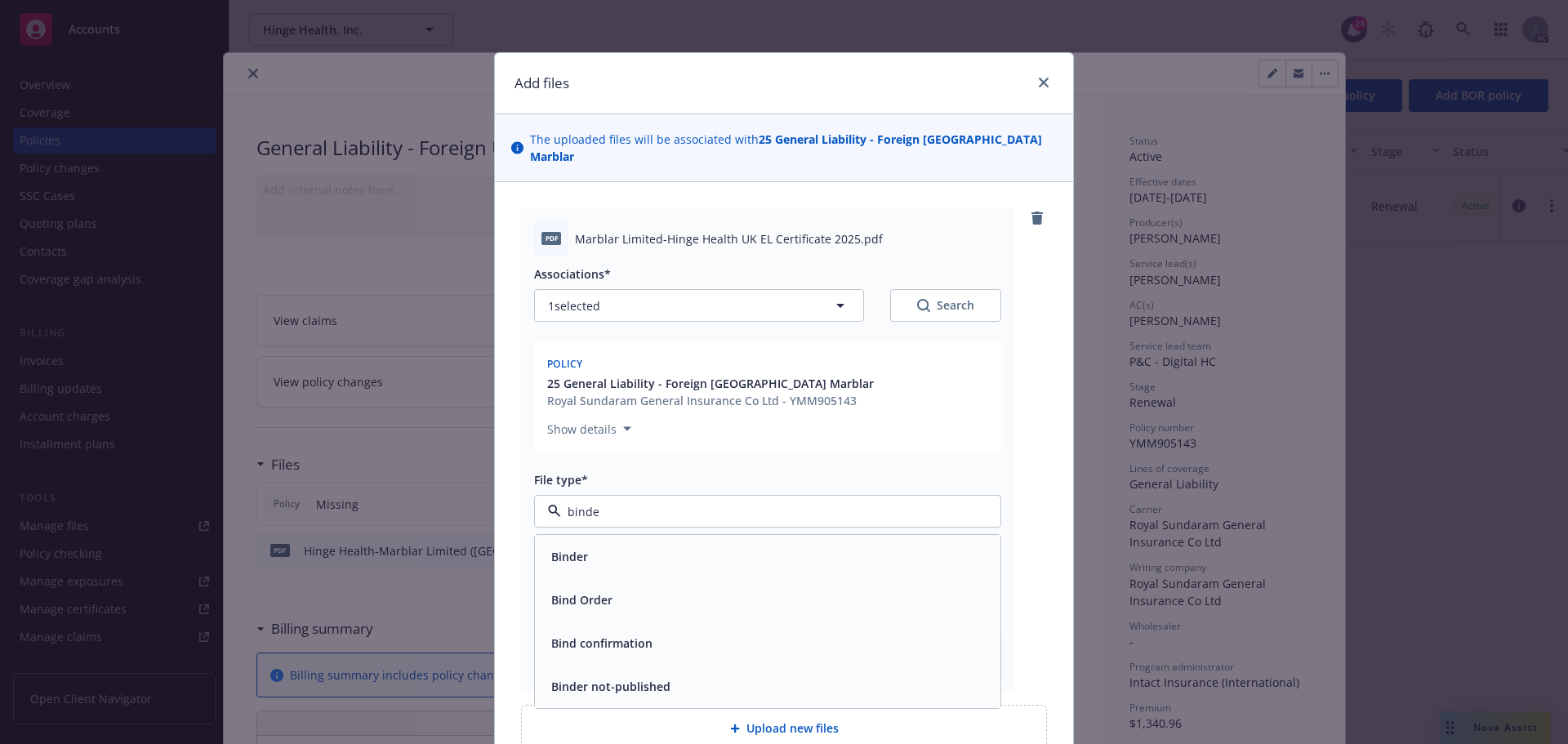
type input "binder"
click at [612, 545] on div "Binder" at bounding box center [768, 557] width 446 height 24
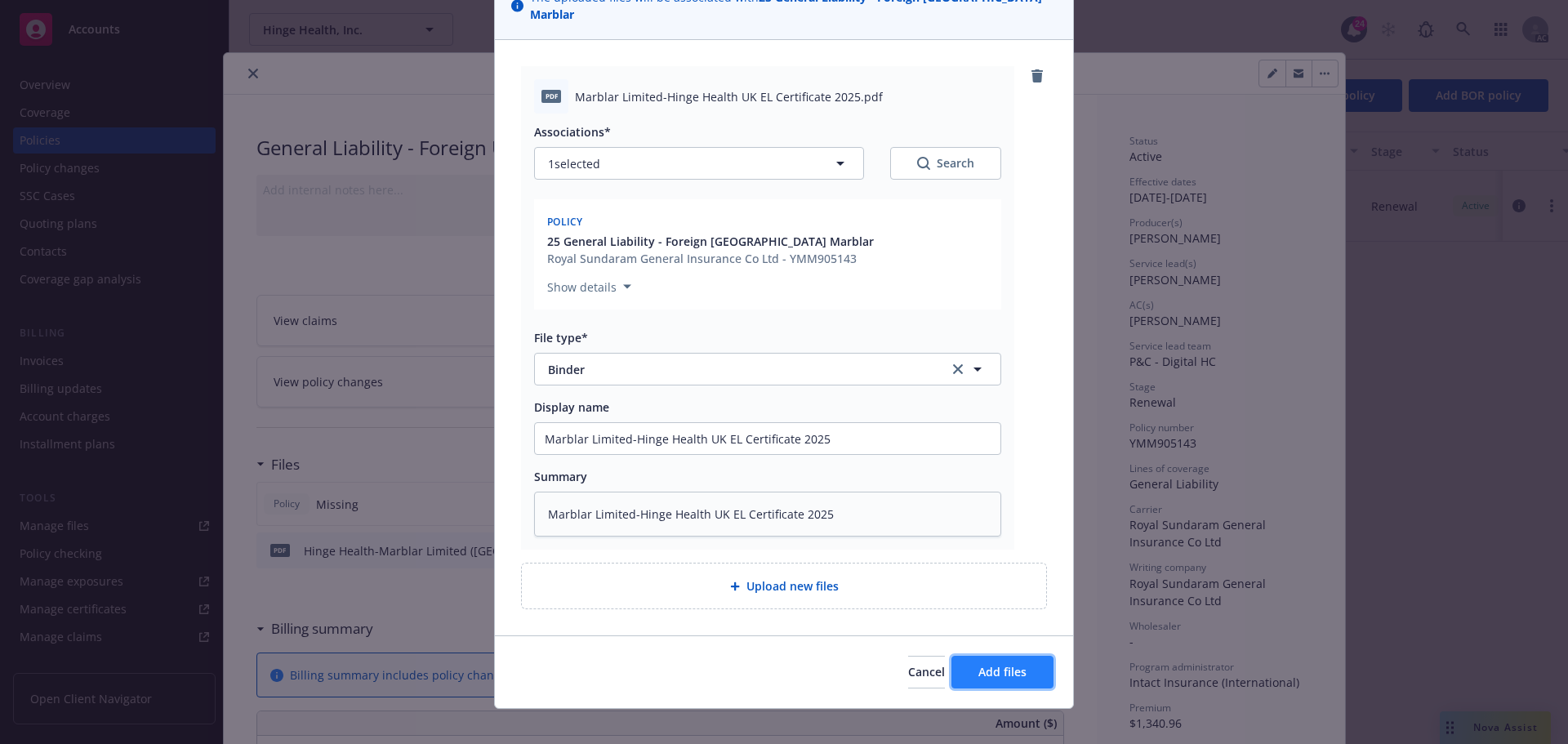
drag, startPoint x: 1018, startPoint y: 642, endPoint x: 1014, endPoint y: 650, distance: 8.9
click at [1016, 656] on button "Add files" at bounding box center [1003, 672] width 102 height 33
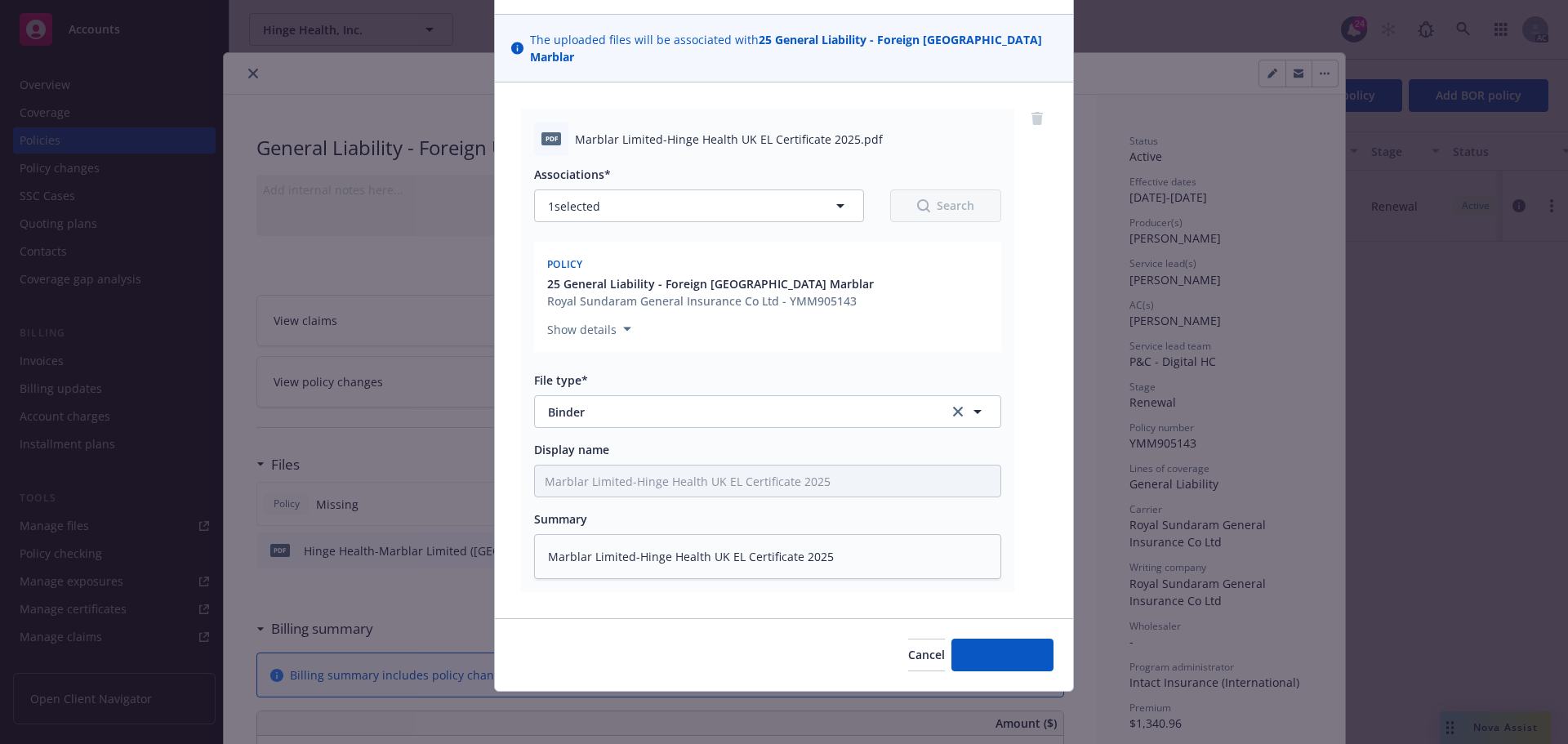
scroll to position [83, 0]
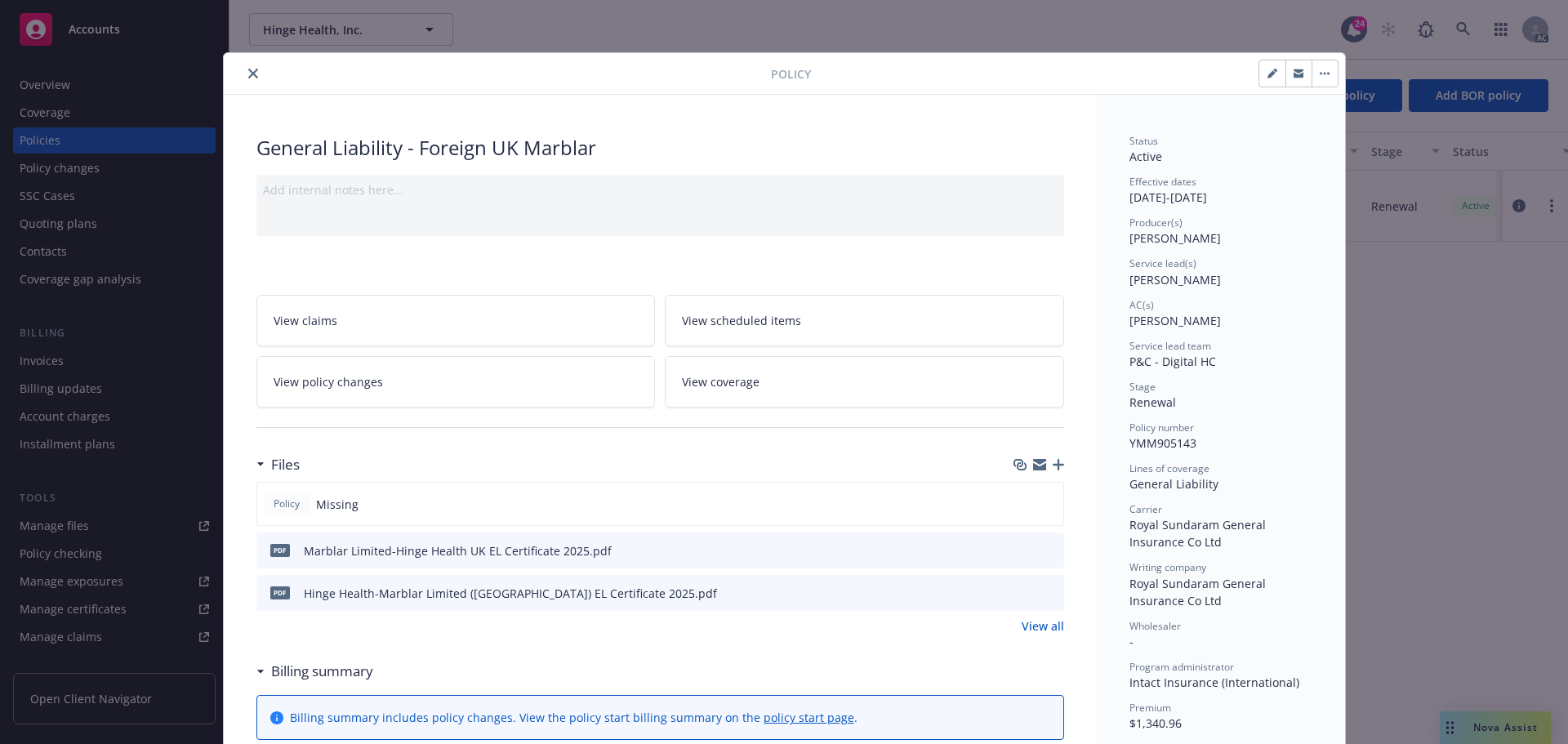
click at [1053, 465] on icon "button" at bounding box center [1058, 464] width 11 height 11
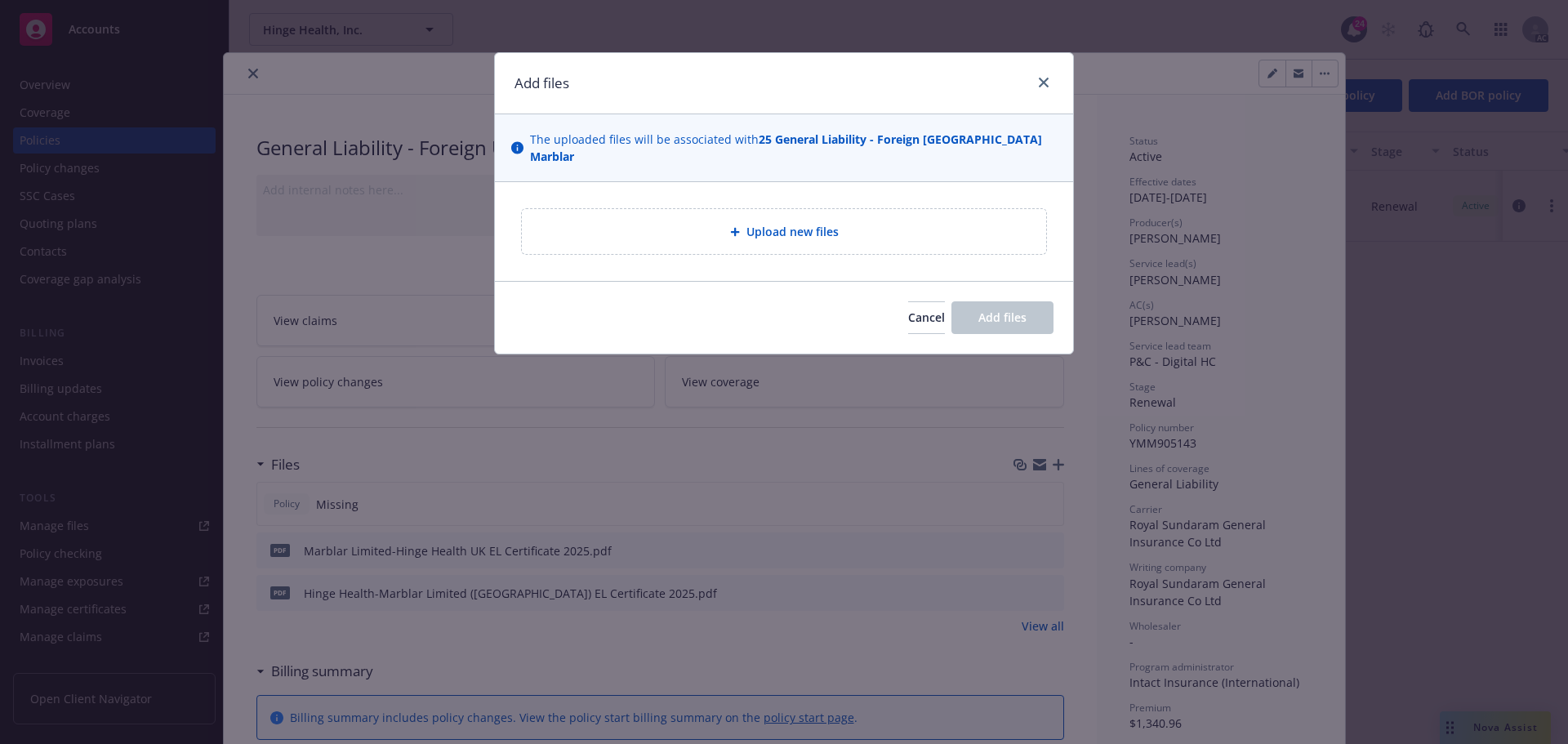
click at [742, 228] on div at bounding box center [739, 232] width 17 height 10
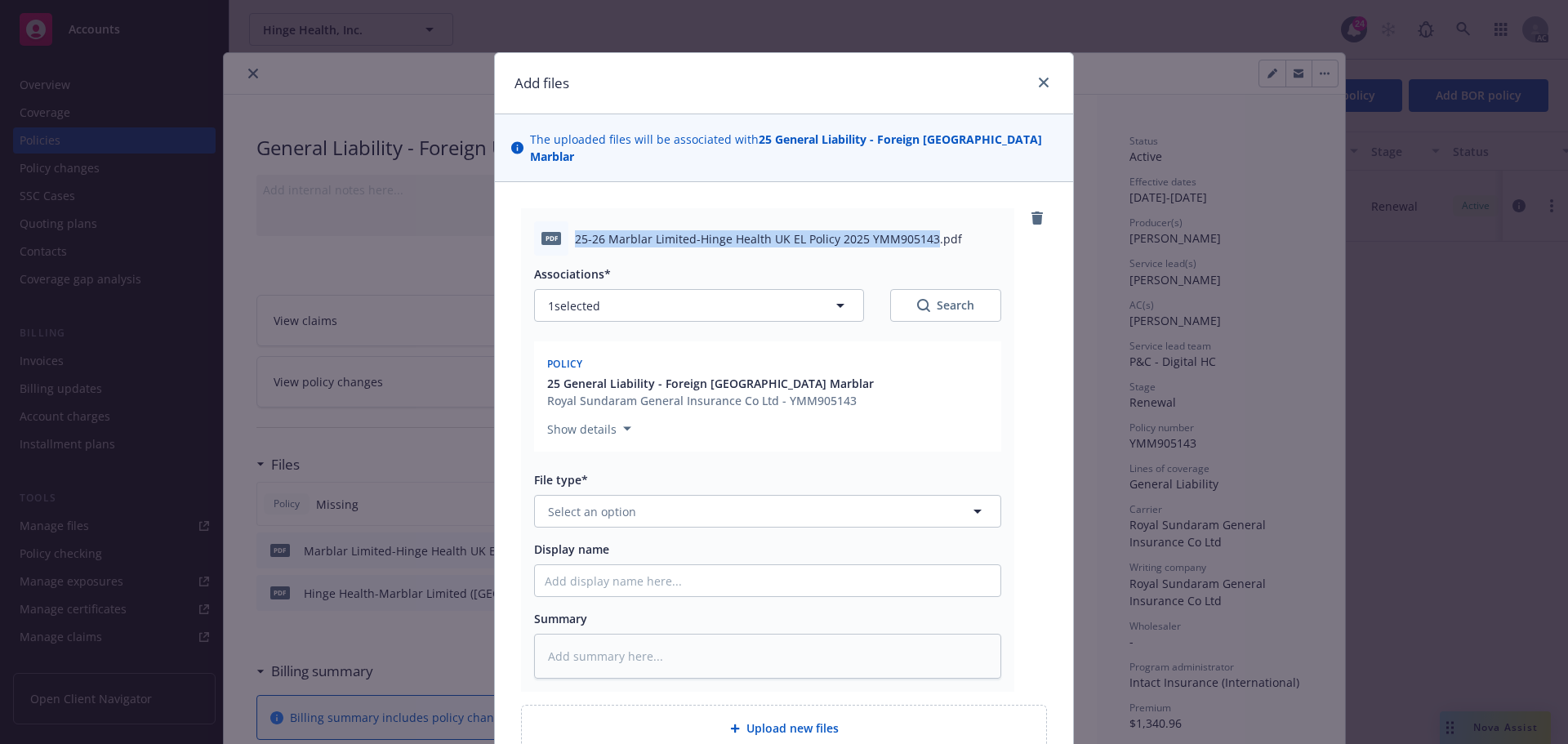
drag, startPoint x: 569, startPoint y: 219, endPoint x: 924, endPoint y: 218, distance: 355.0
click at [924, 230] on span "25-26 Marblar Limited-Hinge Health UK EL Policy 2025 YMM905143.pdf" at bounding box center [768, 239] width 387 height 17
copy span "25-26 Marblar Limited-Hinge Health UK EL Policy 2025 YMM905143"
click at [630, 566] on input "Display name" at bounding box center [767, 581] width 465 height 31
paste input "25-26 Marblar Limited-Hinge Health UK EL Policy 2025 YMM905143"
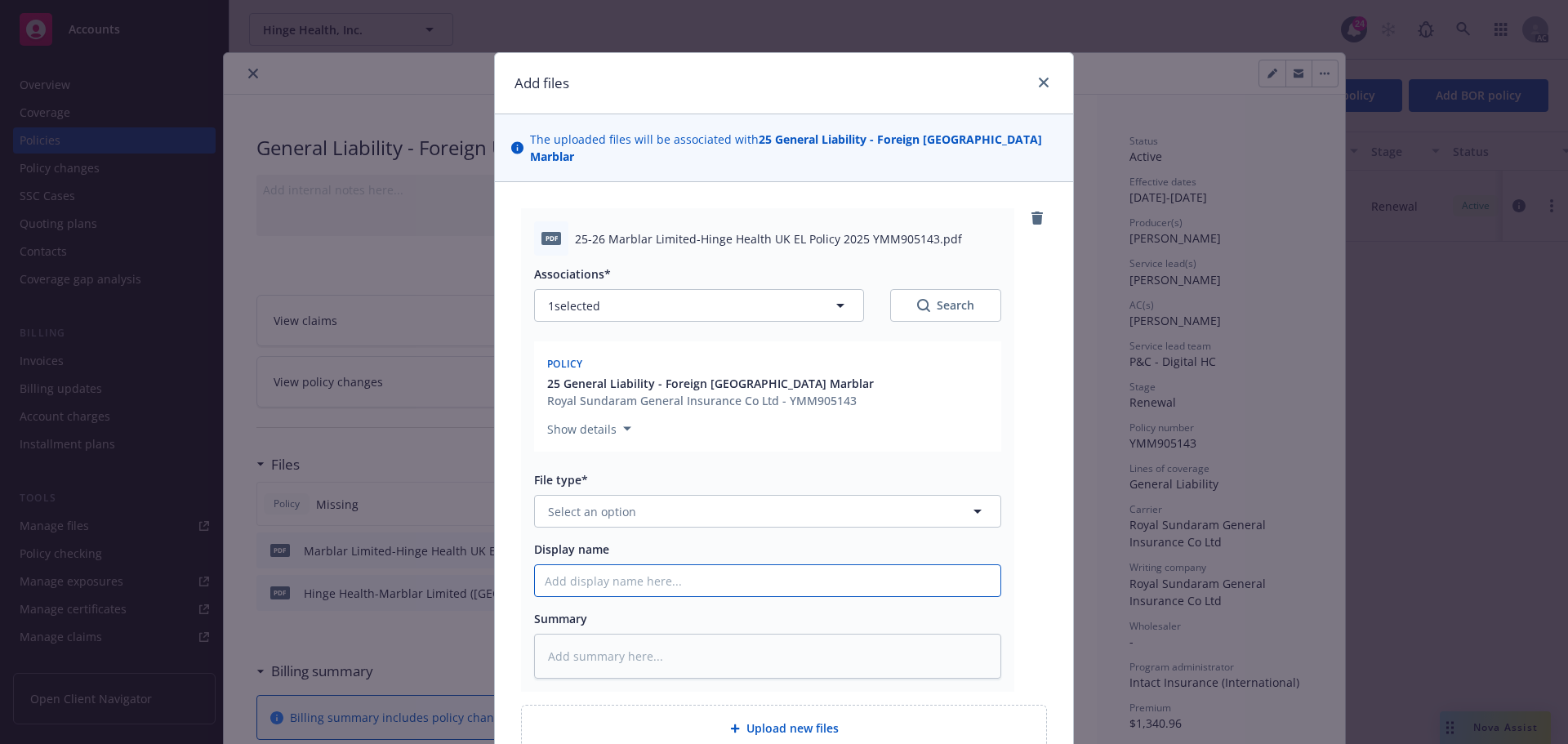
type textarea "x"
type input "25-26 Marblar Limited-Hinge Health UK EL Policy 2025 YMM905143"
click at [609, 642] on textarea at bounding box center [767, 657] width 467 height 45
paste textarea "25-26 Marblar Limited-Hinge Health UK EL Policy 2025 YMM905143"
type textarea "x"
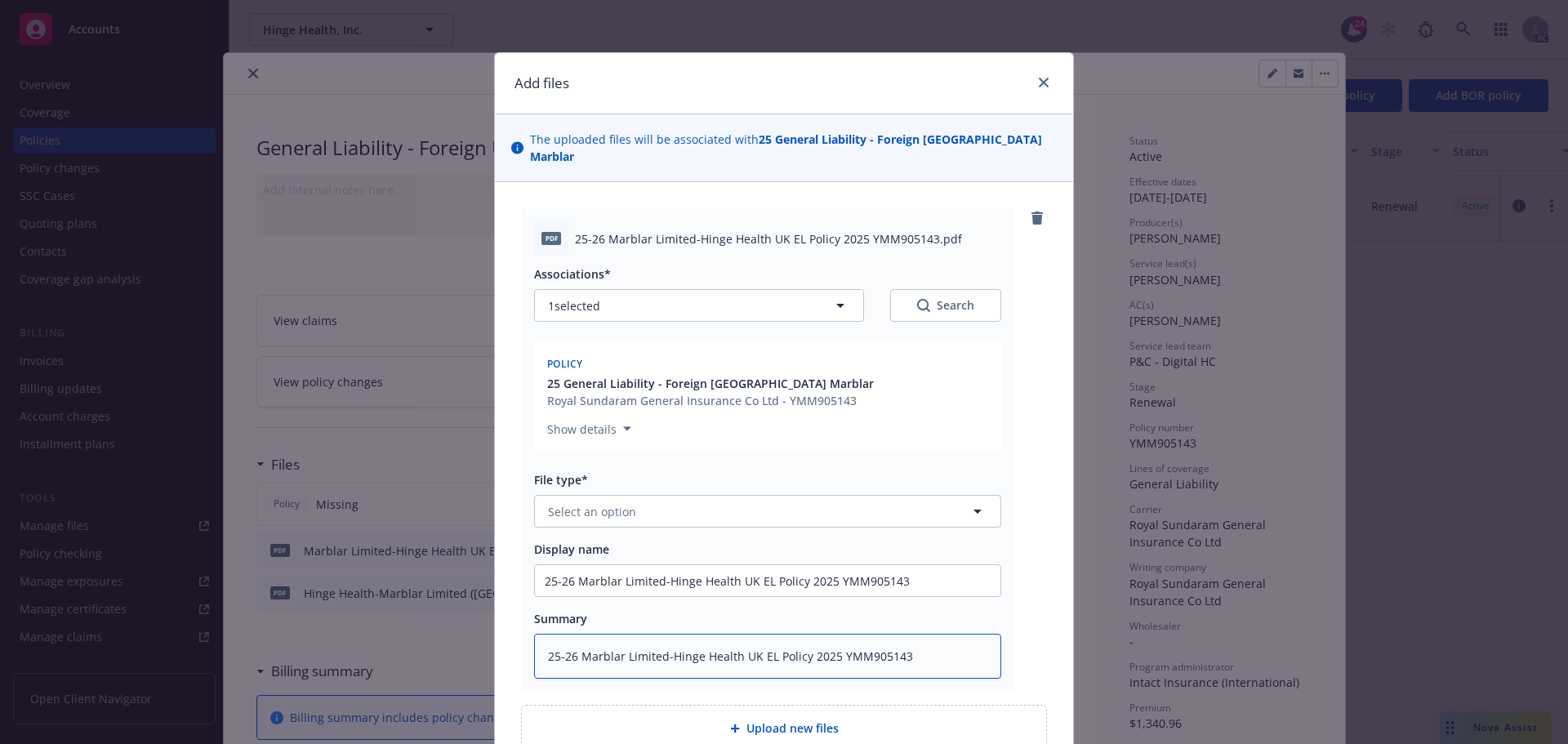
type textarea "25-26 Marblar Limited-Hinge Health UK EL Policy 2025 YMM905143"
click at [633, 496] on button "Select an option" at bounding box center [767, 511] width 467 height 33
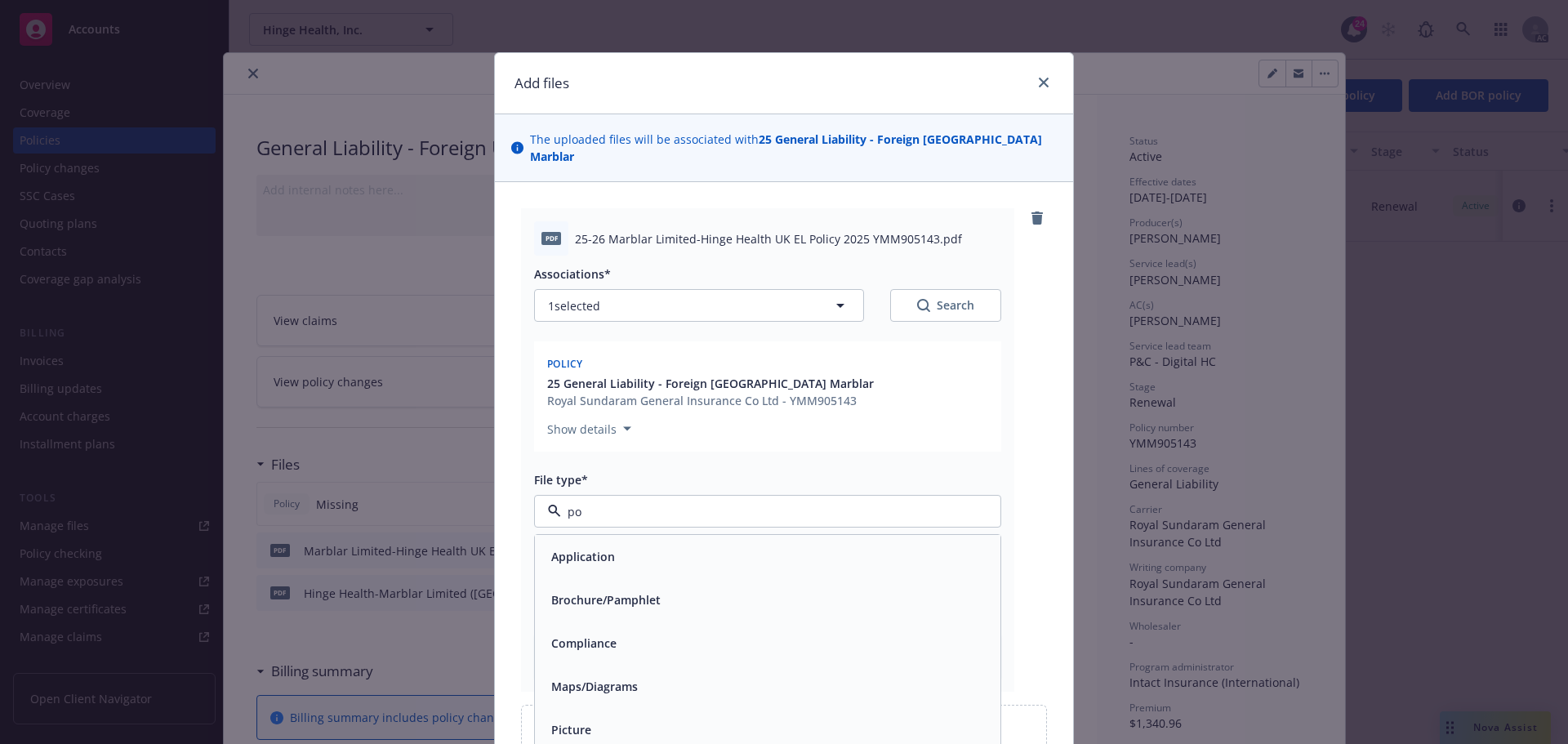
type input "pol"
click at [587, 545] on div "Policy" at bounding box center [768, 557] width 446 height 24
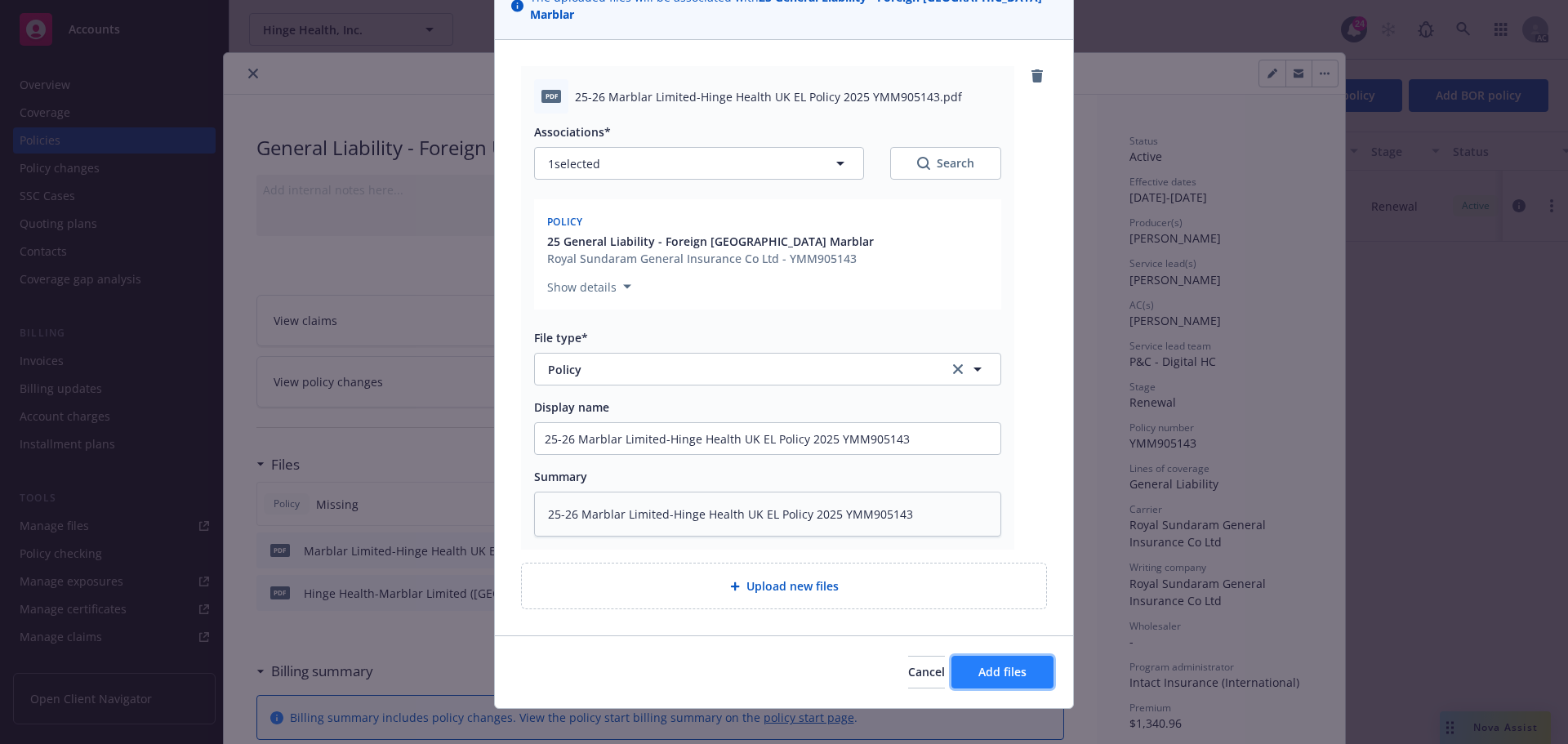
click at [1015, 664] on span "Add files" at bounding box center [1003, 672] width 48 height 16
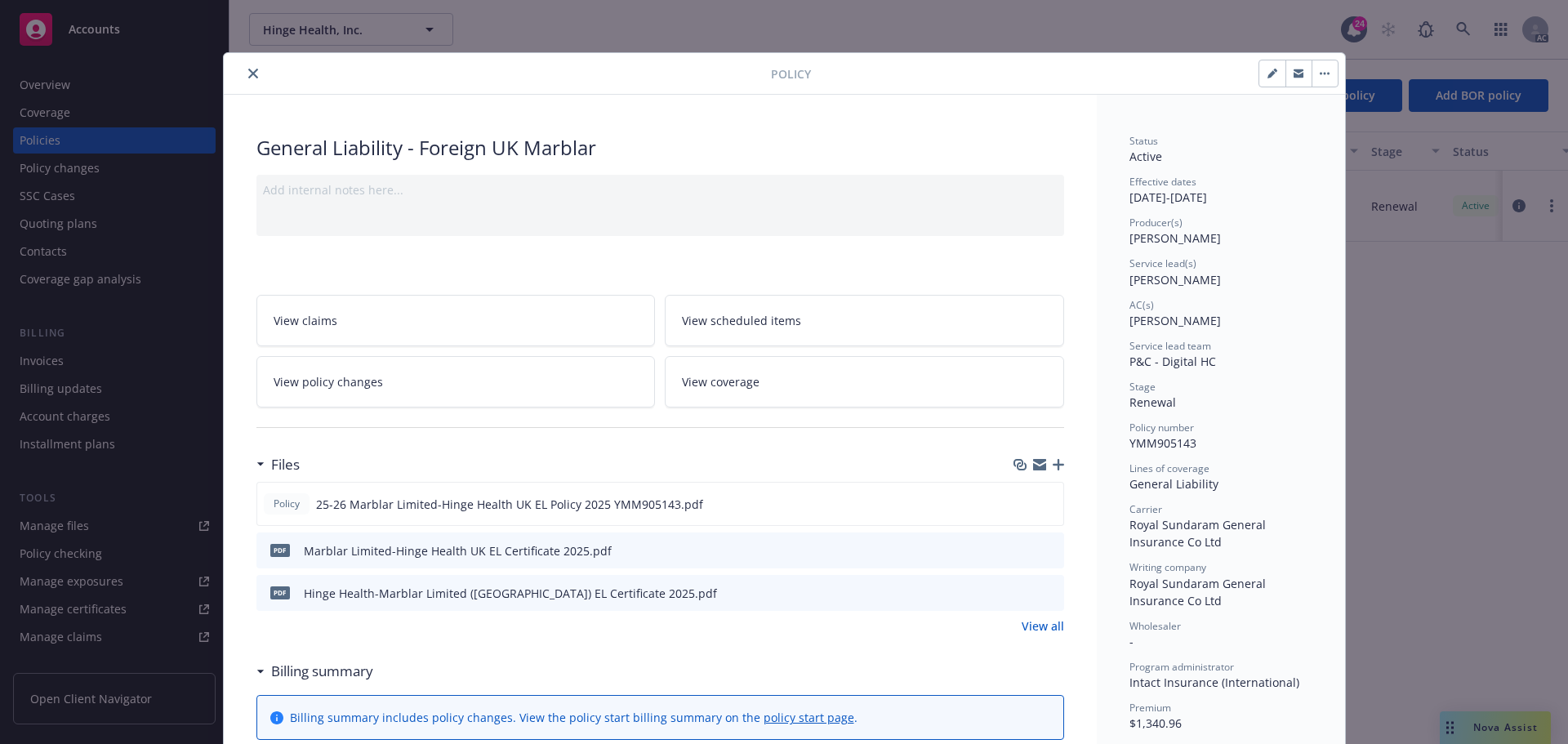
click at [248, 72] on icon "close" at bounding box center [253, 73] width 10 height 10
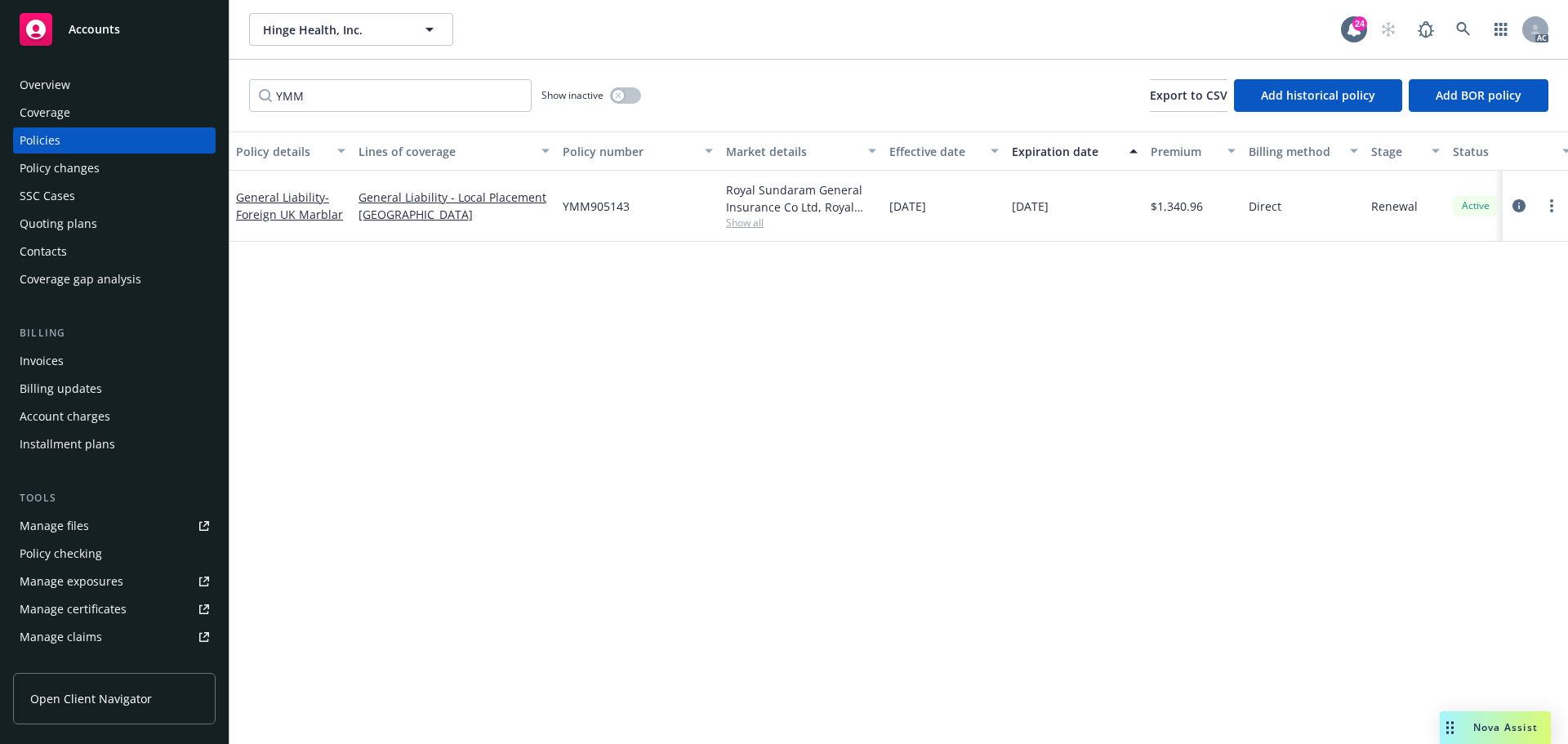
click at [86, 167] on div "Policy changes" at bounding box center [59, 168] width 80 height 26
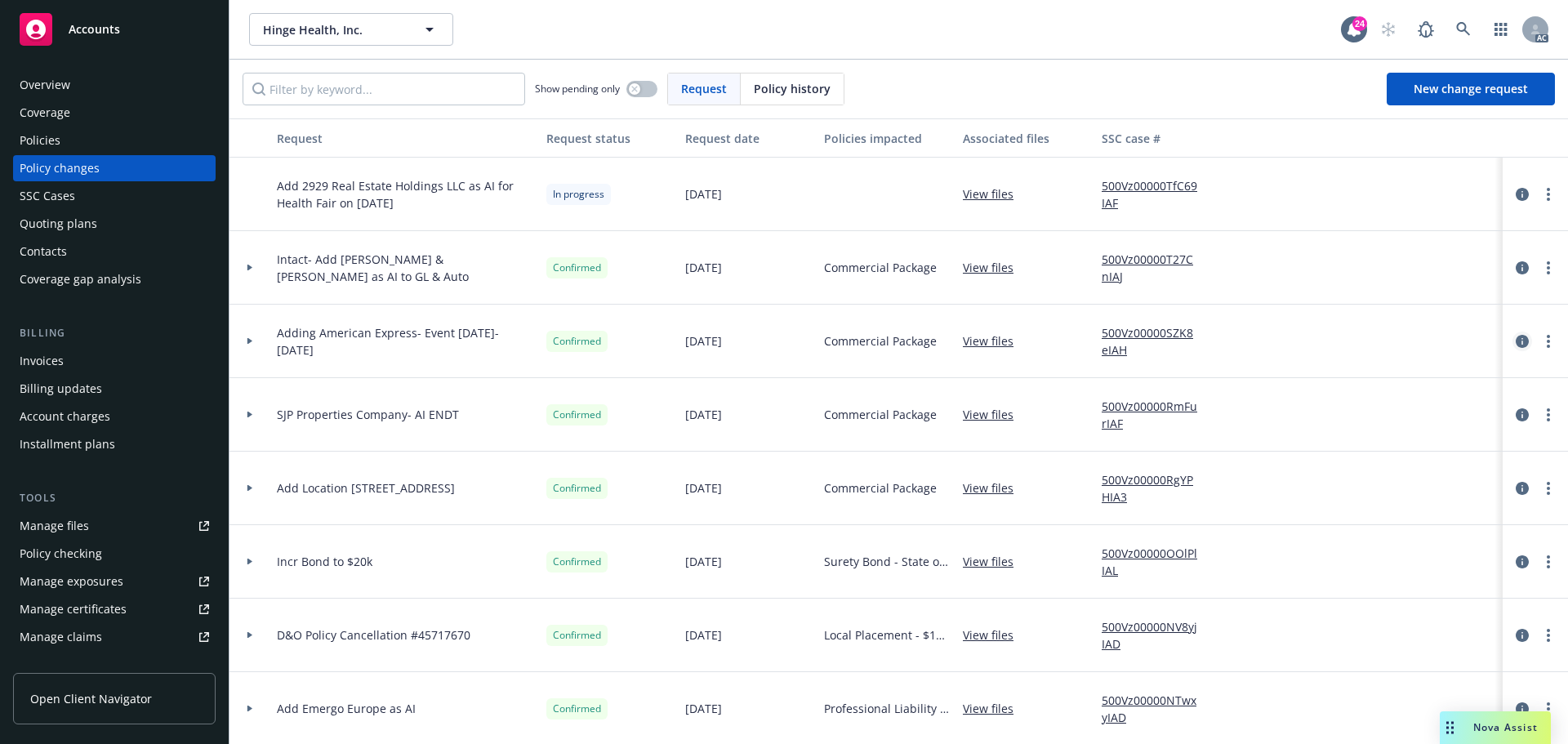
click at [1516, 341] on icon "circleInformation" at bounding box center [1523, 342] width 13 height 13
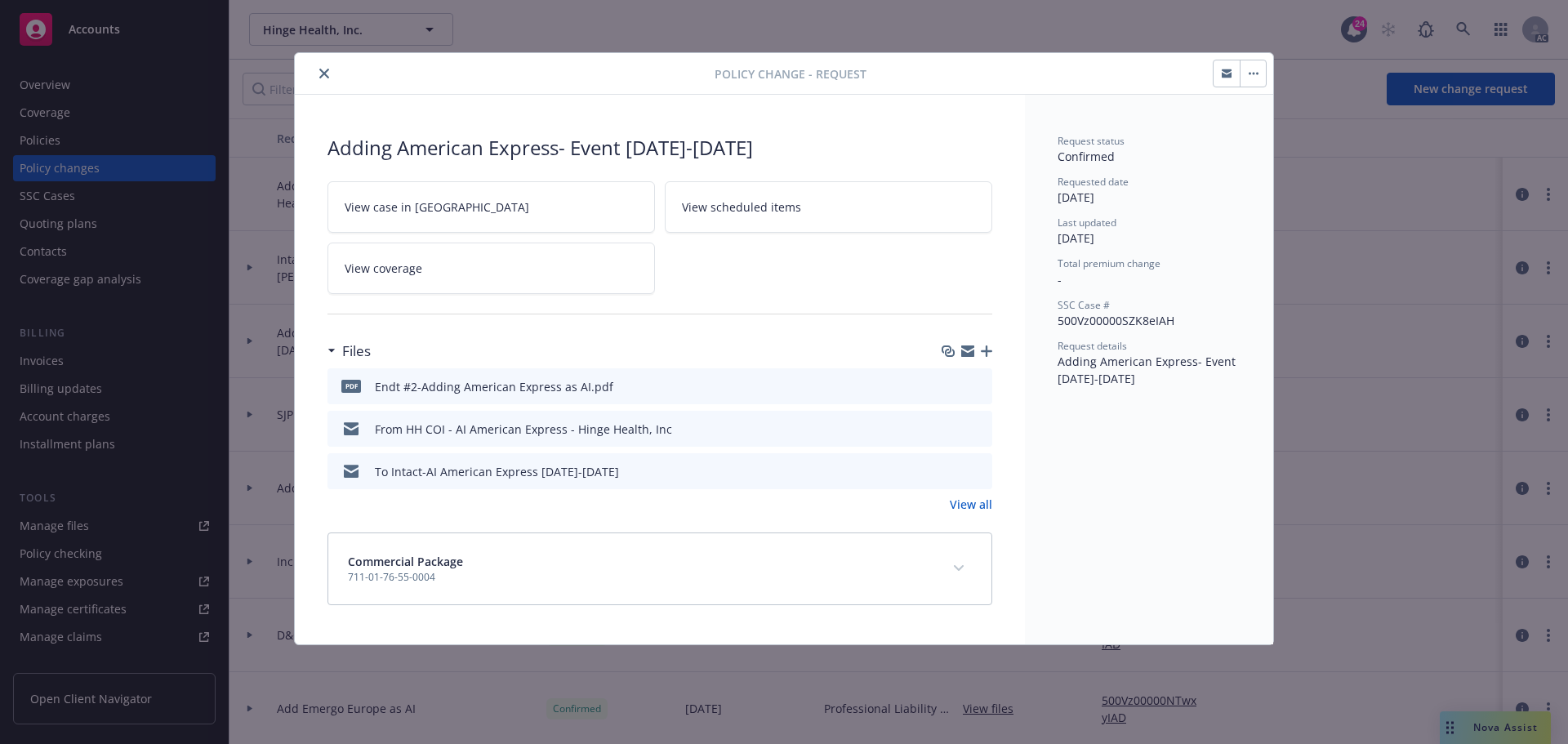
click at [988, 350] on icon "button" at bounding box center [987, 351] width 11 height 11
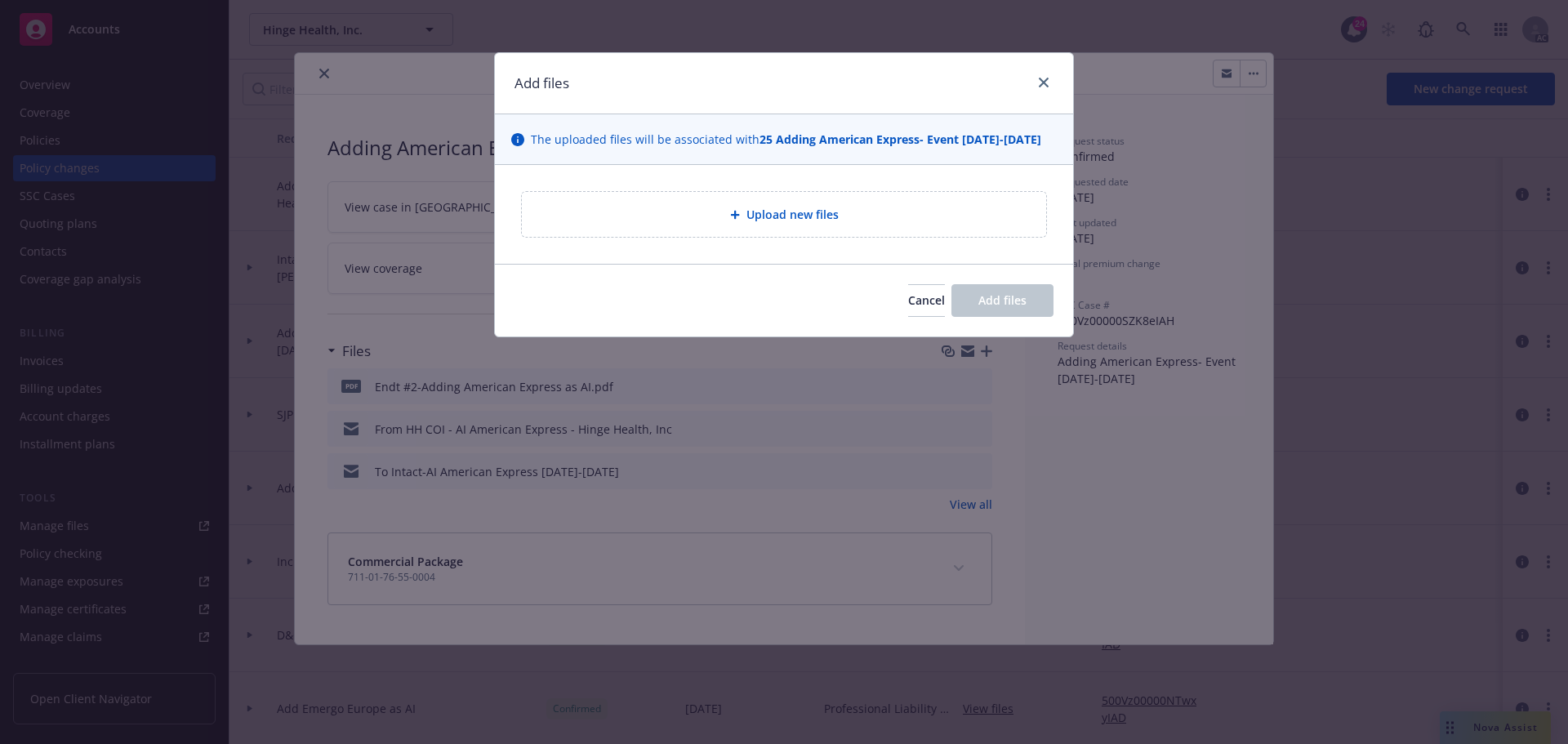
click at [781, 210] on span "Upload new files" at bounding box center [792, 215] width 92 height 17
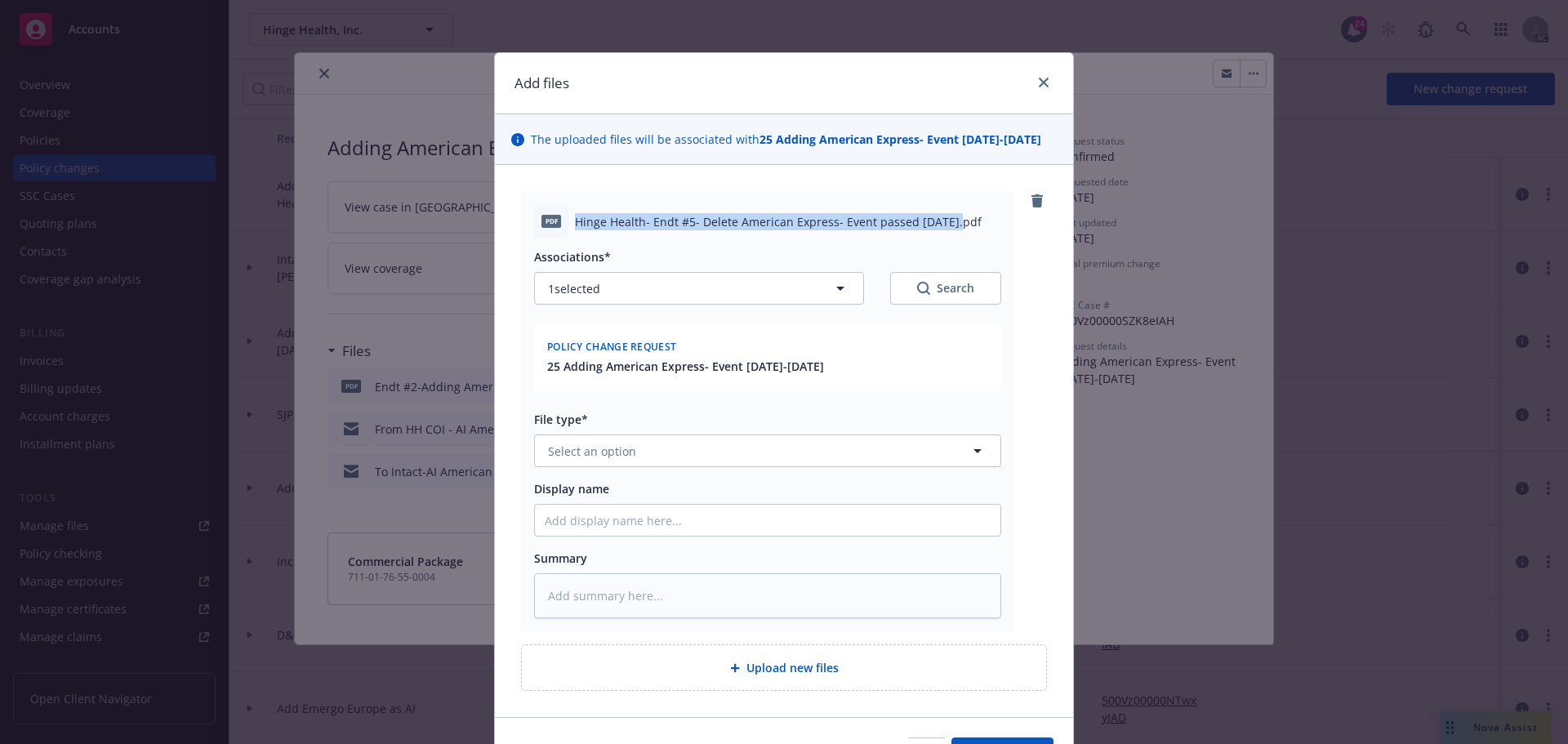
drag, startPoint x: 570, startPoint y: 218, endPoint x: 945, endPoint y: 220, distance: 375.0
click at [945, 220] on span "Hinge Health- Endt #5- Delete American Express- Event passed 10-8-25.pdf" at bounding box center [778, 222] width 407 height 17
copy span "Hinge Health- Endt #5- Delete American Express- Event passed 10-8-25"
click at [594, 526] on input "Display name" at bounding box center [767, 520] width 465 height 31
paste input "Hinge Health- Endt #5- Delete American Express- Event passed 10-8-25"
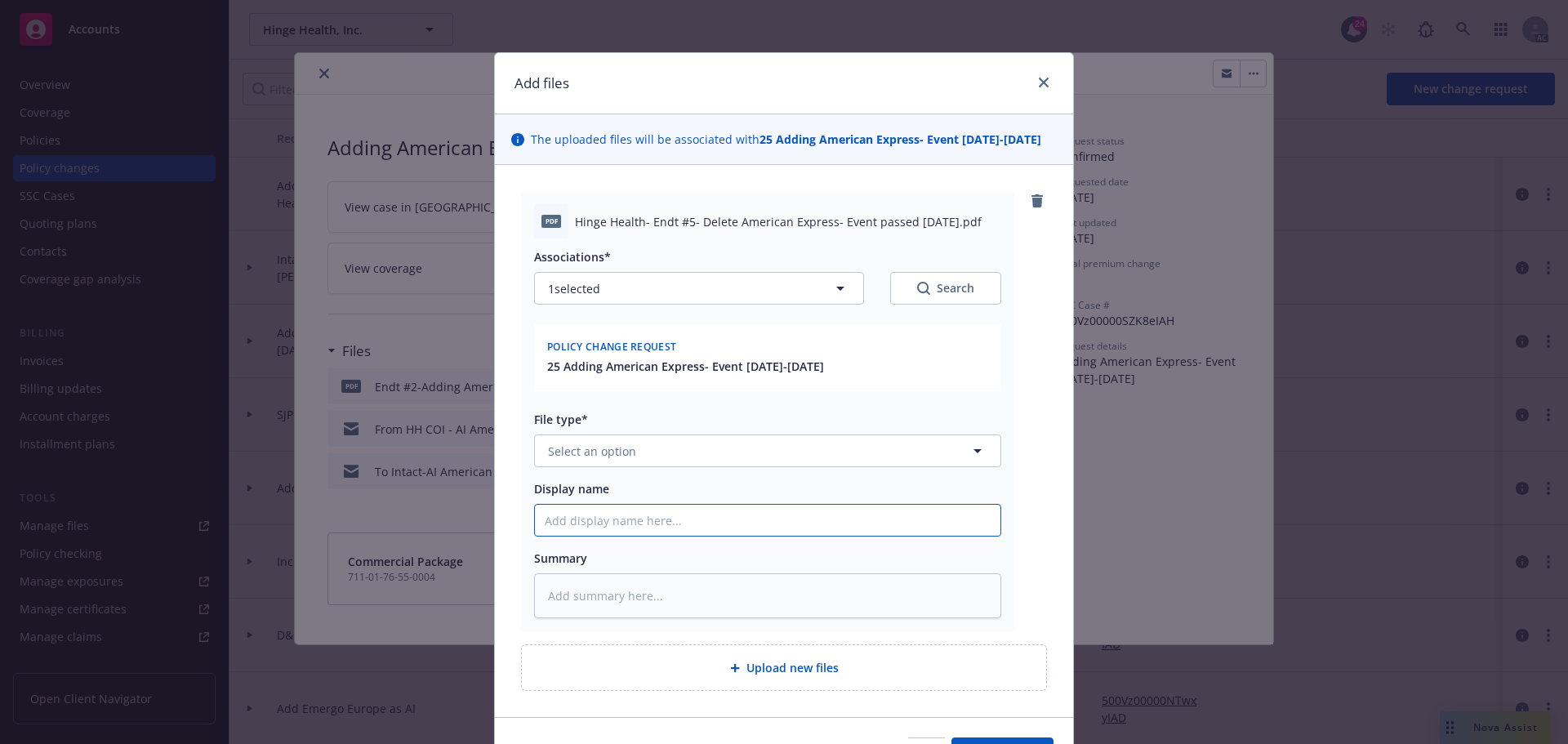
type textarea "x"
type input "Hinge Health- Endt #5- Delete American Express- Event passed 10-8-25"
click at [590, 594] on textarea at bounding box center [767, 596] width 467 height 45
paste textarea "Hinge Health- Endt #5- Delete American Express- Event passed 10-8-25"
type textarea "x"
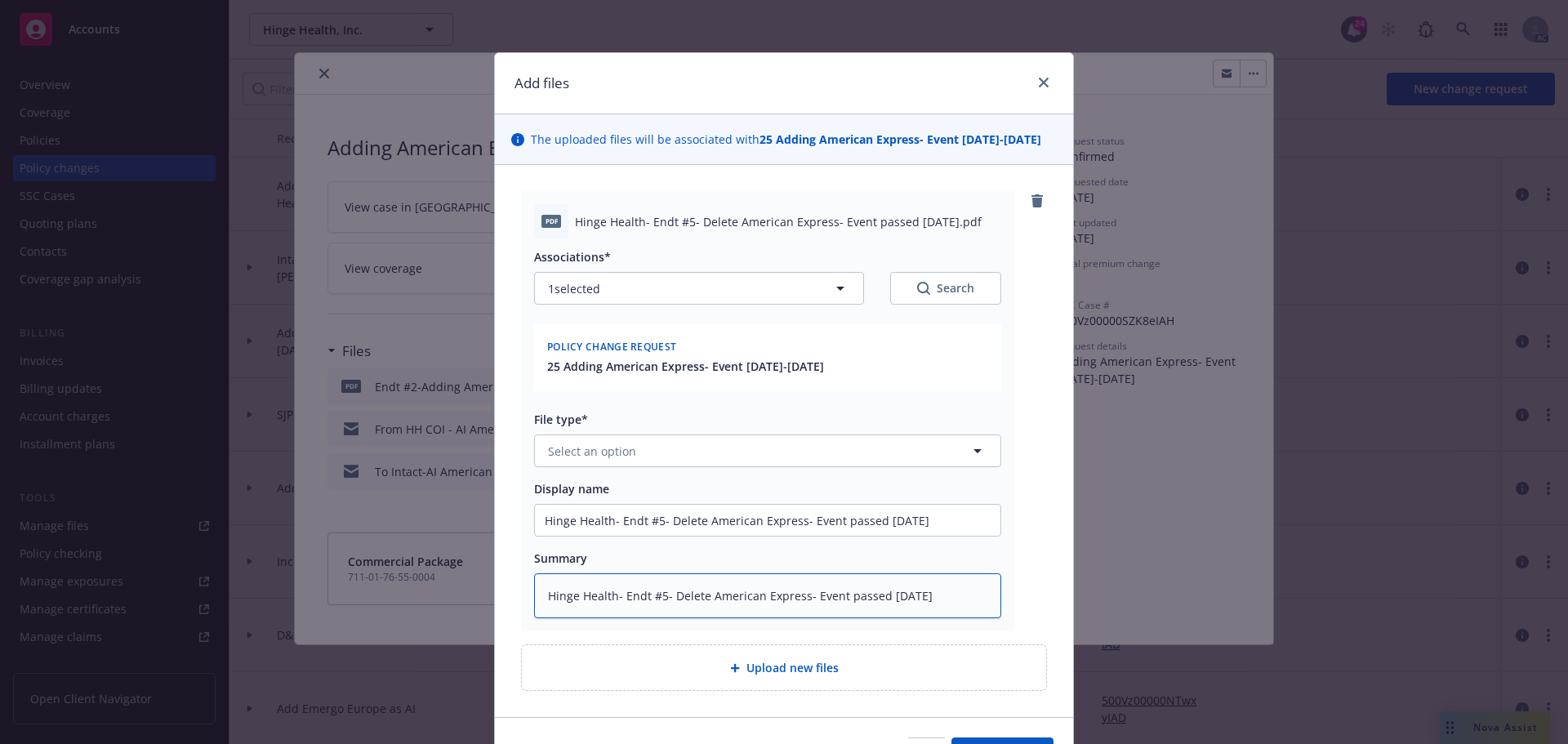
type textarea "Hinge Health- Endt #5- Delete American Express- Event passed 10-8-25"
click at [647, 449] on button "Select an option" at bounding box center [767, 450] width 467 height 33
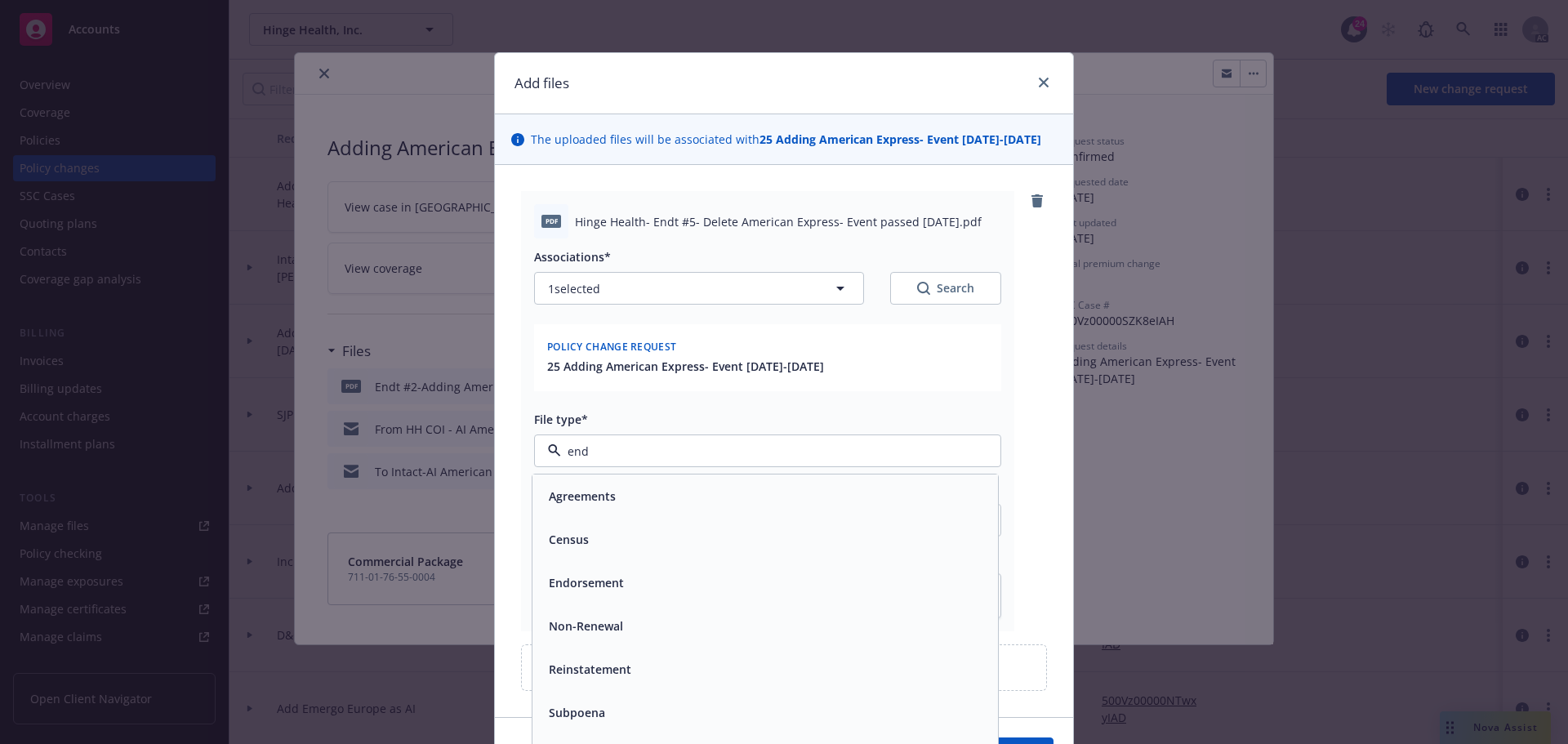
type input "endo"
click at [601, 486] on div "Endorsement" at bounding box center [765, 496] width 465 height 44
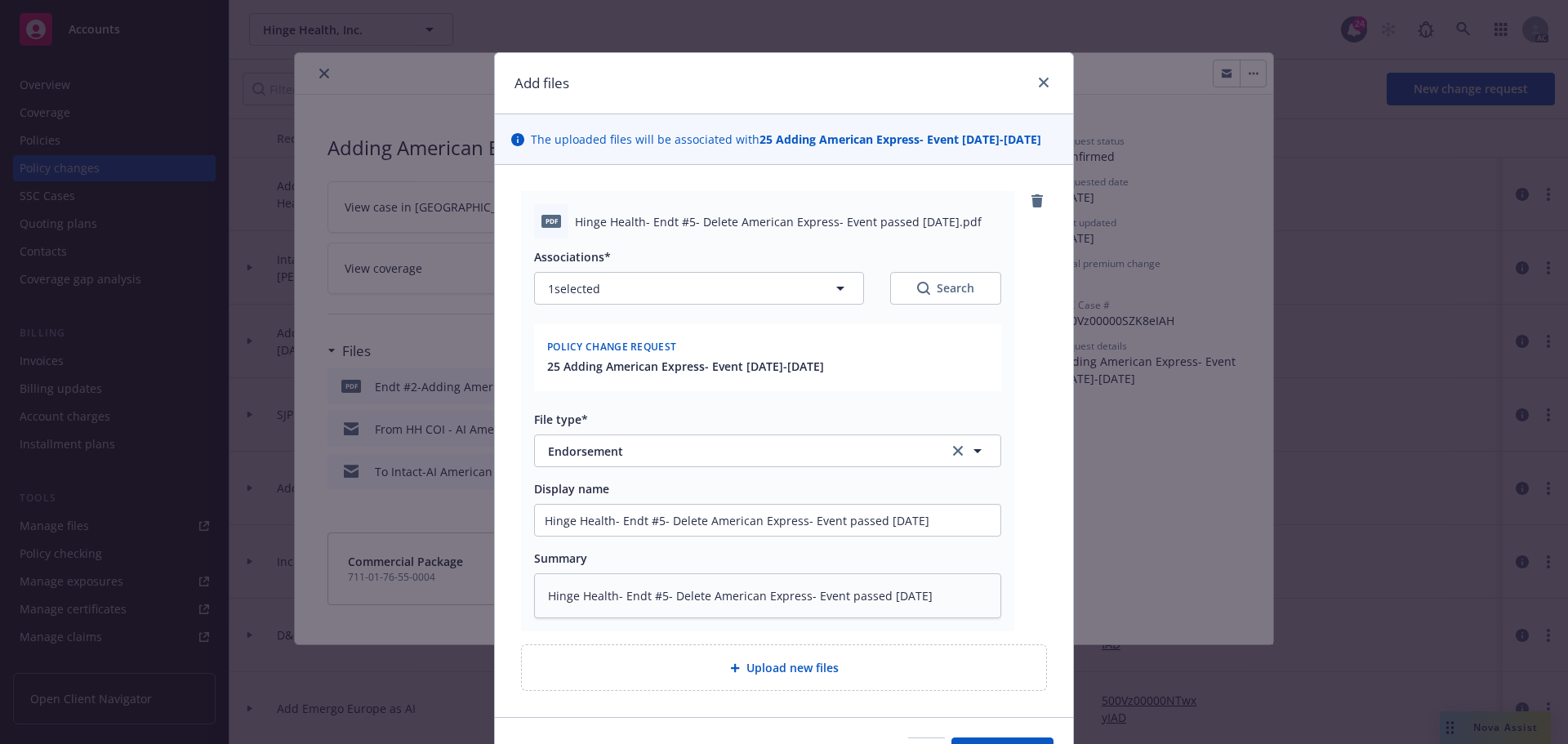
scroll to position [98, 0]
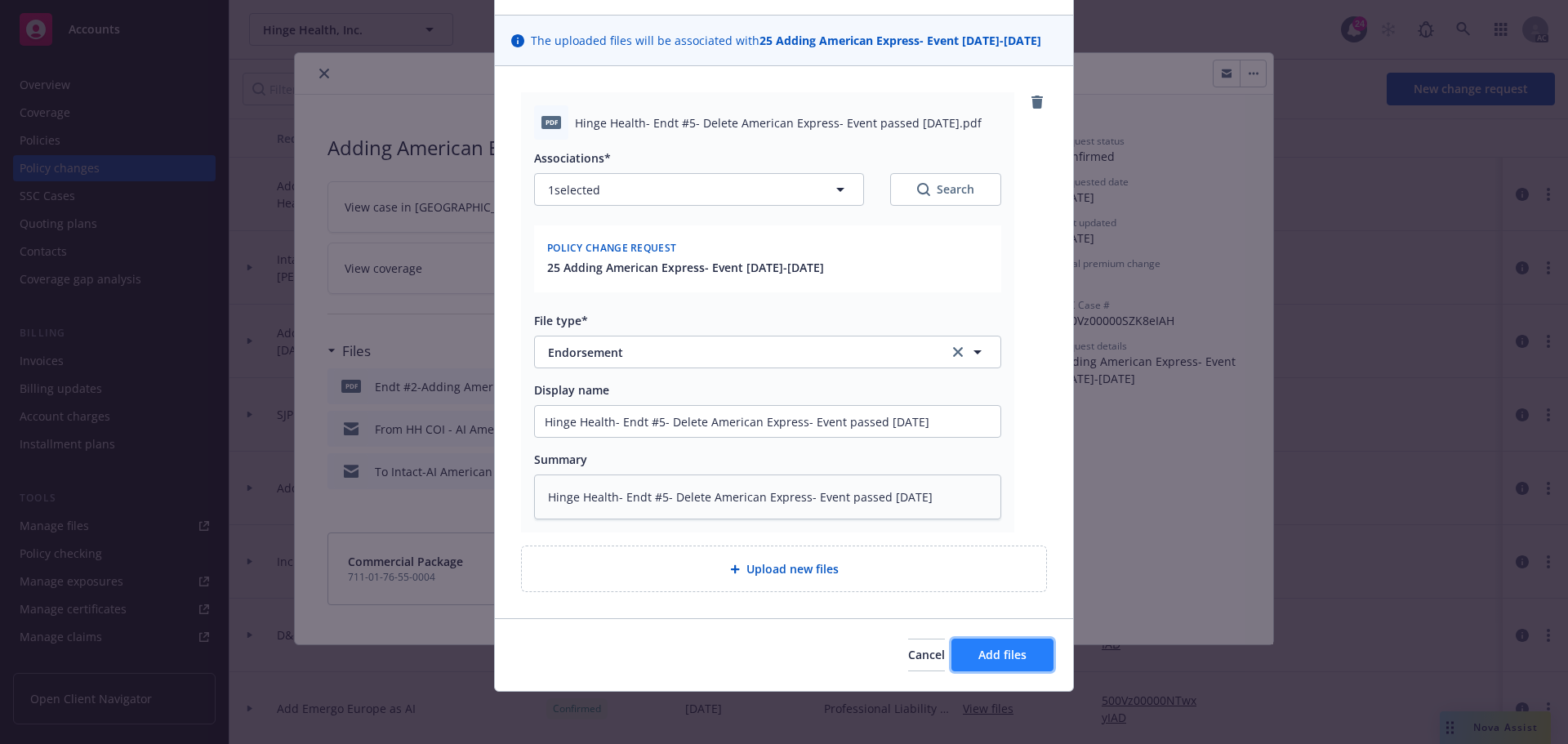
click at [988, 656] on span "Add files" at bounding box center [1003, 655] width 48 height 16
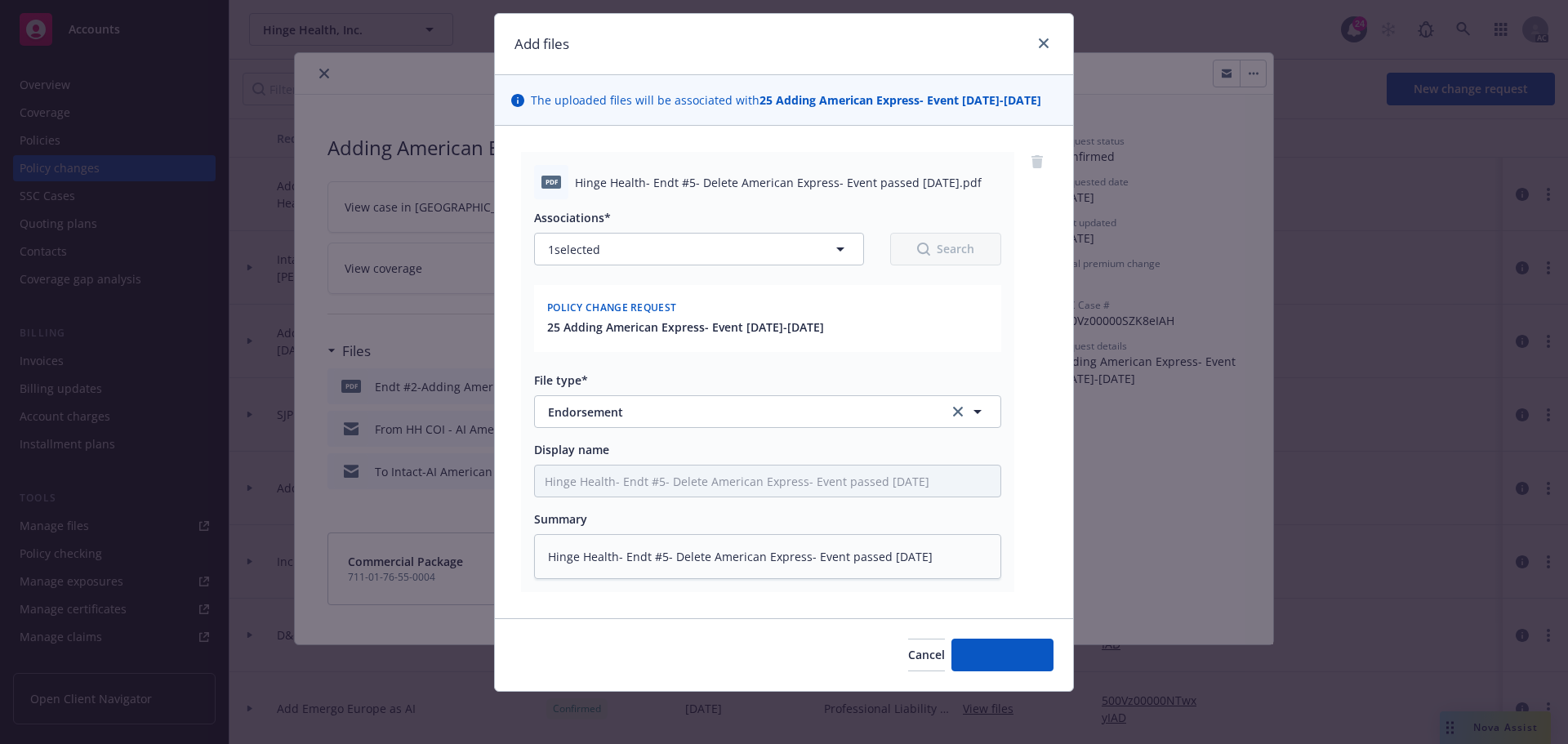
scroll to position [39, 0]
type textarea "x"
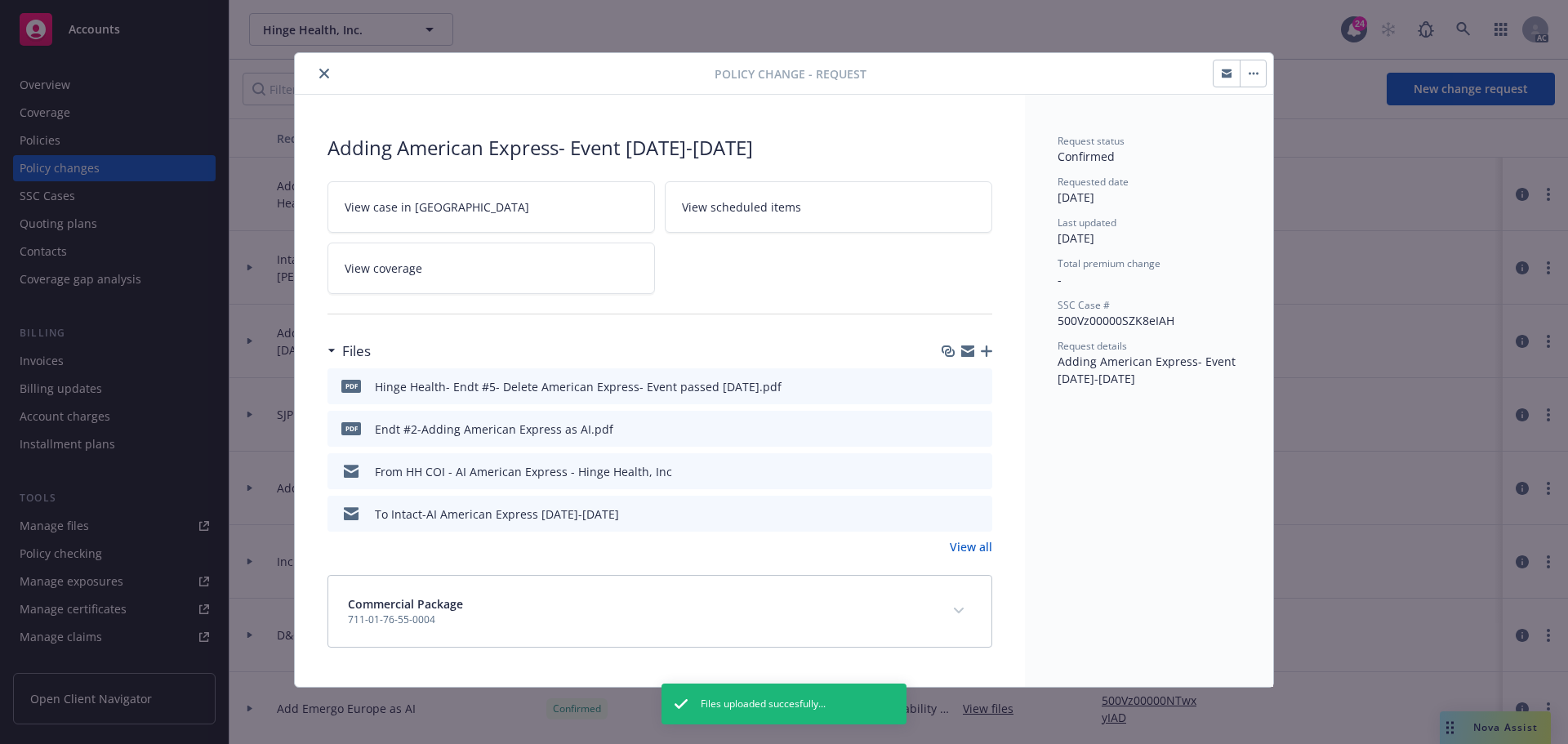
click at [325, 72] on icon "close" at bounding box center [324, 73] width 10 height 10
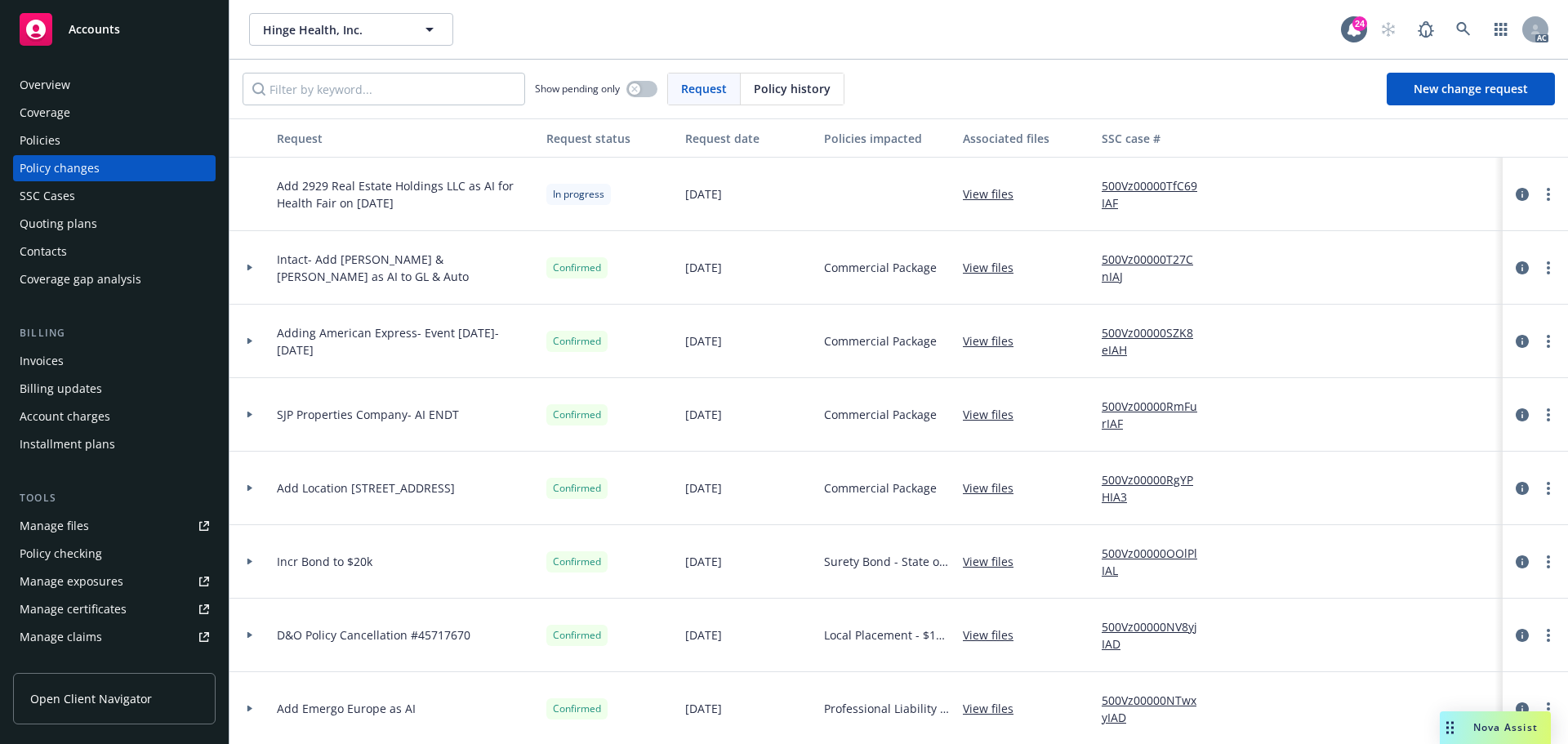
click at [32, 140] on div "Policies" at bounding box center [40, 140] width 41 height 26
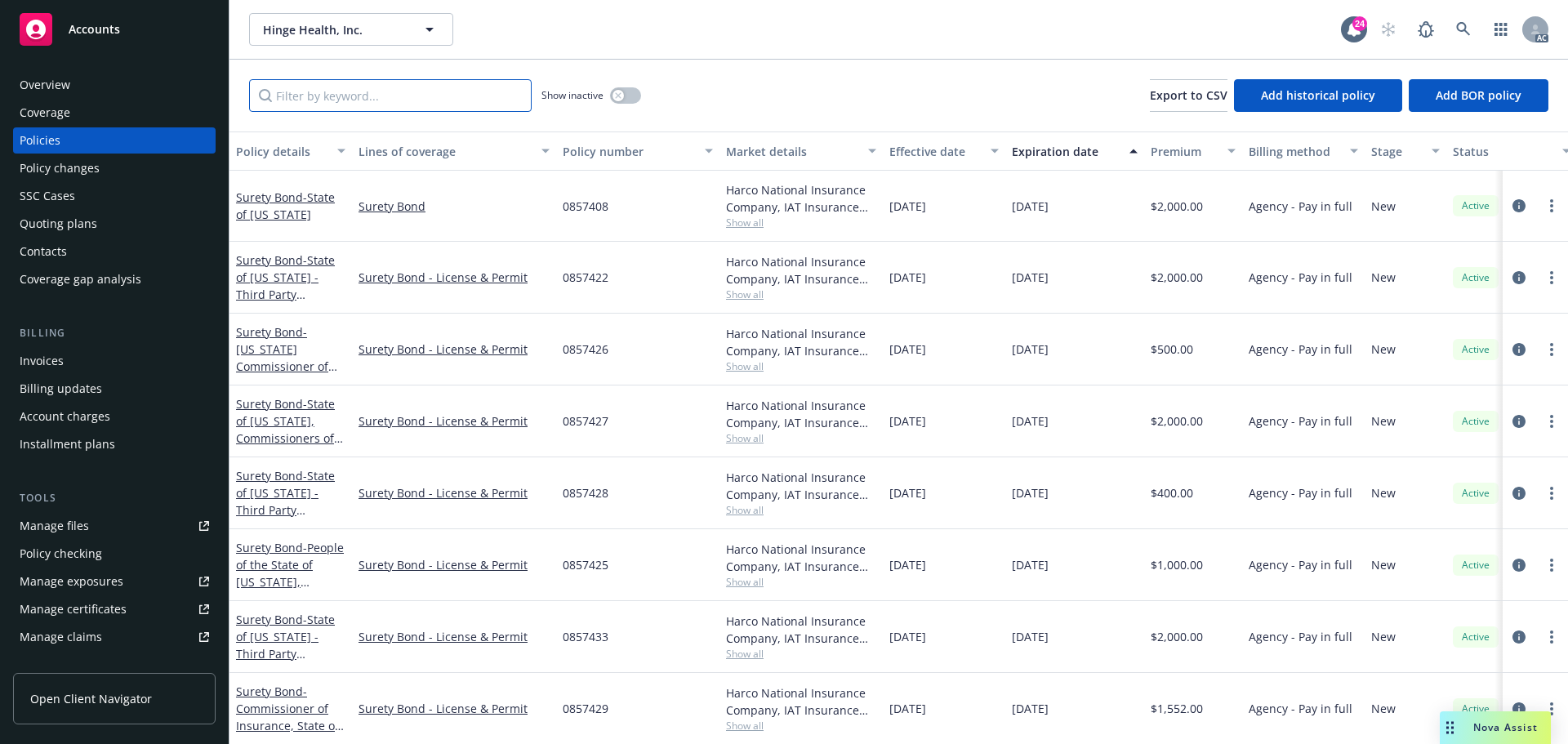
click at [345, 105] on input "Filter by keyword..." at bounding box center [390, 95] width 282 height 33
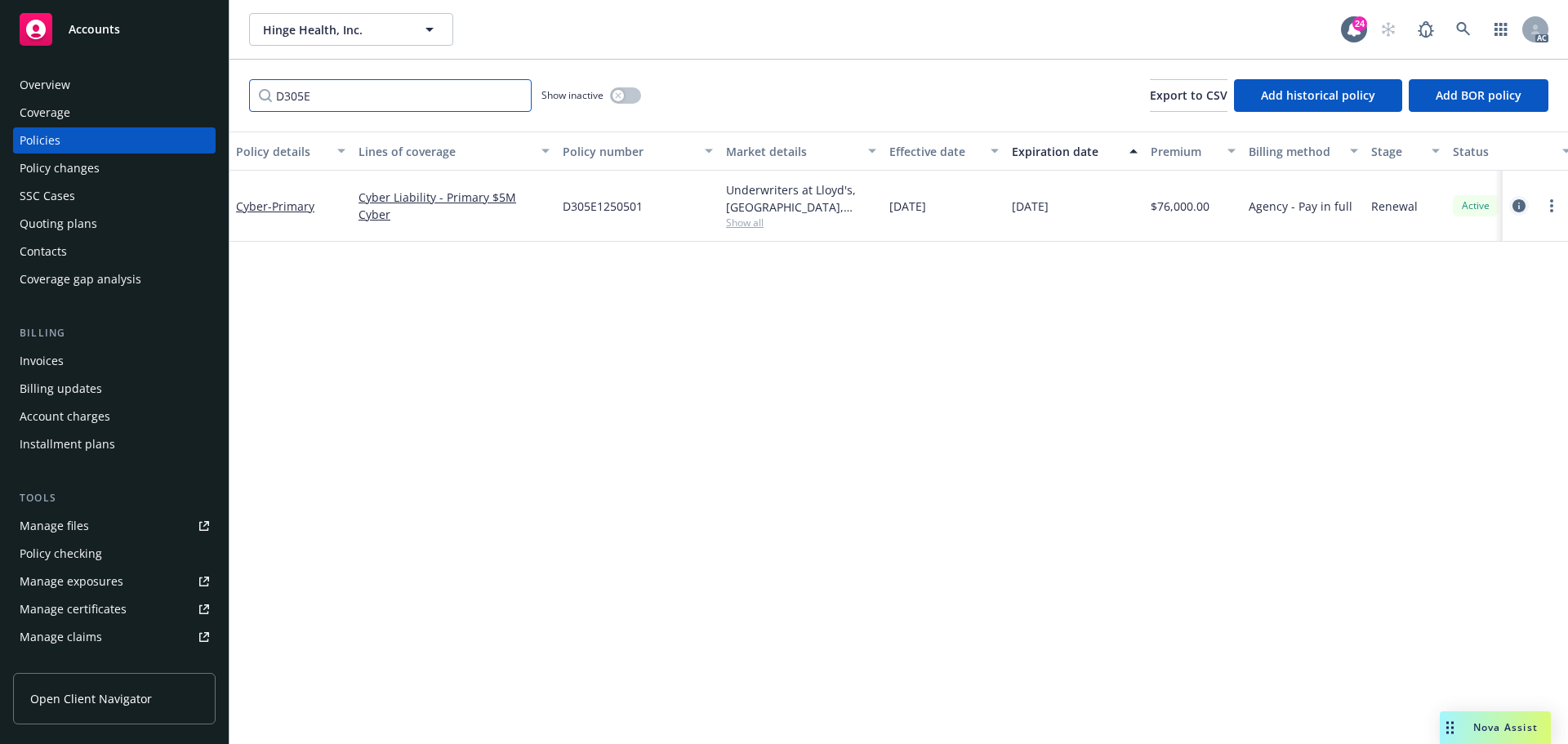
type input "D305E"
click at [1519, 207] on icon "circleInformation" at bounding box center [1519, 206] width 13 height 13
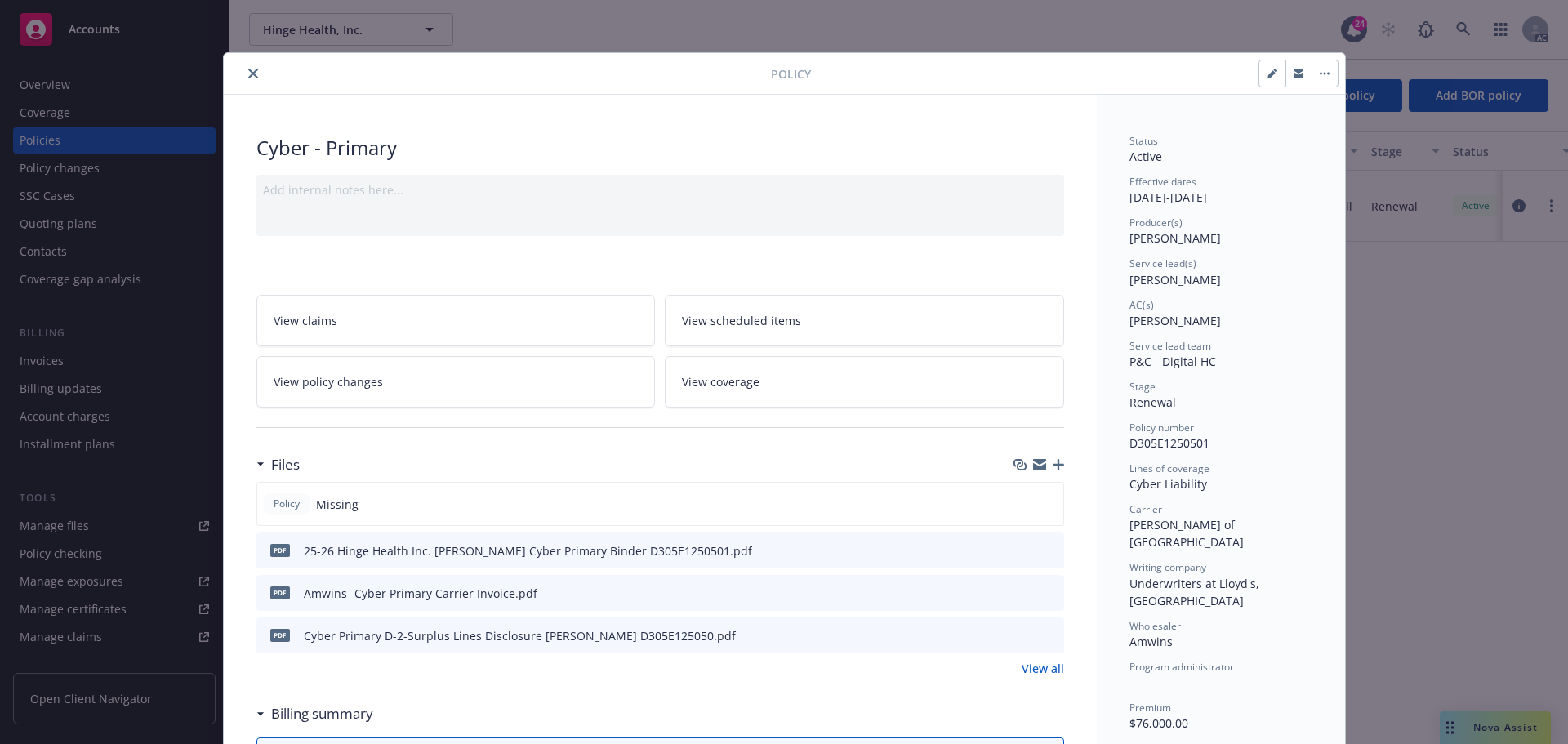
click at [1054, 462] on icon "button" at bounding box center [1058, 464] width 11 height 11
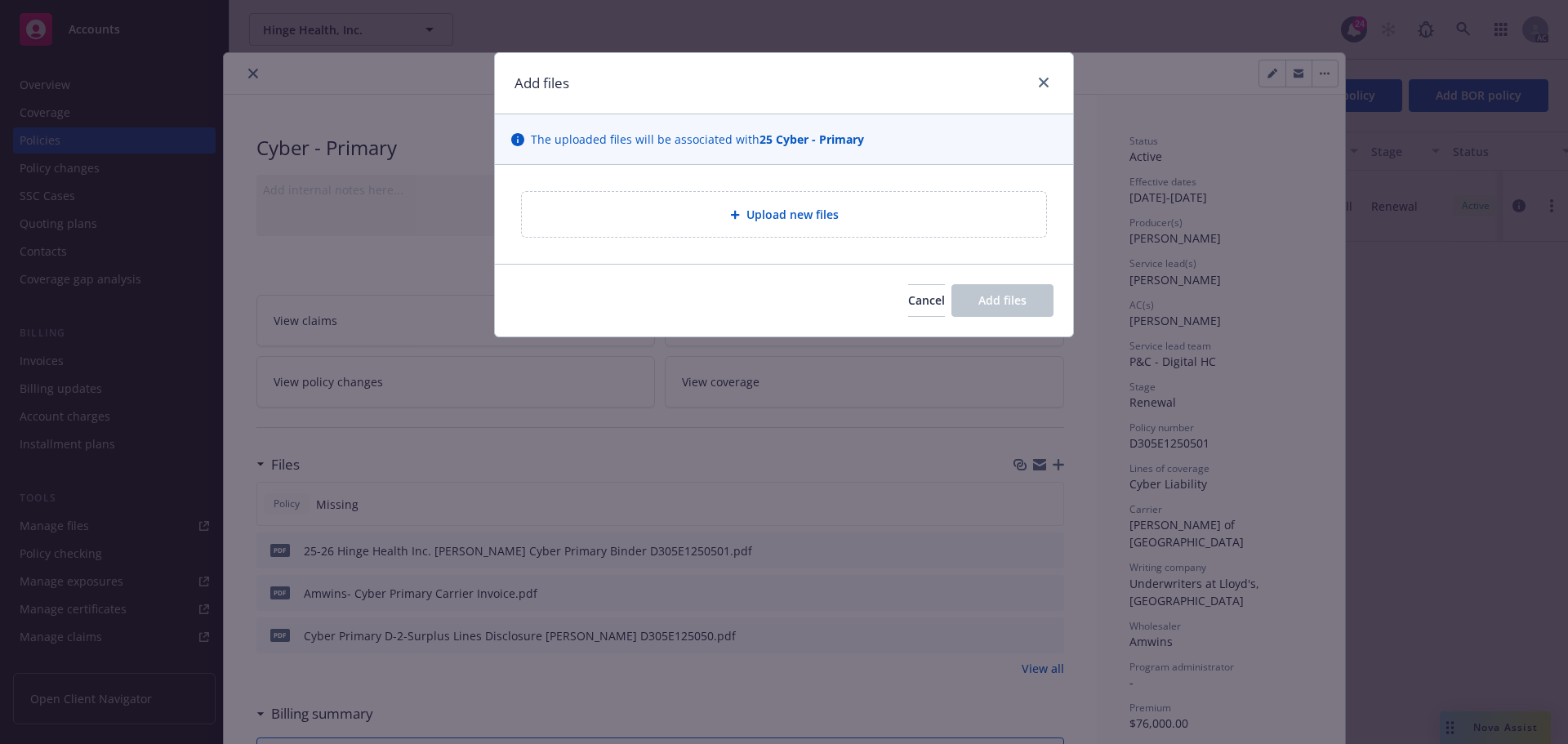
click at [811, 216] on span "Upload new files" at bounding box center [792, 215] width 92 height 17
type textarea "x"
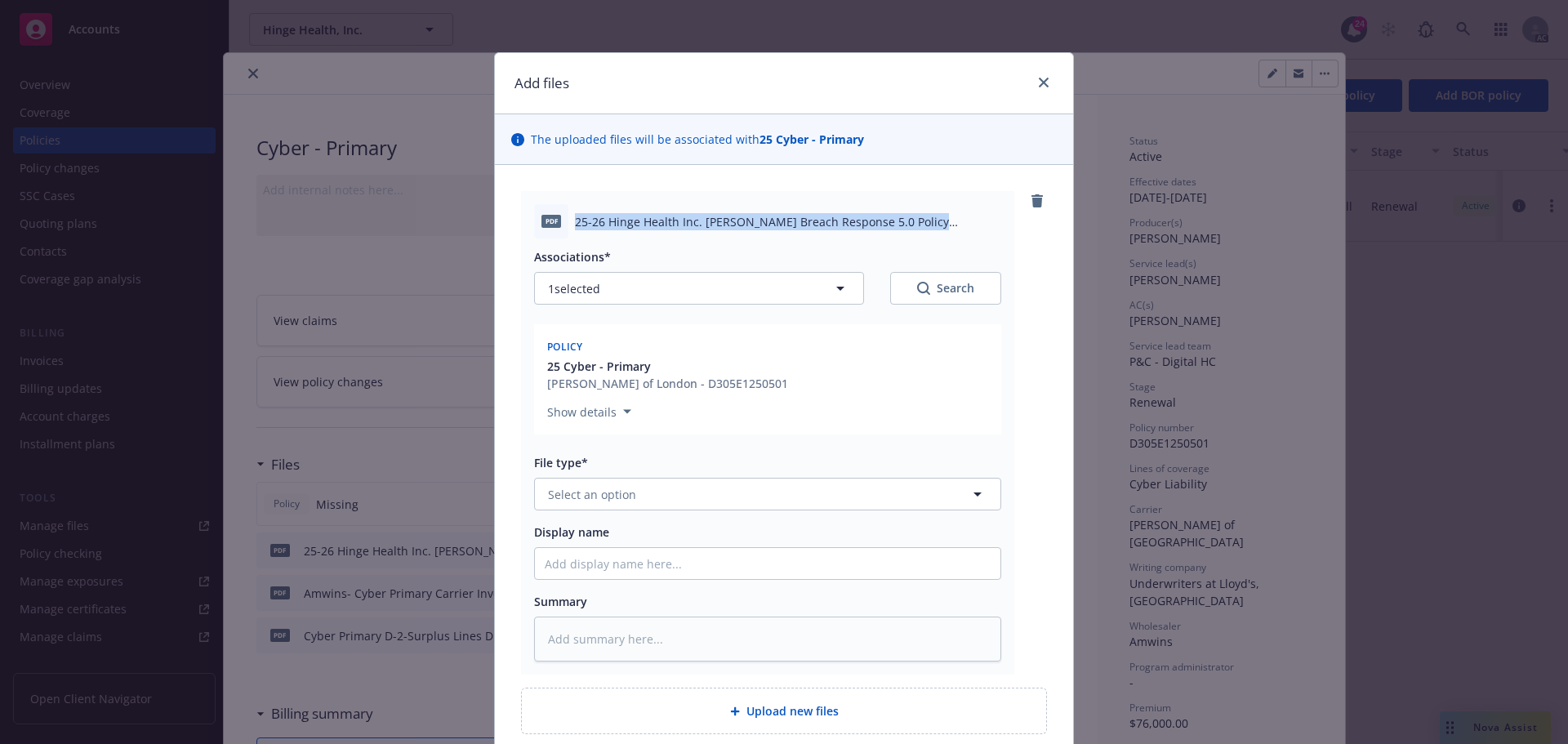
drag, startPoint x: 571, startPoint y: 223, endPoint x: 967, endPoint y: 224, distance: 396.0
click at [967, 224] on span "25-26 Hinge Health Inc. Beazley Breach Response 5.0 Policy D305E1250501.pdf" at bounding box center [787, 222] width 426 height 17
copy span "25-26 Hinge Health Inc. Beazley Breach Response 5.0 Policy D305E1250501"
click at [660, 492] on button "Select an option" at bounding box center [767, 494] width 467 height 33
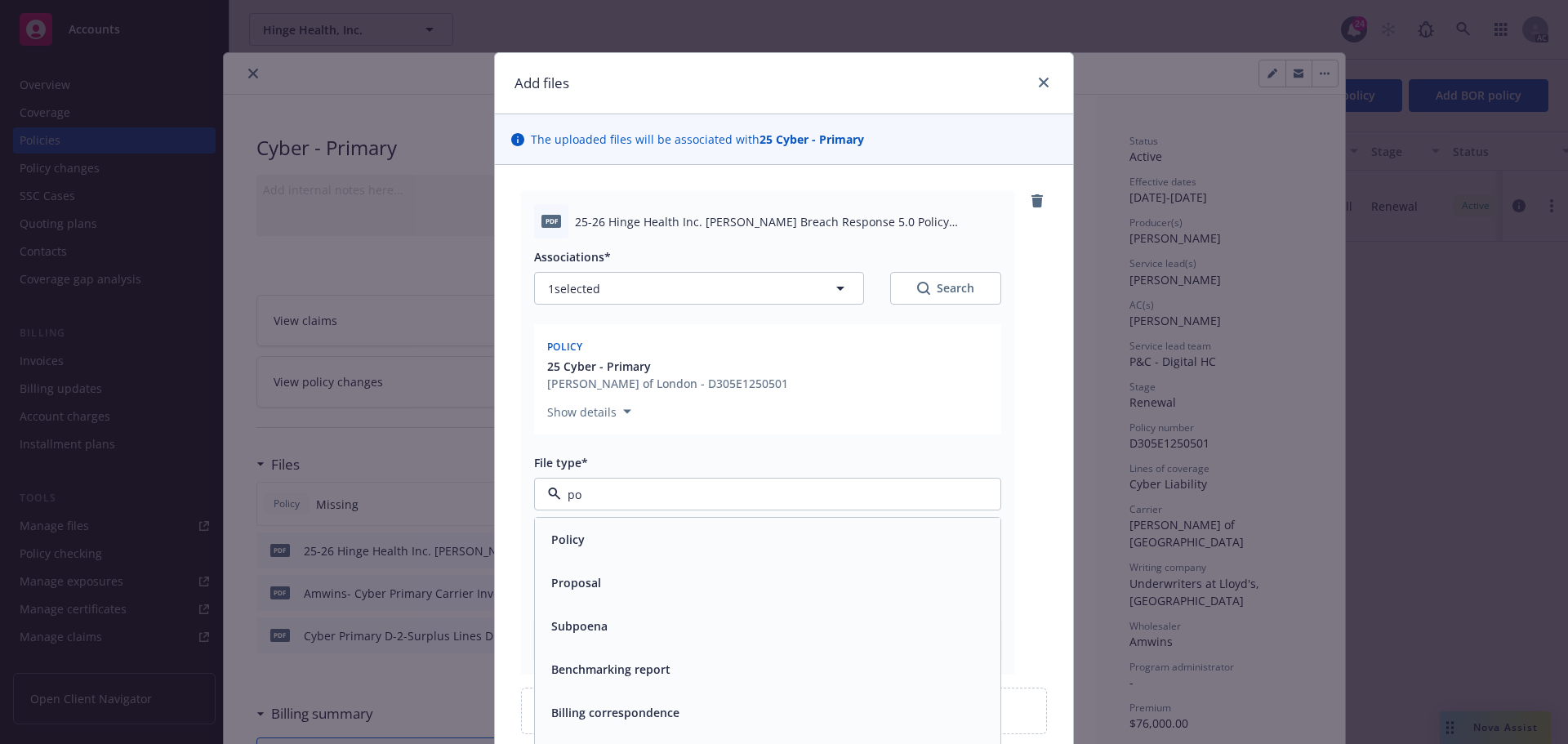
type input "pol"
click at [601, 542] on div "Policy" at bounding box center [768, 540] width 446 height 24
click at [585, 562] on input "Display name" at bounding box center [767, 563] width 465 height 31
paste input "25-26 Hinge Health Inc. Beazley Breach Response 5.0 Policy D305E1250501"
type textarea "x"
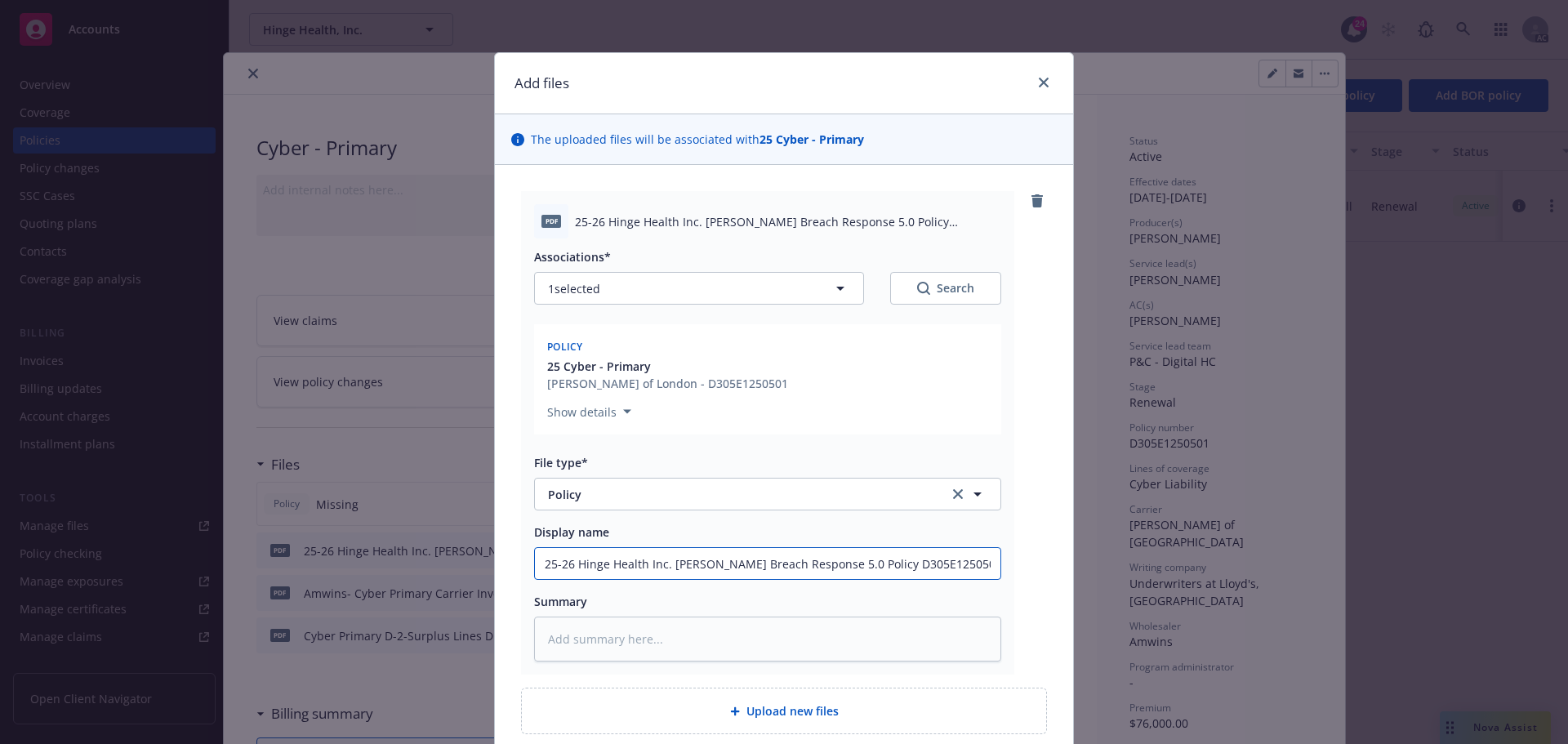
type input "25-26 Hinge Health Inc. Beazley Breach Response 5.0 Policy D305E1250501"
click at [615, 641] on textarea at bounding box center [767, 639] width 467 height 45
paste textarea "25-26 Hinge Health Inc. Beazley Breach Response 5.0 Policy D305E1250501"
type textarea "x"
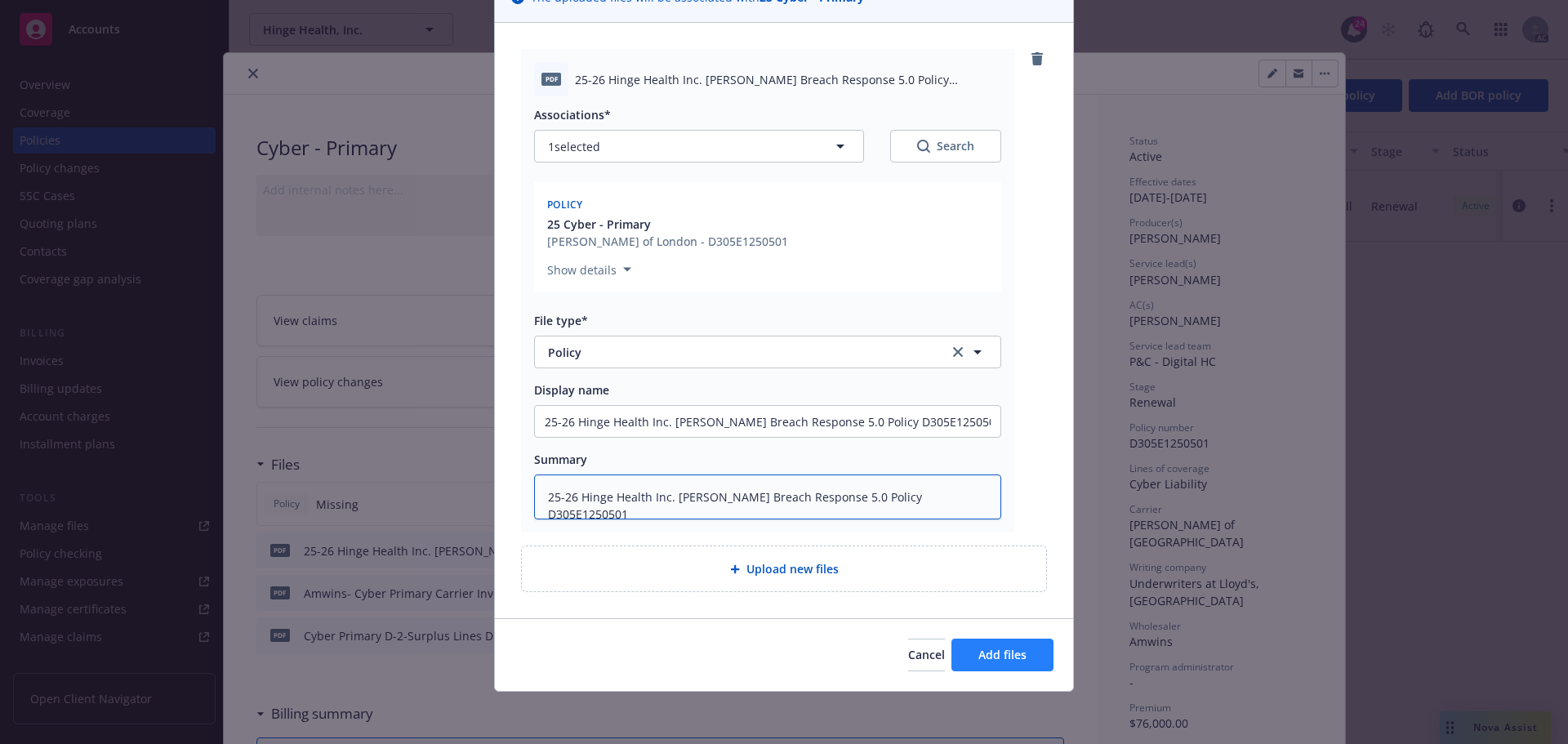
type textarea "25-26 Hinge Health Inc. Beazley Breach Response 5.0 Policy D305E1250501"
click at [983, 652] on span "Add files" at bounding box center [1003, 655] width 48 height 16
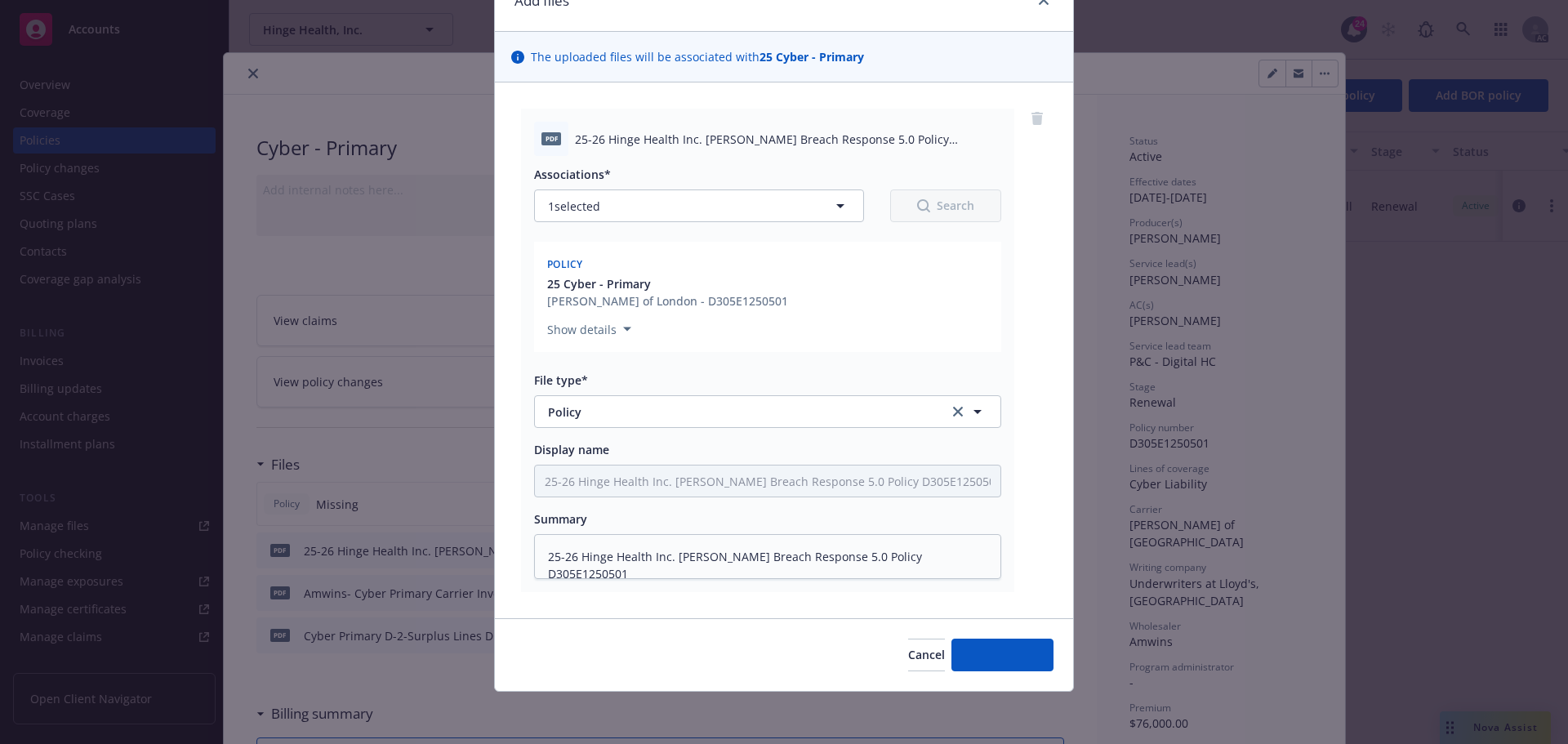
scroll to position [83, 0]
type textarea "x"
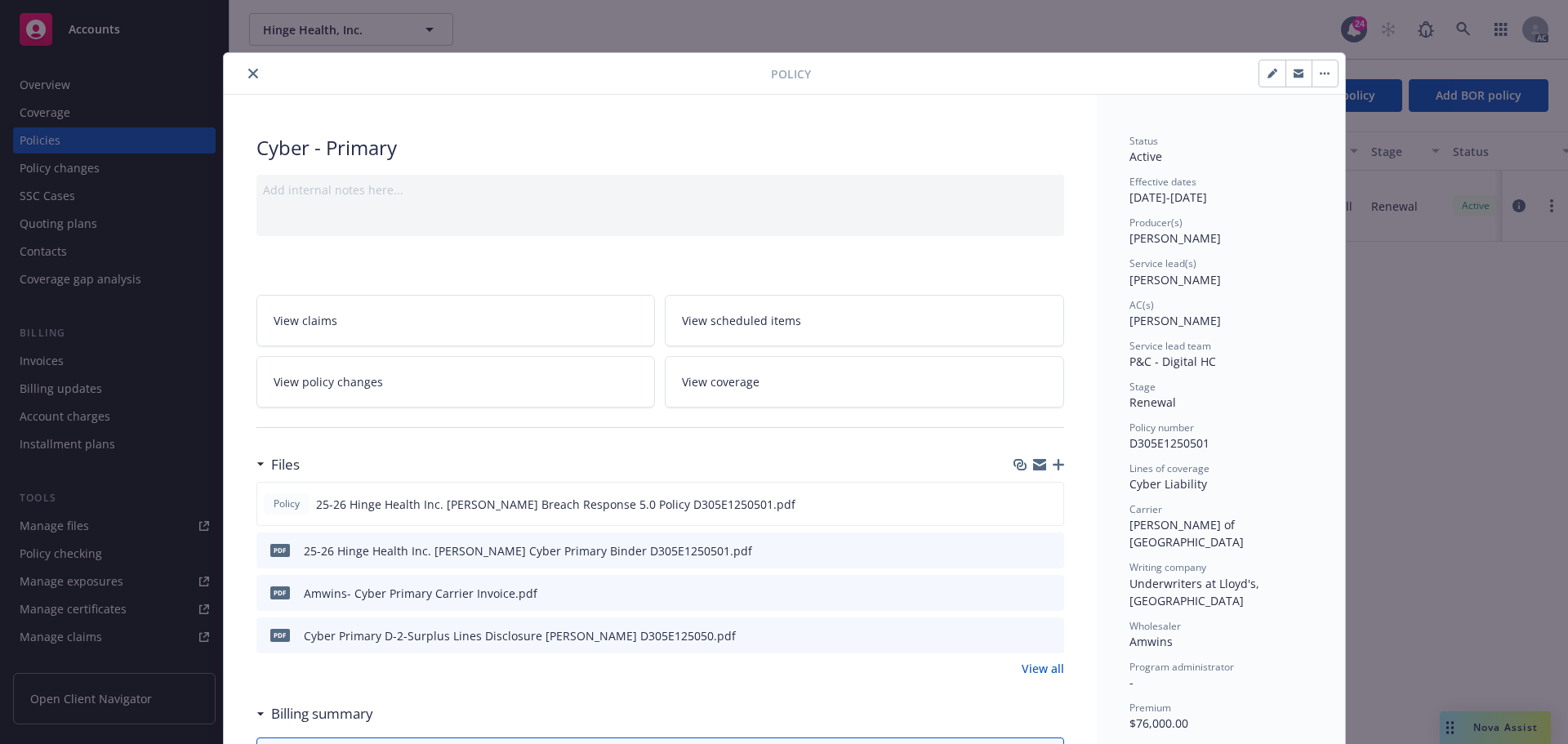
click at [248, 77] on icon "close" at bounding box center [253, 73] width 10 height 10
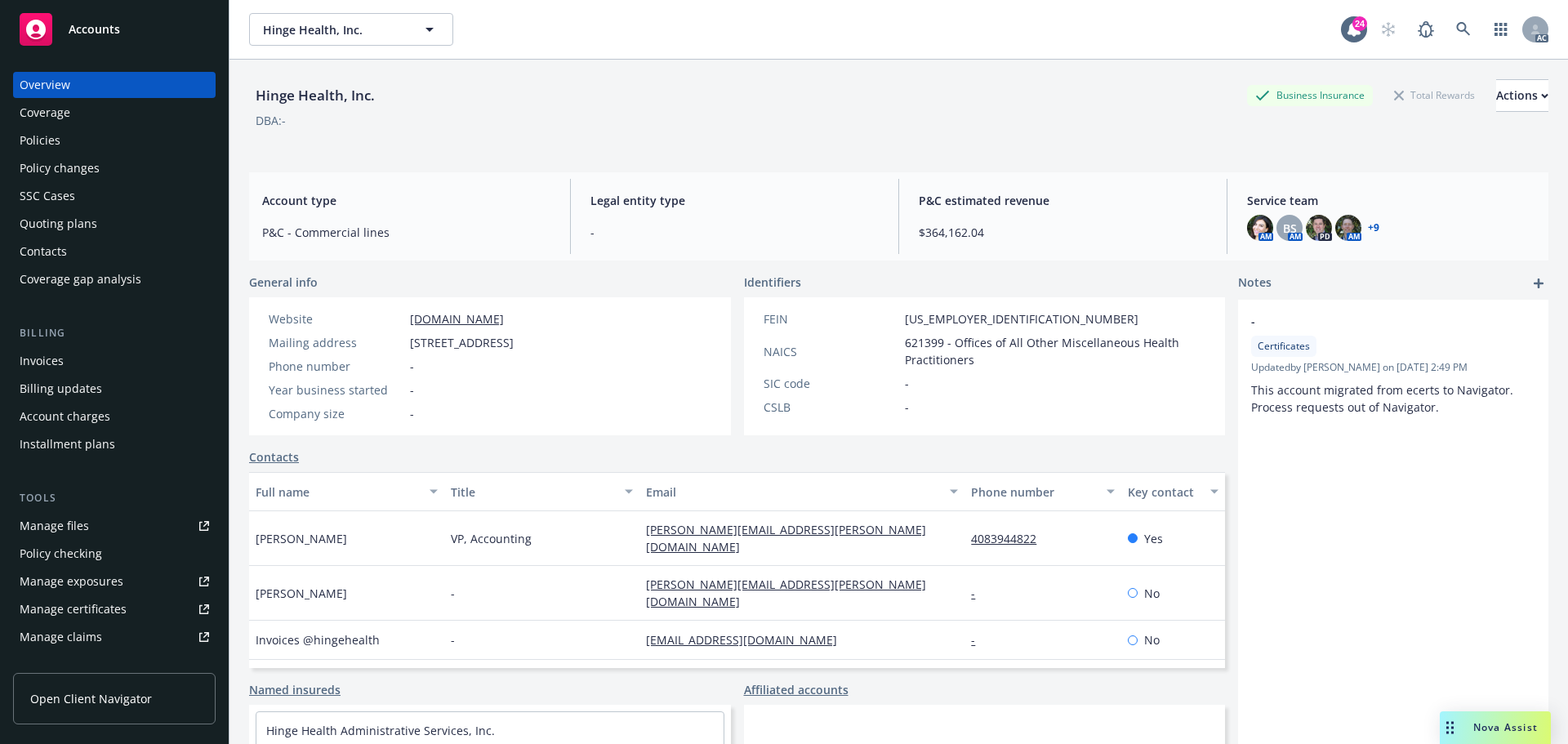
scroll to position [163, 0]
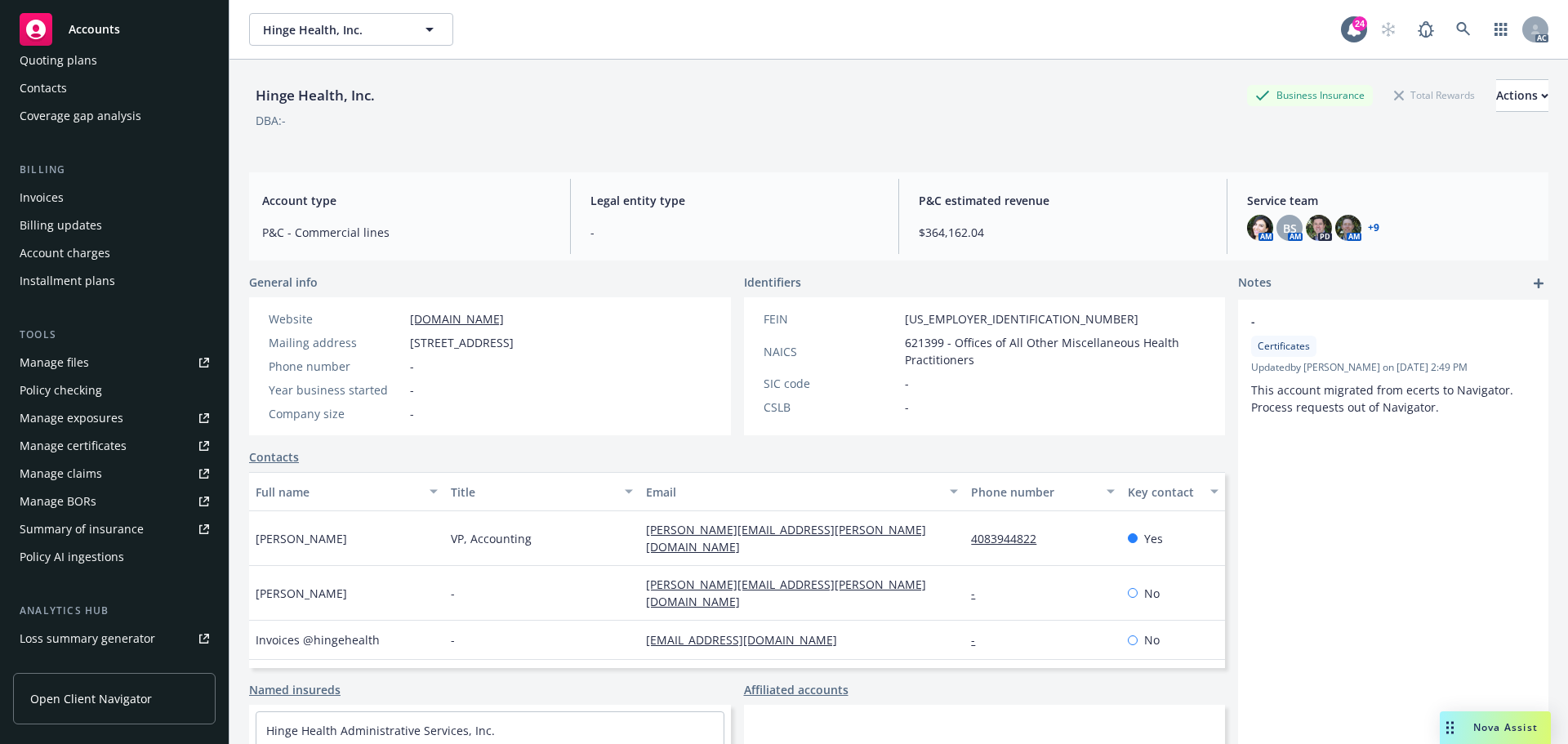
click at [92, 32] on span "Accounts" at bounding box center [94, 30] width 51 height 13
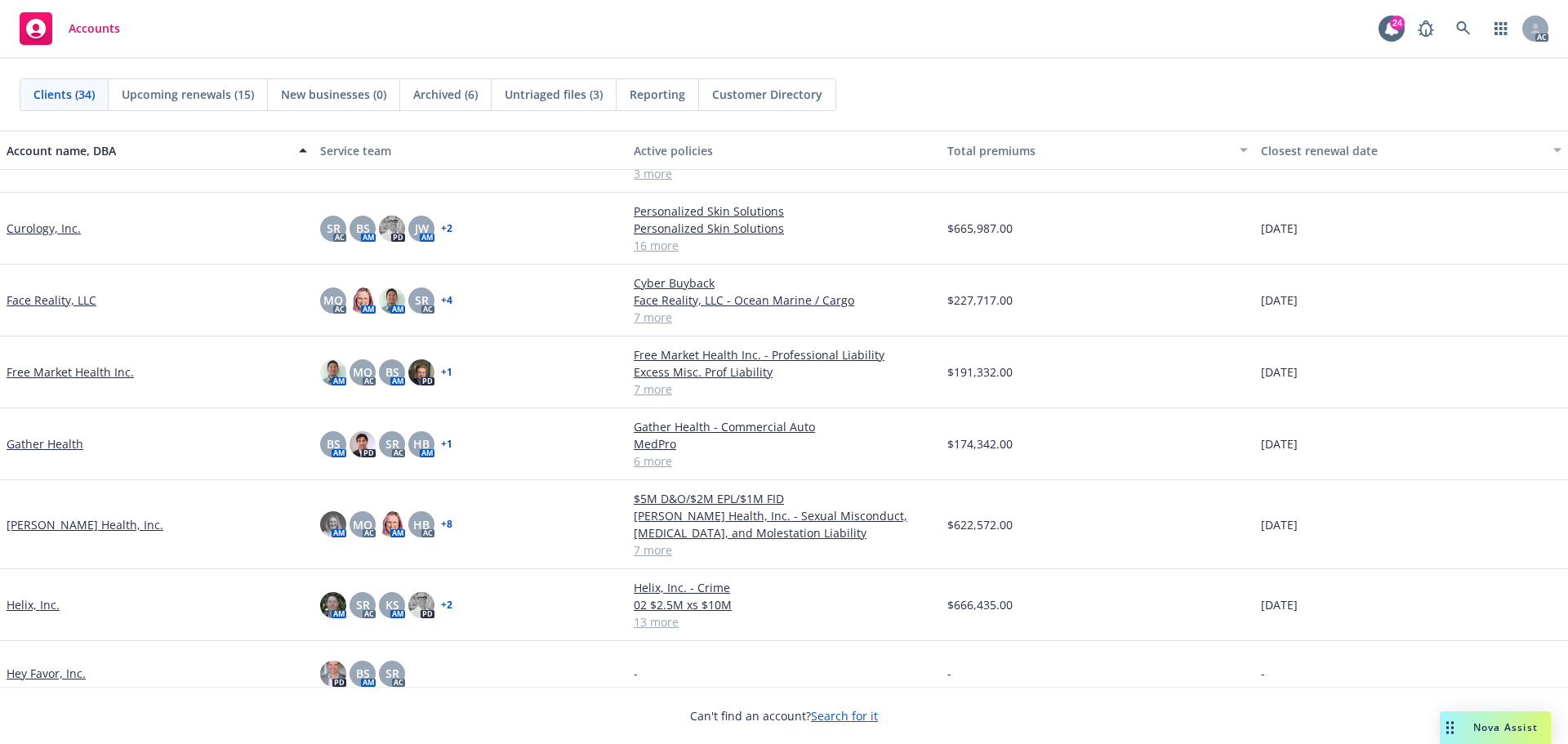
scroll to position [736, 0]
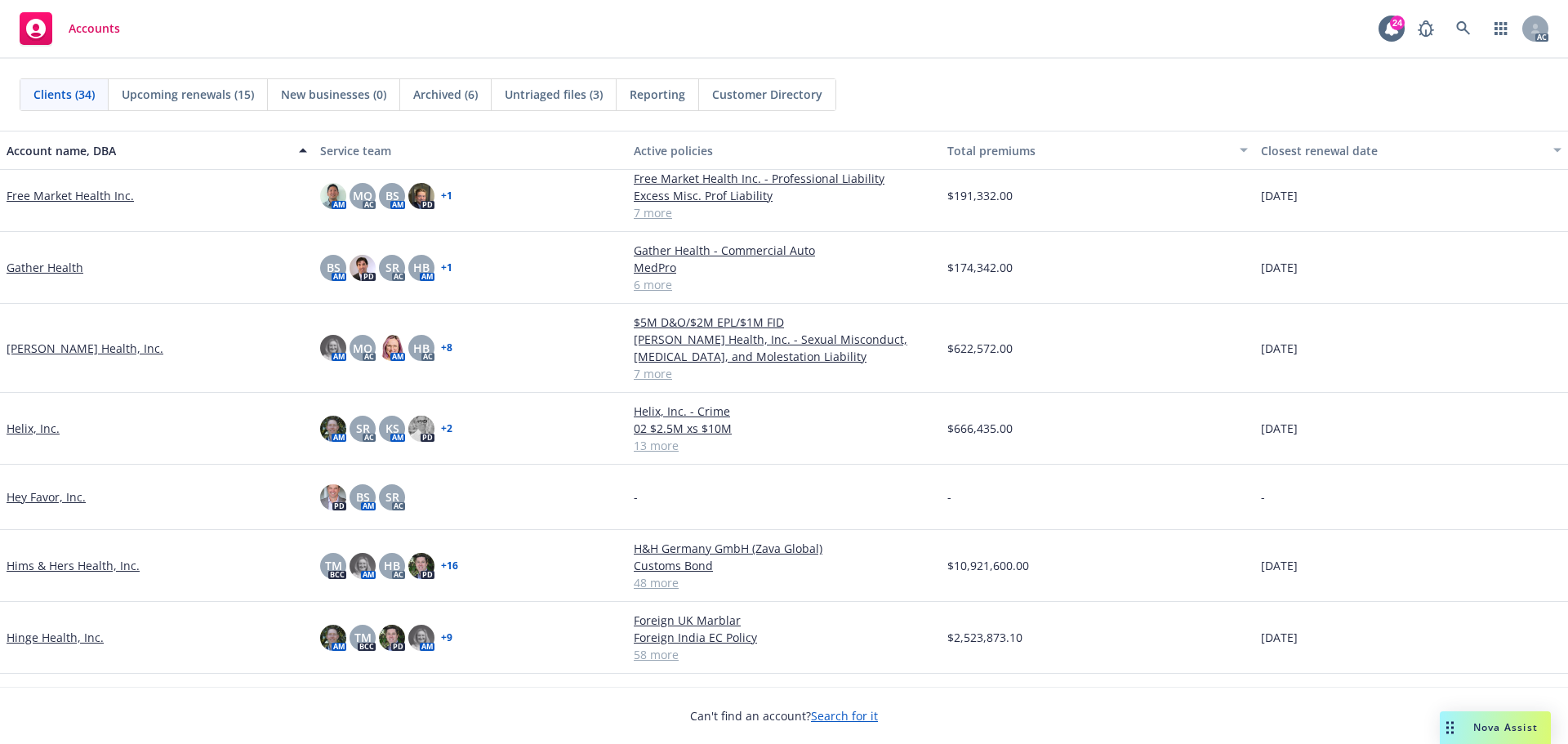
click at [63, 567] on link "Hims & Hers Health, Inc." at bounding box center [72, 566] width 133 height 17
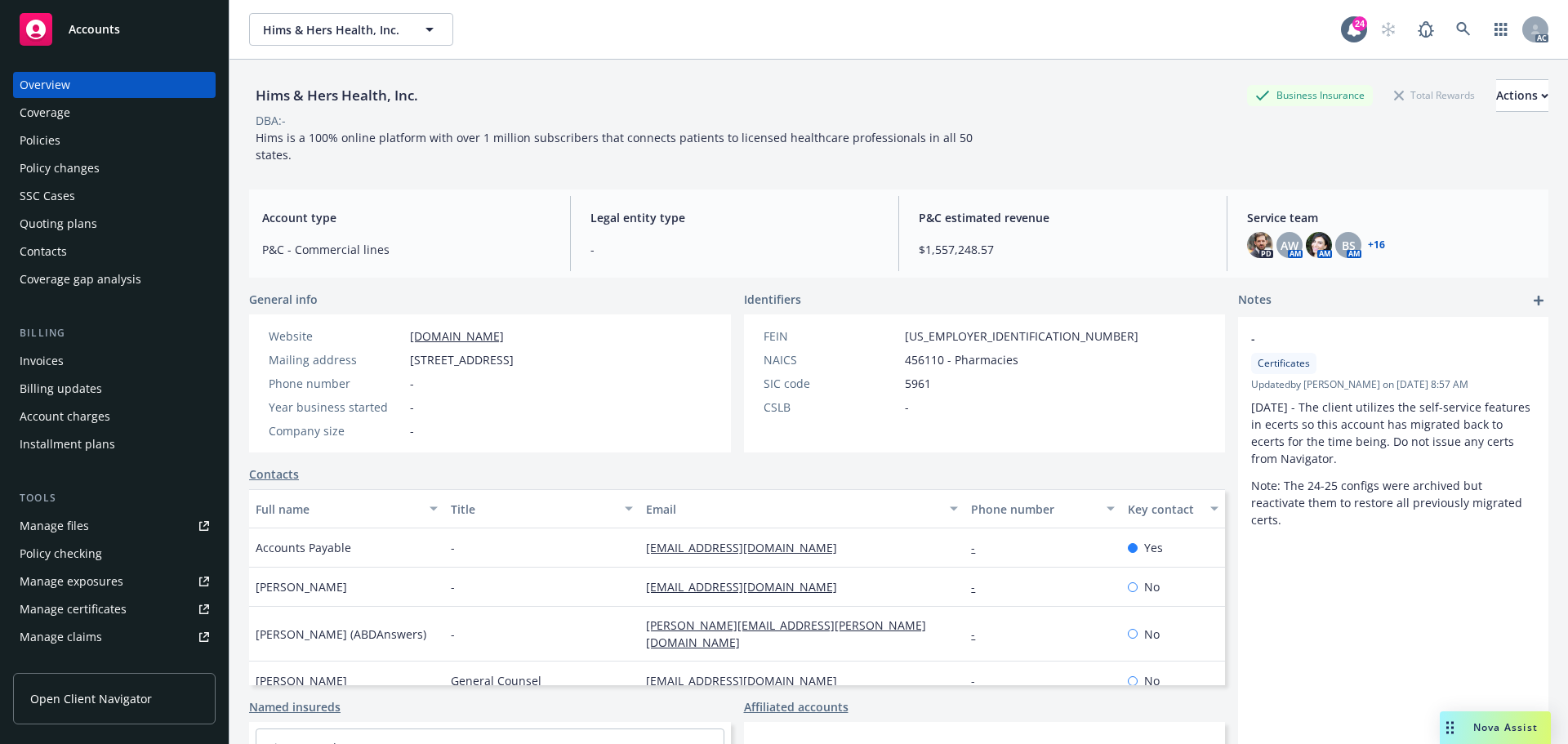
click at [40, 139] on div "Policies" at bounding box center [40, 140] width 41 height 26
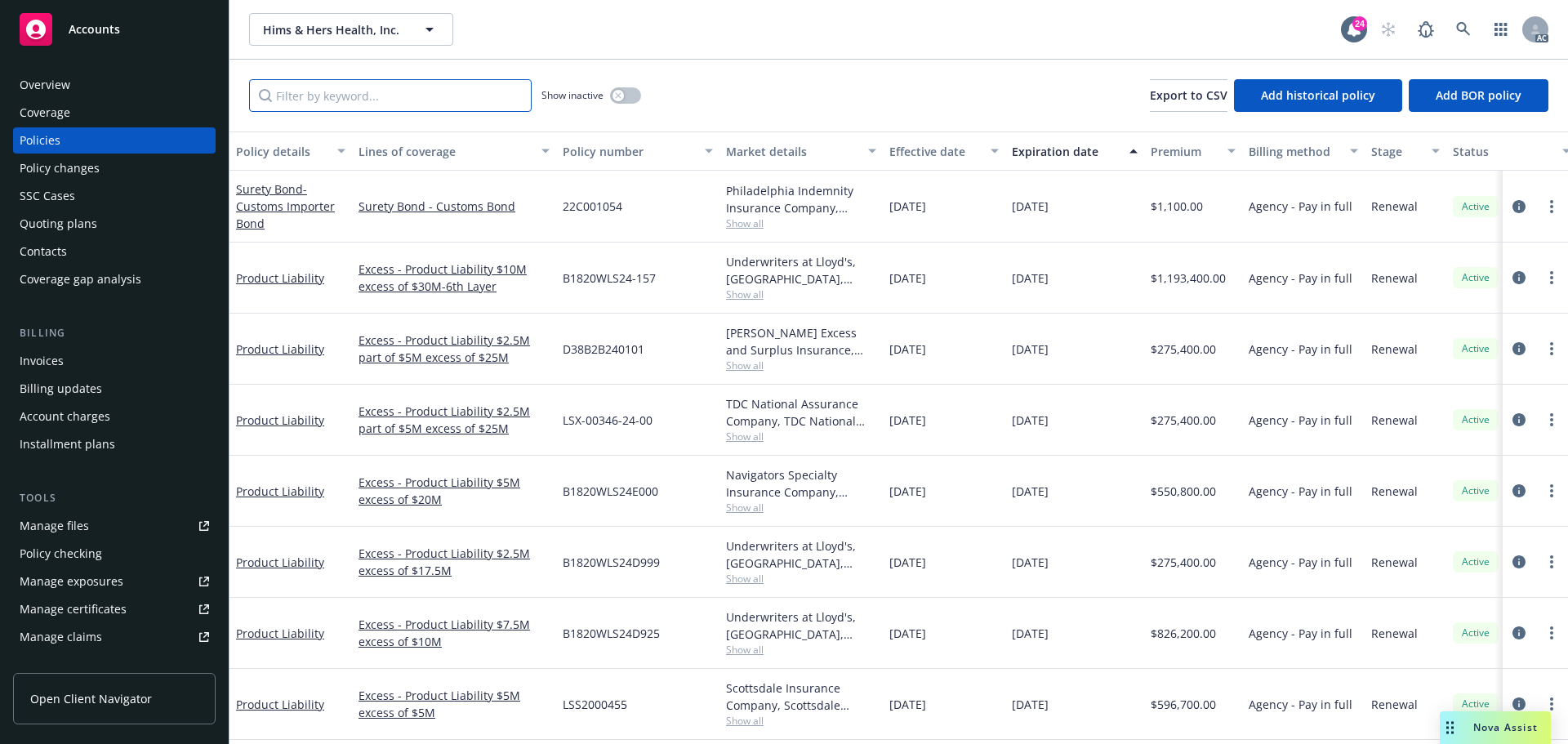
drag, startPoint x: 392, startPoint y: 97, endPoint x: 386, endPoint y: 103, distance: 8.5
click at [392, 94] on input "Filter by keyword..." at bounding box center [390, 95] width 282 height 33
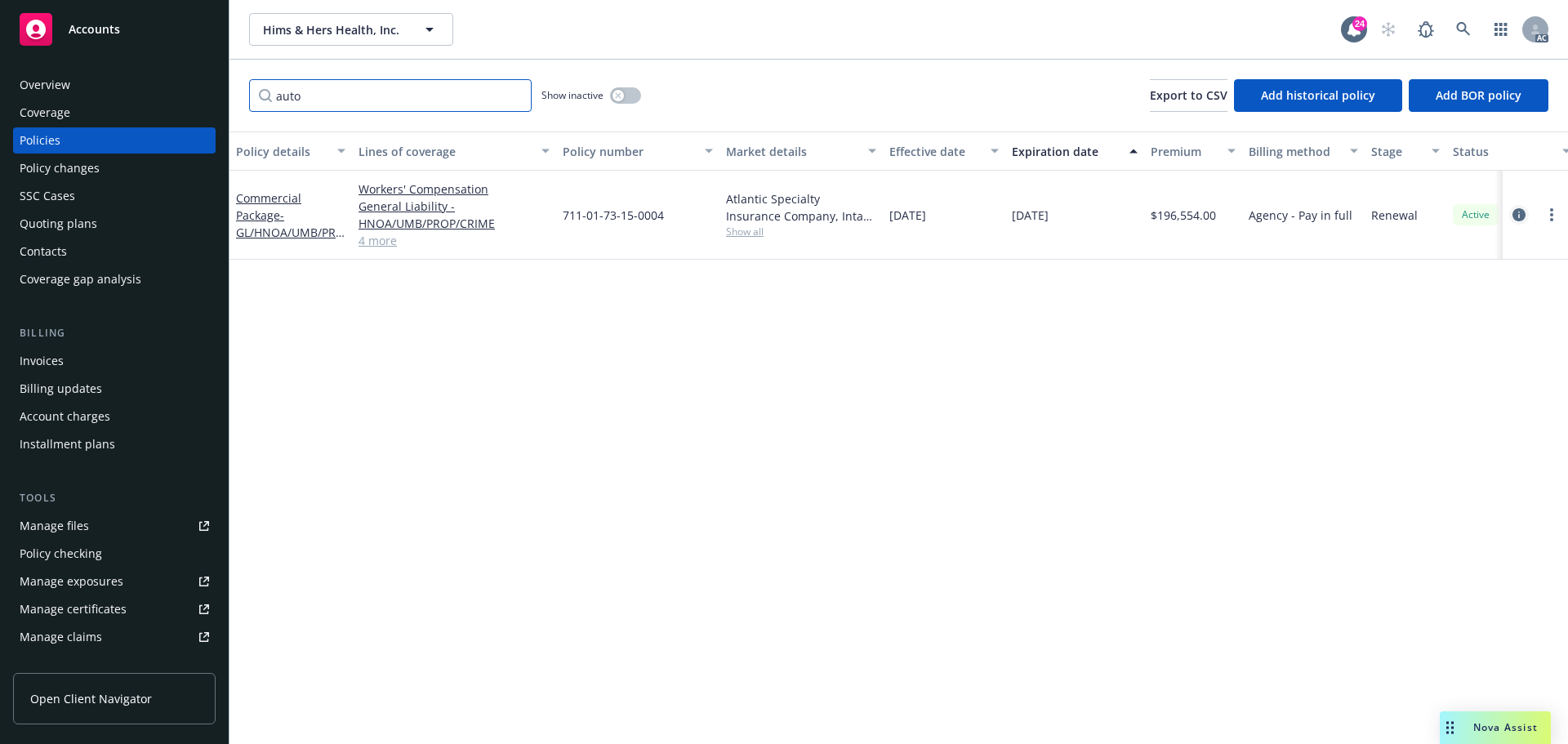
type input "auto"
click at [1518, 211] on icon "circleInformation" at bounding box center [1519, 215] width 13 height 13
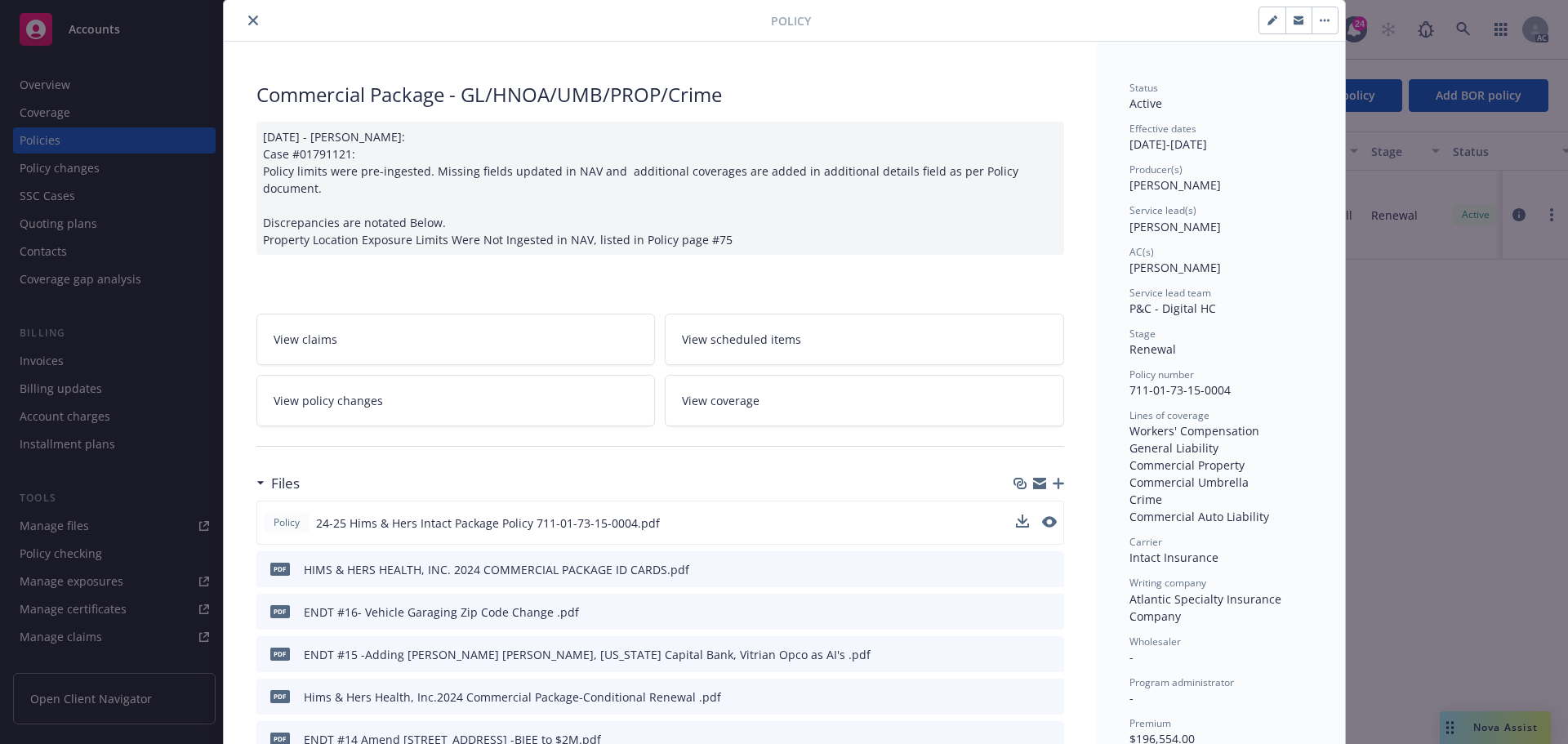
scroll to position [82, 0]
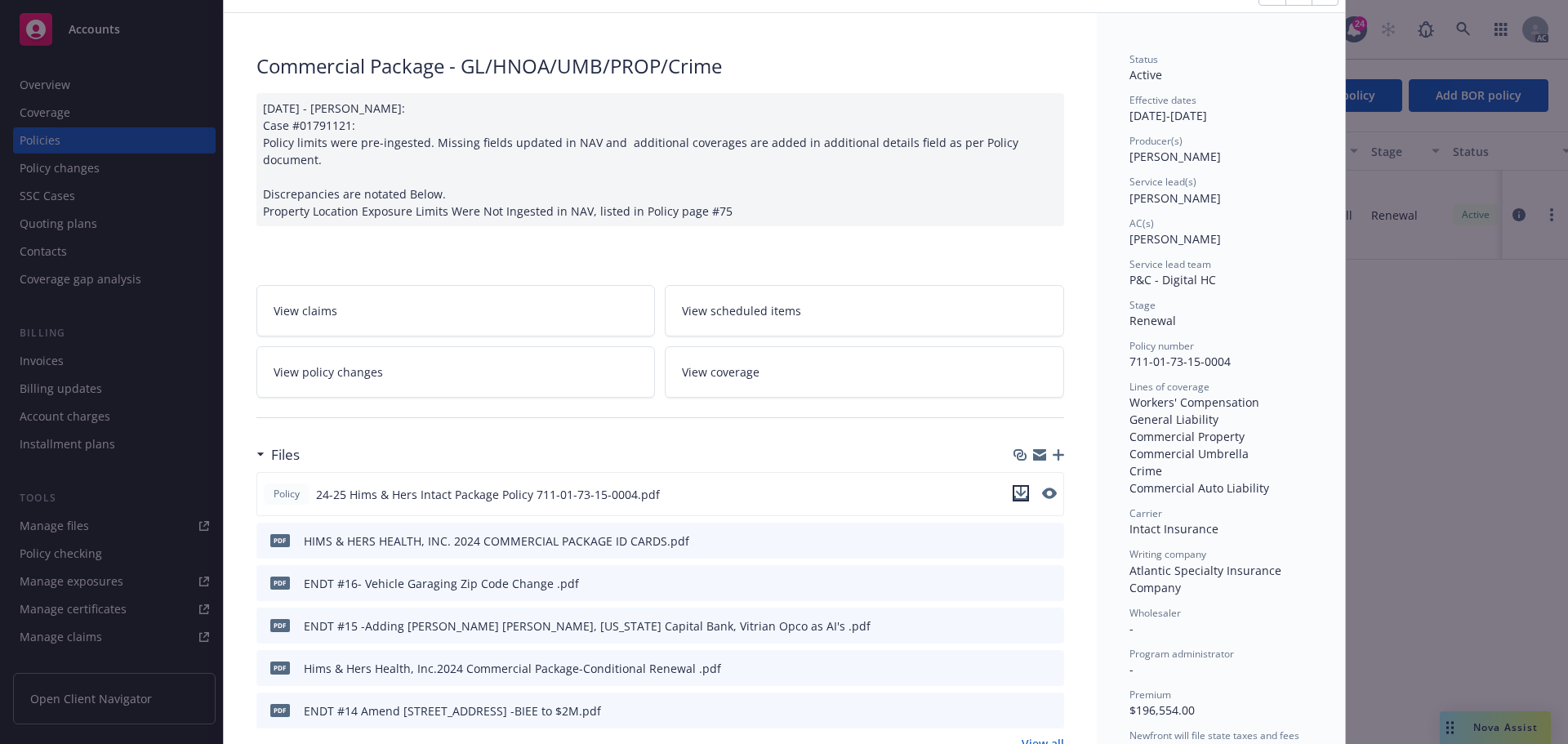
click at [1015, 487] on icon "download file" at bounding box center [1021, 493] width 13 height 13
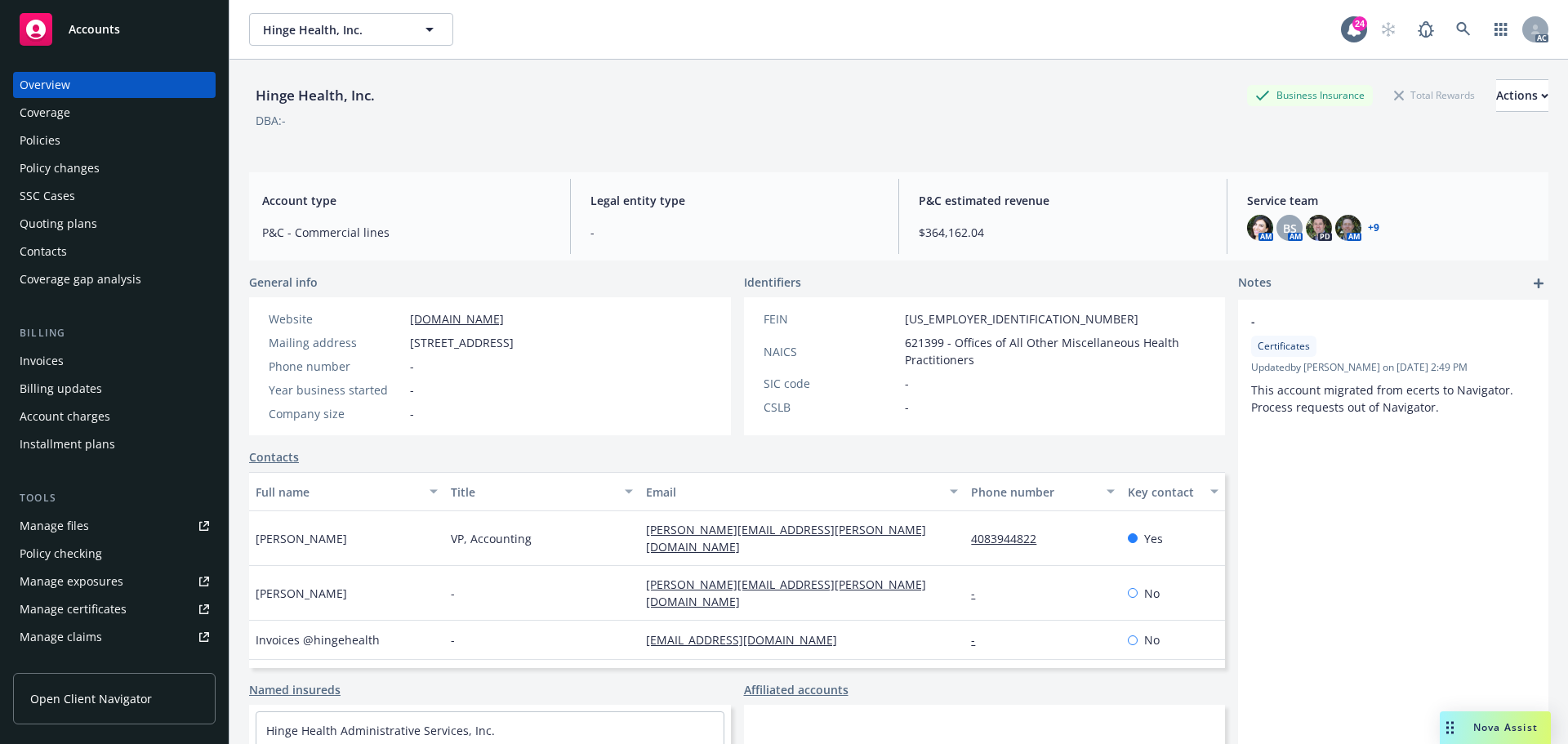
click at [102, 35] on span "Accounts" at bounding box center [94, 30] width 51 height 13
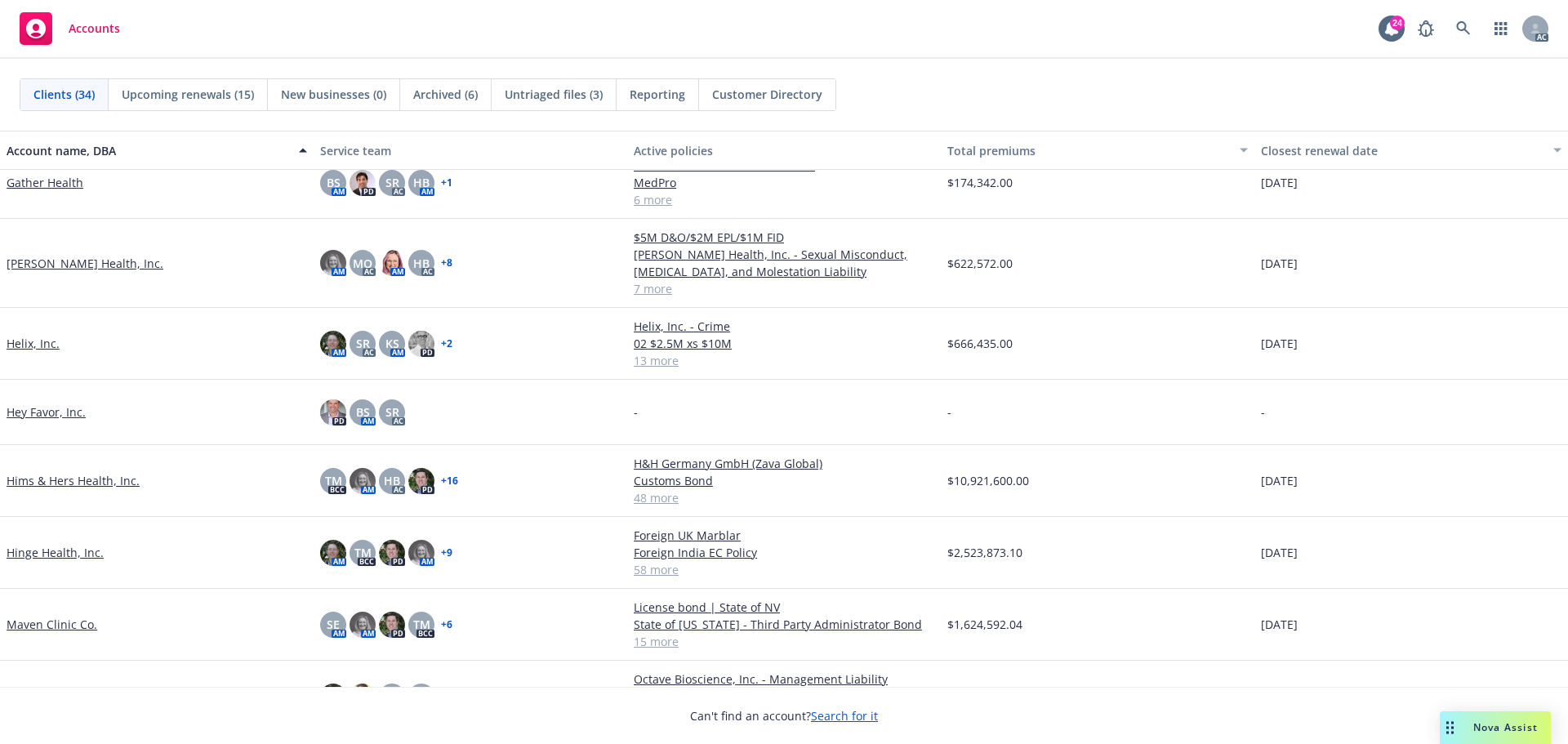
scroll to position [817, 0]
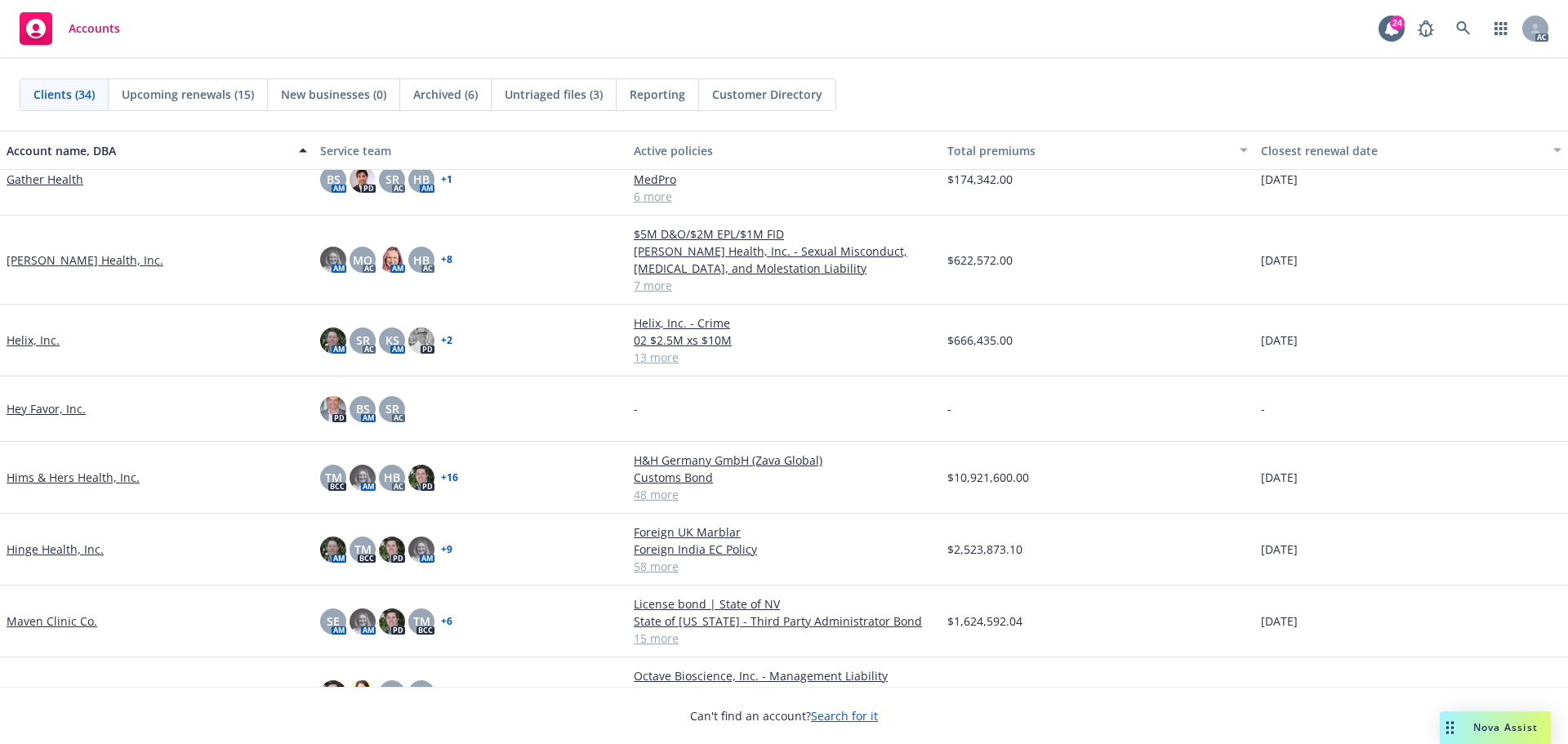
click at [95, 479] on link "Hims & Hers Health, Inc." at bounding box center [72, 477] width 133 height 17
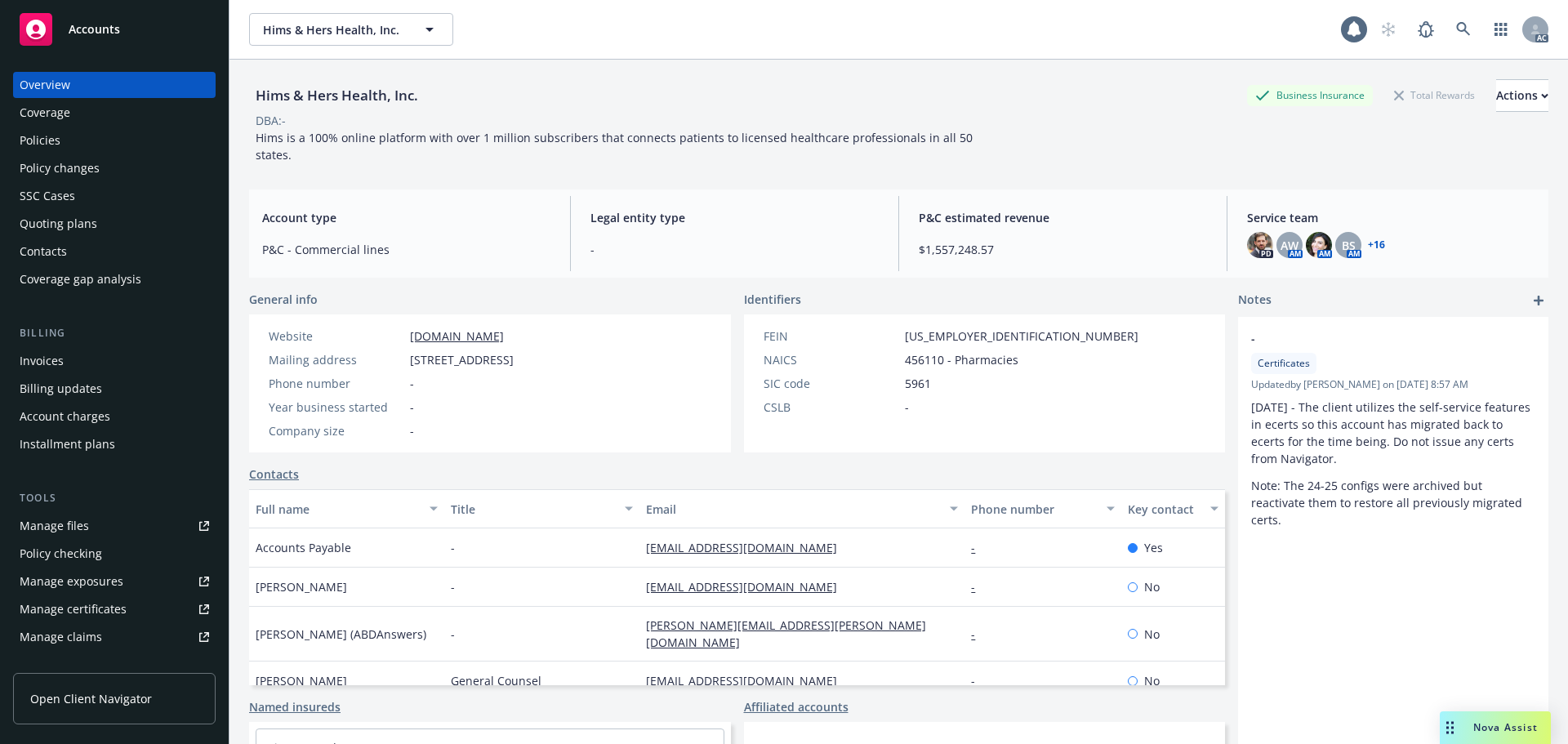
click at [47, 133] on div "Policies" at bounding box center [40, 140] width 41 height 26
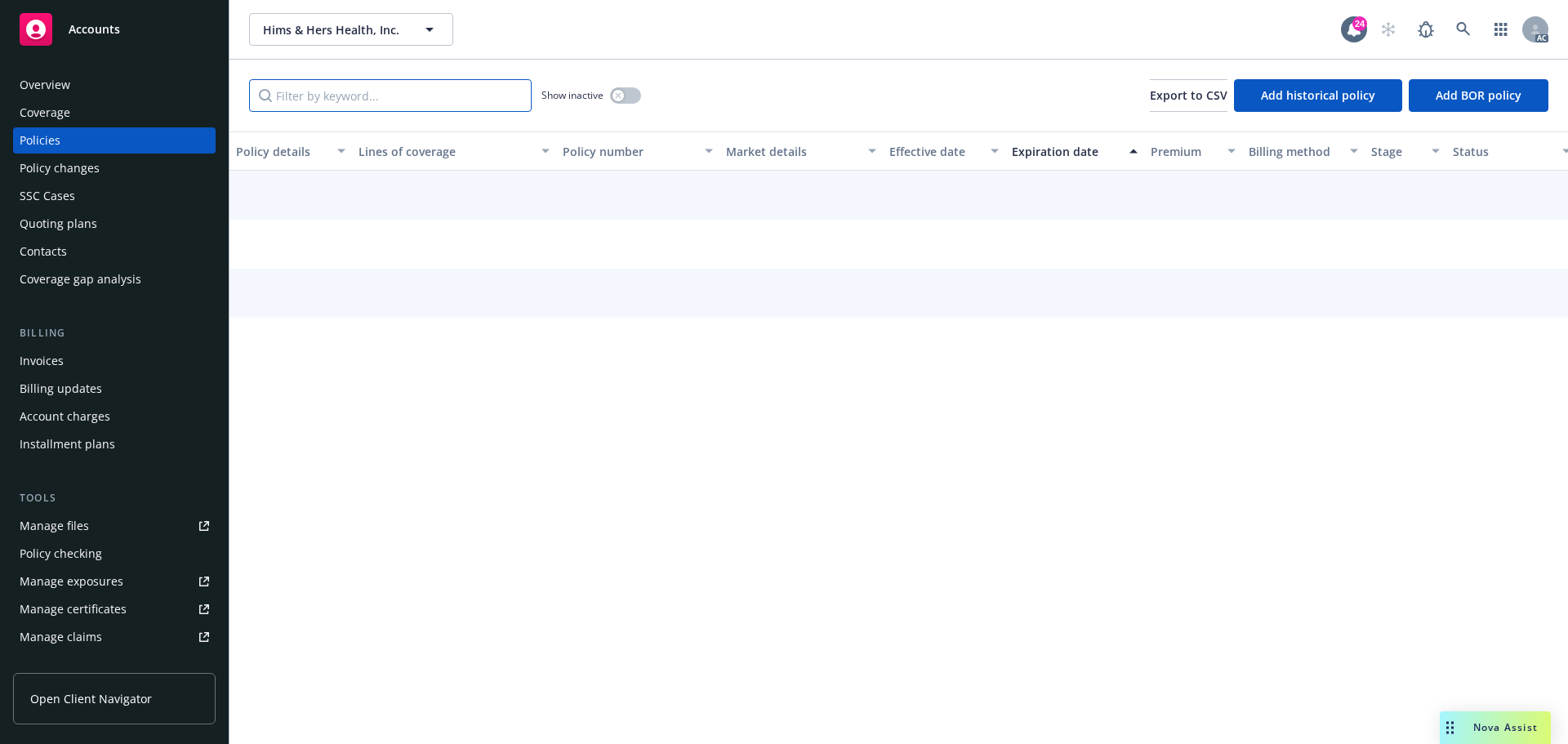
click at [292, 104] on input "Filter by keyword..." at bounding box center [390, 95] width 282 height 33
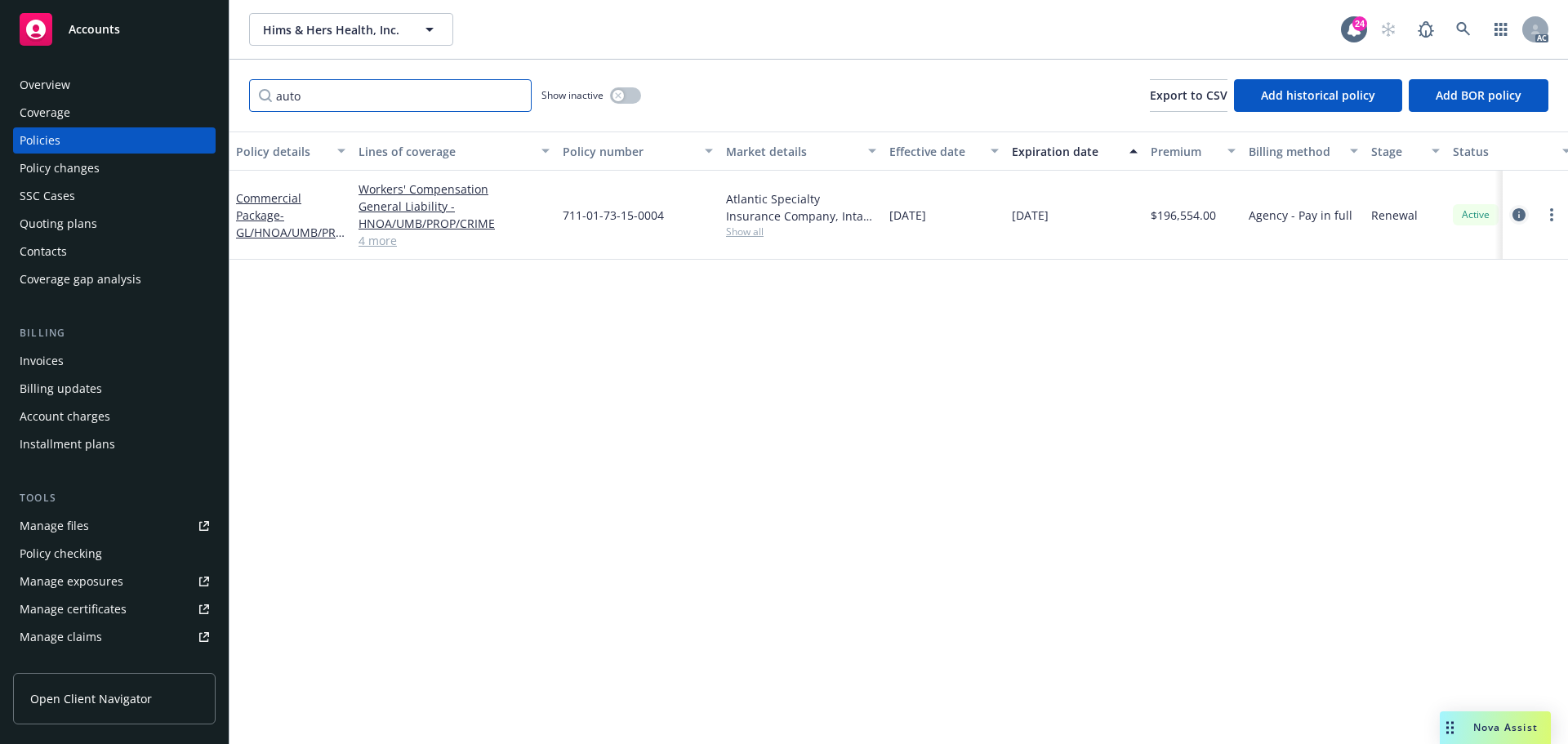
type input "auto"
click at [1518, 215] on icon "circleInformation" at bounding box center [1519, 215] width 13 height 13
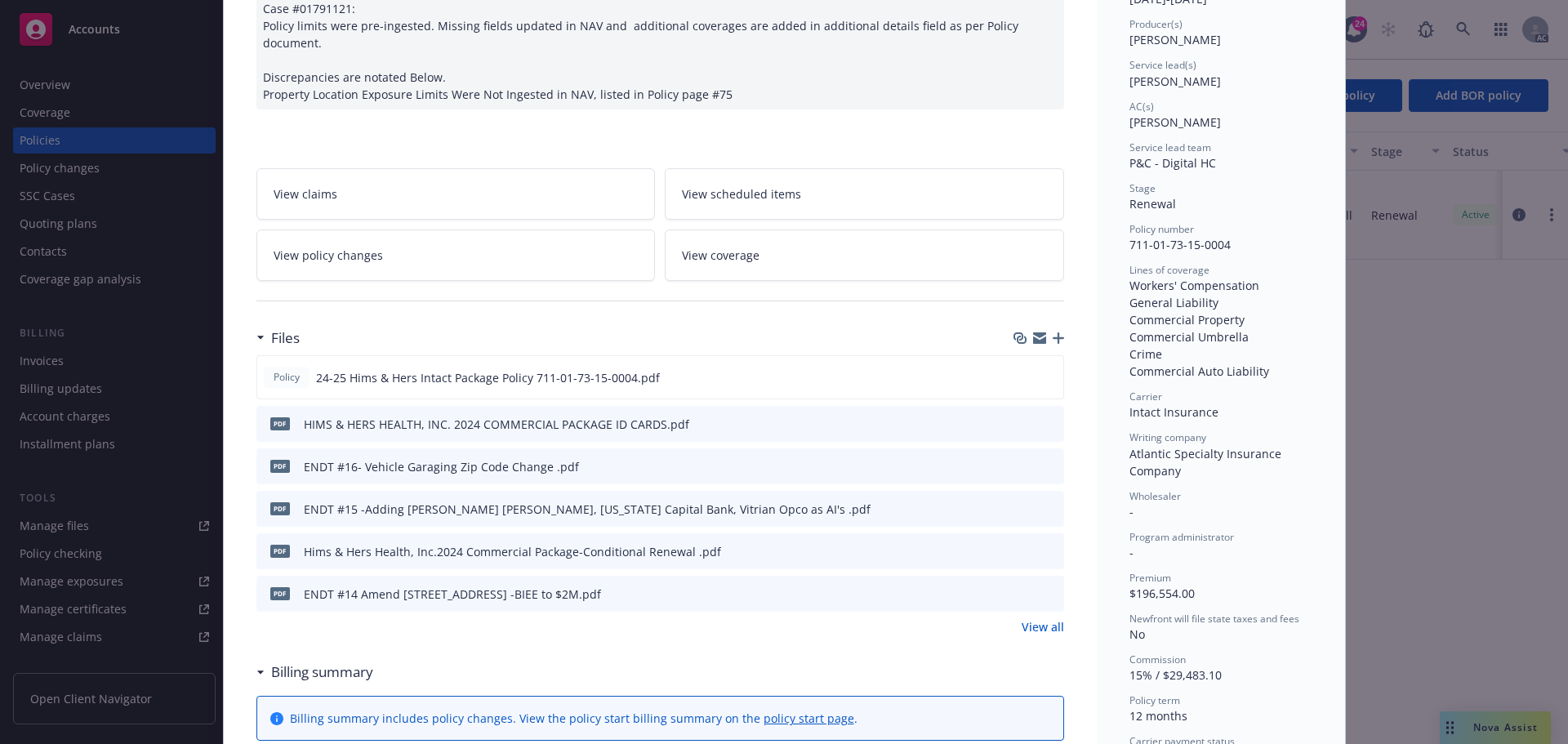
scroll to position [245, 0]
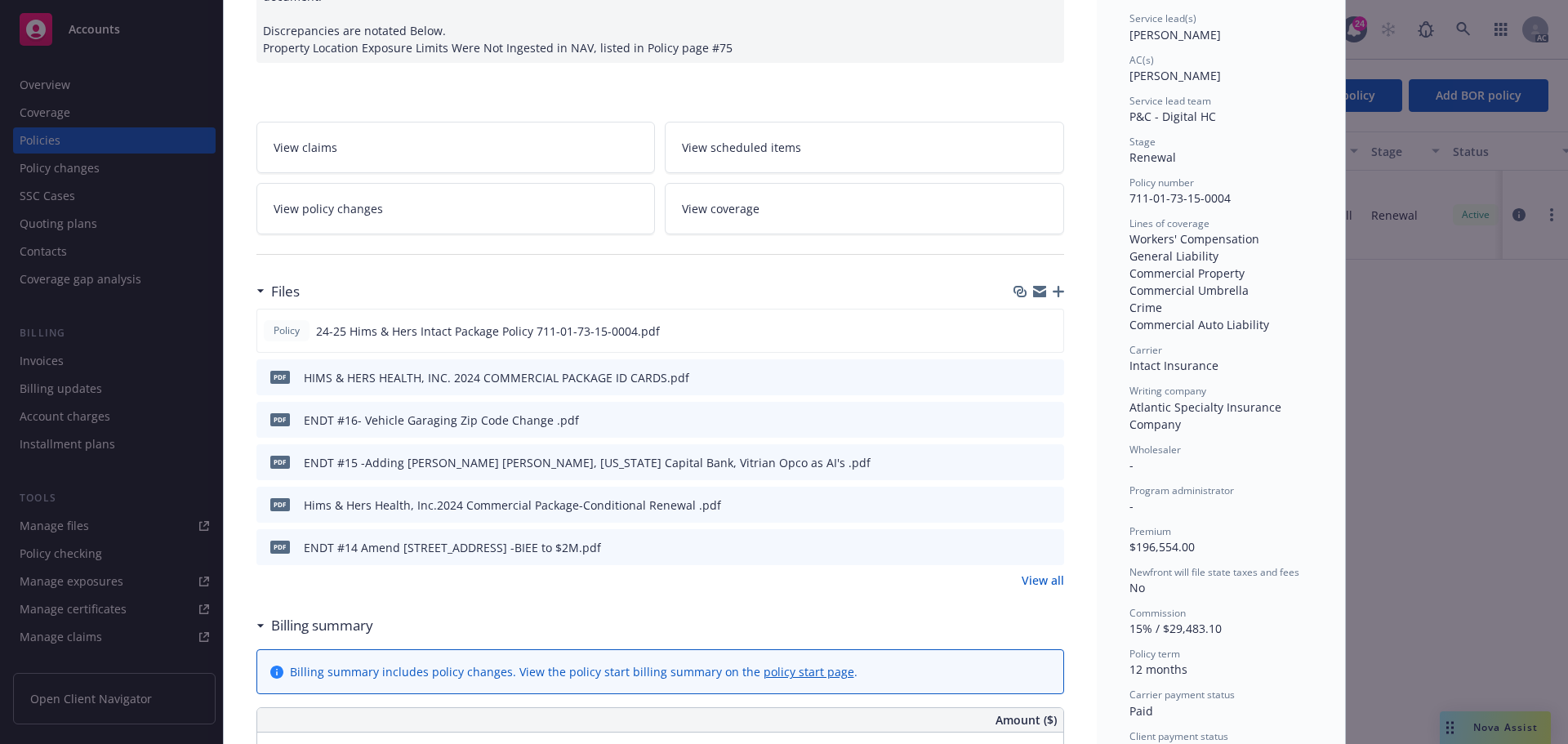
click at [1016, 412] on icon "download file" at bounding box center [1022, 419] width 13 height 13
click at [1036, 572] on link "View all" at bounding box center [1043, 581] width 43 height 17
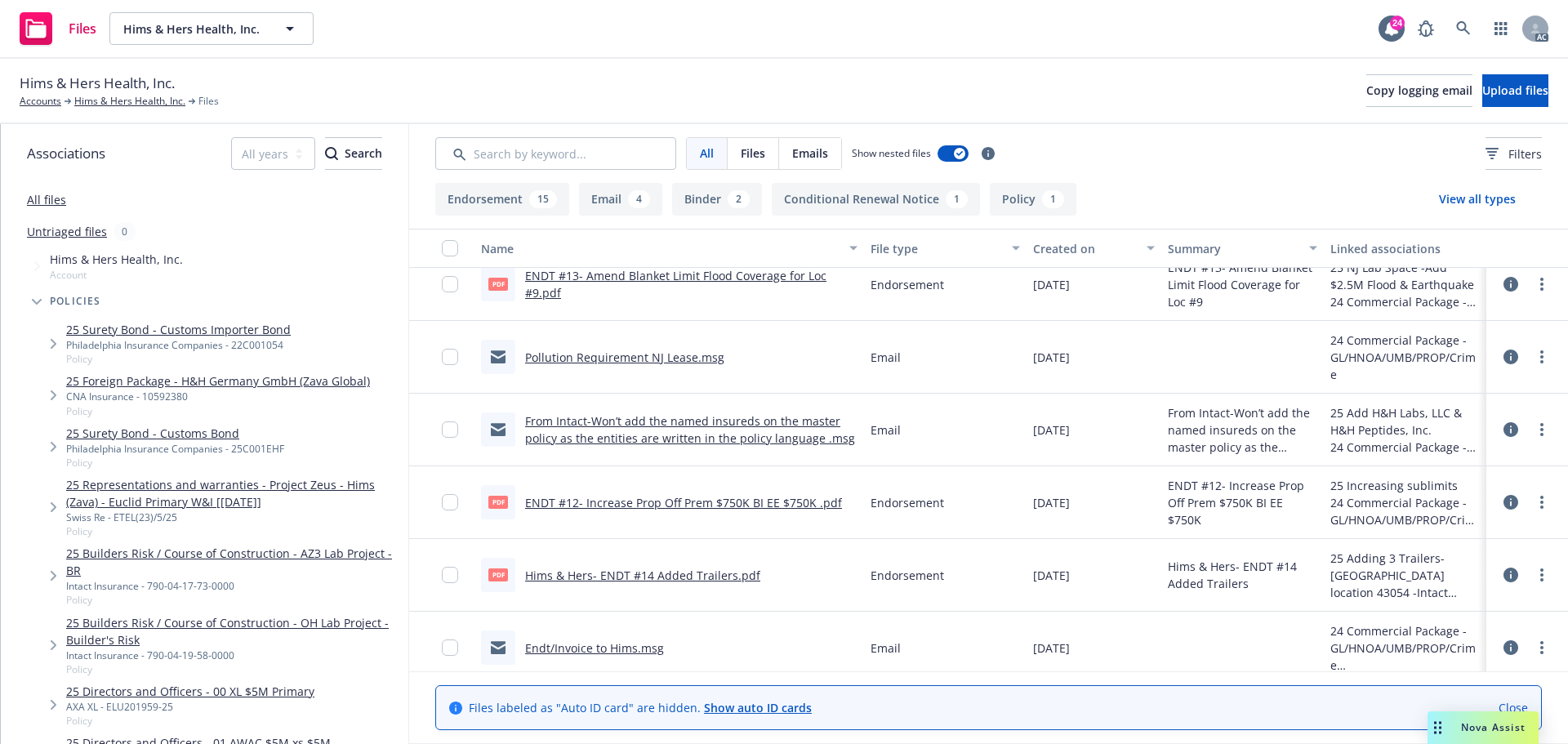
scroll to position [409, 0]
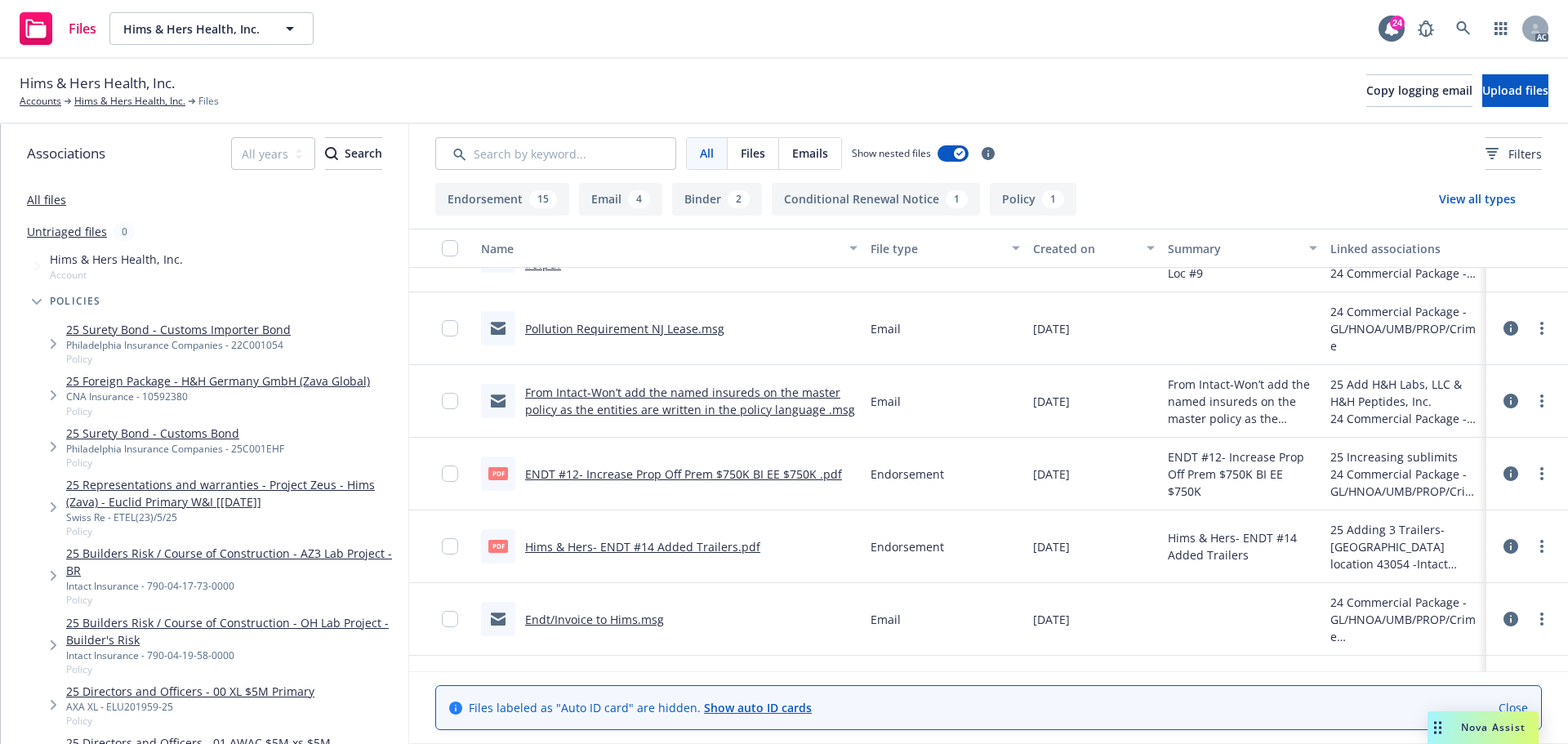
click at [723, 546] on link "Hims & Hers- ENDT #14 Added Trailers.pdf" at bounding box center [642, 547] width 235 height 16
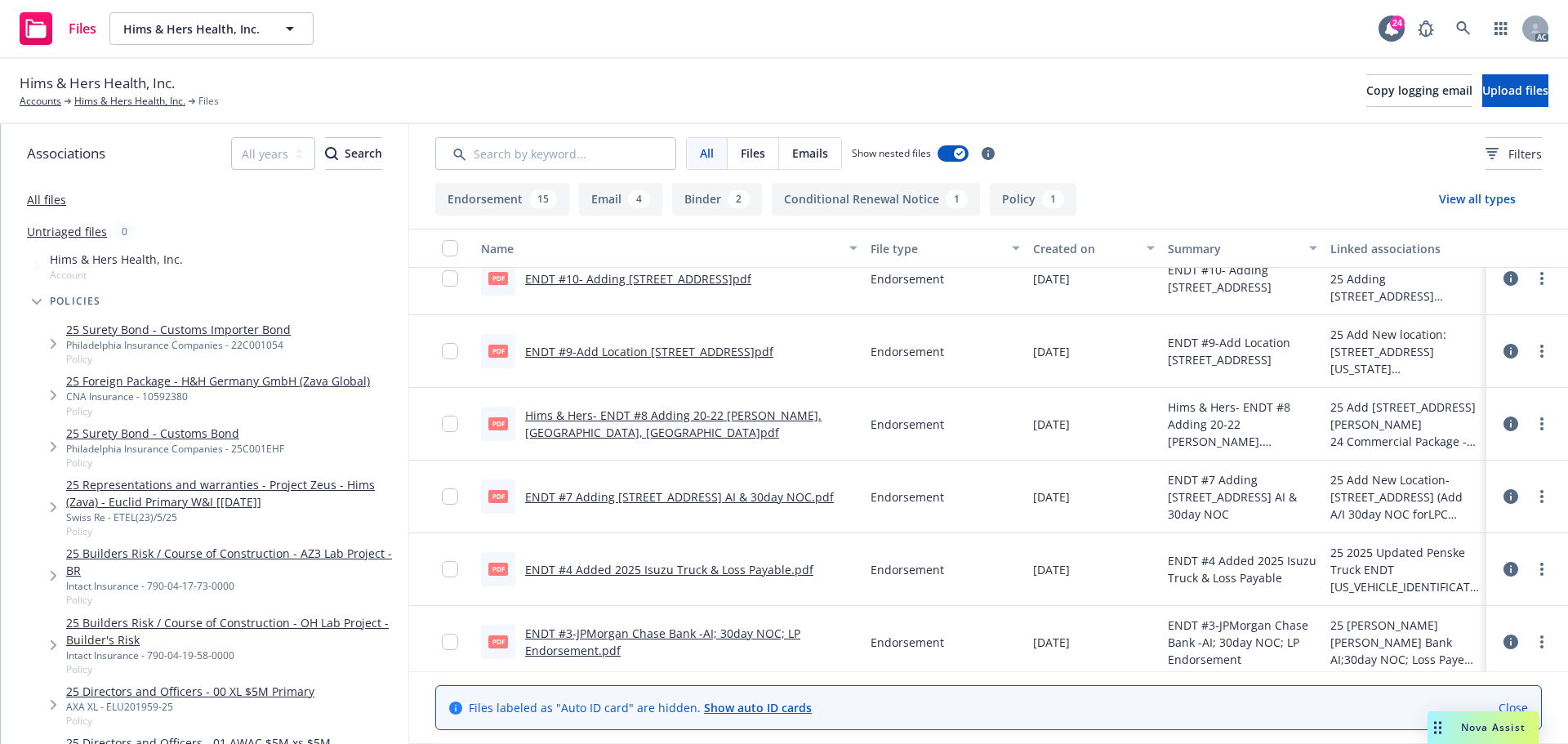
scroll to position [899, 0]
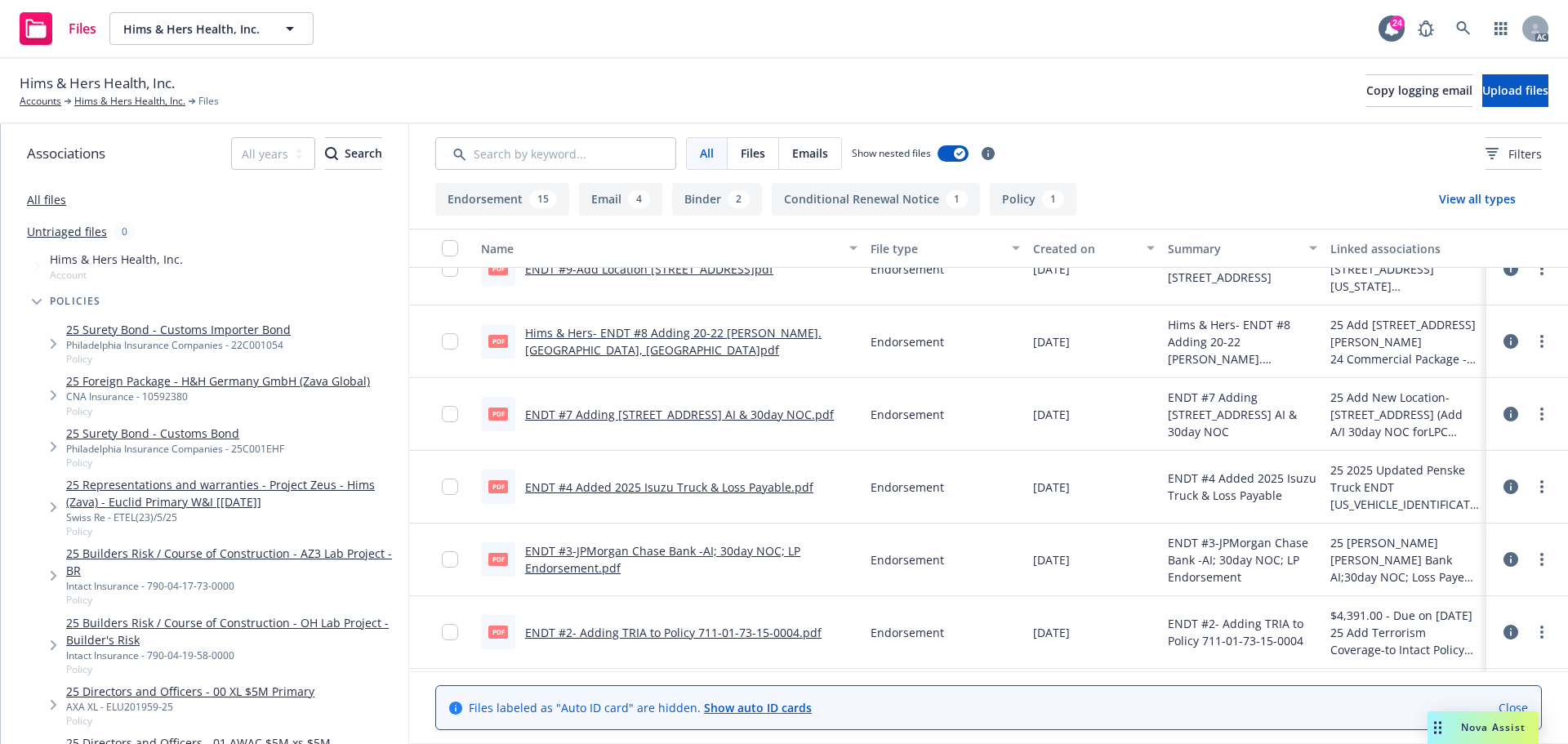
click at [731, 483] on link "ENDT #4 Added 2025 Isuzu Truck & Loss Payable.pdf" at bounding box center [669, 487] width 289 height 16
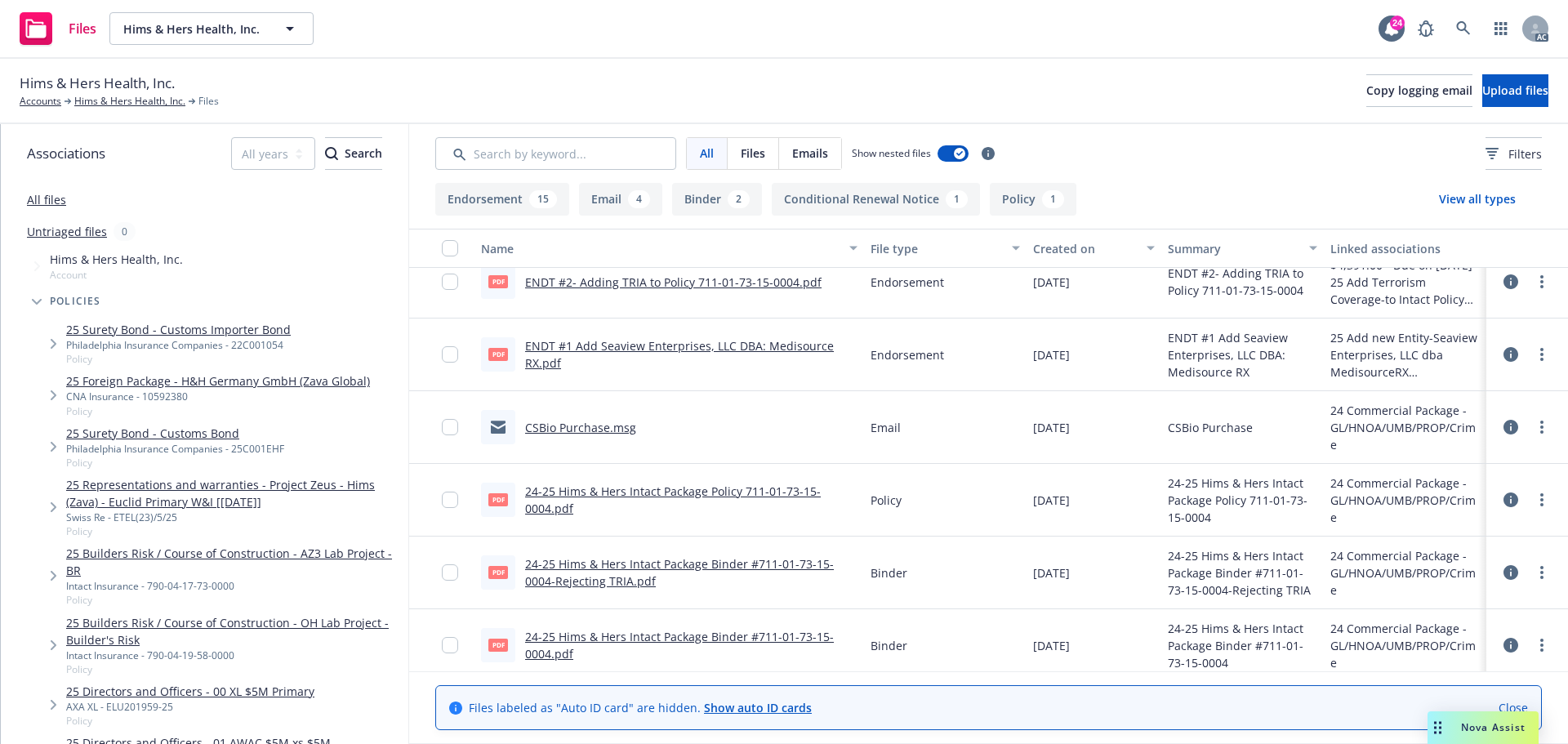
scroll to position [1256, 0]
